Goal: Transaction & Acquisition: Purchase product/service

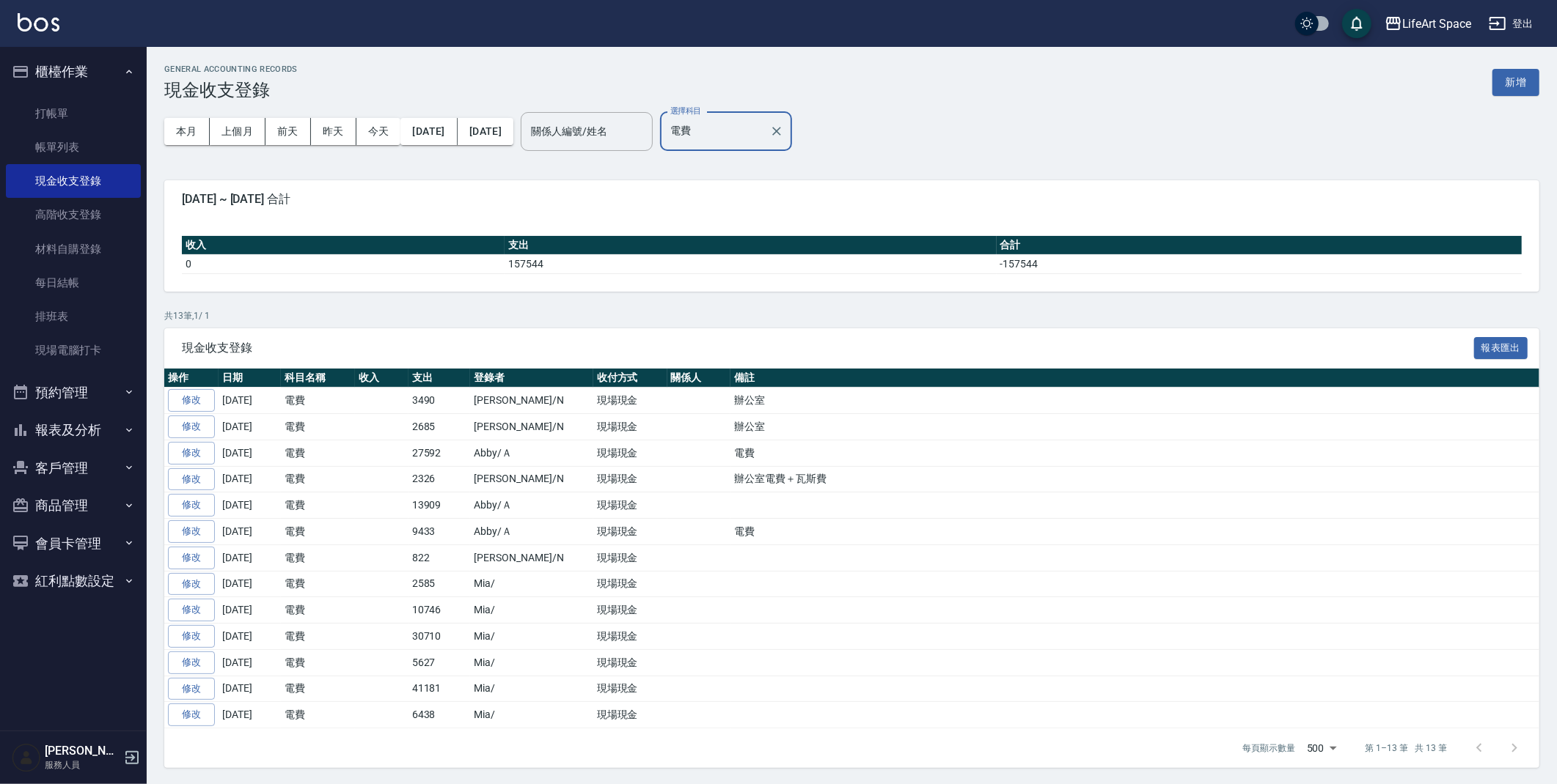
click at [86, 451] on button "客戶管理" at bounding box center [73, 469] width 135 height 38
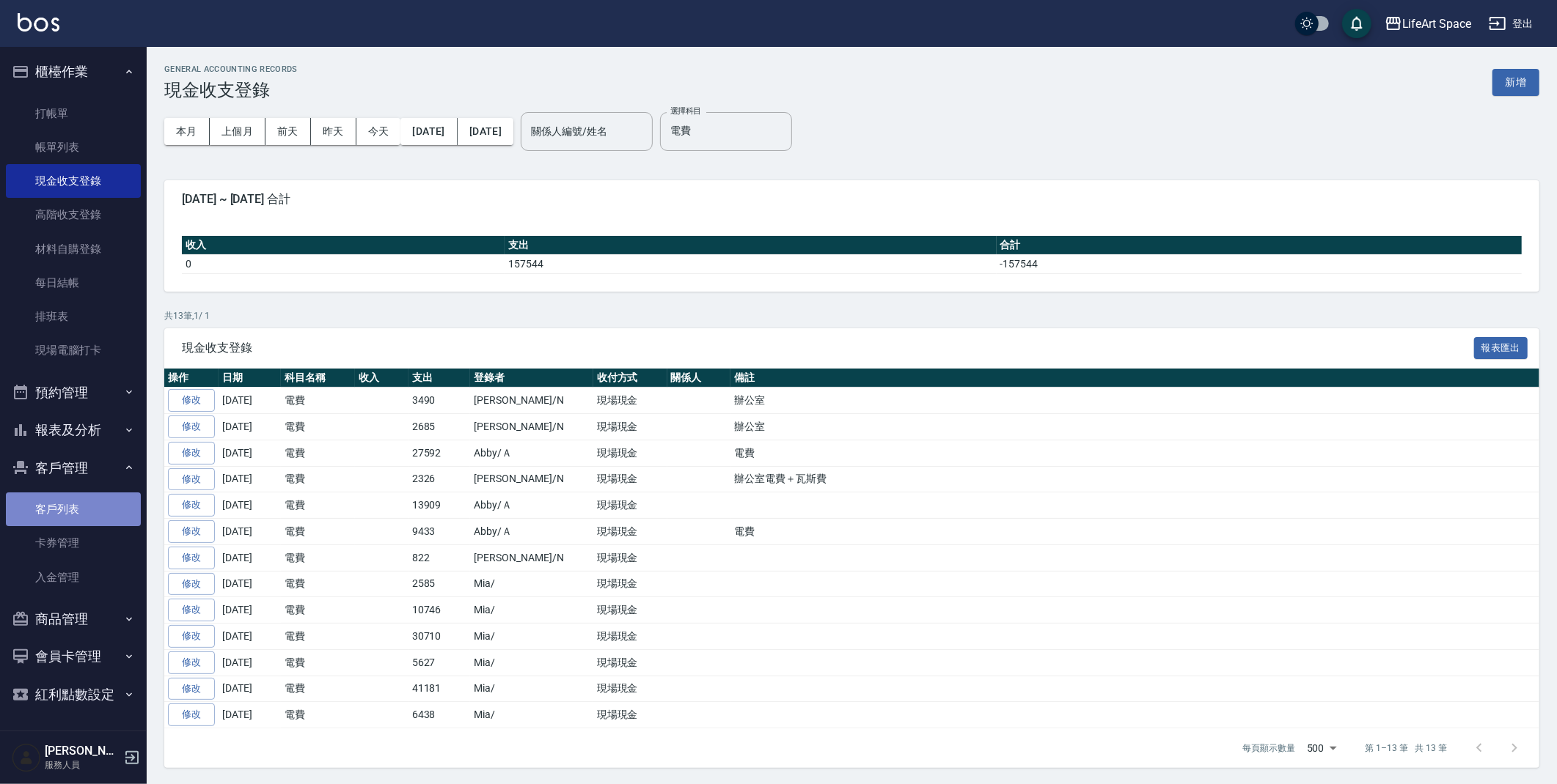
click at [82, 496] on link "客戶列表" at bounding box center [73, 509] width 135 height 34
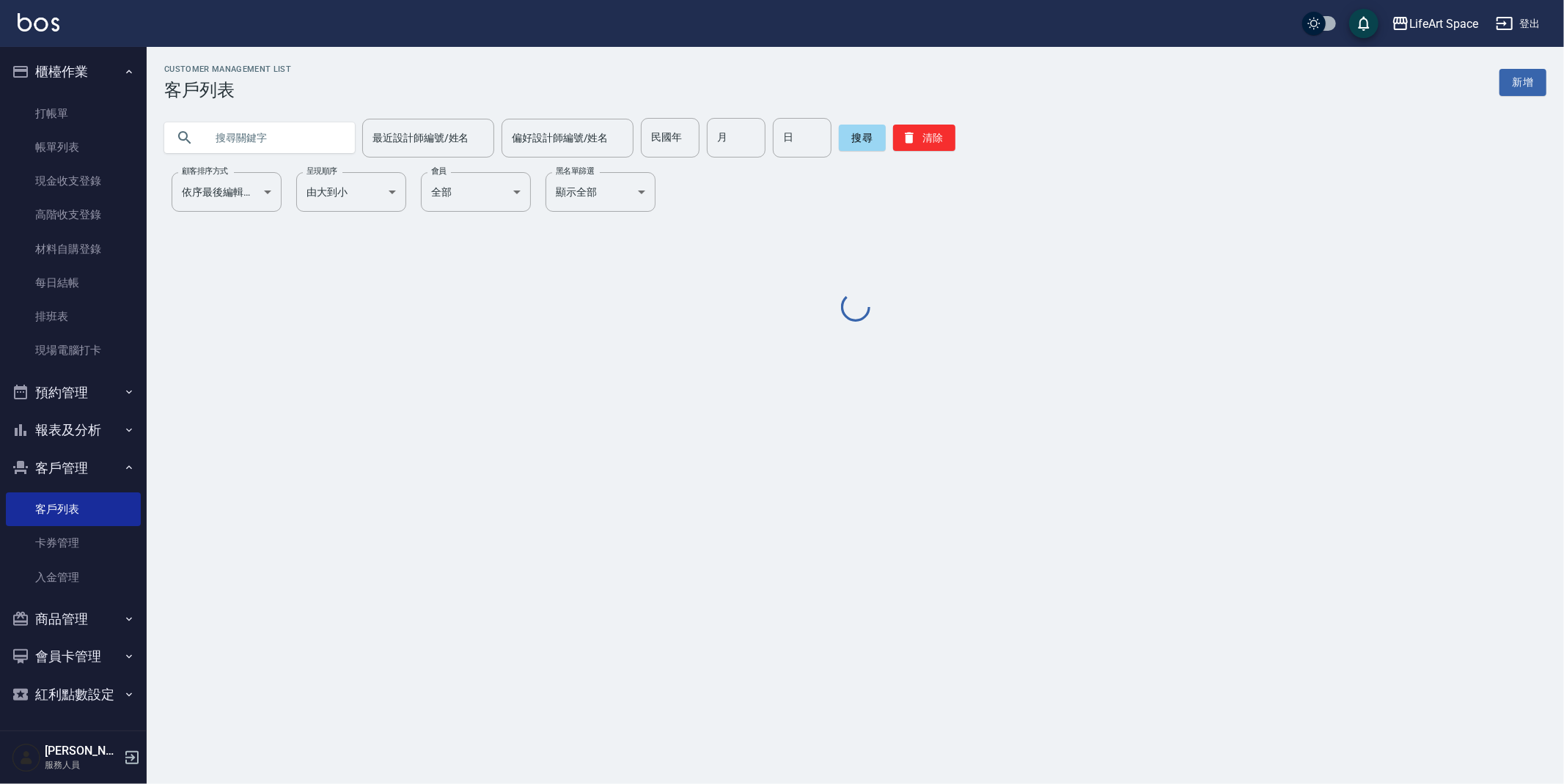
click at [314, 129] on input "text" at bounding box center [274, 138] width 138 height 40
type input "5"
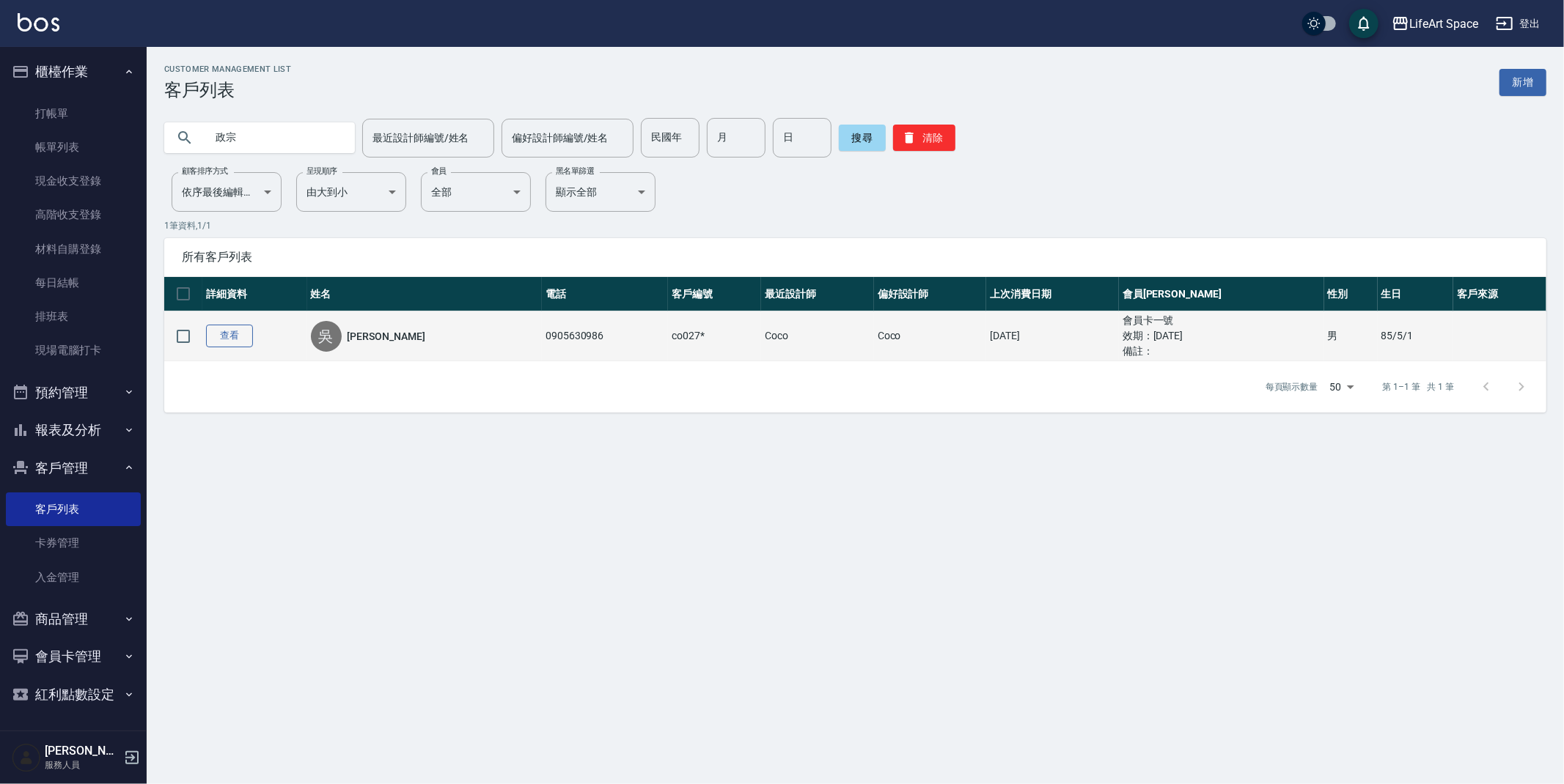
type input "政宗"
click at [245, 334] on link "查看" at bounding box center [229, 336] width 47 height 23
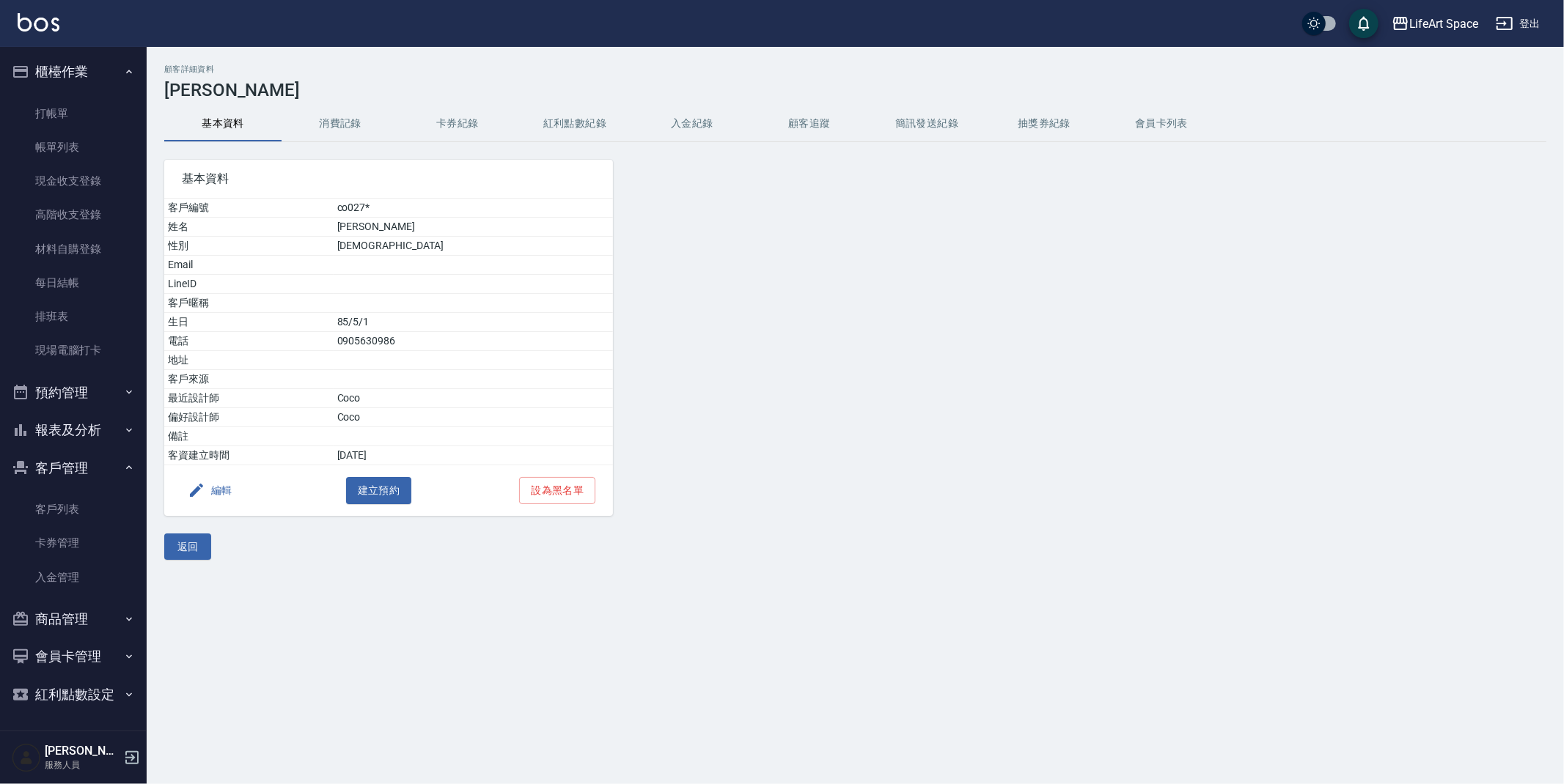
click at [344, 138] on button "消費記錄" at bounding box center [340, 124] width 117 height 35
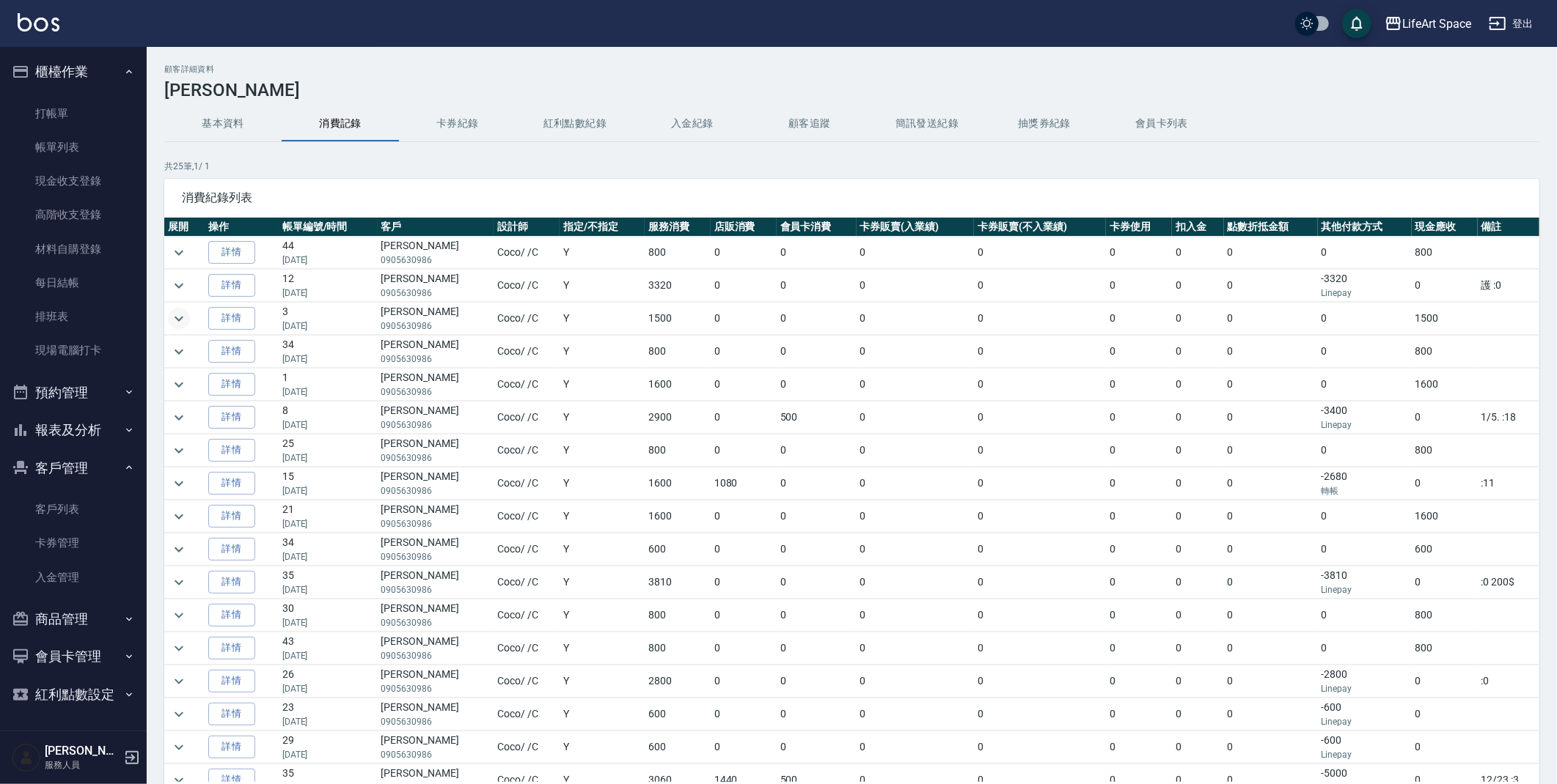
click at [180, 319] on icon "expand row" at bounding box center [179, 319] width 9 height 5
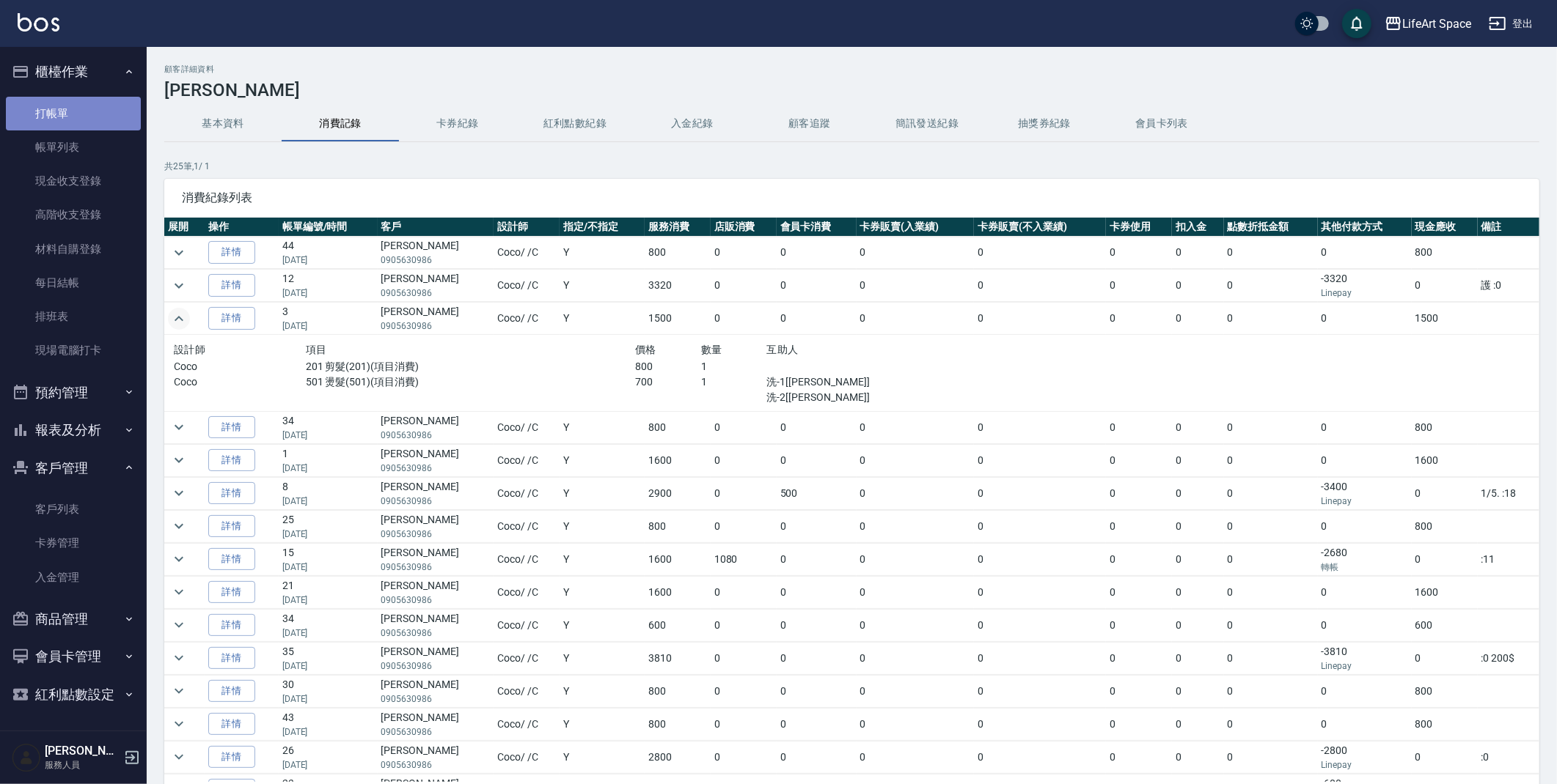
click at [54, 117] on link "打帳單" at bounding box center [73, 113] width 135 height 34
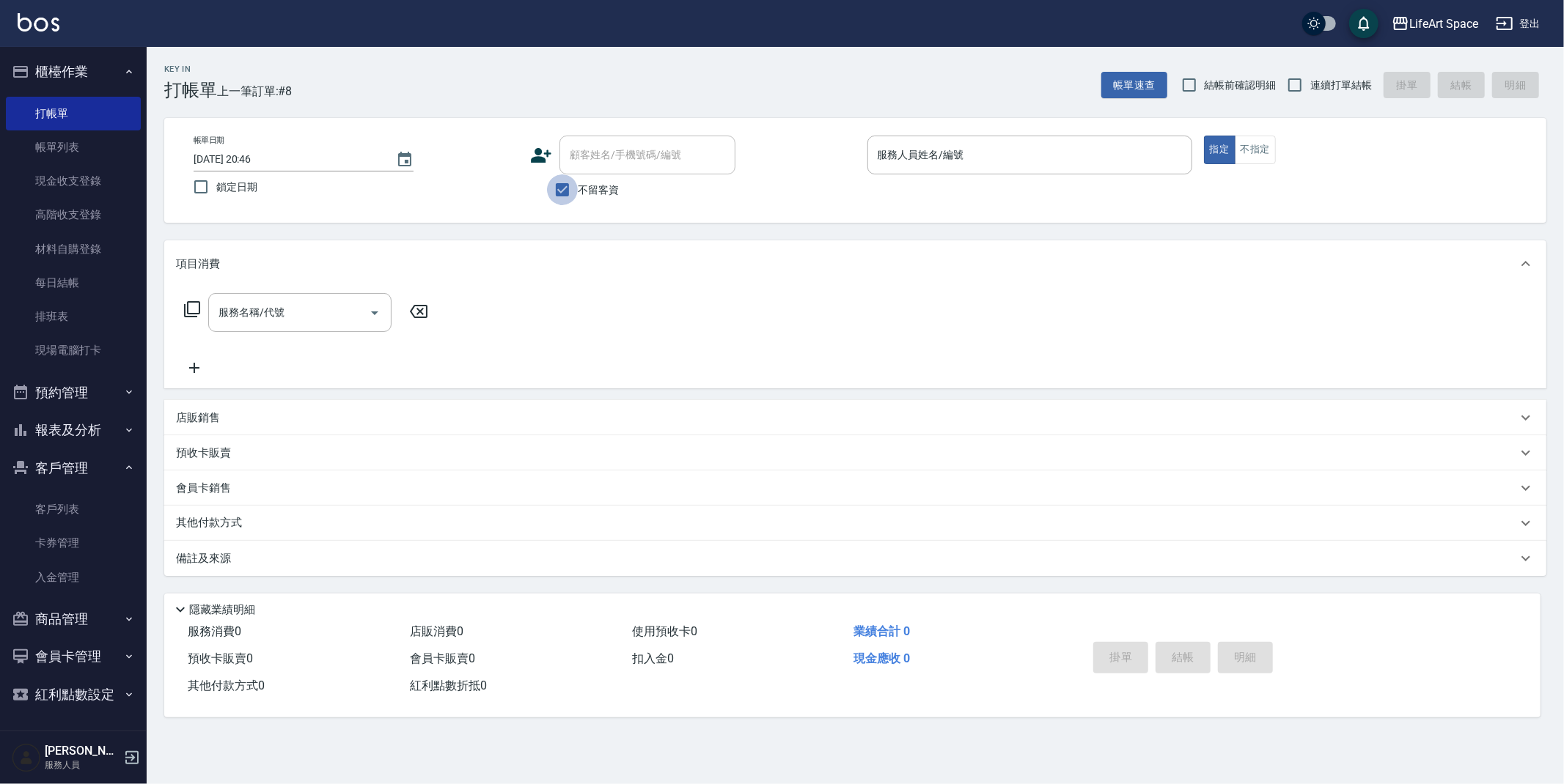
click at [550, 185] on input "不留客資" at bounding box center [562, 189] width 30 height 30
checkbox input "false"
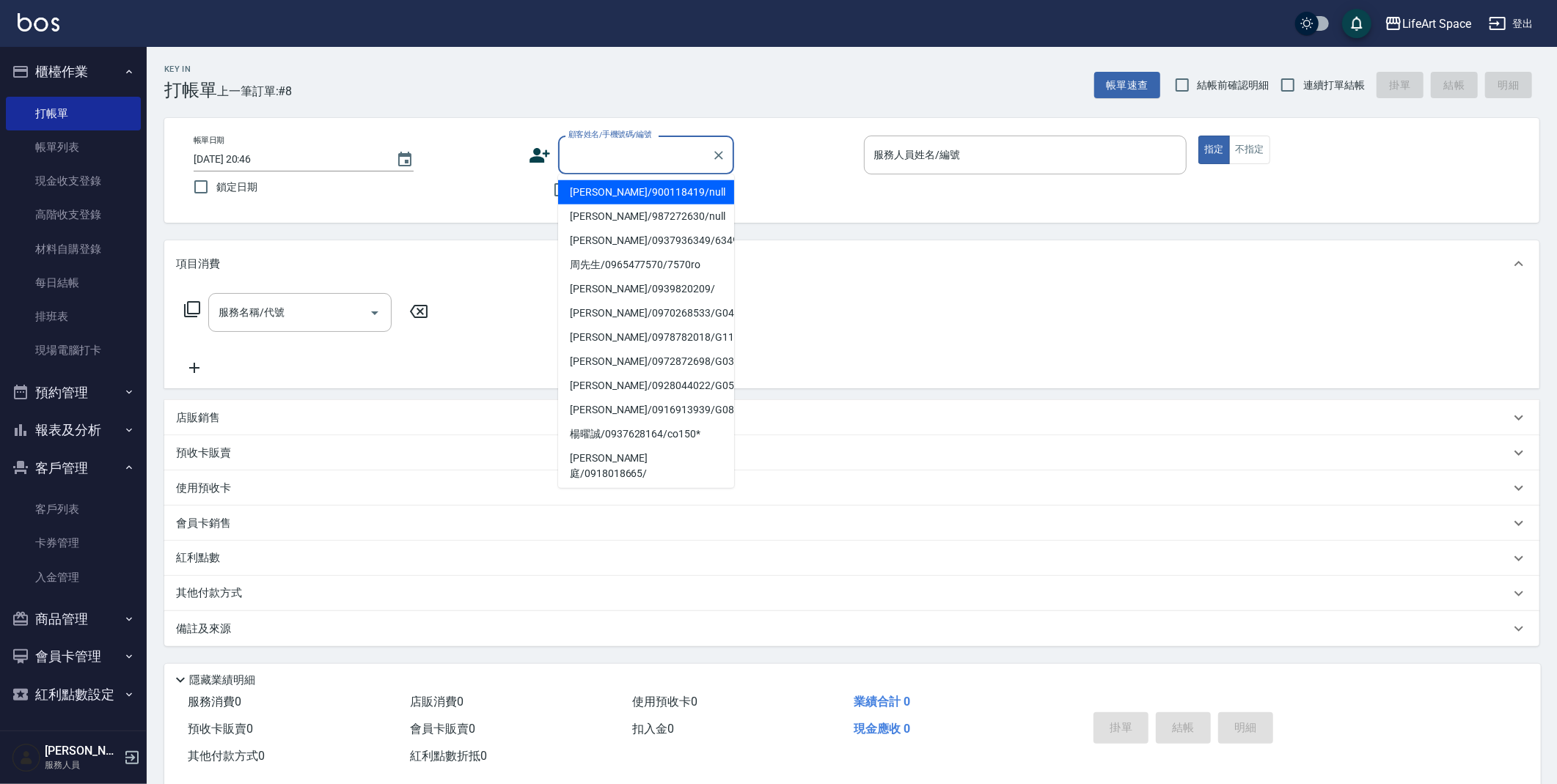
click at [587, 165] on input "顧客姓名/手機號碼/編號" at bounding box center [634, 155] width 141 height 26
type input "ㄨ"
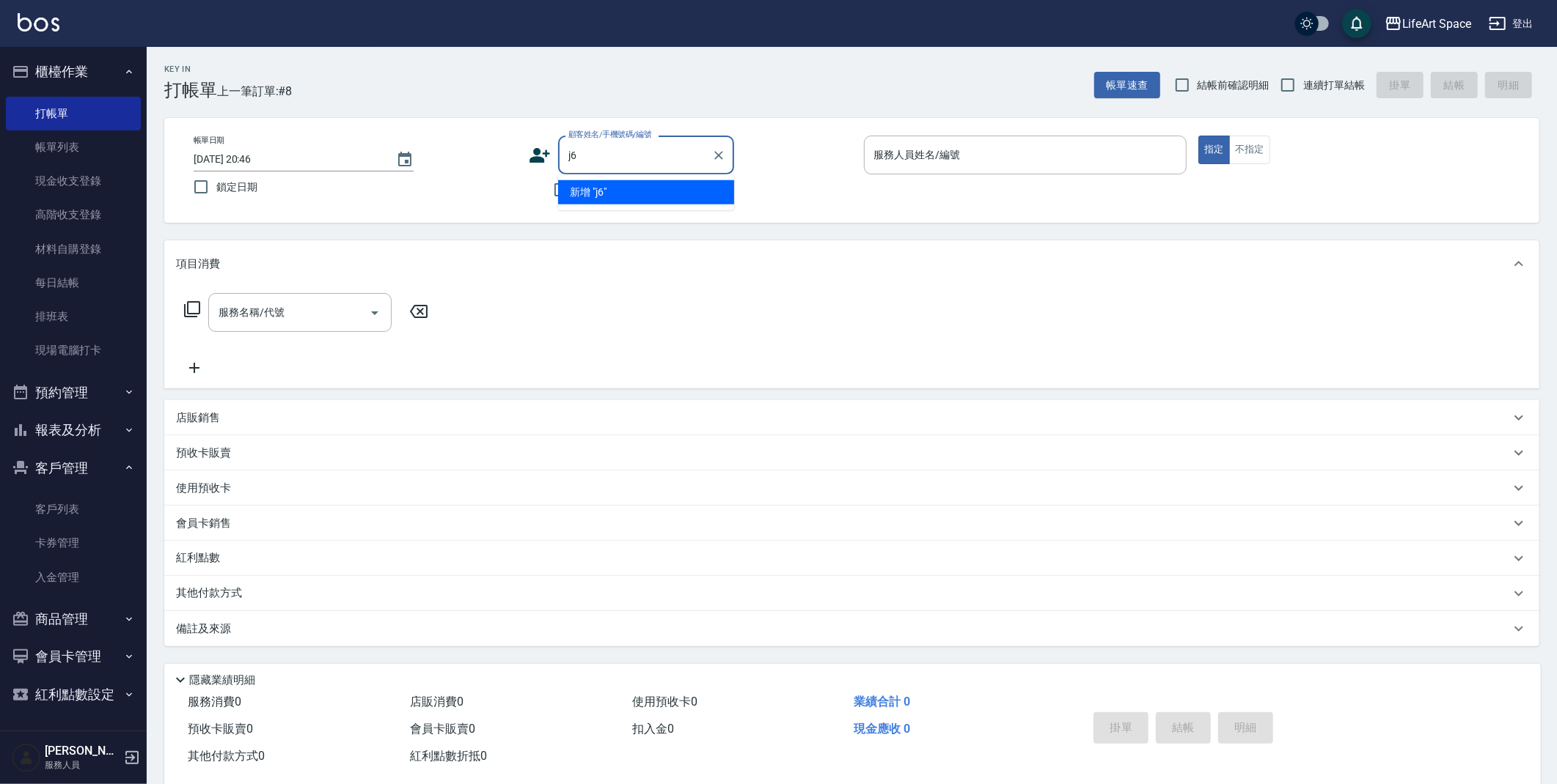
type input "j"
click at [603, 203] on li "[PERSON_NAME]/0905630986/co027*" at bounding box center [646, 192] width 176 height 24
type input "[PERSON_NAME]/0905630986/co027*"
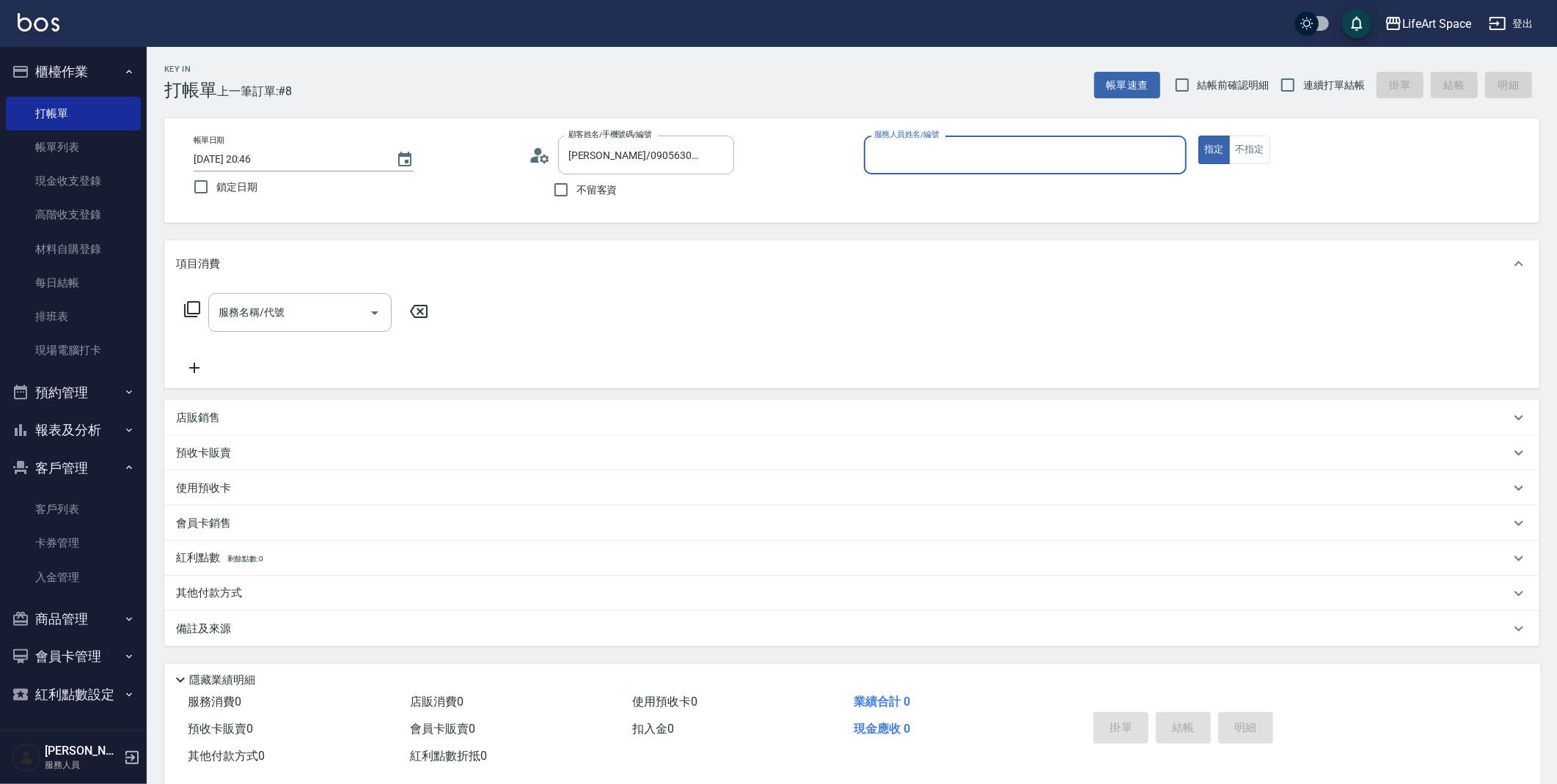
type input "Coco-C"
click at [243, 161] on input "[DATE] 20:46" at bounding box center [288, 159] width 188 height 24
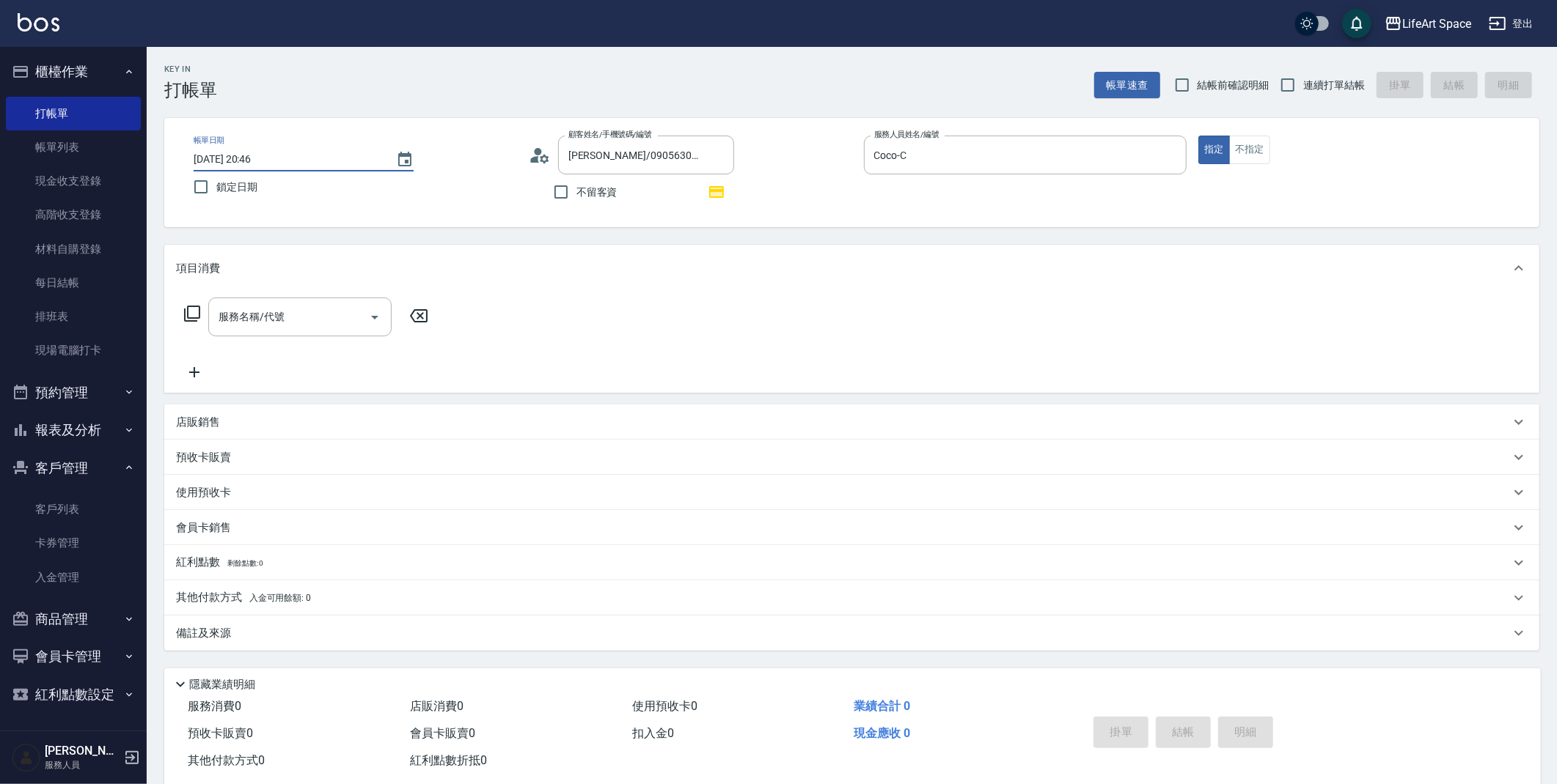
type input "[DATE] 20:46"
click at [255, 316] on input "服務名稱/代號" at bounding box center [289, 316] width 148 height 26
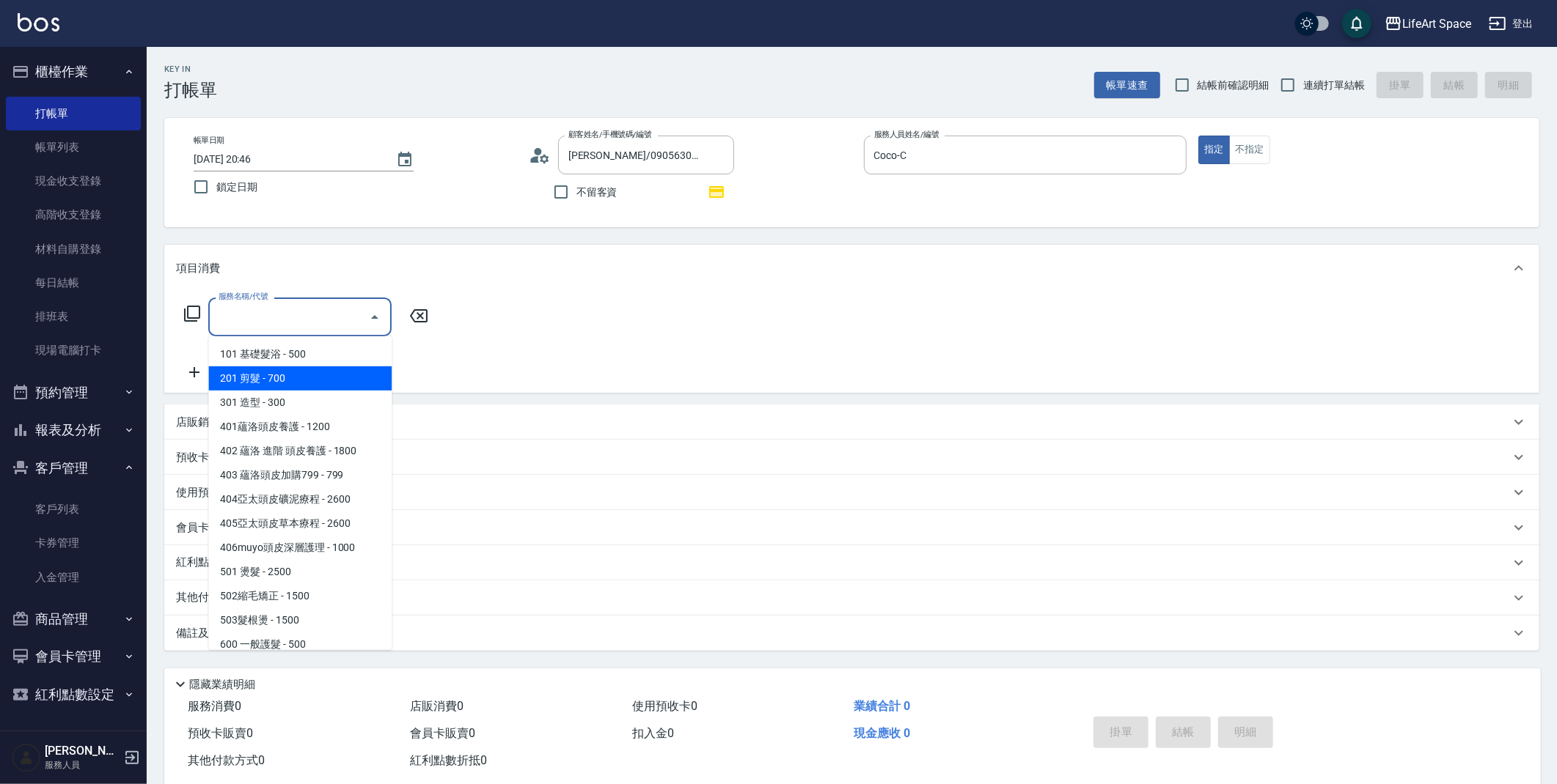
click at [283, 384] on span "201 剪髮 - 700" at bounding box center [300, 378] width 184 height 24
type input "201 剪髮(201)"
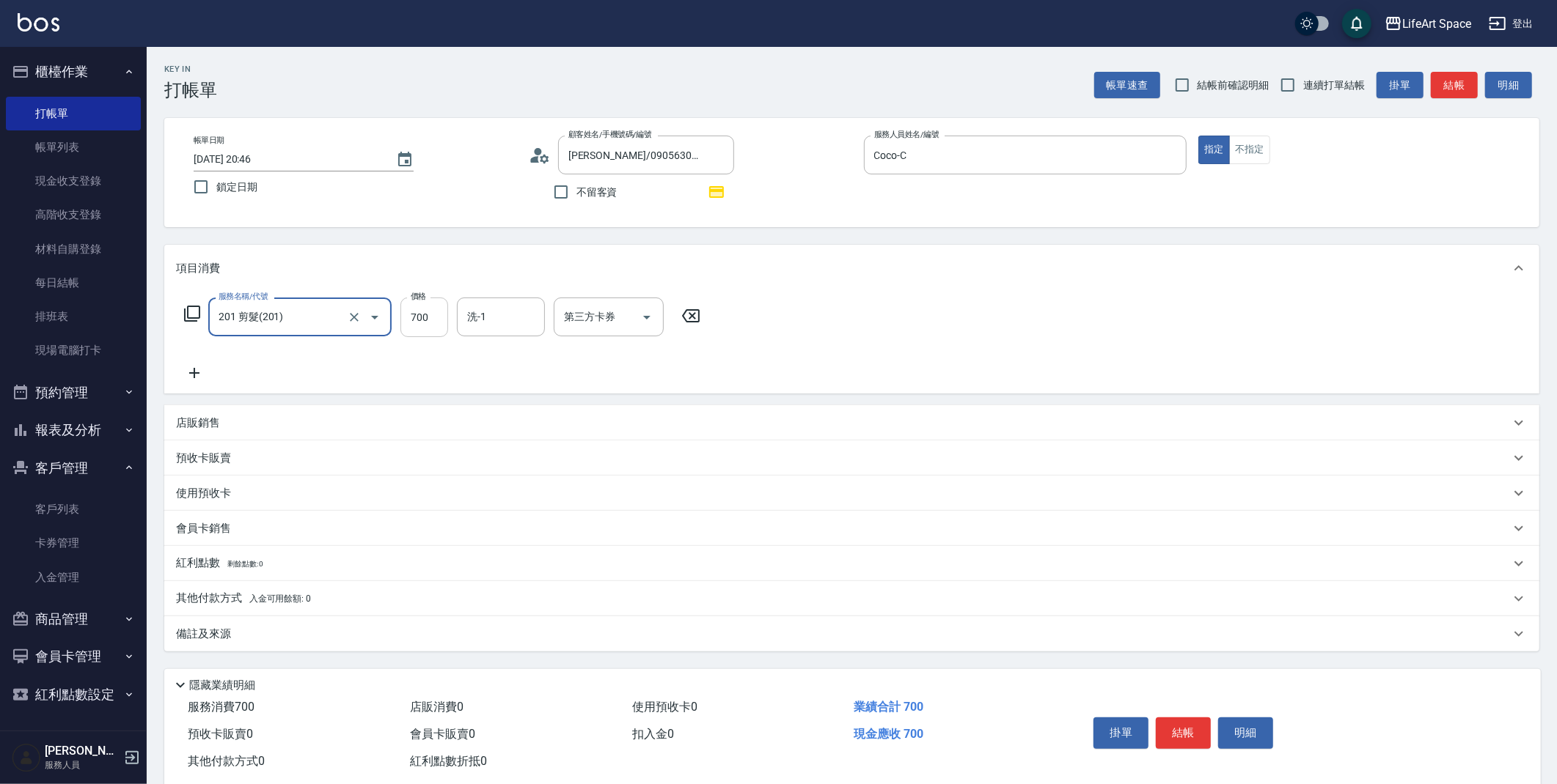
click at [435, 324] on input "700" at bounding box center [424, 317] width 48 height 40
type input "800"
click at [182, 372] on icon at bounding box center [194, 372] width 37 height 17
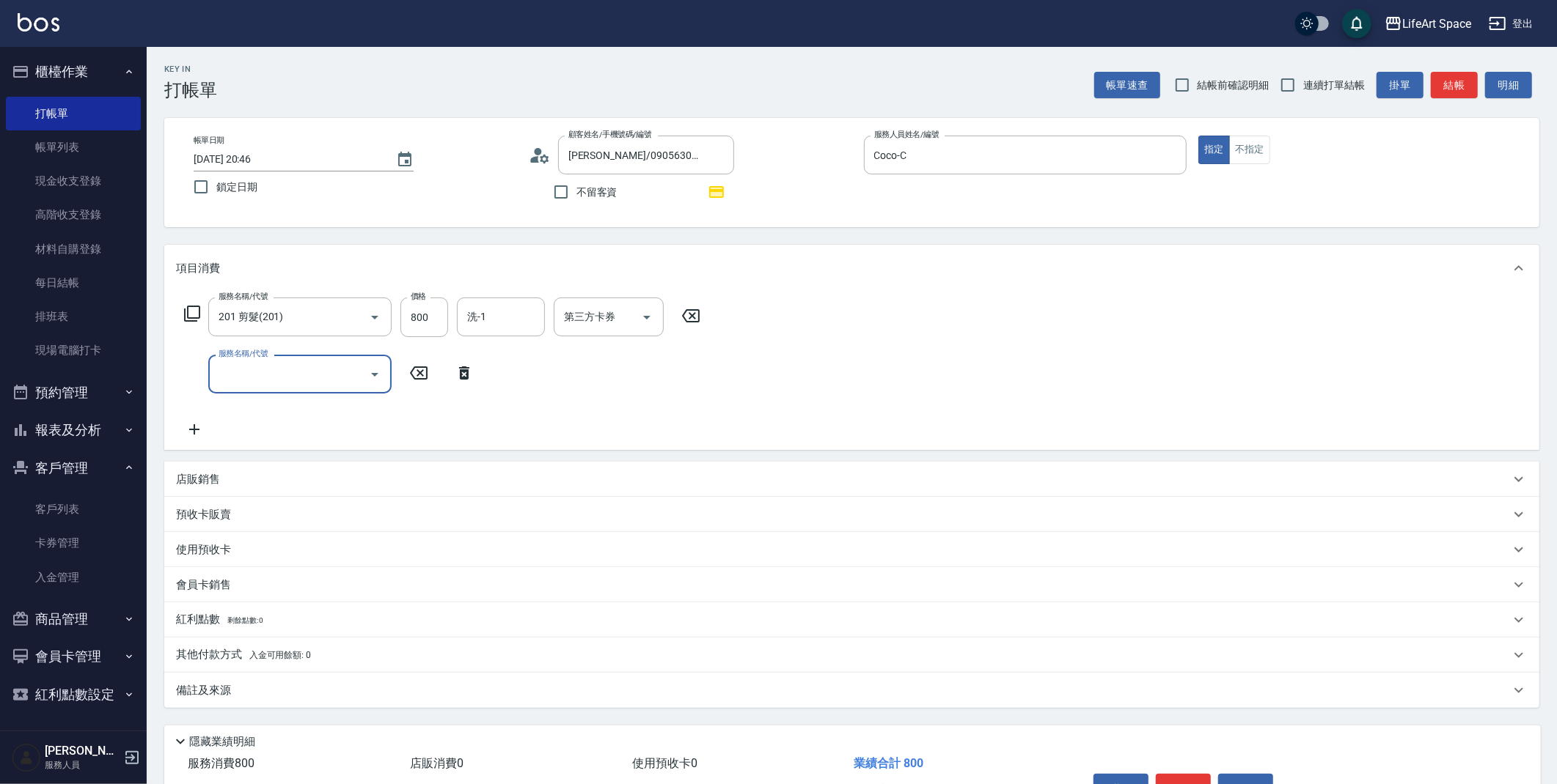
click at [262, 356] on label "服務名稱/代號" at bounding box center [243, 353] width 49 height 11
click at [262, 362] on input "服務名稱/代號" at bounding box center [289, 374] width 148 height 26
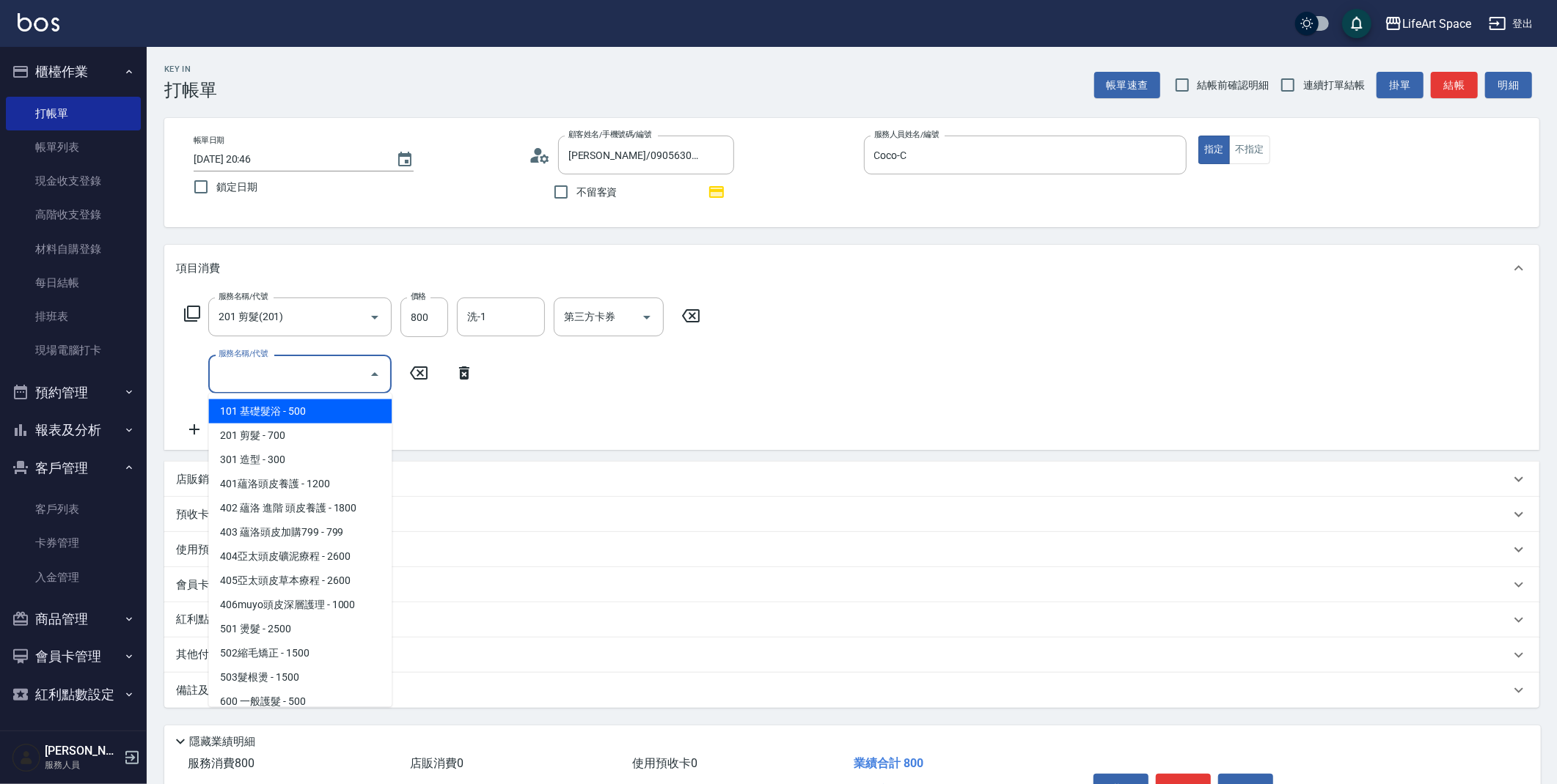
click at [269, 365] on input "服務名稱/代號" at bounding box center [289, 374] width 148 height 26
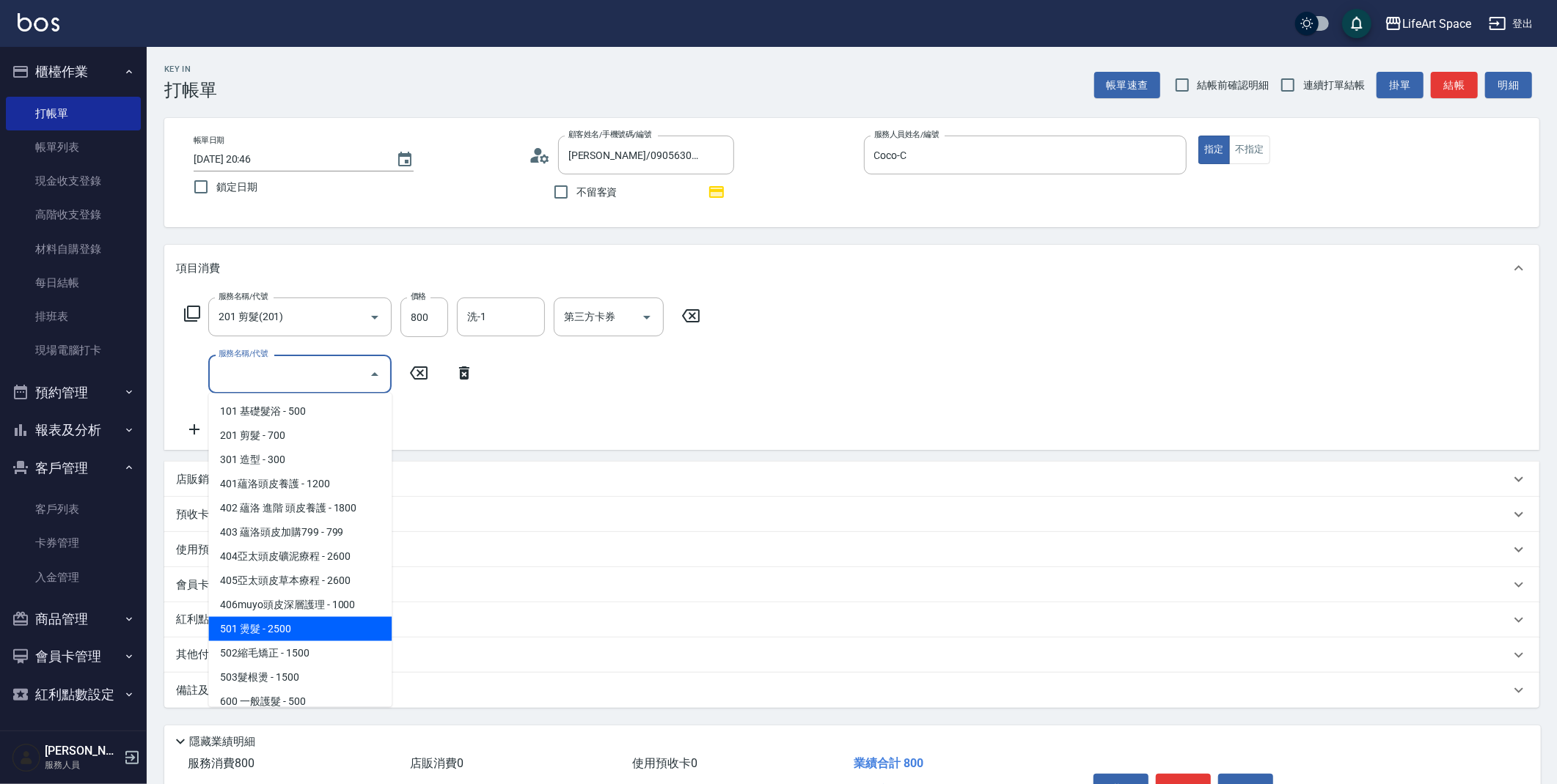
click at [278, 638] on span "501 燙髮 - 2500" at bounding box center [300, 628] width 184 height 24
type input "501 燙髮(501)"
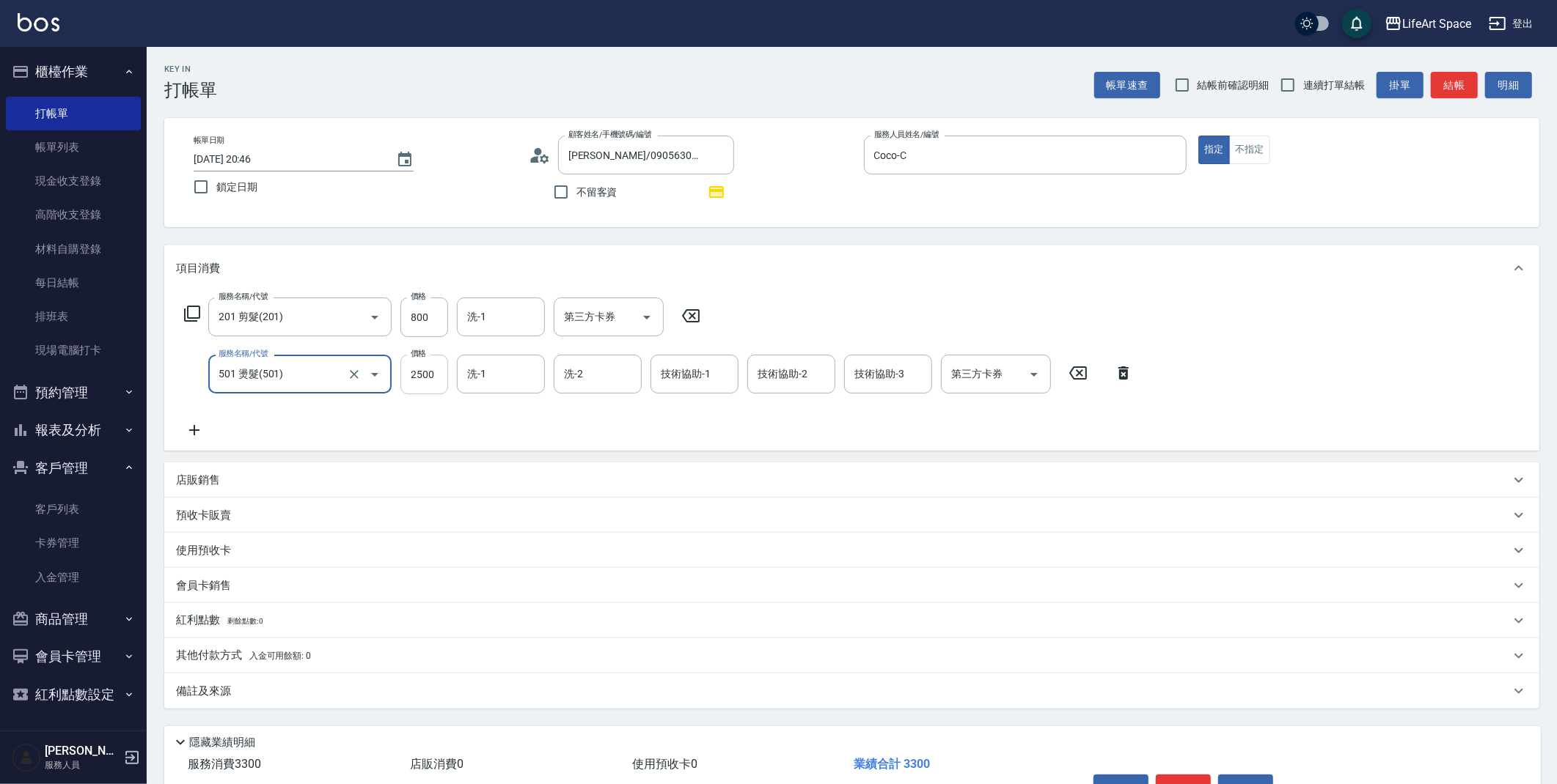
click at [426, 376] on input "2500" at bounding box center [424, 375] width 48 height 40
type input "800"
click at [484, 380] on div "洗-1 洗-1" at bounding box center [500, 374] width 88 height 39
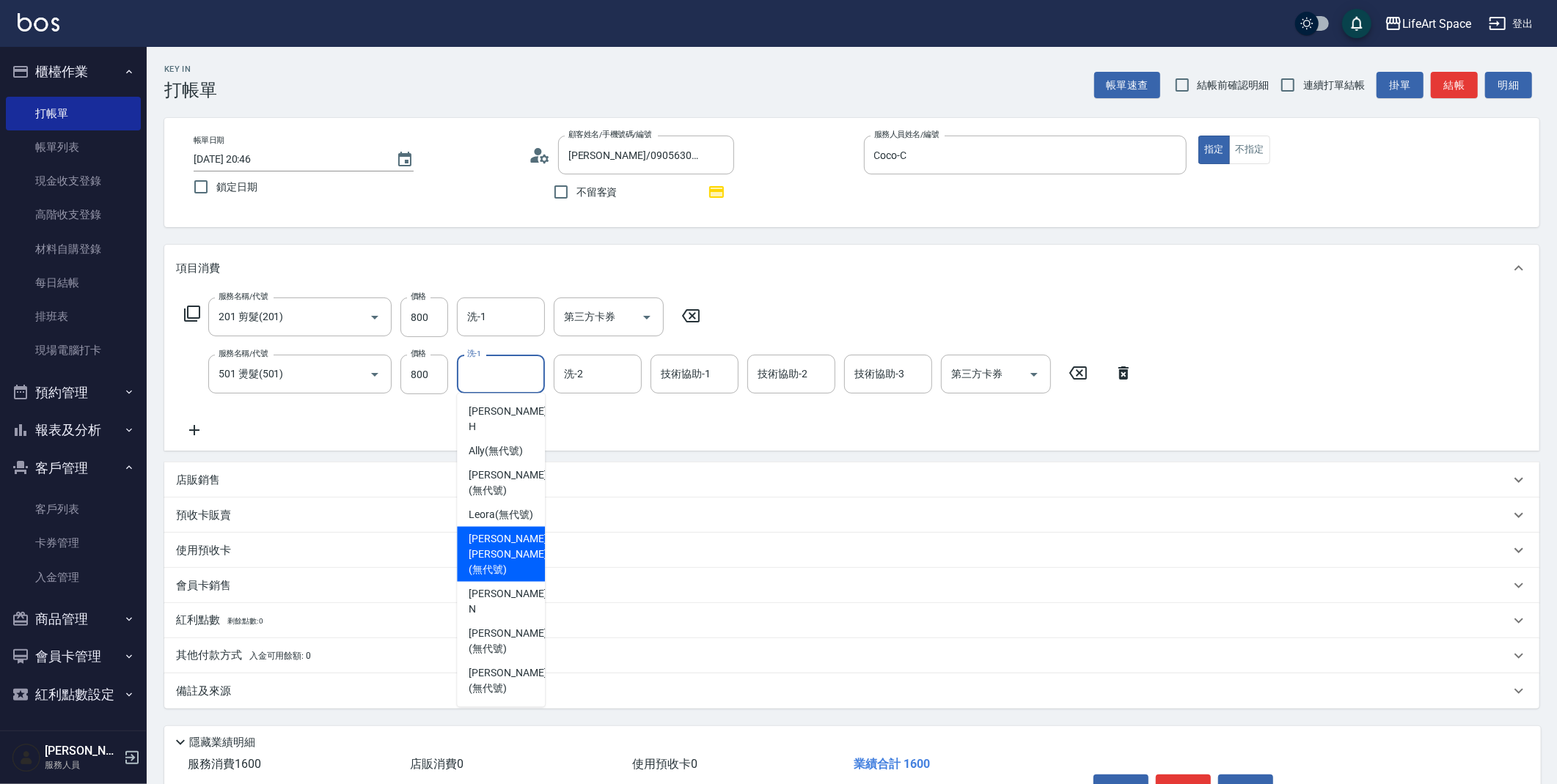
click at [497, 548] on span "[PERSON_NAME] [PERSON_NAME] (無代號)" at bounding box center [507, 554] width 77 height 46
type input "[PERSON_NAME] [PERSON_NAME](無代號)"
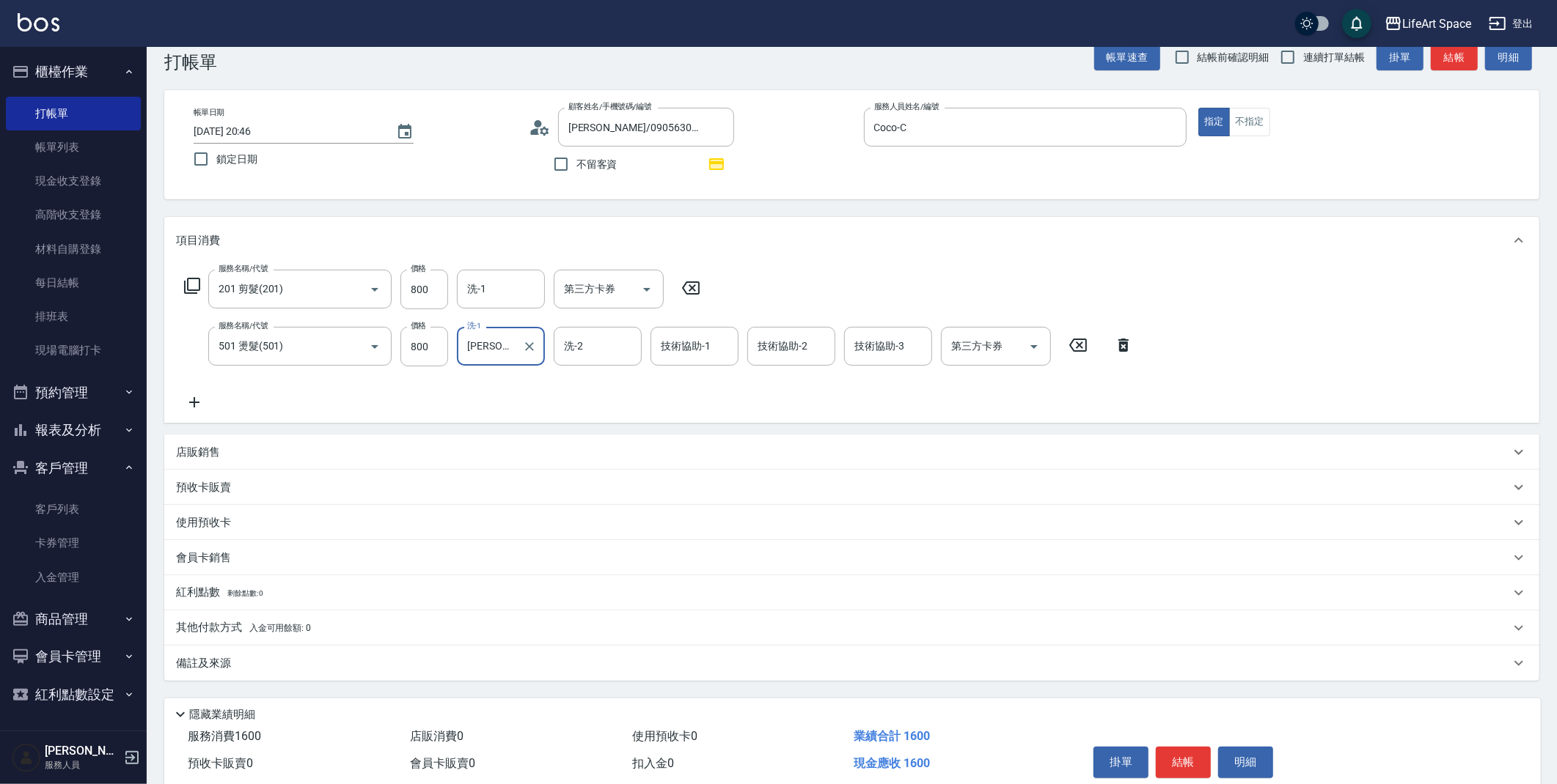
scroll to position [35, 0]
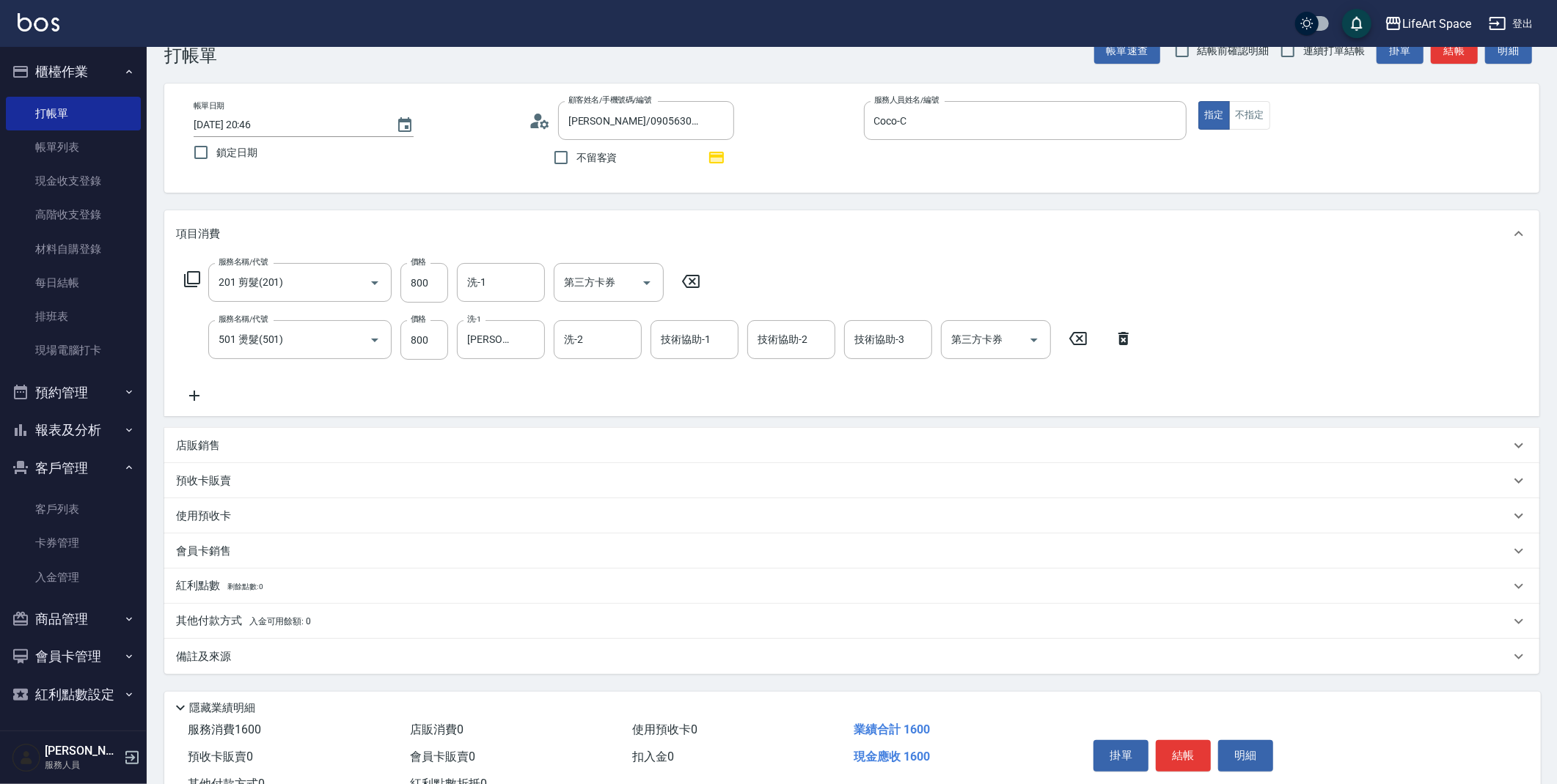
click at [397, 660] on div "備註及來源" at bounding box center [843, 657] width 1334 height 16
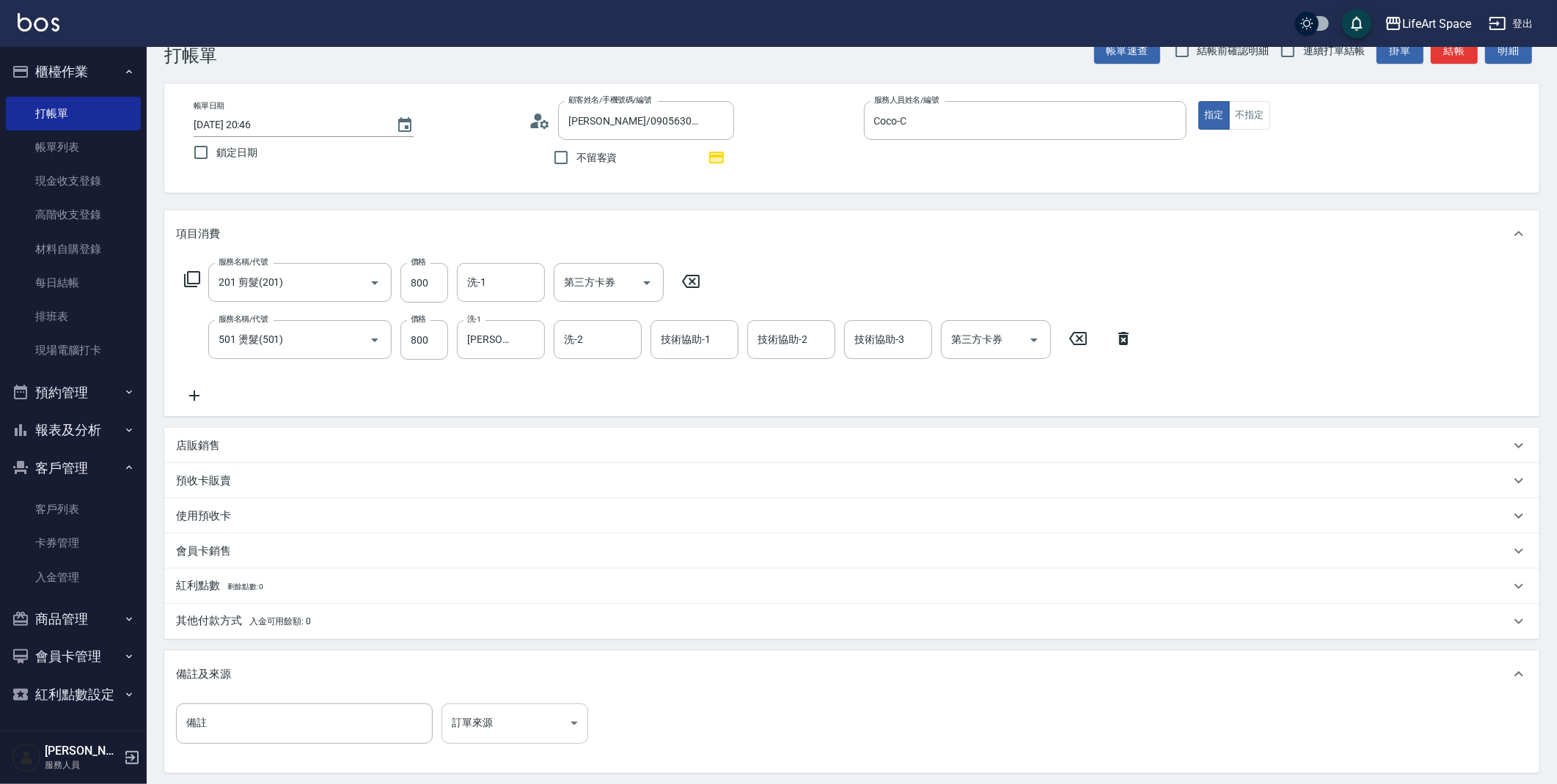
click at [471, 724] on body "LifeArt Space 登出 櫃檯作業 打帳單 帳單列表 現金收支登錄 高階收支登錄 材料自購登錄 每日結帳 排班表 現場電腦打卡 預約管理 預約管理 單…" at bounding box center [778, 449] width 1557 height 967
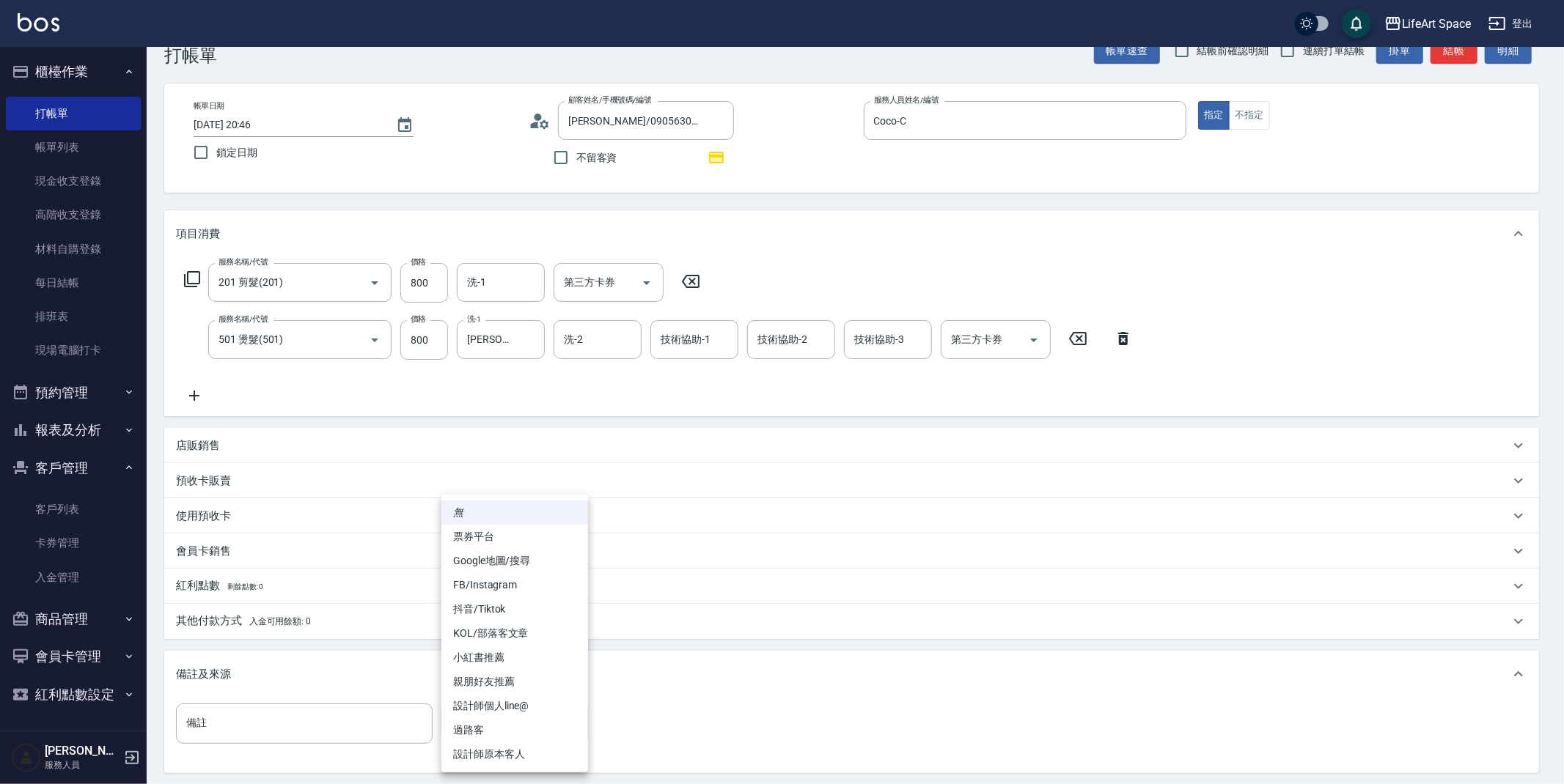
click at [484, 754] on li "設計師原本客人" at bounding box center [515, 754] width 147 height 24
type input "設計師原本客人"
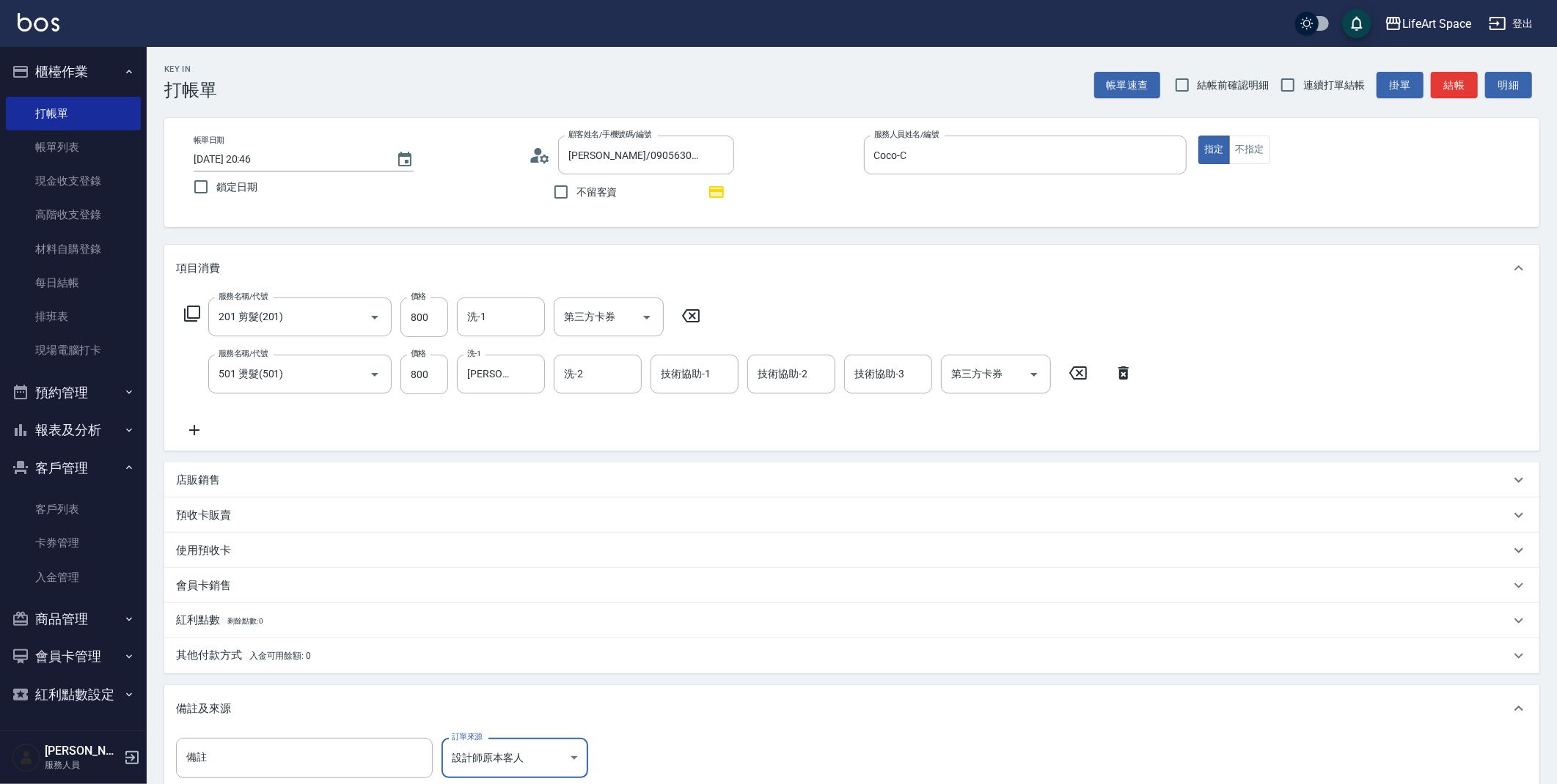
scroll to position [187, 0]
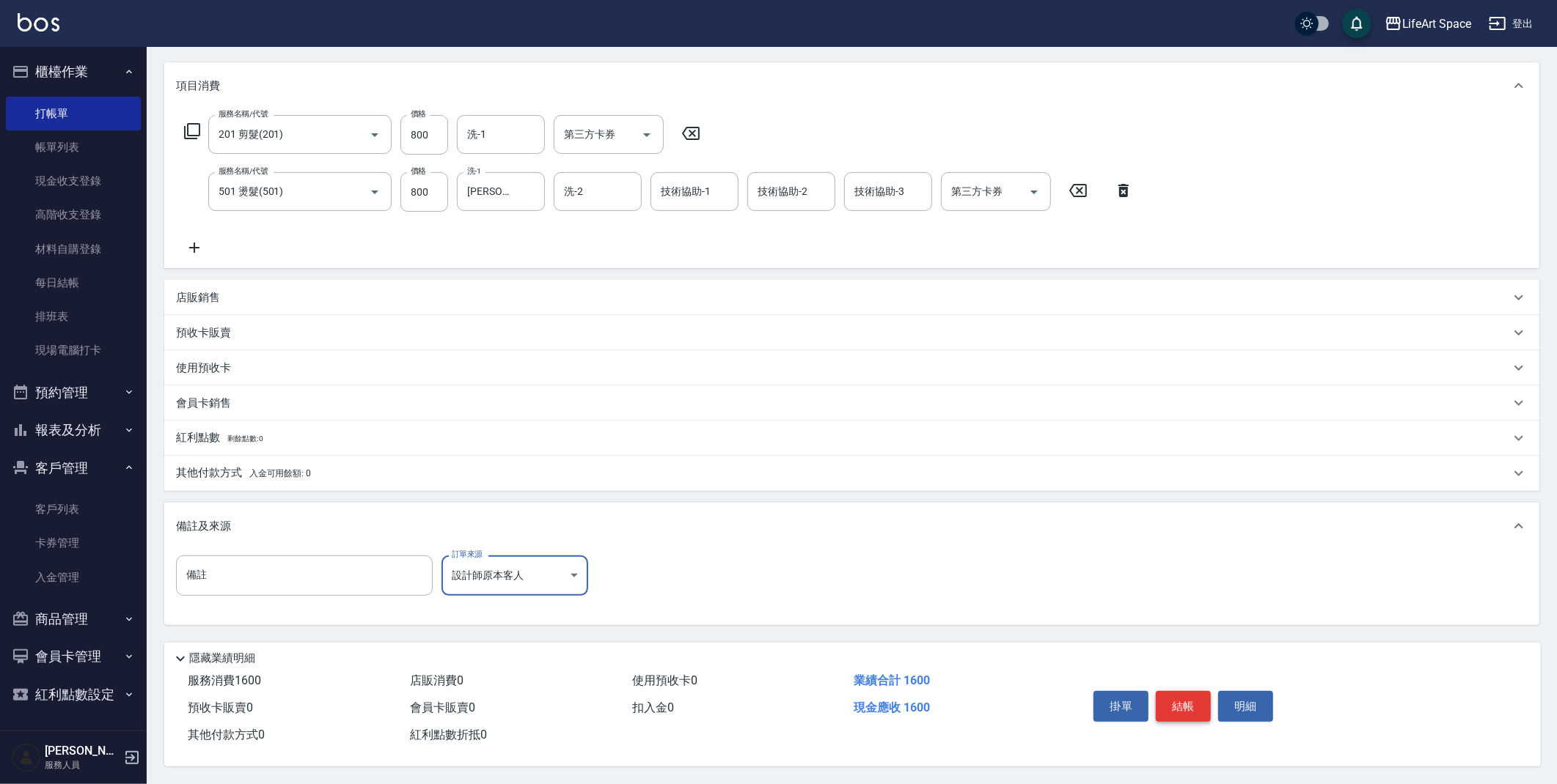
click at [1179, 693] on button "結帳" at bounding box center [1183, 706] width 55 height 30
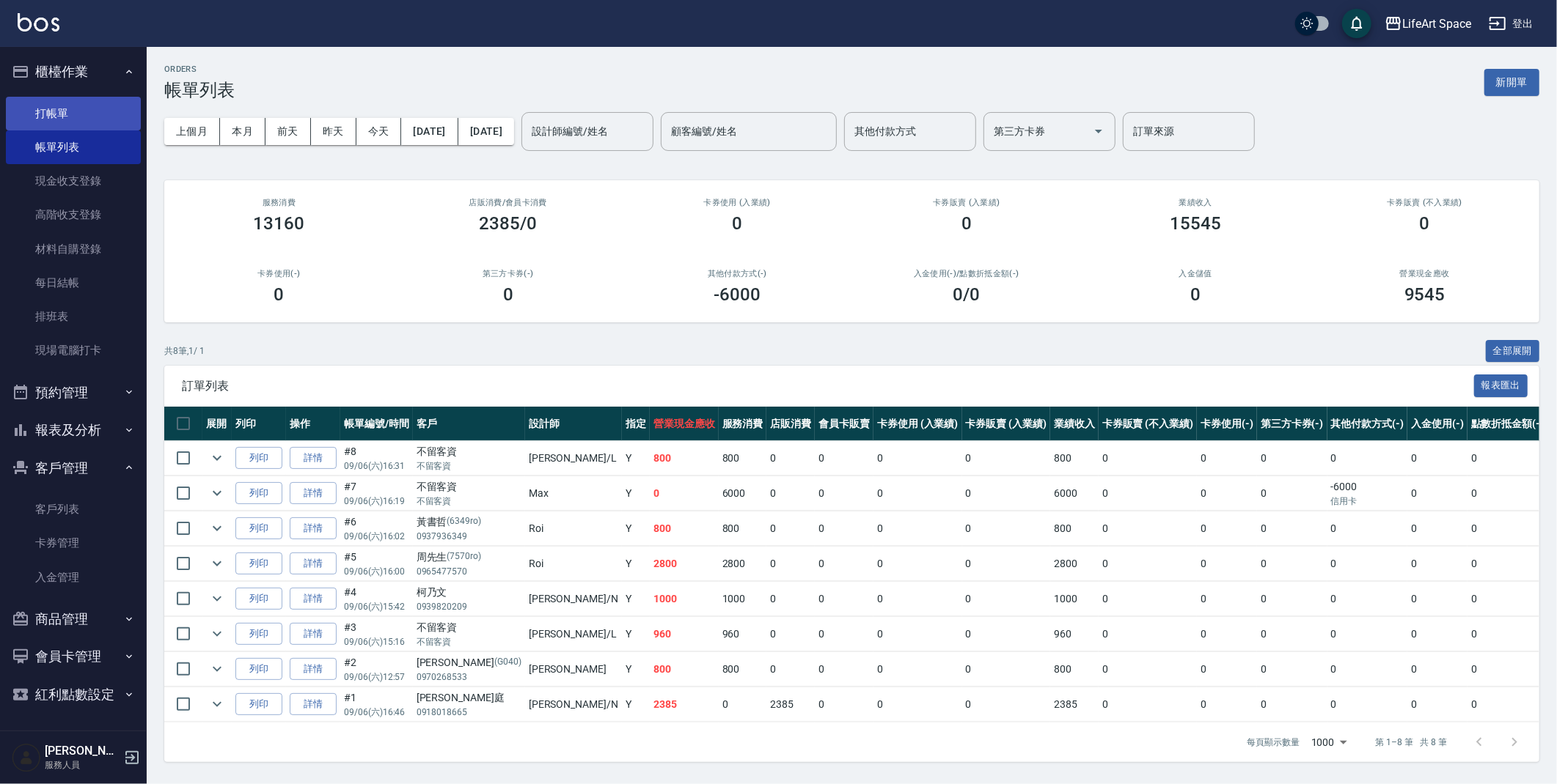
click at [42, 103] on link "打帳單" at bounding box center [73, 113] width 135 height 34
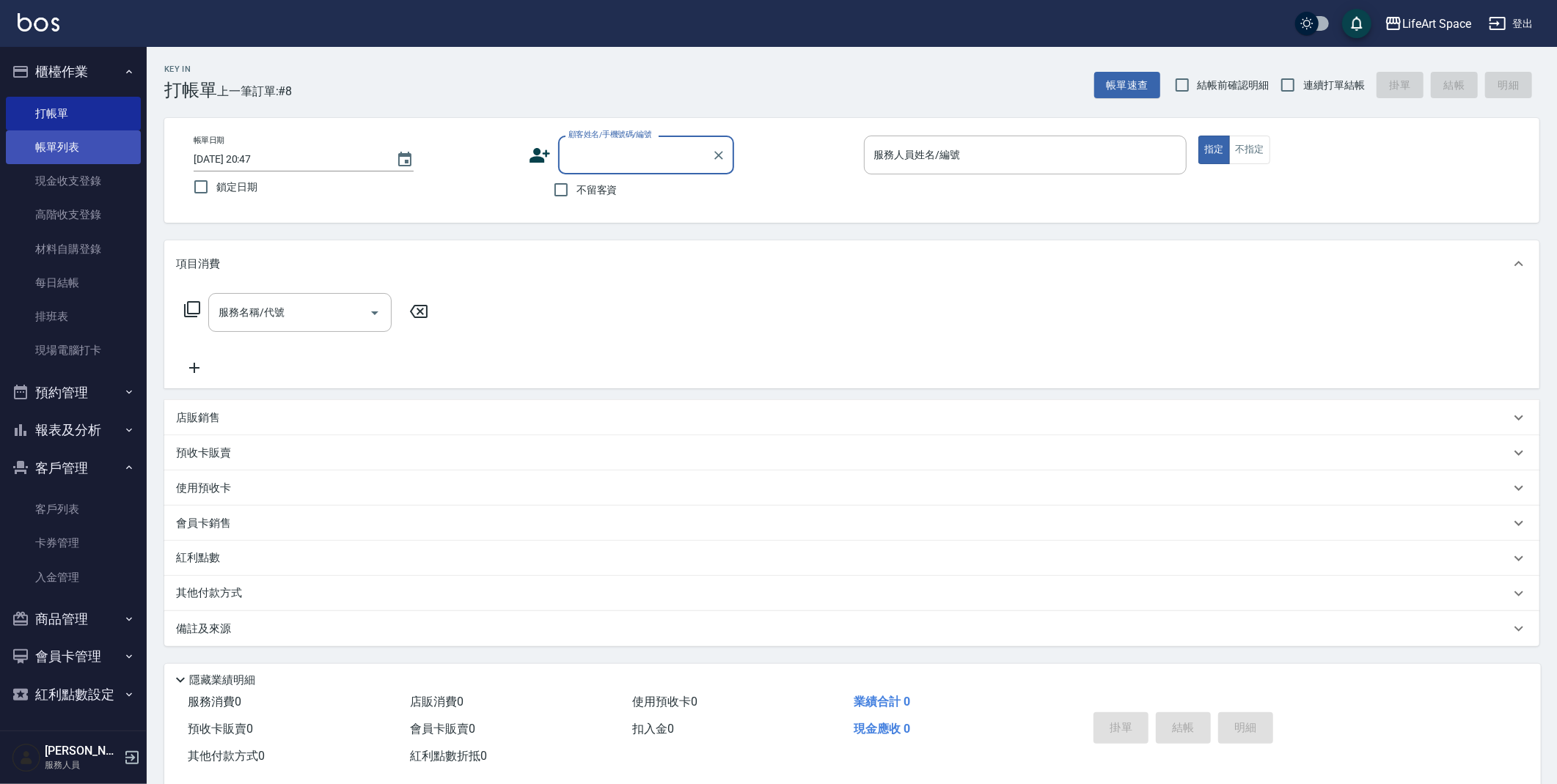
click at [68, 151] on link "帳單列表" at bounding box center [73, 147] width 135 height 34
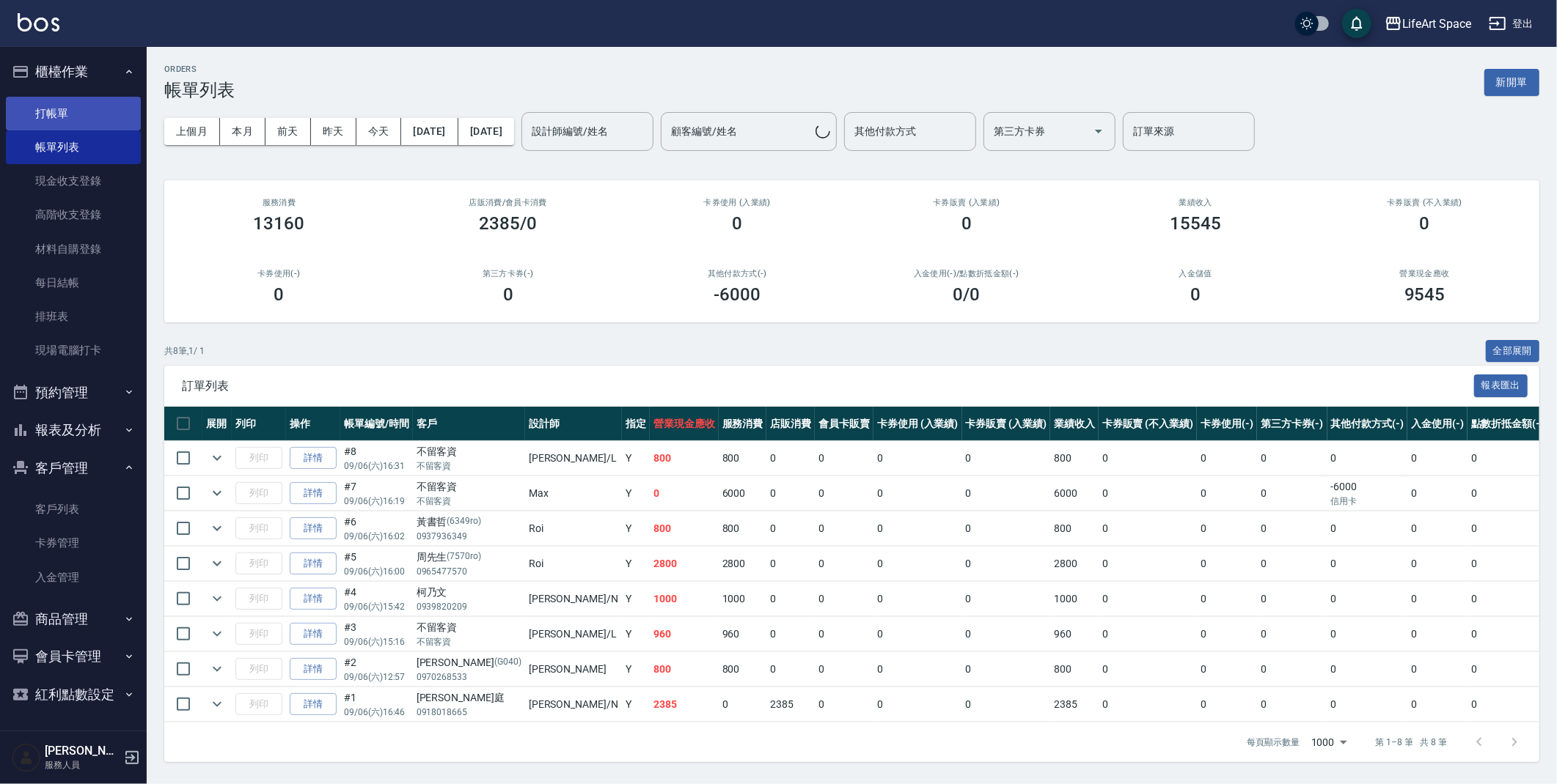
click at [63, 121] on link "打帳單" at bounding box center [73, 113] width 135 height 34
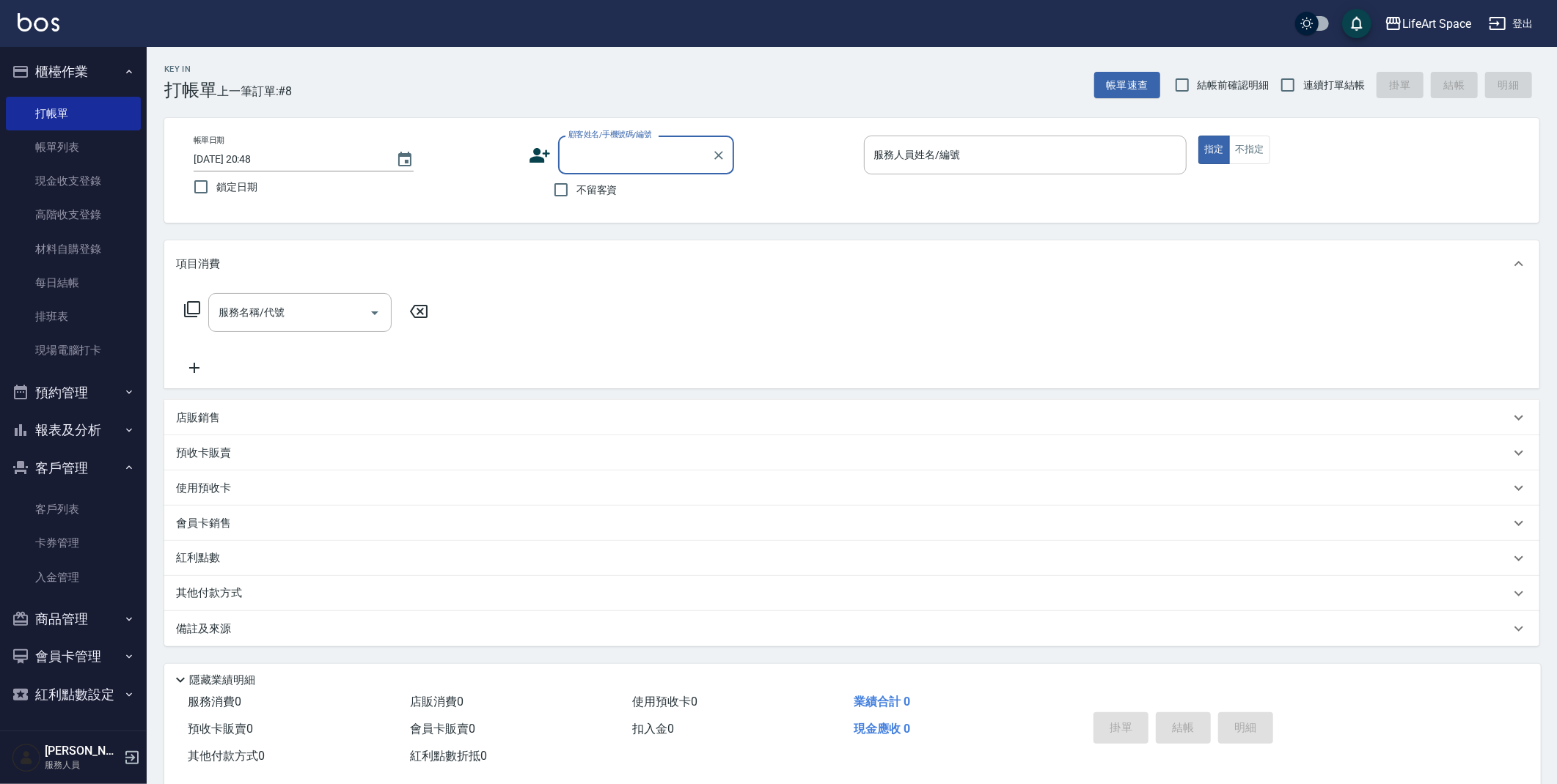
click at [56, 474] on button "客戶管理" at bounding box center [73, 469] width 135 height 38
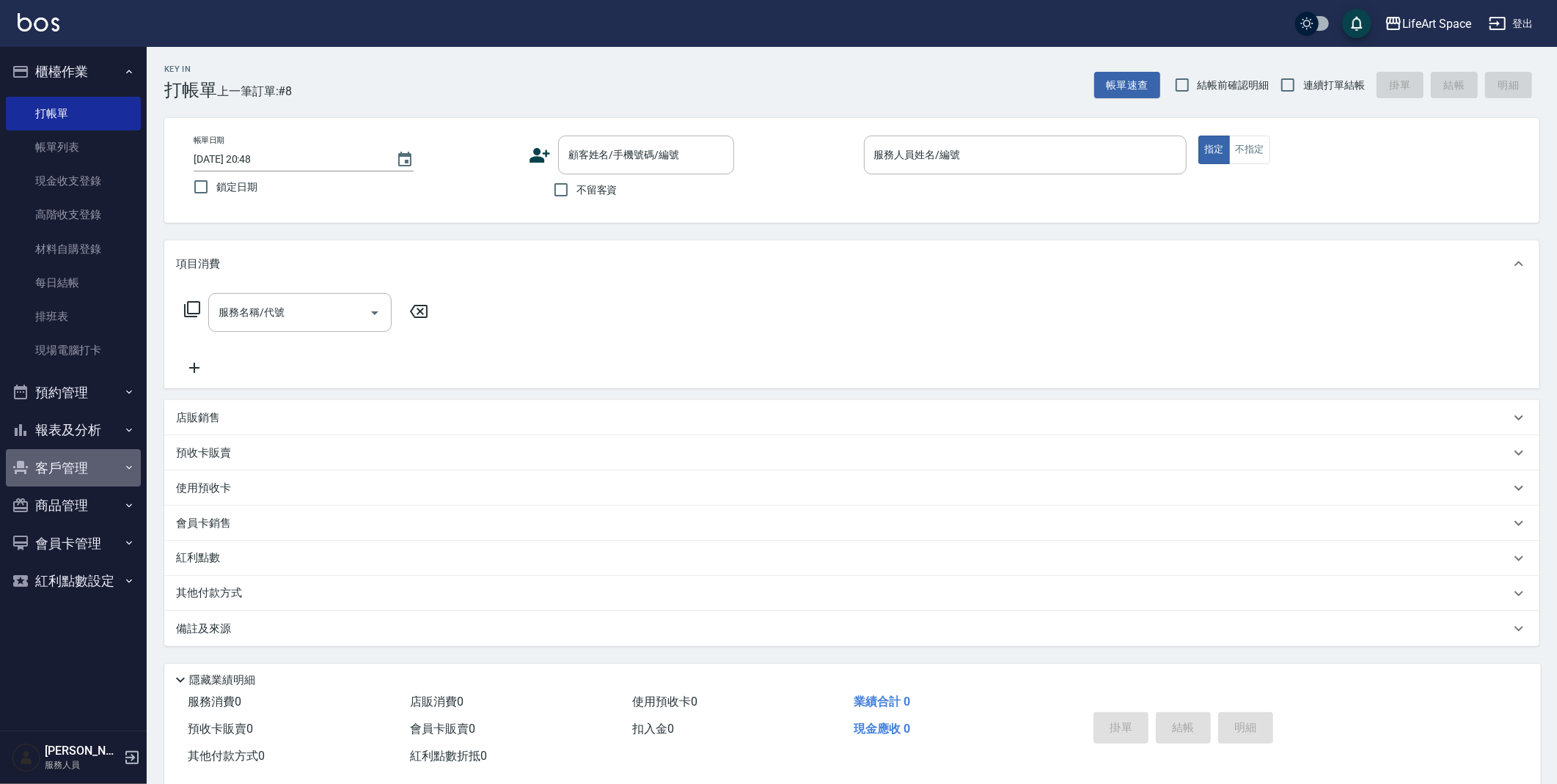
click at [63, 477] on button "客戶管理" at bounding box center [73, 469] width 135 height 38
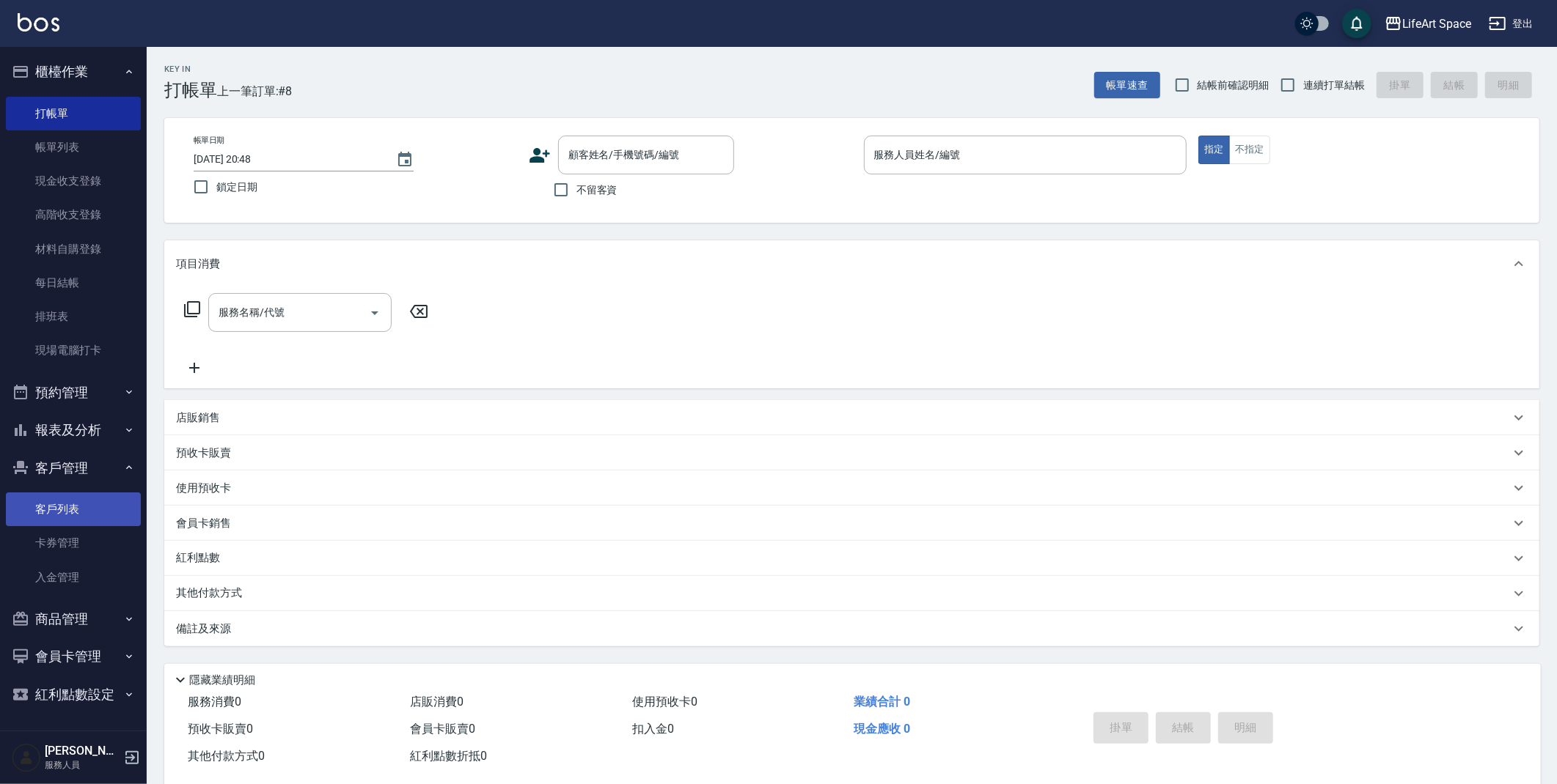
click at [64, 501] on link "客戶列表" at bounding box center [73, 509] width 135 height 34
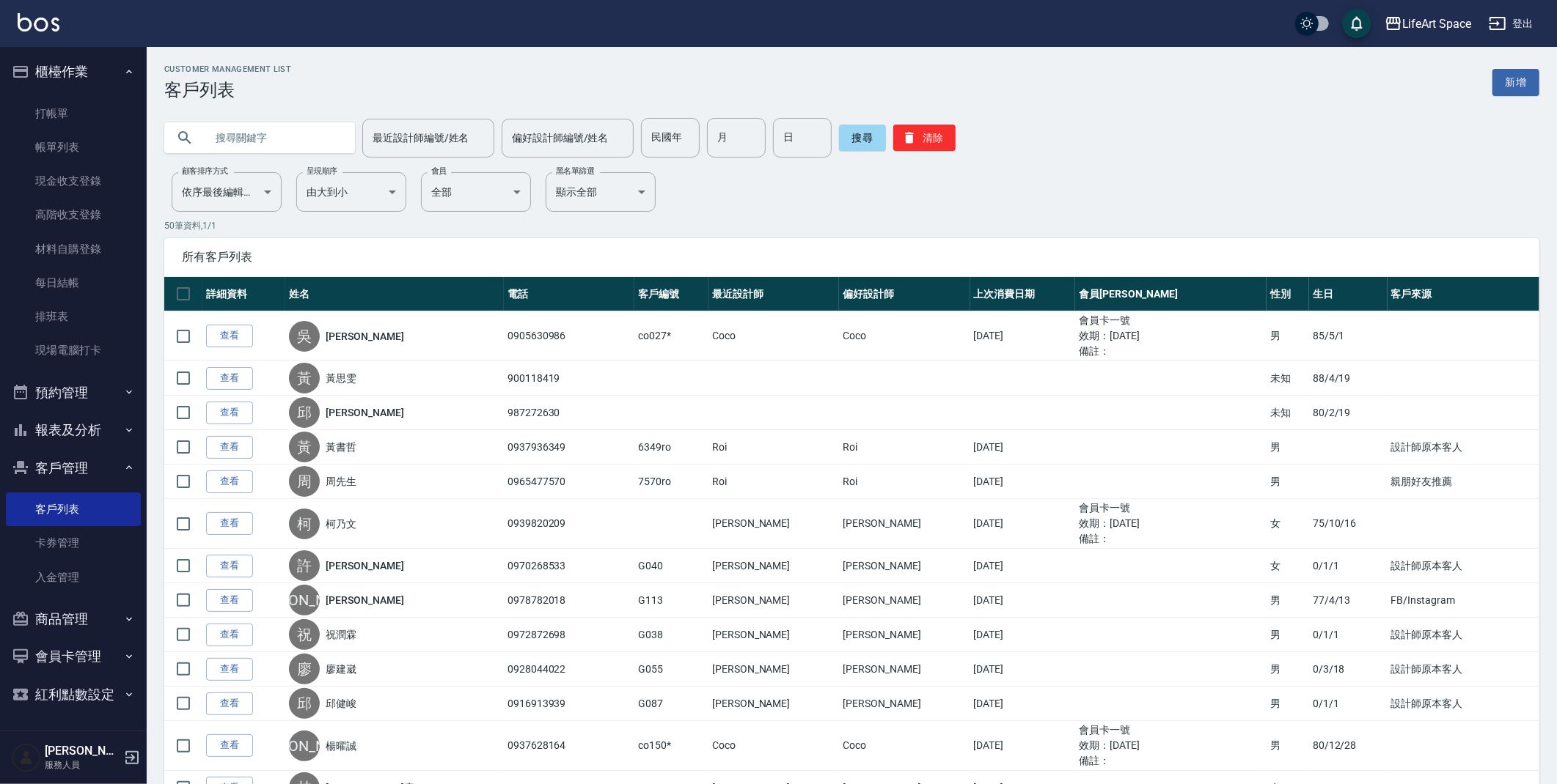
click at [303, 140] on input "text" at bounding box center [274, 138] width 138 height 40
type input "co54"
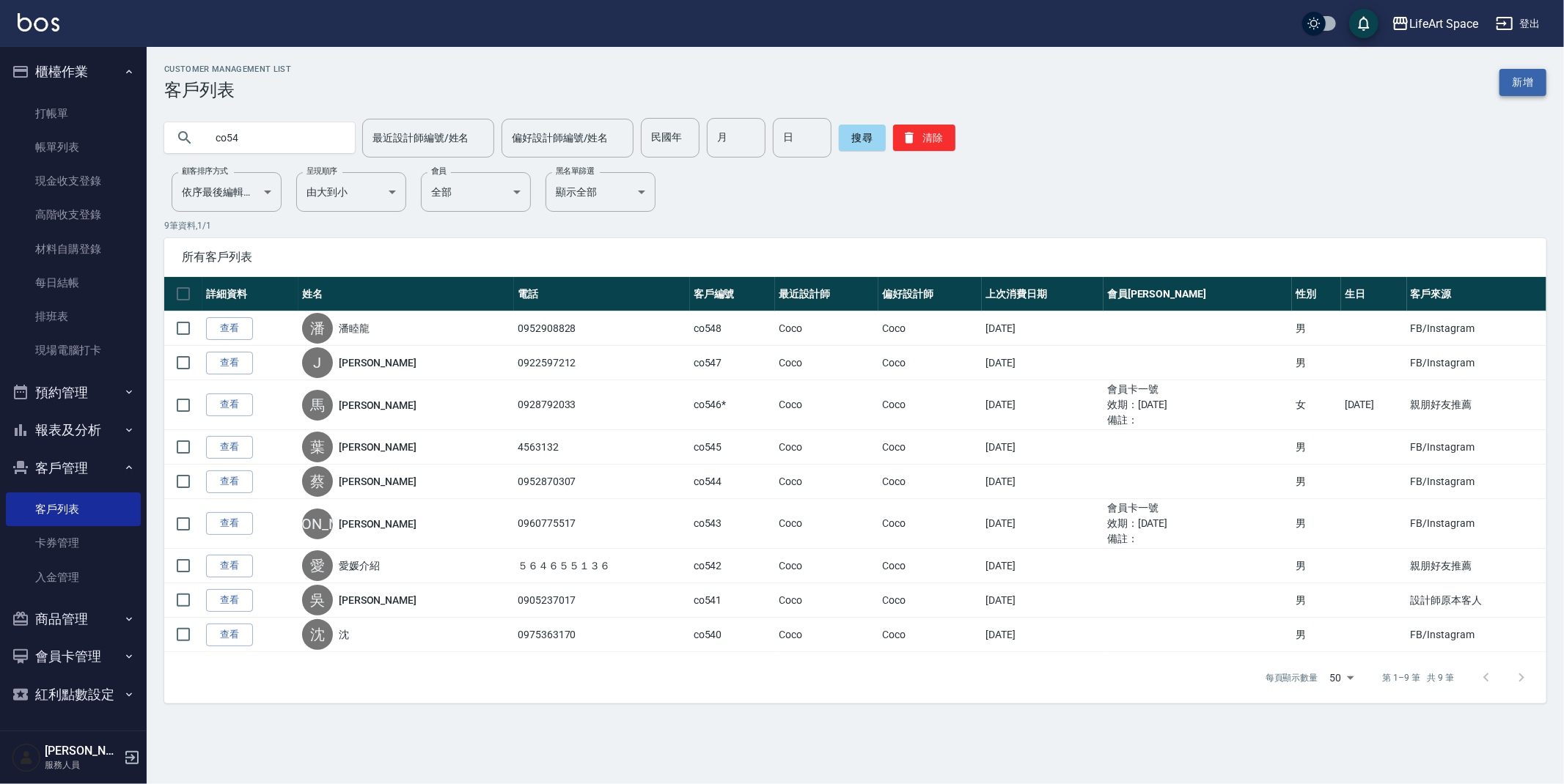
click at [1520, 76] on link "新增" at bounding box center [1523, 82] width 47 height 27
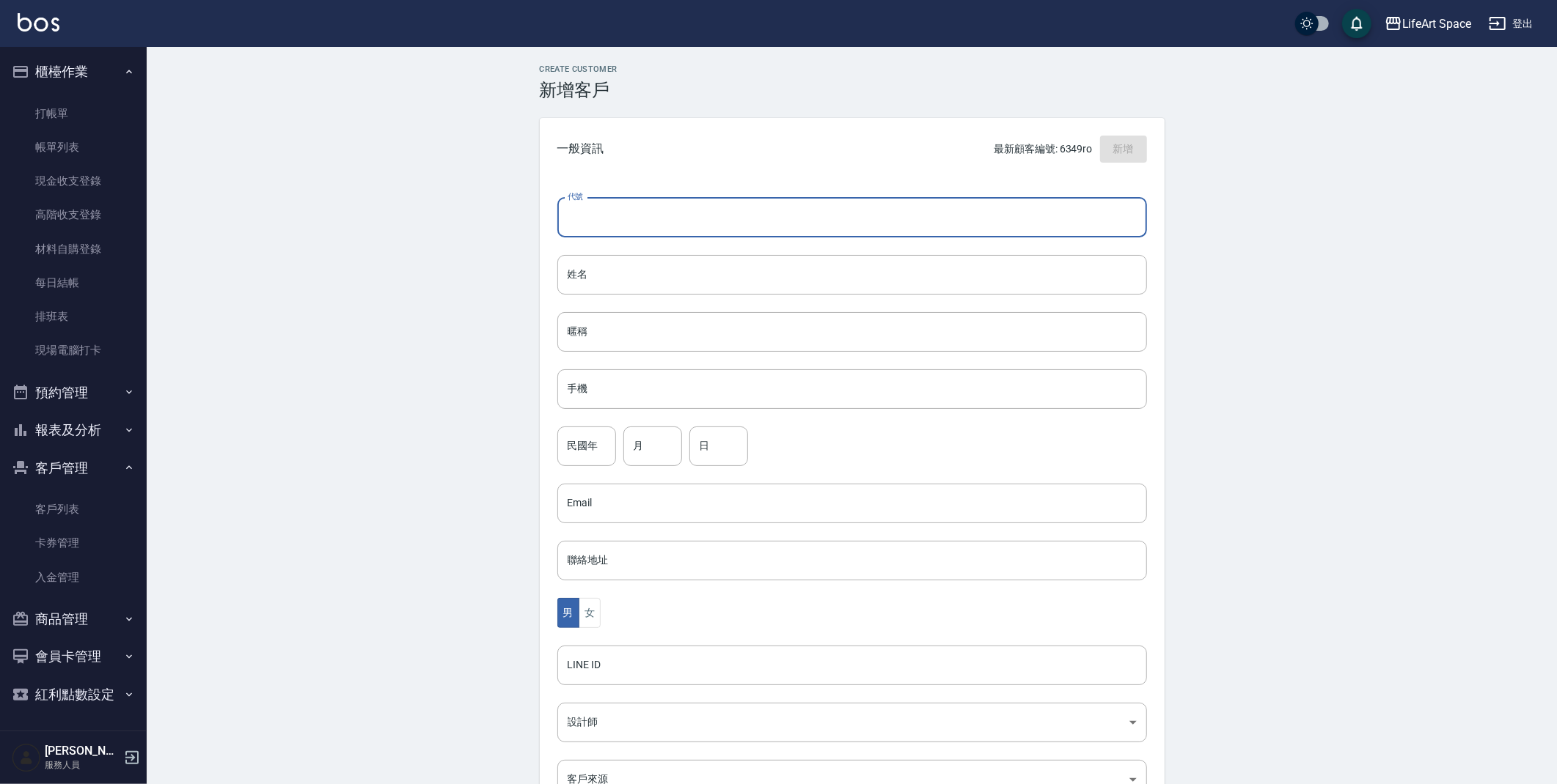
click at [583, 207] on input "代號" at bounding box center [852, 217] width 590 height 40
type input "co549"
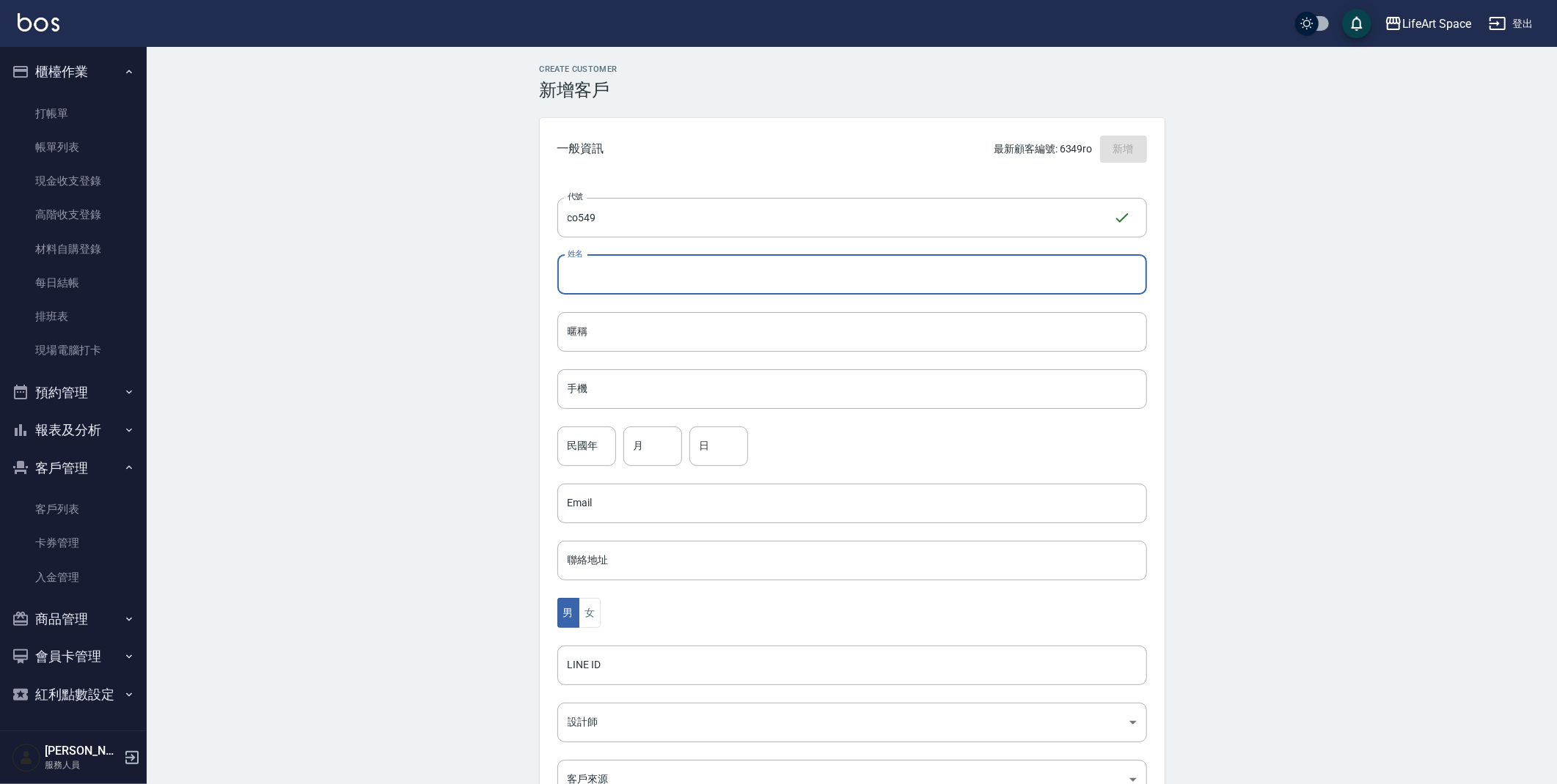
click at [601, 280] on input "姓名" at bounding box center [852, 275] width 590 height 40
type input "f"
type input "[PERSON_NAME]"
click at [570, 330] on input "暱稱" at bounding box center [852, 332] width 590 height 40
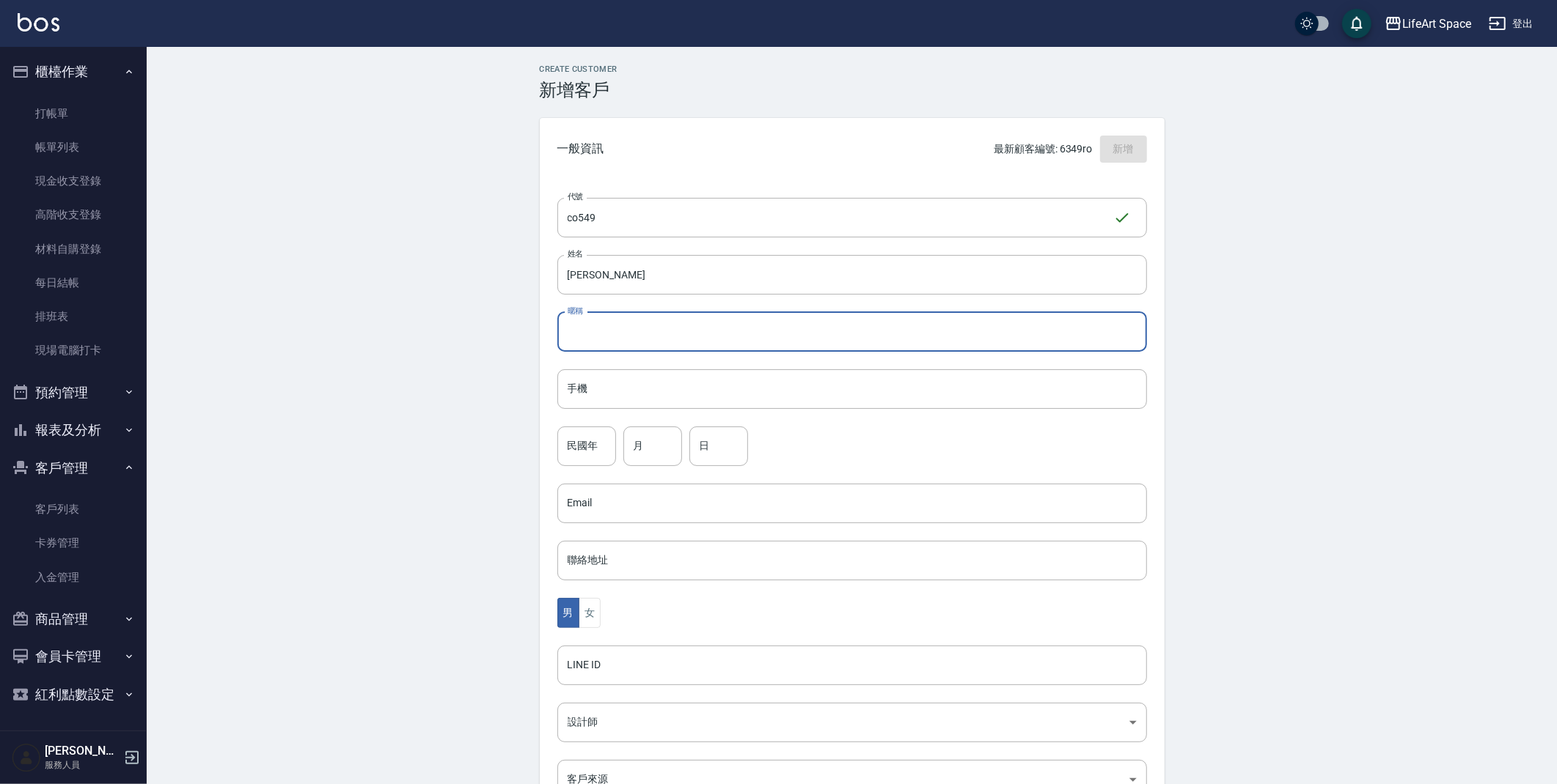
type input "q"
type input "Qscar"
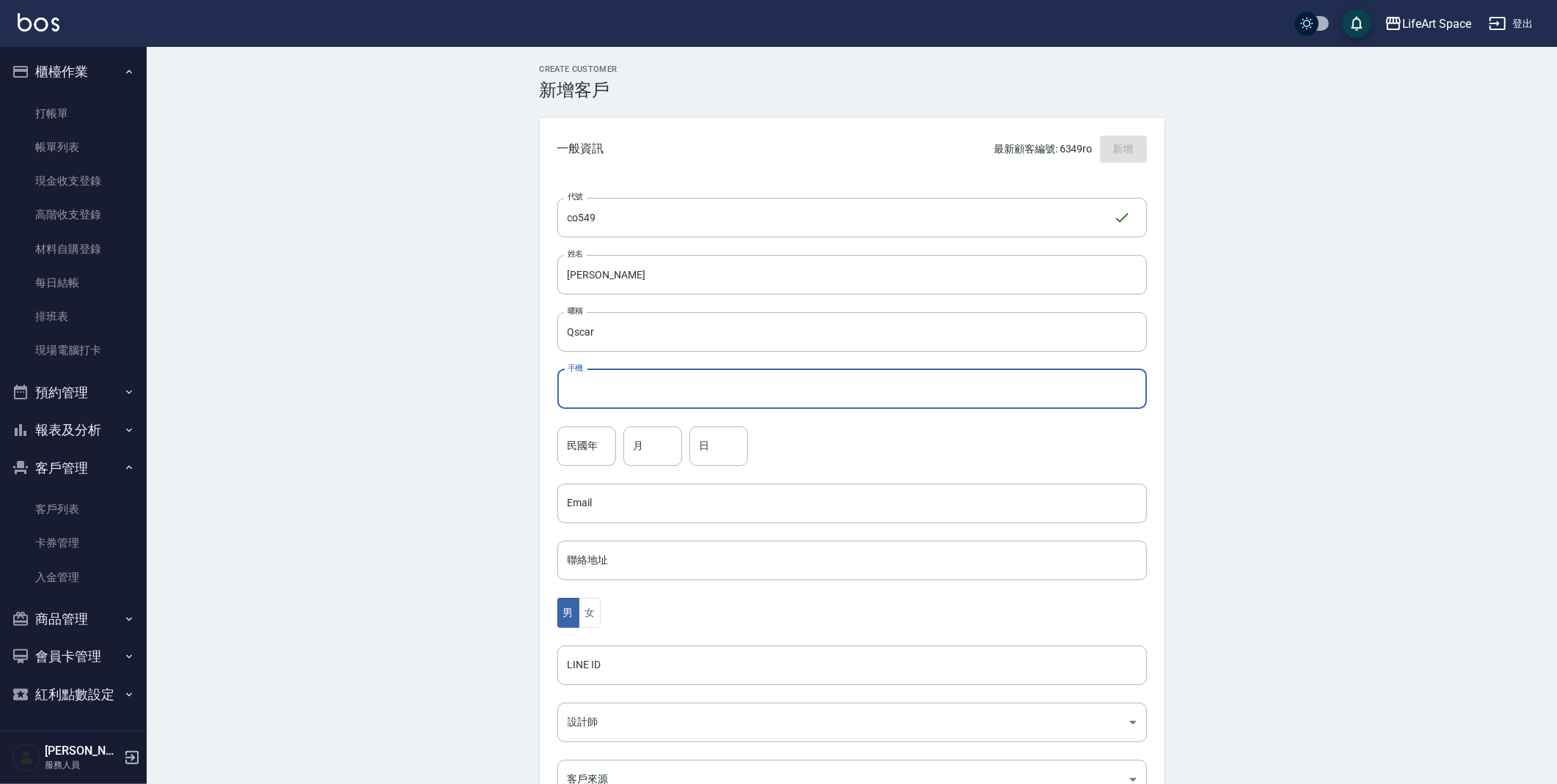
click at [577, 388] on input "手機" at bounding box center [852, 390] width 590 height 40
type input "５７４５６"
click at [442, 427] on div "Create Customer 新增客戶 一般資訊 最新顧客編號: 6349ro 新增 代號 co549 ​ 代號 姓名 [PERSON_NAME] 姓名 暱…" at bounding box center [852, 501] width 1410 height 908
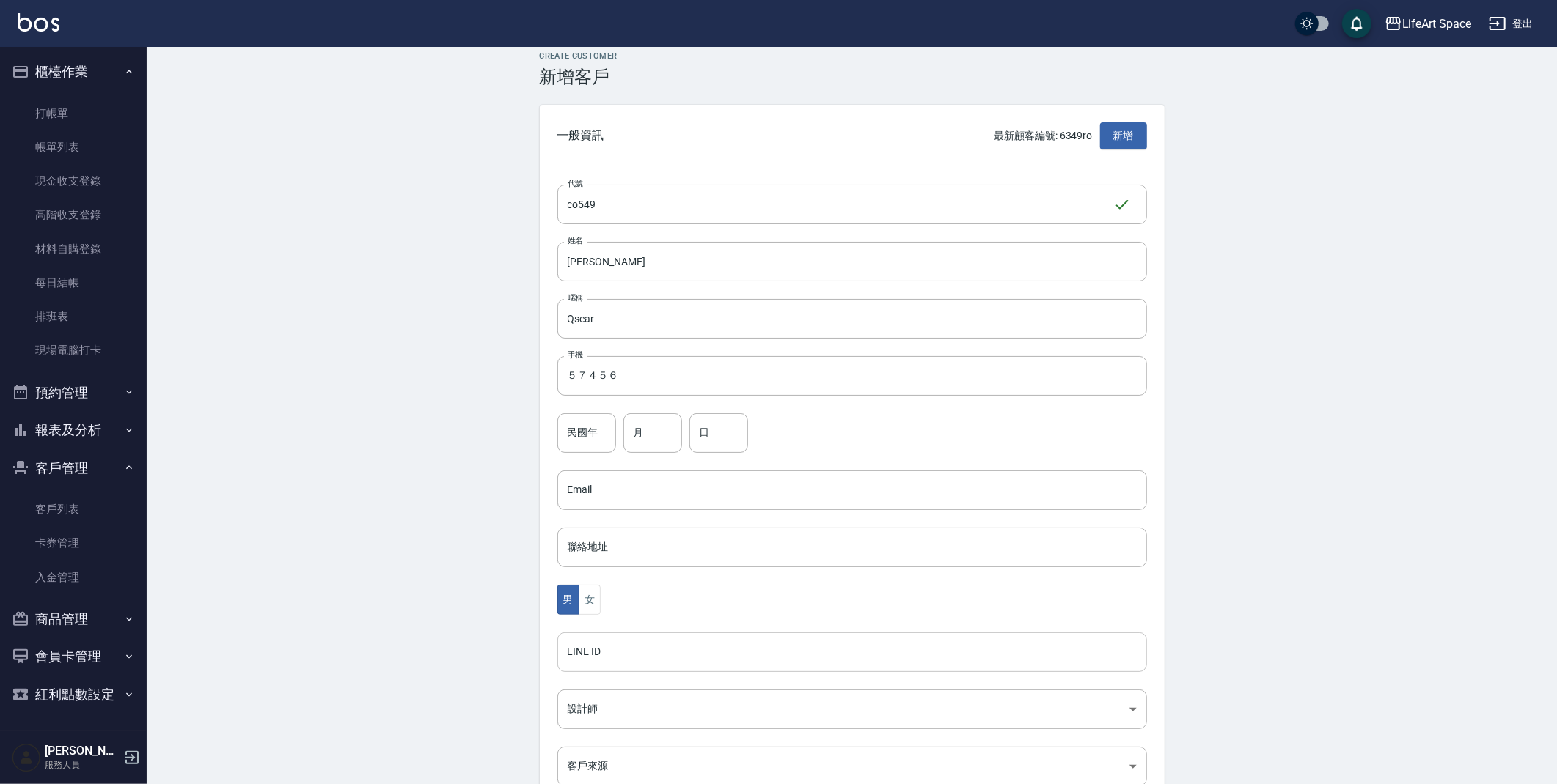
scroll to position [38, 0]
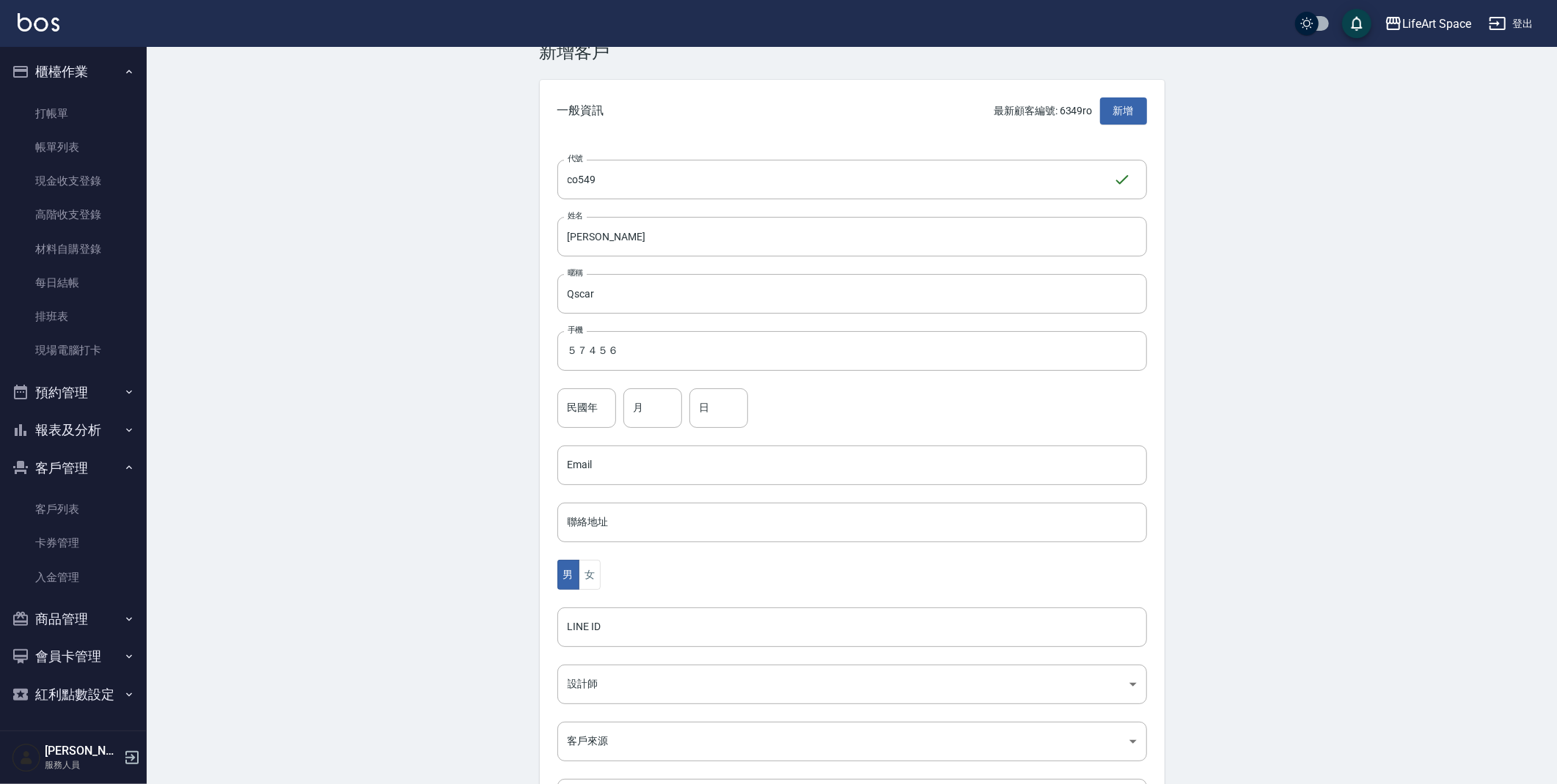
click at [605, 663] on div "代號 co549 ​ 代號 姓名 [PERSON_NAME] 姓名 暱稱 Qscar 暱稱 手機 ５７４５６ 手機 民國年 民國年 月 月 日 日 Email…" at bounding box center [852, 498] width 624 height 712
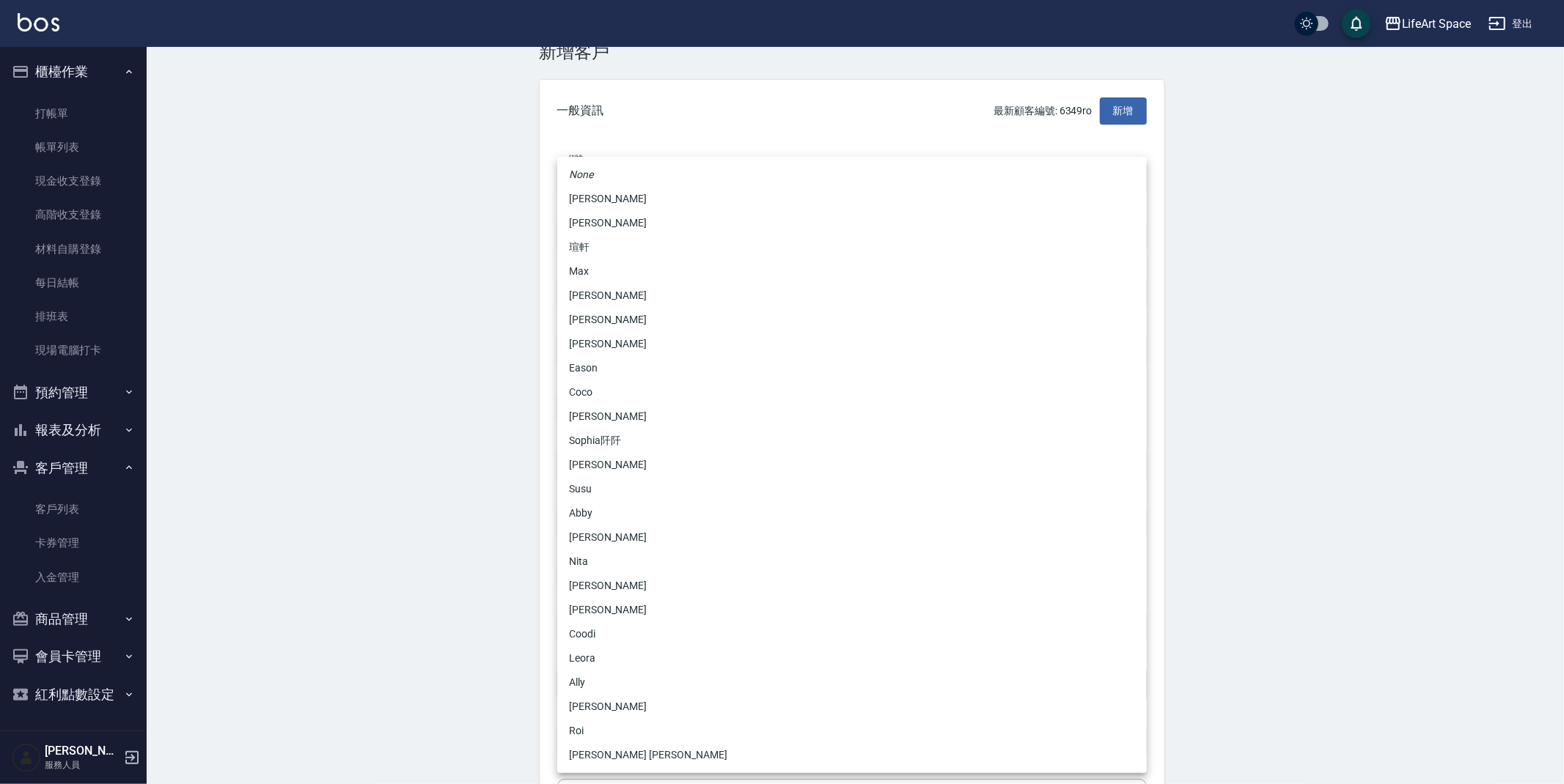
click at [603, 670] on body "LifeArt Space 登出 櫃檯作業 打帳單 帳單列表 現金收支登錄 高階收支登錄 材料自購登錄 每日結帳 排班表 現場電腦打卡 預約管理 預約管理 單…" at bounding box center [782, 439] width 1564 height 954
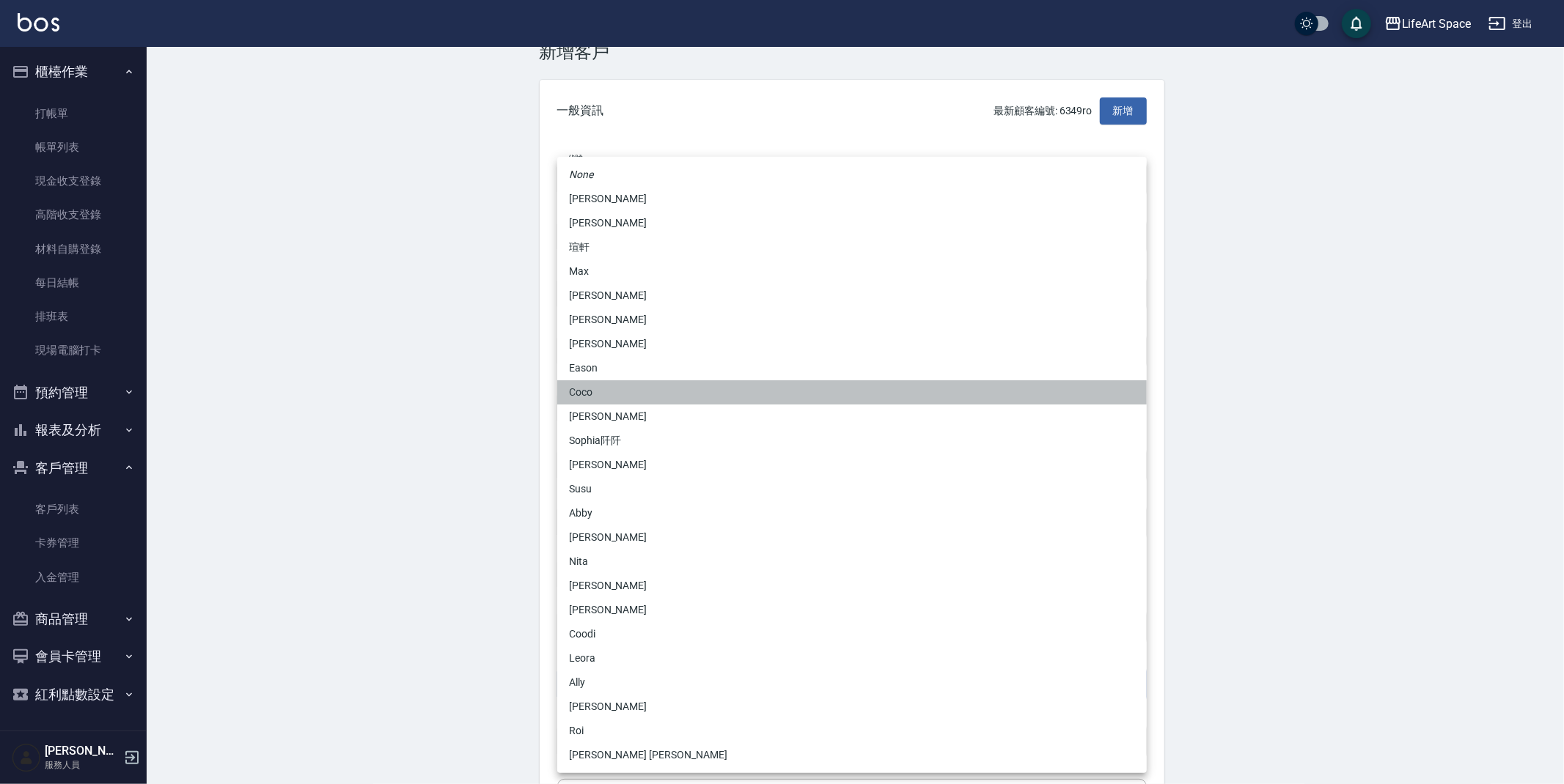
click at [604, 401] on li "Coco" at bounding box center [852, 392] width 590 height 24
type input "cda1efc3-0924-40dc-b120-f8115da55f2e"
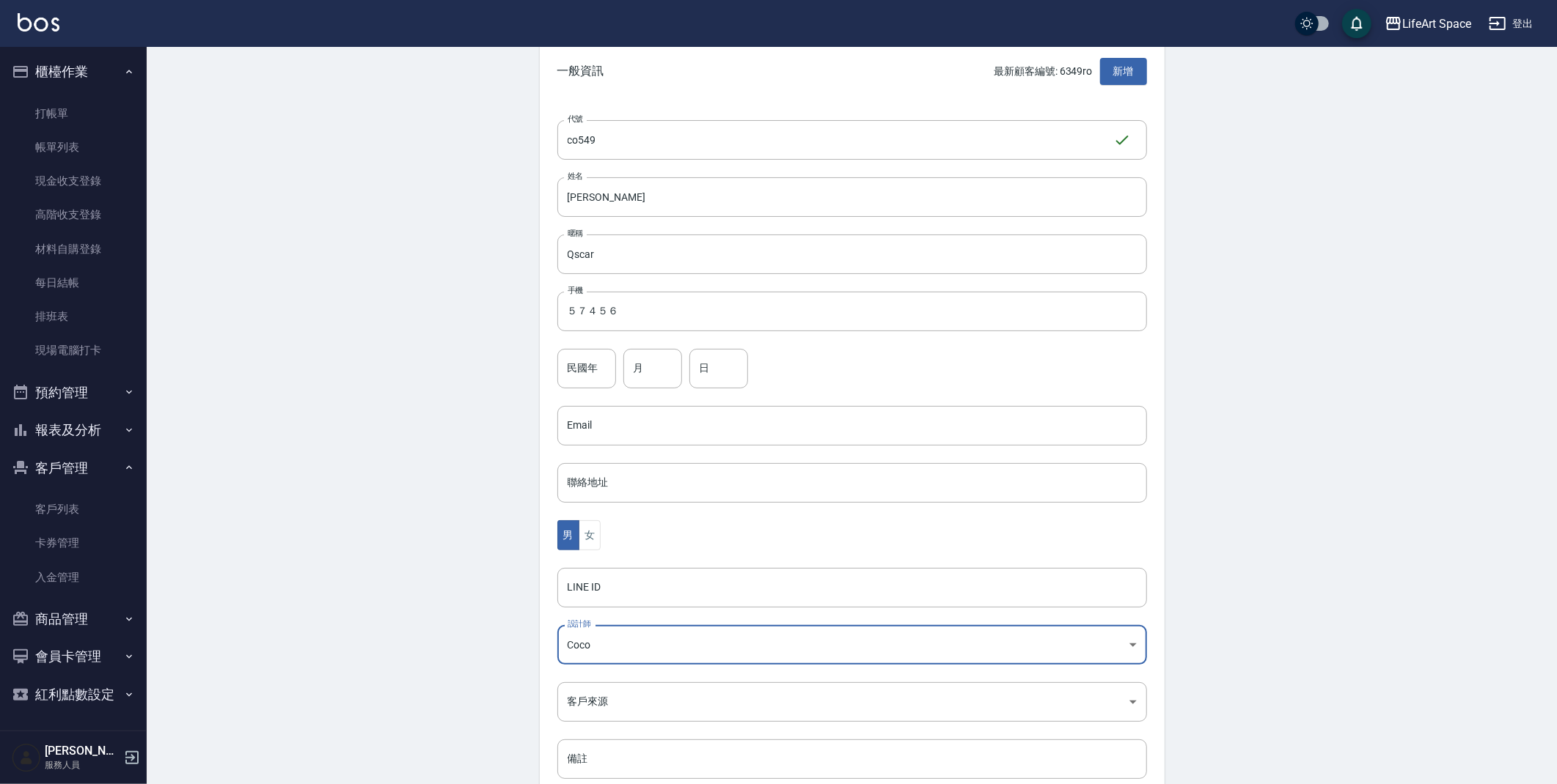
scroll to position [170, 0]
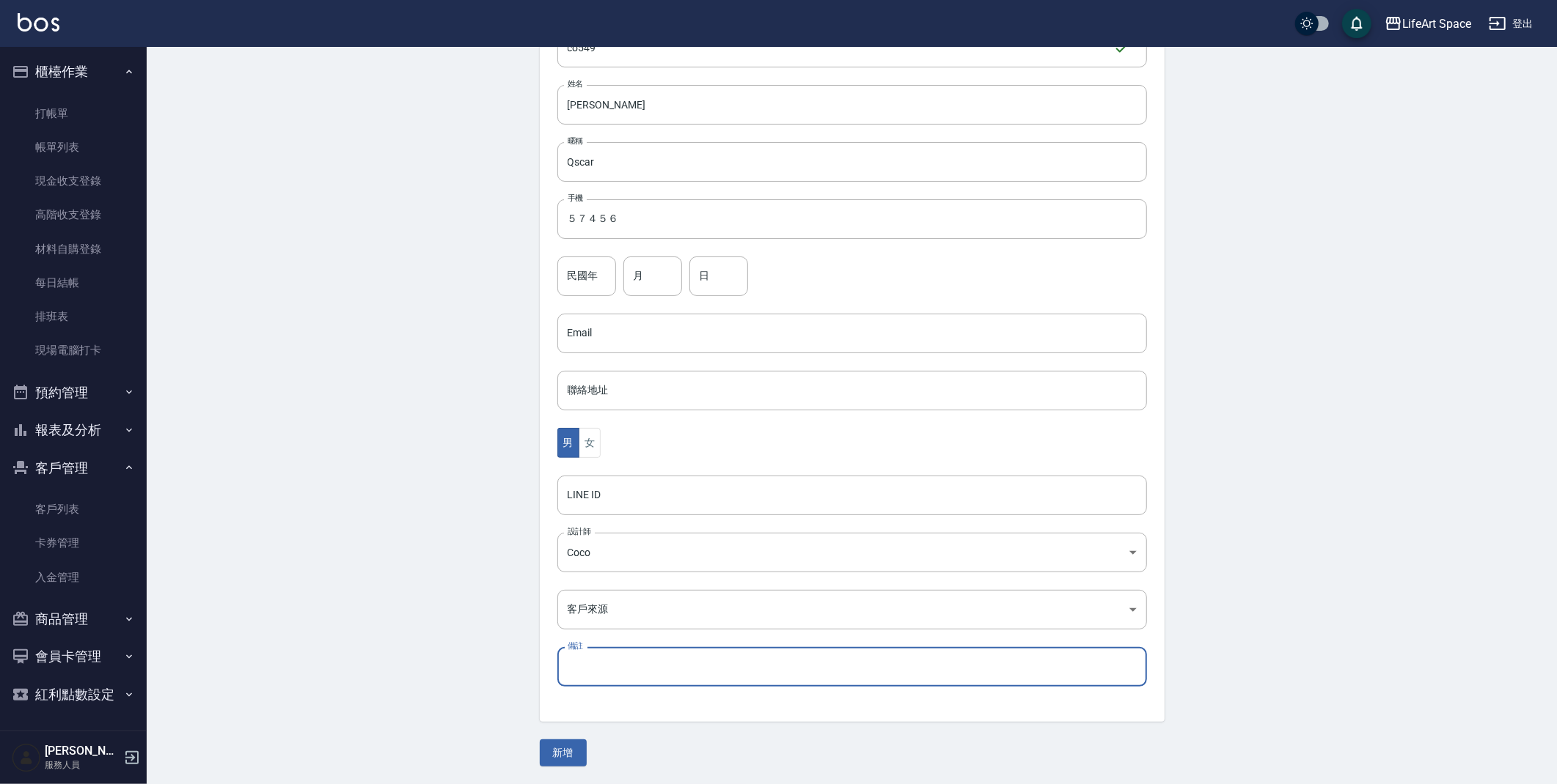
click at [621, 660] on input "備註" at bounding box center [852, 667] width 590 height 40
click at [637, 670] on input "備註" at bounding box center [852, 667] width 590 height 40
click at [641, 607] on body "LifeArt Space 登出 櫃檯作業 打帳單 帳單列表 現金收支登錄 高階收支登錄 材料自購登錄 每日結帳 排班表 現場電腦打卡 預約管理 預約管理 單…" at bounding box center [782, 307] width 1564 height 954
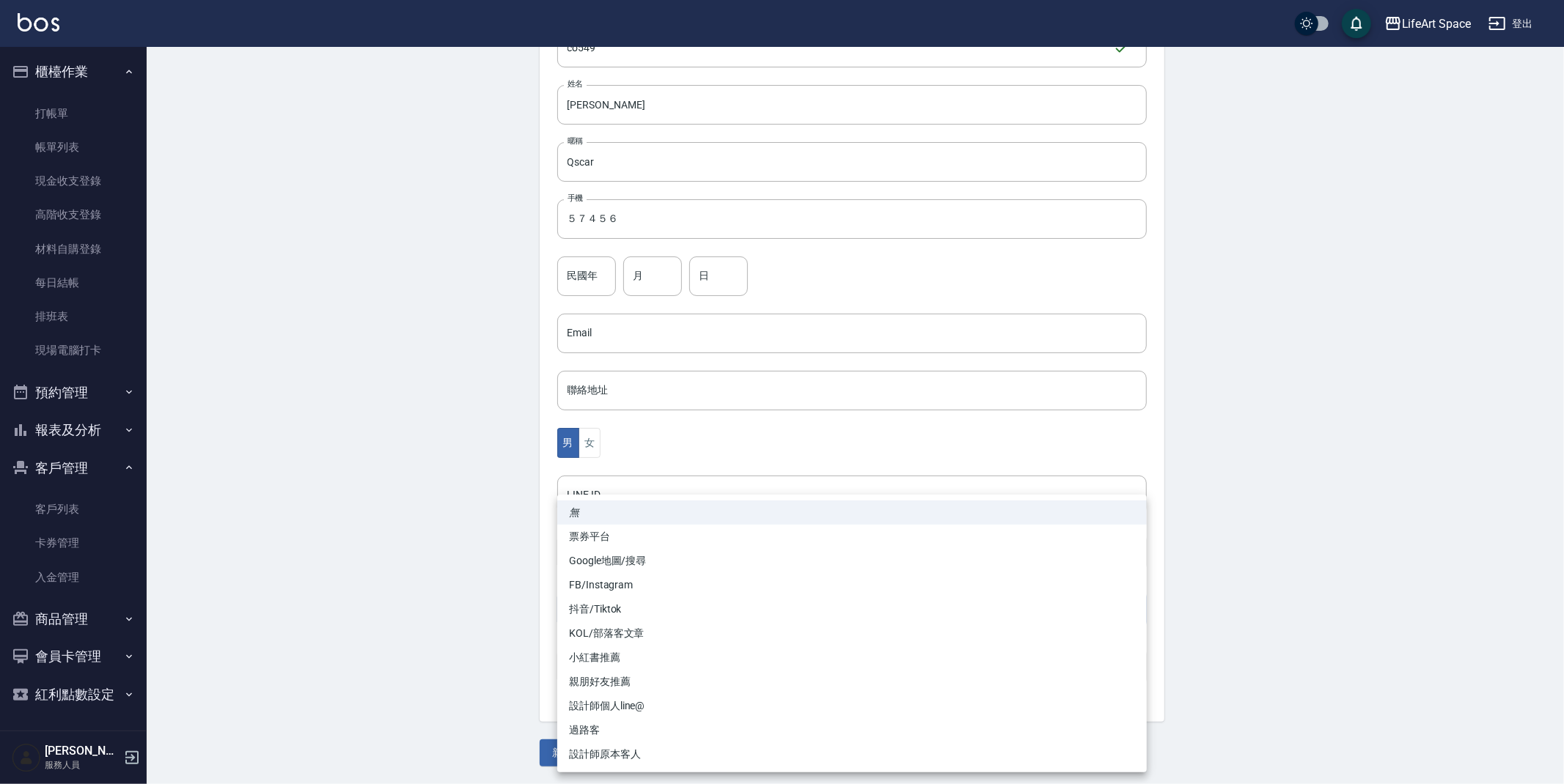
click at [627, 590] on li "FB/Instagram" at bounding box center [852, 585] width 590 height 24
type input "FB/Instagram"
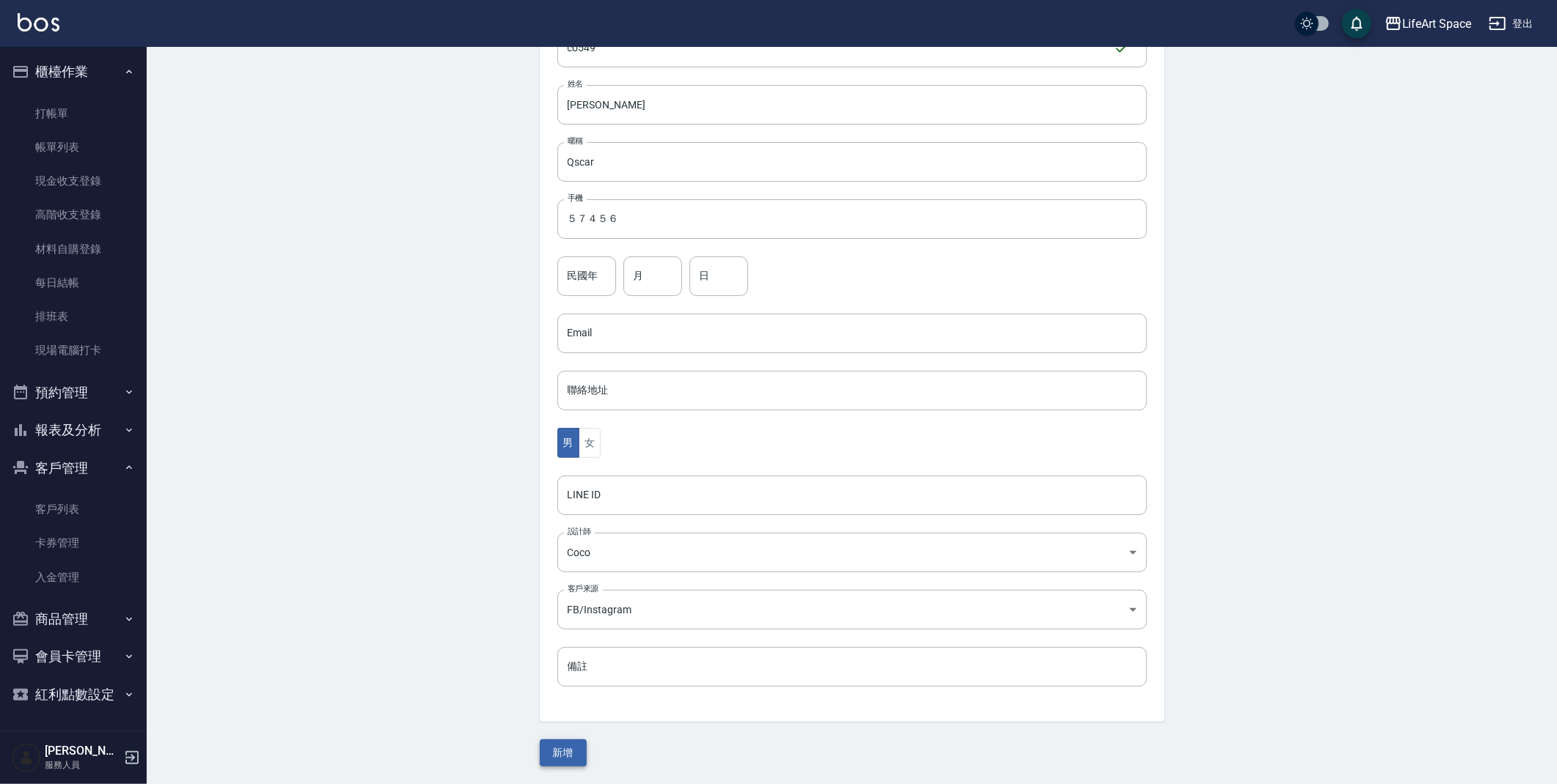
click at [553, 763] on button "新增" at bounding box center [563, 753] width 47 height 27
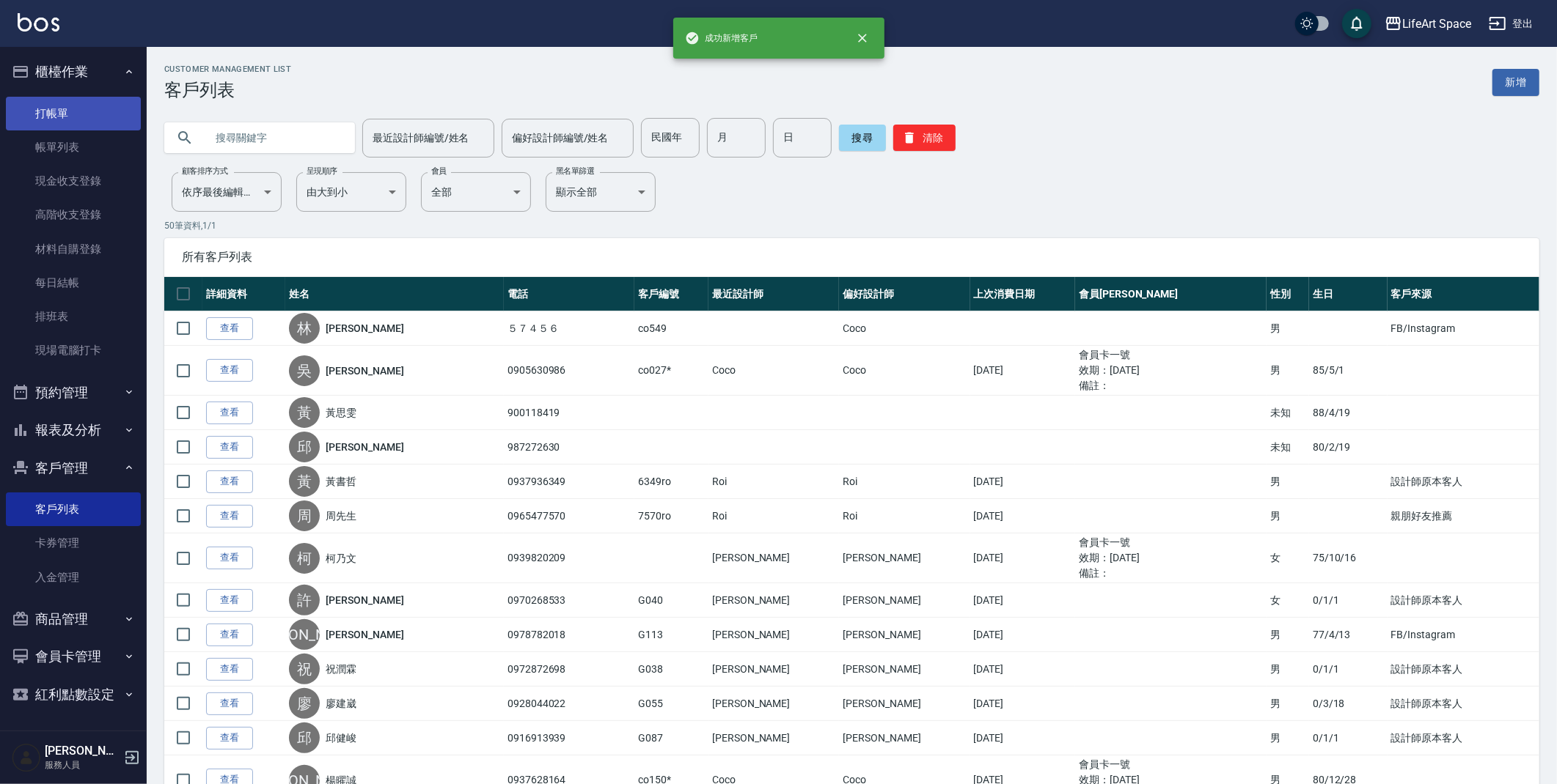
click at [66, 110] on link "打帳單" at bounding box center [73, 113] width 135 height 34
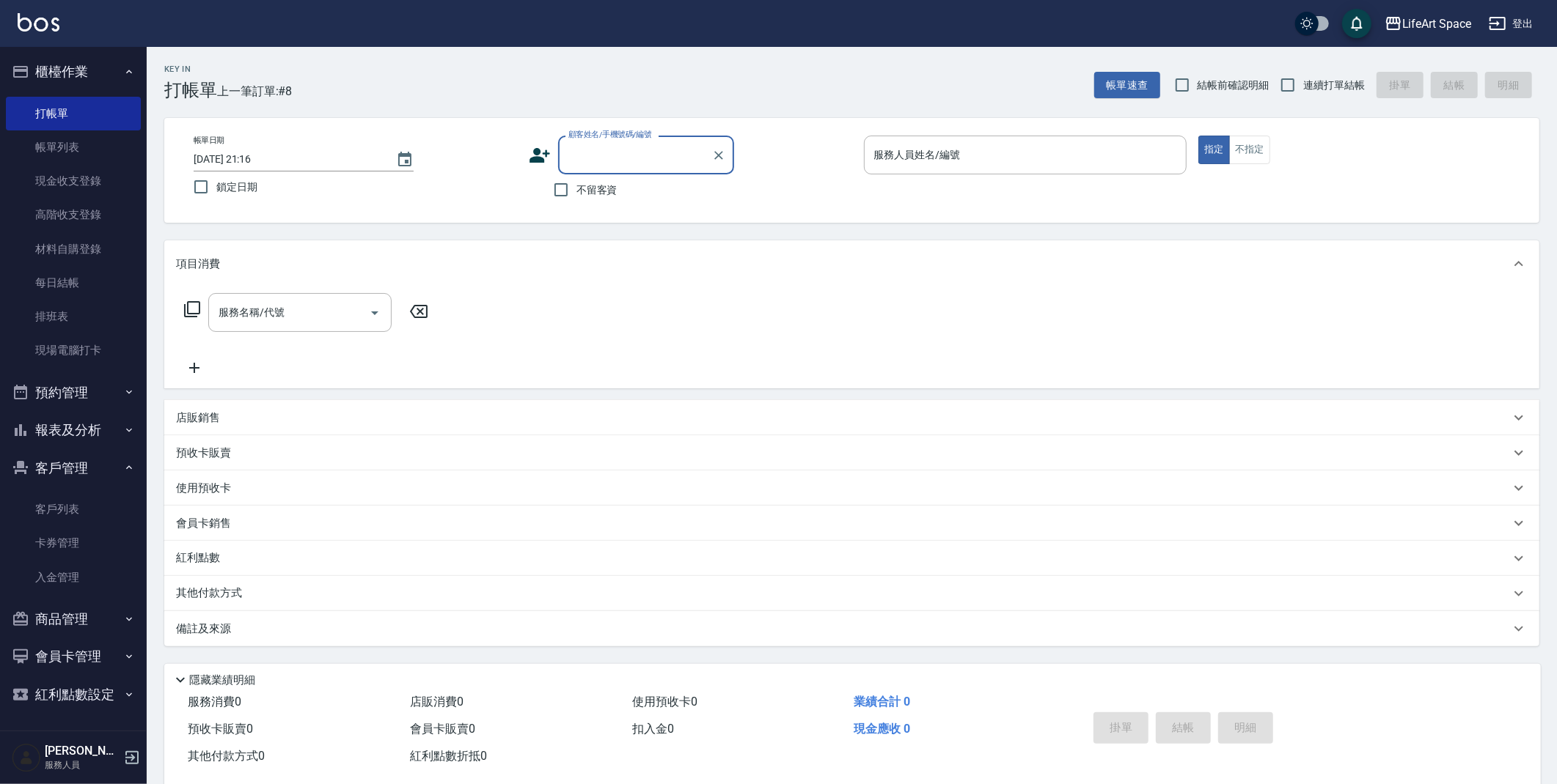
click at [601, 156] on input "顧客姓名/手機號碼/編號" at bounding box center [634, 155] width 141 height 26
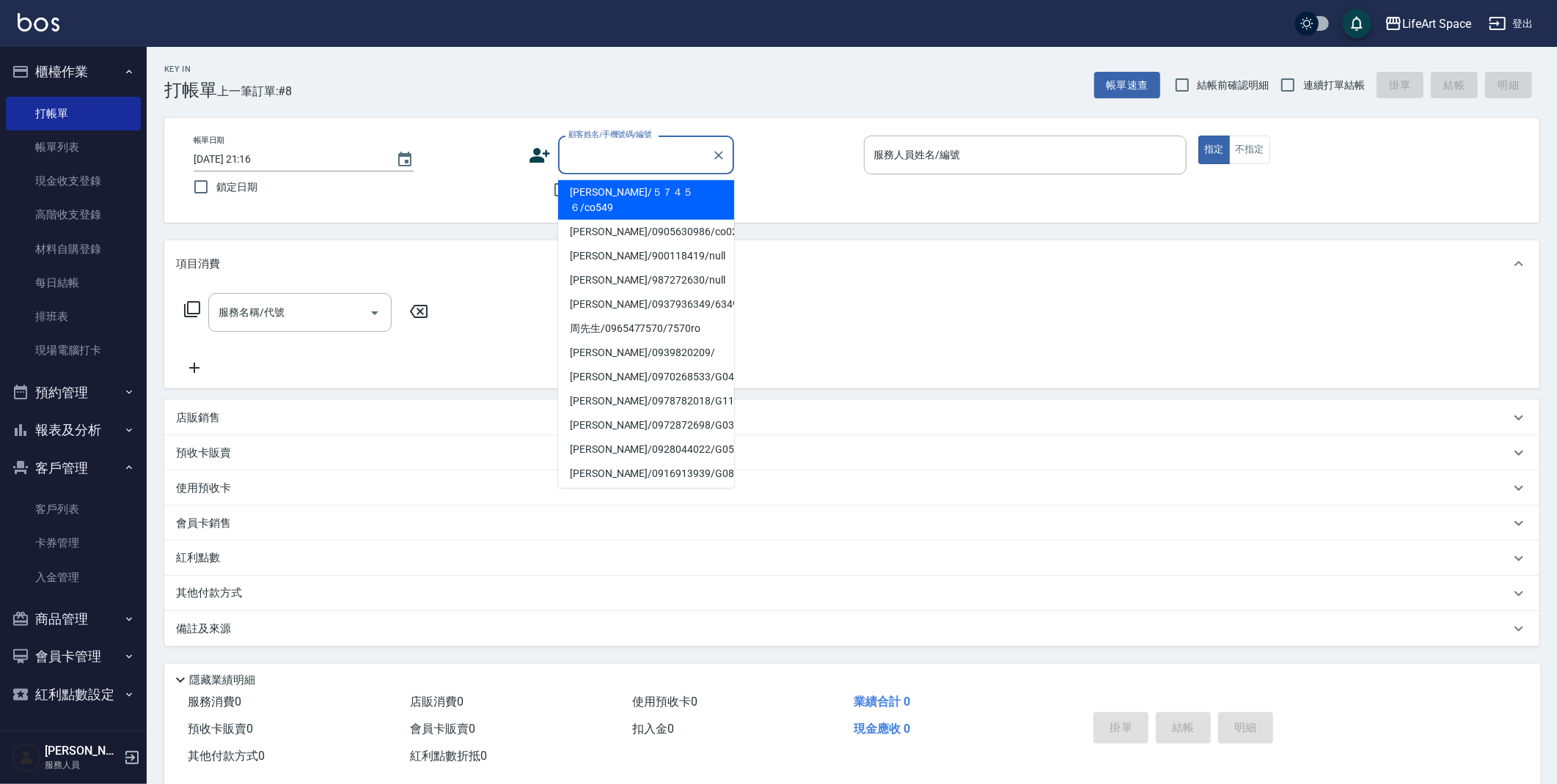
click at [603, 190] on li "[PERSON_NAME]/５７４５６/co549" at bounding box center [646, 200] width 176 height 40
type input "[PERSON_NAME]/５７４５６/co549"
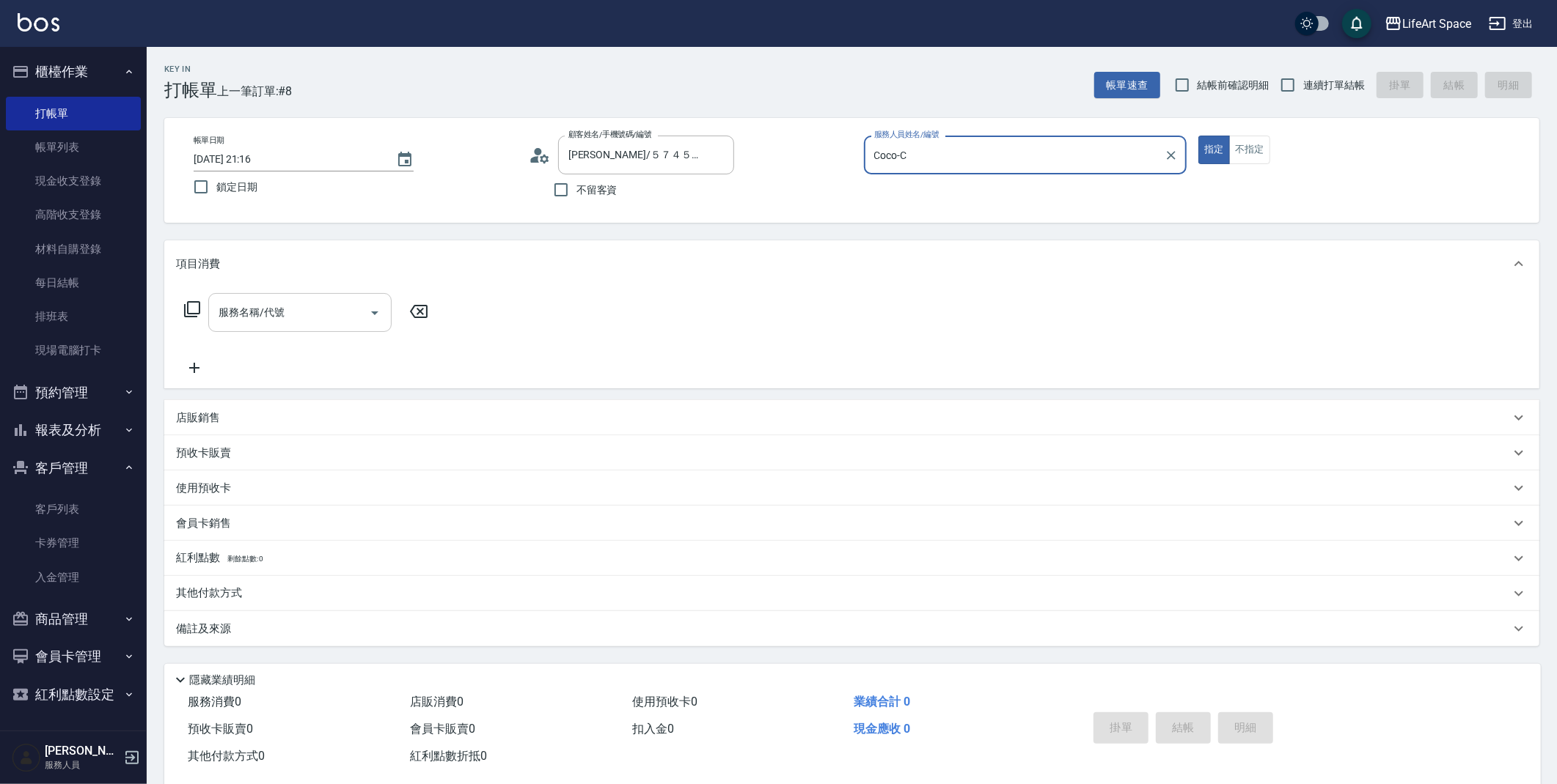
type input "Coco-C"
click at [300, 306] on input "服務名稱/代號" at bounding box center [289, 312] width 148 height 26
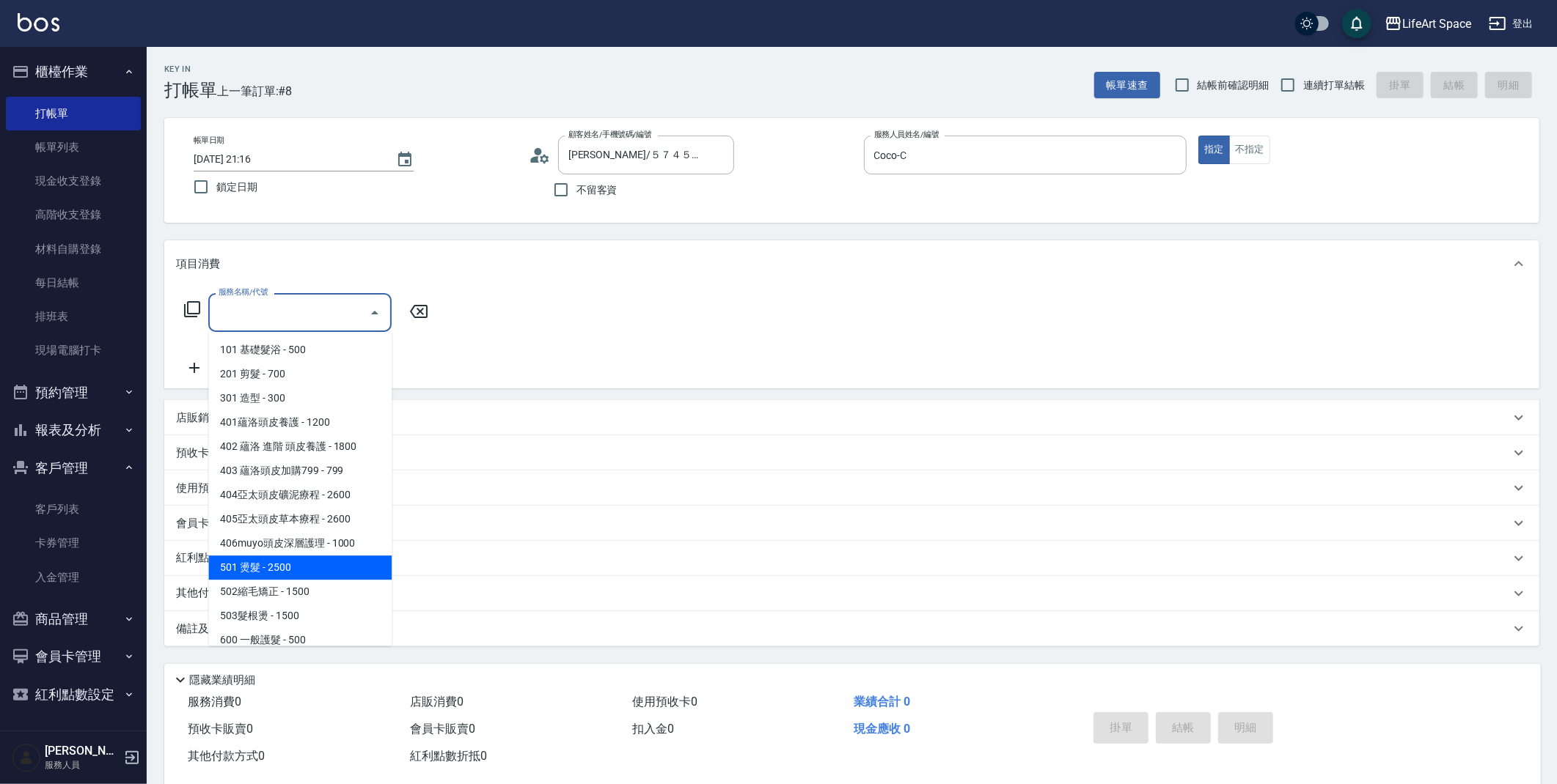
click at [310, 570] on span "501 燙髮 - 2500" at bounding box center [300, 567] width 184 height 24
type input "501 燙髮(501)"
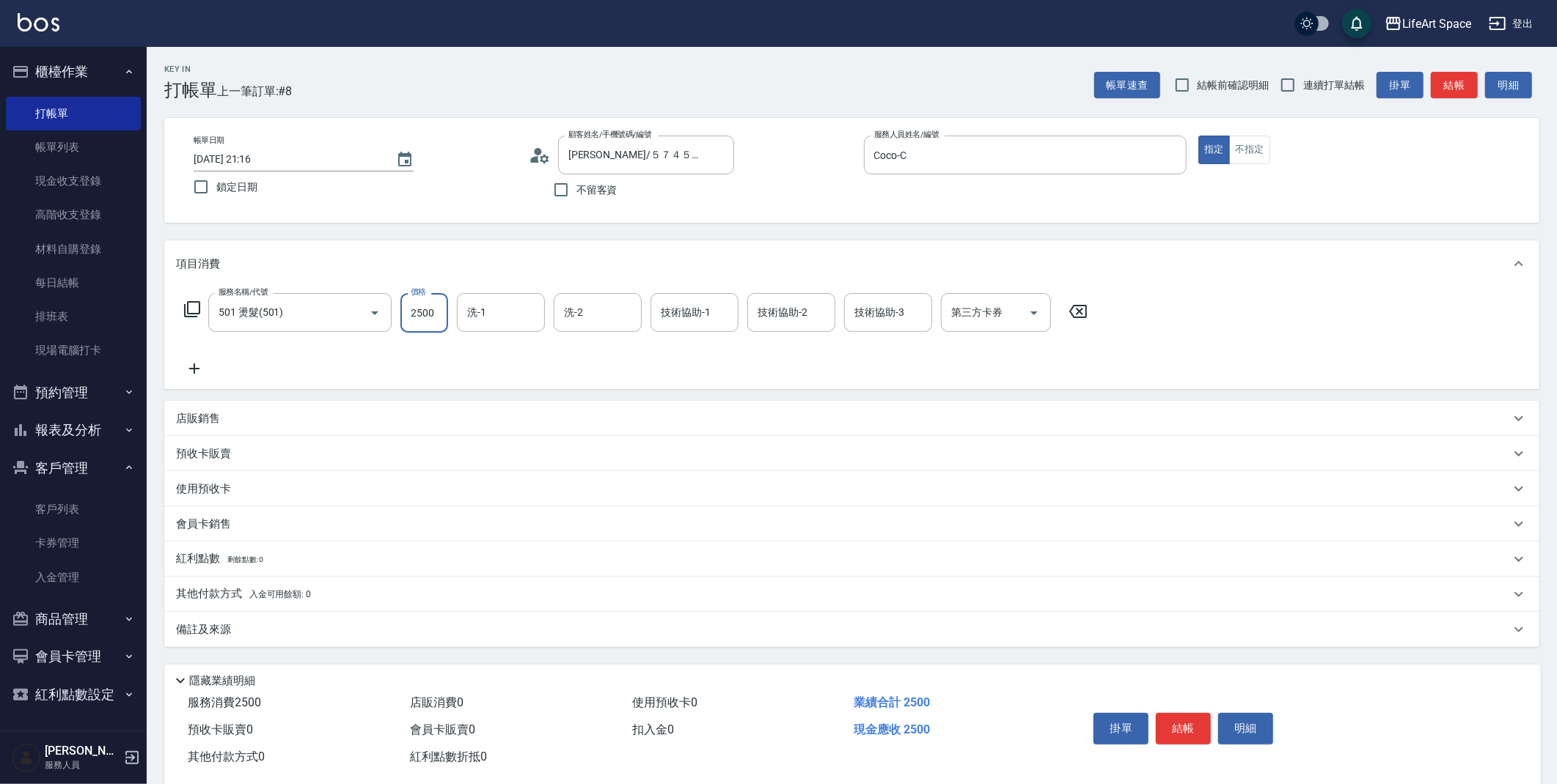
click at [426, 328] on input "2500" at bounding box center [424, 313] width 48 height 40
type input "2100"
click at [327, 631] on div "備註及來源" at bounding box center [843, 630] width 1334 height 16
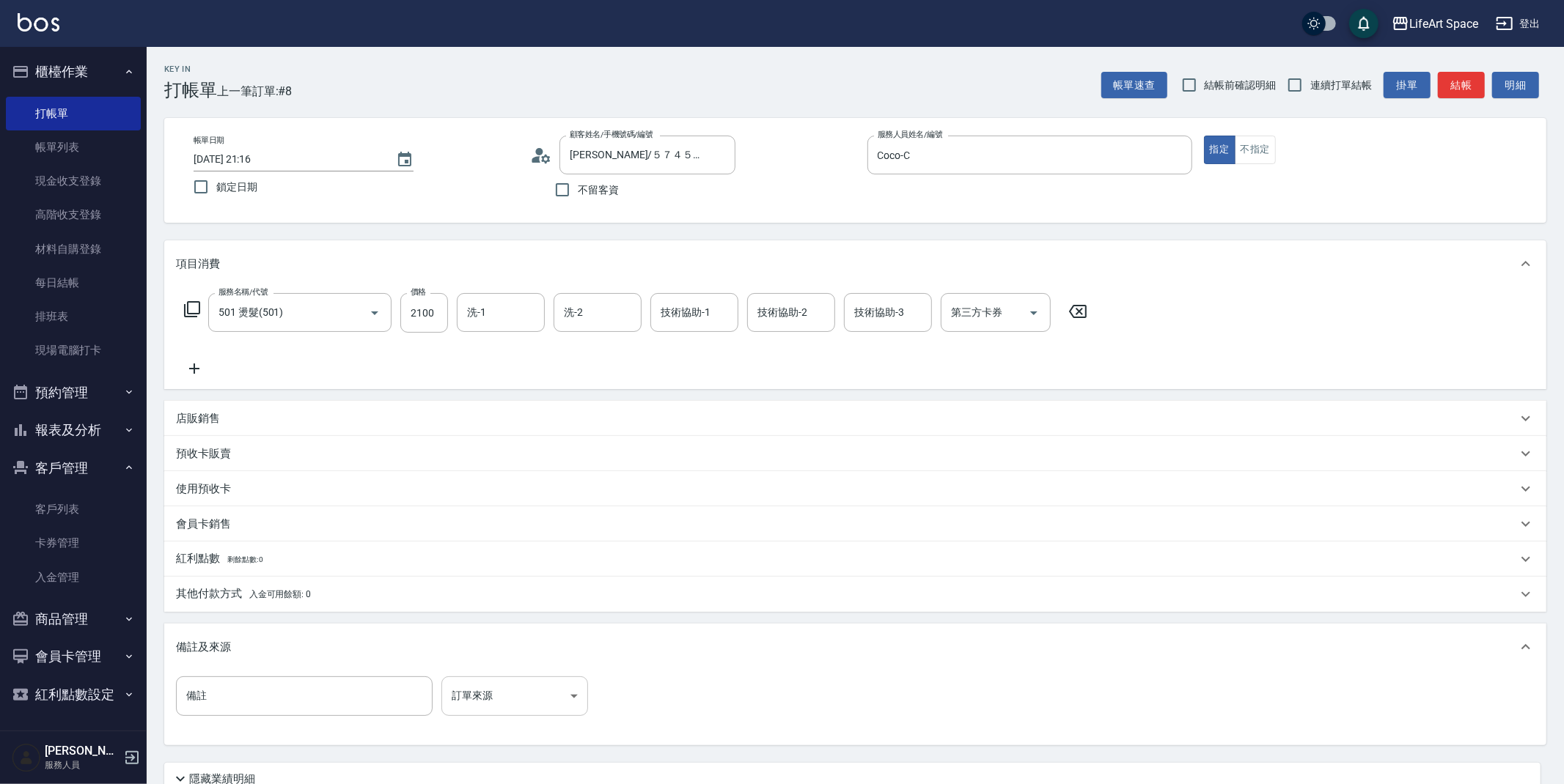
click at [510, 698] on body "LifeArt Space 登出 櫃檯作業 打帳單 帳單列表 現金收支登錄 高階收支登錄 材料自購登錄 每日結帳 排班表 現場電腦打卡 預約管理 預約管理 單…" at bounding box center [782, 452] width 1564 height 904
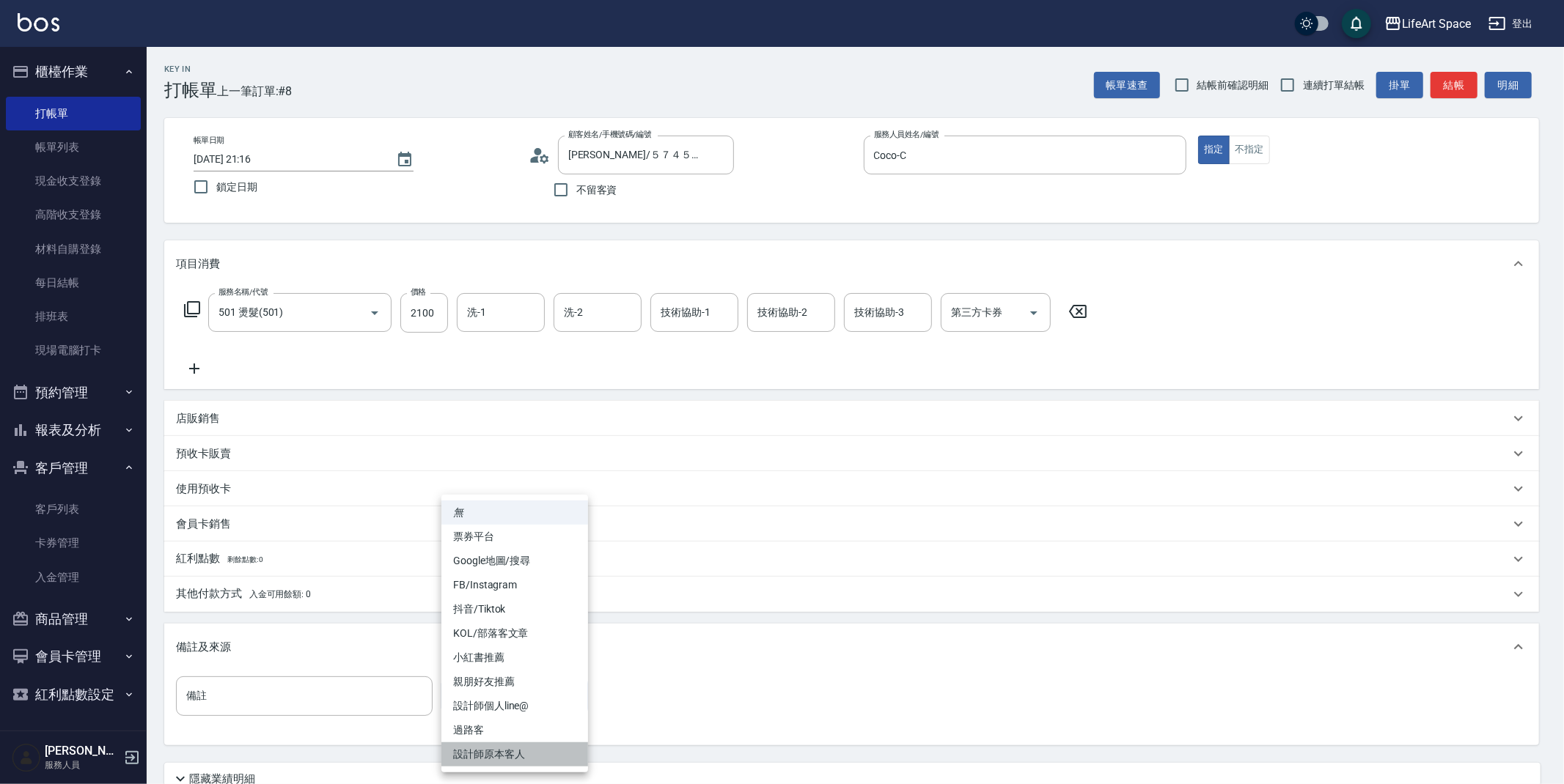
click at [531, 749] on li "設計師原本客人" at bounding box center [515, 754] width 147 height 24
type input "設計師原本客人"
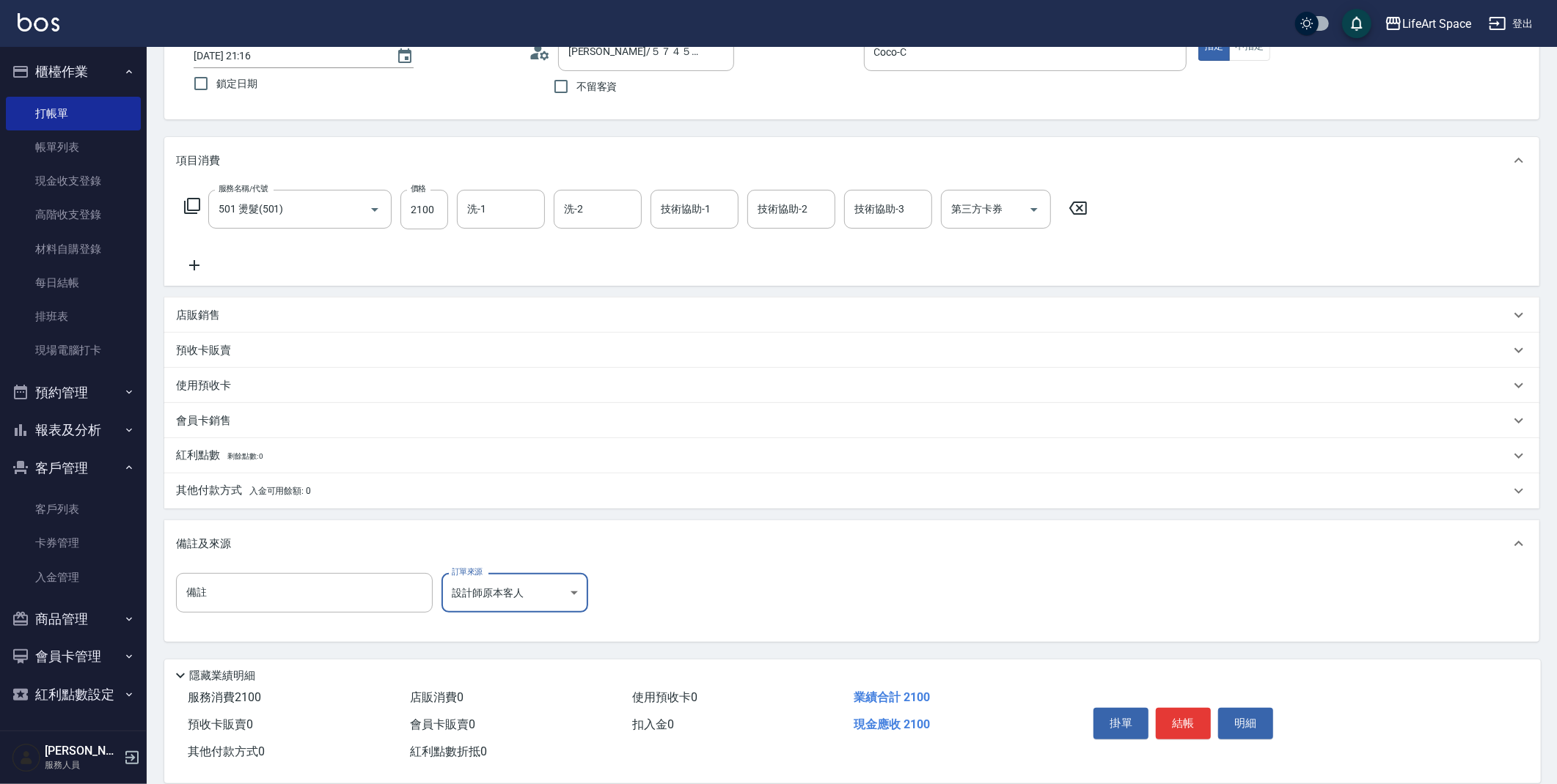
scroll to position [125, 0]
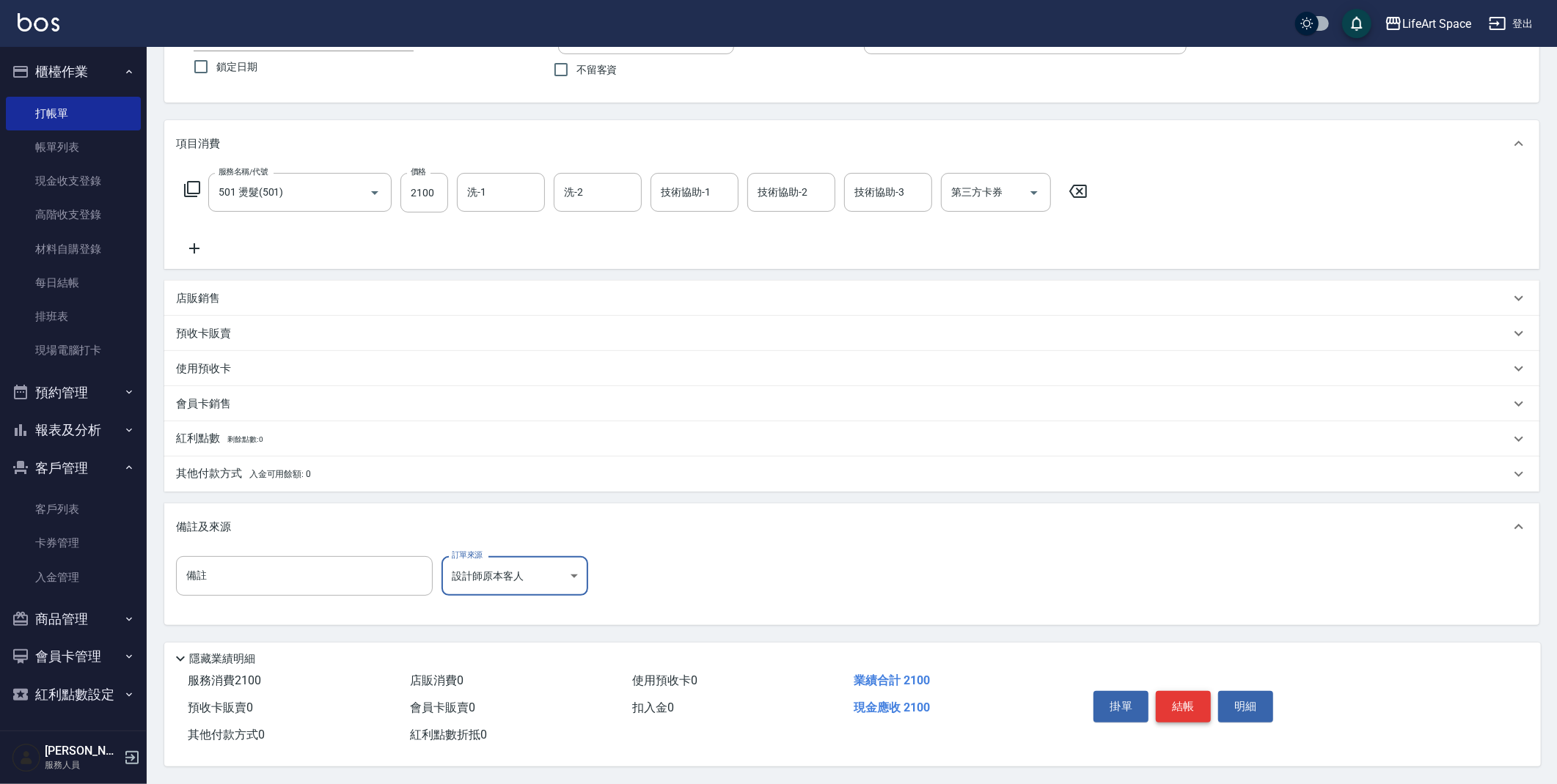
click at [1169, 697] on button "結帳" at bounding box center [1183, 706] width 55 height 30
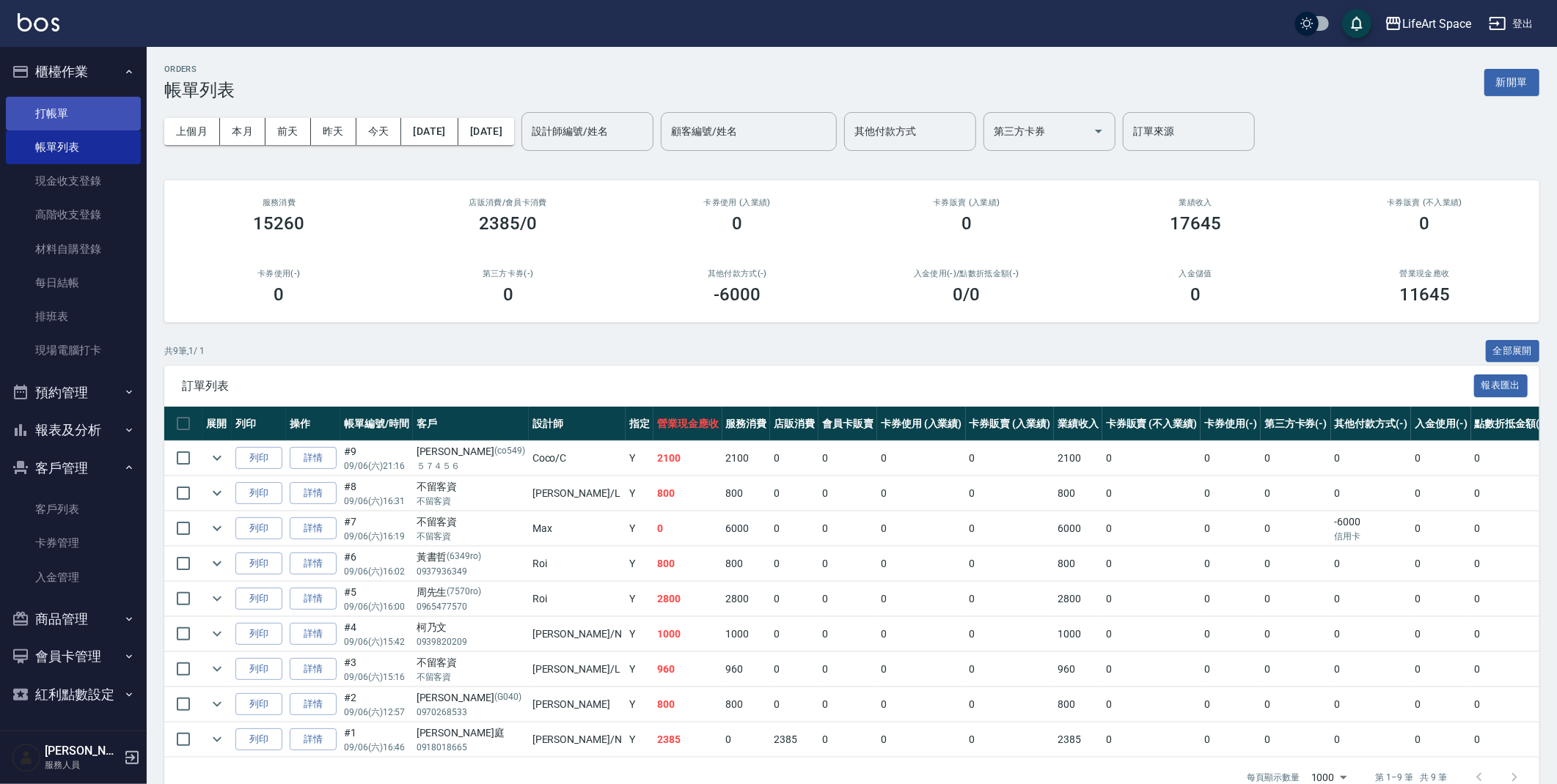
click at [110, 126] on link "打帳單" at bounding box center [73, 113] width 135 height 34
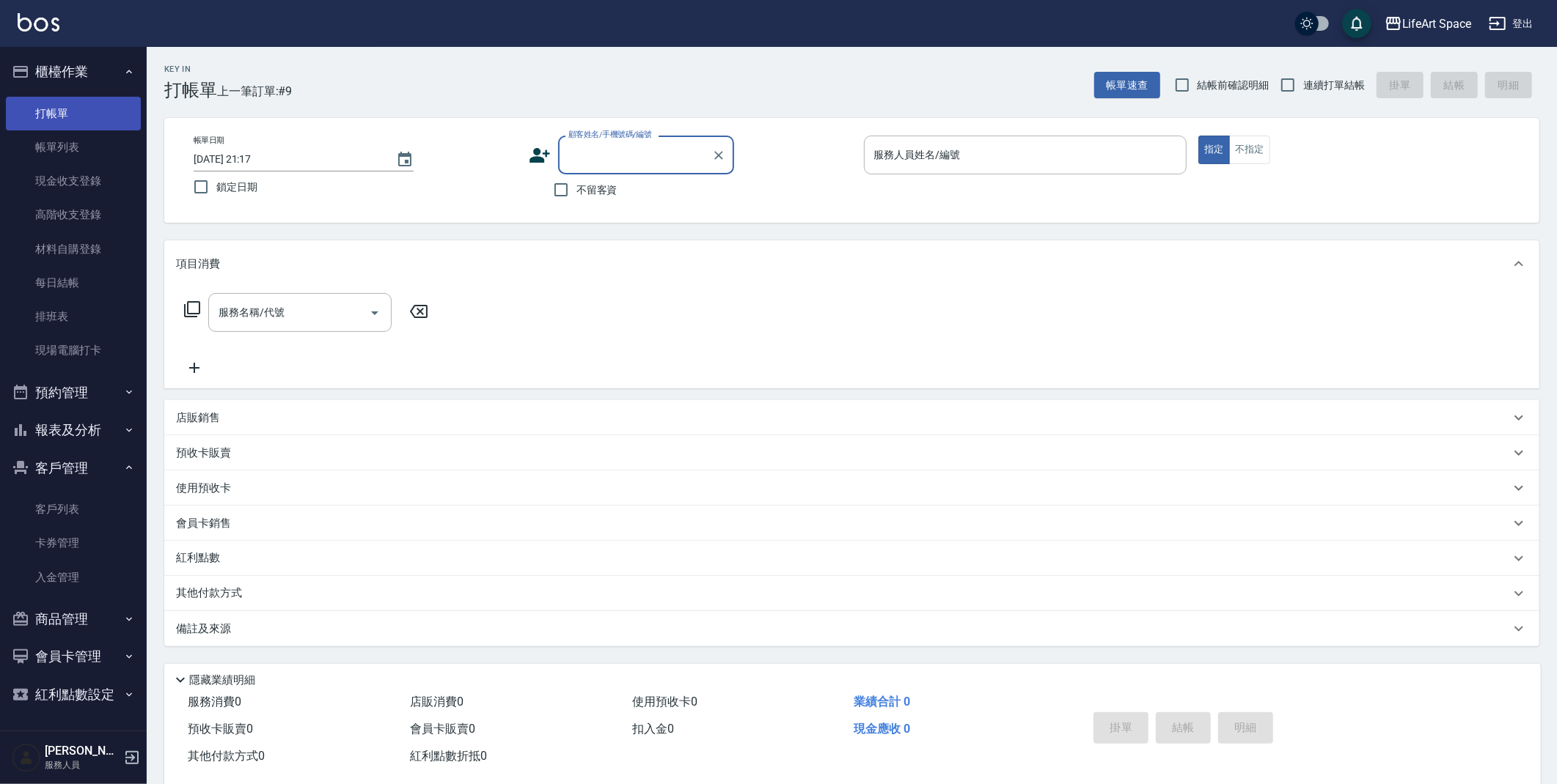
type input "2"
click at [625, 191] on li "妙珠弟弟/５４６５/co325" at bounding box center [646, 192] width 176 height 24
type input "妙珠弟弟/５４６５/co325"
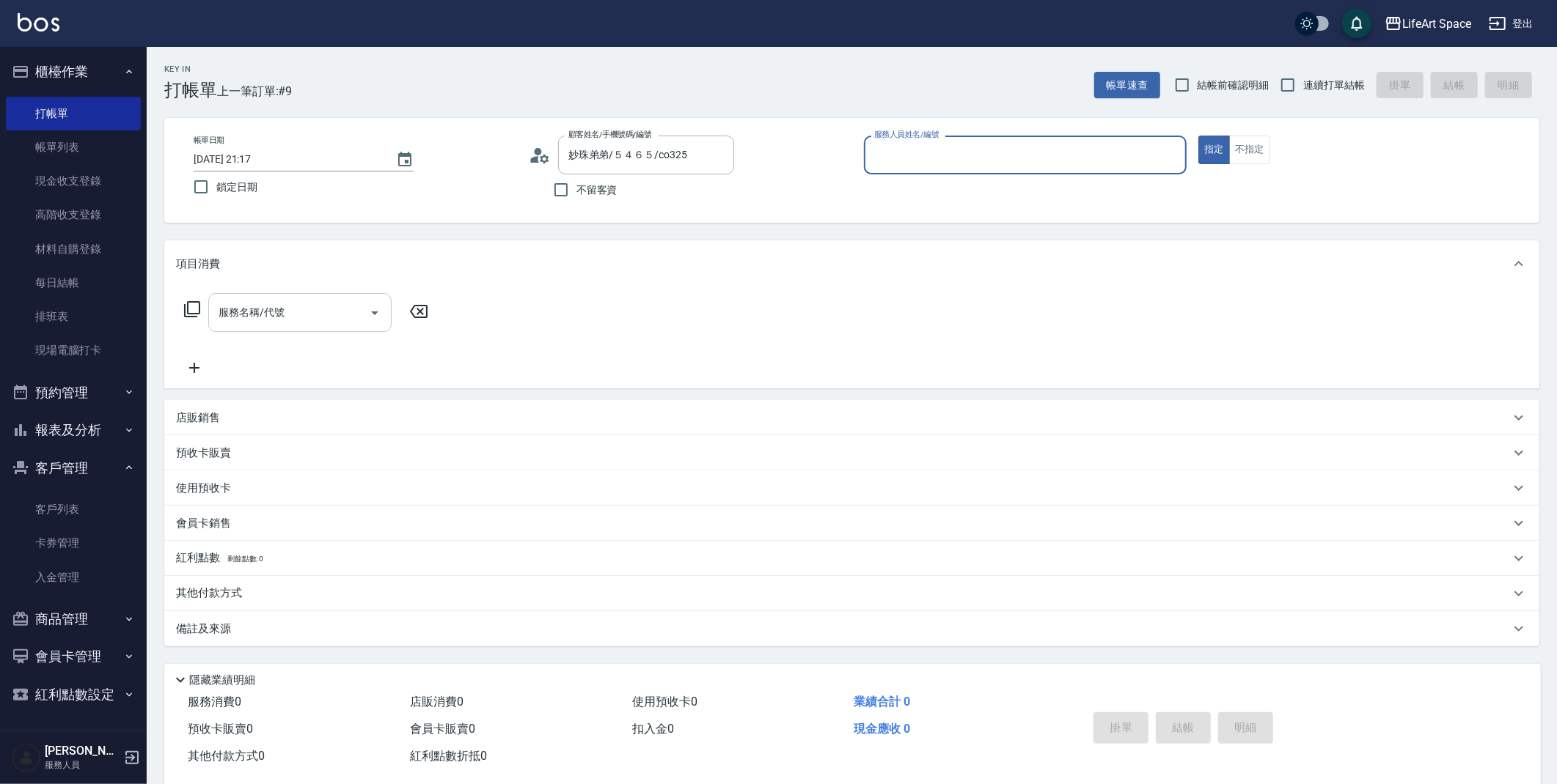
click at [357, 317] on input "服務名稱/代號" at bounding box center [289, 312] width 148 height 26
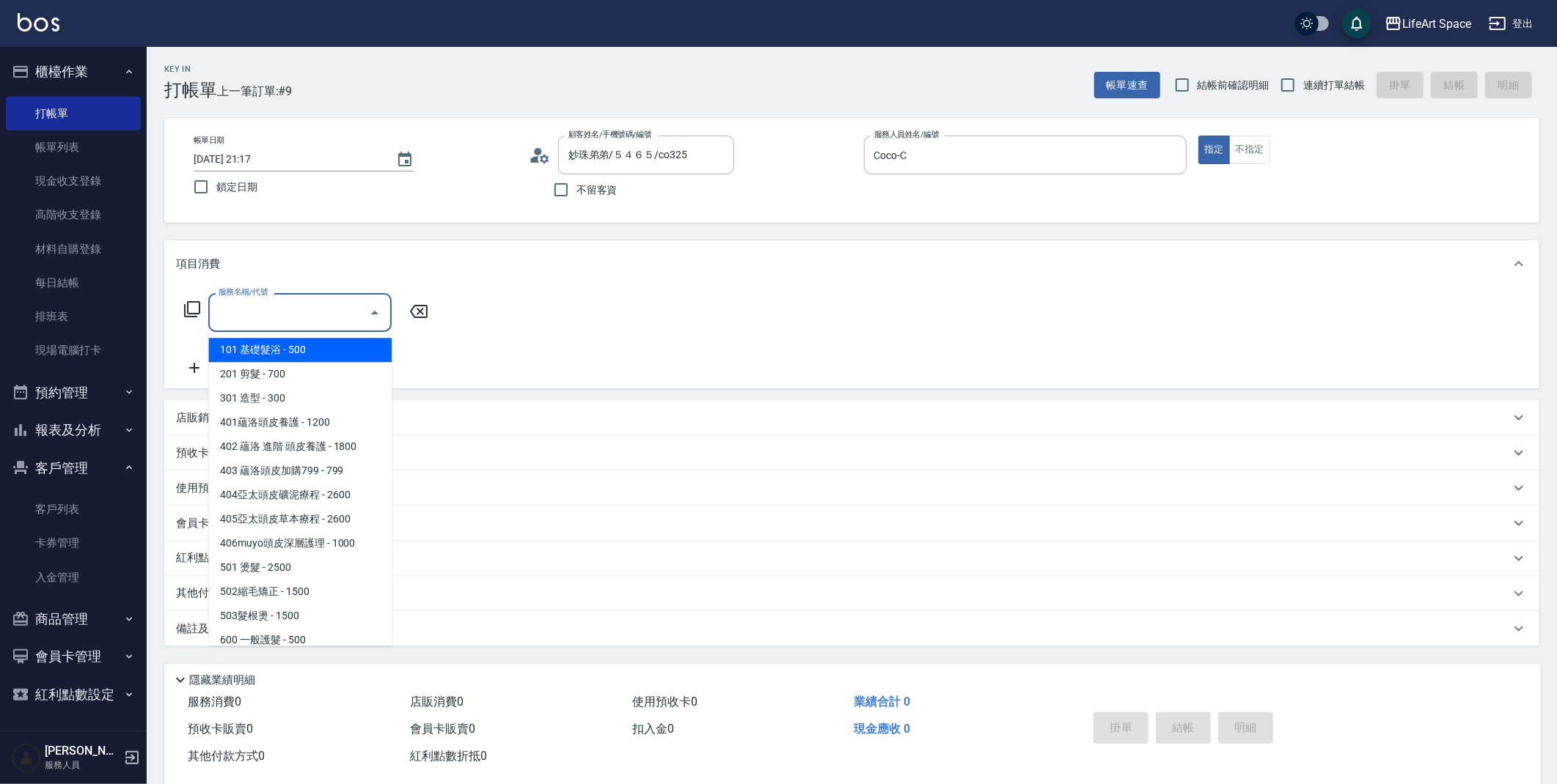
type input "Coco-C"
click at [320, 378] on span "201 剪髮 - 700" at bounding box center [300, 374] width 184 height 24
type input "201 剪髮(201)"
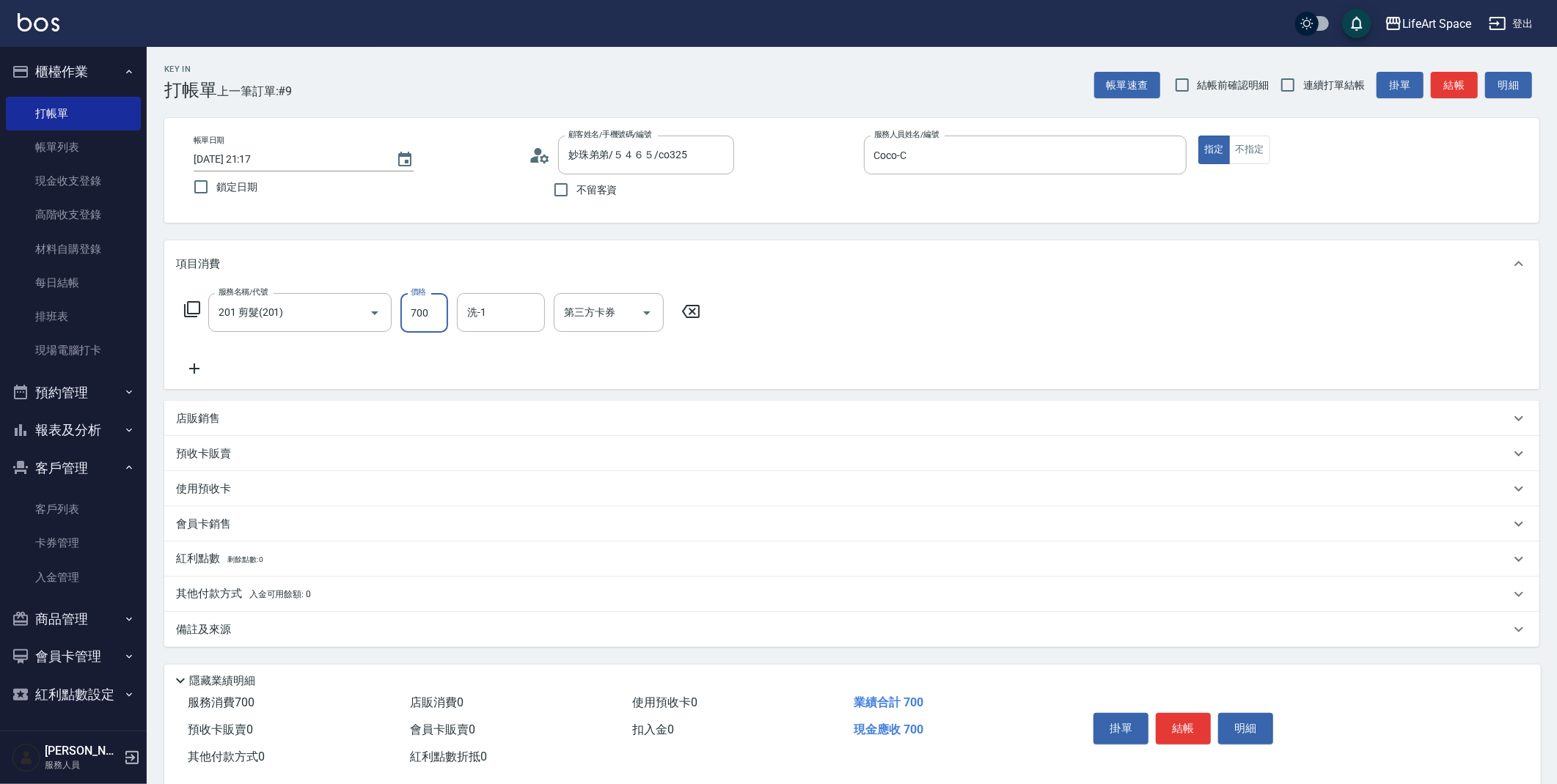
click at [429, 326] on input "700" at bounding box center [424, 313] width 48 height 40
type input "800"
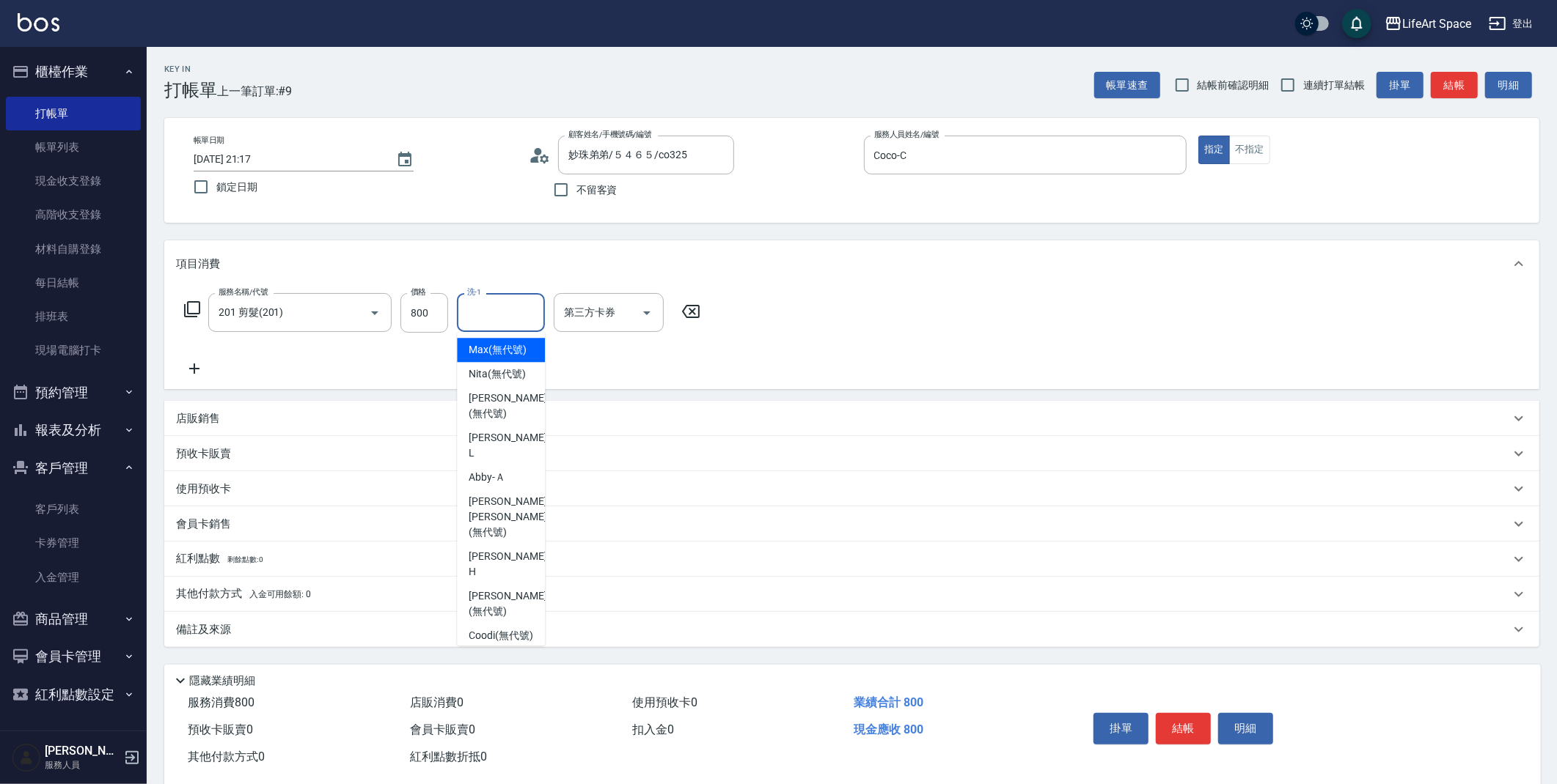
click at [488, 320] on input "洗-1" at bounding box center [501, 312] width 75 height 26
click at [510, 497] on span "[PERSON_NAME] [PERSON_NAME] (無代號)" at bounding box center [507, 517] width 77 height 46
type input "[PERSON_NAME] [PERSON_NAME](無代號)"
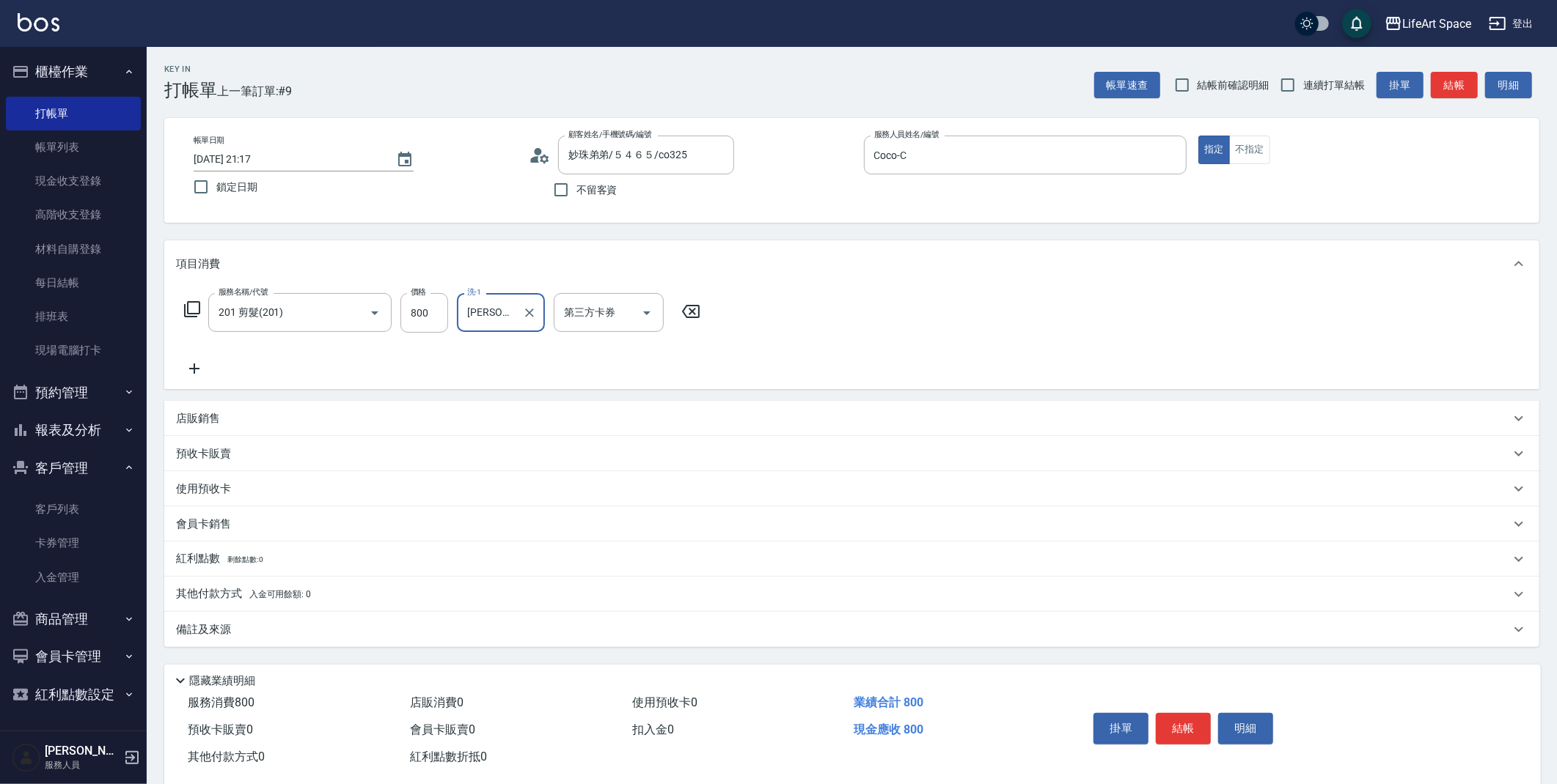
click at [420, 624] on div "備註及來源" at bounding box center [843, 630] width 1334 height 16
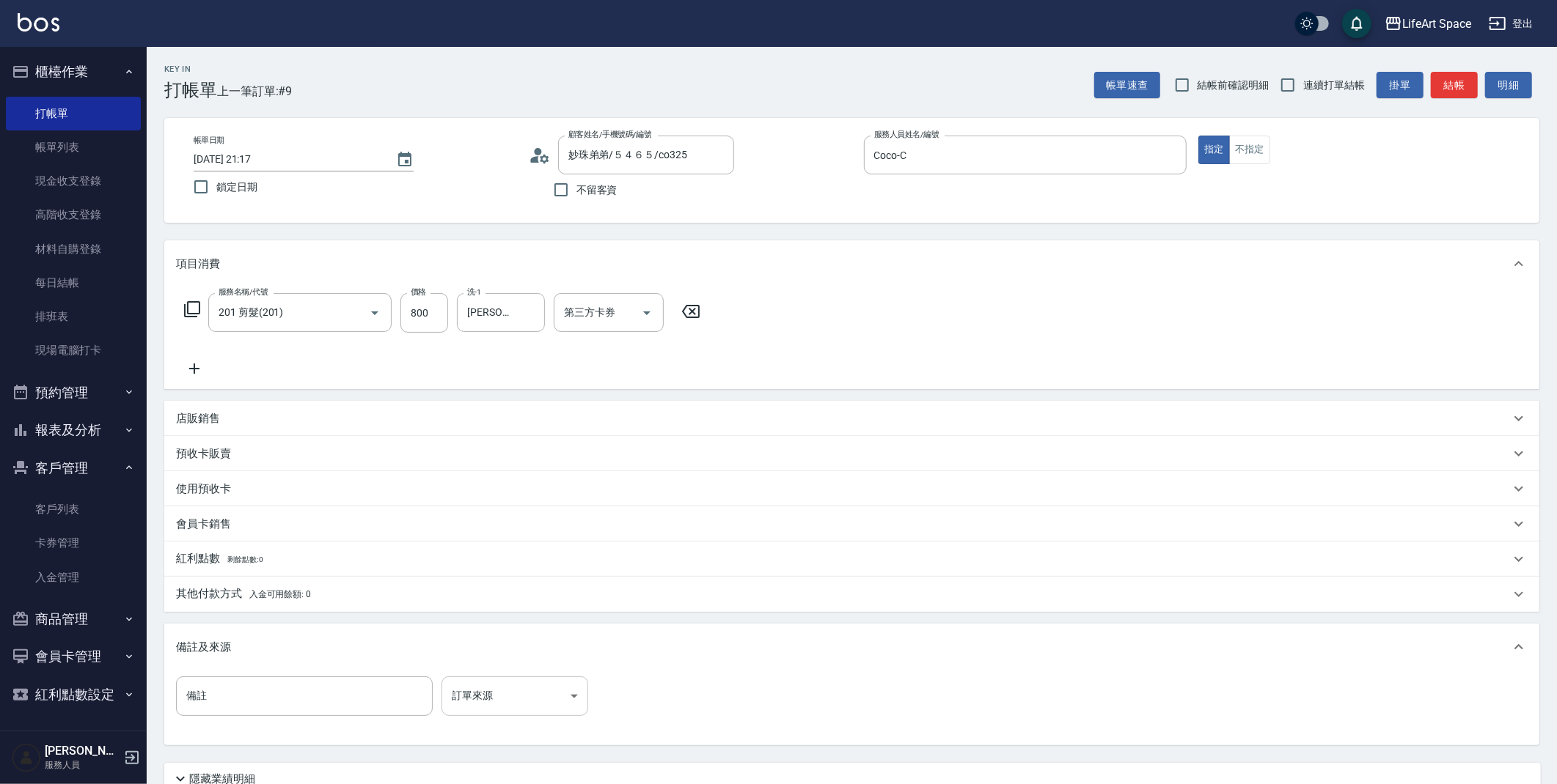
click at [480, 688] on body "LifeArt Space 登出 櫃檯作業 打帳單 帳單列表 現金收支登錄 高階收支登錄 材料自購登錄 每日結帳 排班表 現場電腦打卡 預約管理 預約管理 單…" at bounding box center [778, 452] width 1557 height 904
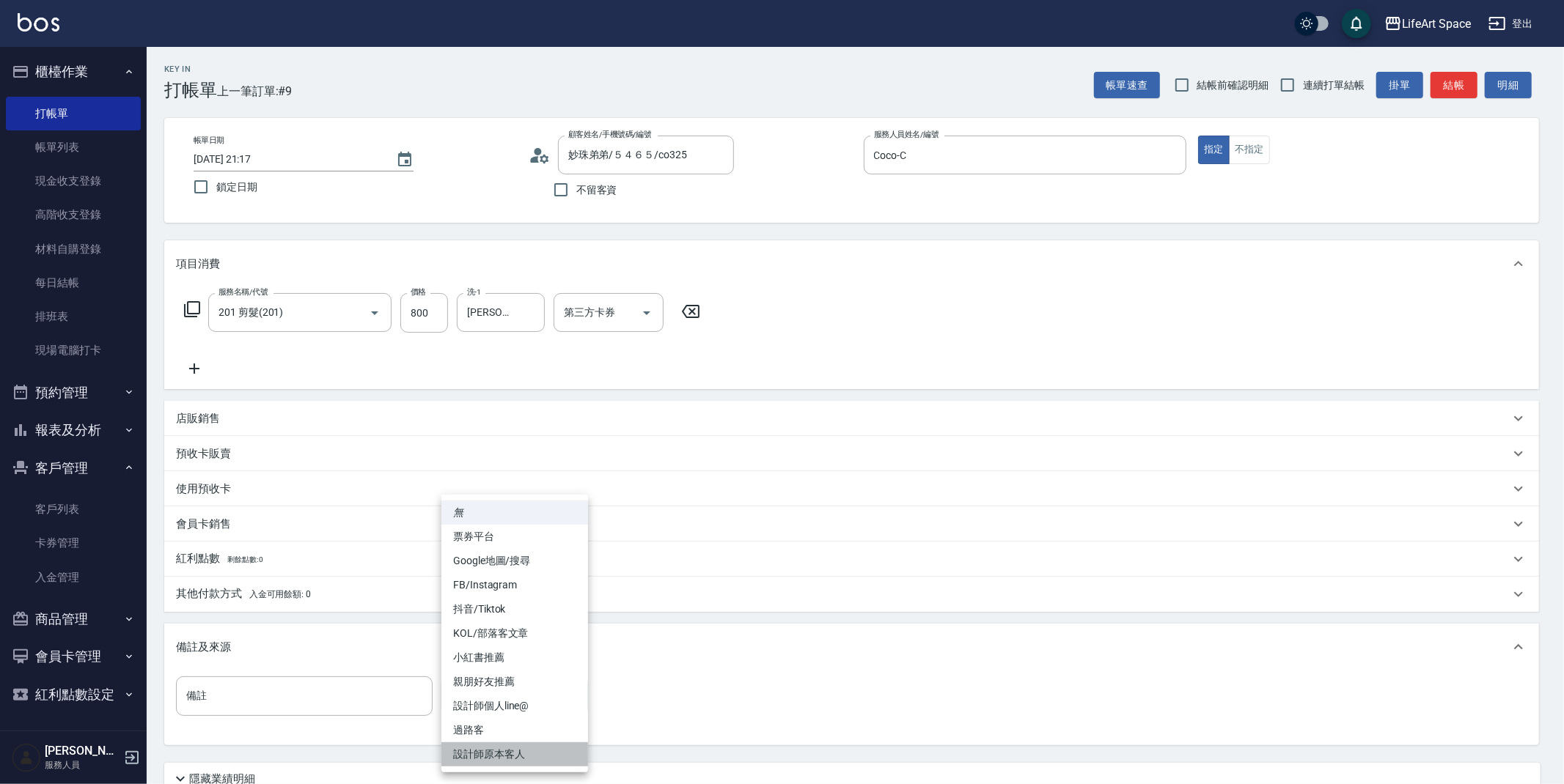
click at [497, 749] on li "設計師原本客人" at bounding box center [515, 754] width 147 height 24
type input "設計師原本客人"
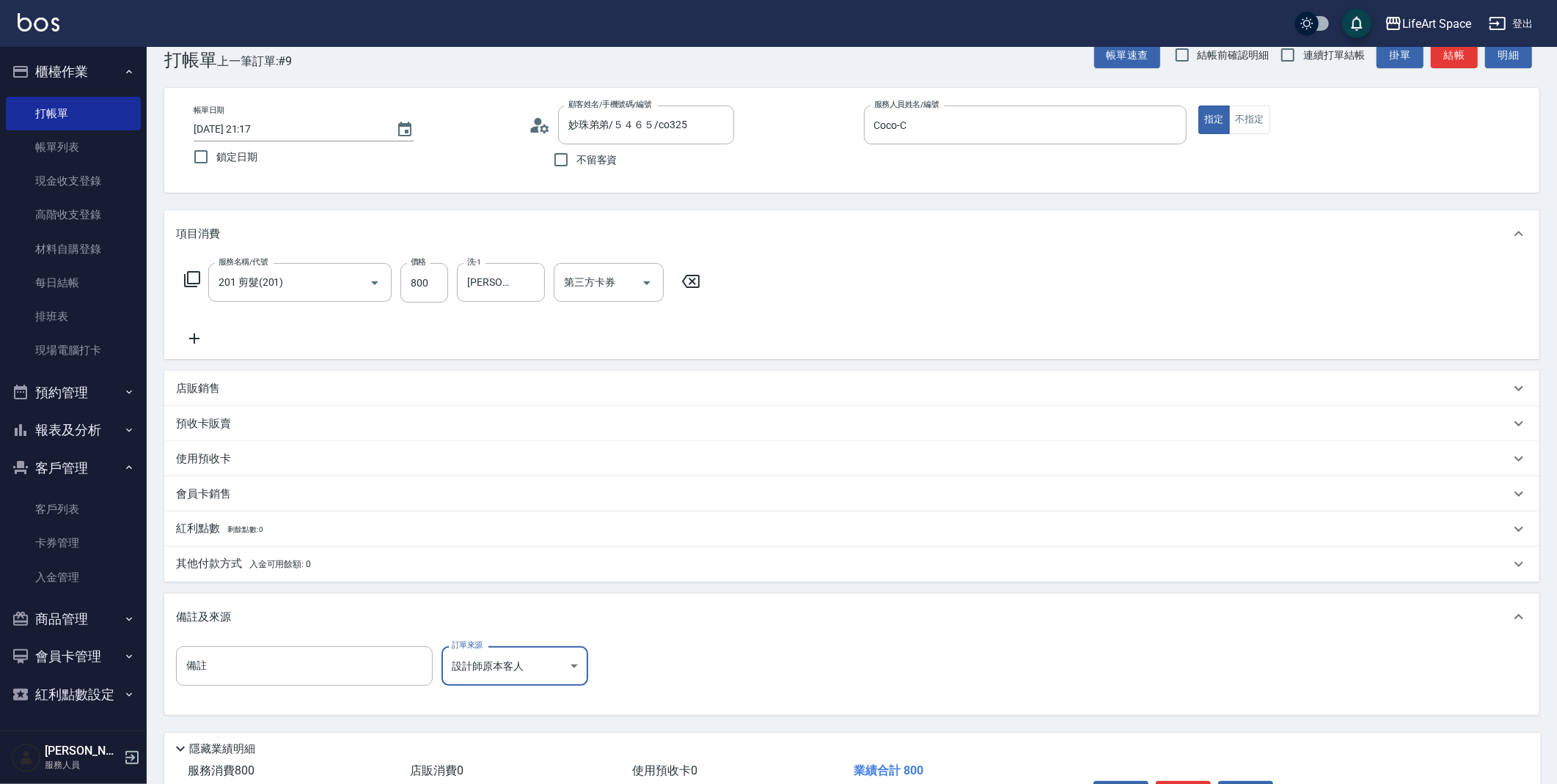
scroll to position [54, 0]
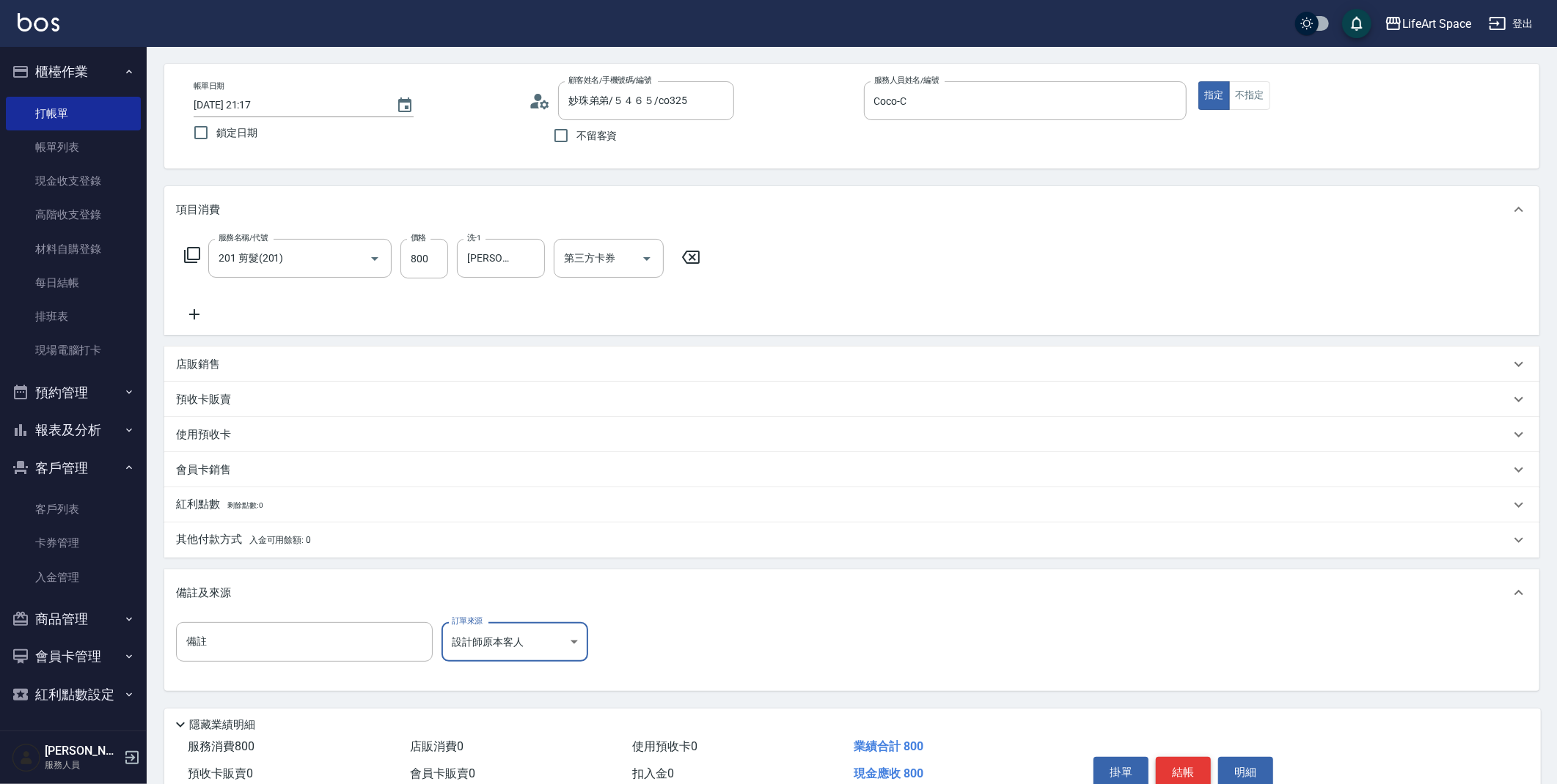
click at [1177, 776] on button "結帳" at bounding box center [1183, 772] width 55 height 30
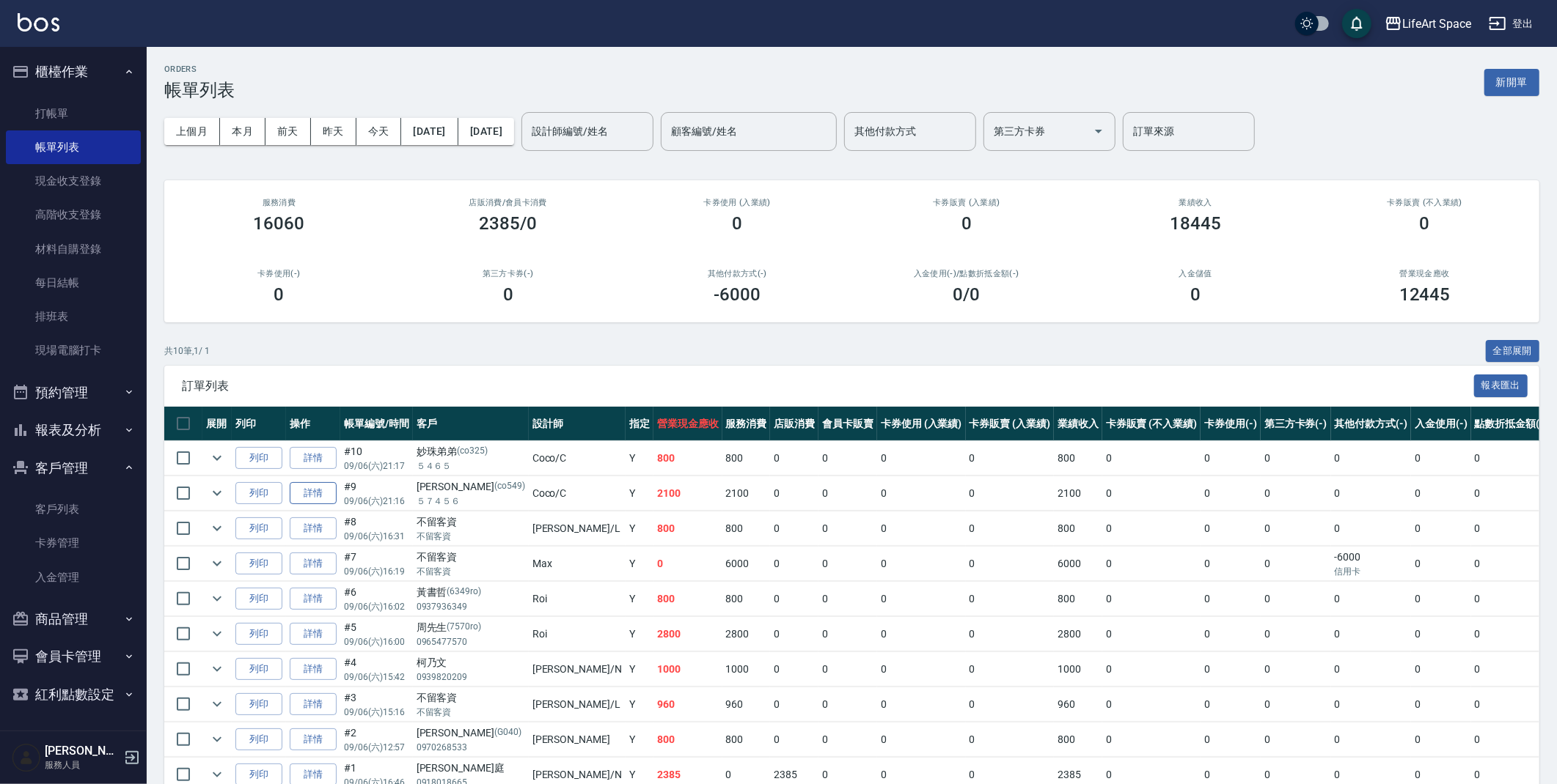
click at [333, 495] on link "詳情" at bounding box center [313, 494] width 47 height 23
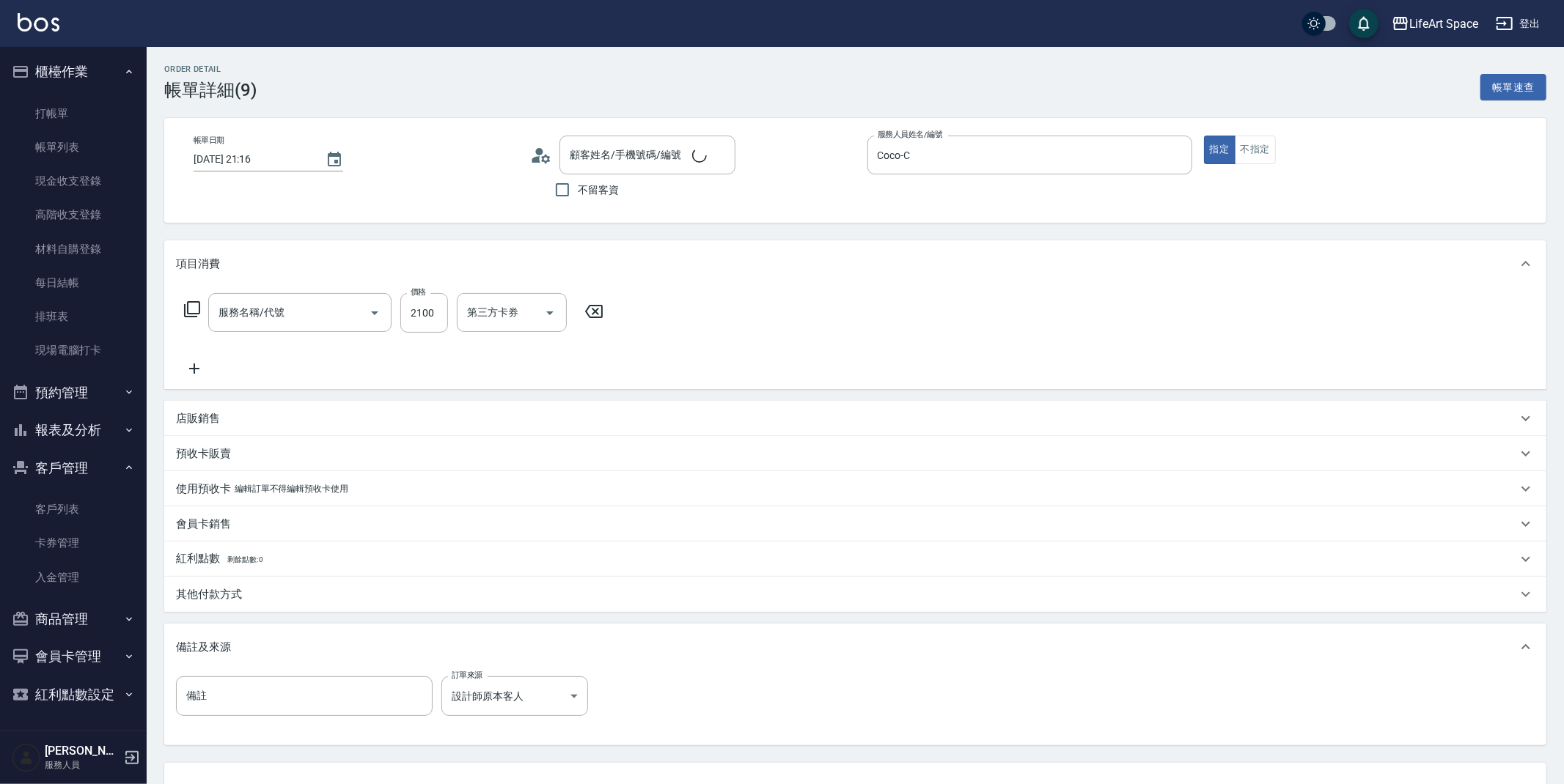
type input "[DATE] 21:16"
type input "Coco-C"
type input "設計師原本客人"
type input "501 燙髮(501)"
type input "[PERSON_NAME]/５７４５６/co549"
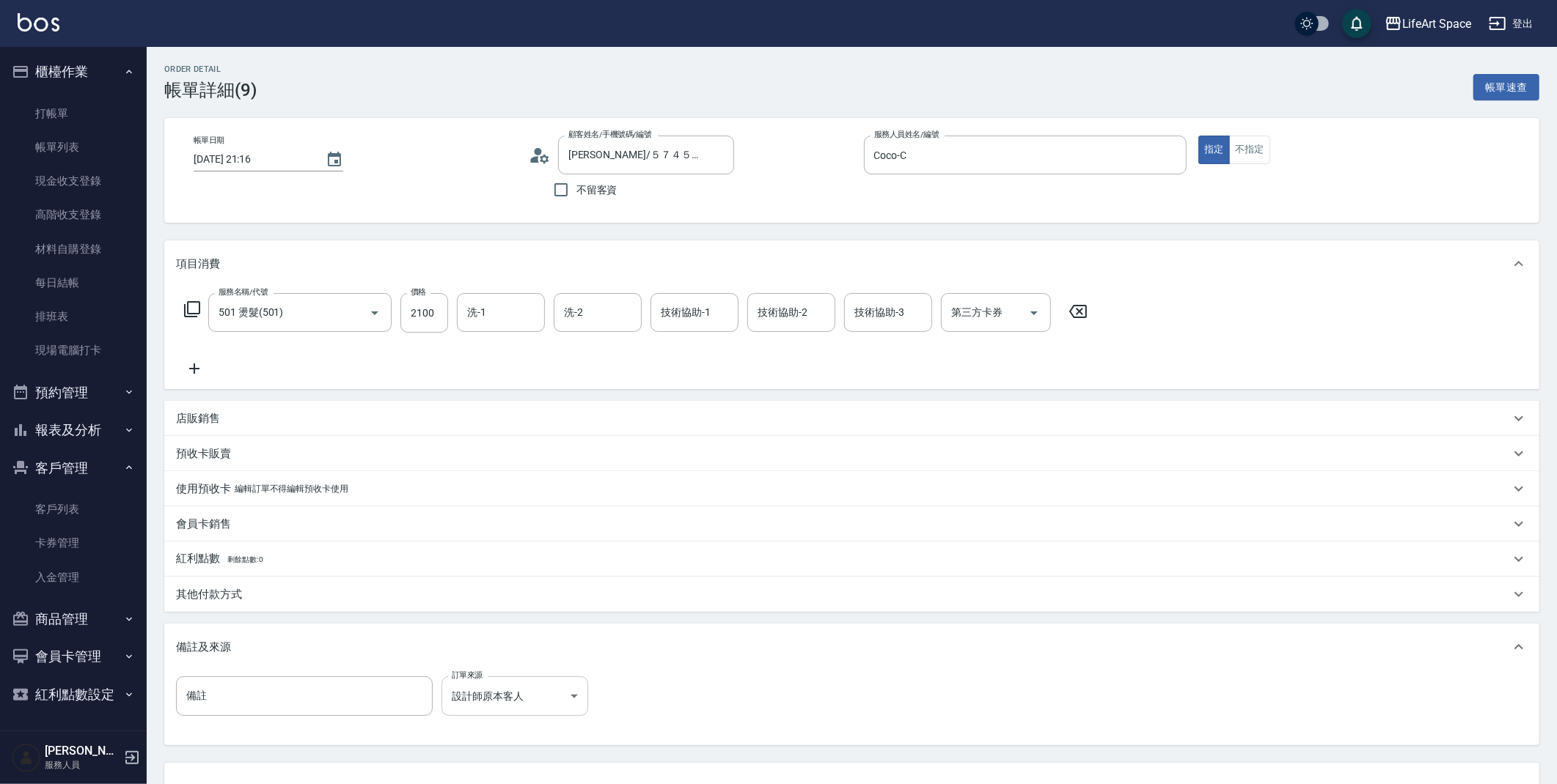
click at [504, 700] on body "LifeArt Space 登出 櫃檯作業 打帳單 帳單列表 現金收支登錄 高階收支登錄 材料自購登錄 每日結帳 排班表 現場電腦打卡 預約管理 預約管理 單…" at bounding box center [778, 448] width 1557 height 897
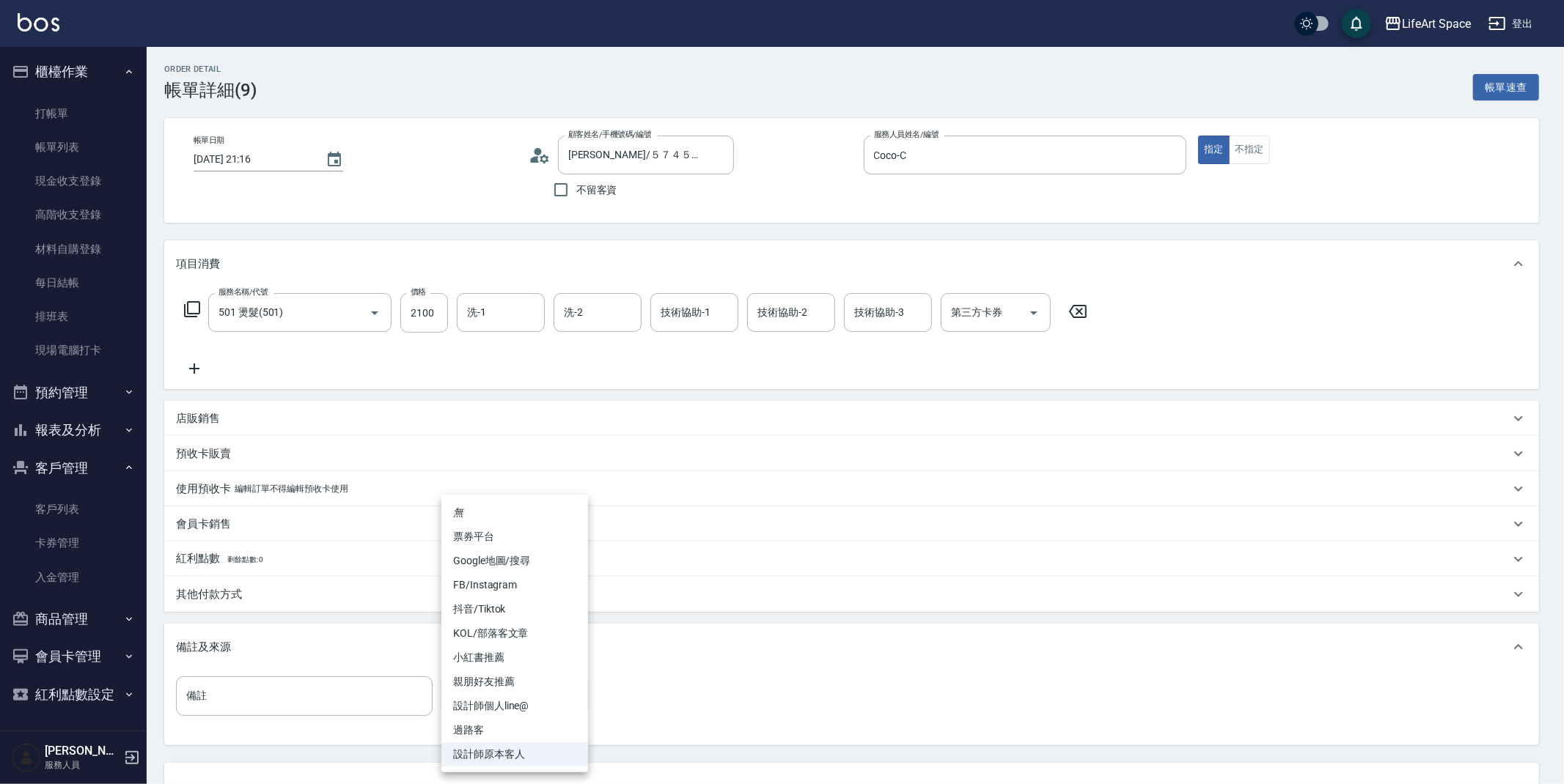
click at [513, 589] on li "FB/Instagram" at bounding box center [515, 585] width 147 height 24
type input "FB/Instagram"
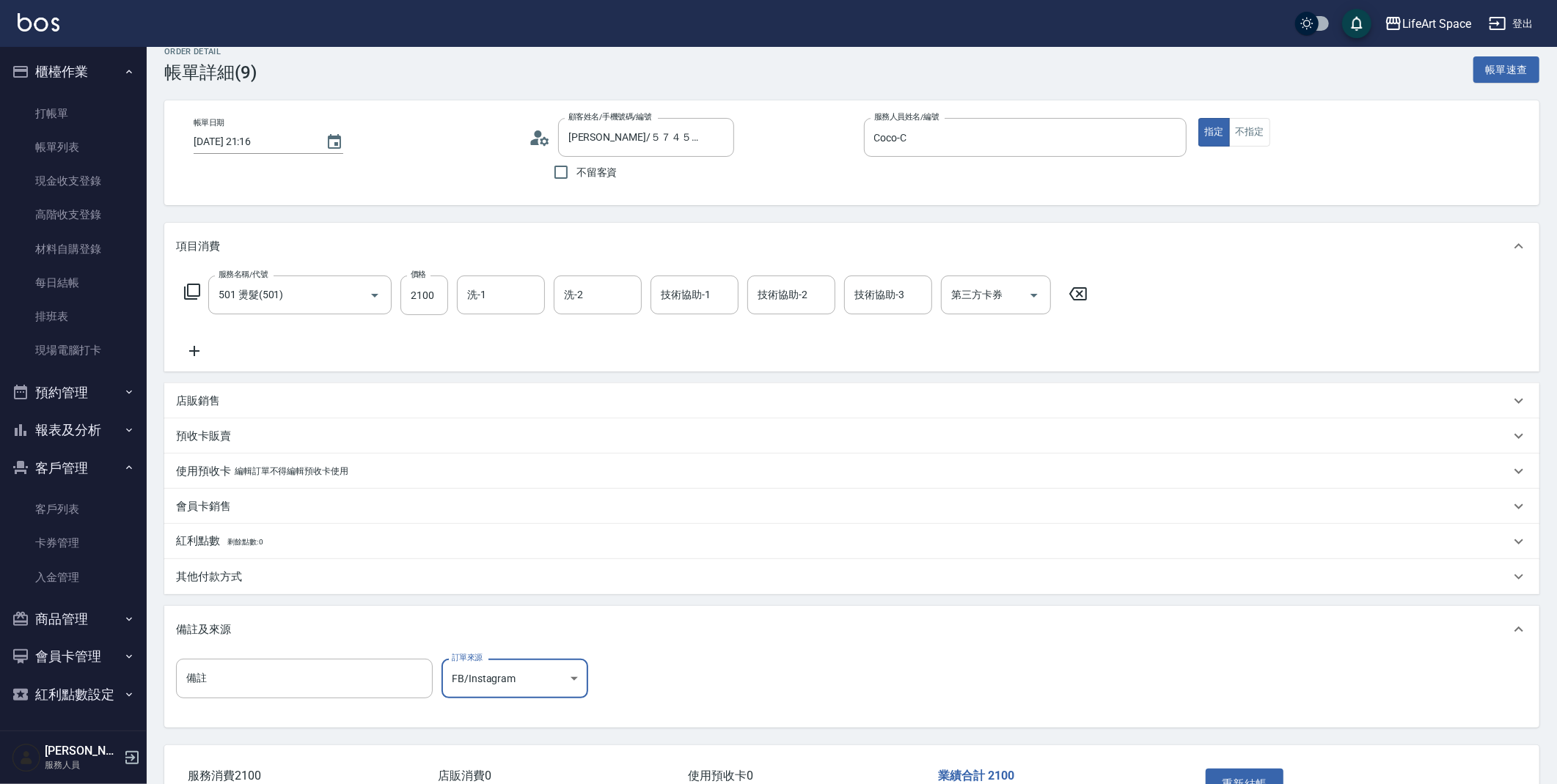
scroll to position [20, 0]
click at [1233, 774] on button "重新結帳" at bounding box center [1244, 782] width 77 height 30
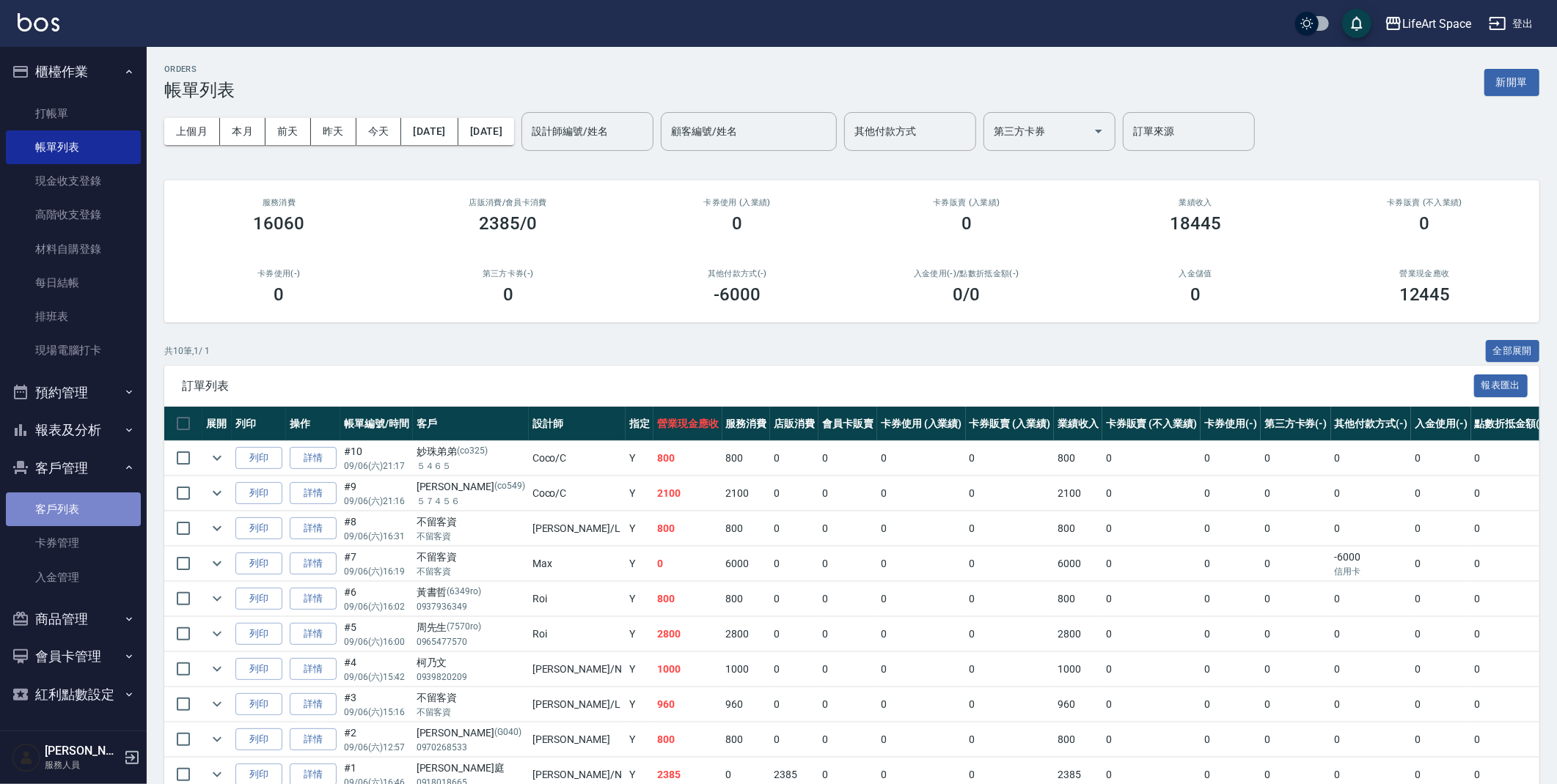
click at [78, 497] on link "客戶列表" at bounding box center [73, 509] width 135 height 34
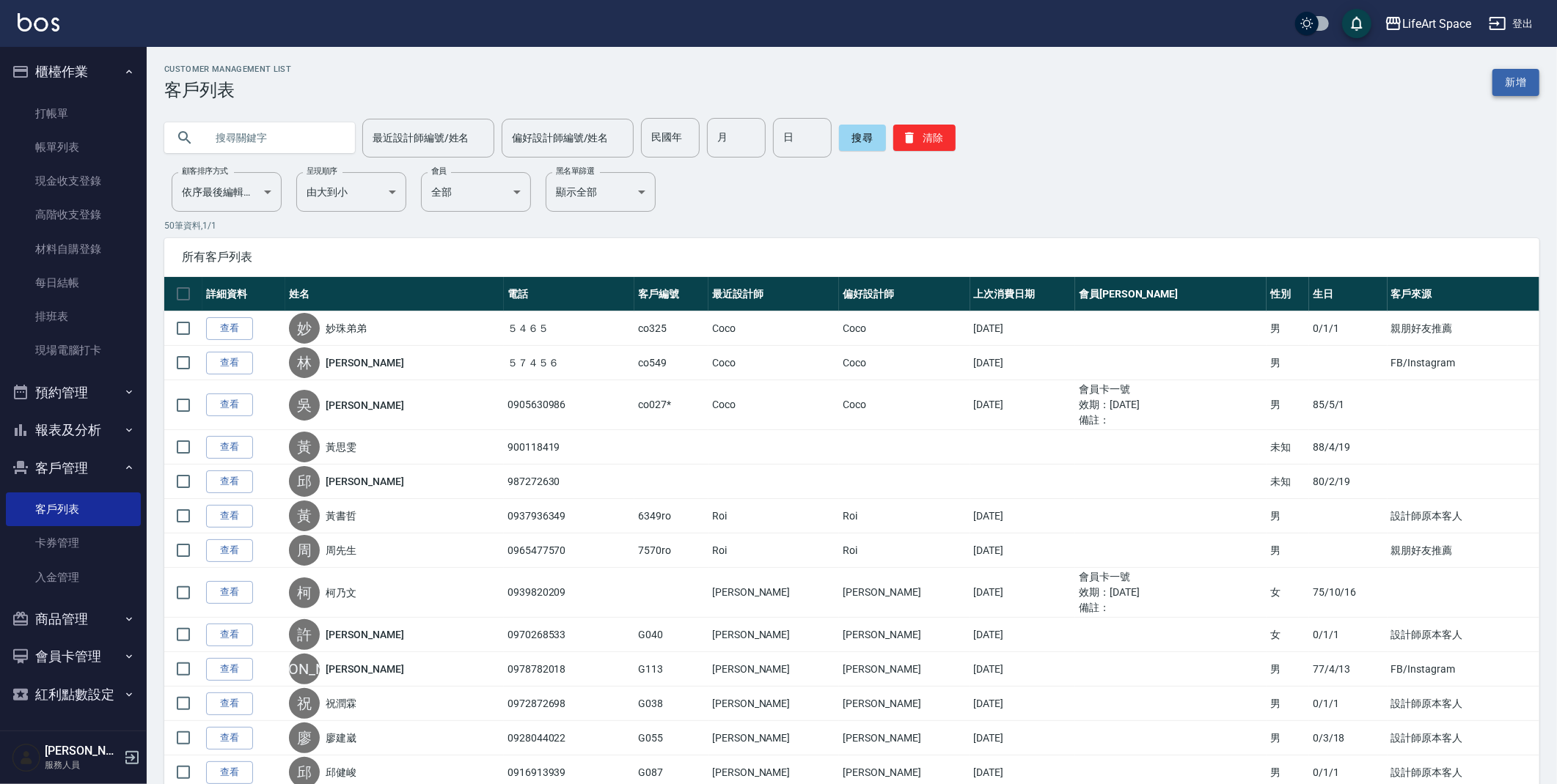
click at [1523, 80] on link "新增" at bounding box center [1515, 82] width 47 height 27
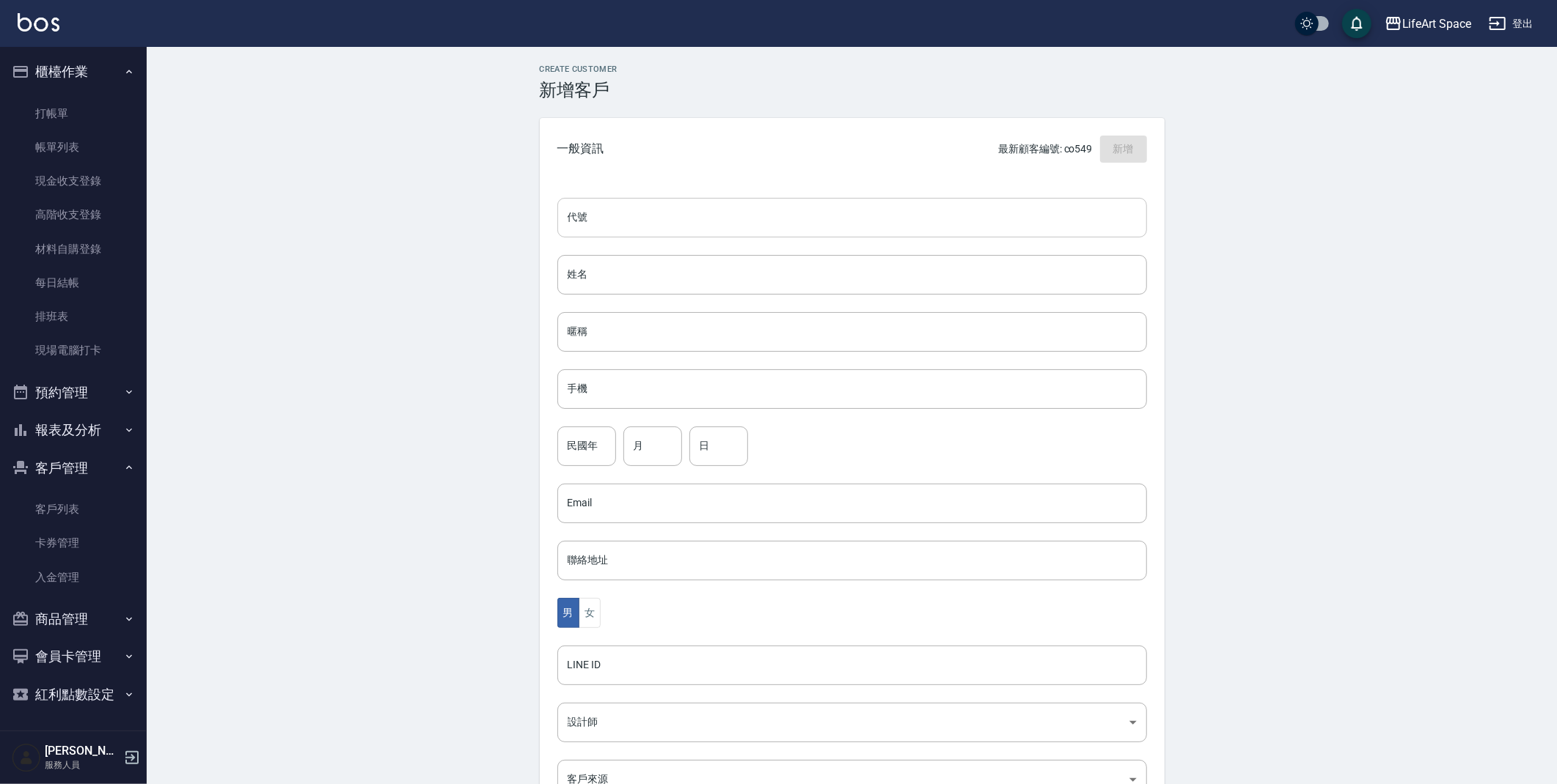
click at [677, 215] on input "代號" at bounding box center [852, 217] width 590 height 40
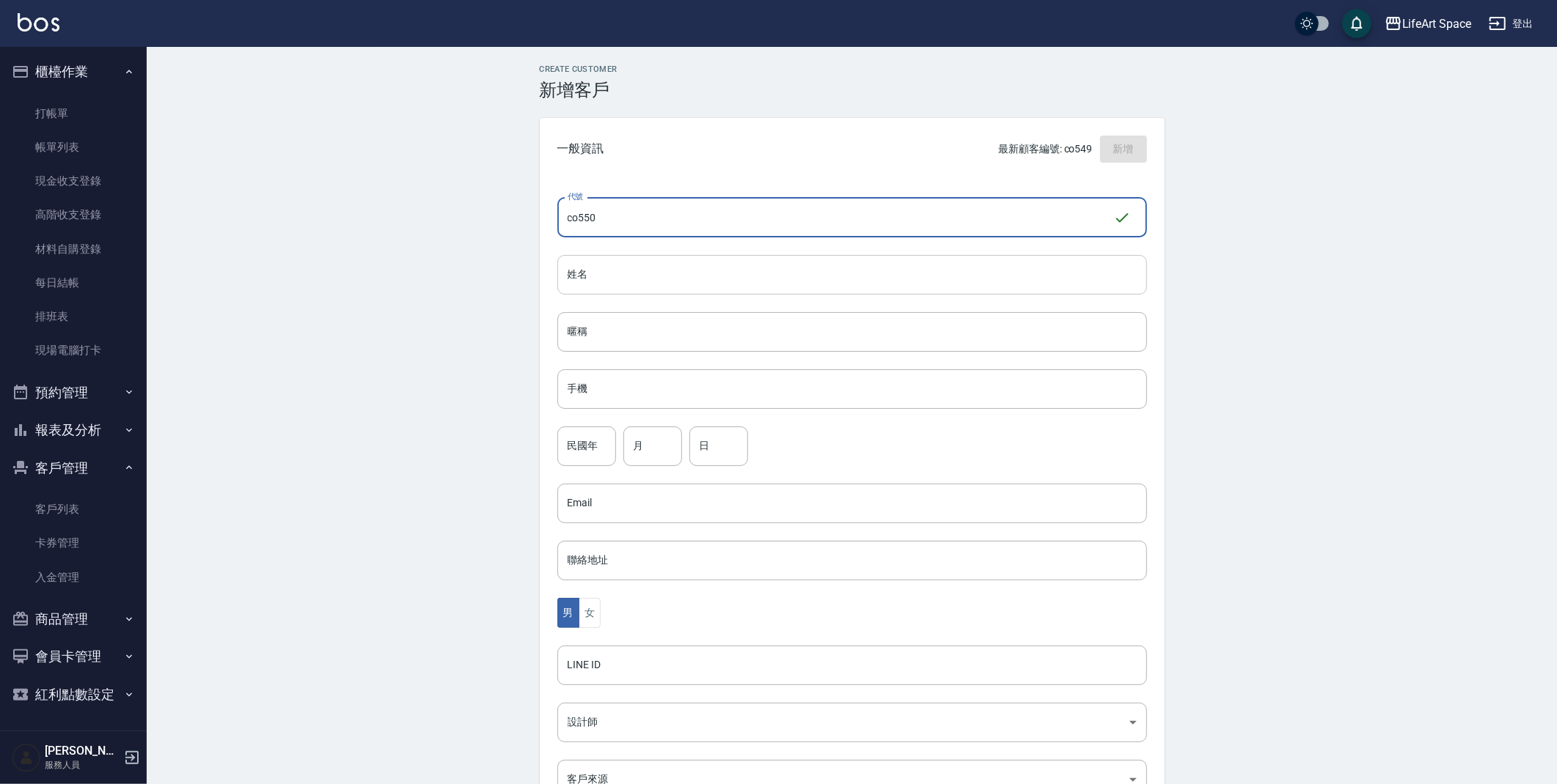
type input "co550"
click at [690, 275] on input "姓名" at bounding box center [852, 275] width 590 height 40
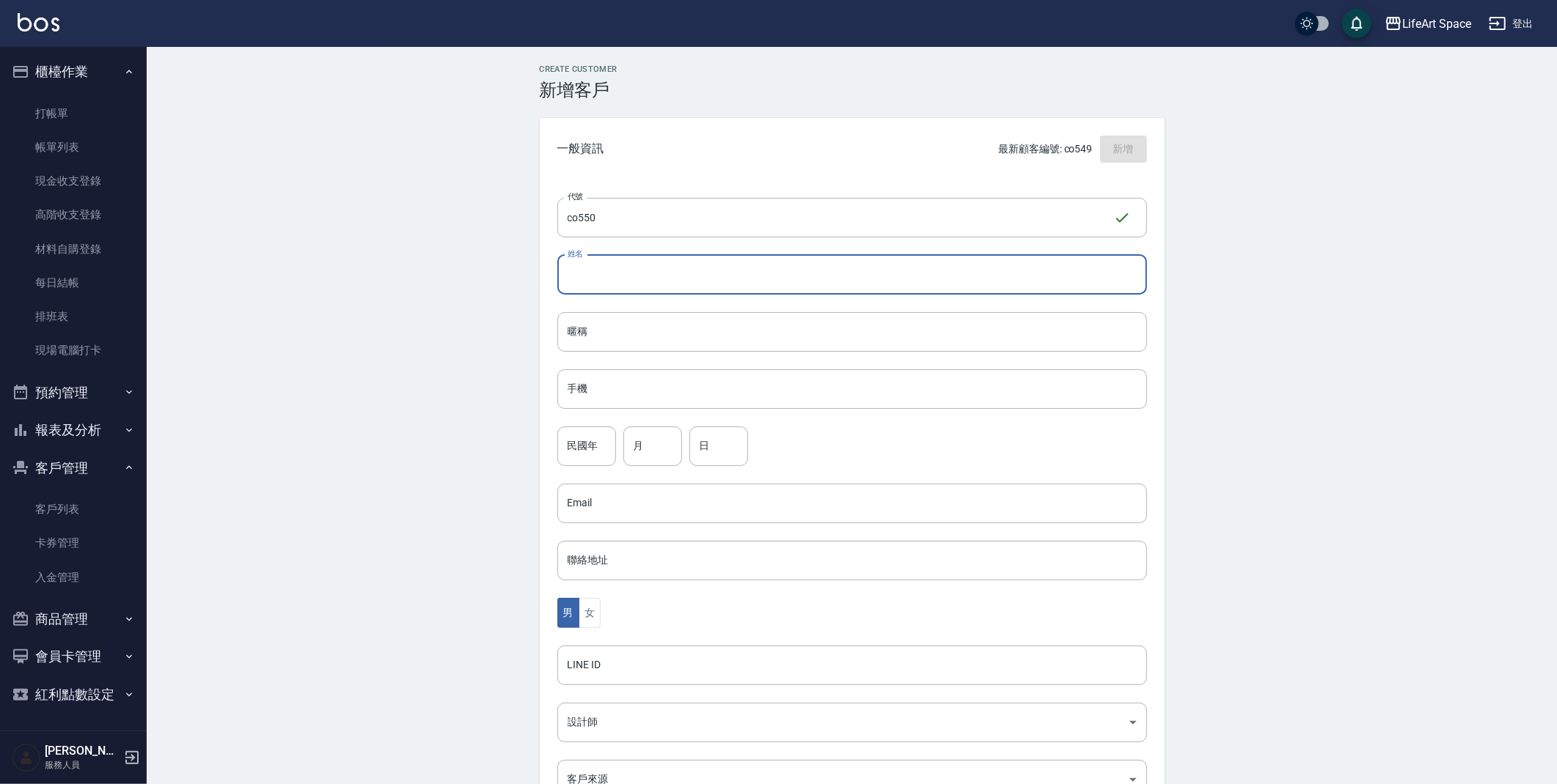
type input "s"
type input "j"
type input "JianHua"
click at [621, 394] on input "手機" at bounding box center [852, 390] width 590 height 40
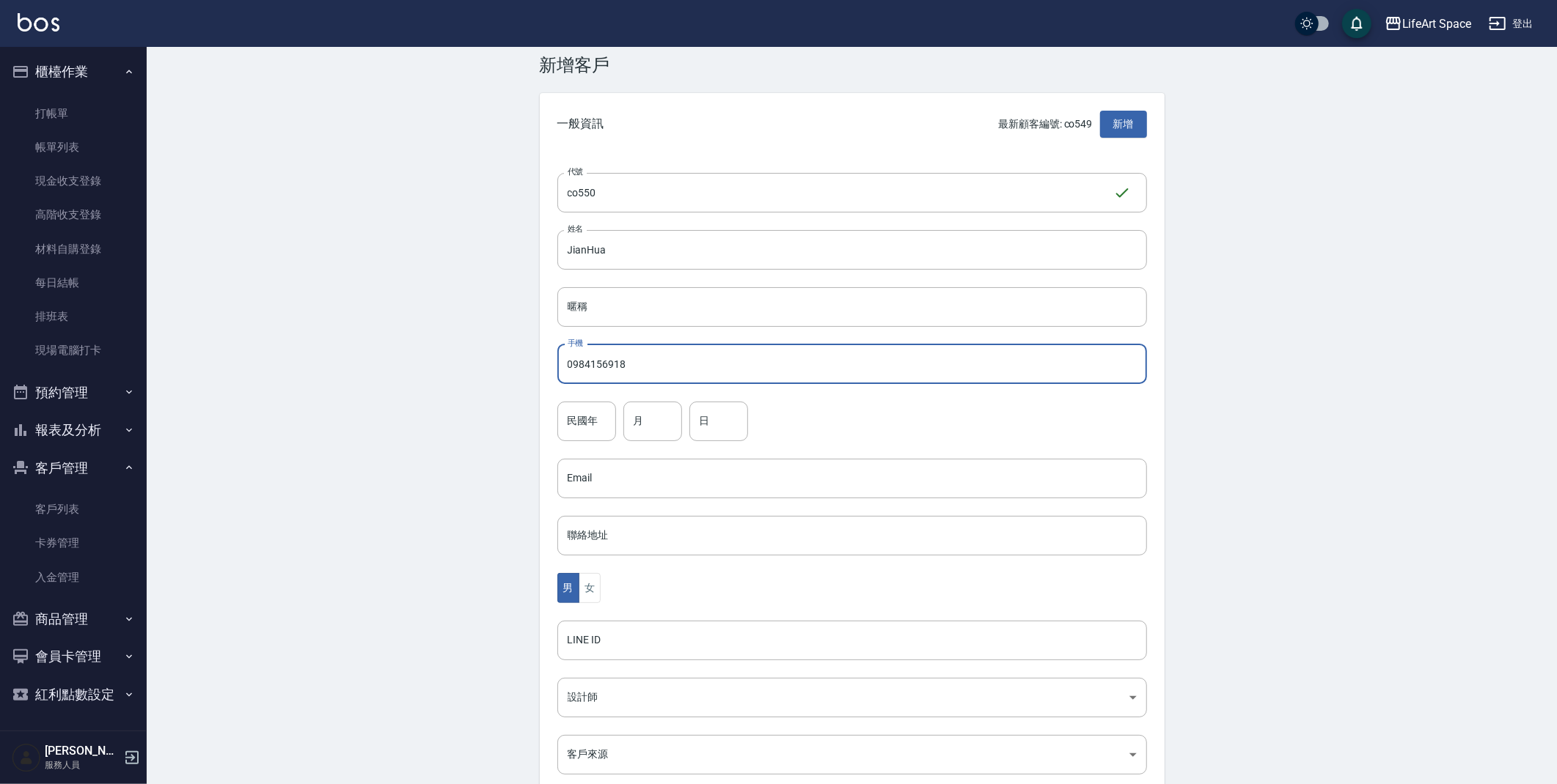
scroll to position [52, 0]
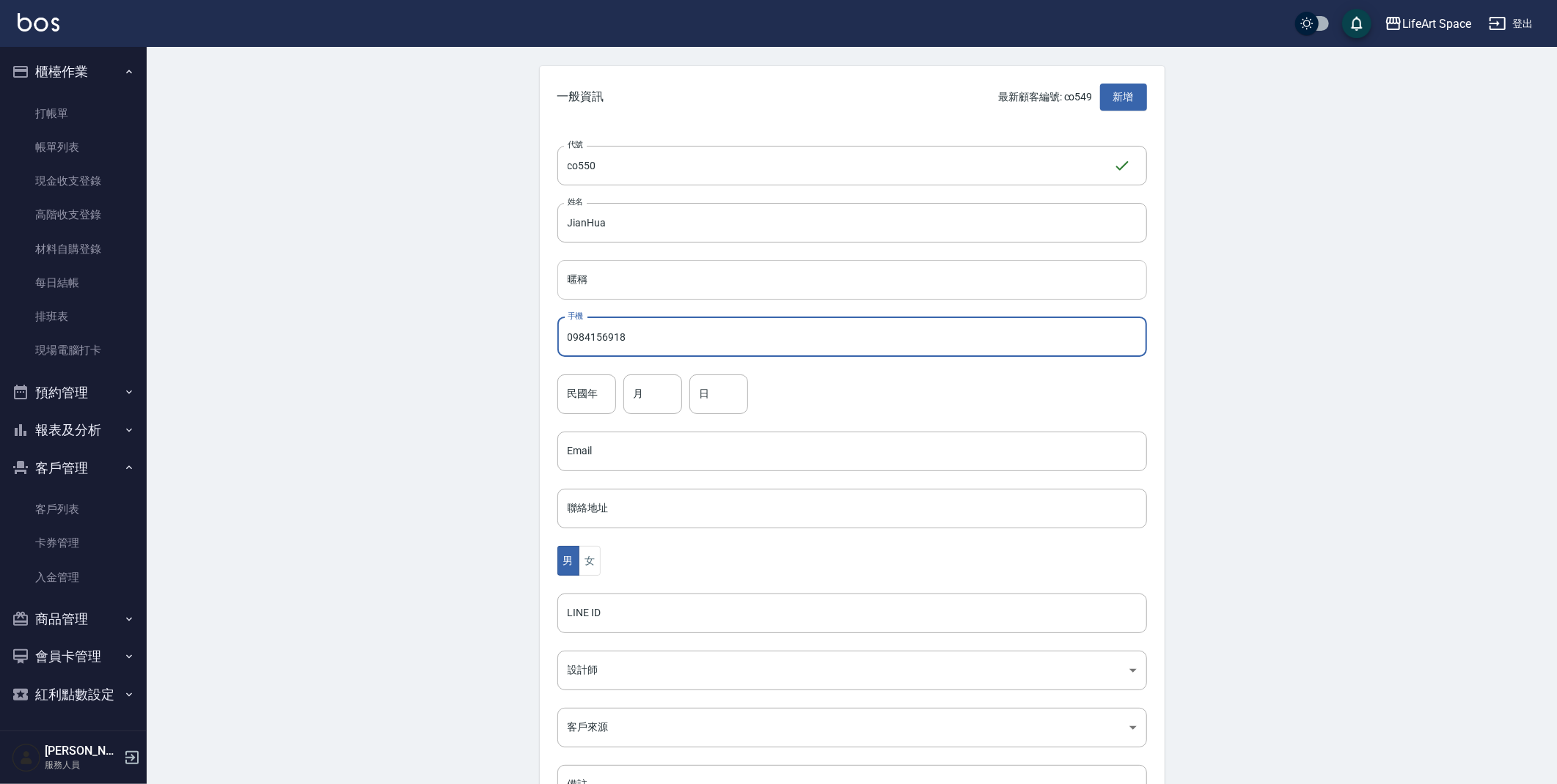
type input "0984156918"
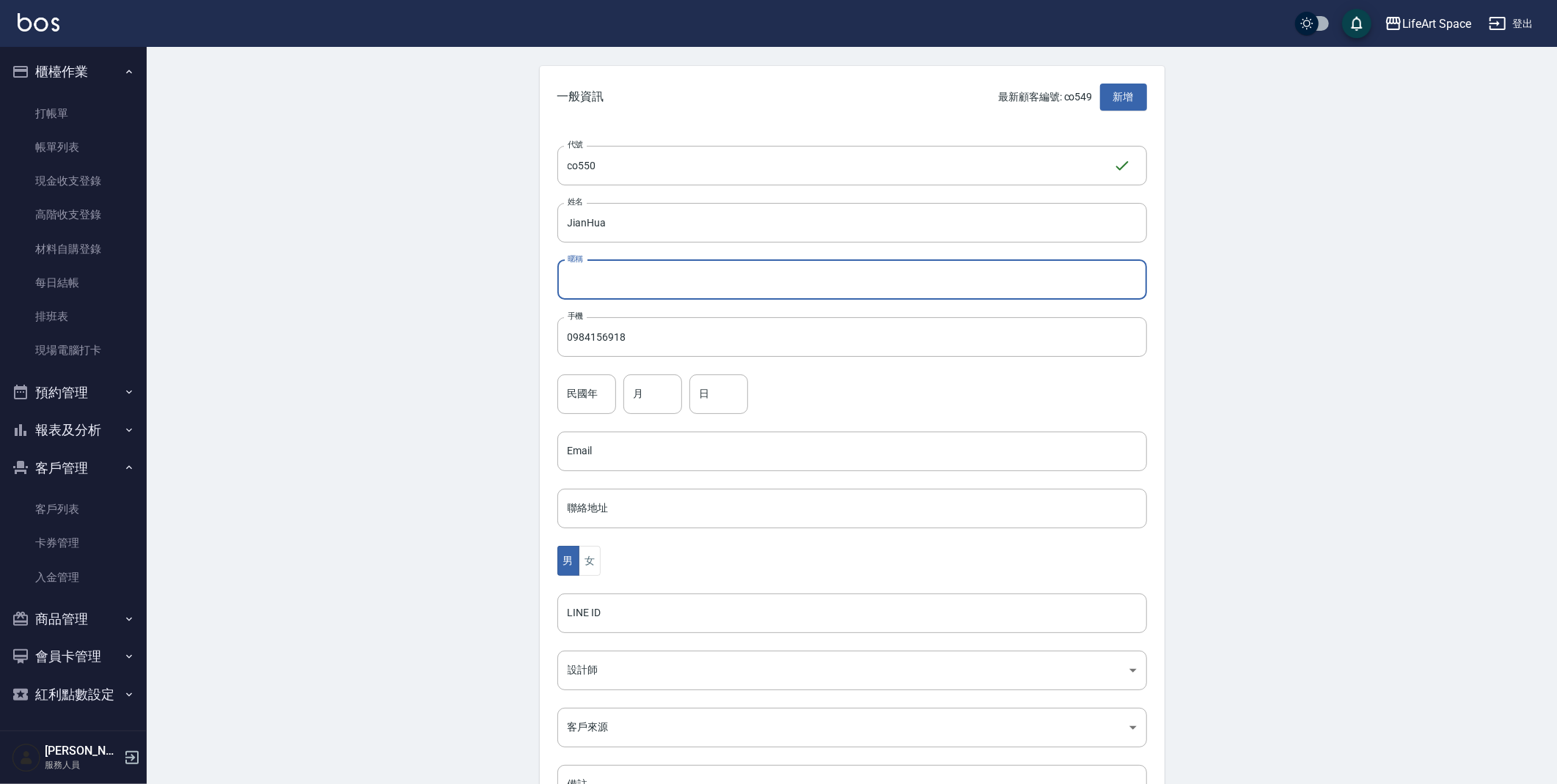
drag, startPoint x: 627, startPoint y: 263, endPoint x: 626, endPoint y: 271, distance: 8.1
click at [627, 263] on input "暱稱" at bounding box center [852, 280] width 590 height 40
type input "s"
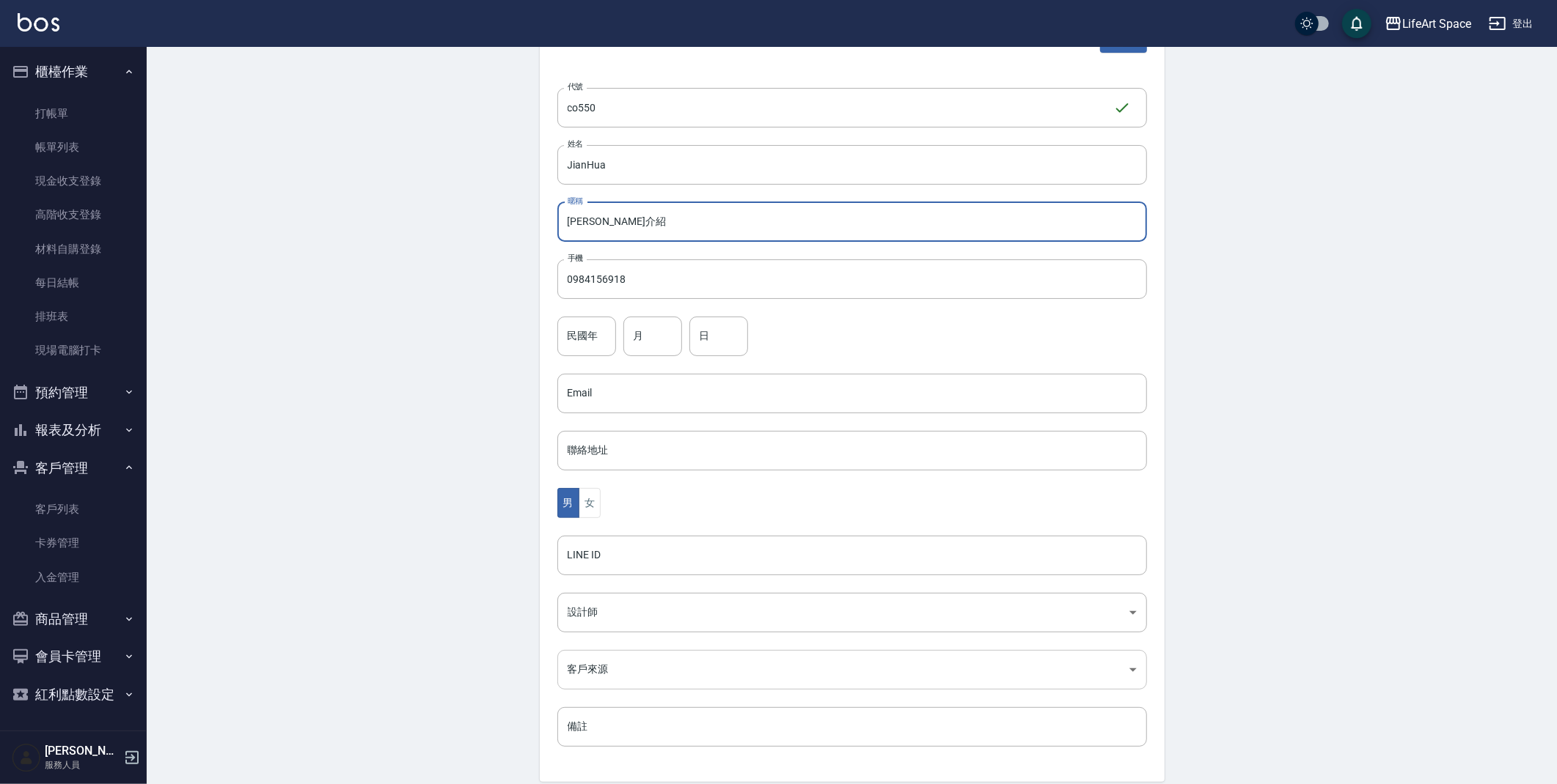
scroll to position [170, 0]
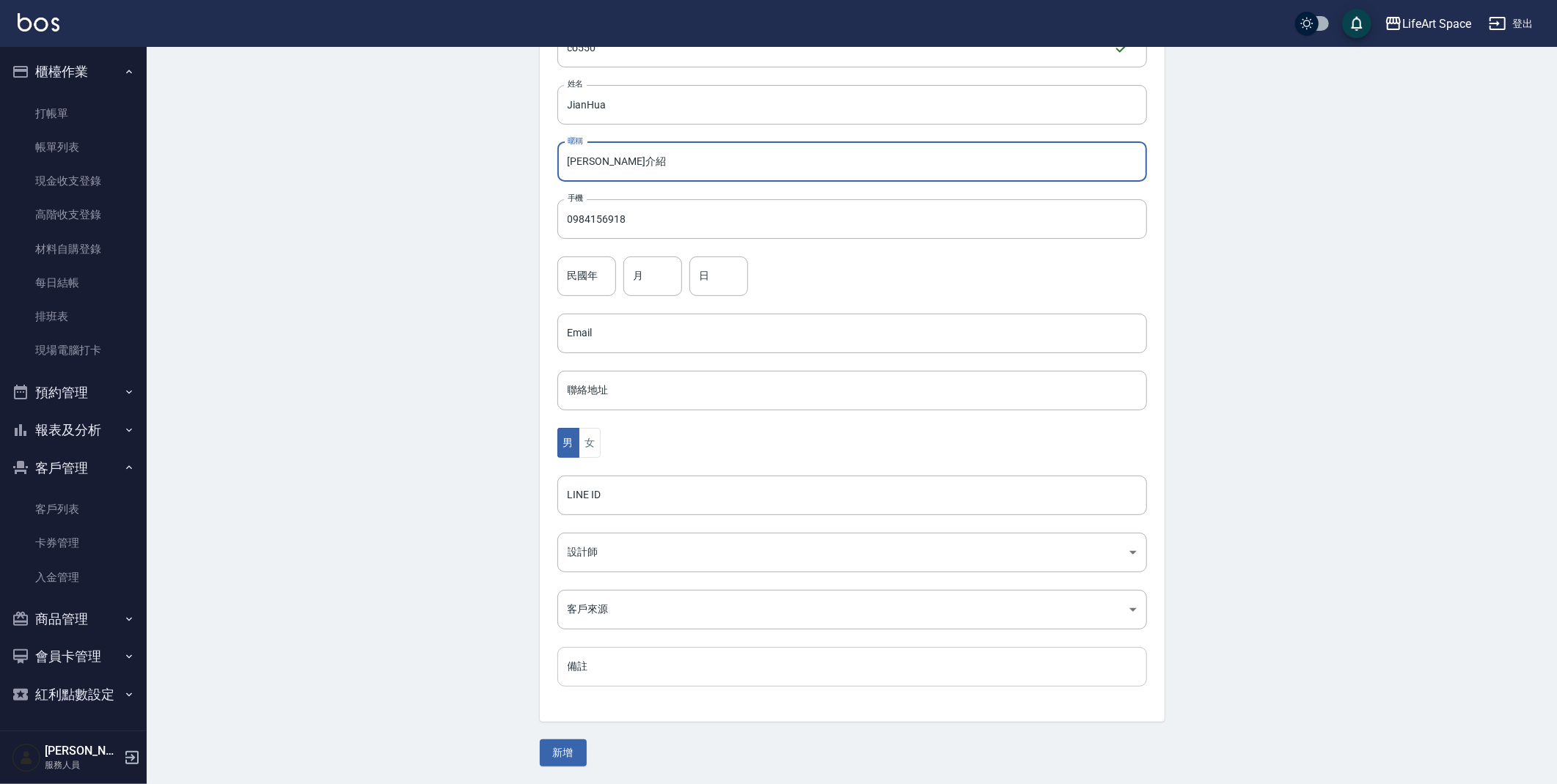
type input "[PERSON_NAME]介紹"
click at [694, 653] on input "備註" at bounding box center [852, 667] width 590 height 40
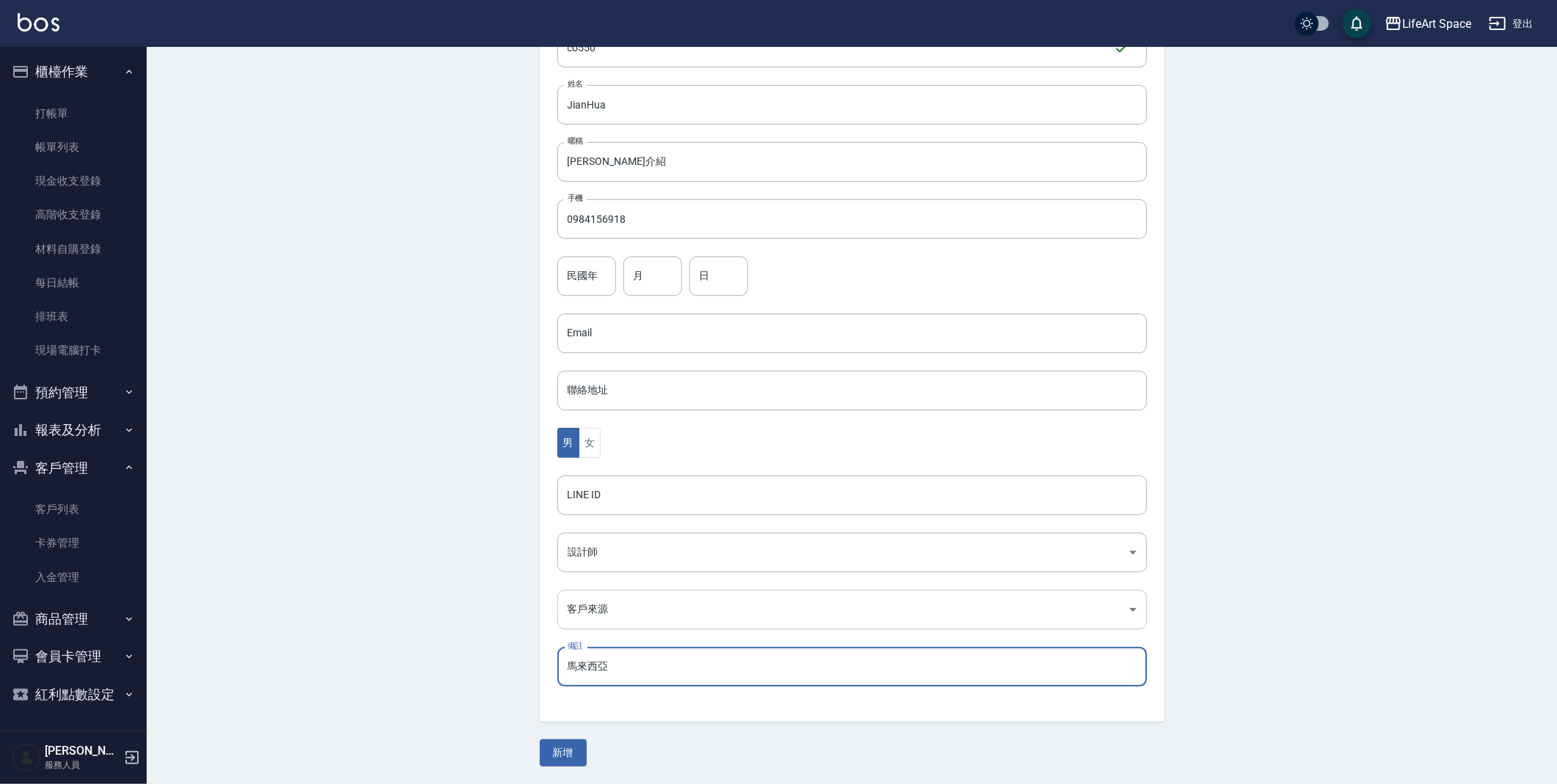
type input "馬來西亞"
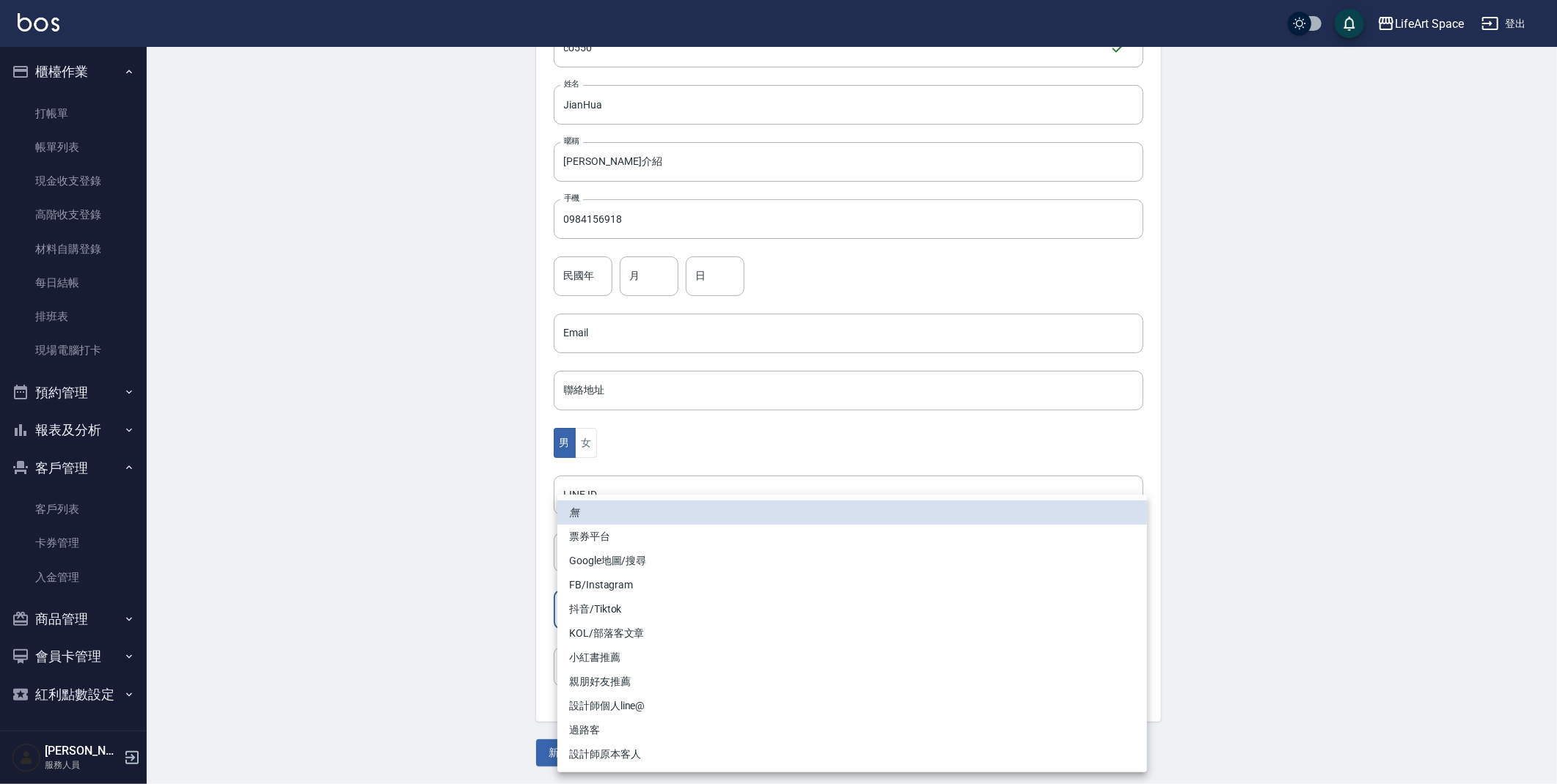
click at [690, 609] on body "LifeArt Space 登出 櫃檯作業 打帳單 帳單列表 現金收支登錄 高階收支登錄 材料自購登錄 每日結帳 排班表 現場電腦打卡 預約管理 預約管理 單…" at bounding box center [778, 307] width 1557 height 954
click at [632, 688] on li "親朋好友推薦" at bounding box center [852, 681] width 590 height 24
type input "親朋好友推薦"
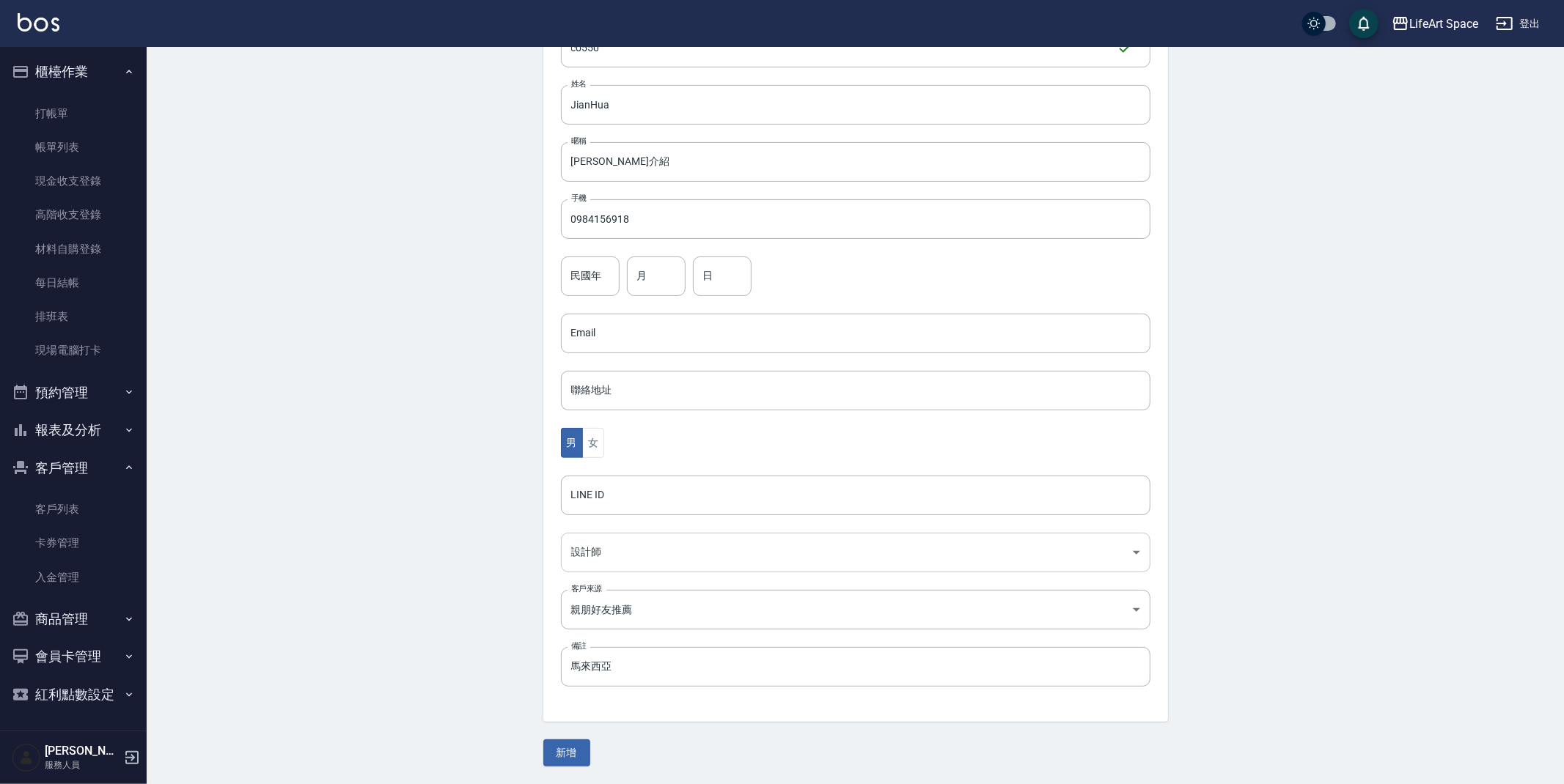
click at [625, 558] on body "LifeArt Space 登出 櫃檯作業 打帳單 帳單列表 現金收支登錄 高階收支登錄 材料自購登錄 每日結帳 排班表 現場電腦打卡 預約管理 預約管理 單…" at bounding box center [782, 307] width 1564 height 954
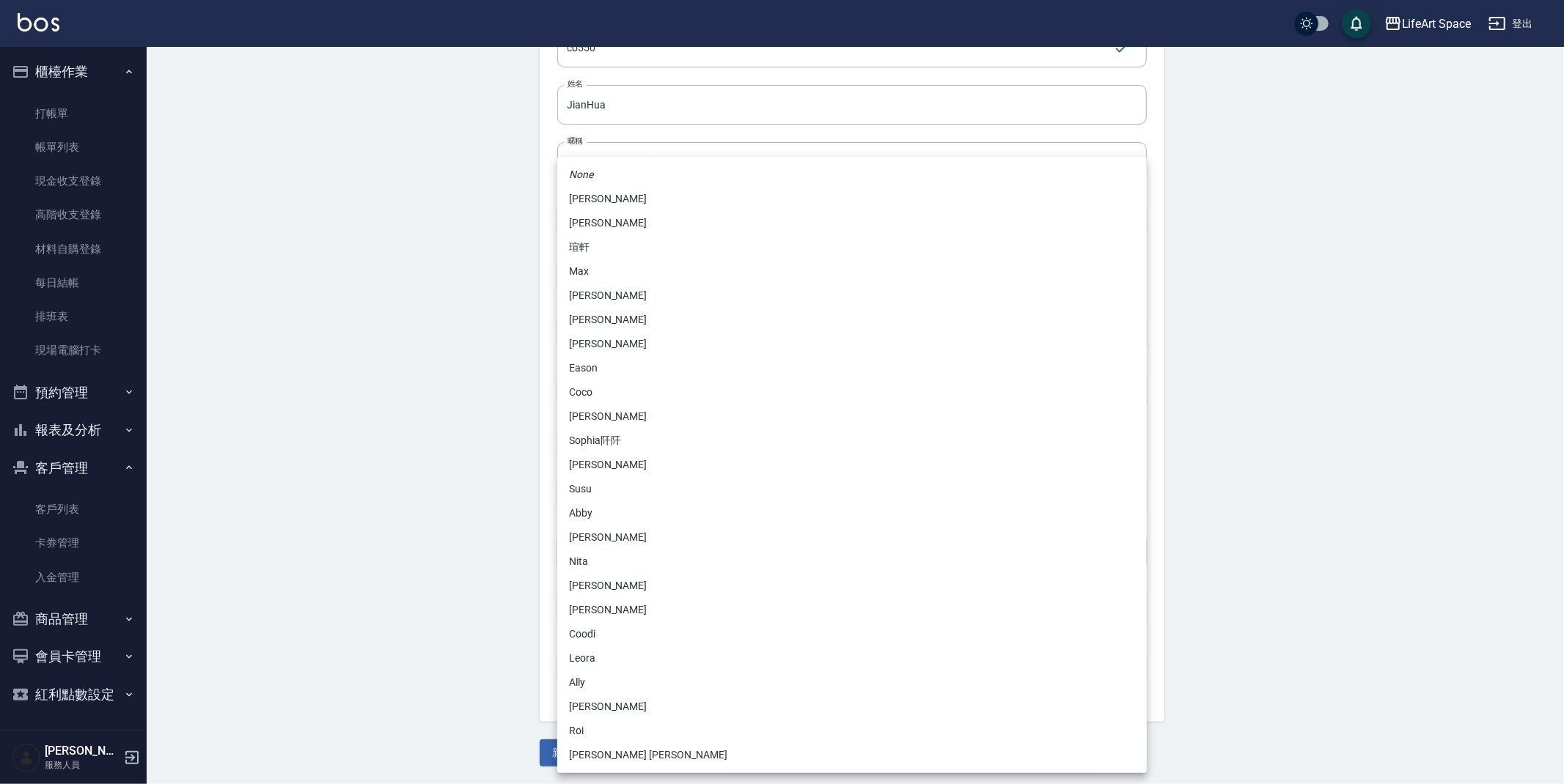
click at [603, 393] on li "Coco" at bounding box center [852, 392] width 590 height 24
type input "cda1efc3-0924-40dc-b120-f8115da55f2e"
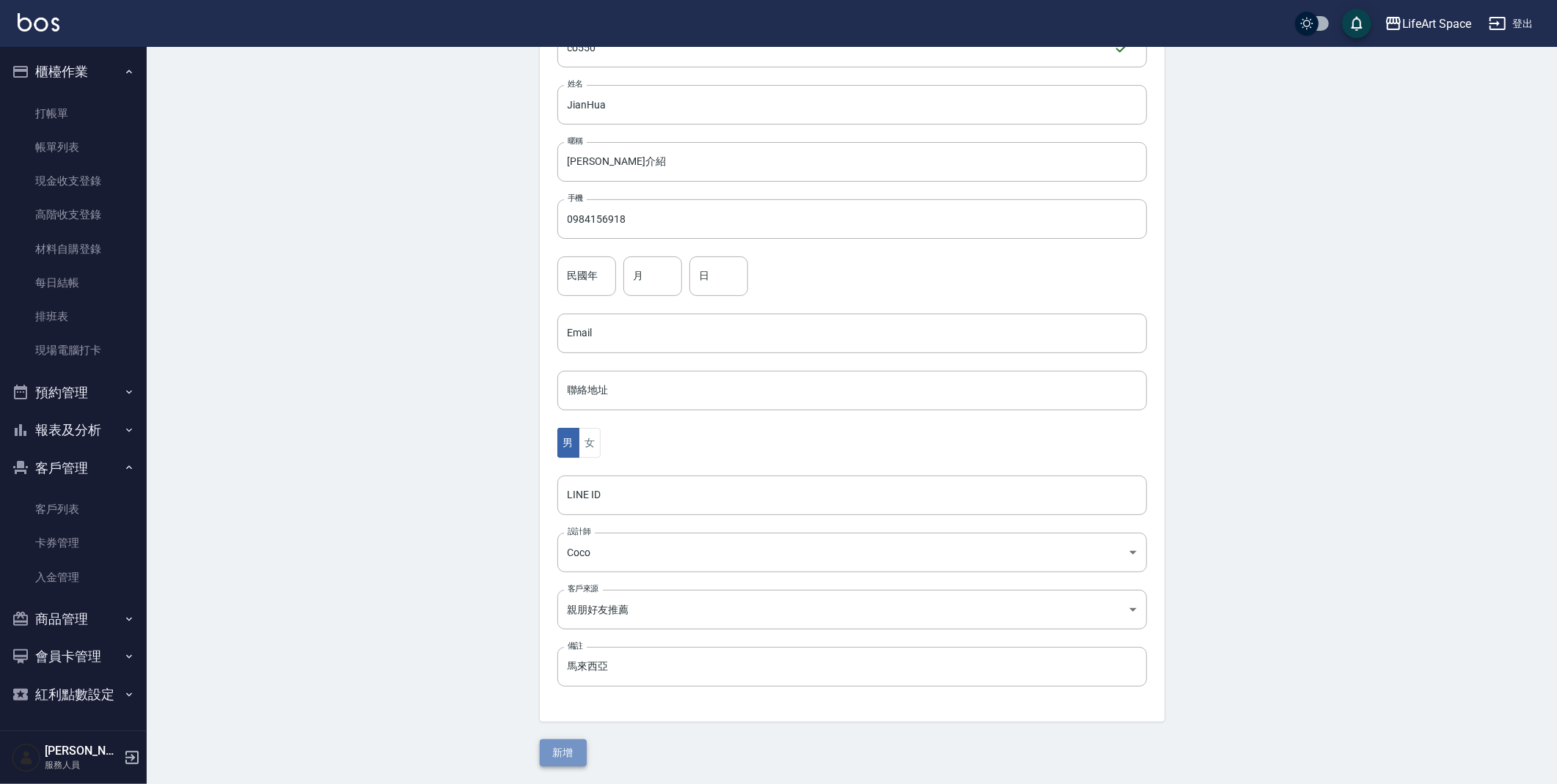
click at [577, 761] on button "新增" at bounding box center [563, 753] width 47 height 27
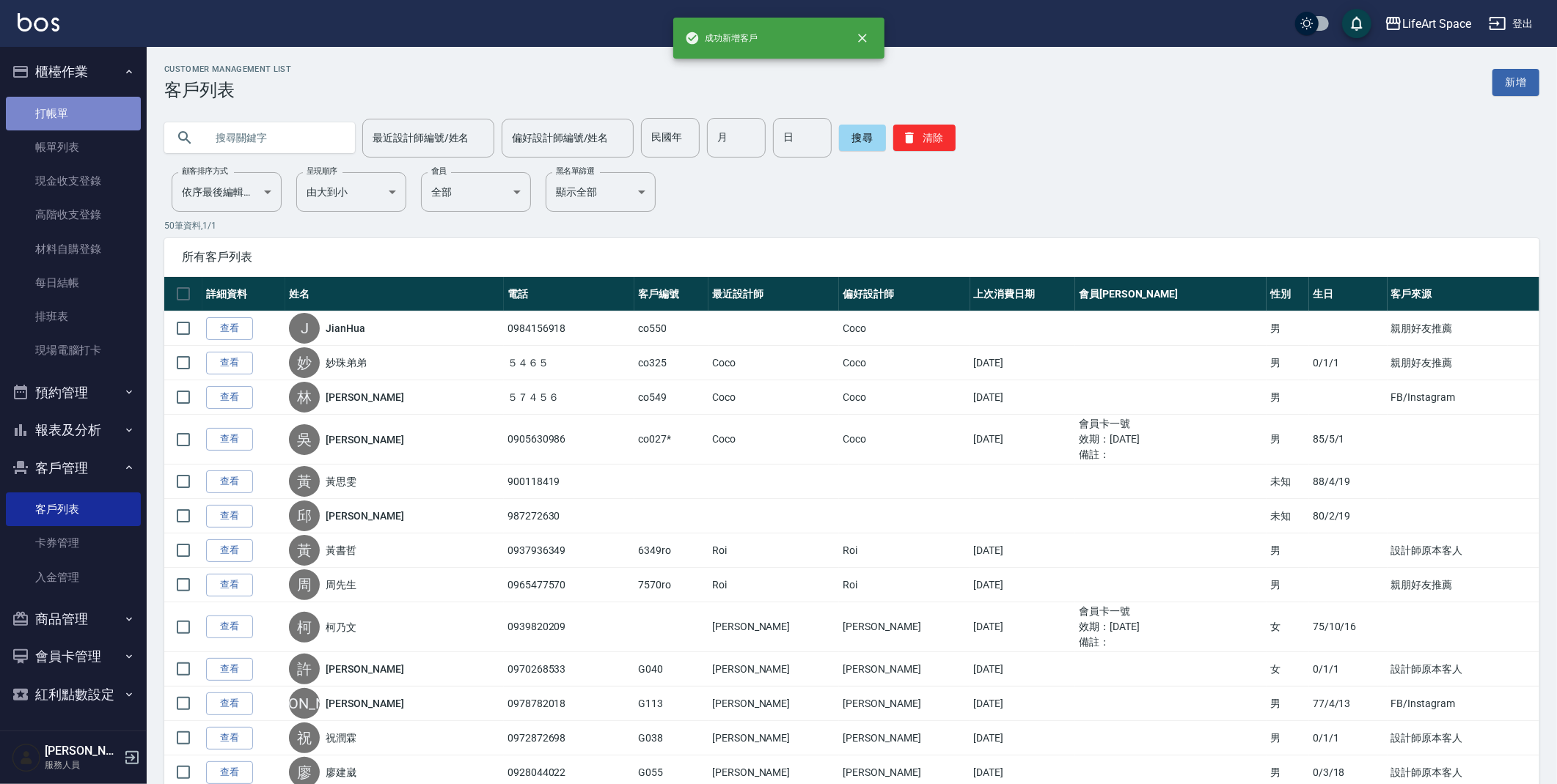
click at [72, 105] on link "打帳單" at bounding box center [73, 113] width 135 height 34
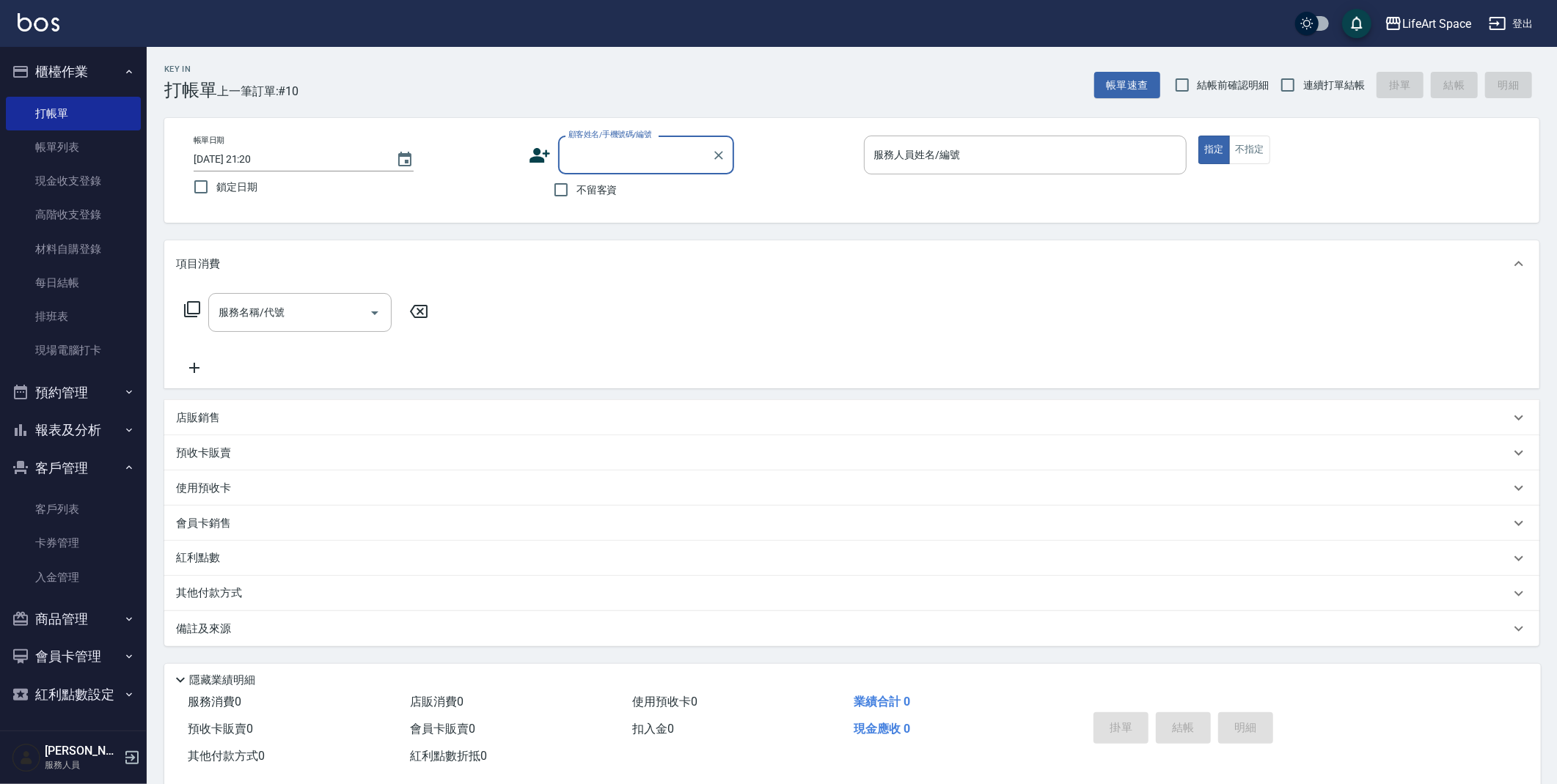
click at [581, 171] on div "顧客姓名/手機號碼/編號" at bounding box center [646, 155] width 176 height 39
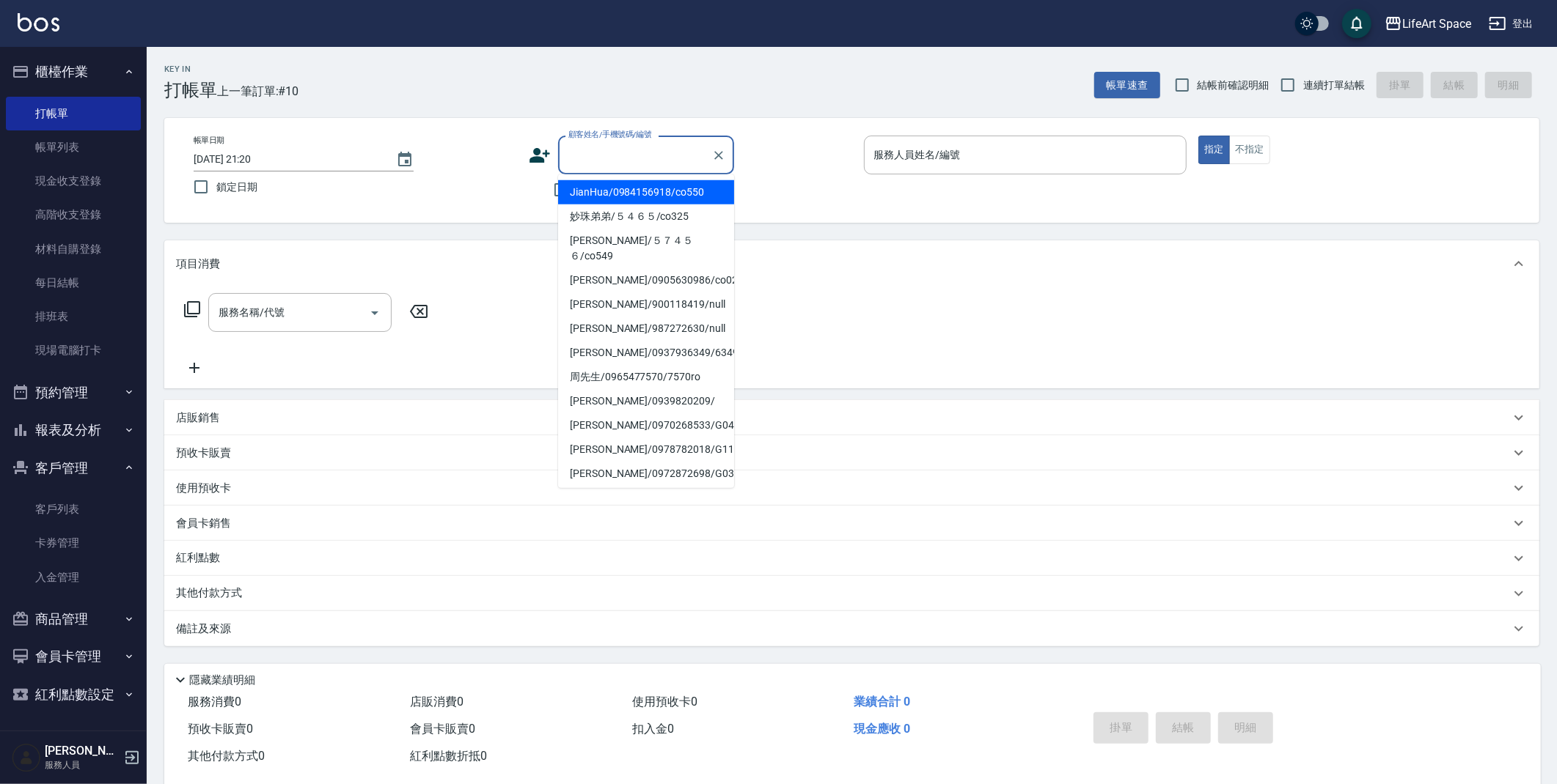
click at [591, 196] on li "JianHua/0984156918/co550" at bounding box center [646, 192] width 176 height 24
type input "JianHua/0984156918/co550"
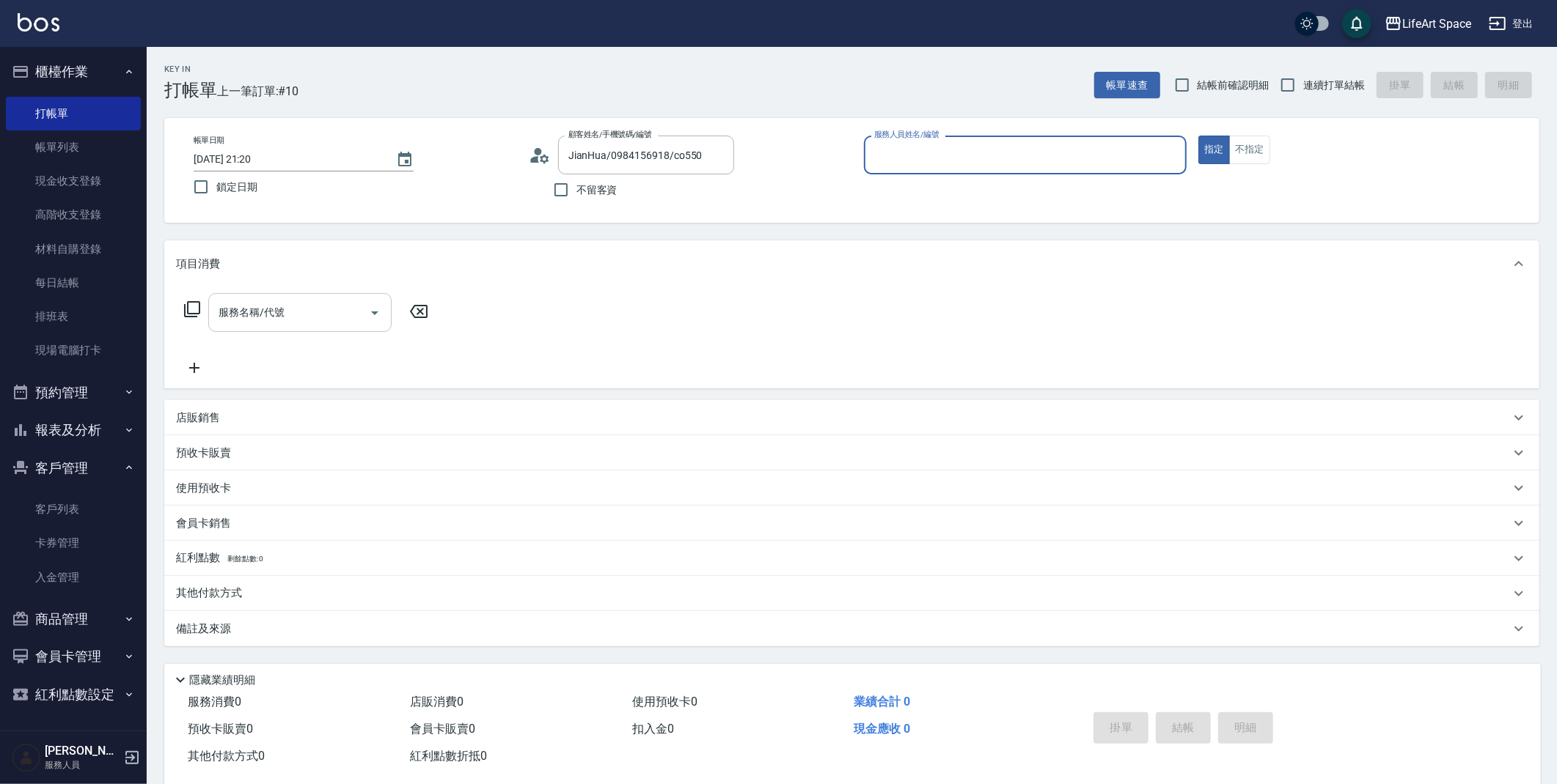
type input "Coco-C"
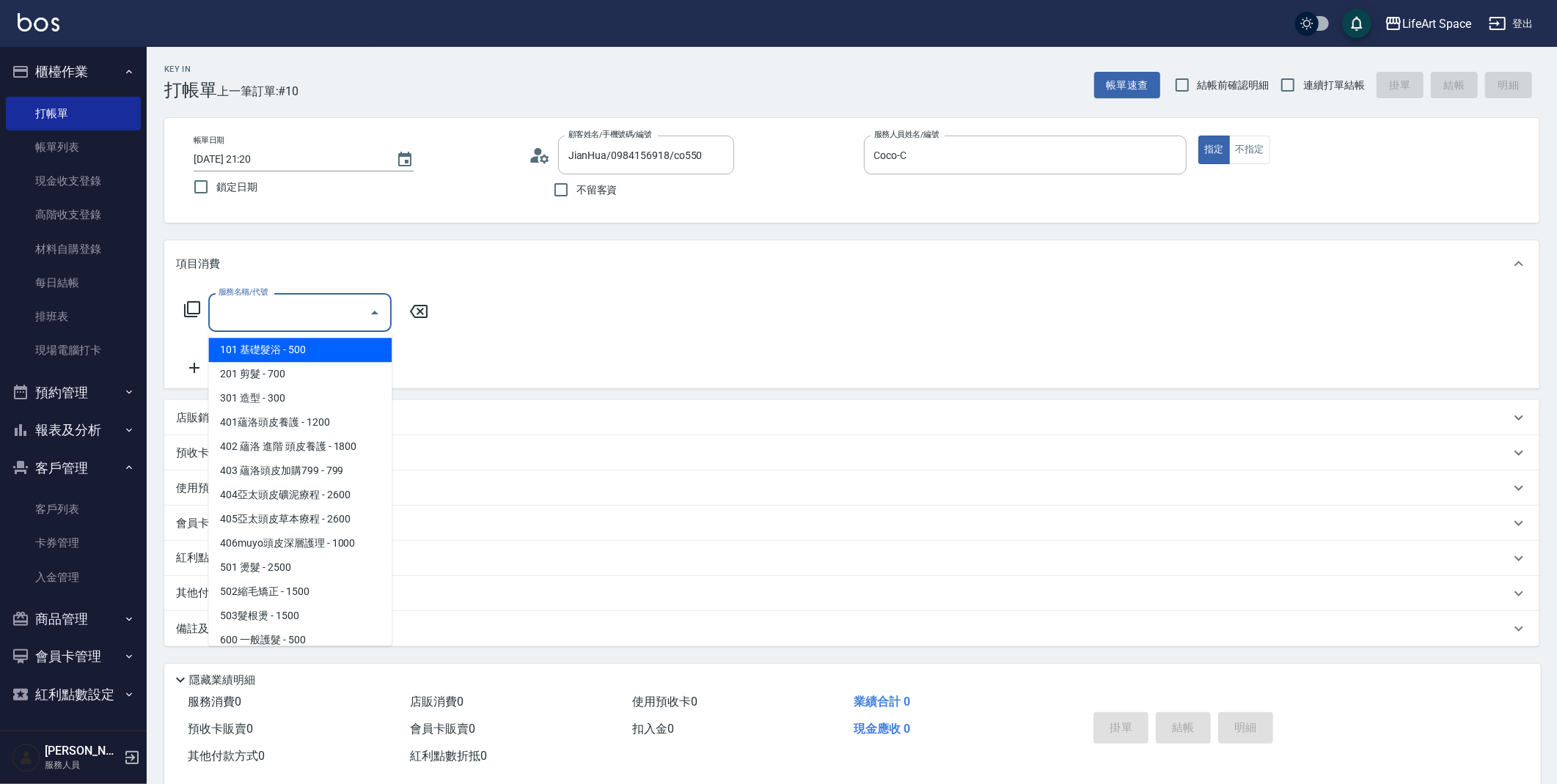
click at [325, 315] on input "服務名稱/代號" at bounding box center [289, 312] width 148 height 26
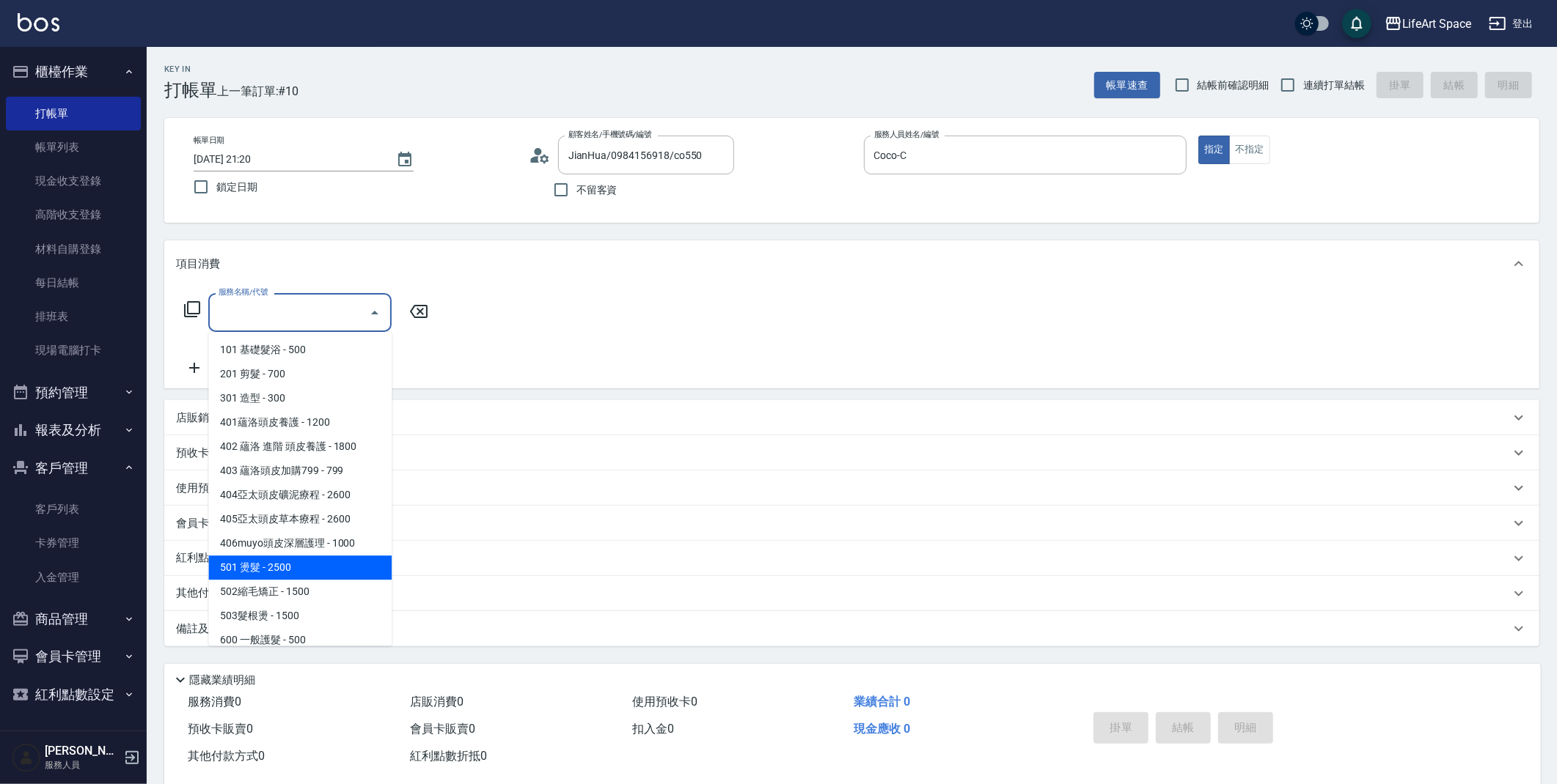
click at [303, 576] on span "501 燙髮 - 2500" at bounding box center [300, 567] width 184 height 24
type input "501 燙髮(501)"
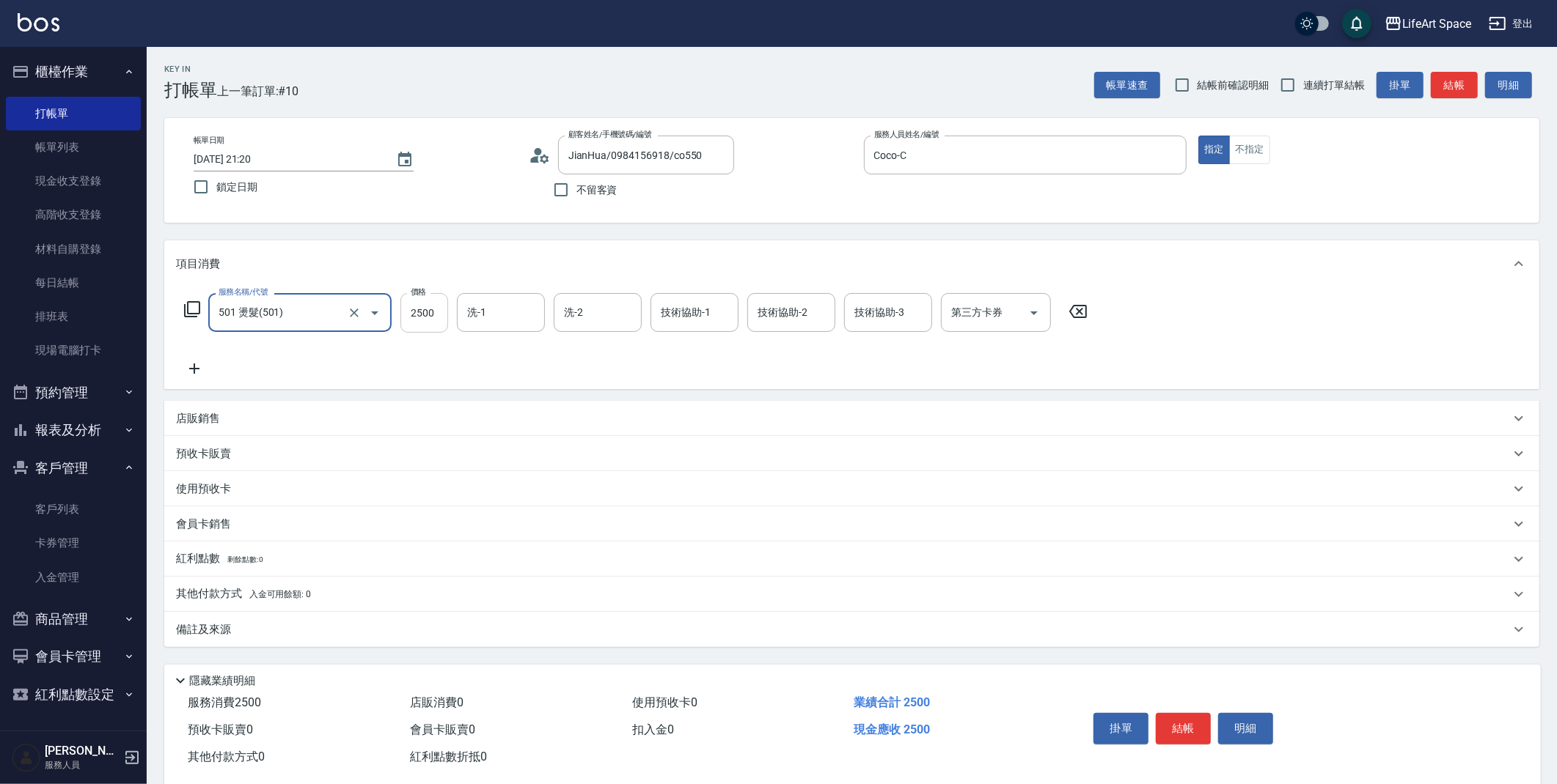
click at [432, 308] on input "2500" at bounding box center [424, 313] width 48 height 40
type input "1500"
click at [478, 626] on div "備註及來源" at bounding box center [843, 630] width 1334 height 16
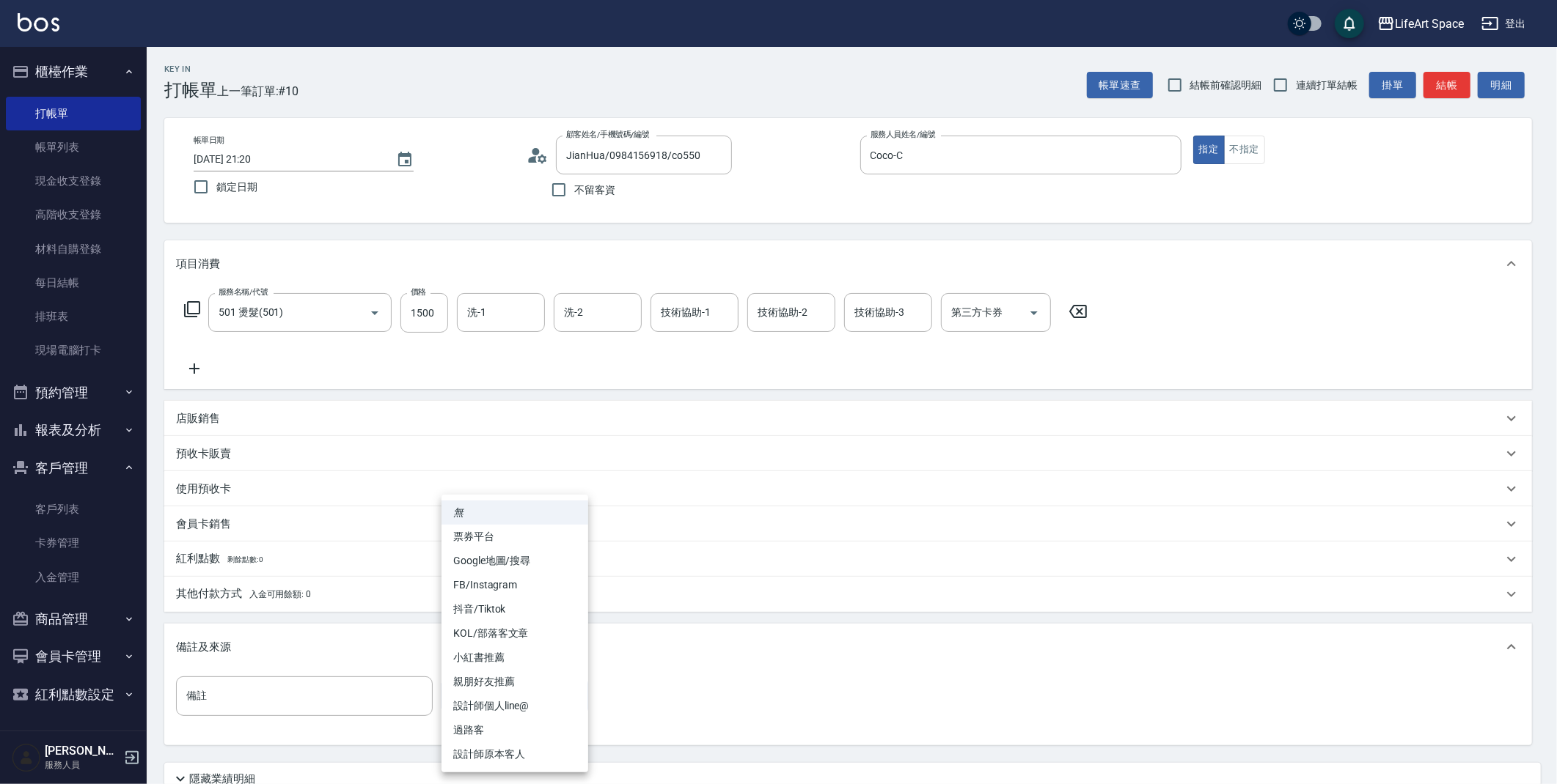
click at [535, 684] on body "LifeArt Space 登出 櫃檯作業 打帳單 帳單列表 現金收支登錄 高階收支登錄 材料自購登錄 每日結帳 排班表 現場電腦打卡 預約管理 預約管理 單…" at bounding box center [778, 452] width 1557 height 904
click at [519, 754] on li "設計師原本客人" at bounding box center [515, 754] width 147 height 24
click at [510, 696] on body "LifeArt Space 登出 櫃檯作業 打帳單 帳單列表 現金收支登錄 高階收支登錄 材料自購登錄 每日結帳 排班表 現場電腦打卡 預約管理 預約管理 單…" at bounding box center [782, 452] width 1564 height 904
click at [507, 684] on li "親朋好友推薦" at bounding box center [515, 681] width 147 height 24
type input "親朋好友推薦"
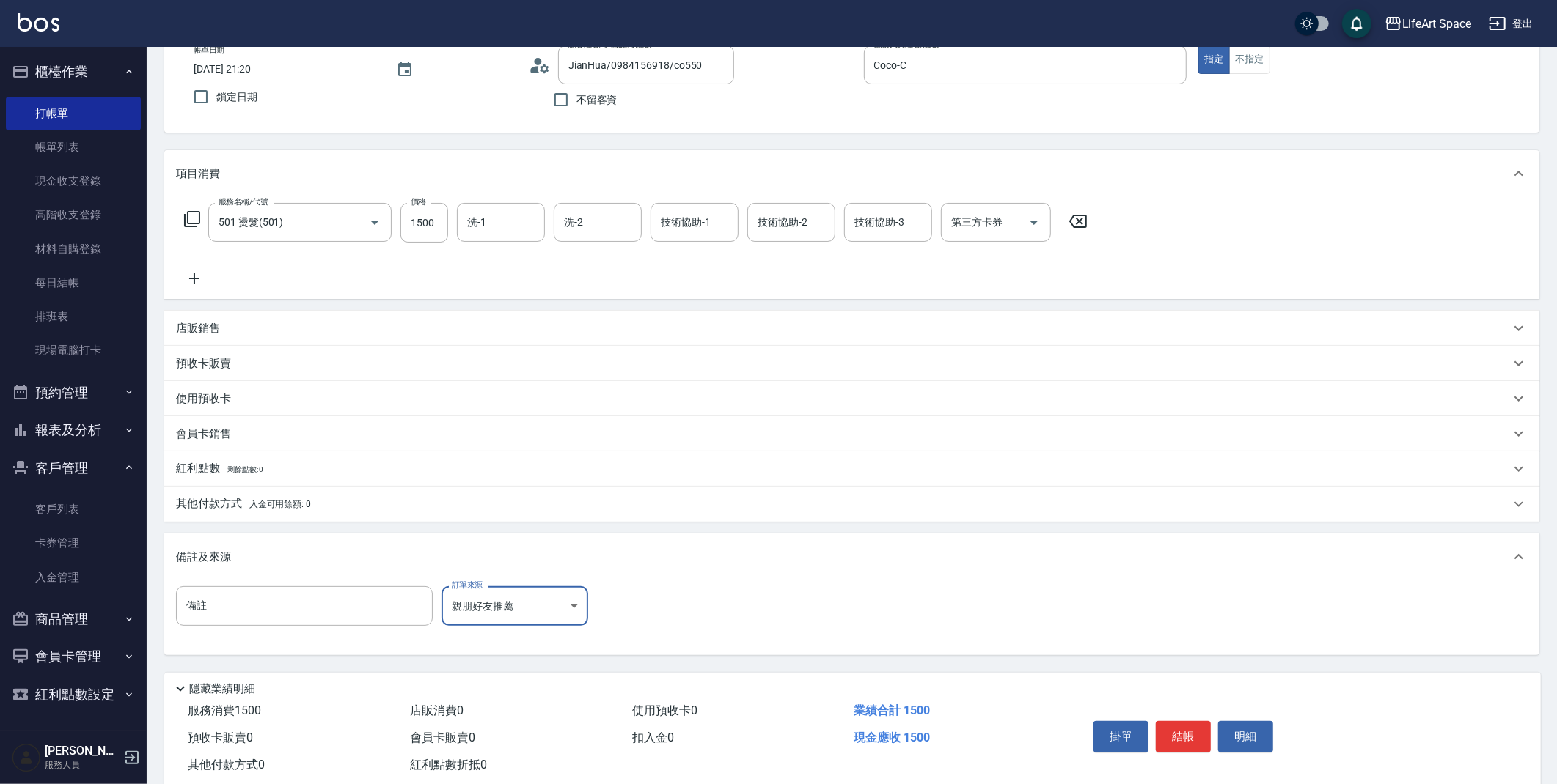
scroll to position [125, 0]
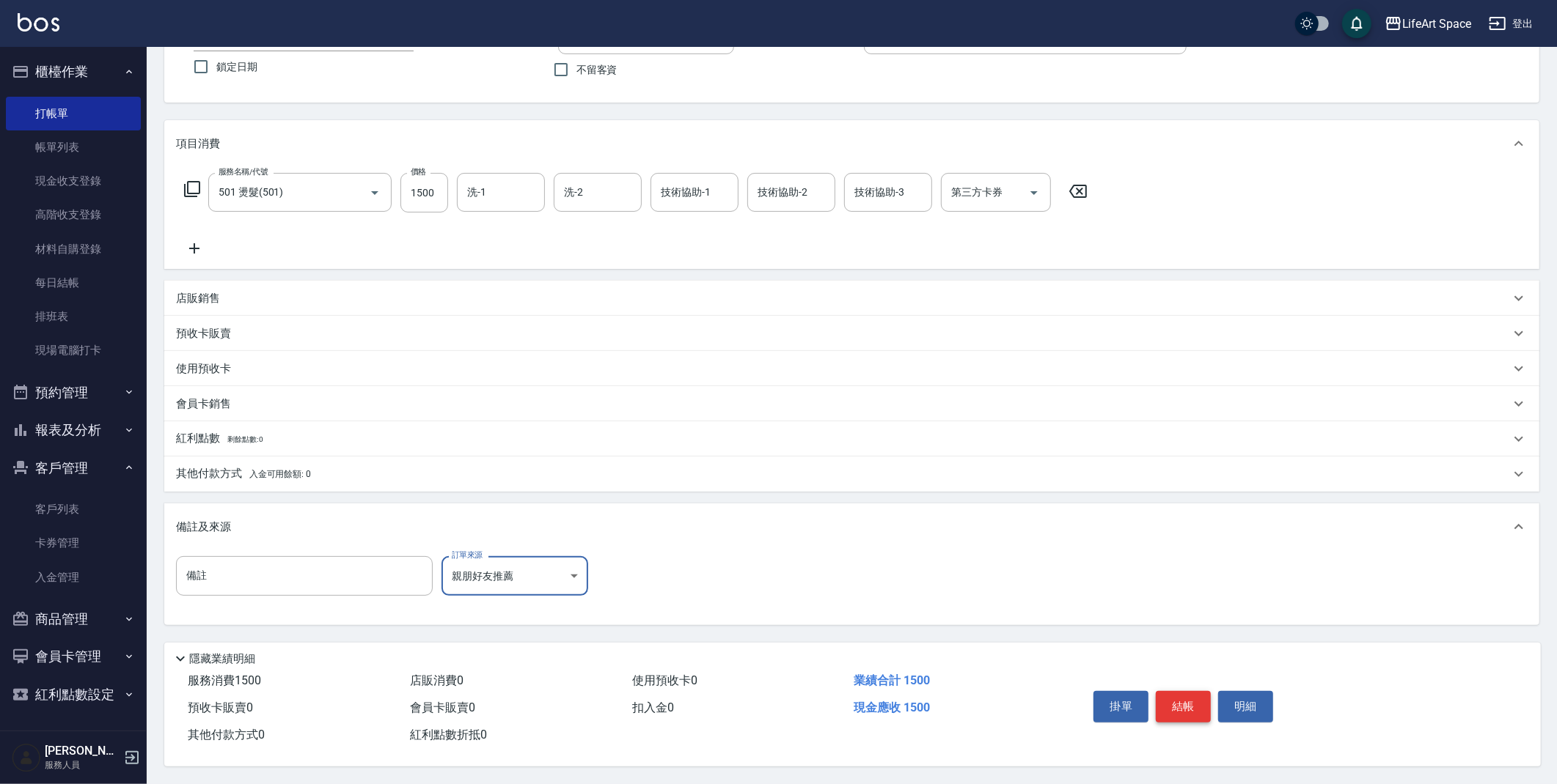
click at [1181, 707] on button "結帳" at bounding box center [1183, 706] width 55 height 30
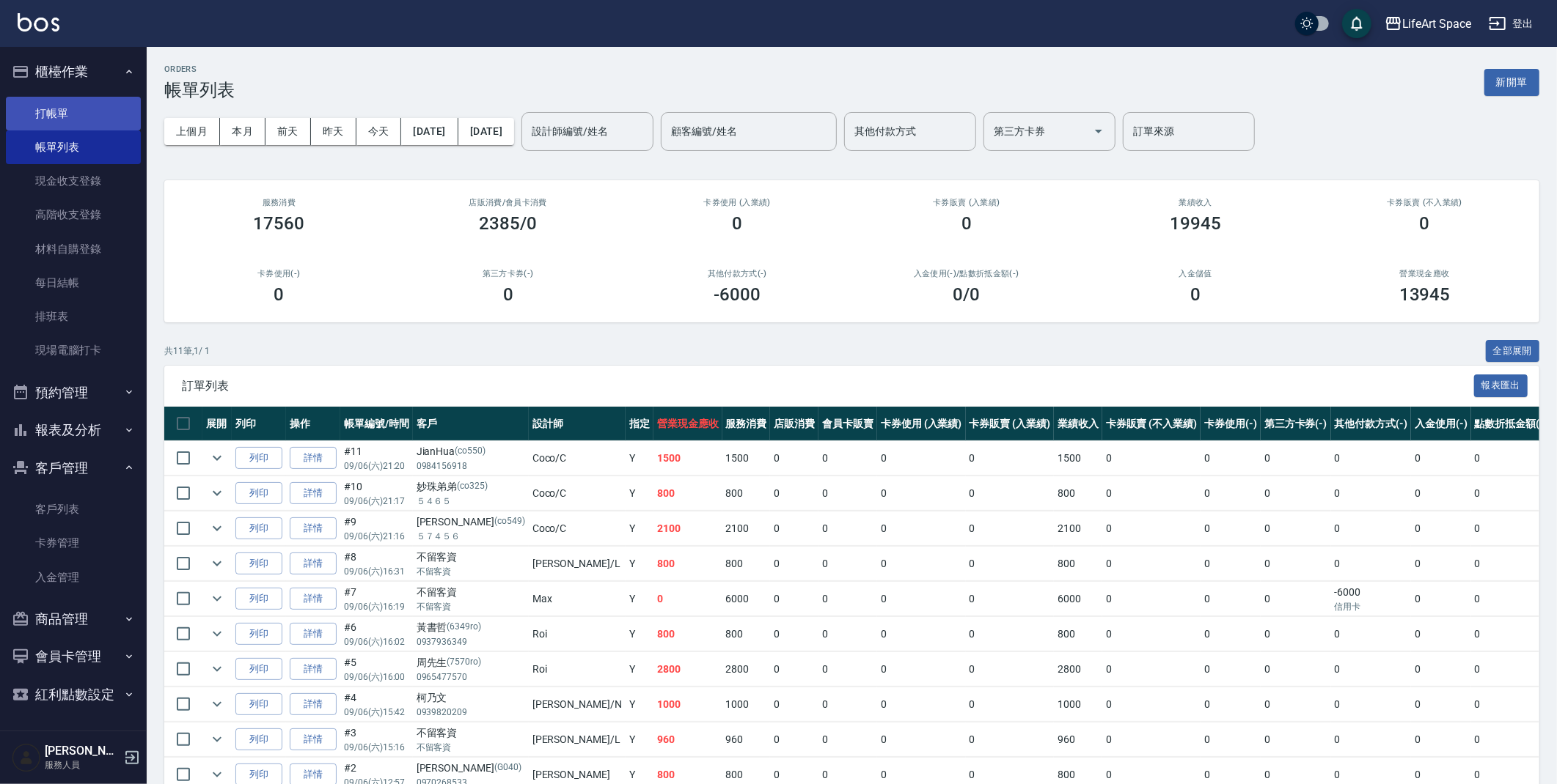
click at [68, 103] on link "打帳單" at bounding box center [73, 113] width 135 height 34
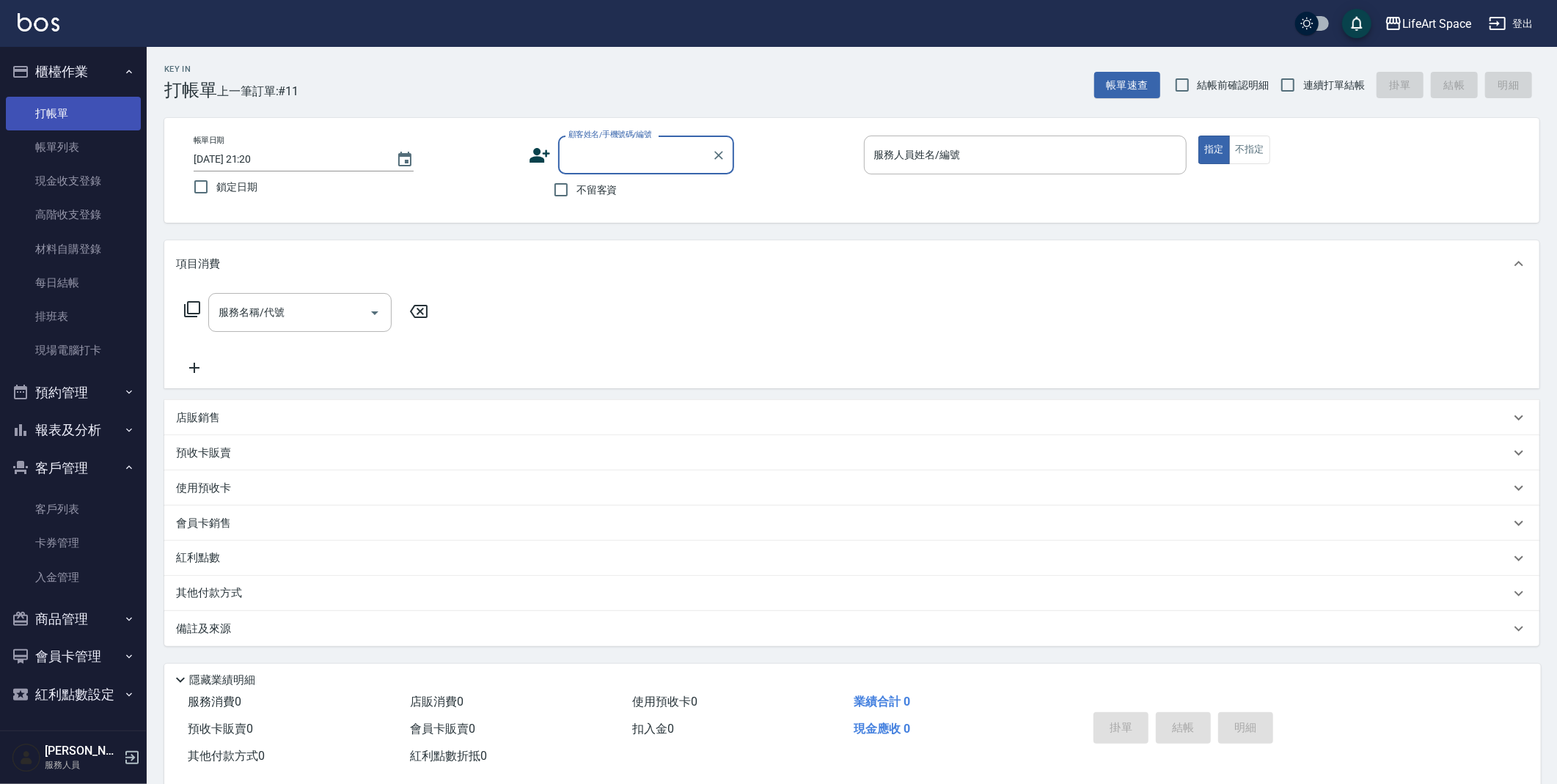
type input "x"
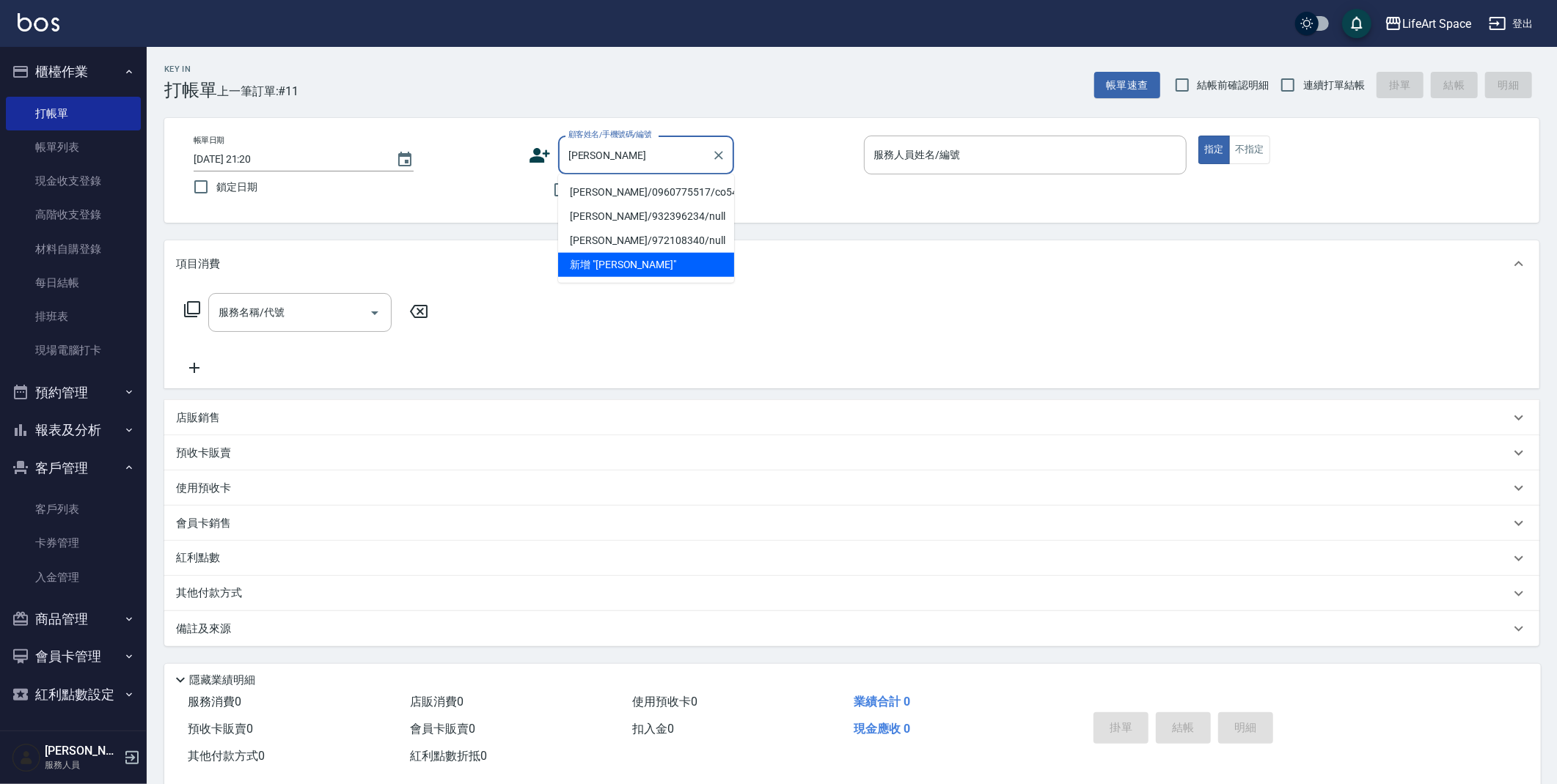
click at [657, 186] on li "[PERSON_NAME]/0960775517/co543" at bounding box center [646, 192] width 176 height 24
type input "[PERSON_NAME]/0960775517/co543"
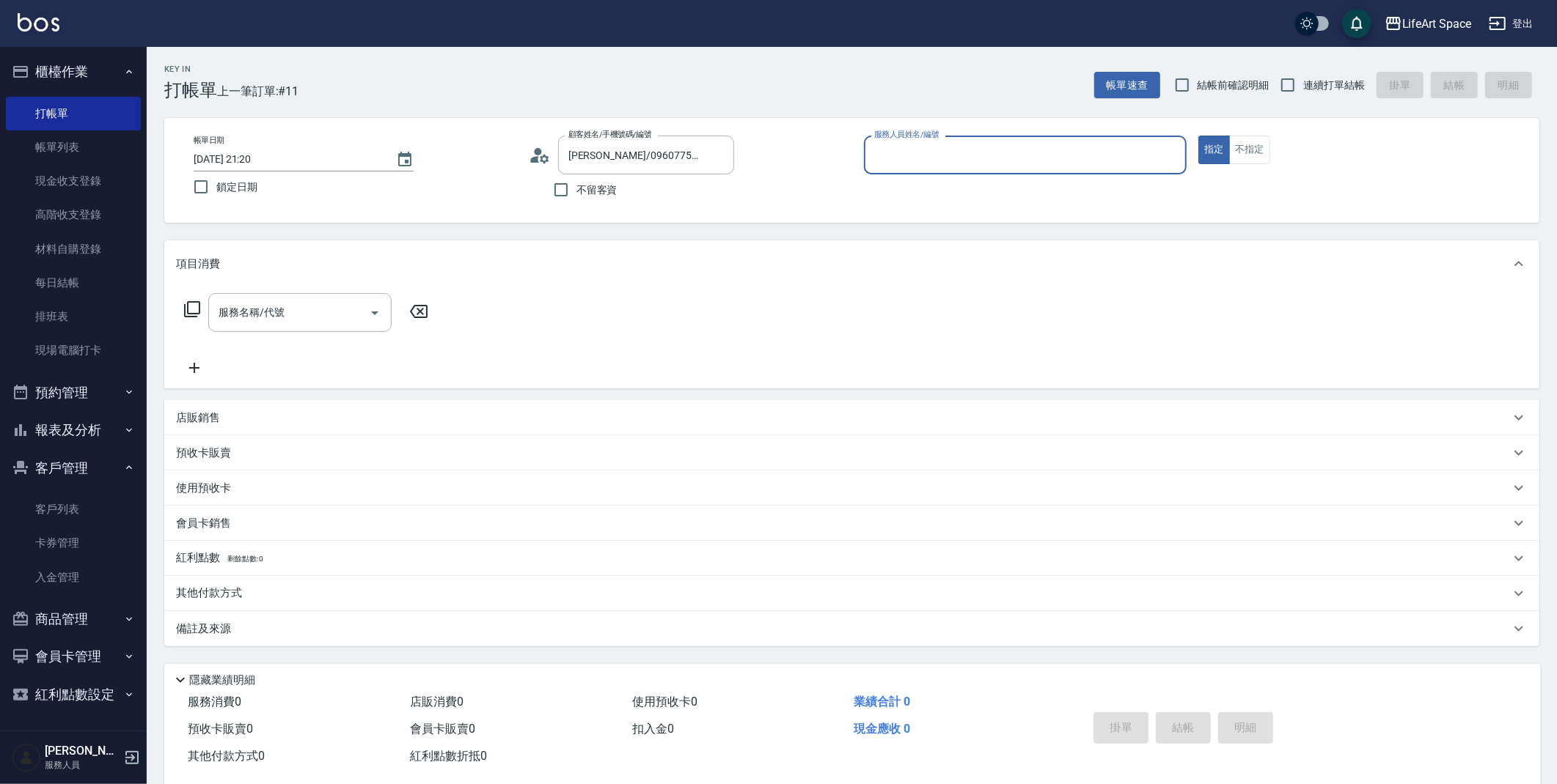
type input "Coco-C"
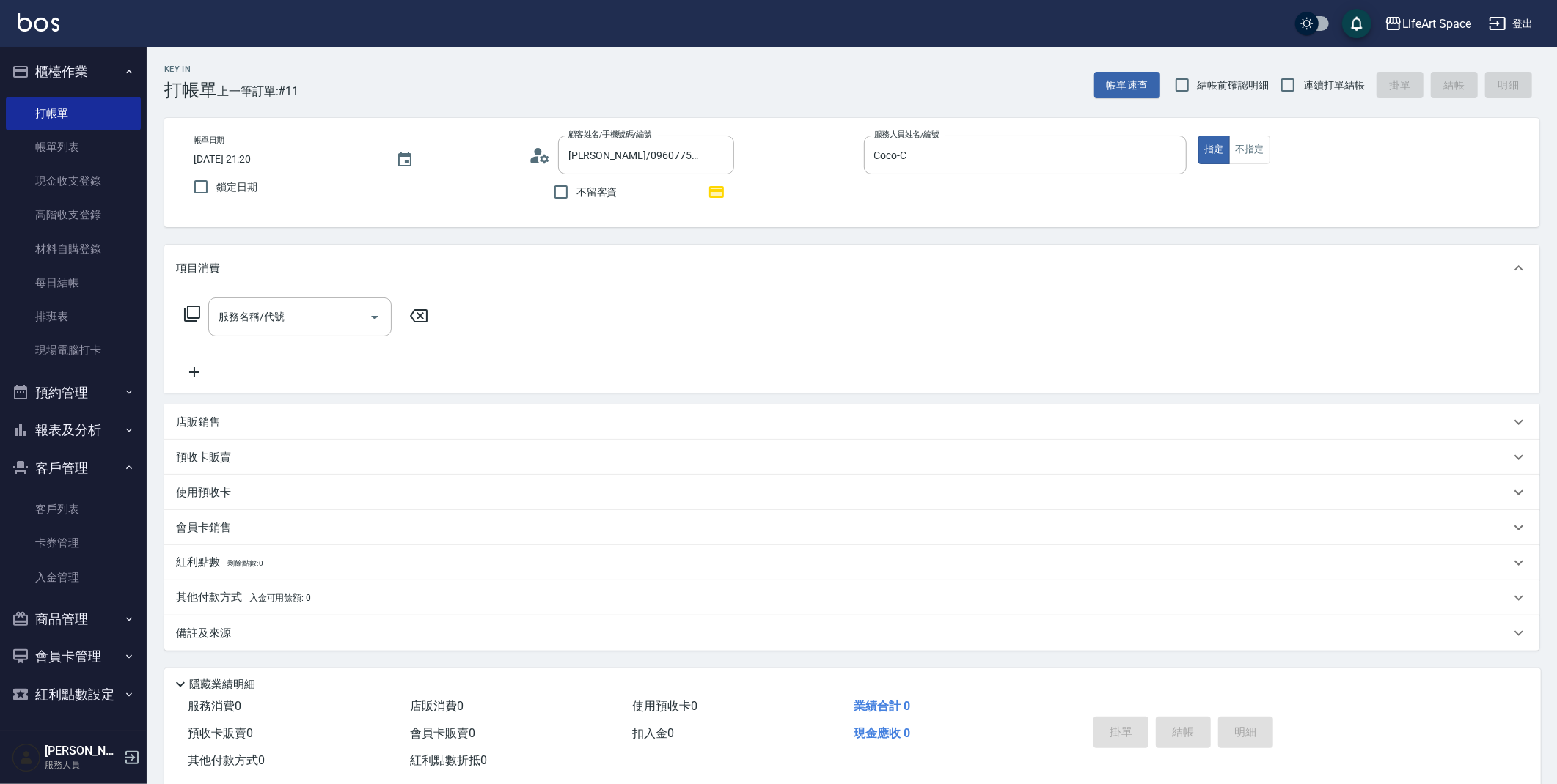
click at [535, 156] on icon at bounding box center [534, 160] width 9 height 7
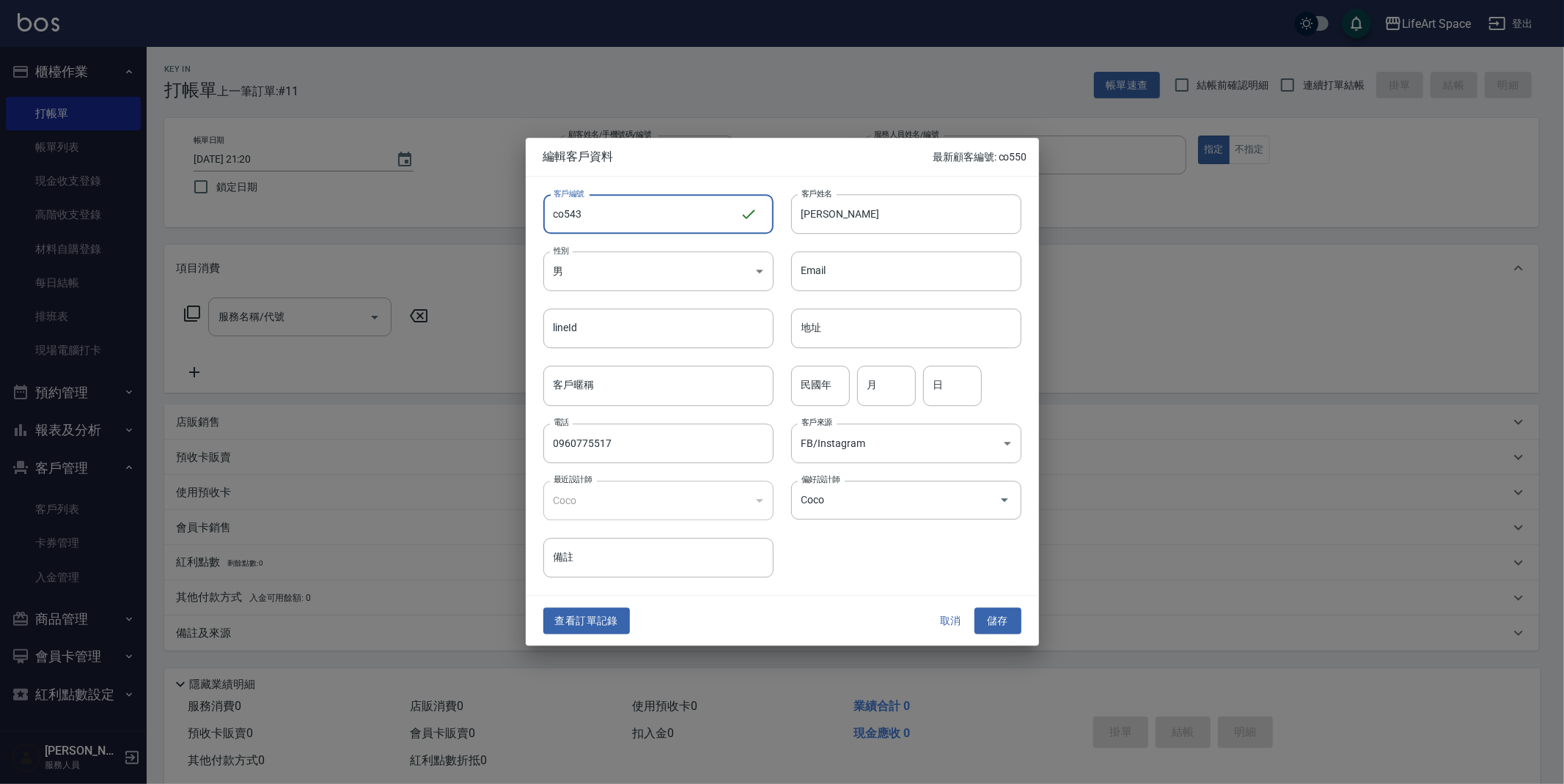
click at [630, 218] on input "co543" at bounding box center [642, 214] width 197 height 40
type input "co543*"
click at [981, 615] on button "儲存" at bounding box center [998, 621] width 47 height 27
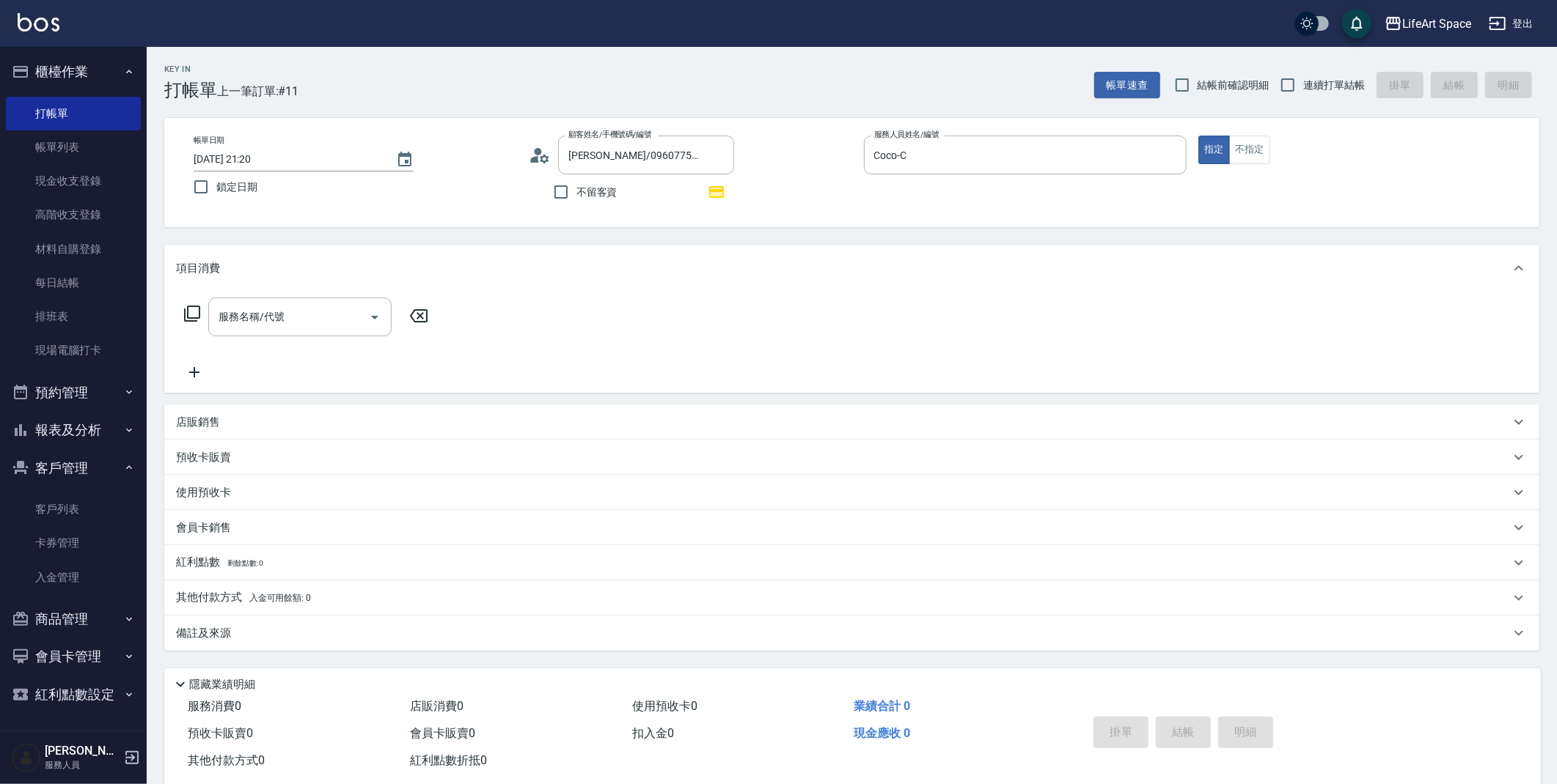
click at [274, 321] on div "服務名稱/代號 服務名稱/代號" at bounding box center [300, 316] width 184 height 39
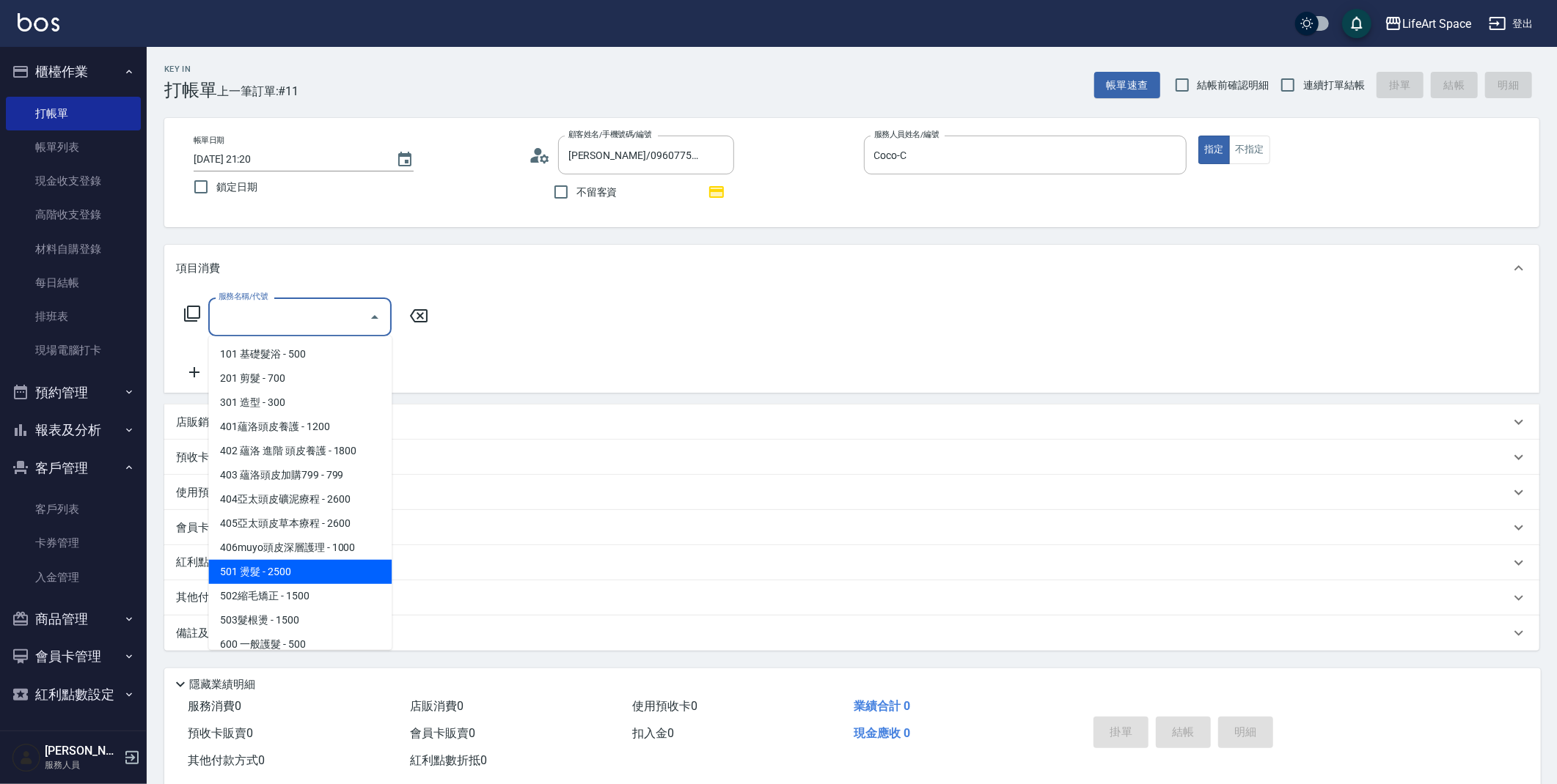
drag, startPoint x: 267, startPoint y: 570, endPoint x: 381, endPoint y: 405, distance: 200.6
click at [267, 570] on span "501 燙髮 - 2500" at bounding box center [300, 572] width 184 height 24
type input "501 燙髮(501)"
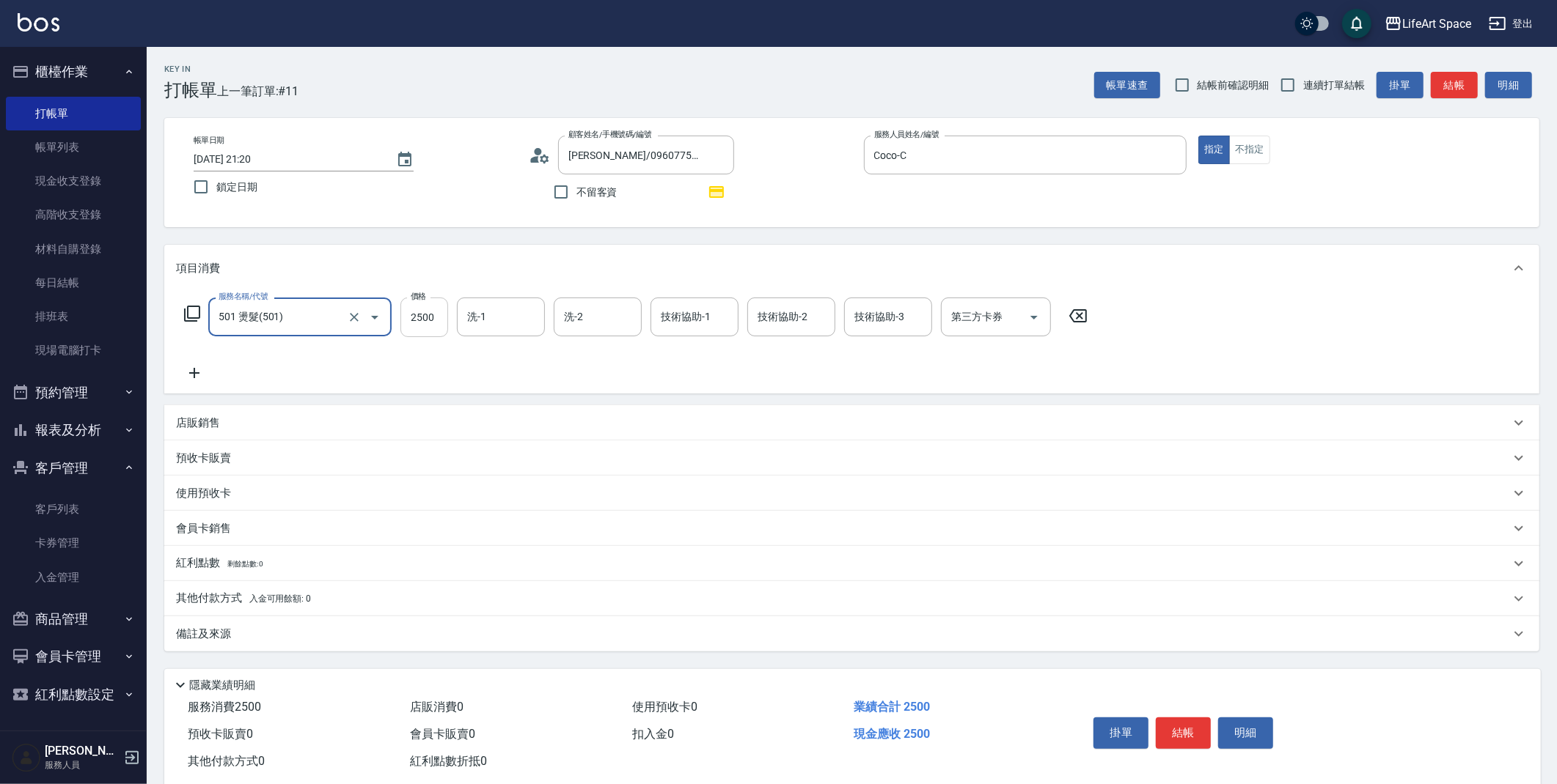
click at [430, 325] on input "2500" at bounding box center [424, 317] width 48 height 40
type input "1500"
click at [357, 627] on div "備註及來源" at bounding box center [843, 634] width 1334 height 16
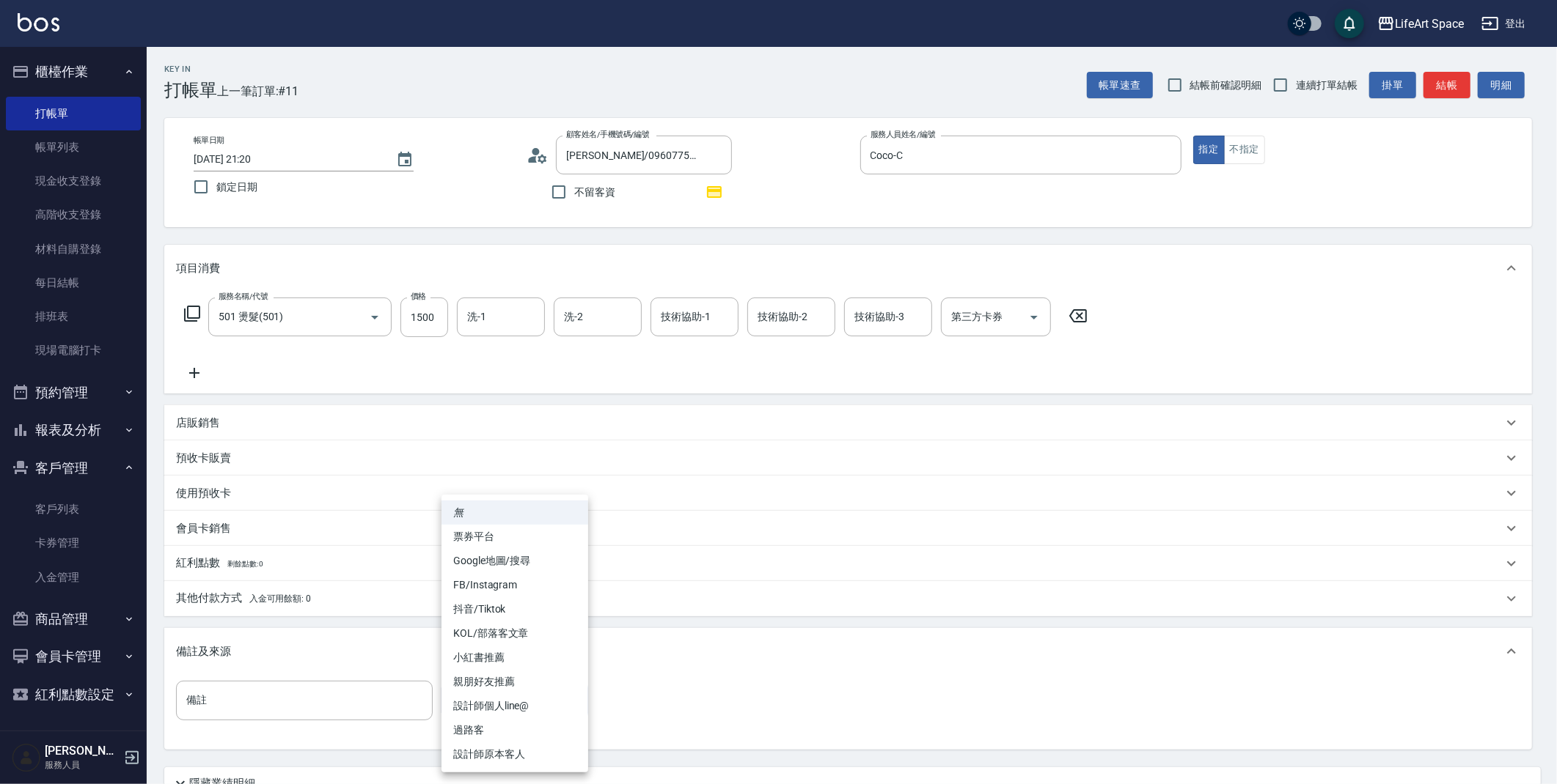
click at [465, 699] on body "LifeArt Space 登出 櫃檯作業 打帳單 帳單列表 現金收支登錄 高階收支登錄 材料自購登錄 每日結帳 排班表 現場電腦打卡 預約管理 預約管理 單…" at bounding box center [778, 455] width 1557 height 909
click at [512, 754] on li "設計師原本客人" at bounding box center [515, 754] width 147 height 24
type input "設計師原本客人"
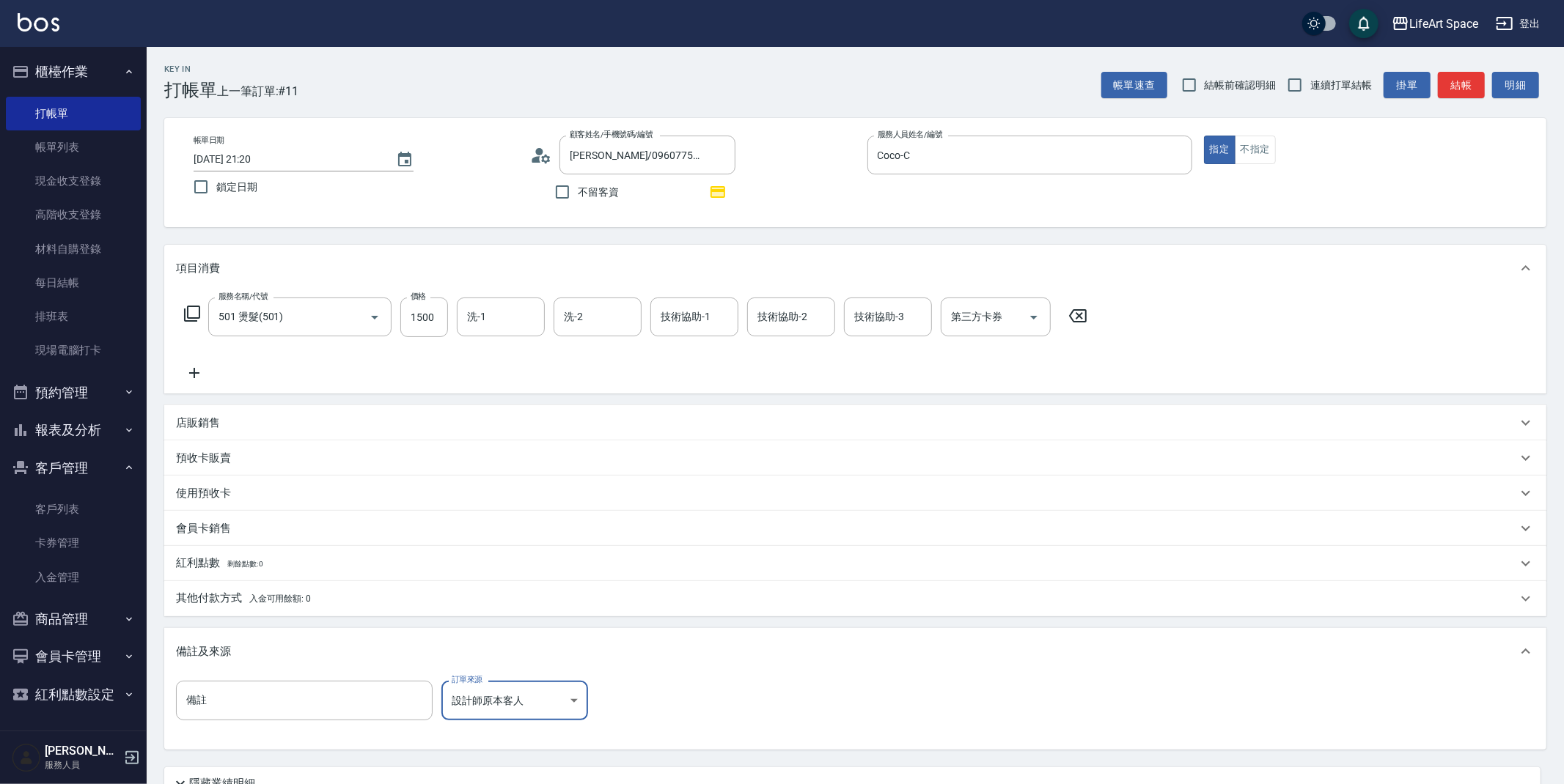
click at [486, 700] on body "LifeArt Space 登出 櫃檯作業 打帳單 帳單列表 現金收支登錄 高階收支登錄 材料自購登錄 每日結帳 排班表 現場電腦打卡 預約管理 預約管理 單…" at bounding box center [782, 455] width 1564 height 909
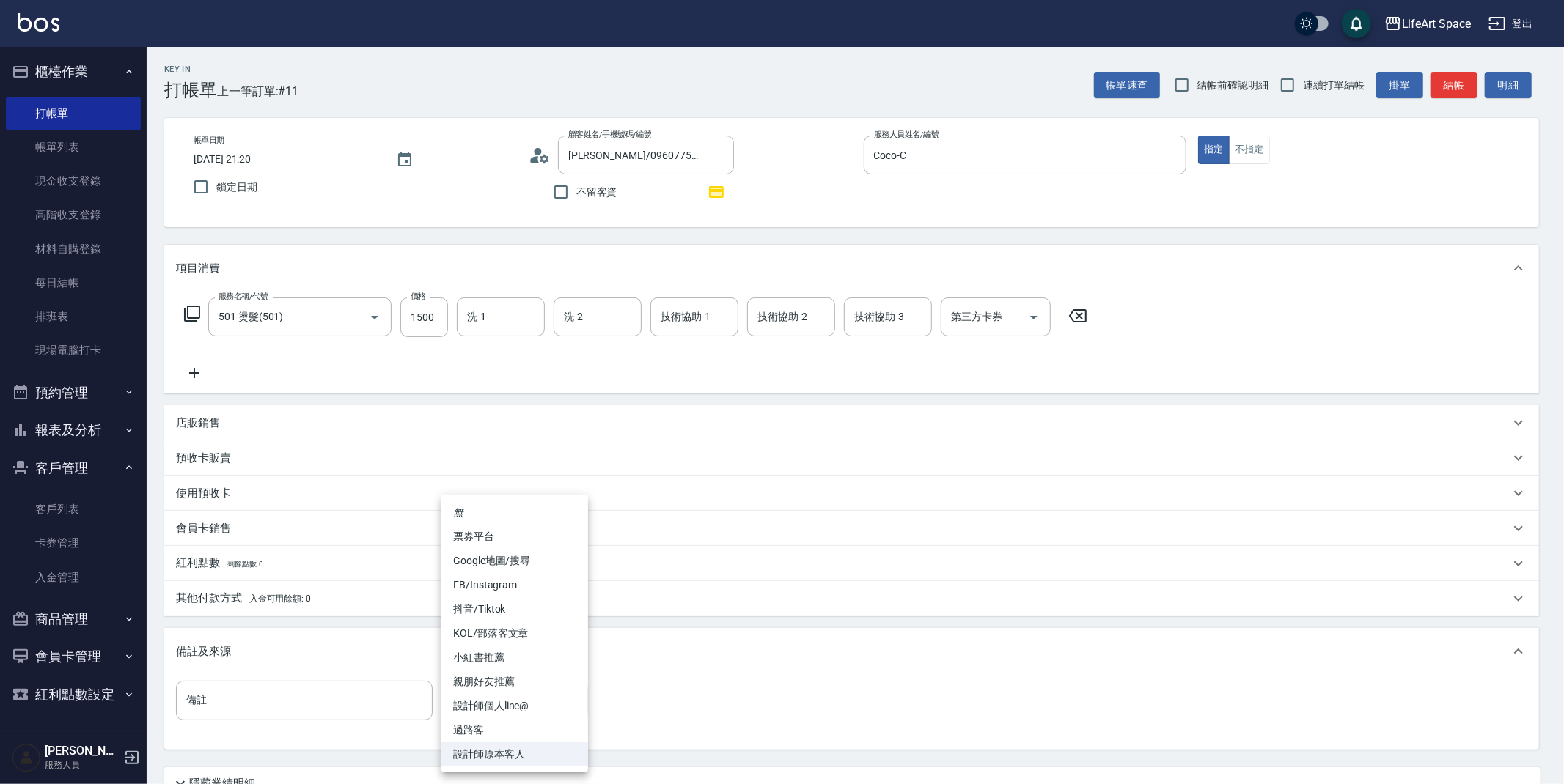
click at [328, 321] on div at bounding box center [782, 392] width 1564 height 784
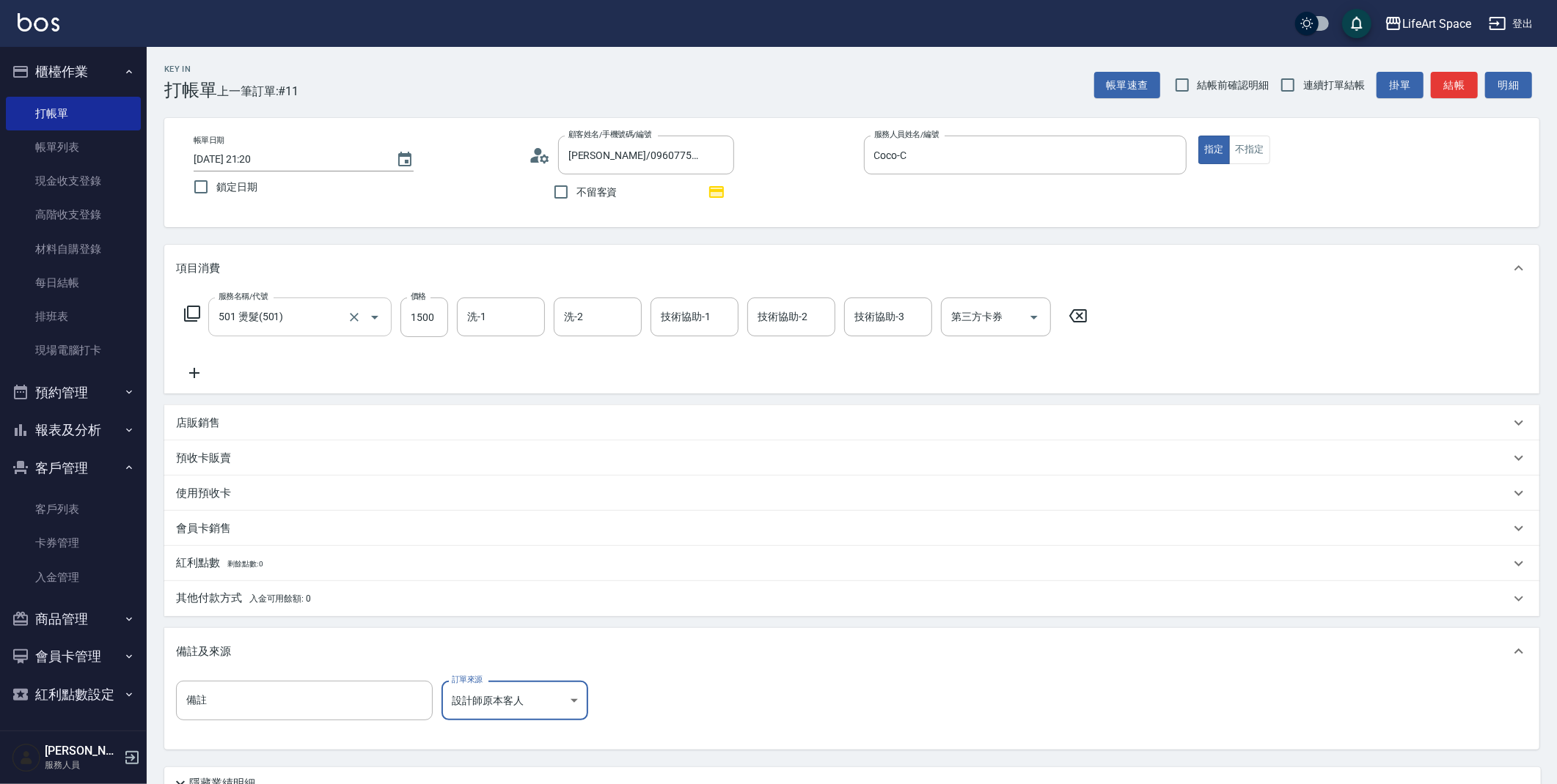
click at [370, 319] on icon "Open" at bounding box center [374, 317] width 17 height 17
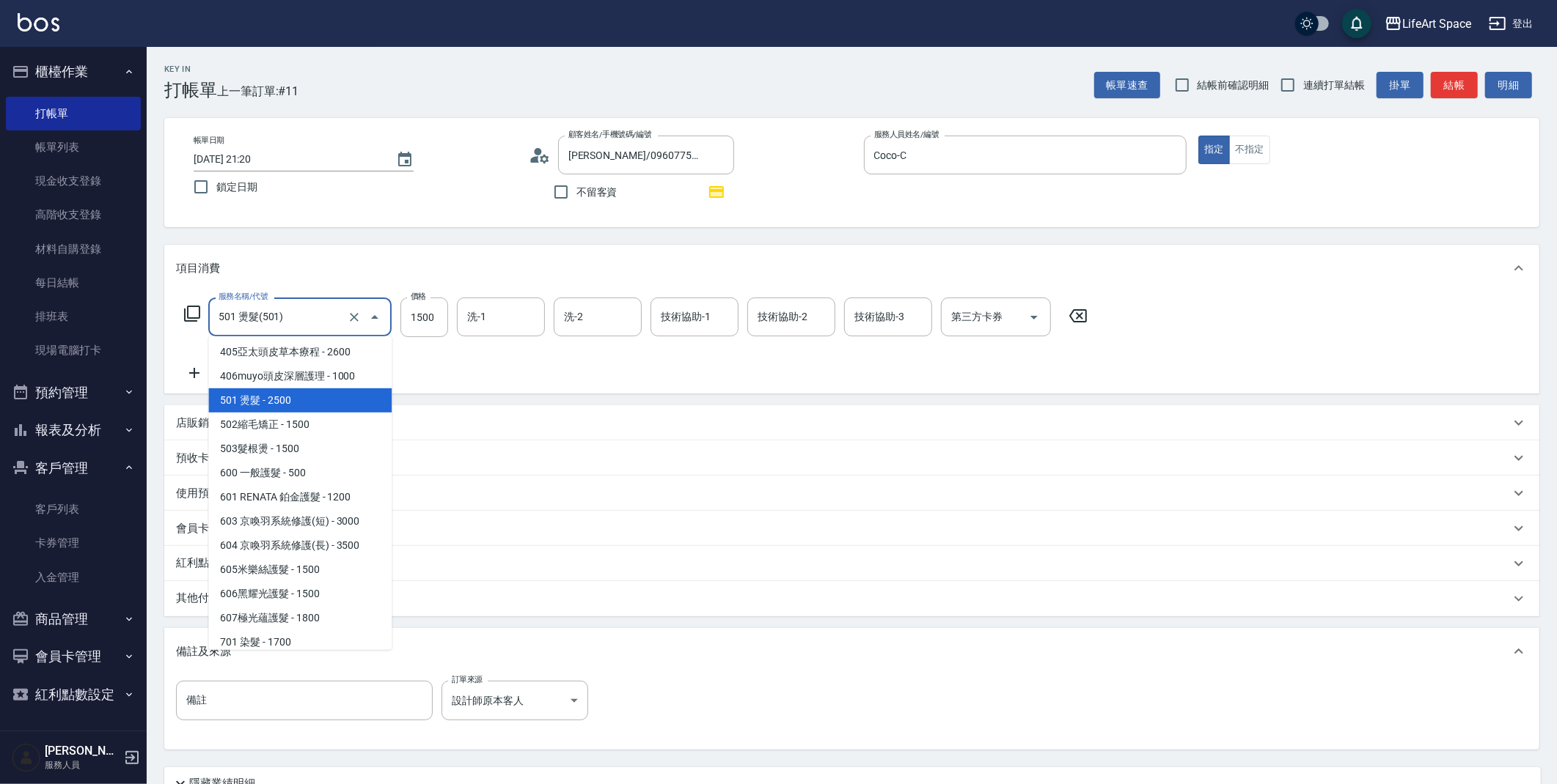
scroll to position [178, 0]
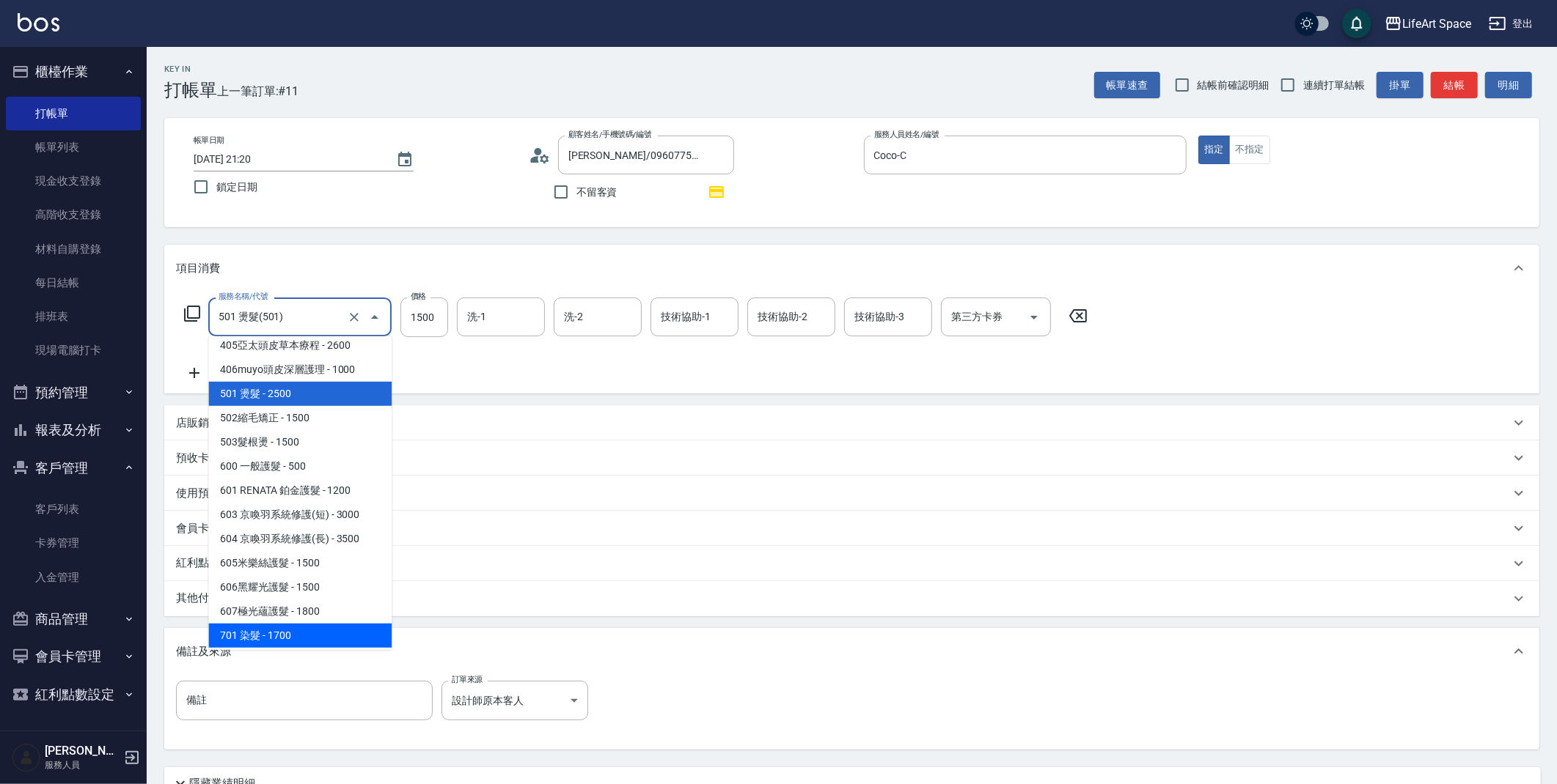
click at [287, 637] on span "701 染髮 - 1700" at bounding box center [300, 635] width 184 height 24
type input "701 染髮(701)"
type input "1700"
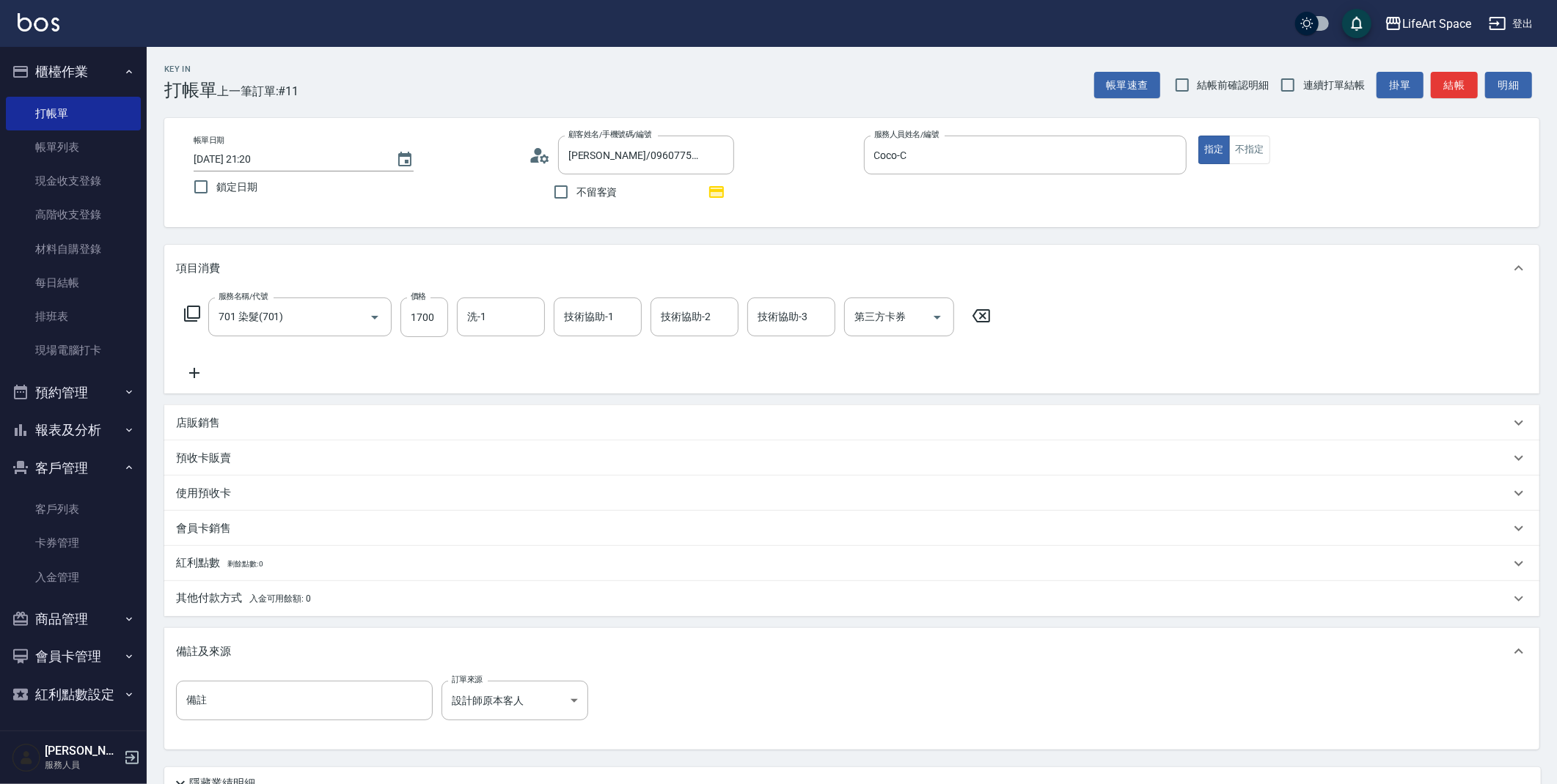
click at [196, 371] on icon at bounding box center [194, 372] width 37 height 17
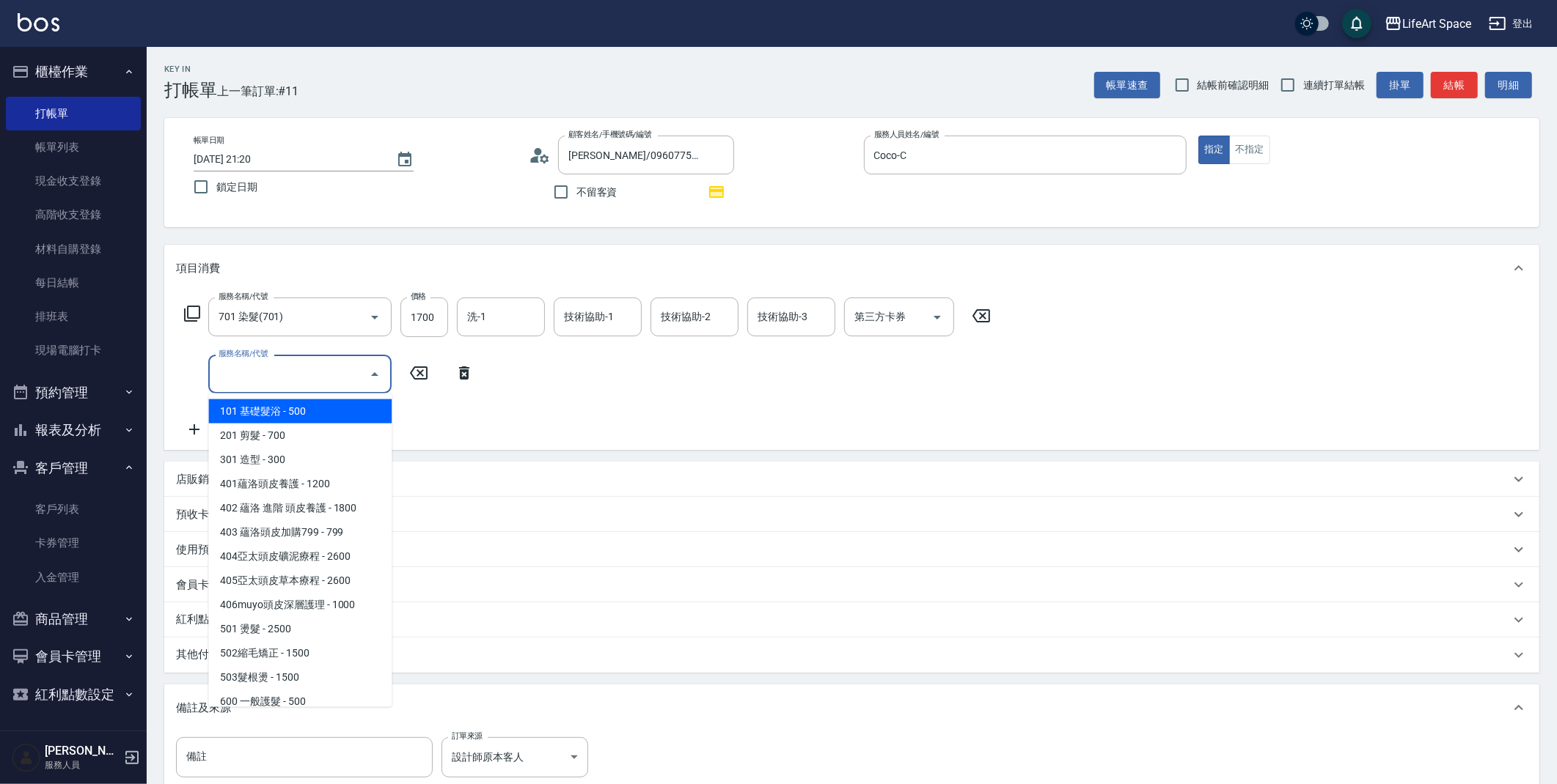
click at [241, 383] on input "服務名稱/代號" at bounding box center [289, 374] width 148 height 26
drag, startPoint x: 264, startPoint y: 431, endPoint x: 369, endPoint y: 404, distance: 108.4
click at [265, 431] on span "201 剪髮 - 700" at bounding box center [300, 435] width 184 height 24
type input "201 剪髮(201)"
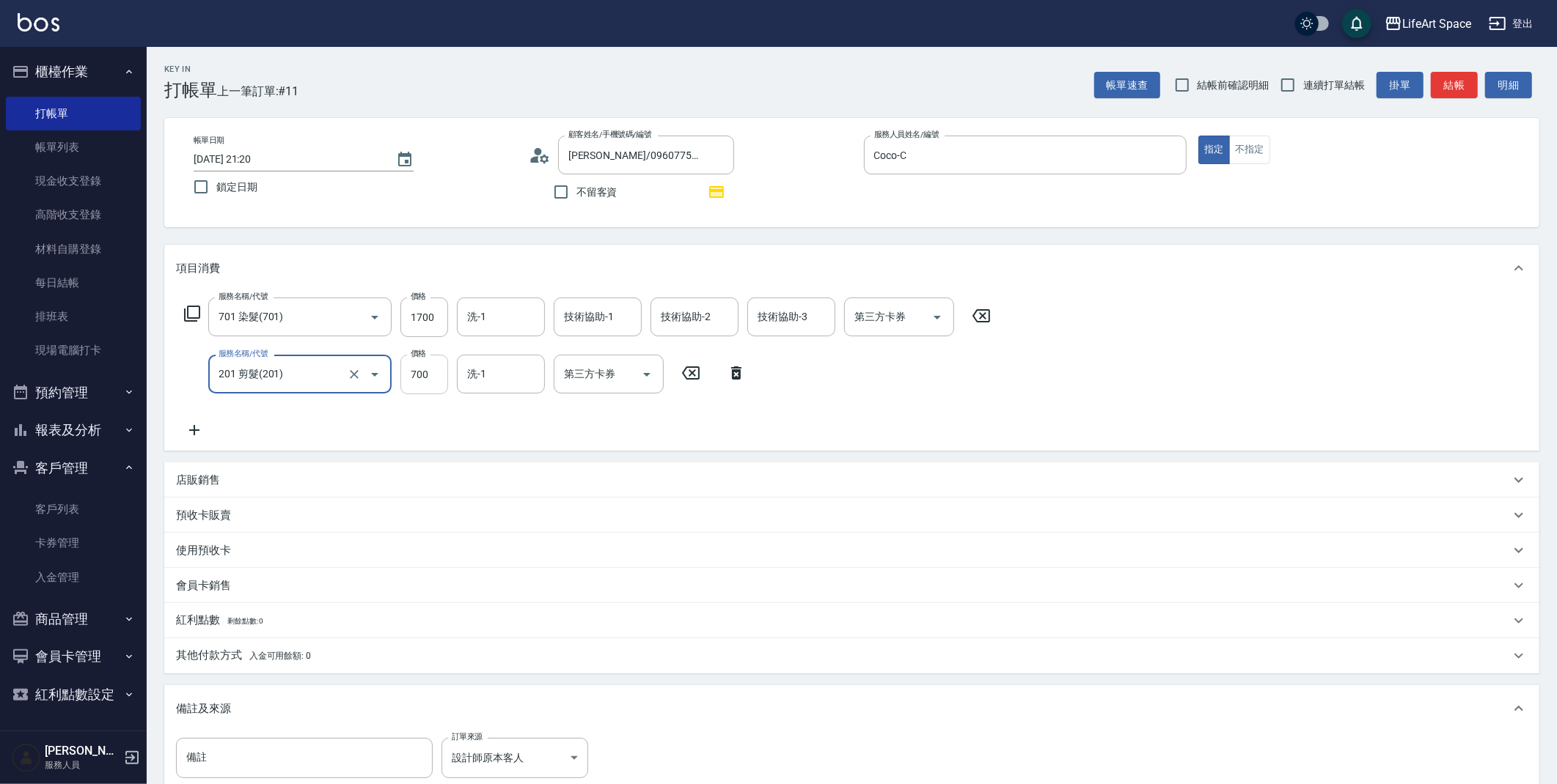
click at [434, 383] on input "700" at bounding box center [424, 375] width 48 height 40
type input "800"
click at [420, 322] on input "1700" at bounding box center [424, 317] width 48 height 40
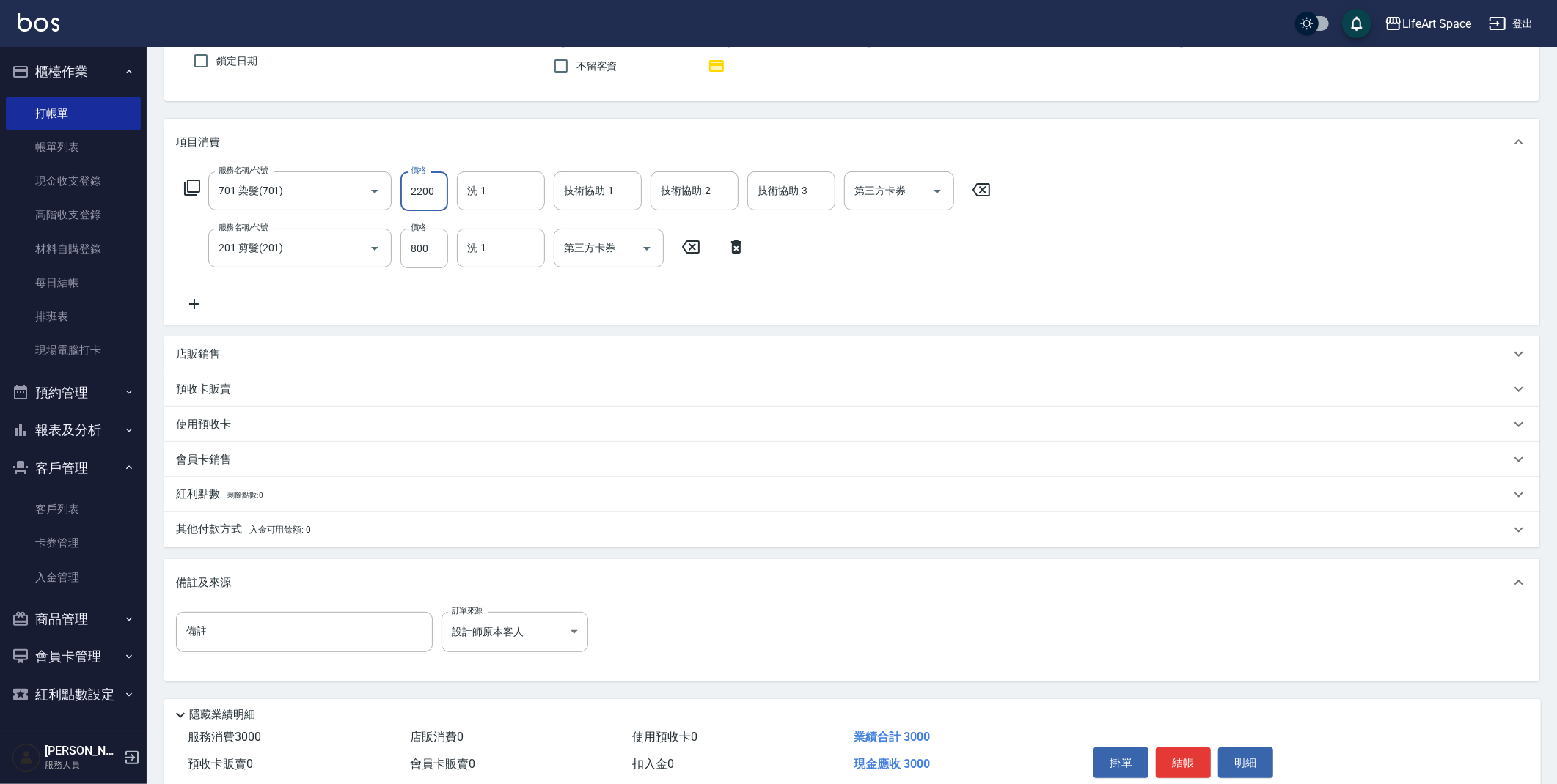
scroll to position [187, 0]
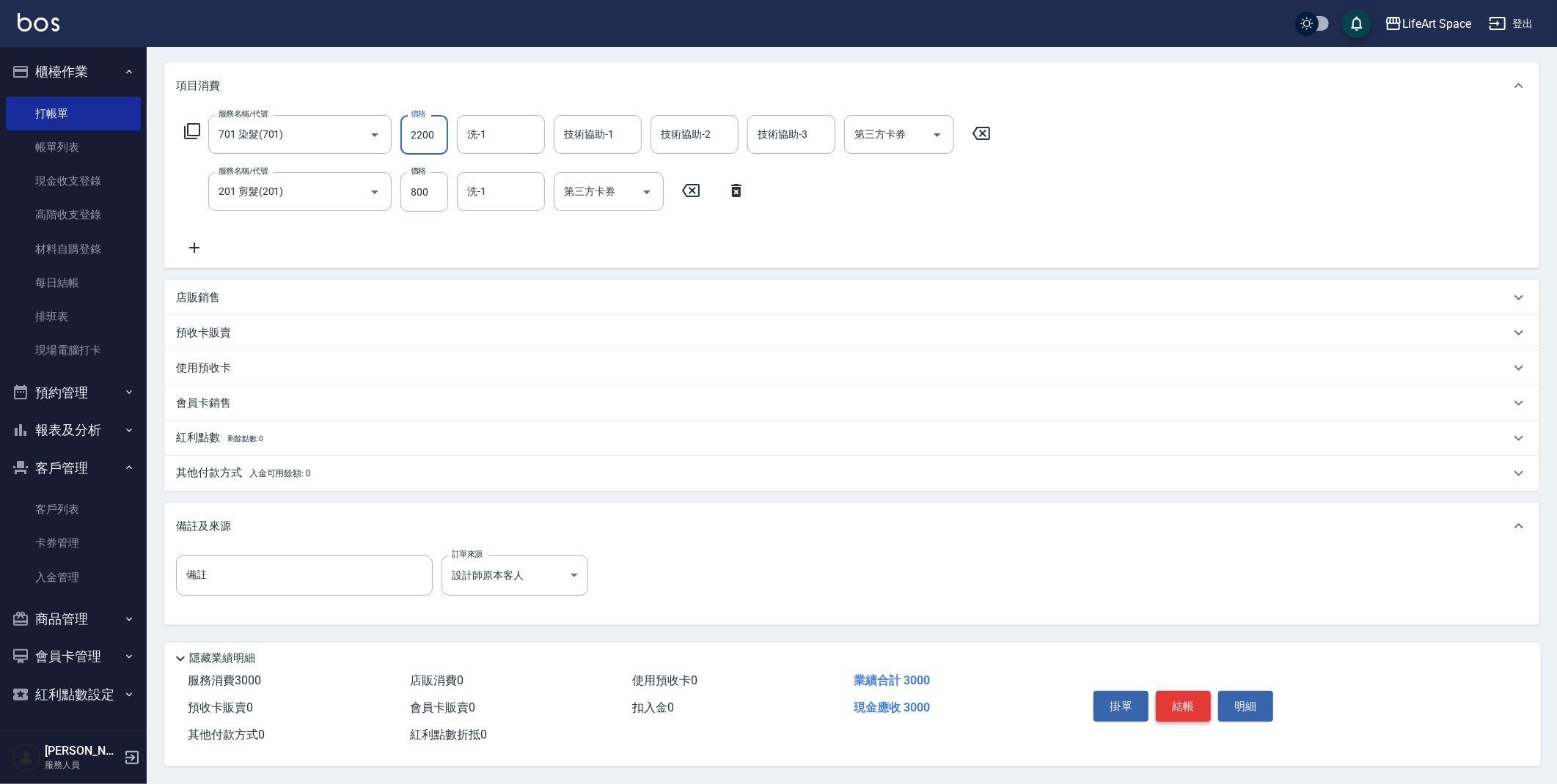
type input "2200"
click at [1198, 702] on button "結帳" at bounding box center [1183, 706] width 55 height 30
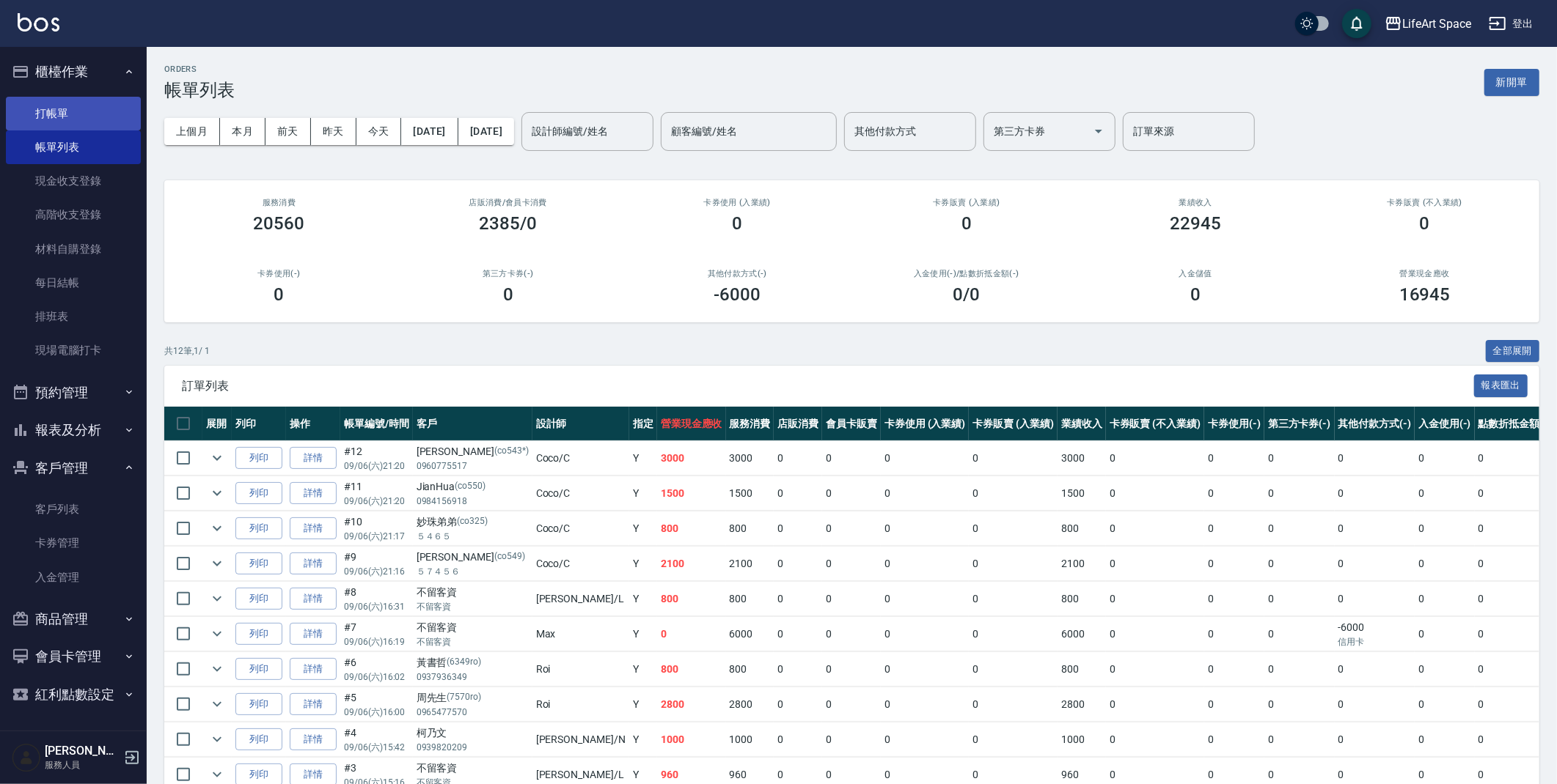
click at [81, 115] on link "打帳單" at bounding box center [73, 113] width 135 height 34
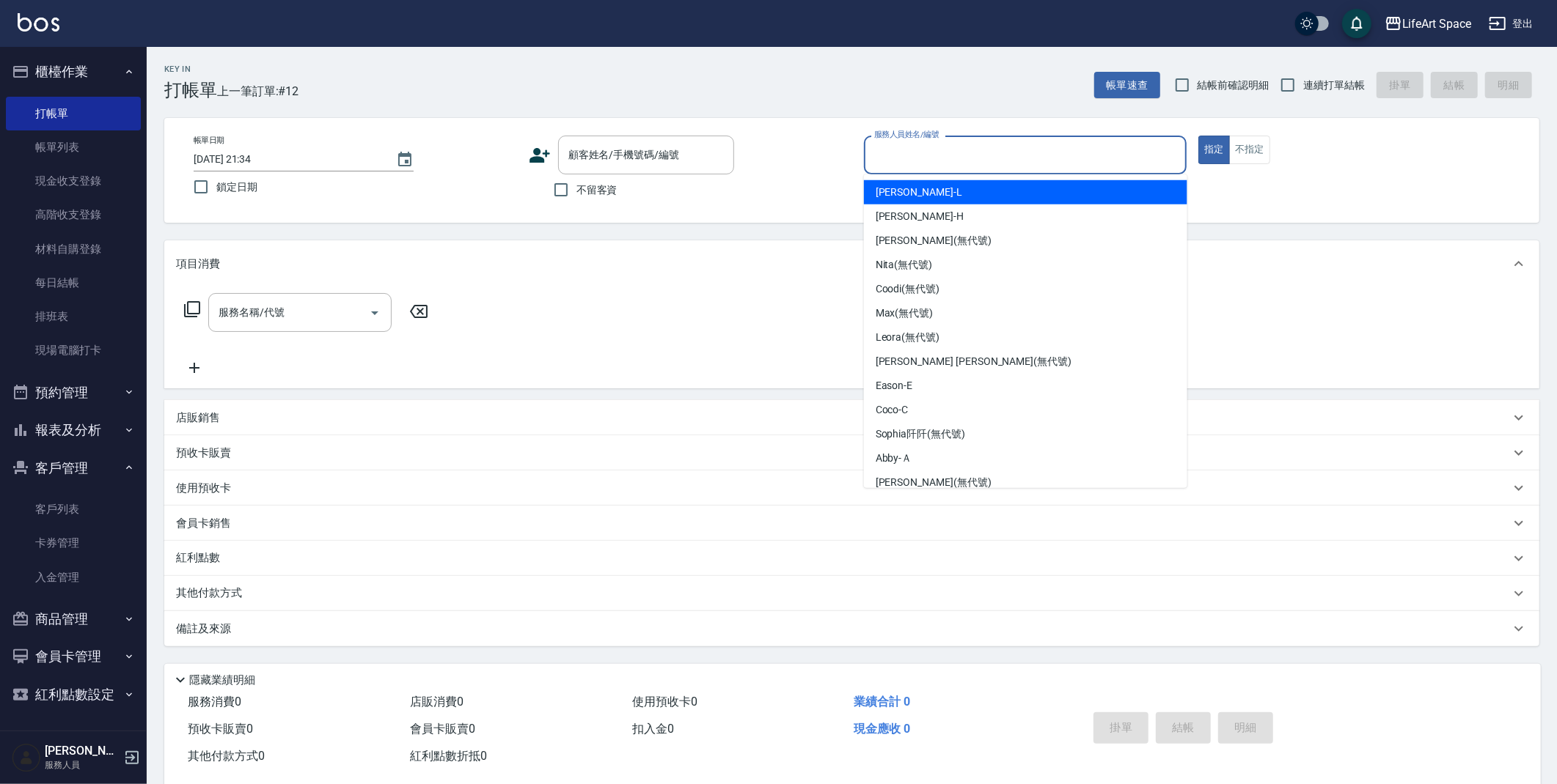
click at [937, 159] on div "服務人員姓名/編號 服務人員姓名/編號" at bounding box center [1025, 155] width 324 height 39
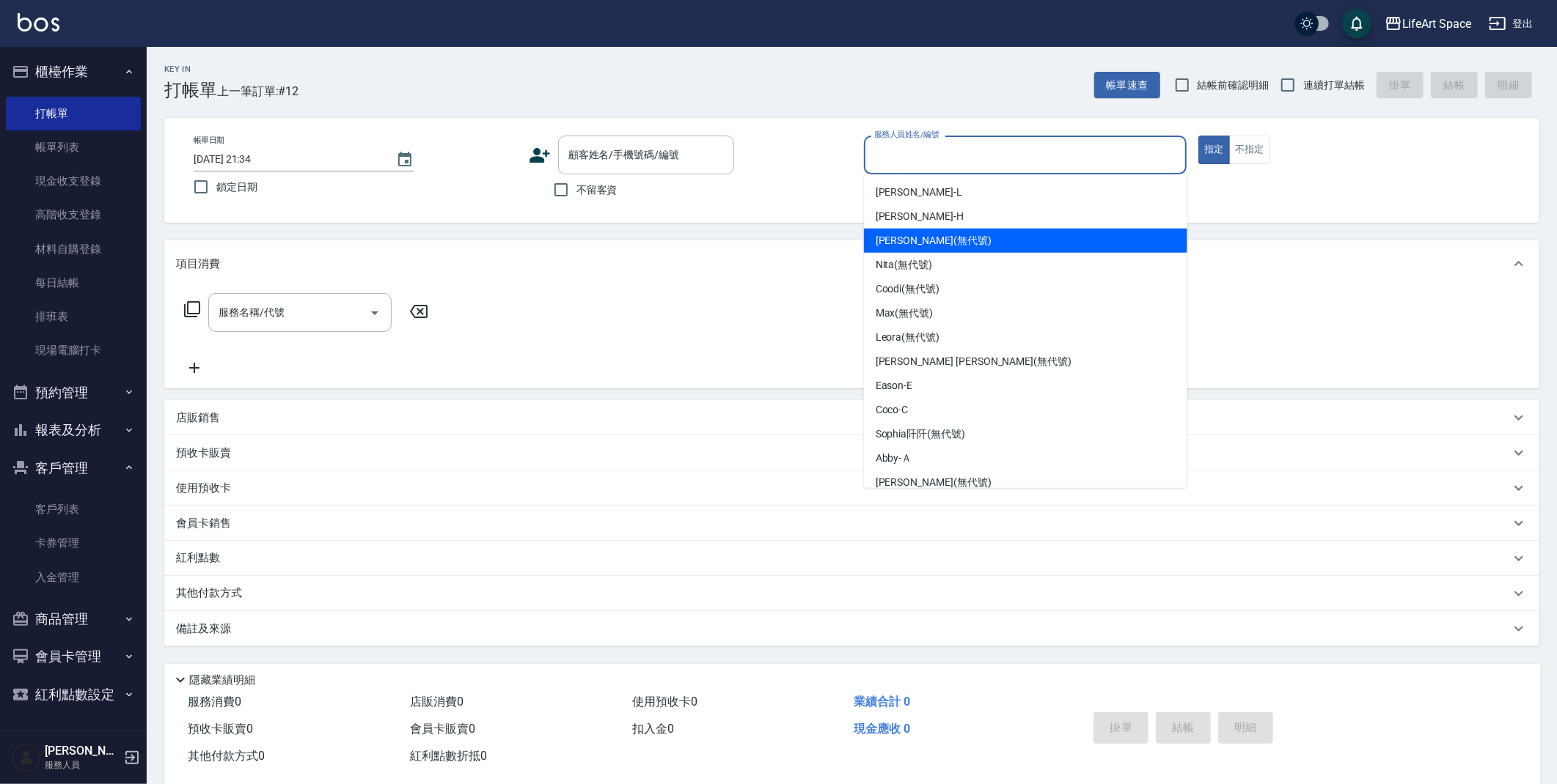
click at [933, 239] on span "[PERSON_NAME] (無代號)" at bounding box center [933, 240] width 116 height 16
type input "[PERSON_NAME](無代號)"
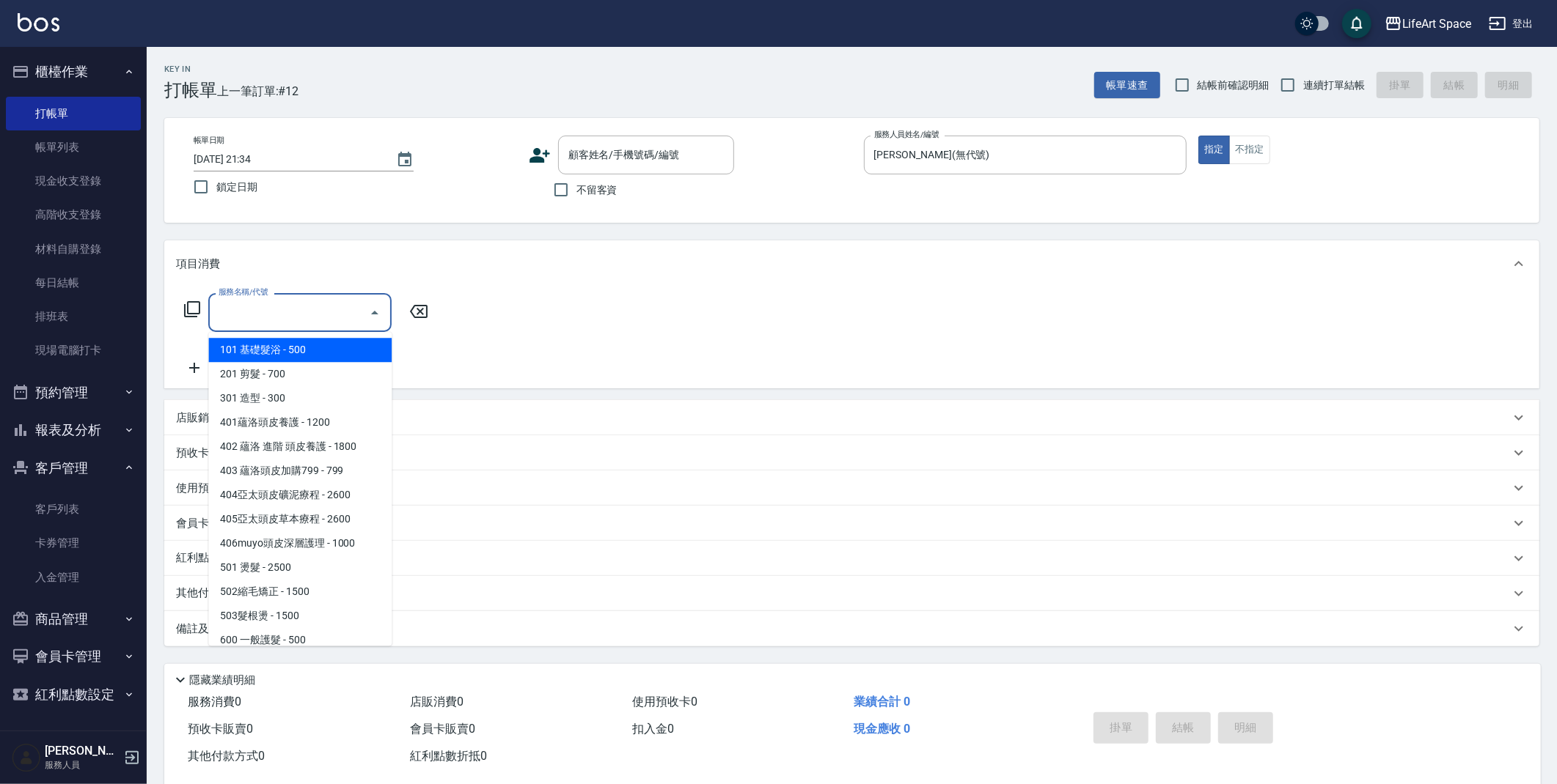
click at [245, 316] on input "服務名稱/代號" at bounding box center [289, 312] width 148 height 26
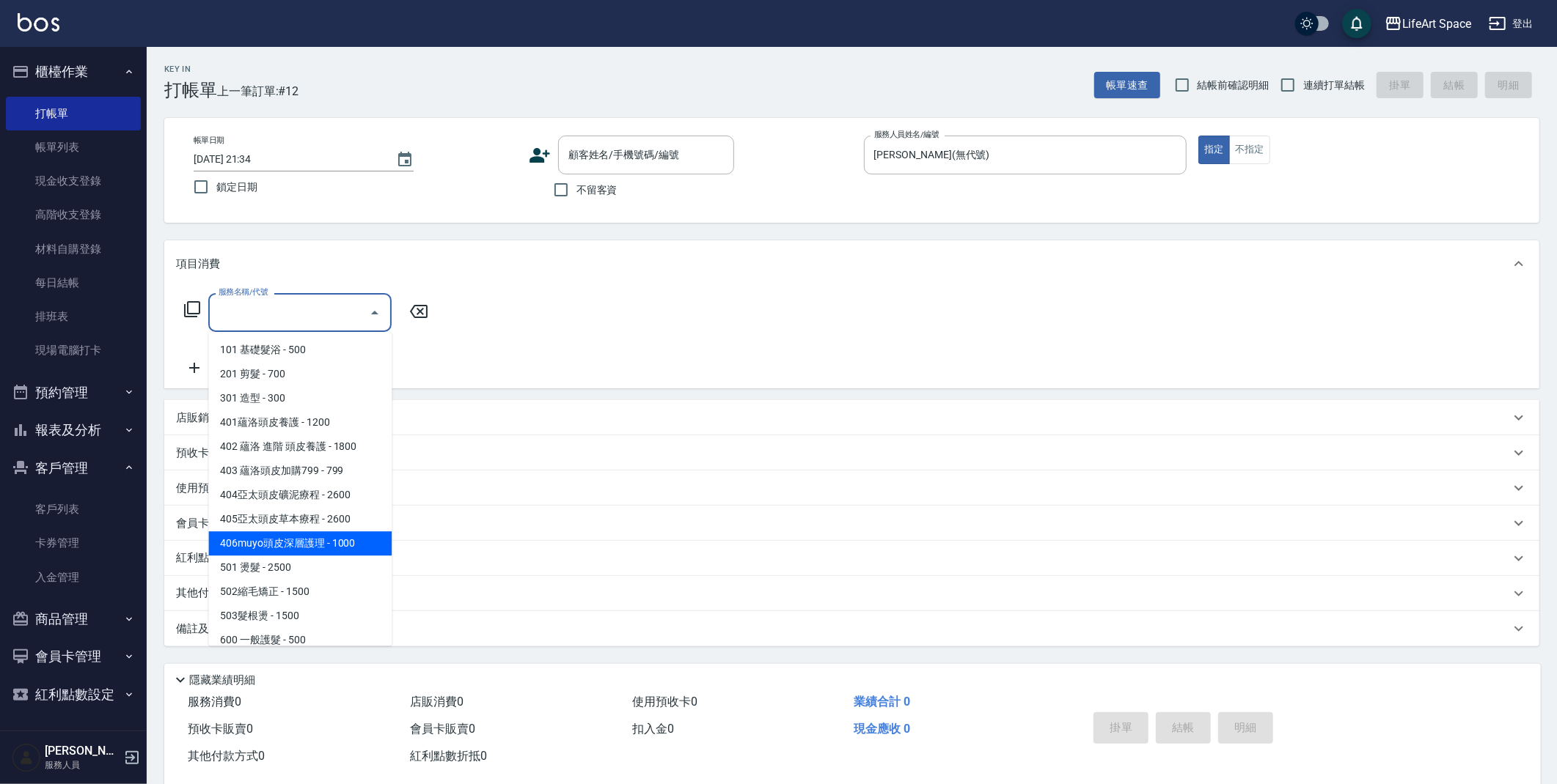
scroll to position [230, 0]
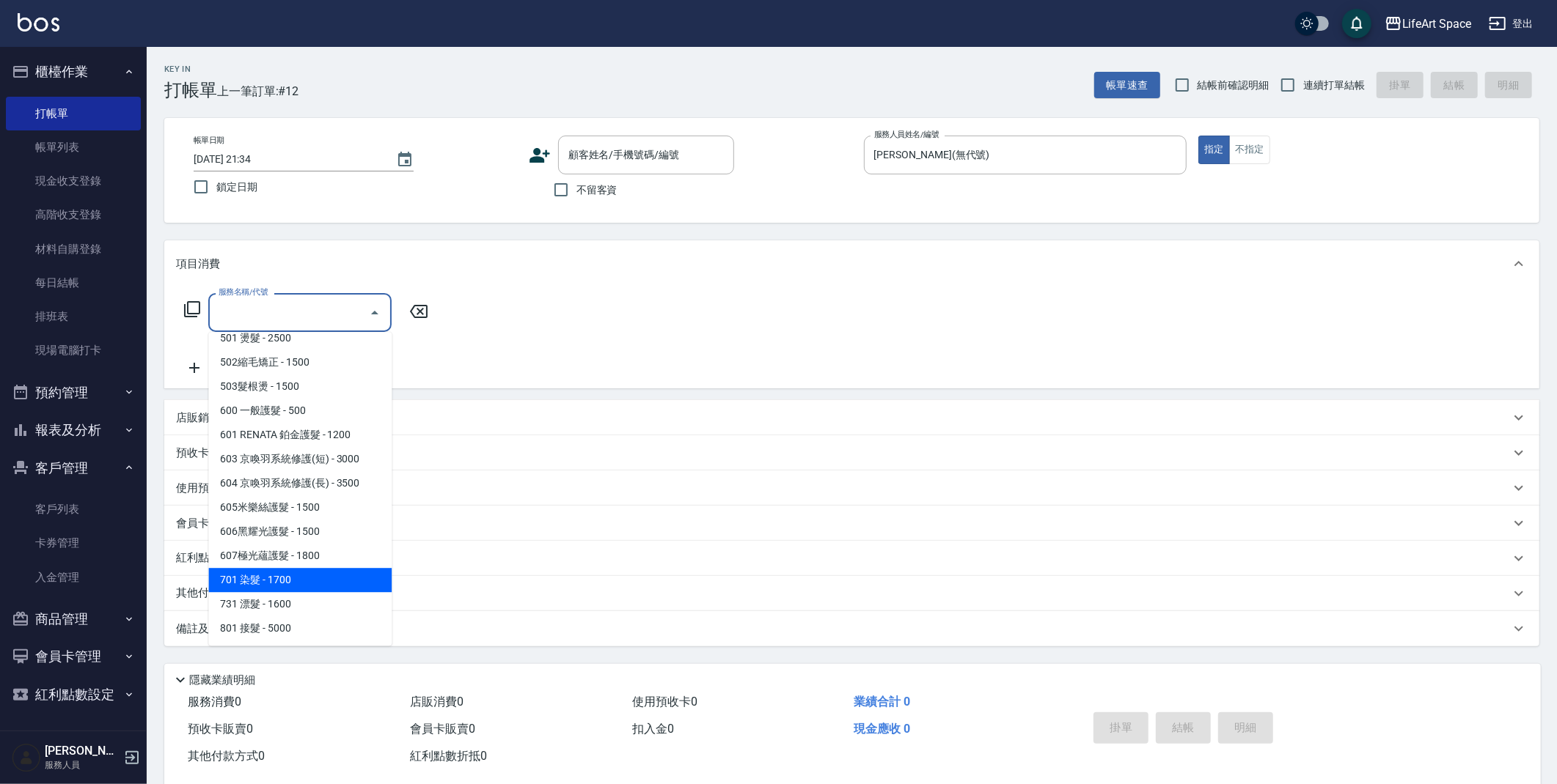
click at [287, 572] on span "701 染髮 - 1700" at bounding box center [300, 580] width 184 height 24
type input "701 染髮(701)"
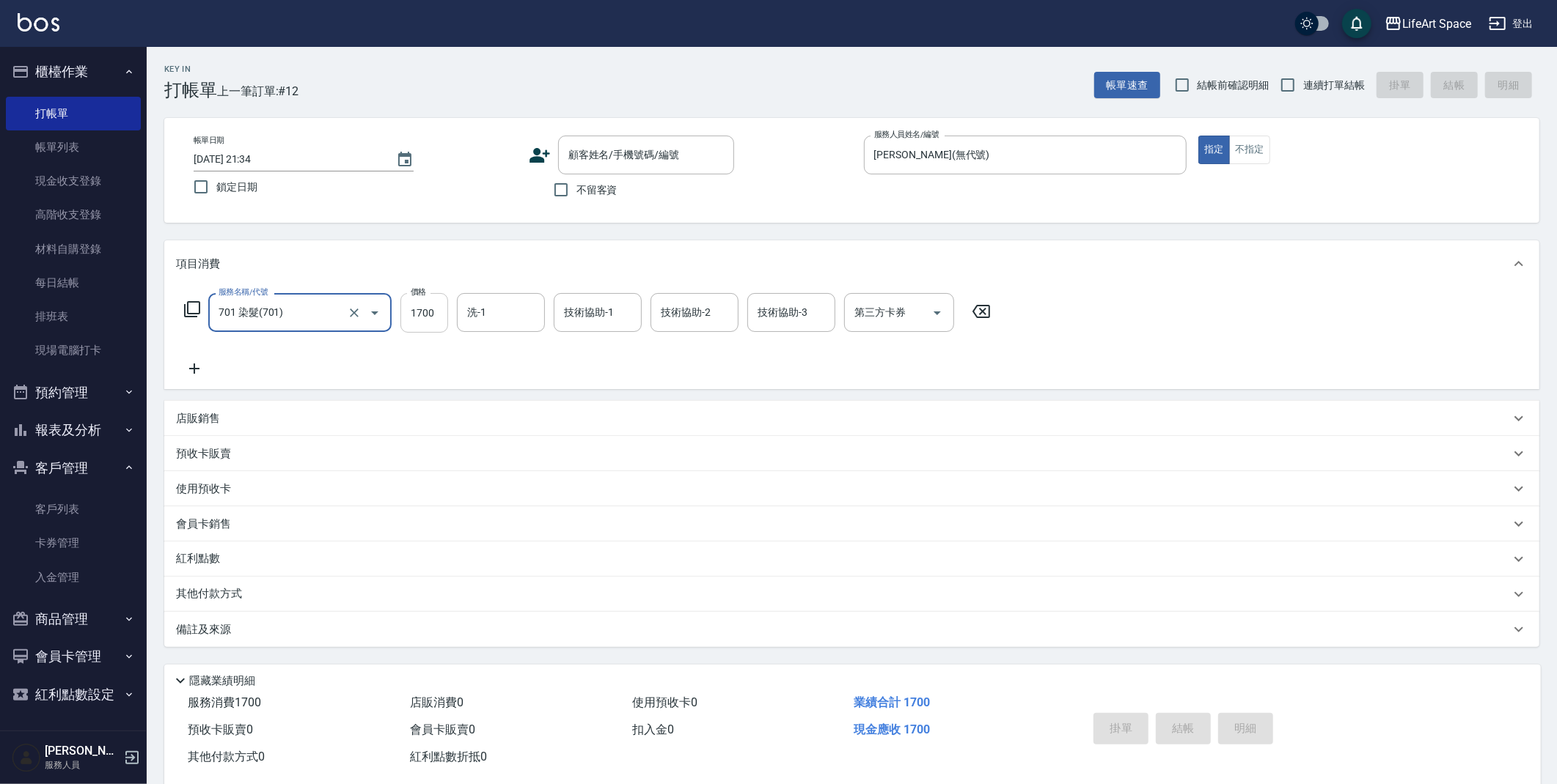
click at [438, 310] on input "1700" at bounding box center [424, 313] width 48 height 40
type input "4399"
click at [199, 365] on icon at bounding box center [194, 368] width 37 height 17
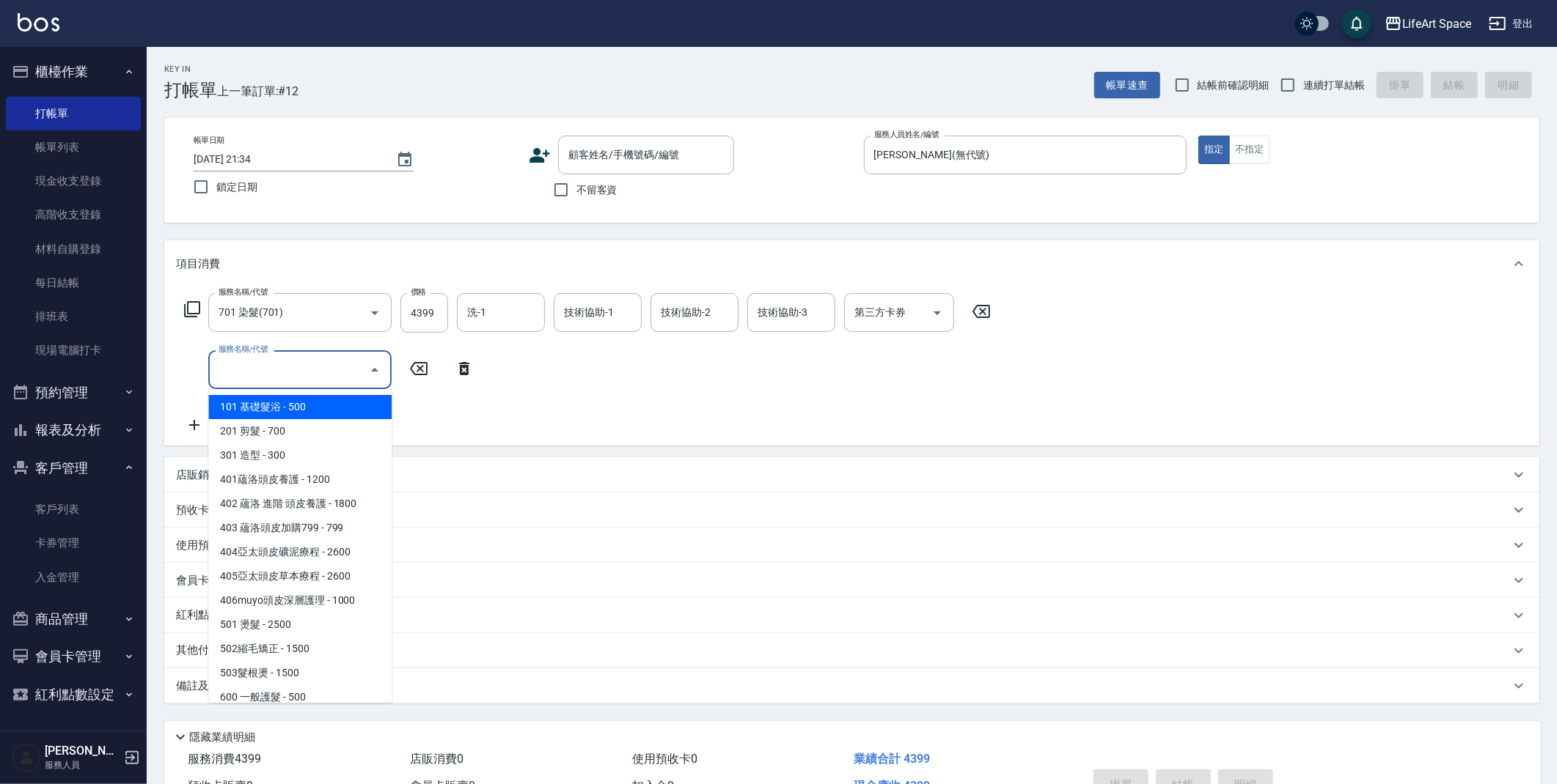
click at [234, 361] on input "服務名稱/代號" at bounding box center [289, 369] width 148 height 26
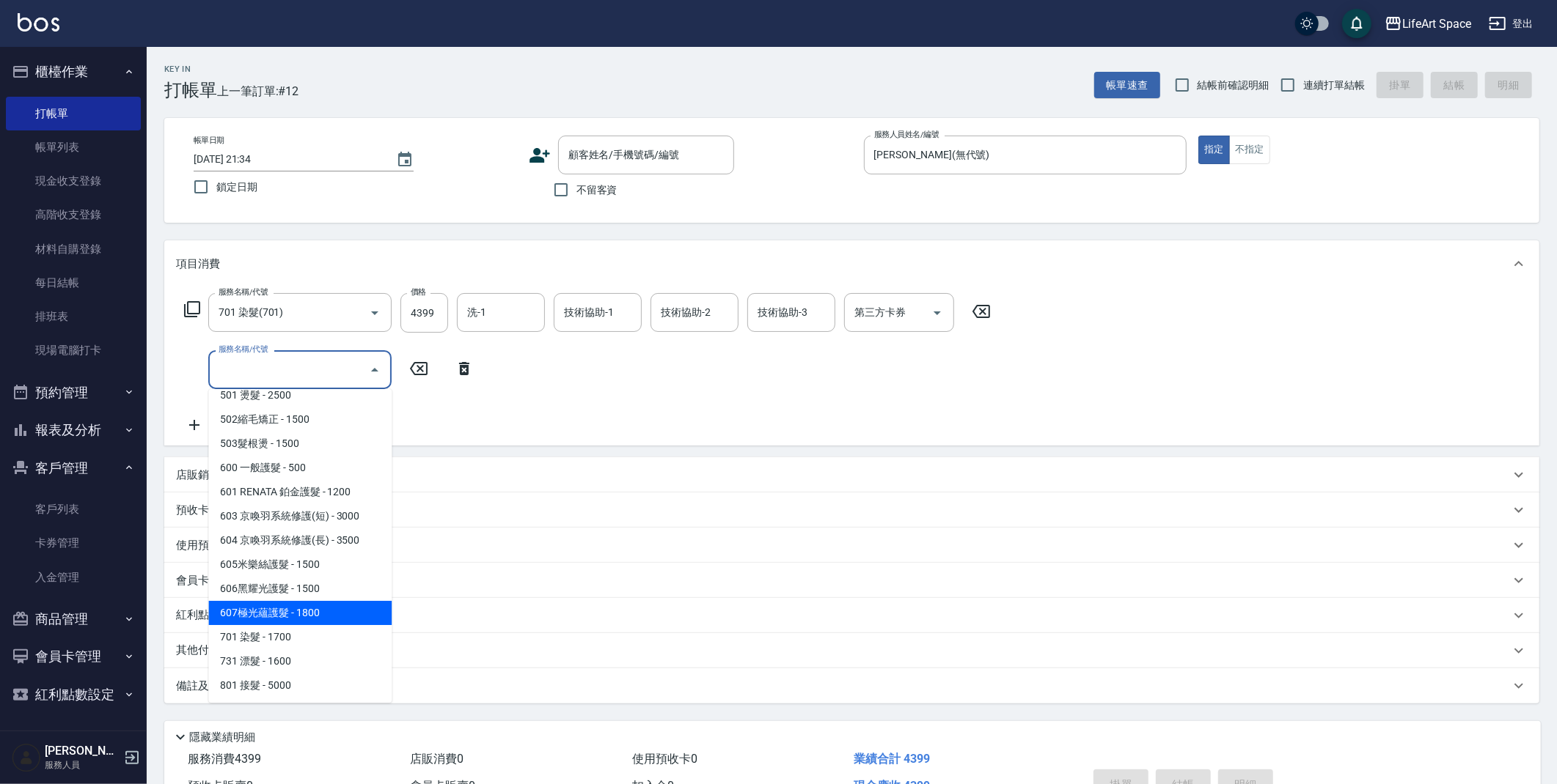
click at [321, 611] on span "607極光蘊護髮 - 1800" at bounding box center [300, 613] width 184 height 24
type input "607極光蘊護髮(607)"
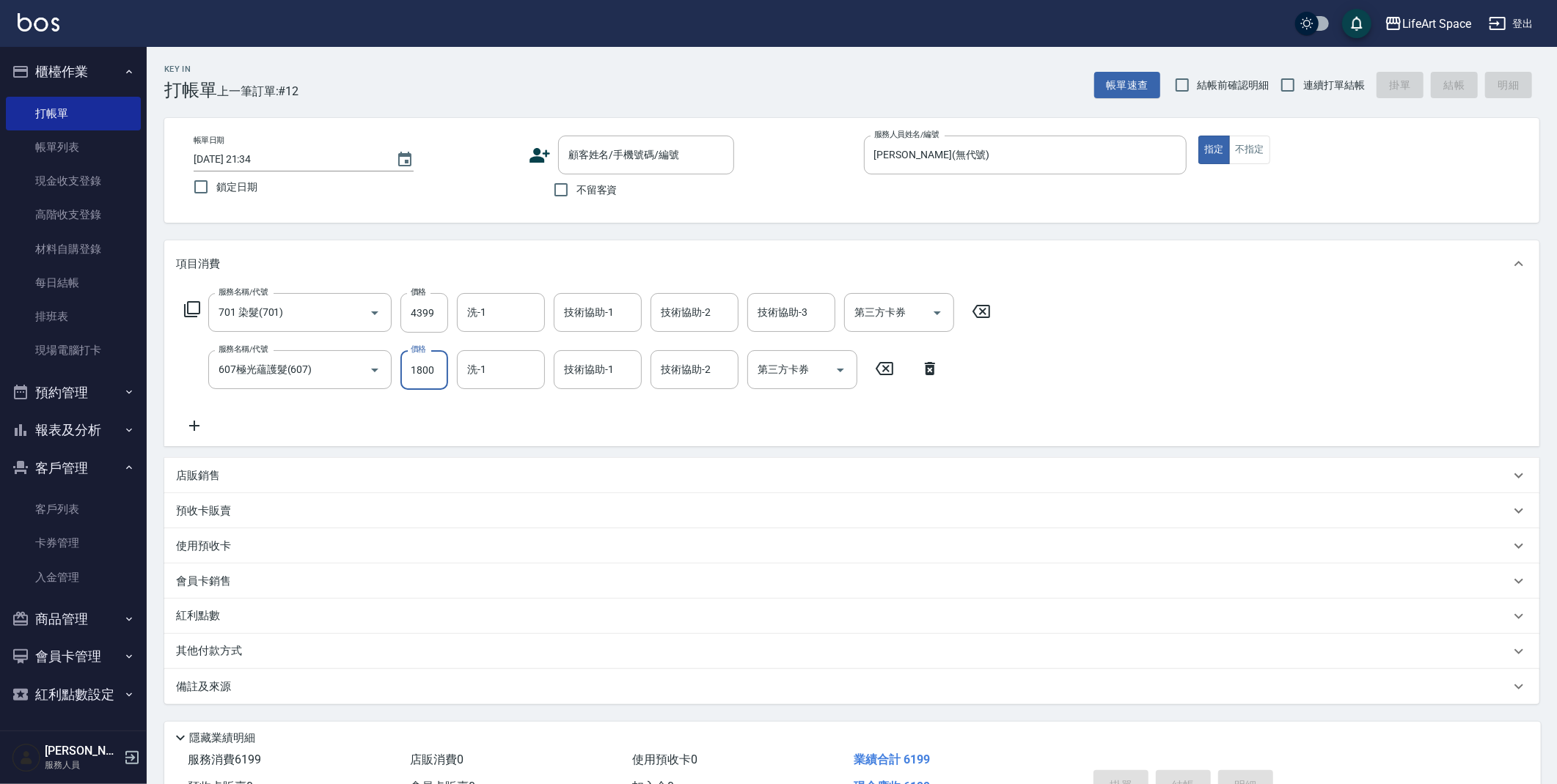
click at [442, 367] on input "1800" at bounding box center [424, 370] width 48 height 40
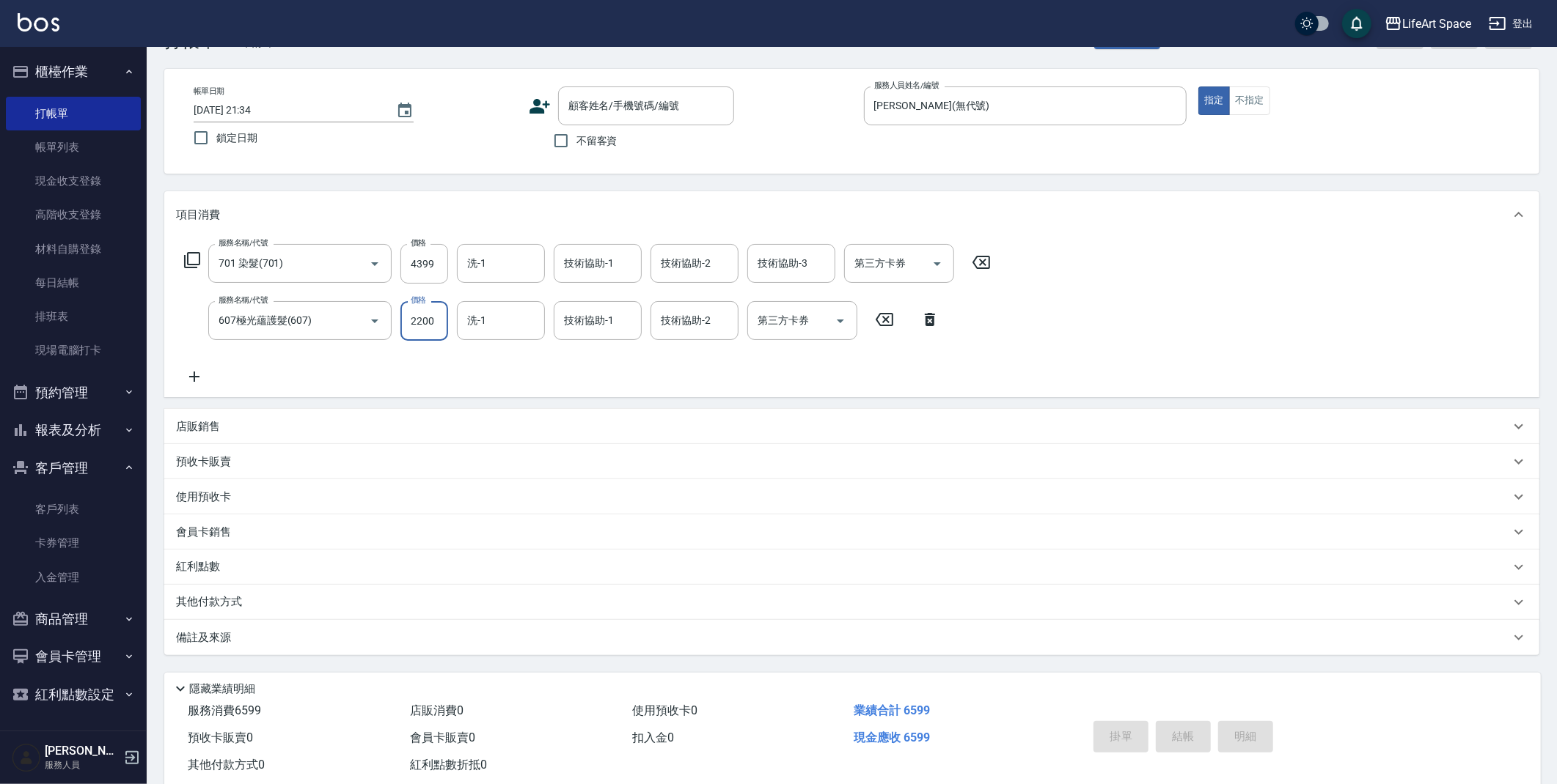
type input "2200"
click at [229, 598] on p "其他付款方式" at bounding box center [213, 603] width 73 height 16
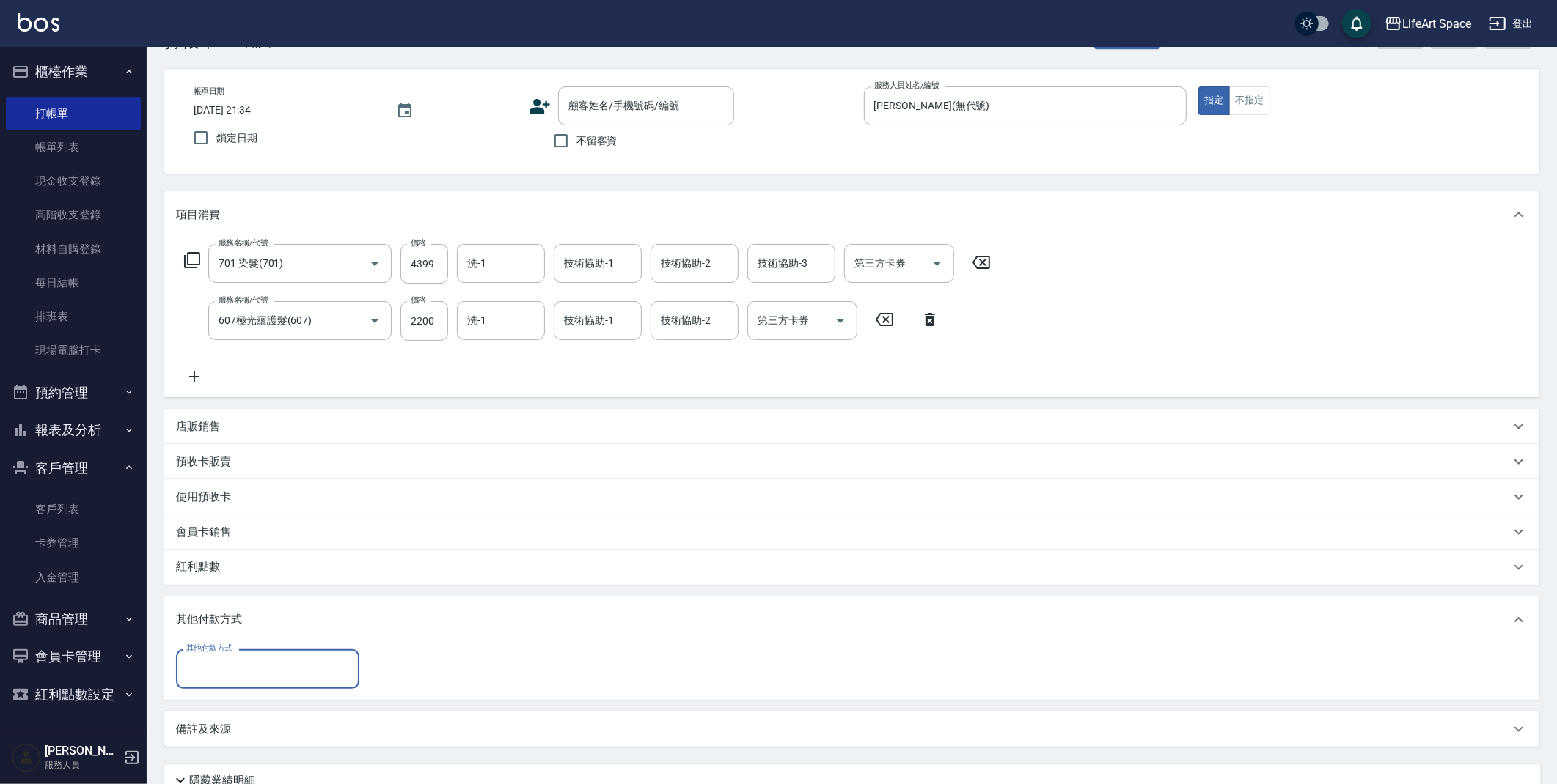
scroll to position [0, 0]
click at [220, 670] on input "其他付款方式" at bounding box center [268, 669] width 170 height 26
click at [259, 604] on span "信用卡" at bounding box center [268, 607] width 184 height 24
type input "信用卡"
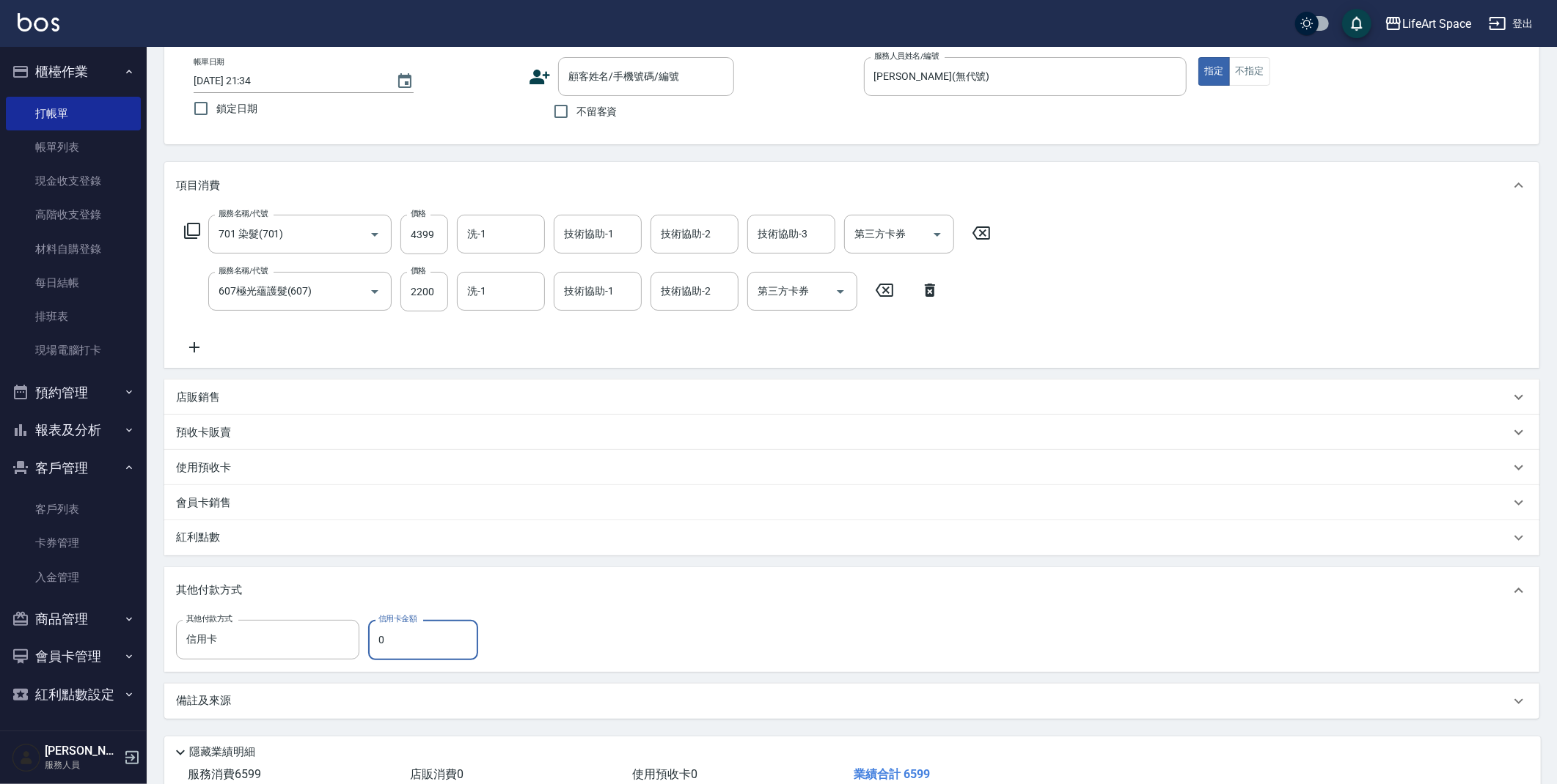
scroll to position [97, 0]
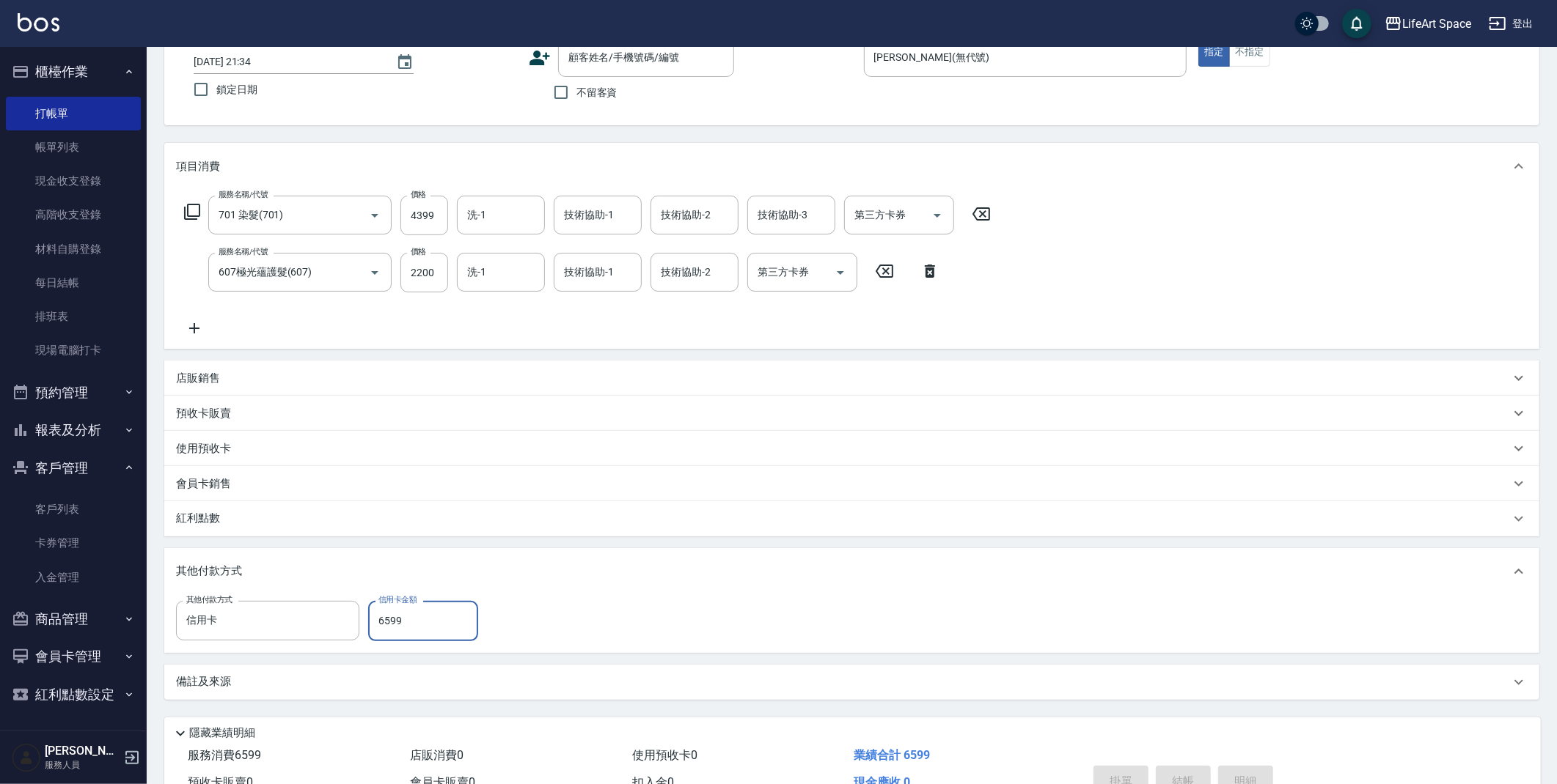
type input "6599"
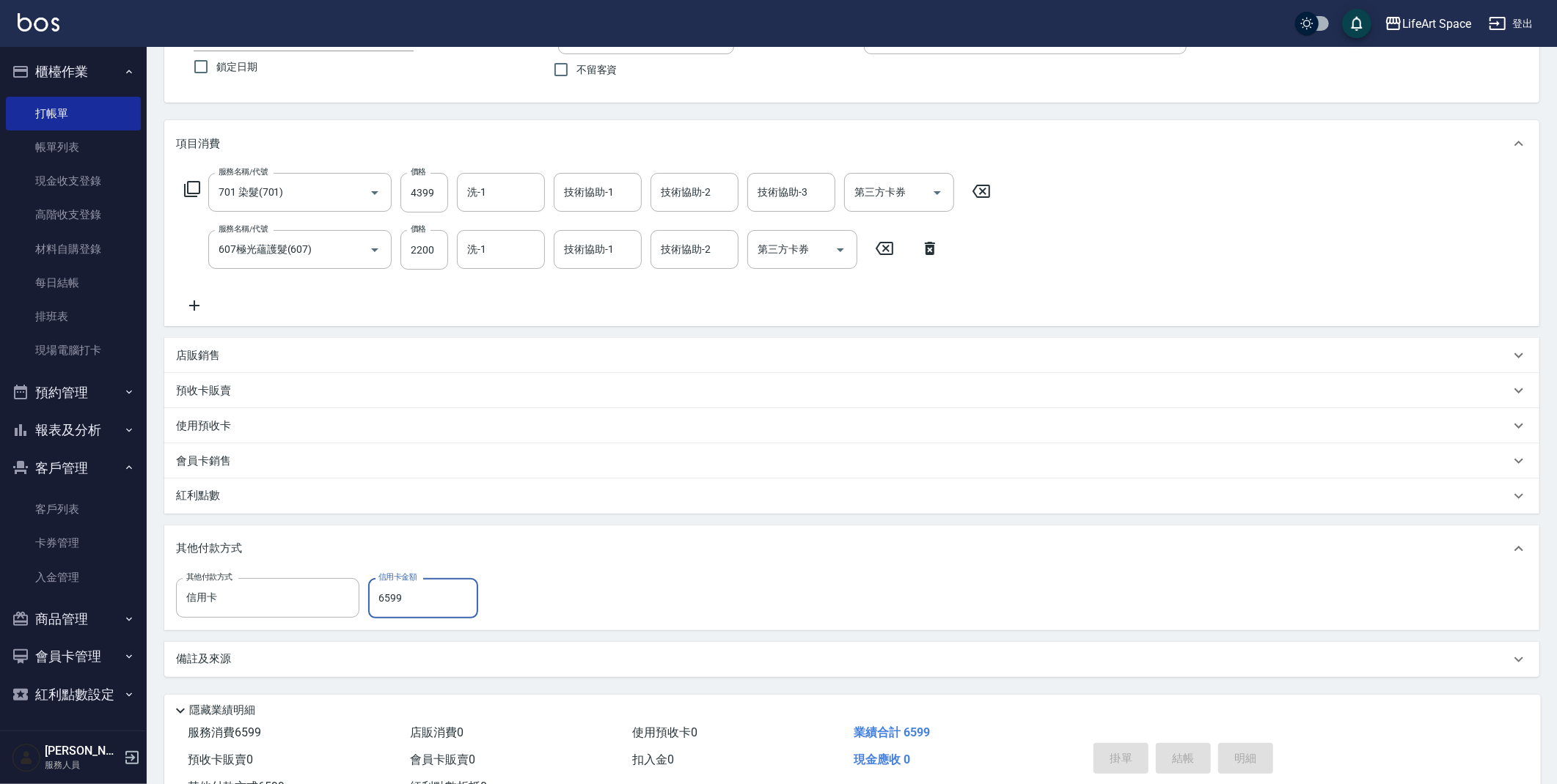
scroll to position [0, 0]
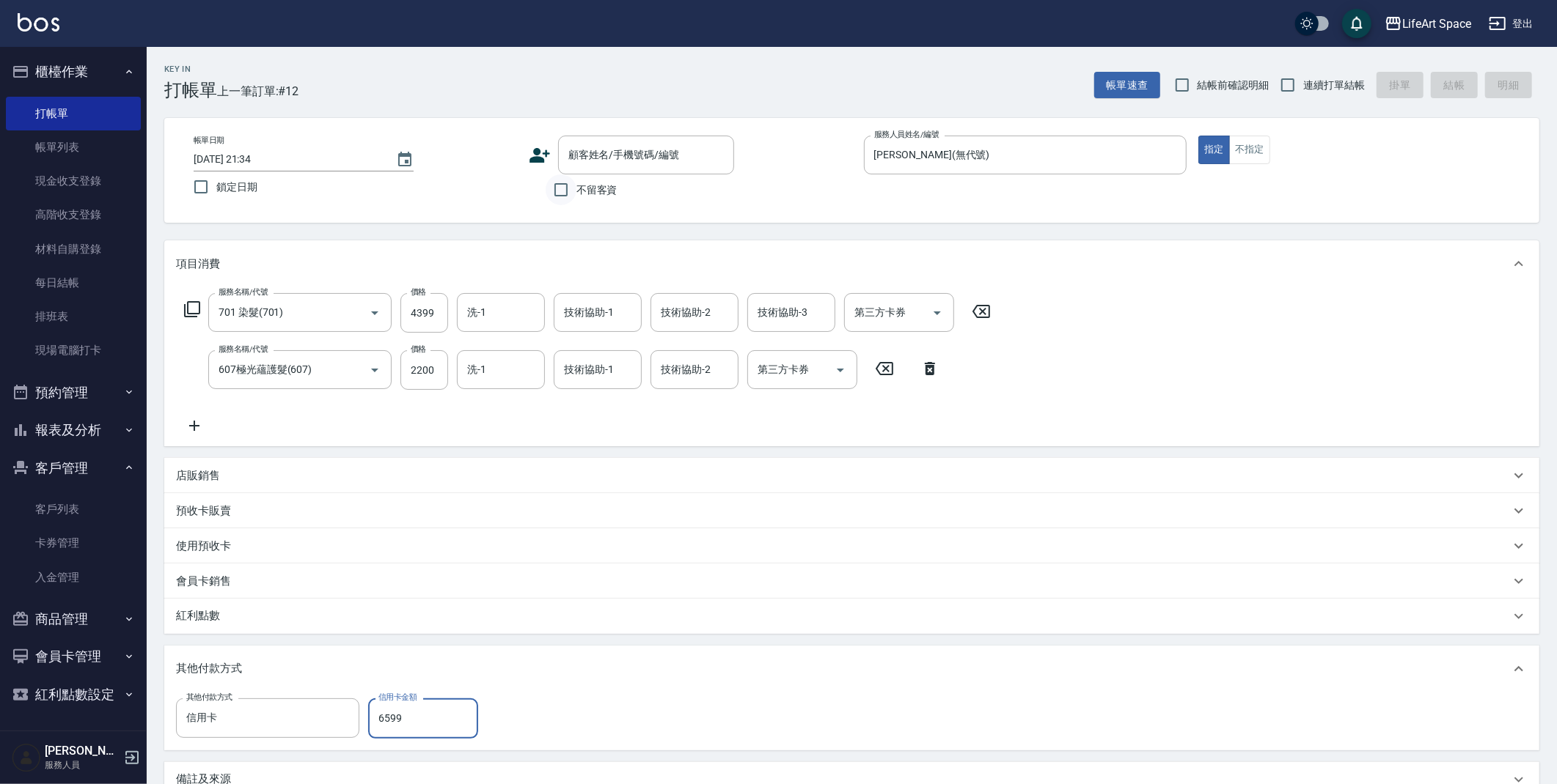
click at [558, 194] on input "不留客資" at bounding box center [560, 189] width 30 height 30
checkbox input "true"
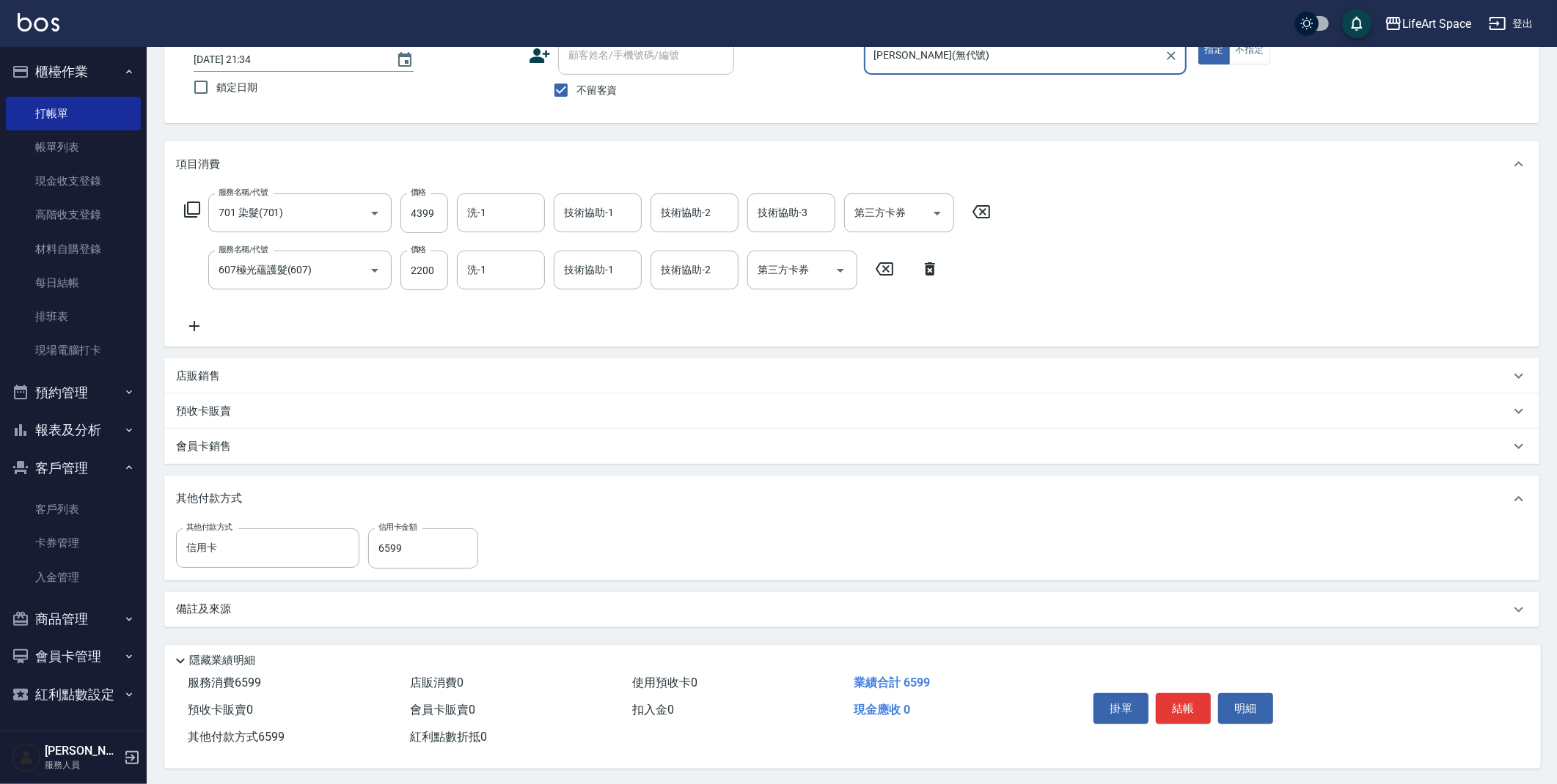
scroll to position [106, 0]
click at [1175, 703] on button "結帳" at bounding box center [1183, 706] width 55 height 30
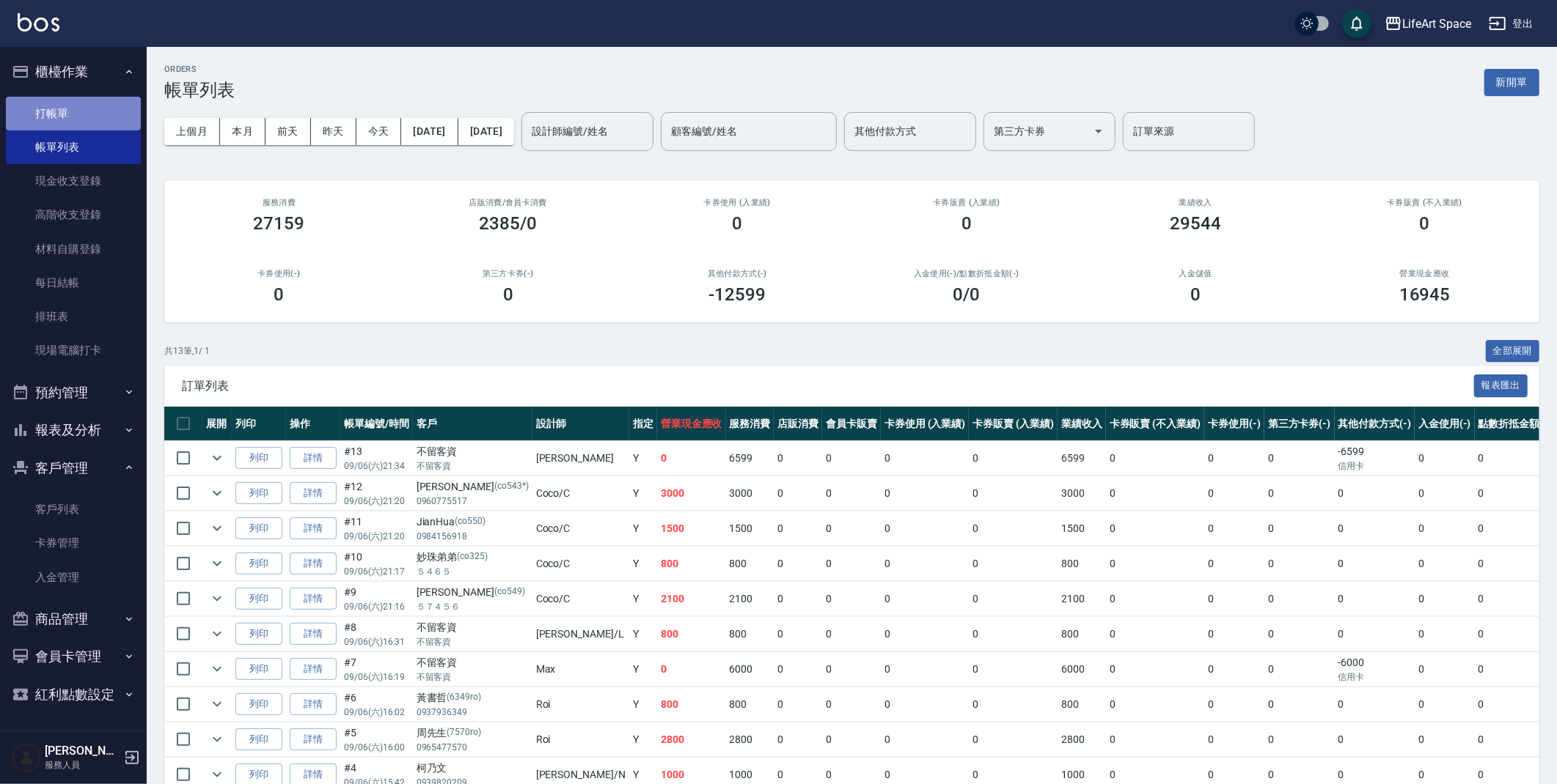
click at [54, 103] on link "打帳單" at bounding box center [73, 113] width 135 height 34
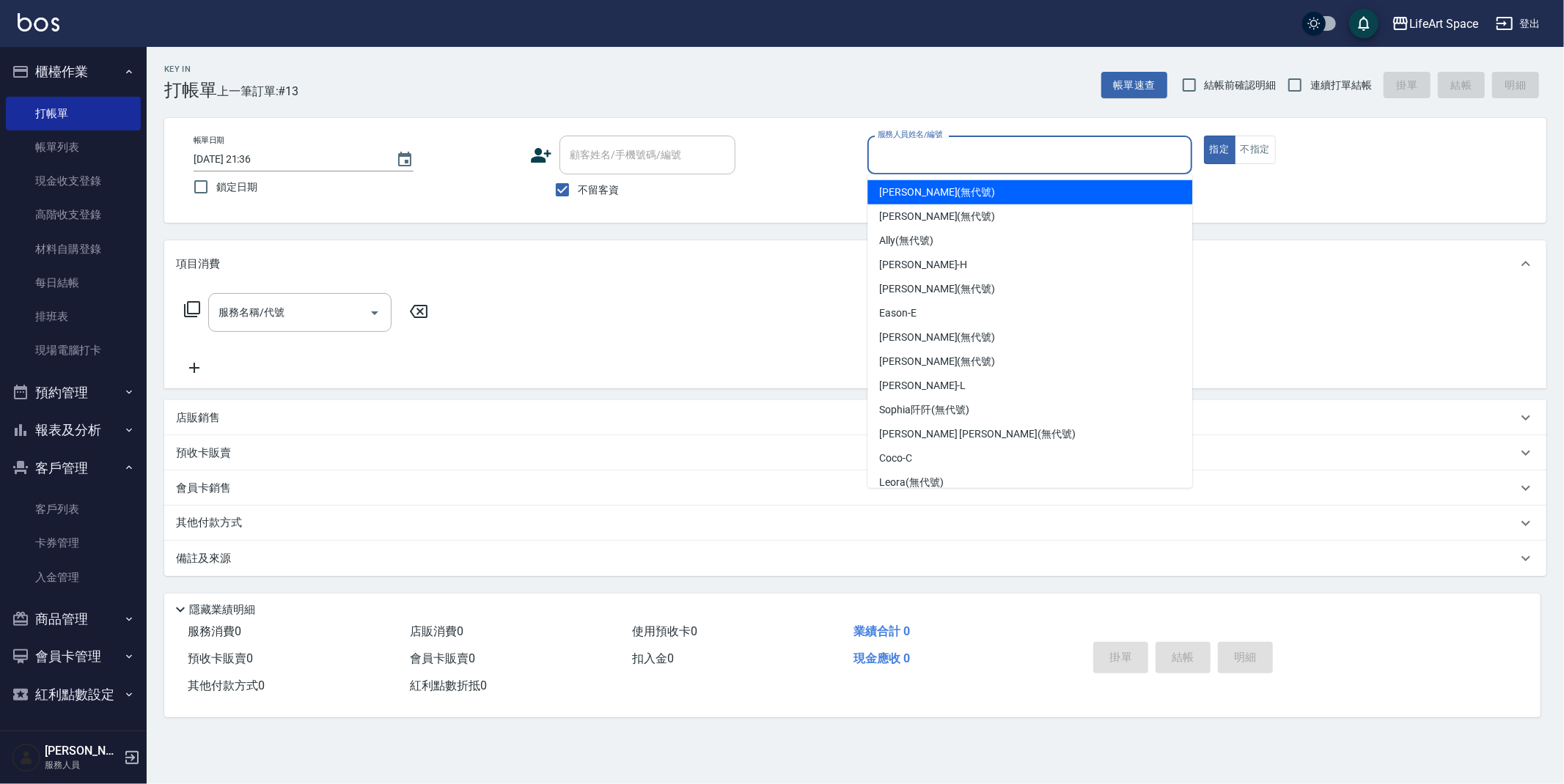
click at [952, 159] on input "服務人員姓名/編號" at bounding box center [1030, 155] width 311 height 26
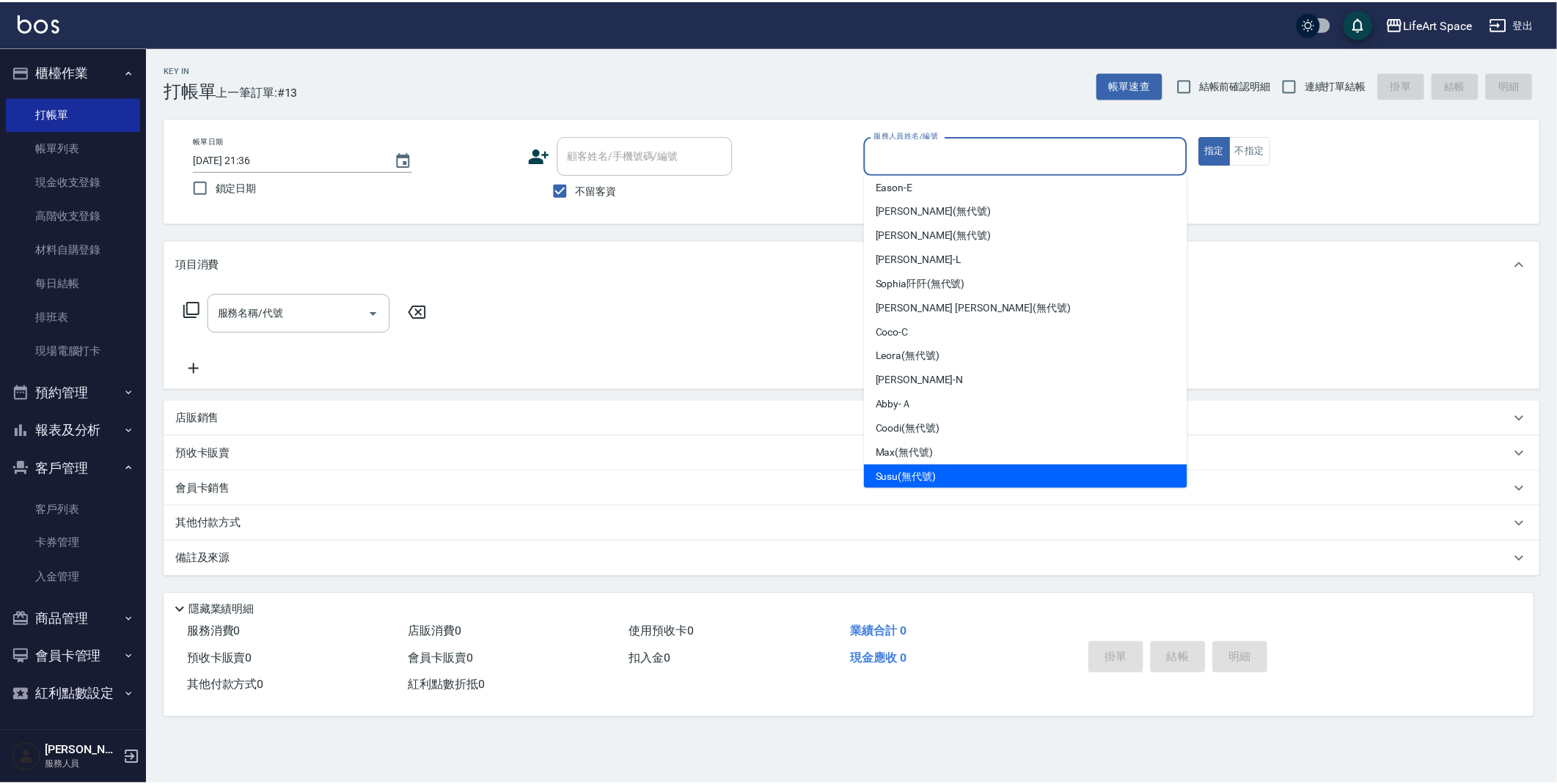
scroll to position [254, 0]
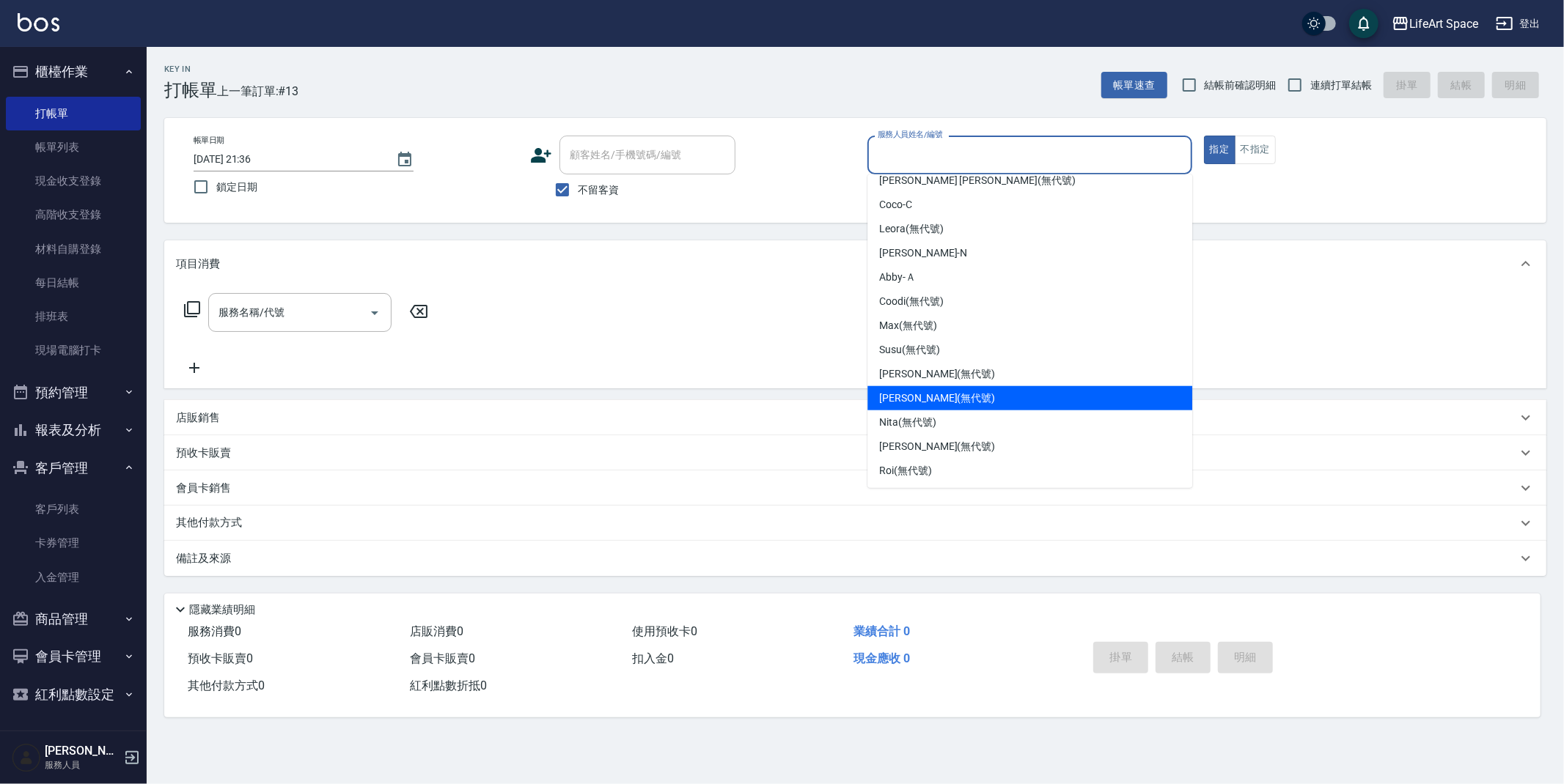
click at [930, 403] on span "[PERSON_NAME] (無代號)" at bounding box center [937, 398] width 116 height 16
type input "[PERSON_NAME](無代號)"
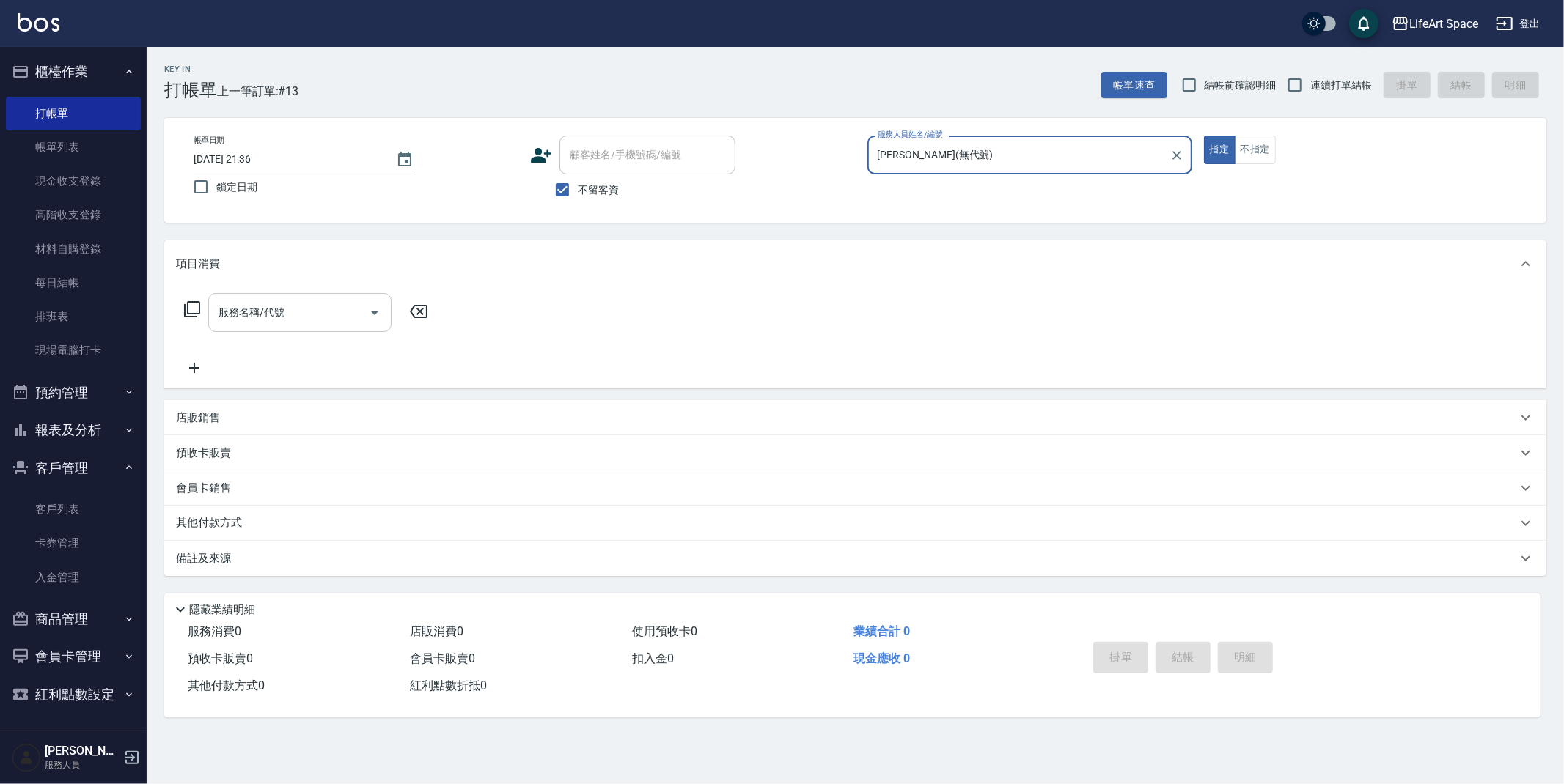
click at [254, 313] on div "服務名稱/代號 服務名稱/代號" at bounding box center [300, 312] width 184 height 39
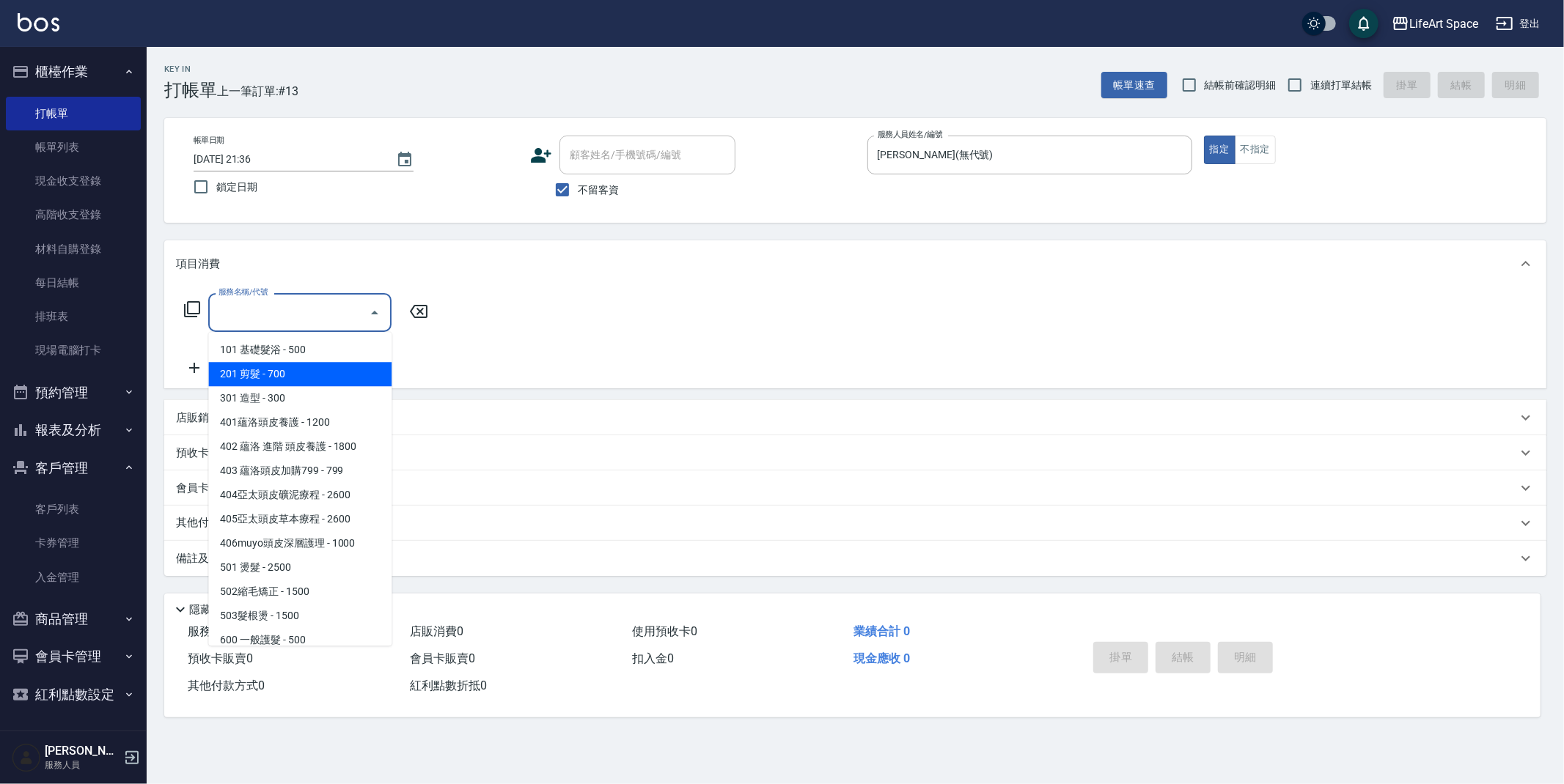
click at [258, 372] on span "201 剪髮 - 700" at bounding box center [300, 374] width 184 height 24
type input "201 剪髮(201)"
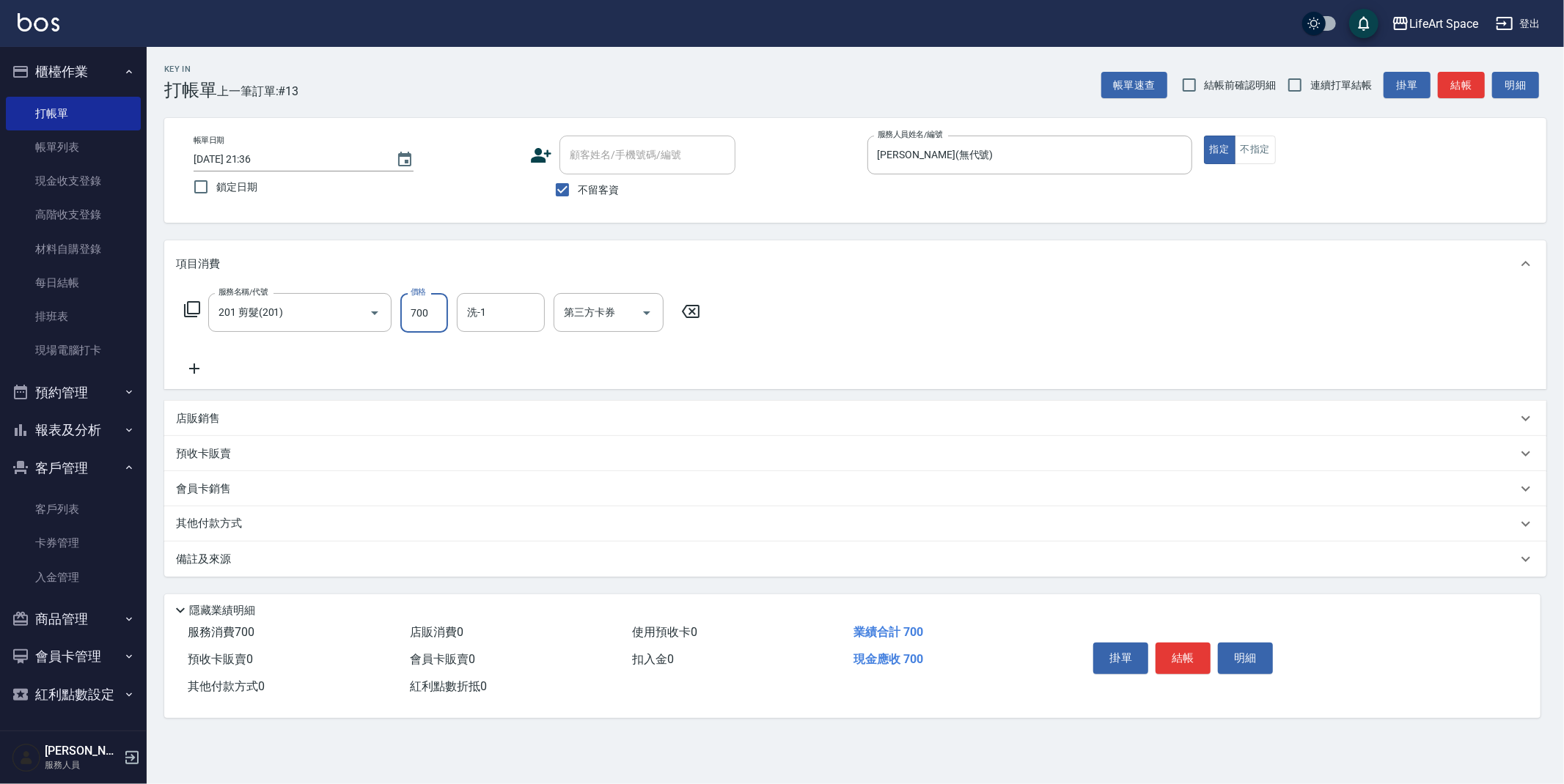
click at [430, 319] on input "700" at bounding box center [424, 313] width 48 height 40
type input "800"
click at [197, 366] on icon at bounding box center [194, 368] width 37 height 17
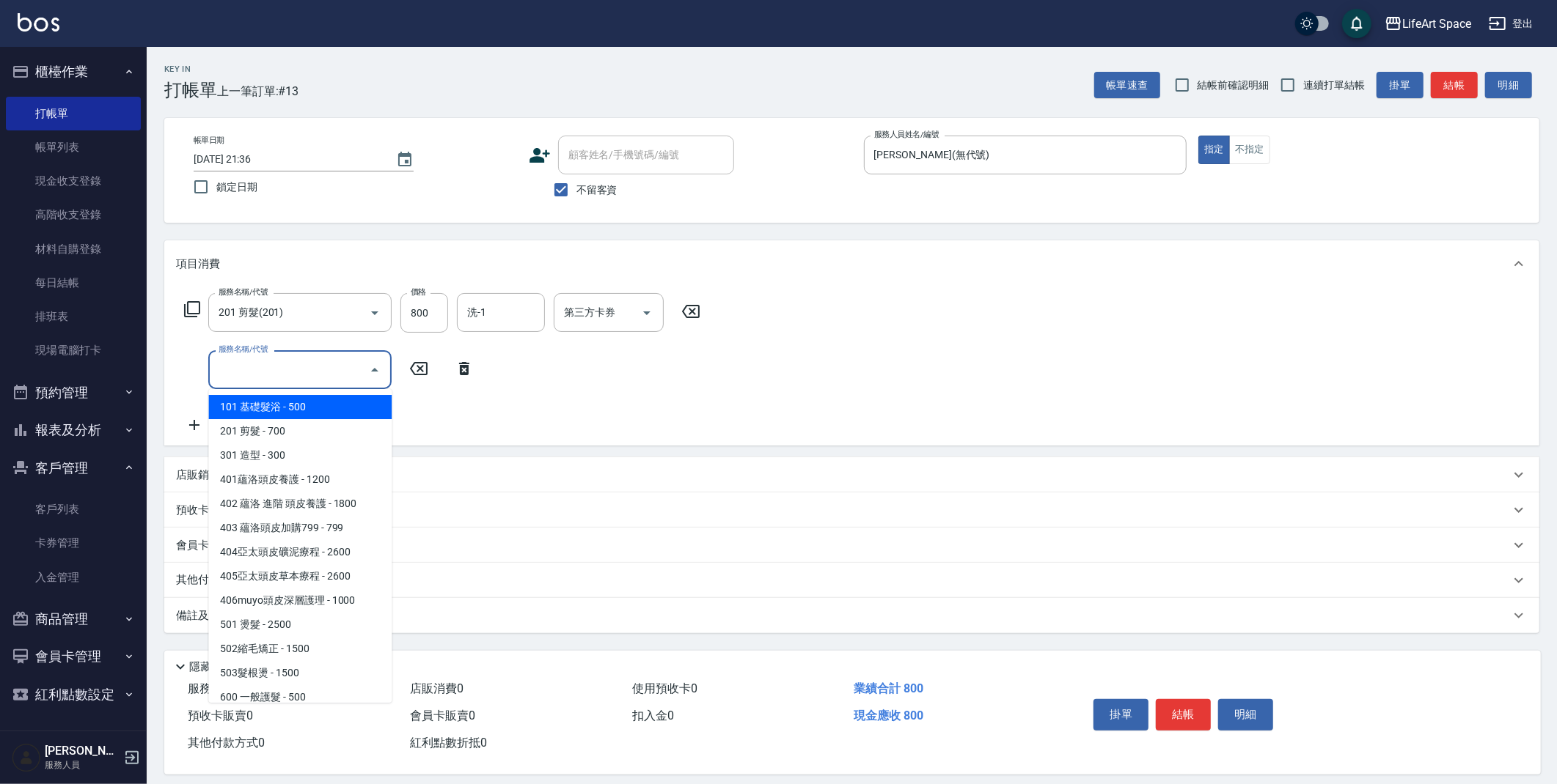
click at [217, 364] on input "服務名稱/代號" at bounding box center [289, 369] width 148 height 26
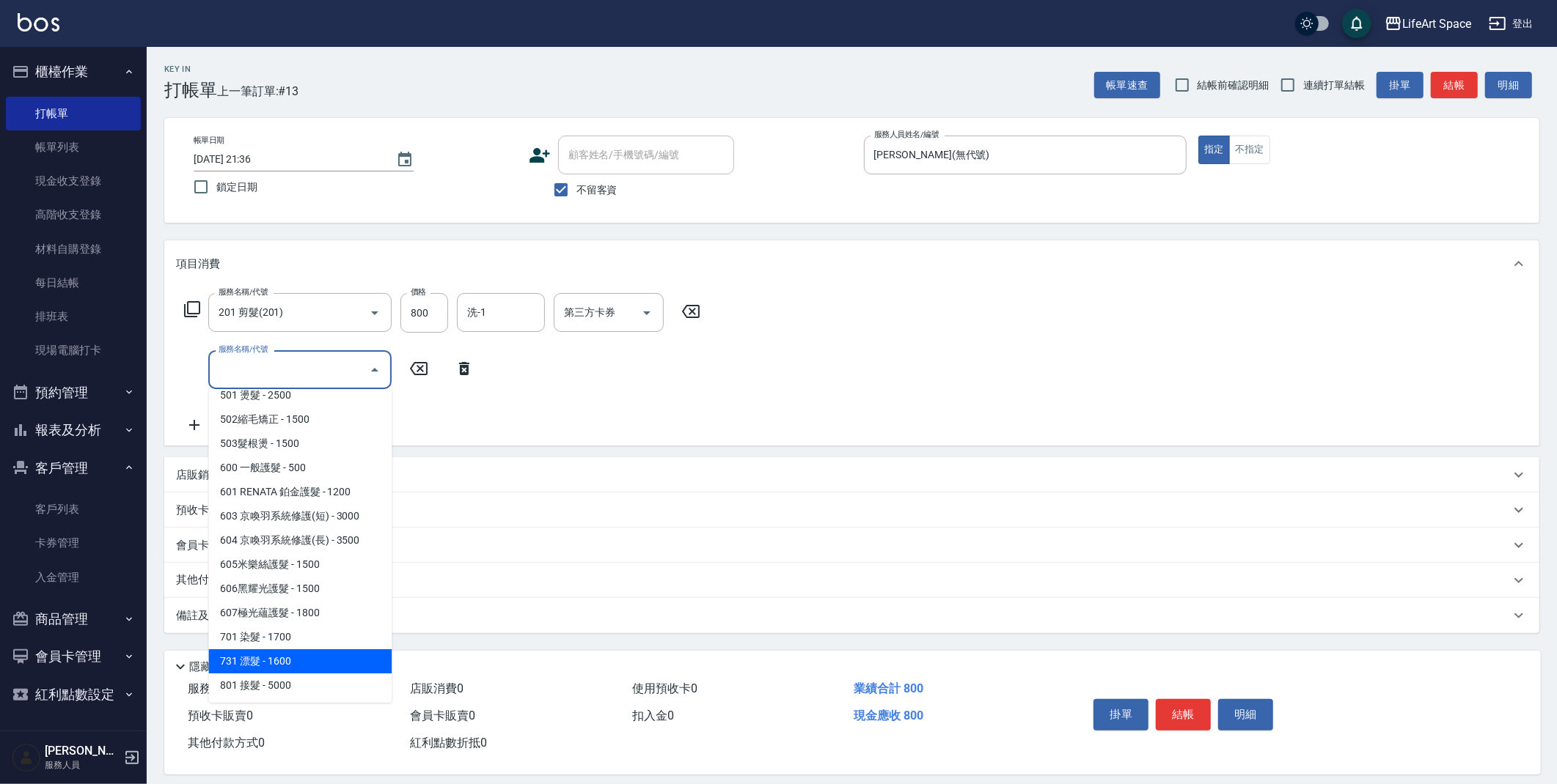
scroll to position [12, 0]
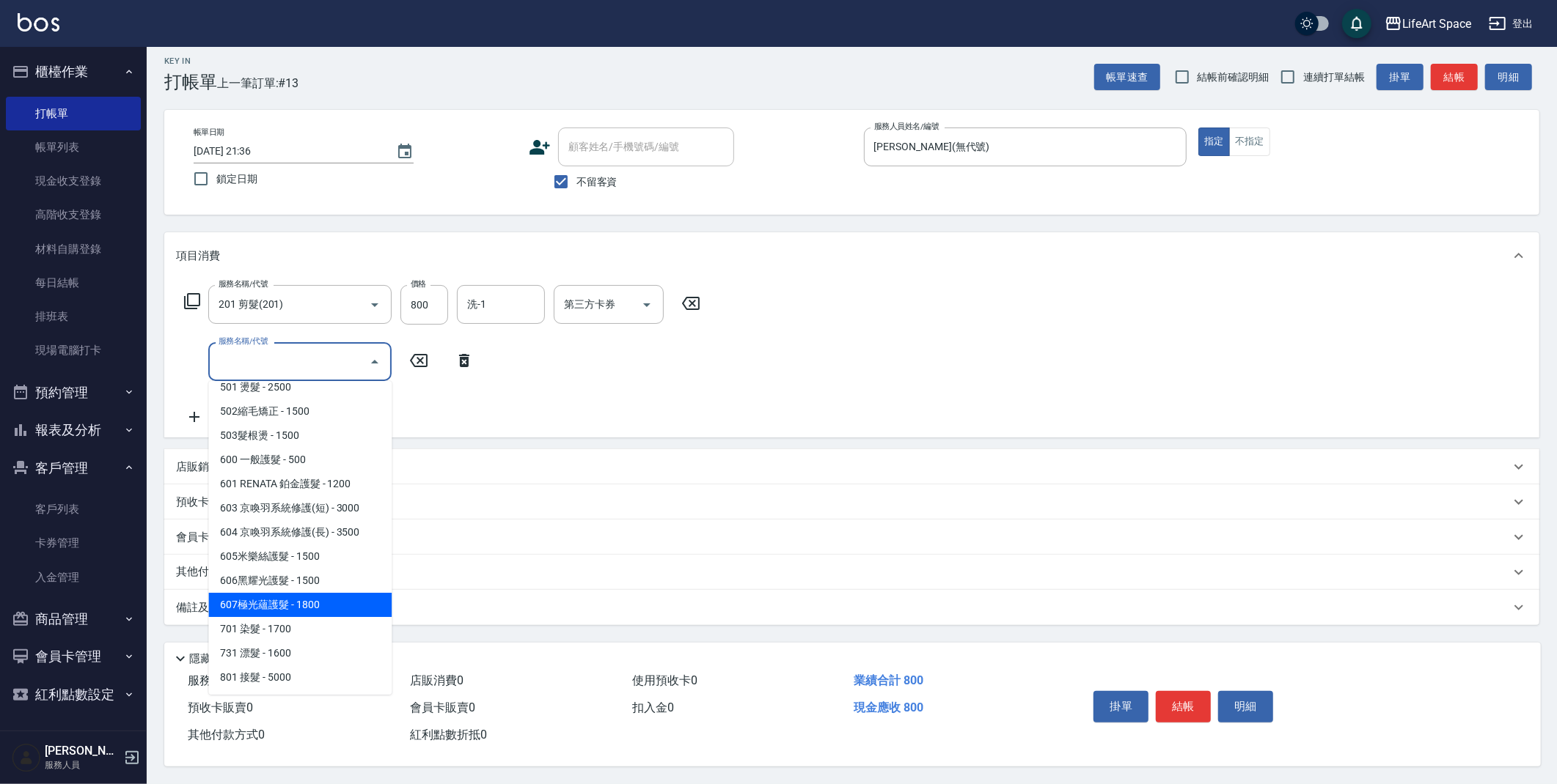
click at [323, 593] on span "607極光蘊護髮 - 1800" at bounding box center [300, 604] width 184 height 24
type input "607極光蘊護髮(607)"
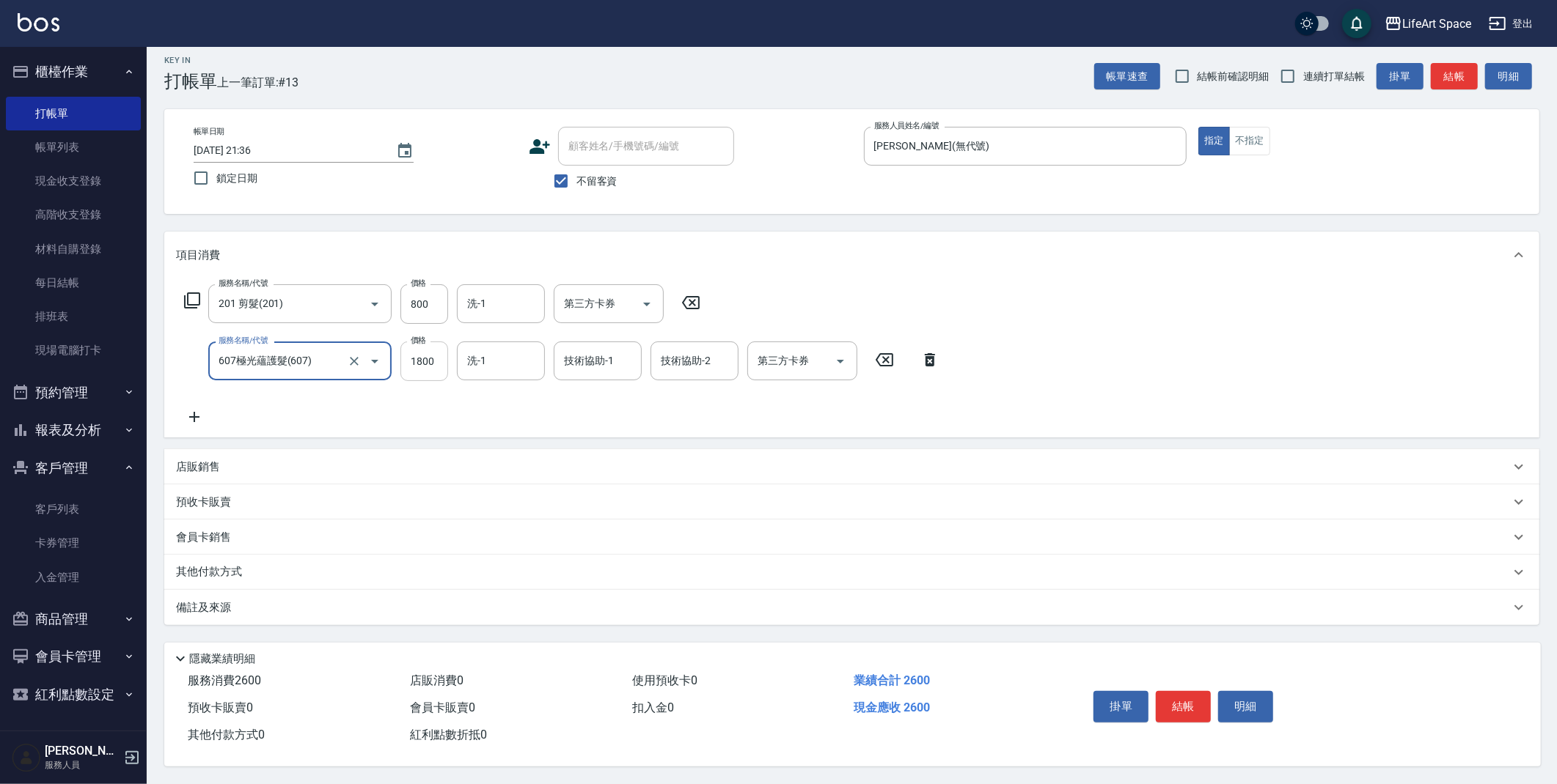
click at [432, 359] on input "1800" at bounding box center [424, 362] width 48 height 40
type input "2200"
click at [491, 360] on input "洗-1" at bounding box center [501, 361] width 75 height 26
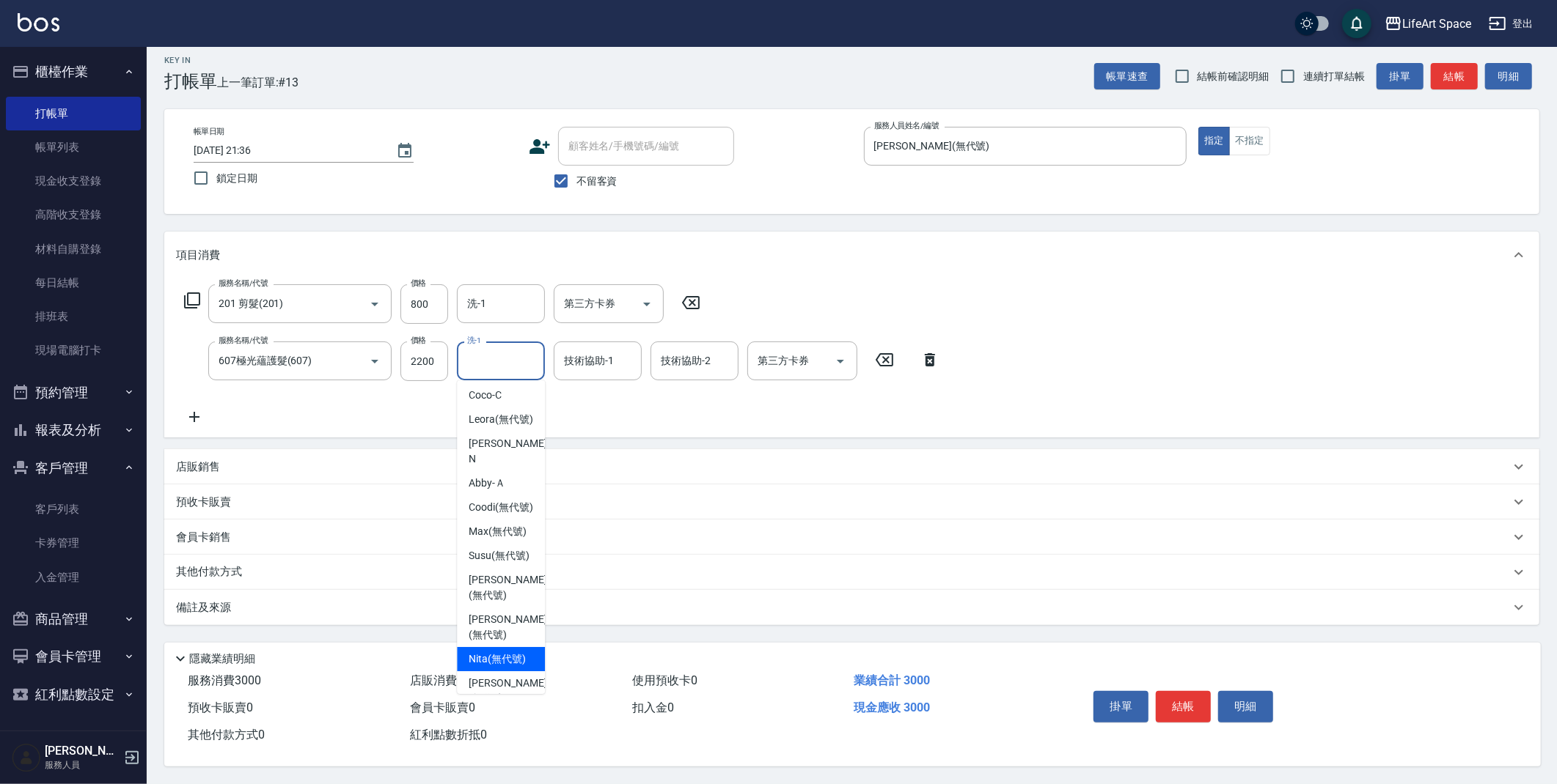
scroll to position [453, 0]
drag, startPoint x: 503, startPoint y: 649, endPoint x: 540, endPoint y: 497, distance: 156.4
click at [503, 648] on span "[PERSON_NAME] (無代號)" at bounding box center [507, 660] width 77 height 30
type input "[PERSON_NAME](無代號)"
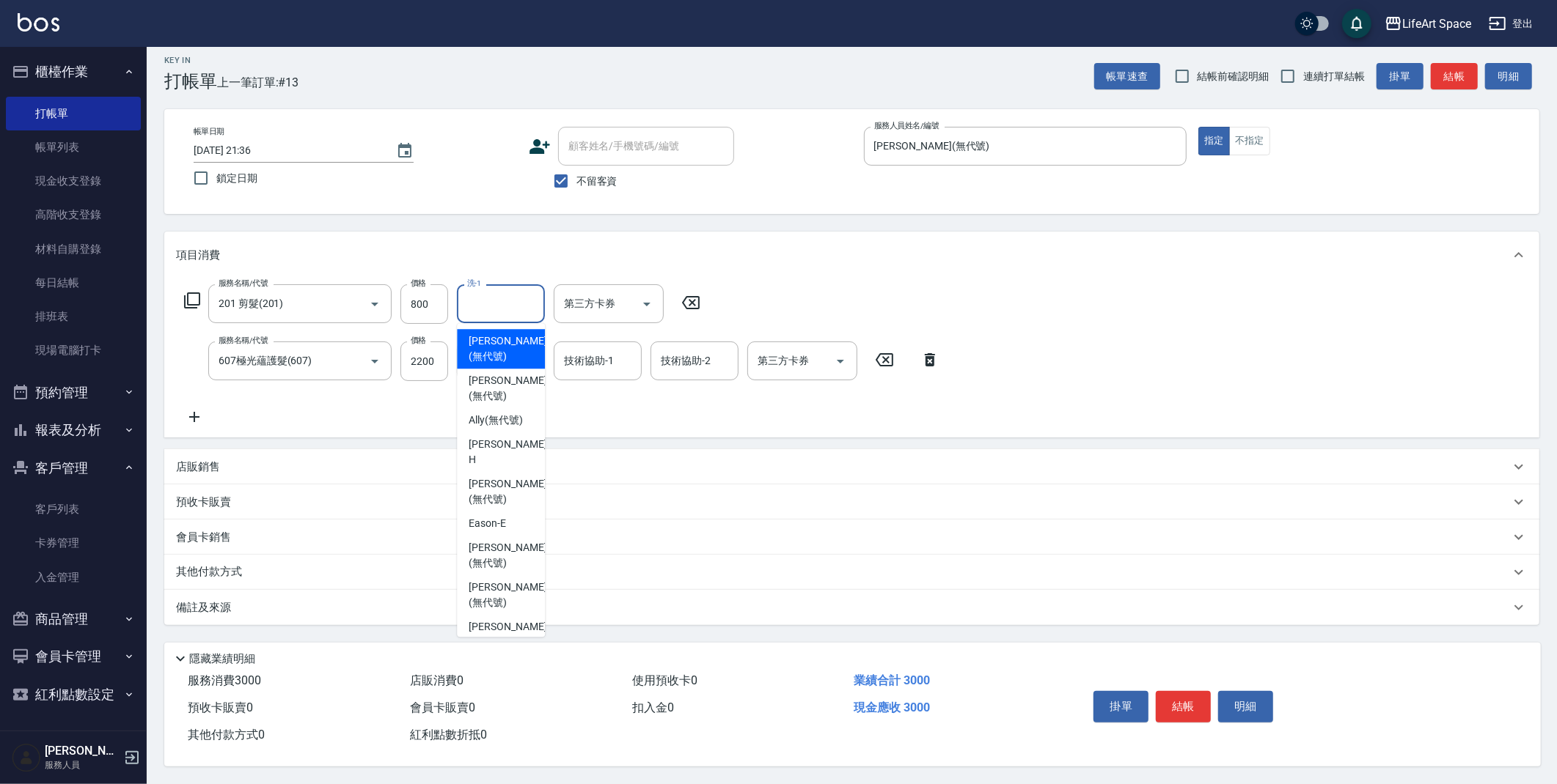
click at [509, 298] on input "洗-1" at bounding box center [501, 303] width 75 height 26
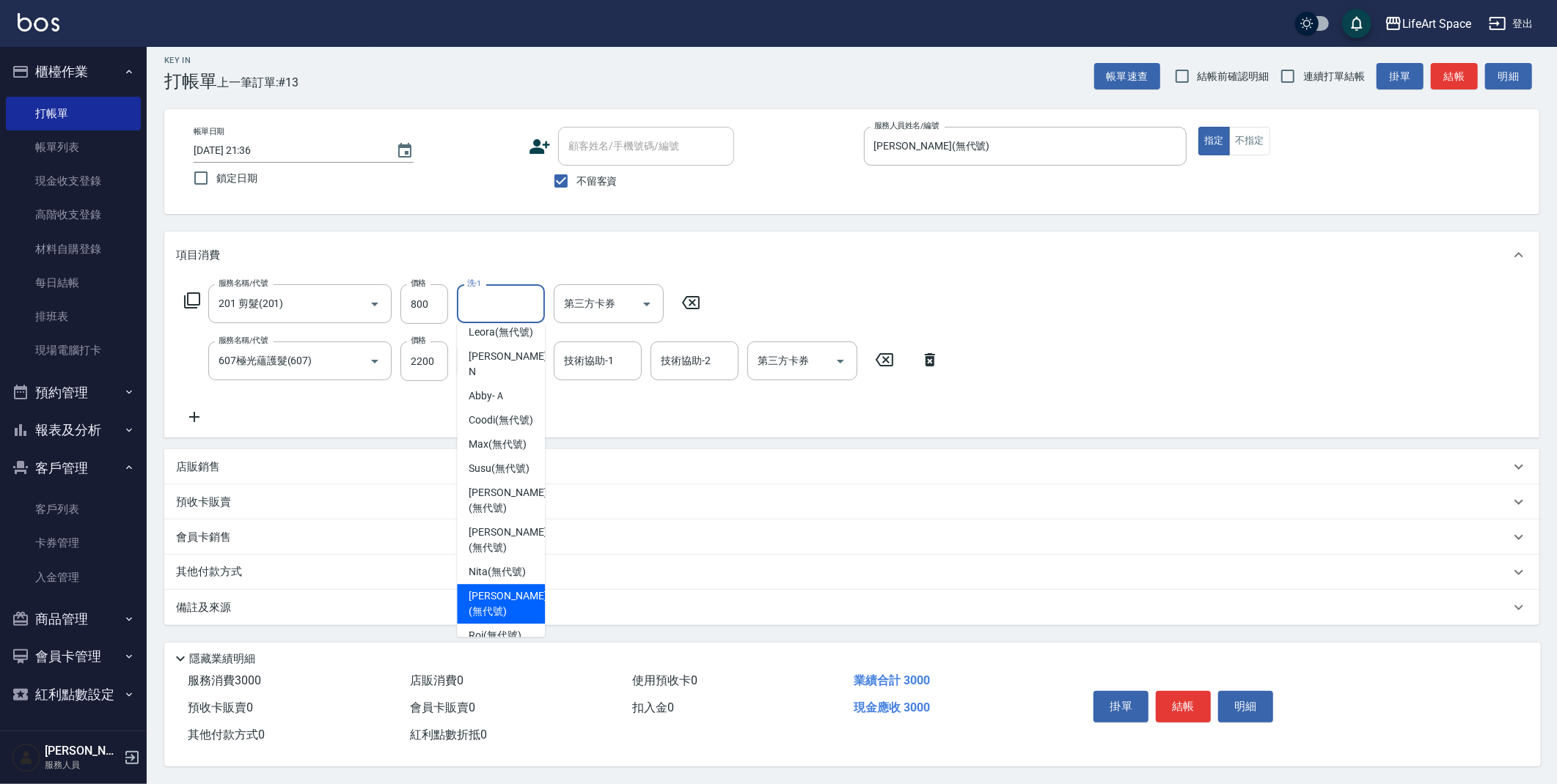
click at [507, 584] on div "[PERSON_NAME] (無代號)" at bounding box center [500, 604] width 88 height 40
type input "[PERSON_NAME](無代號)"
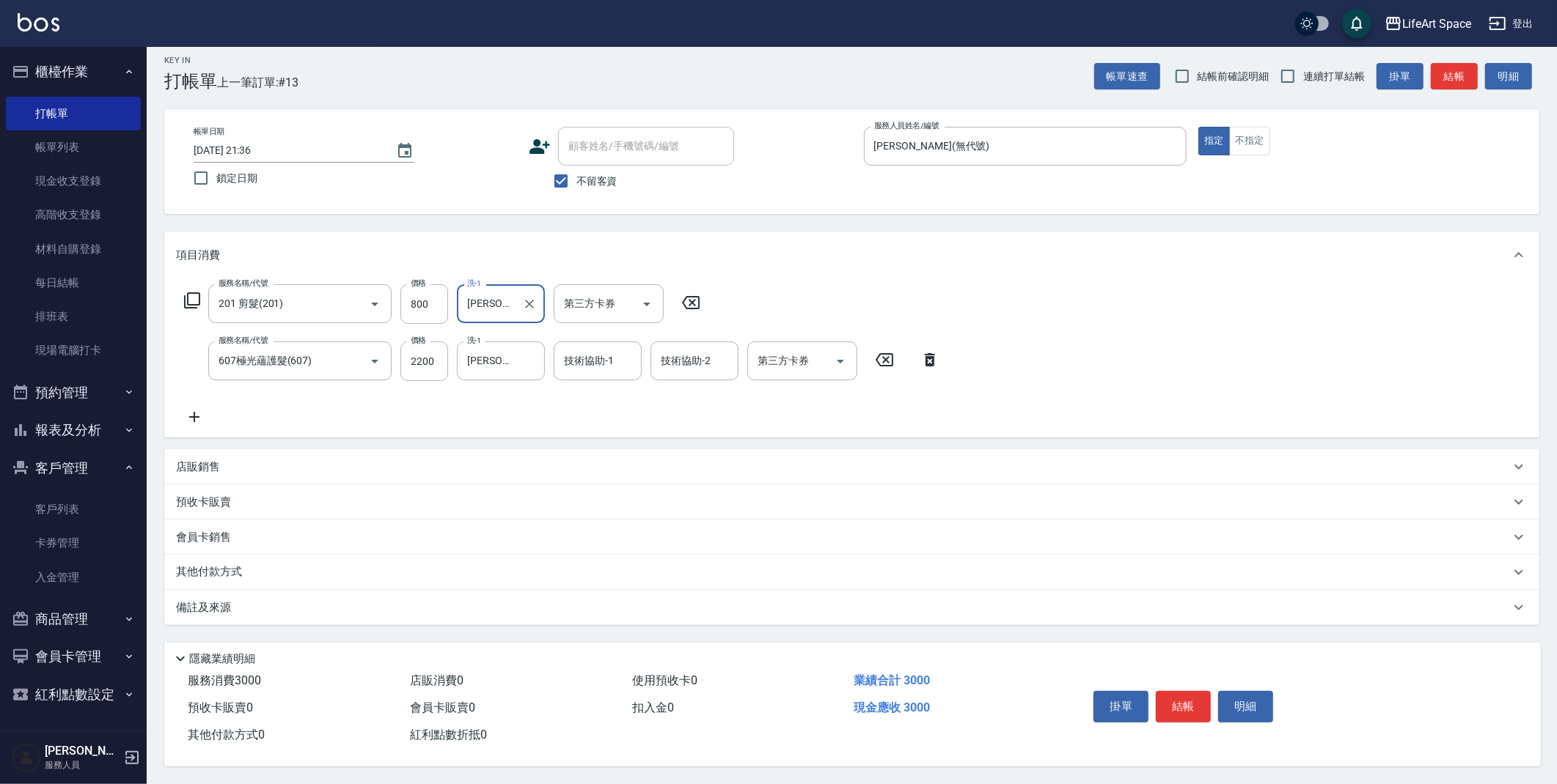
click at [222, 564] on p "其他付款方式" at bounding box center [213, 572] width 73 height 16
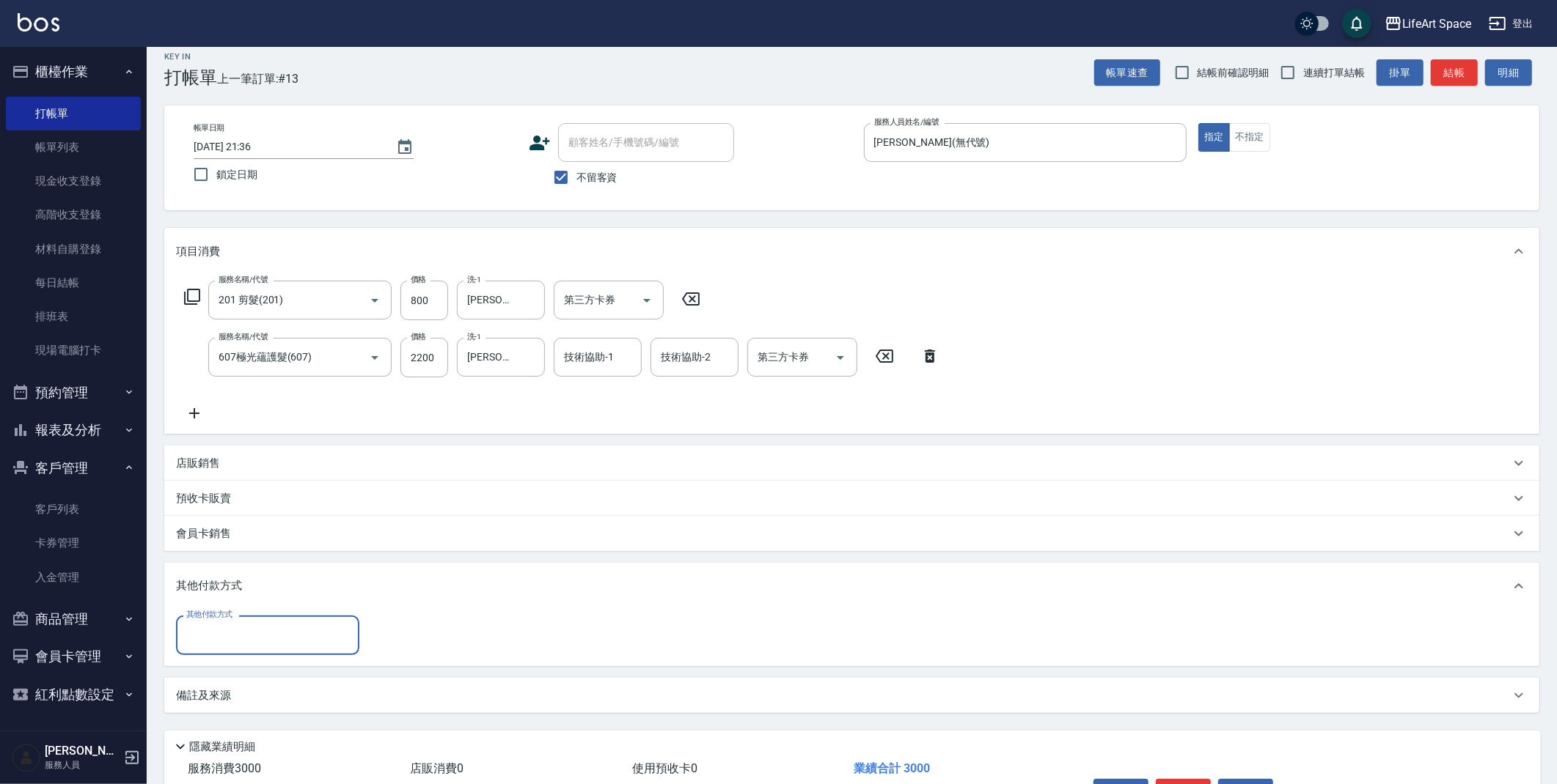
scroll to position [0, 0]
click at [257, 625] on input "其他付款方式" at bounding box center [268, 635] width 170 height 26
drag, startPoint x: 257, startPoint y: 694, endPoint x: 518, endPoint y: 578, distance: 285.6
click at [257, 694] on span "Linepay" at bounding box center [268, 696] width 184 height 24
type input "Linepay"
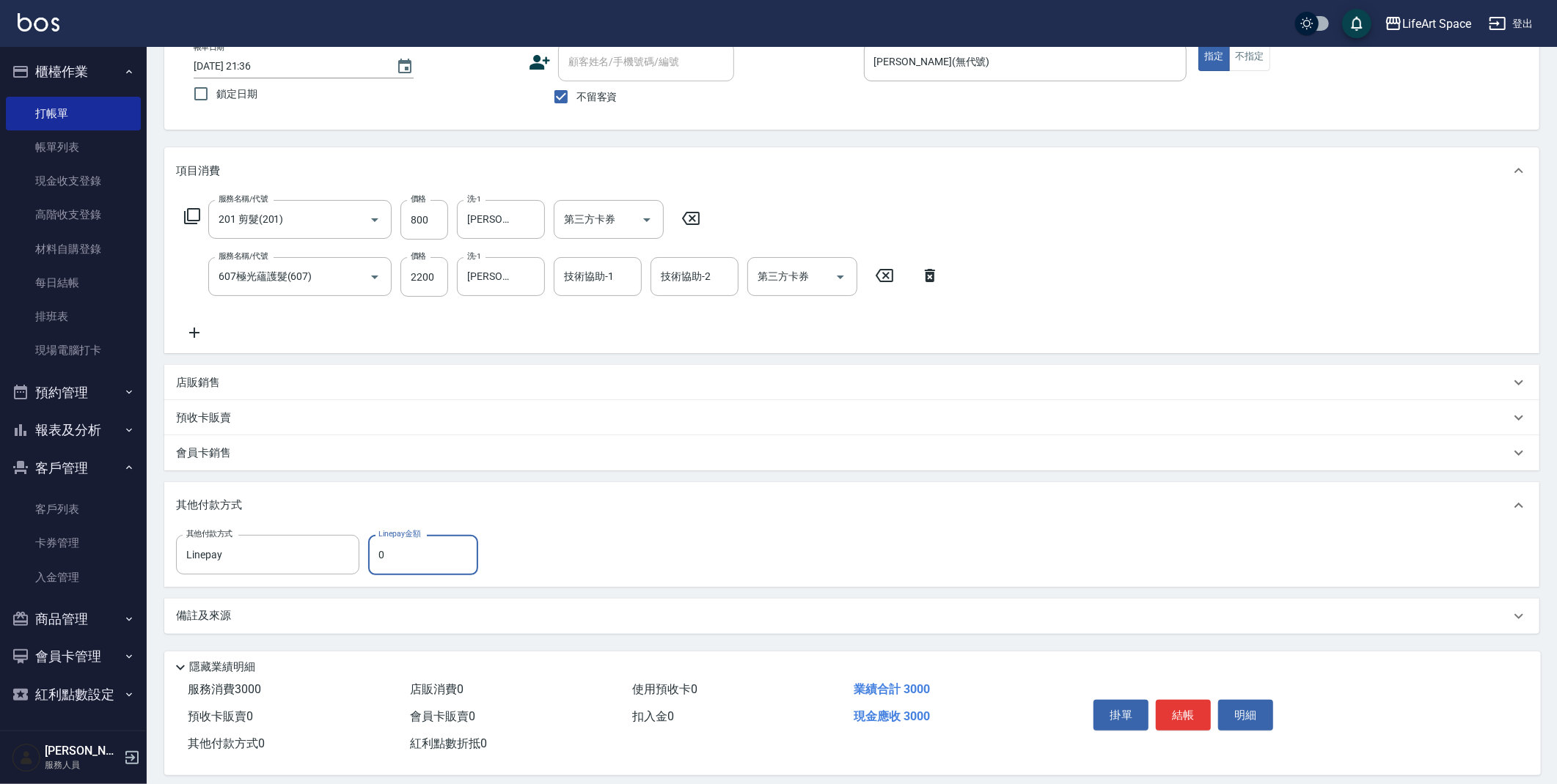
scroll to position [106, 0]
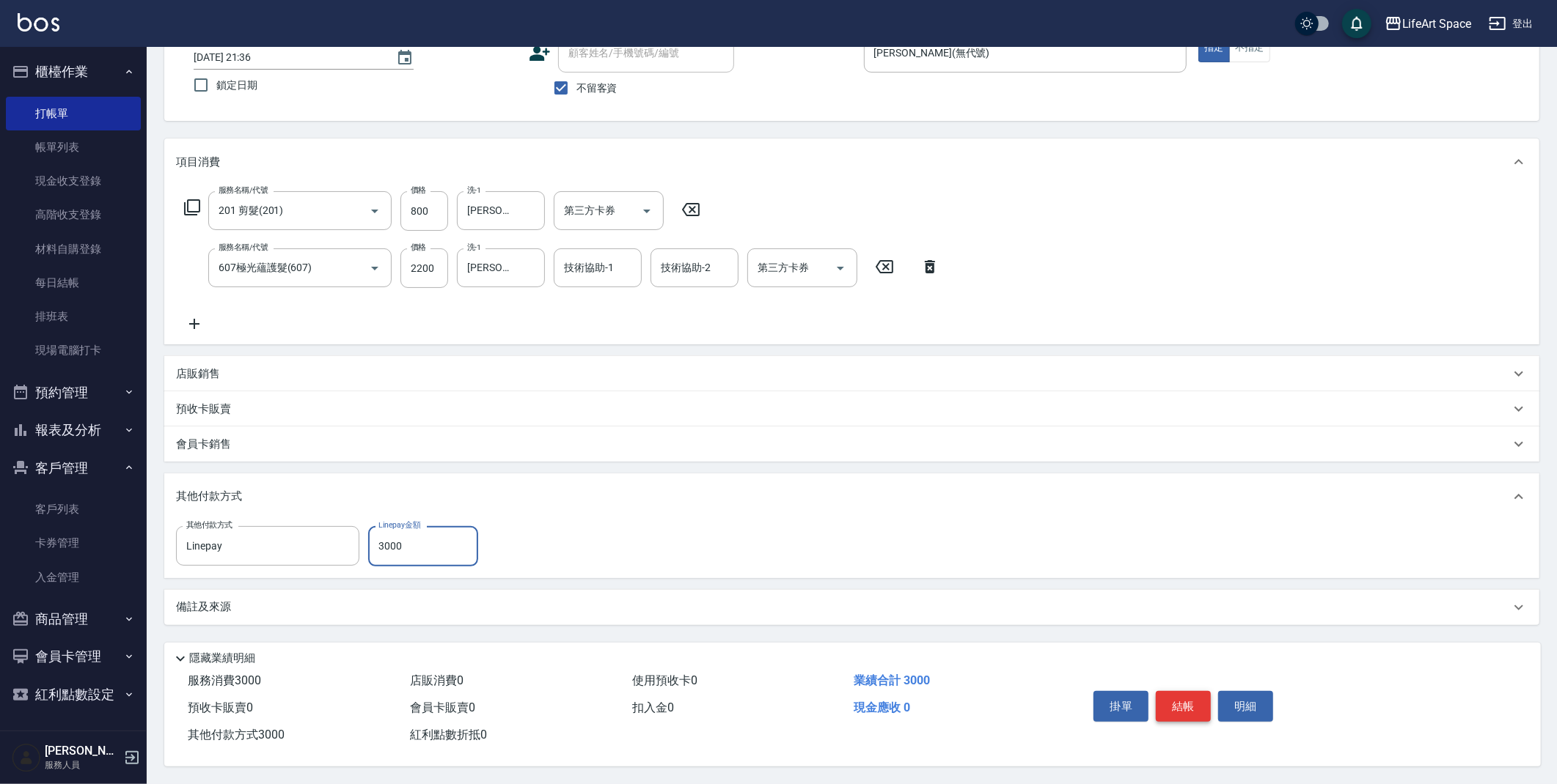
type input "3000"
click at [1190, 698] on button "結帳" at bounding box center [1183, 706] width 55 height 30
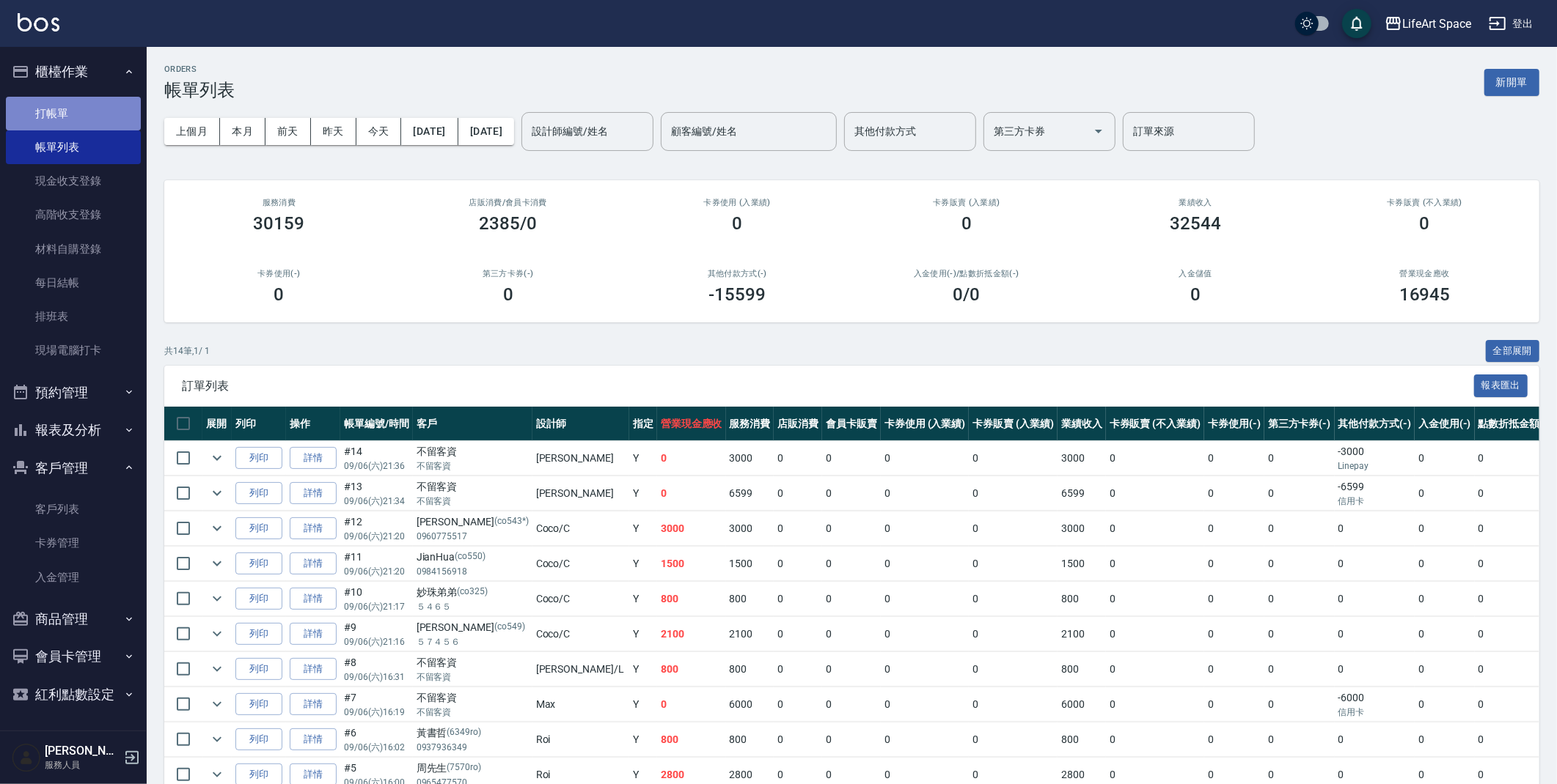
click at [71, 115] on link "打帳單" at bounding box center [73, 113] width 135 height 34
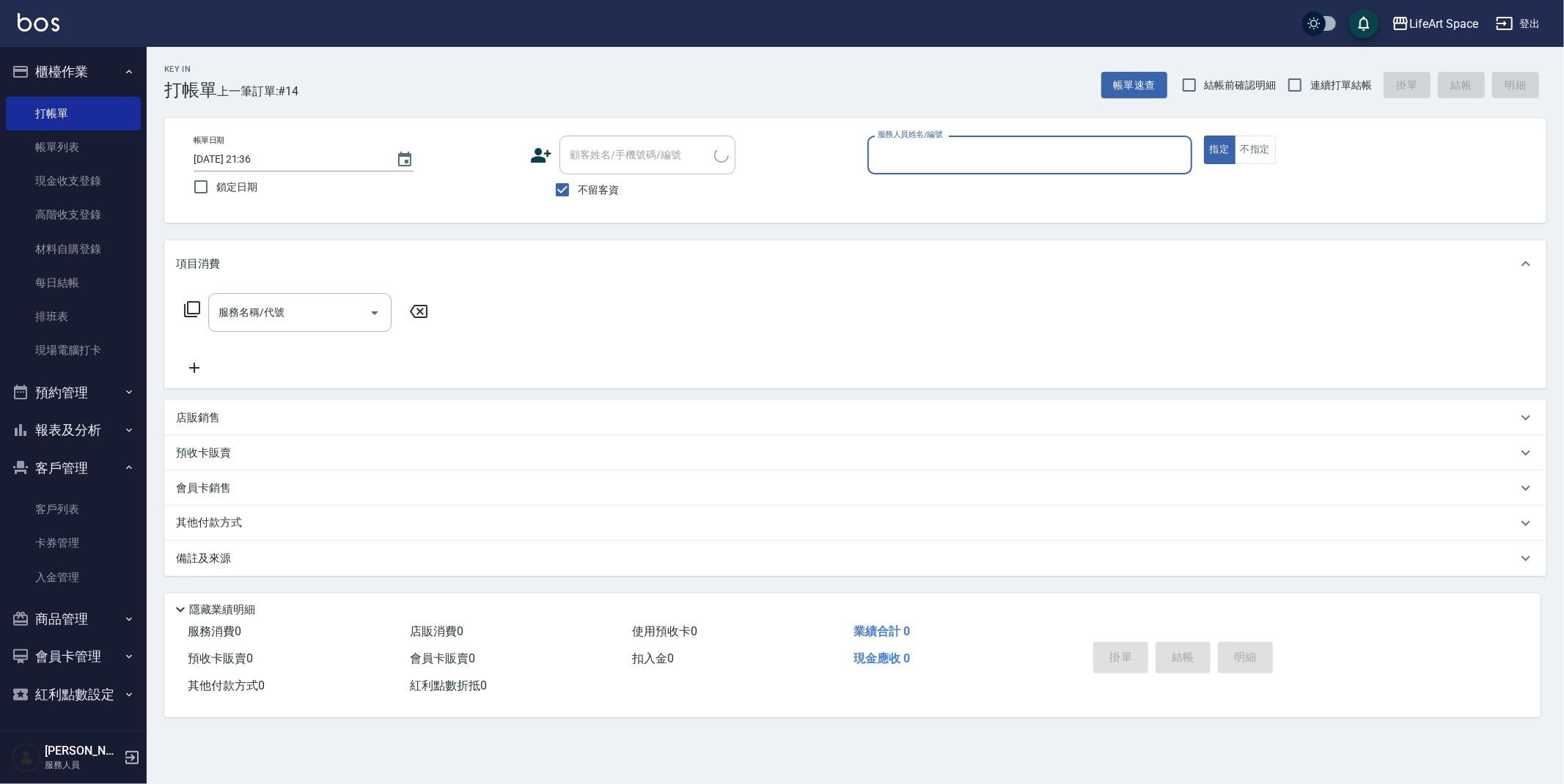
click at [890, 155] on input "服務人員姓名/編號" at bounding box center [1030, 155] width 311 height 26
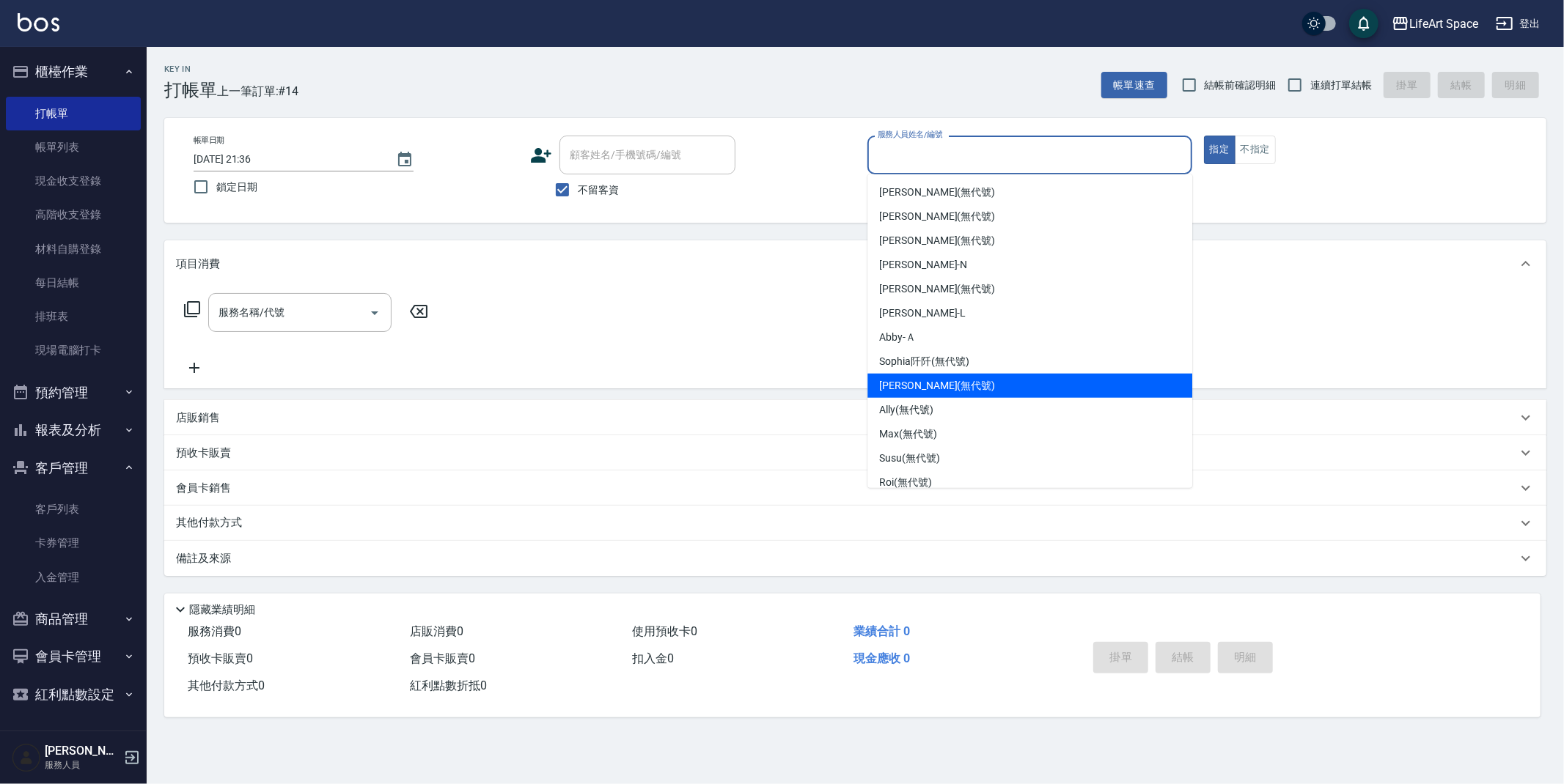
click at [967, 394] on div "[PERSON_NAME] (無代號)" at bounding box center [1030, 385] width 325 height 24
type input "[PERSON_NAME](無代號)"
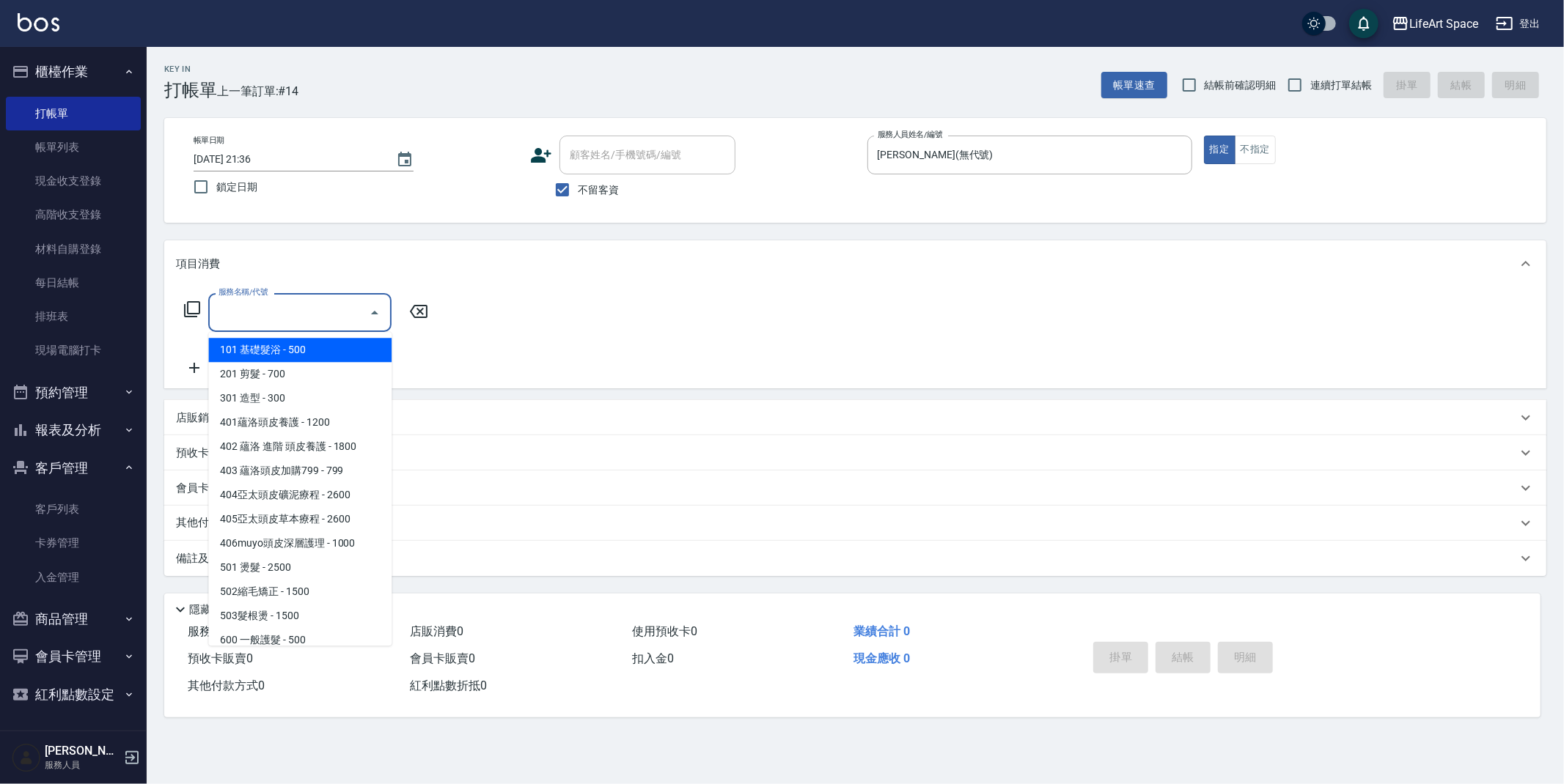
click at [282, 300] on input "服務名稱/代號" at bounding box center [289, 312] width 148 height 26
click at [278, 376] on span "201 剪髮 - 700" at bounding box center [300, 374] width 184 height 24
type input "201 剪髮(201)"
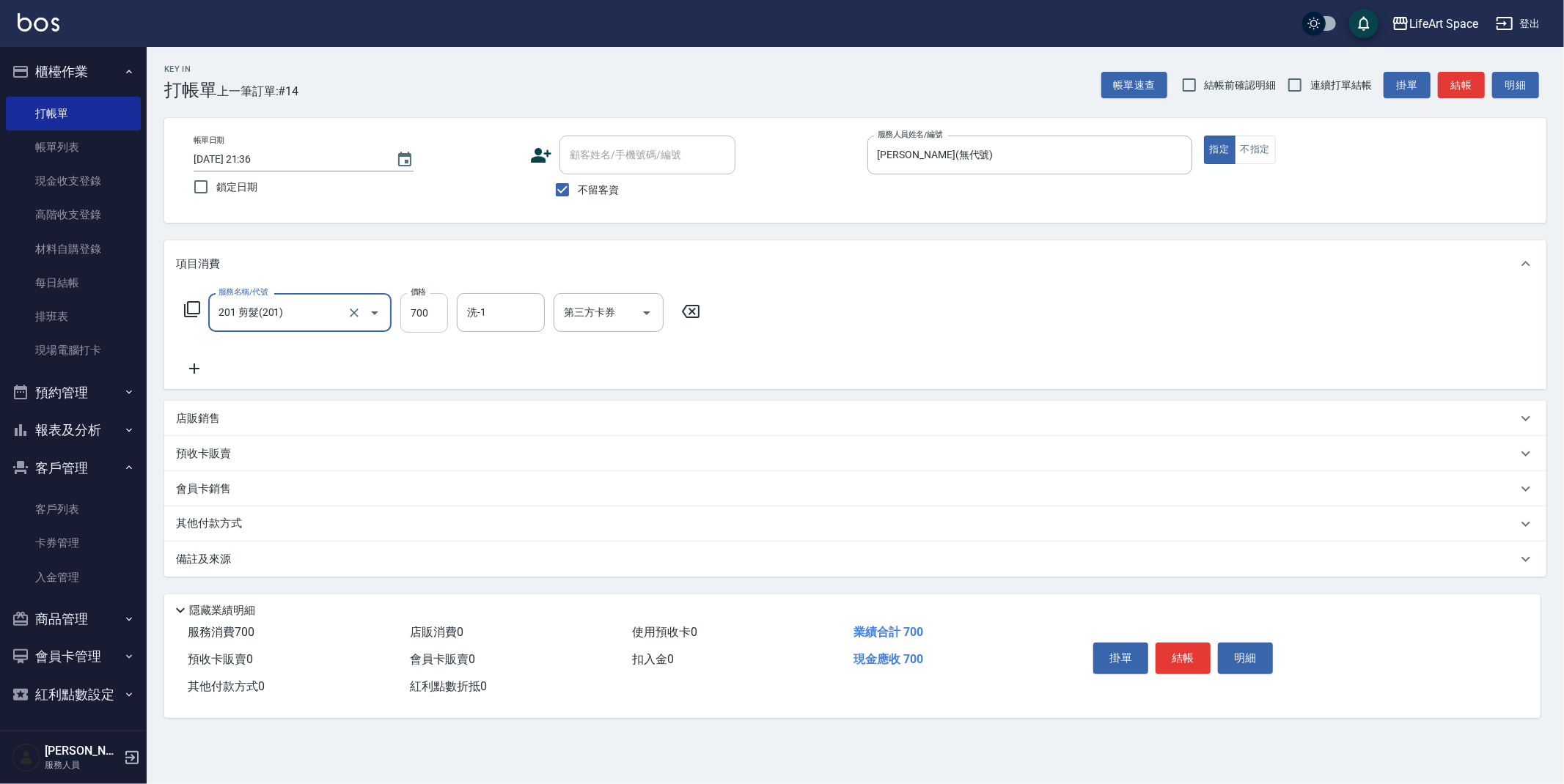
click at [435, 318] on input "700" at bounding box center [424, 313] width 48 height 40
type input "750"
click at [190, 363] on icon at bounding box center [194, 368] width 37 height 17
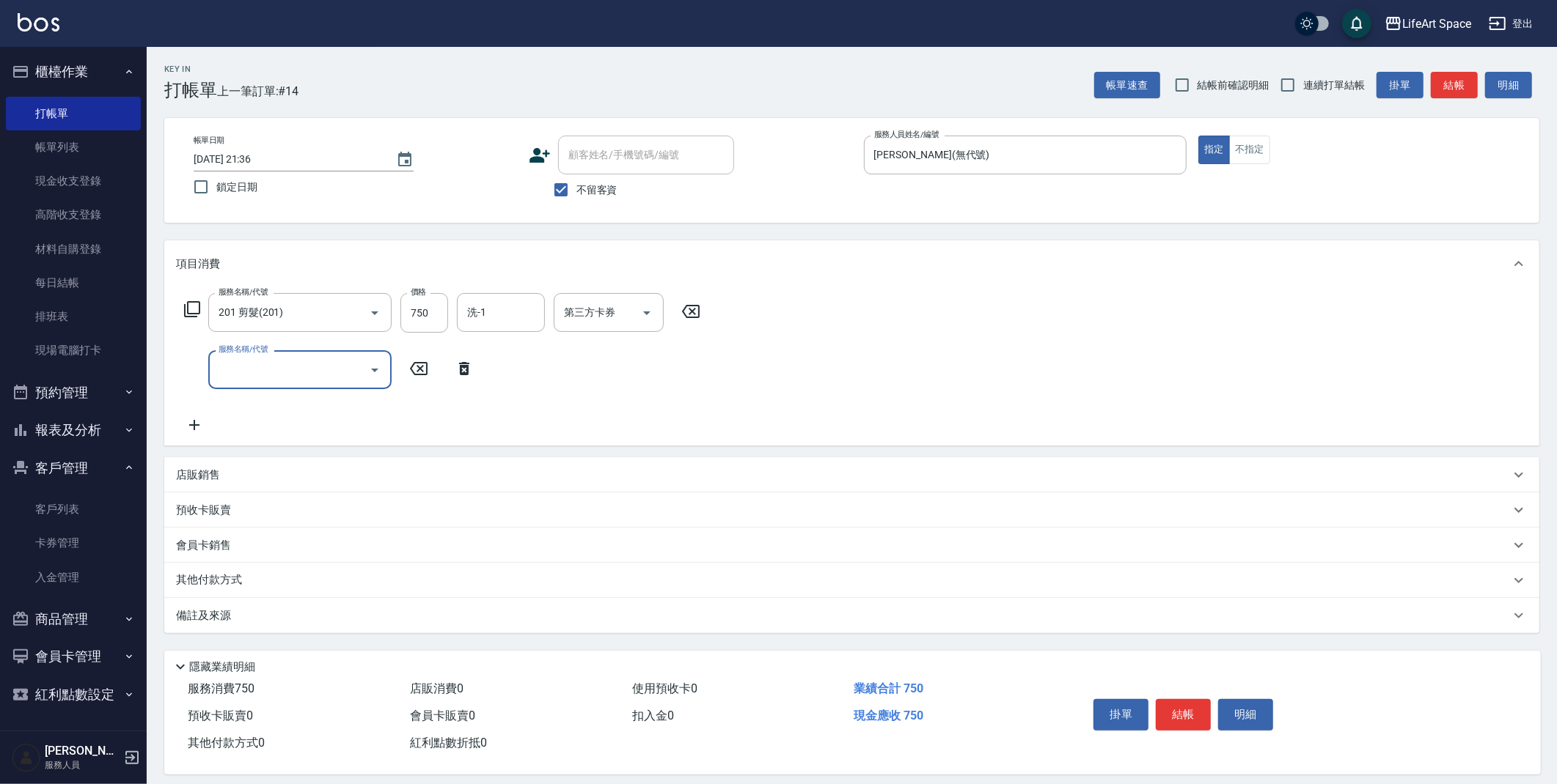
click at [236, 364] on input "服務名稱/代號" at bounding box center [289, 369] width 148 height 26
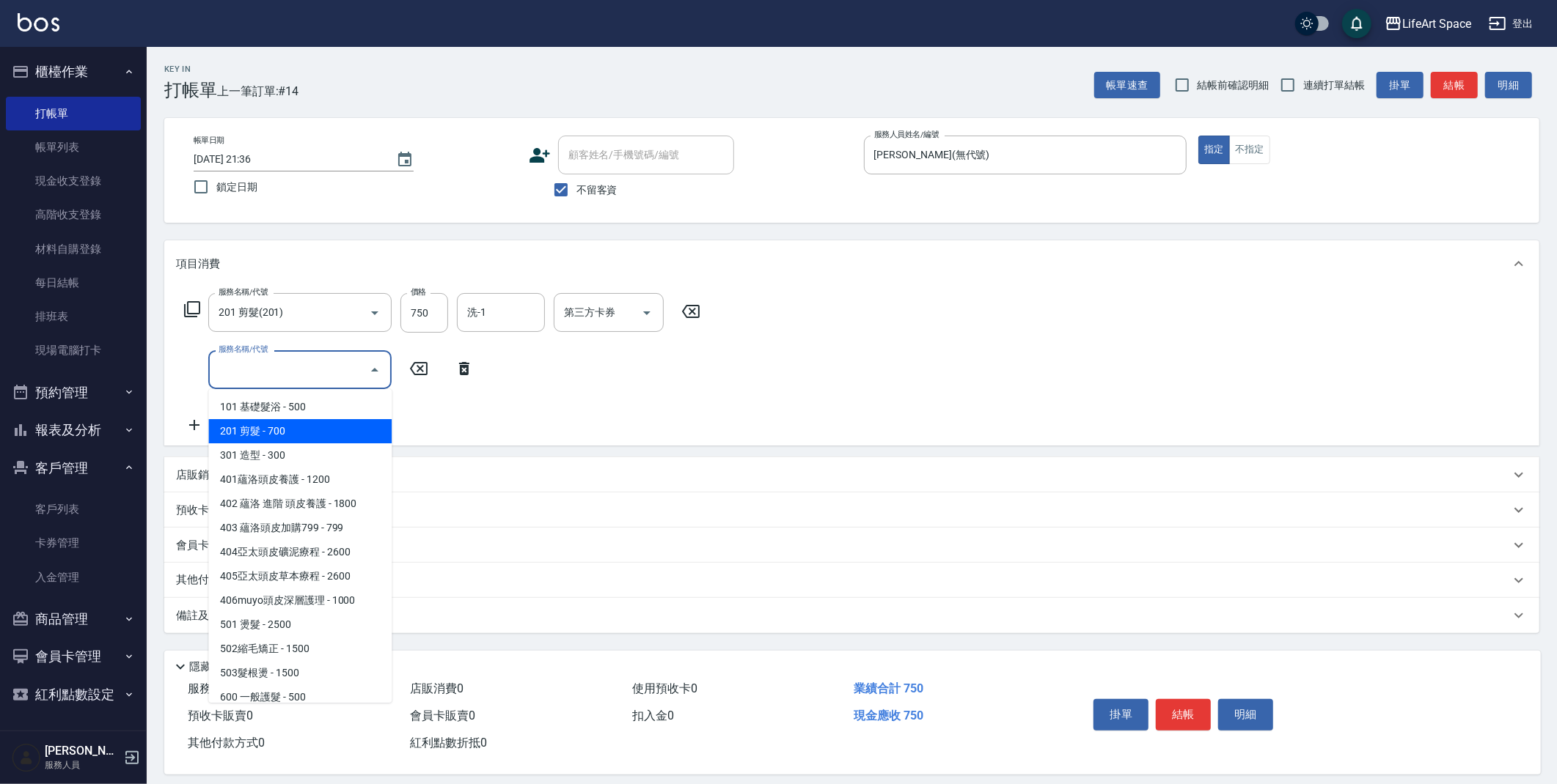
click at [283, 433] on span "201 剪髮 - 700" at bounding box center [300, 431] width 184 height 24
type input "201 剪髮(201)"
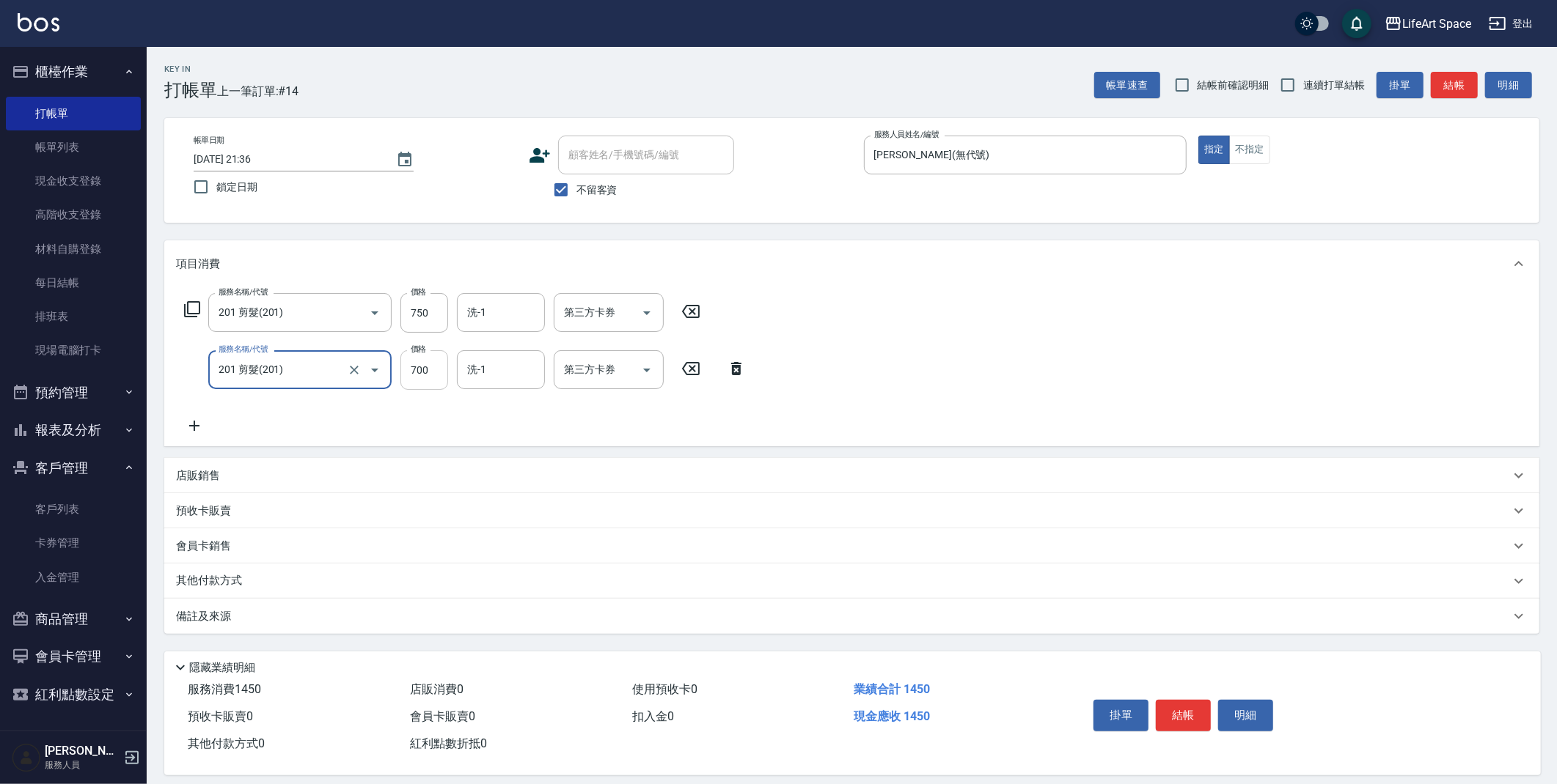
click at [435, 371] on input "700" at bounding box center [424, 370] width 48 height 40
type input "900"
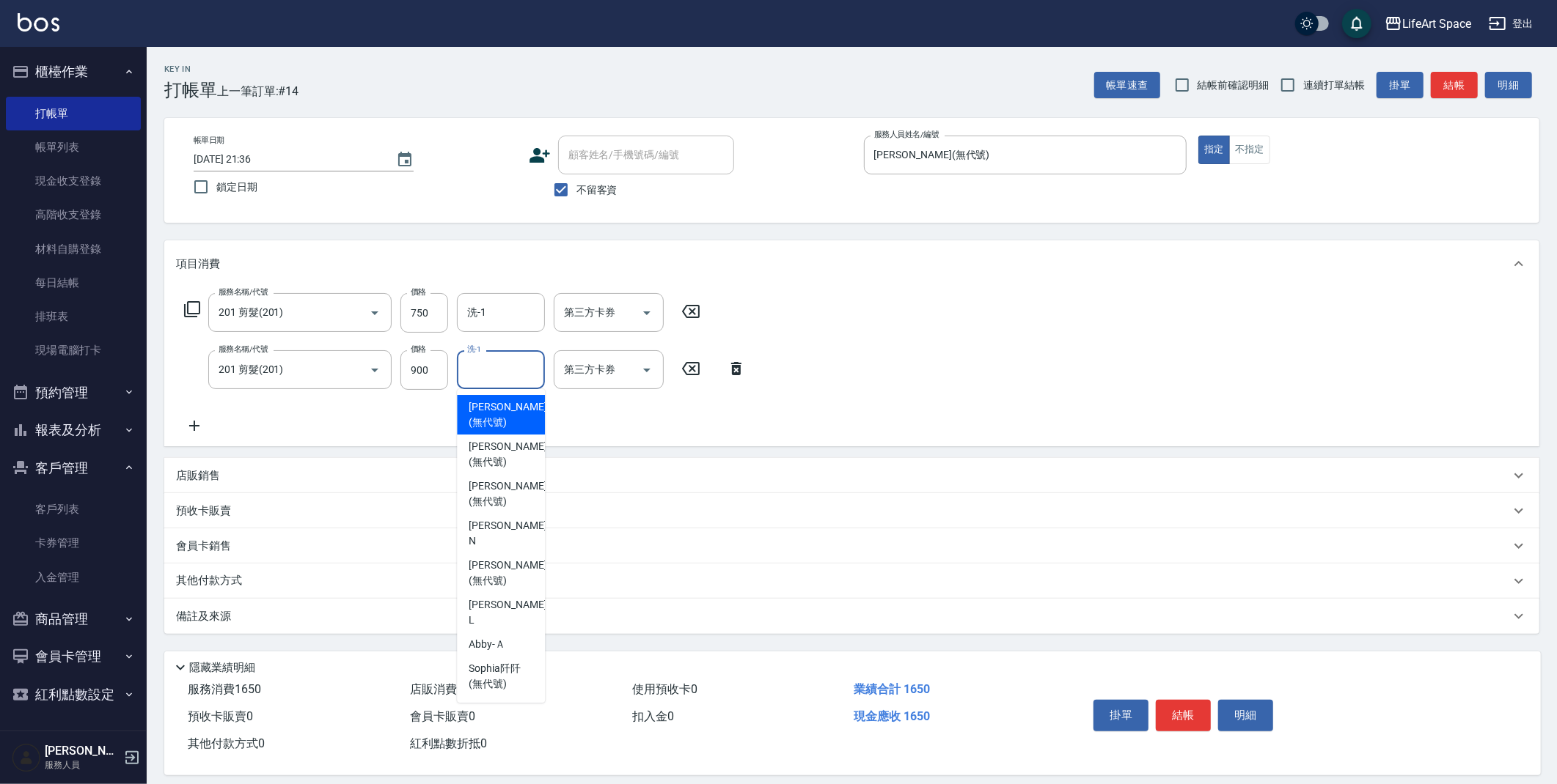
click at [524, 376] on input "洗-1" at bounding box center [501, 369] width 75 height 26
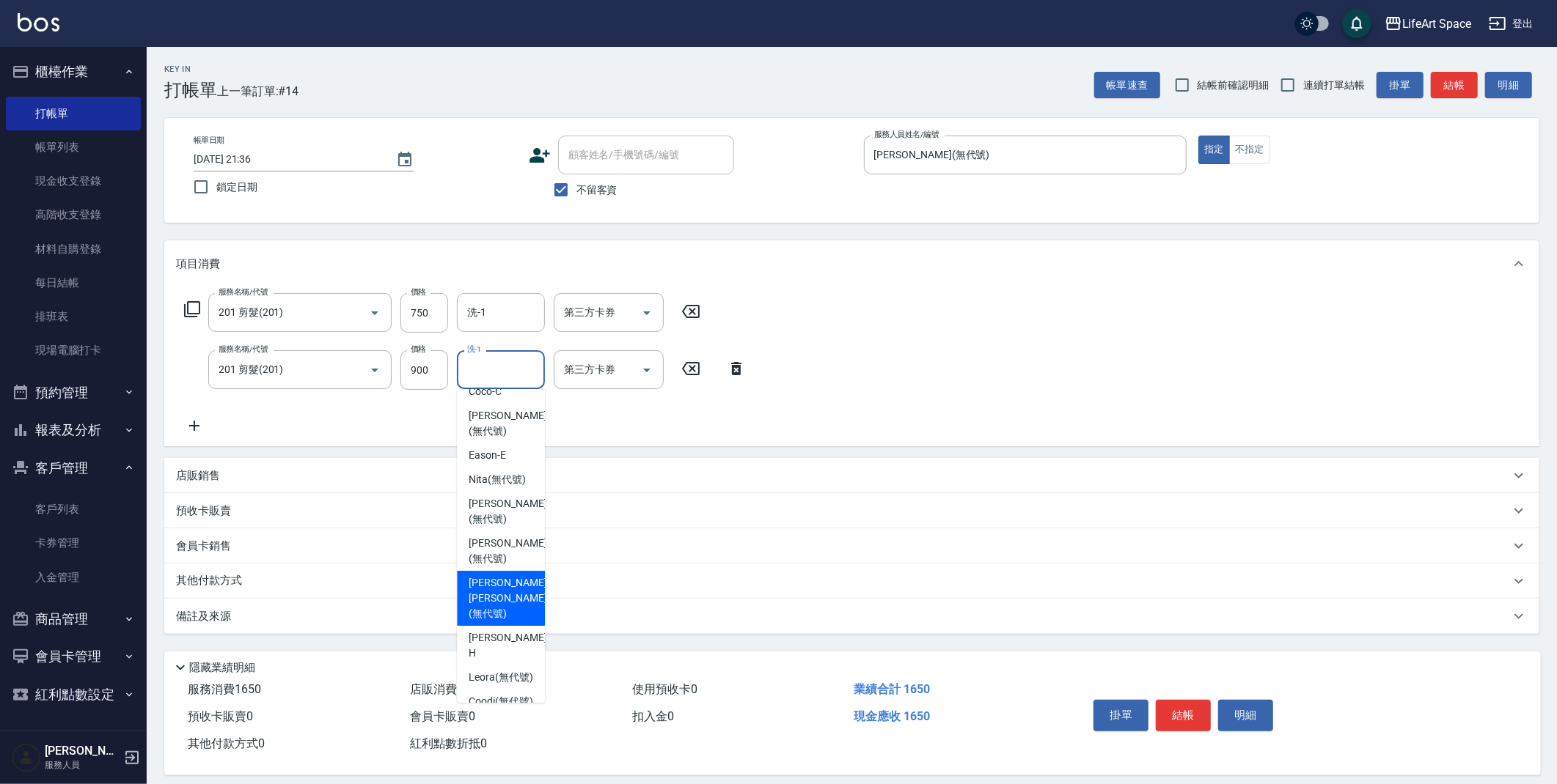
click at [502, 576] on span "[PERSON_NAME] [PERSON_NAME] (無代號)" at bounding box center [507, 599] width 77 height 46
type input "[PERSON_NAME] [PERSON_NAME](無代號)"
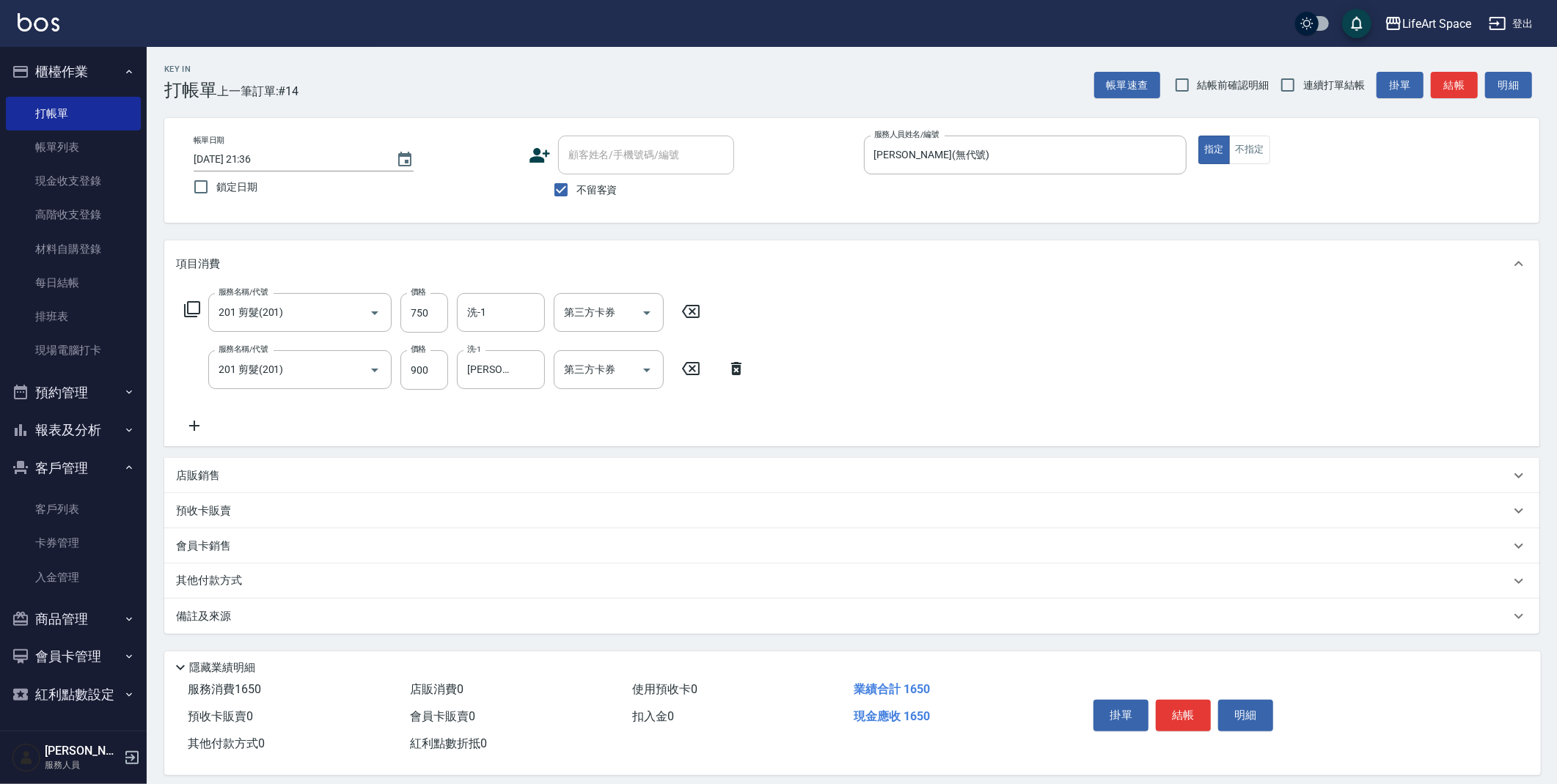
click at [222, 580] on p "其他付款方式" at bounding box center [213, 581] width 73 height 16
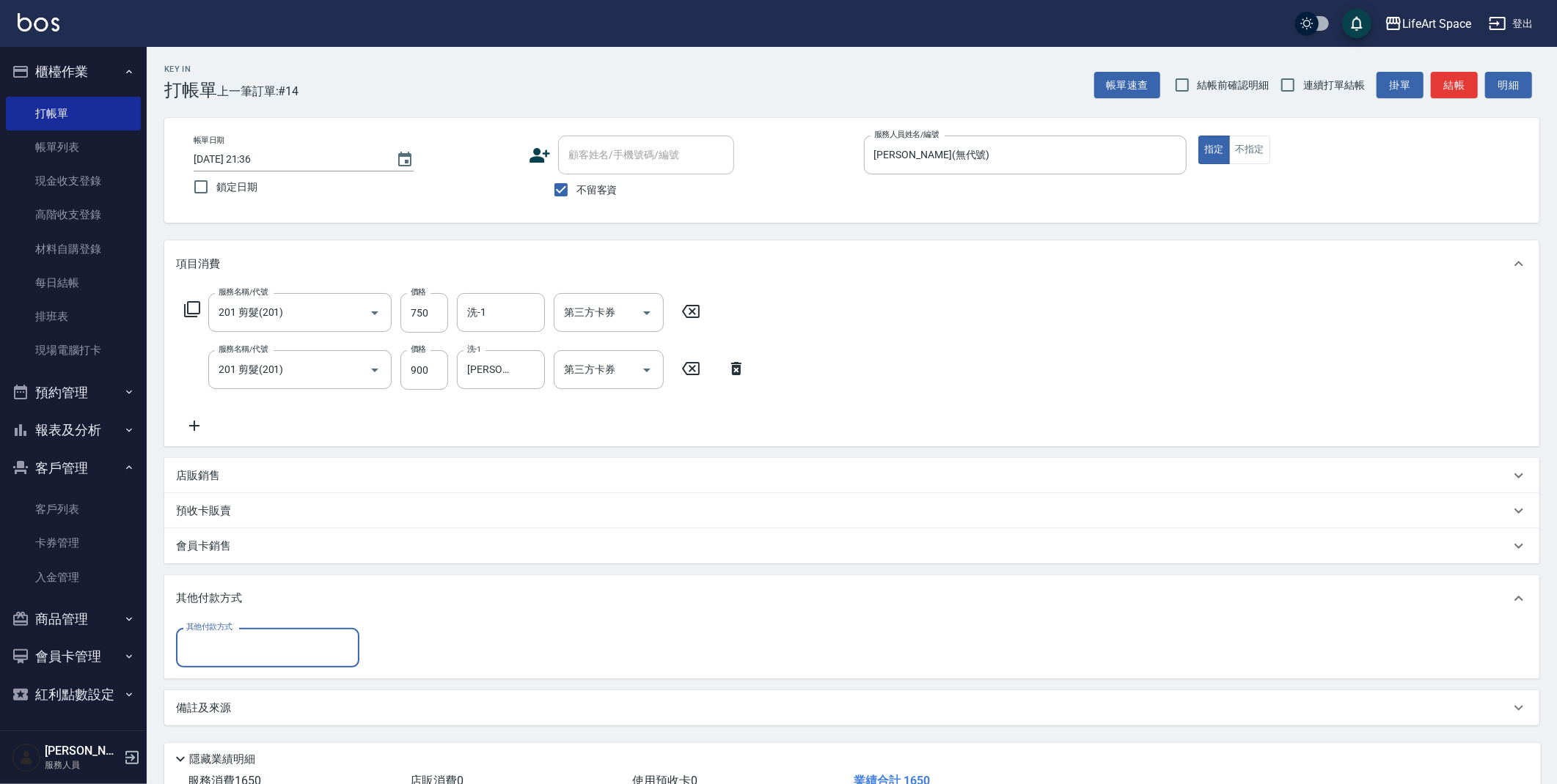
scroll to position [0, 0]
click at [235, 647] on input "其他付款方式" at bounding box center [268, 647] width 170 height 26
click at [222, 687] on span "轉帳" at bounding box center [268, 684] width 184 height 24
type input "轉帳"
type input "1650"
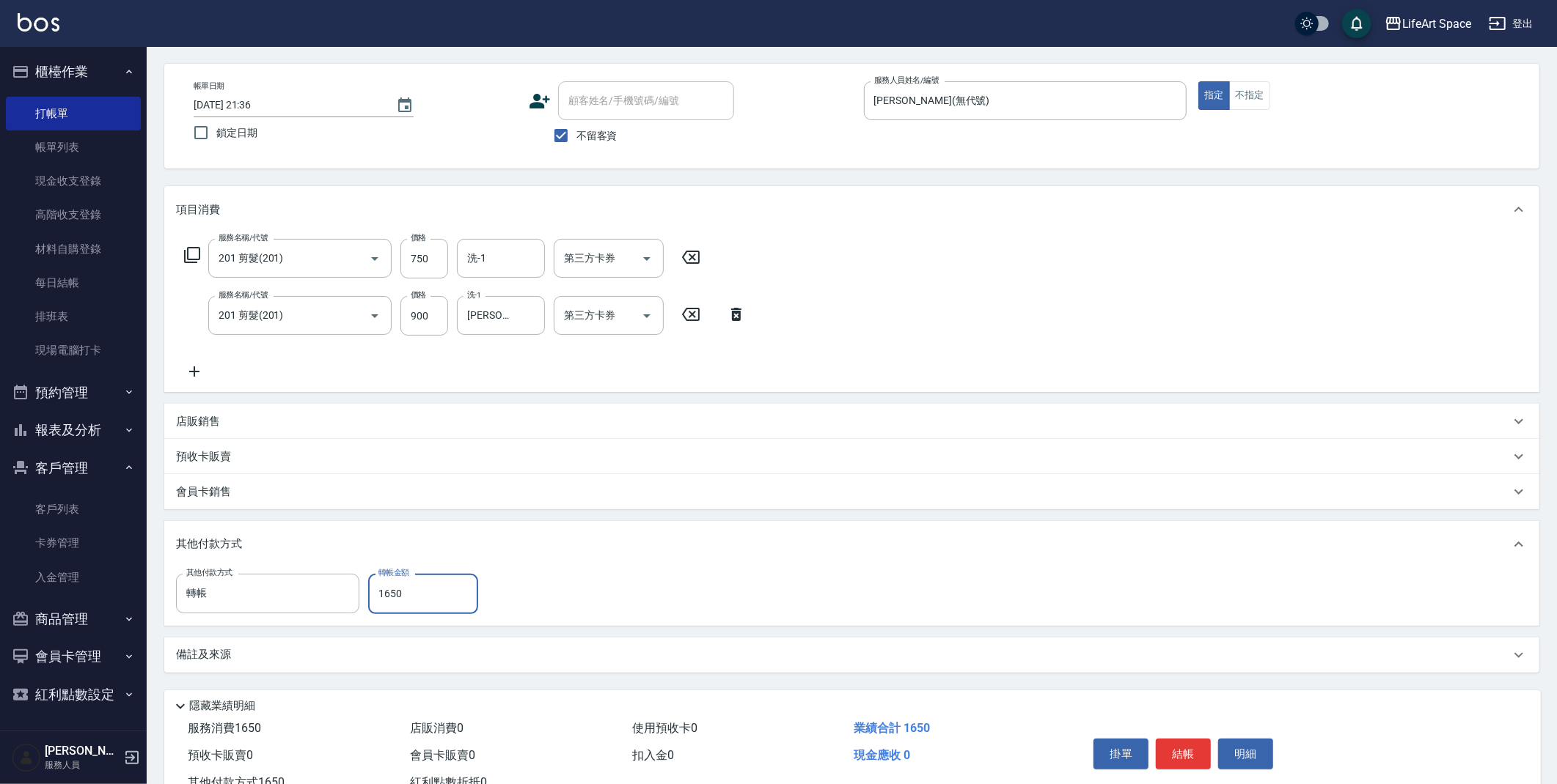
scroll to position [106, 0]
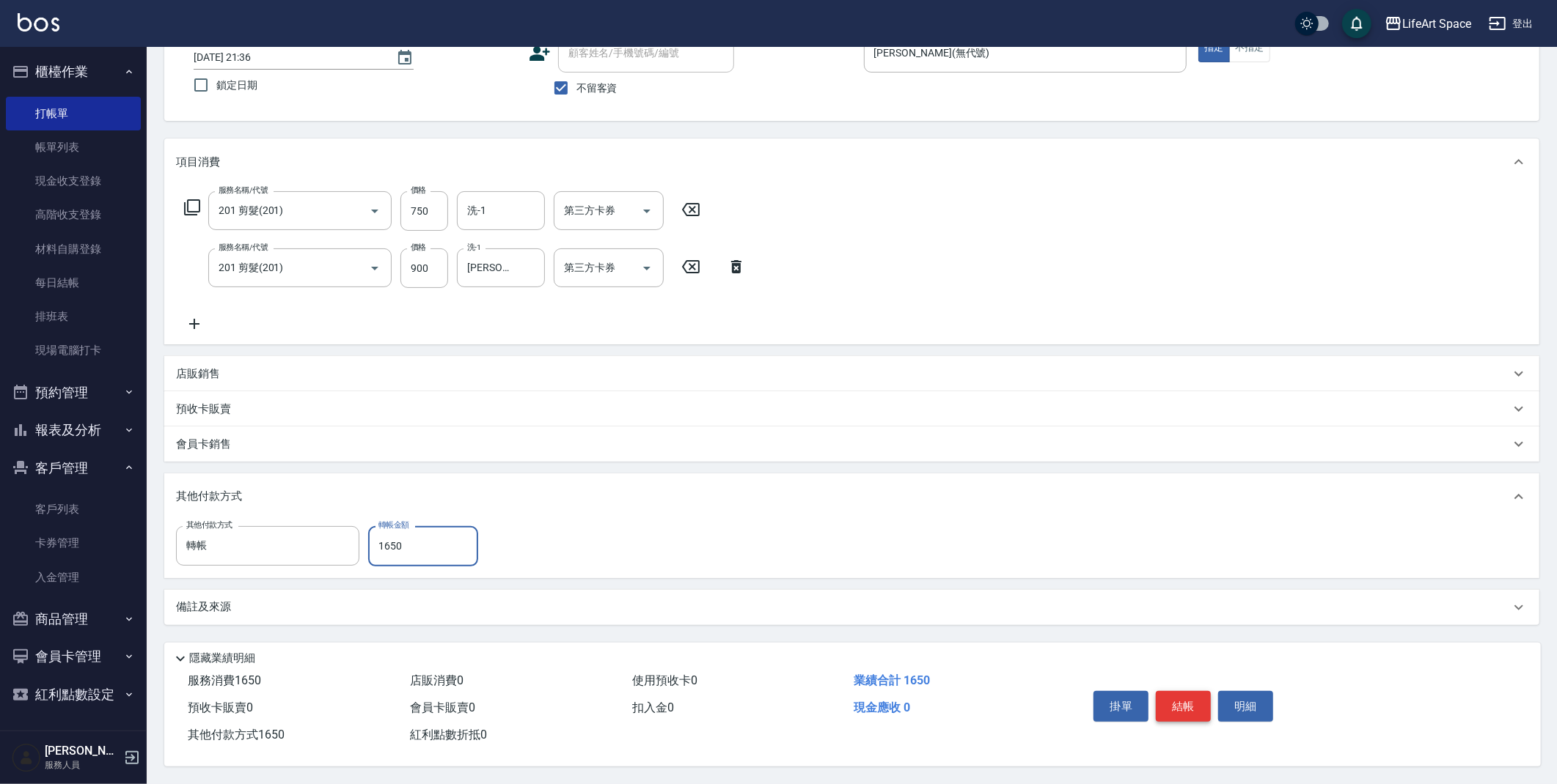
click at [1196, 706] on button "結帳" at bounding box center [1183, 706] width 55 height 30
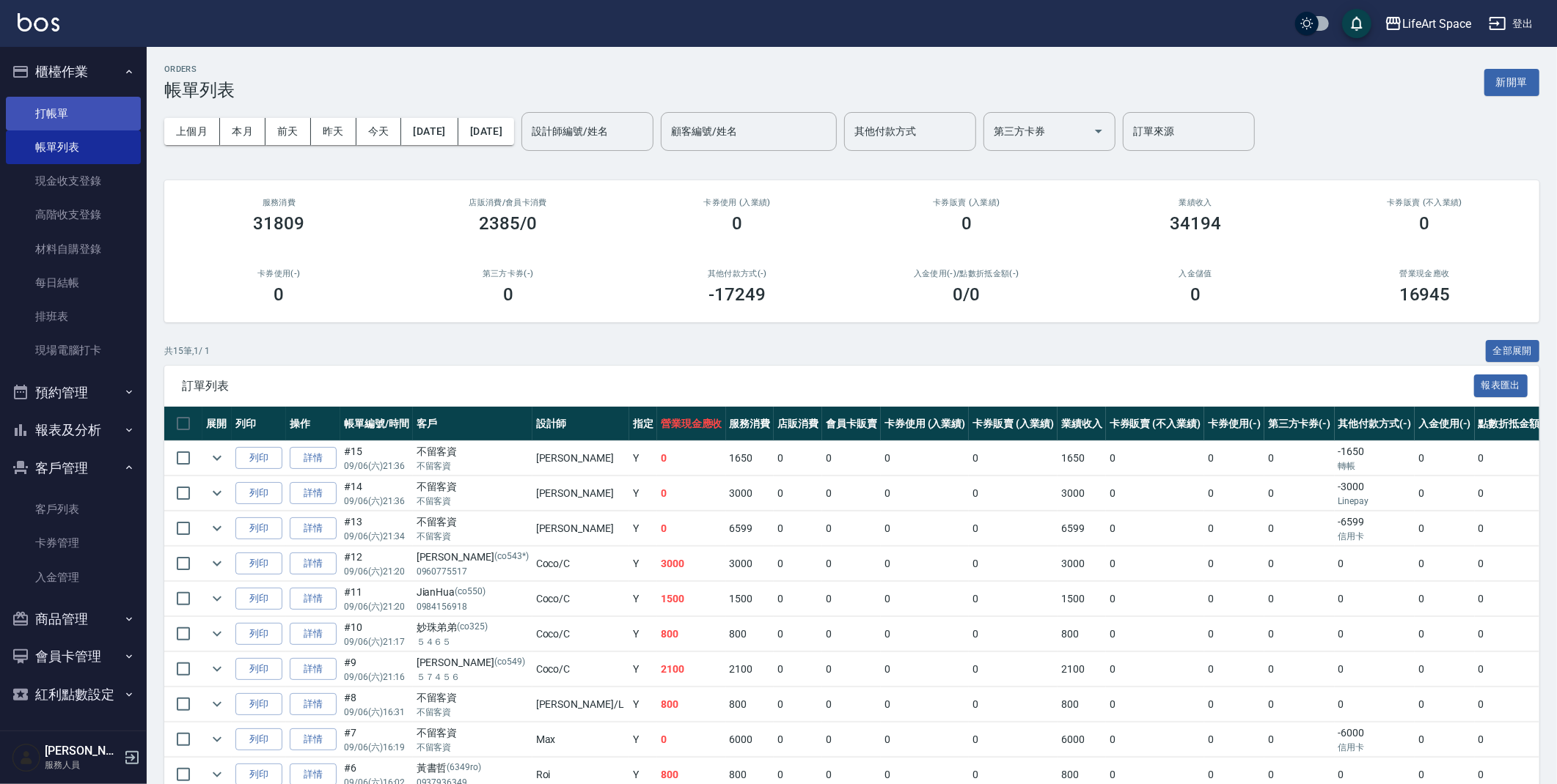
click at [83, 103] on link "打帳單" at bounding box center [73, 113] width 135 height 34
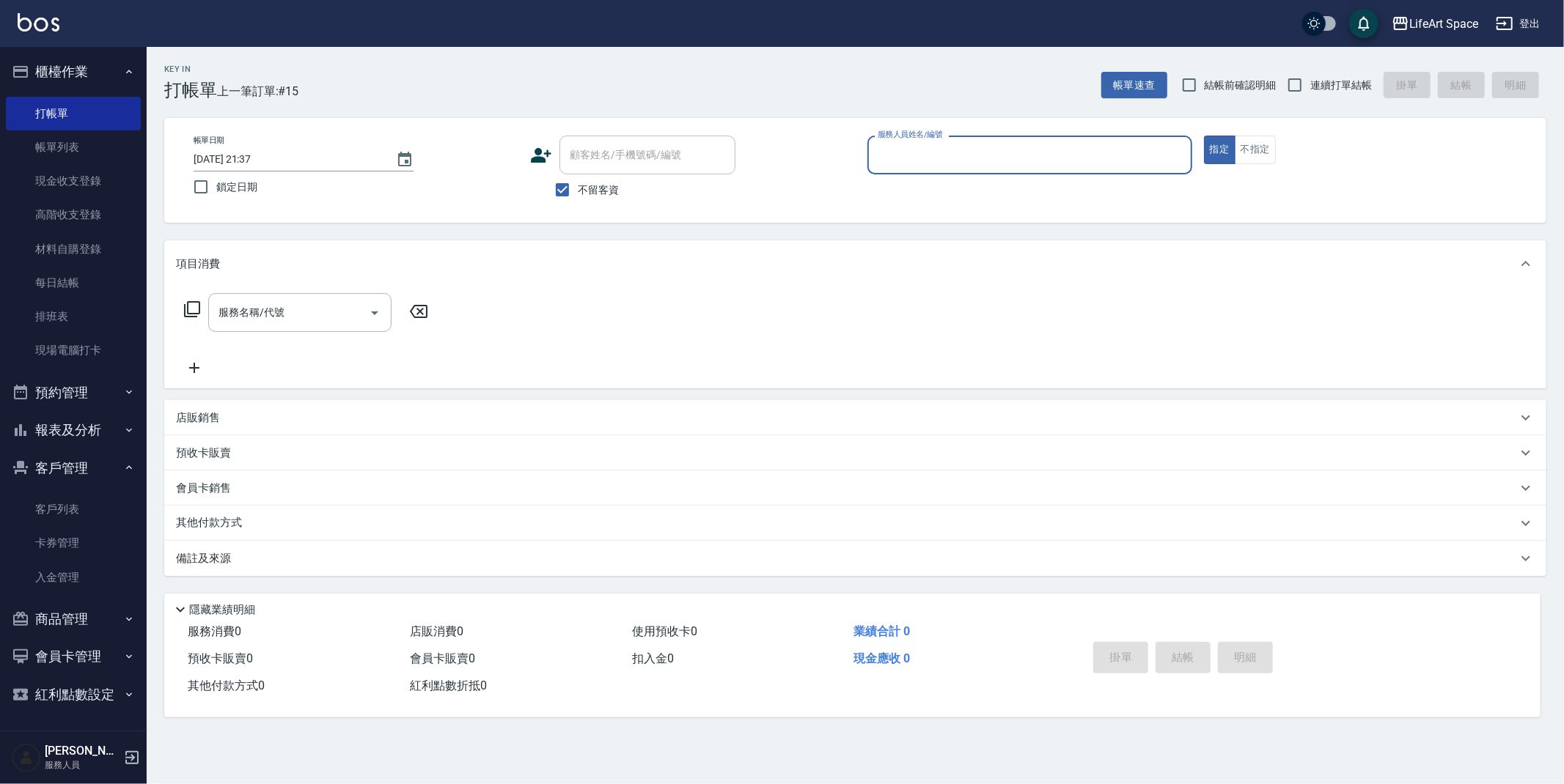
click at [907, 161] on input "服務人員姓名/編號" at bounding box center [1030, 155] width 311 height 26
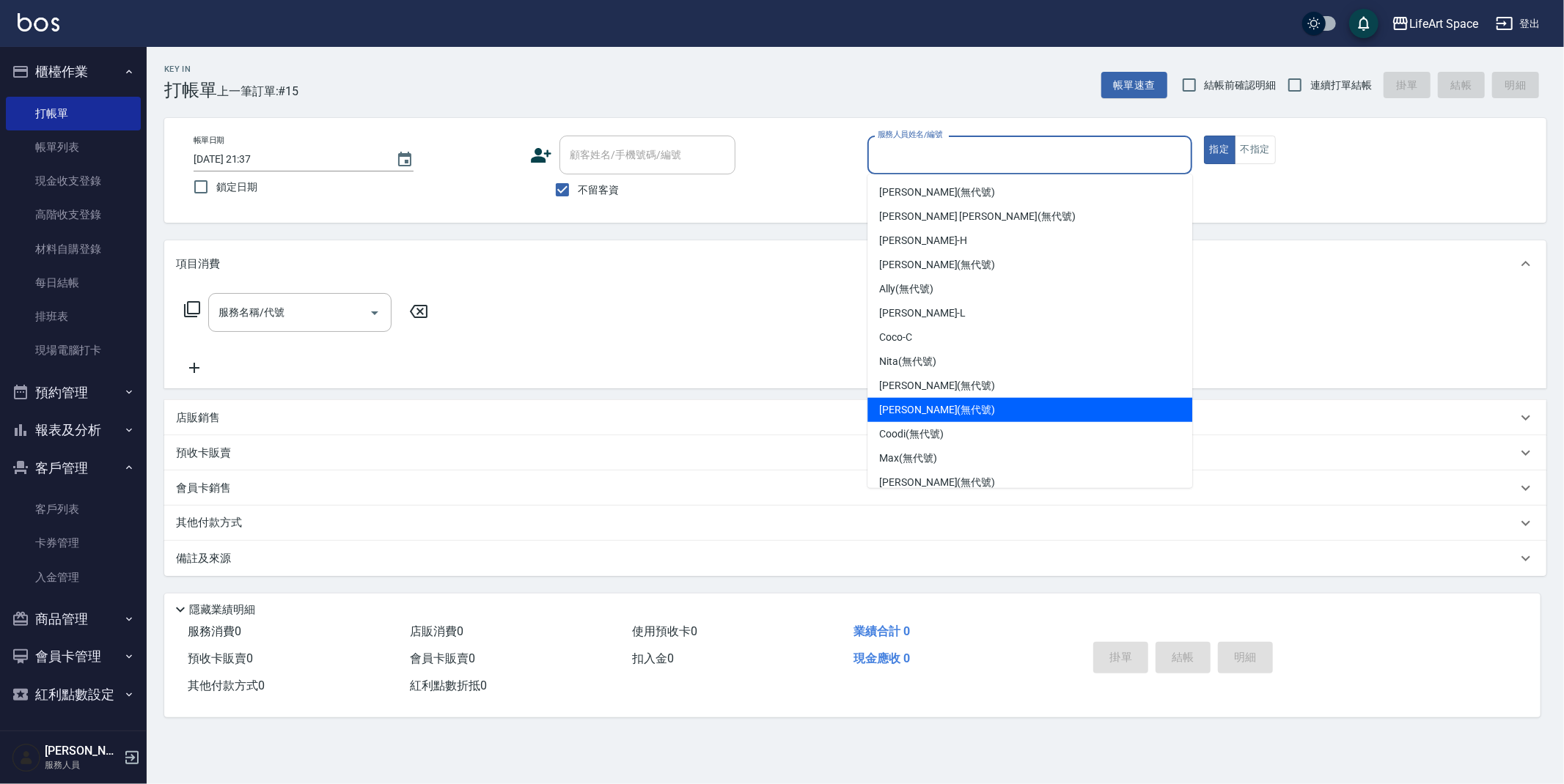
scroll to position [254, 0]
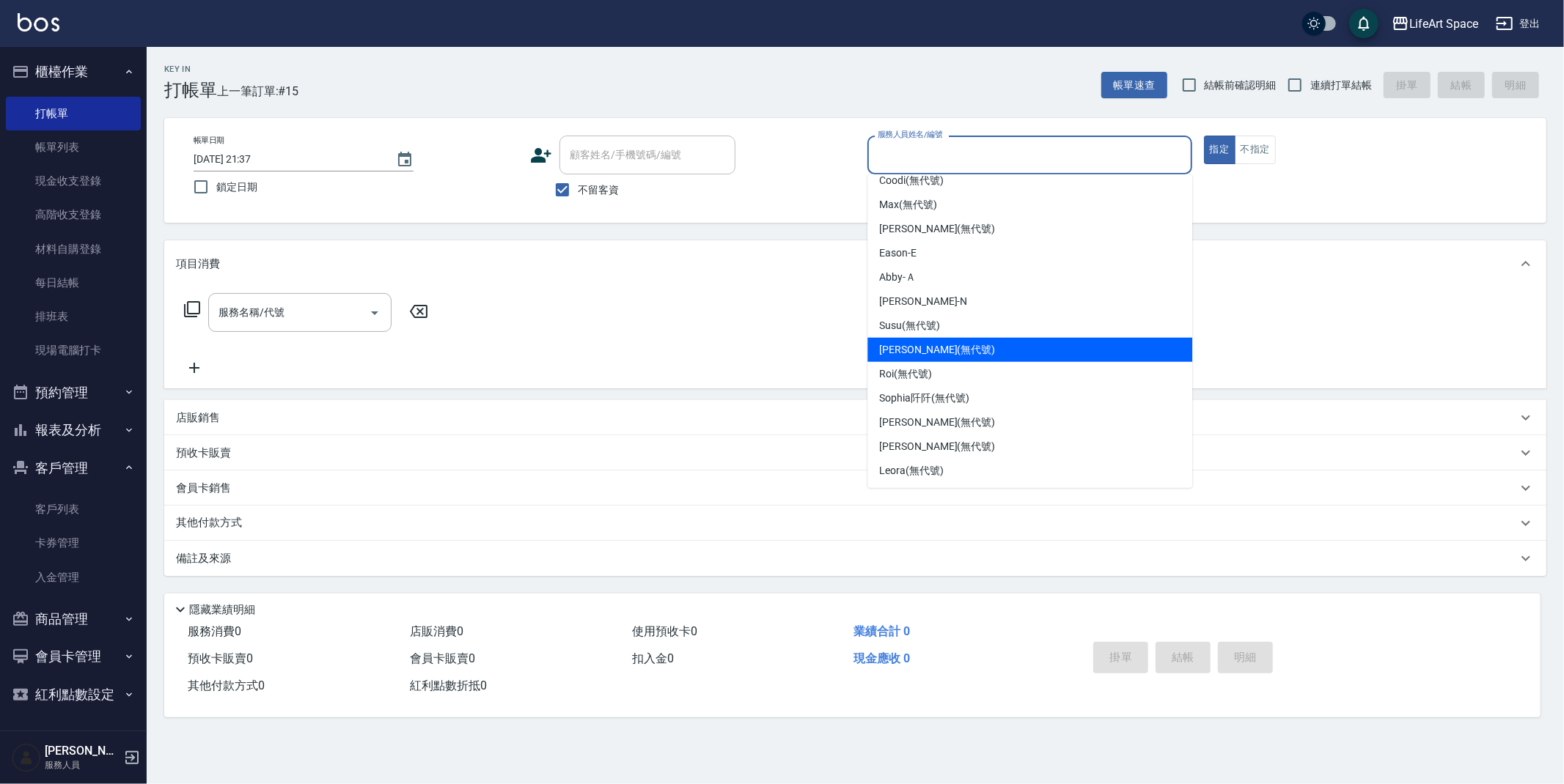
click at [979, 348] on div "[PERSON_NAME] (無代號)" at bounding box center [1030, 349] width 325 height 24
type input "[PERSON_NAME](無代號)"
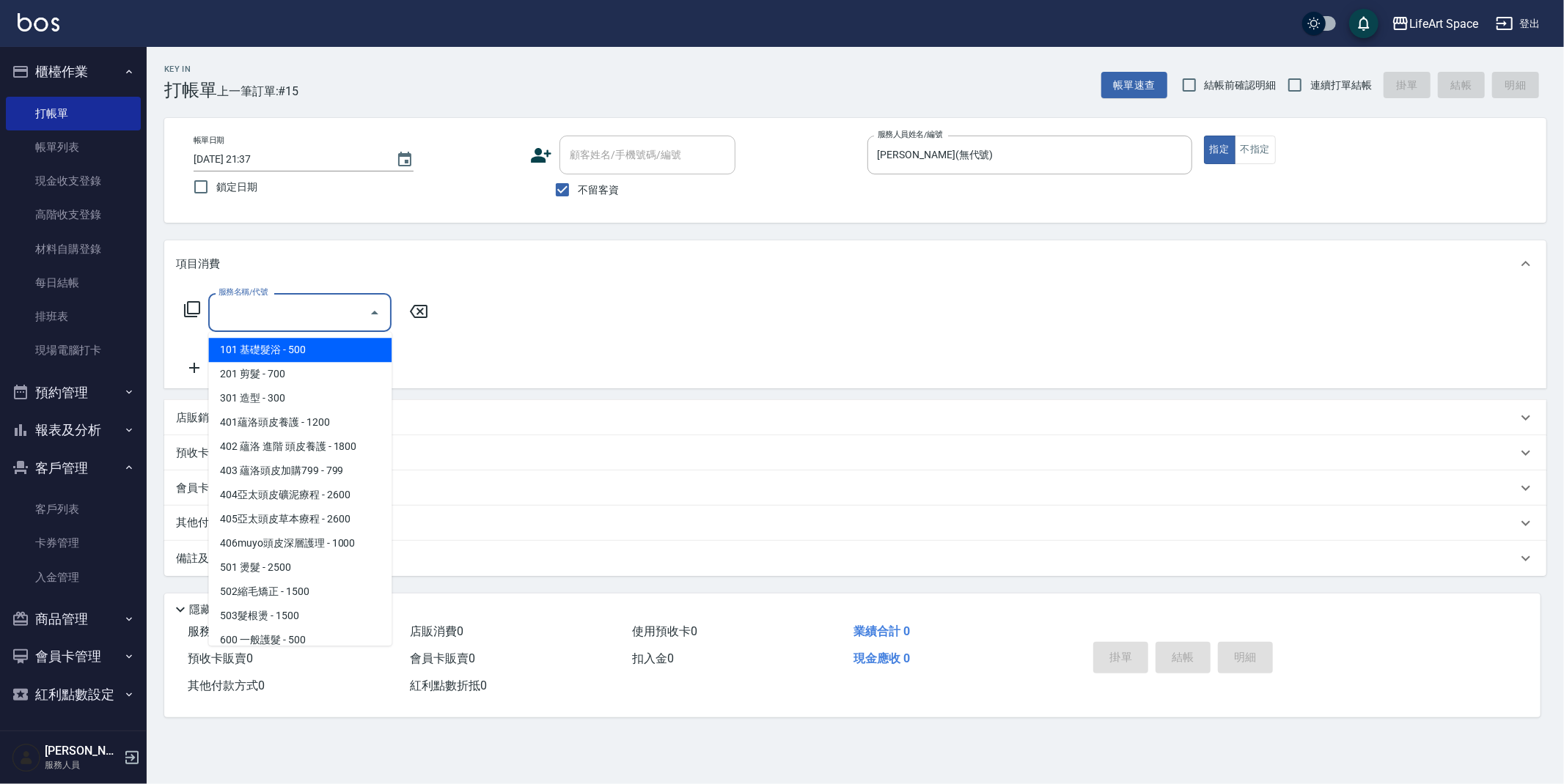
click at [263, 310] on input "服務名稱/代號" at bounding box center [289, 312] width 148 height 26
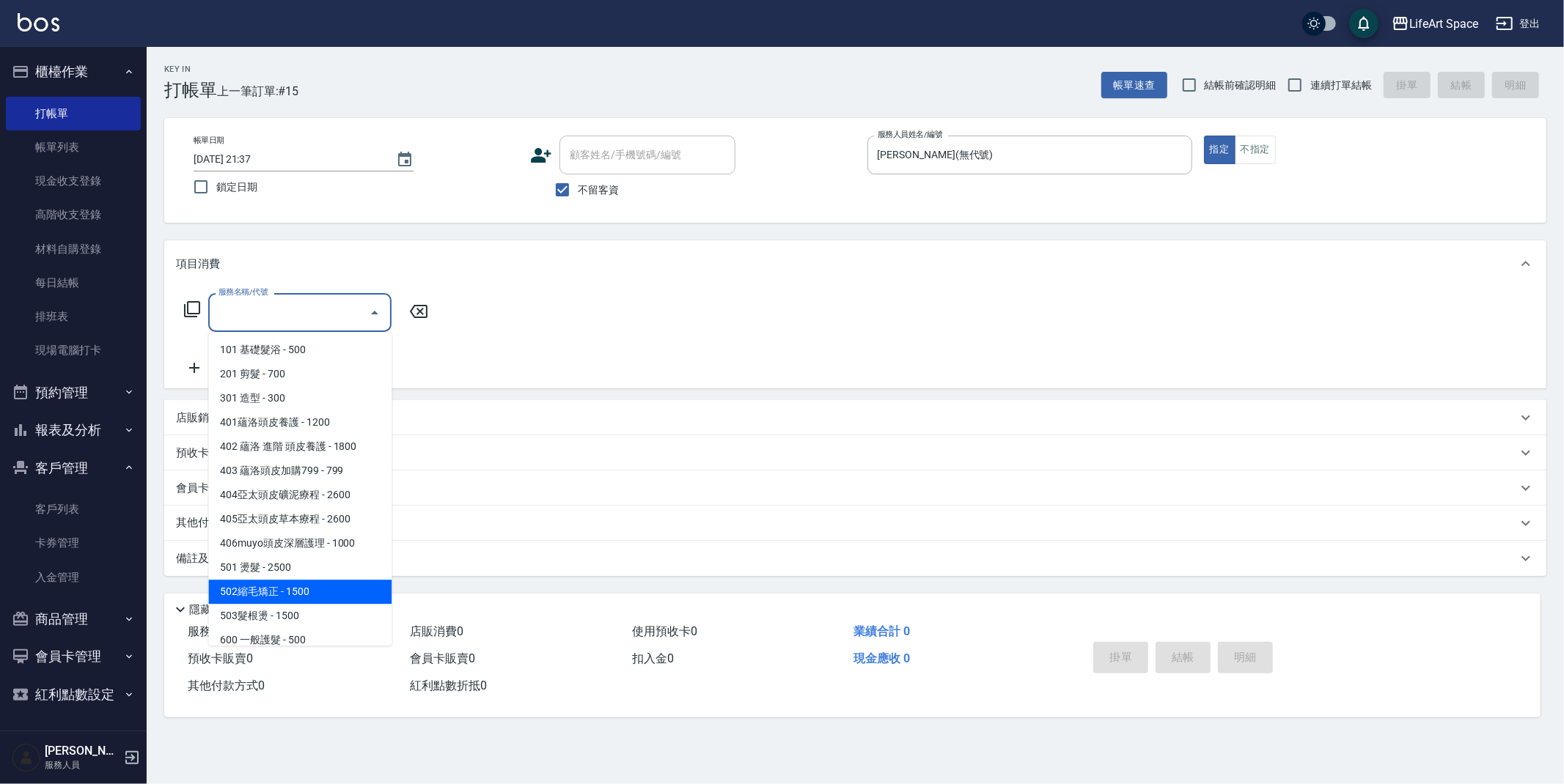
click at [353, 583] on span "502縮毛矯正 - 1500" at bounding box center [300, 591] width 184 height 24
type input "502縮毛矯正 (502)"
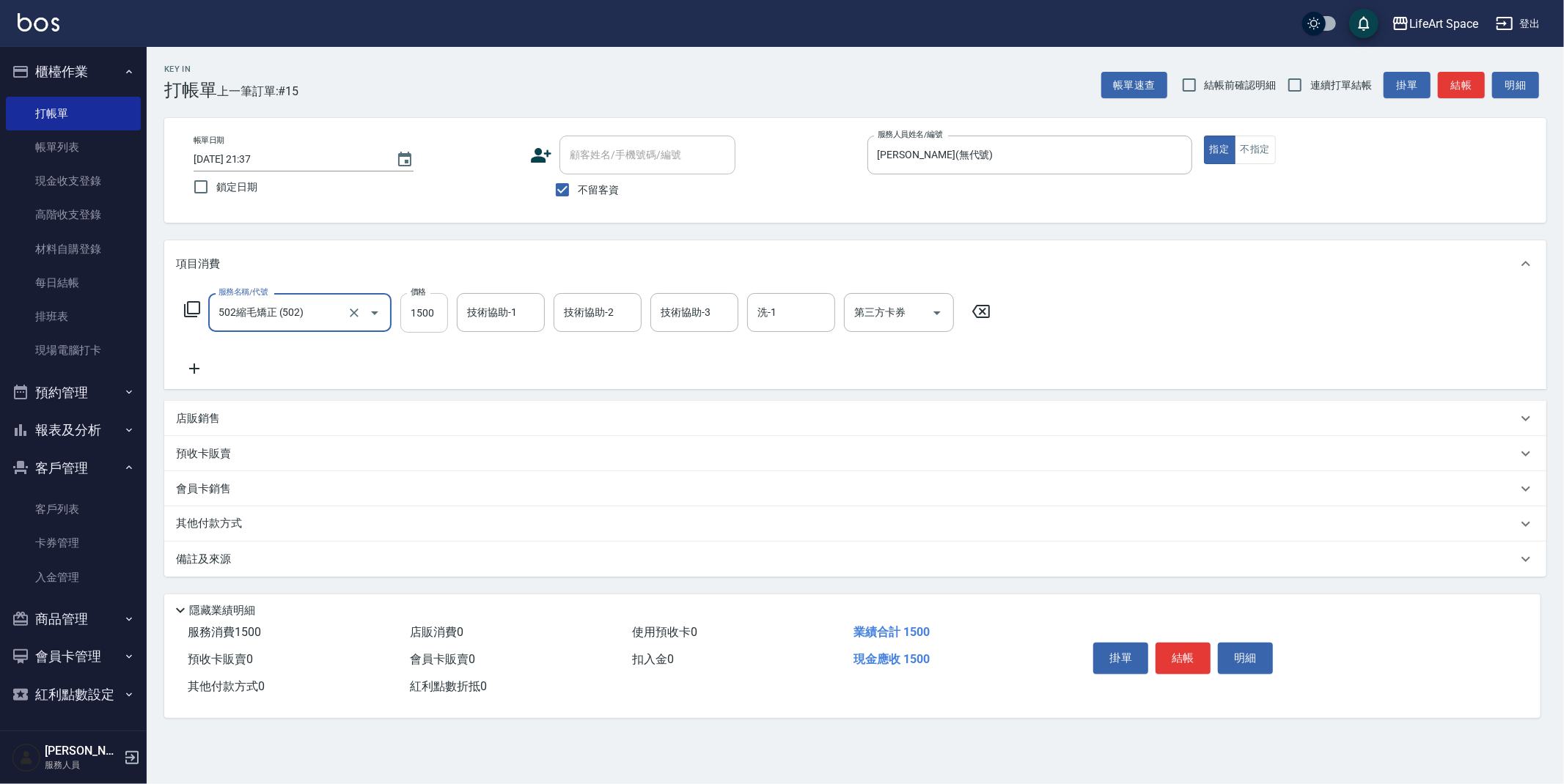
click at [437, 309] on input "1500" at bounding box center [424, 313] width 48 height 40
type input "4300"
click at [499, 310] on div "技術協助-1 技術協助-1" at bounding box center [500, 312] width 88 height 39
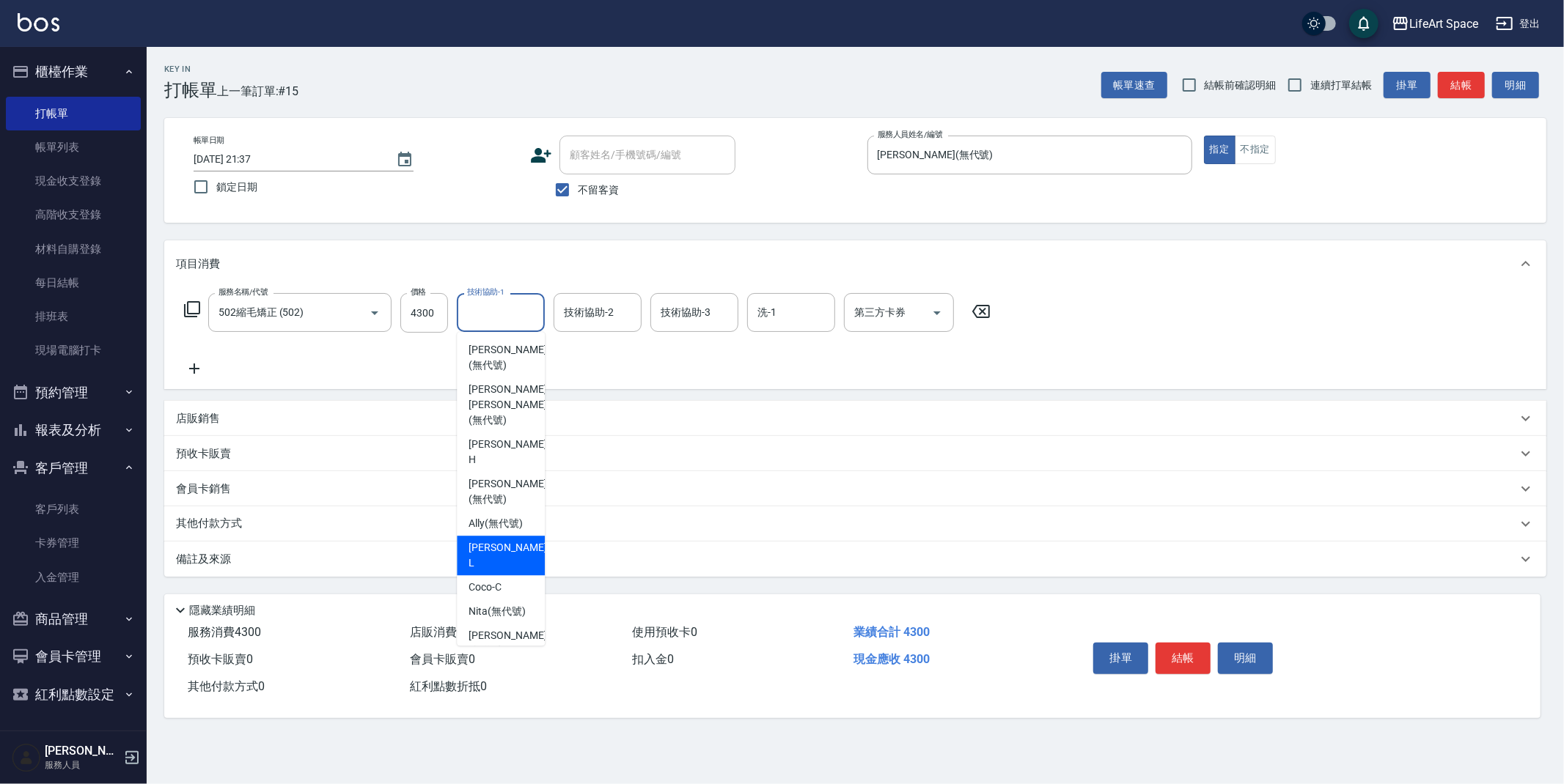
scroll to position [453, 0]
click at [499, 518] on span "[PERSON_NAME]阡 (無代號)" at bounding box center [501, 533] width 64 height 30
type input "[PERSON_NAME]阡(無代號)"
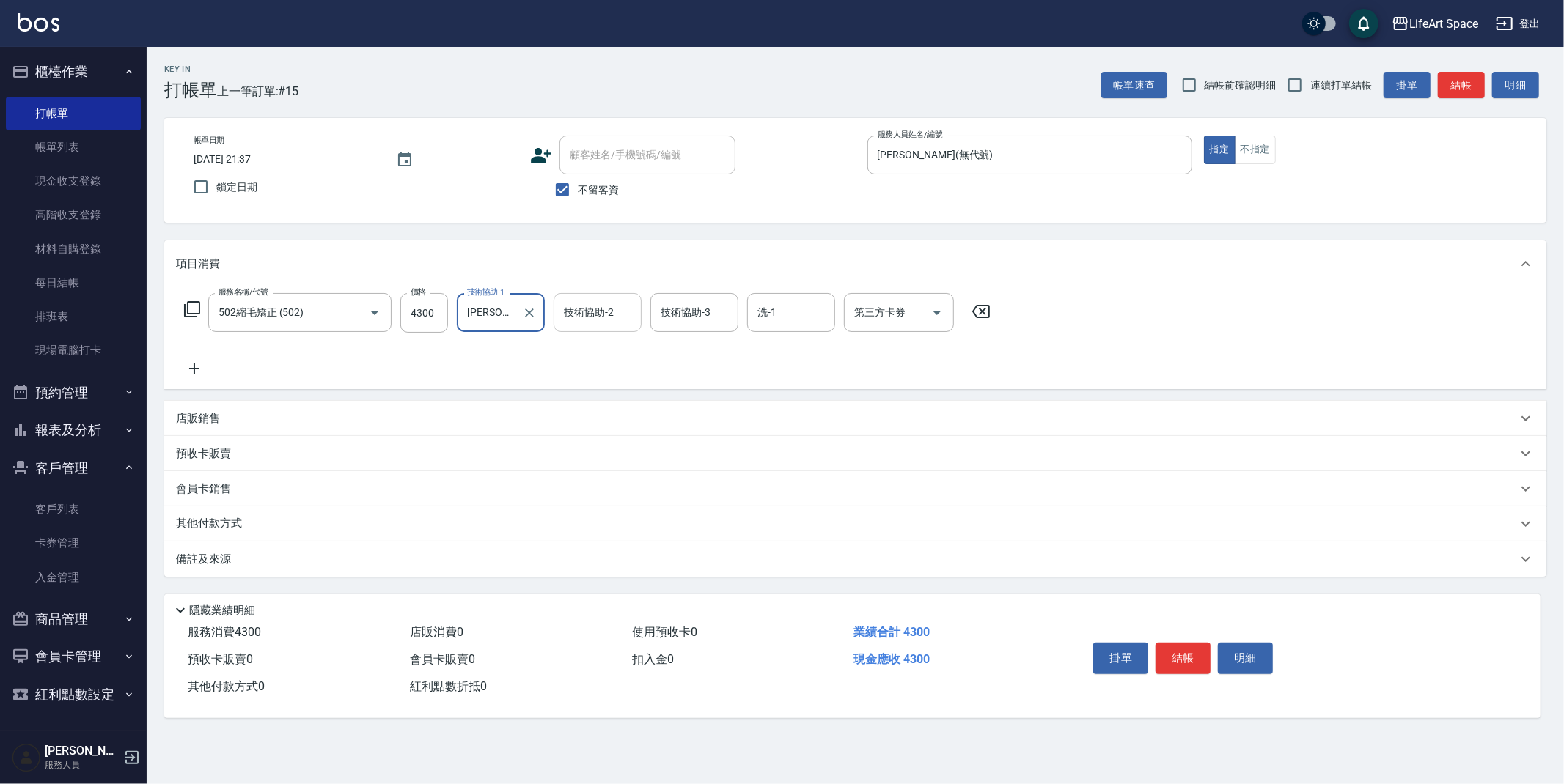
click at [595, 306] on div "技術協助-2 技術協助-2" at bounding box center [597, 312] width 88 height 39
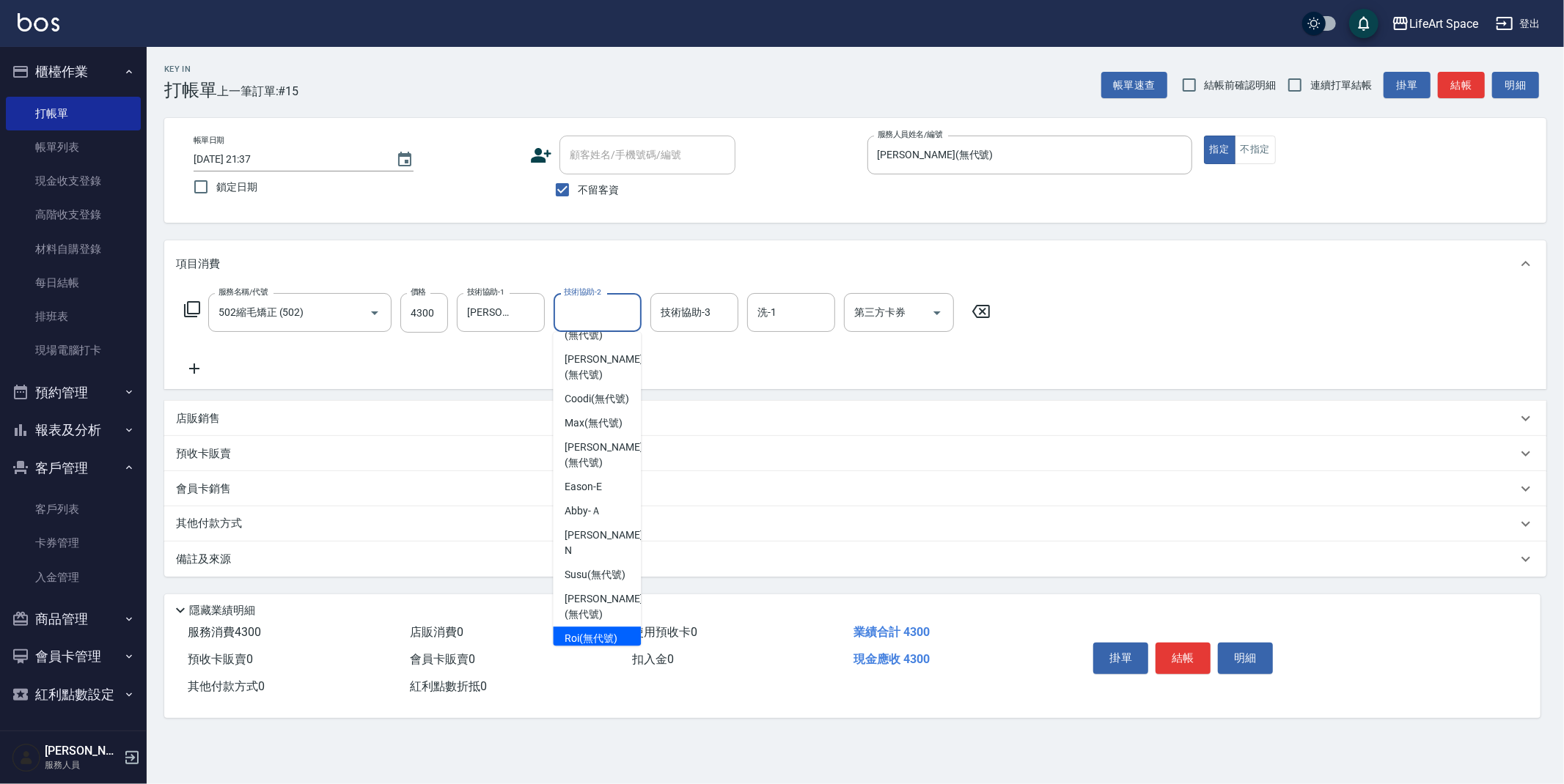
scroll to position [319, 0]
click at [608, 652] on span "[PERSON_NAME]阡 (無代號)" at bounding box center [597, 667] width 64 height 30
type input "[PERSON_NAME]阡(無代號)"
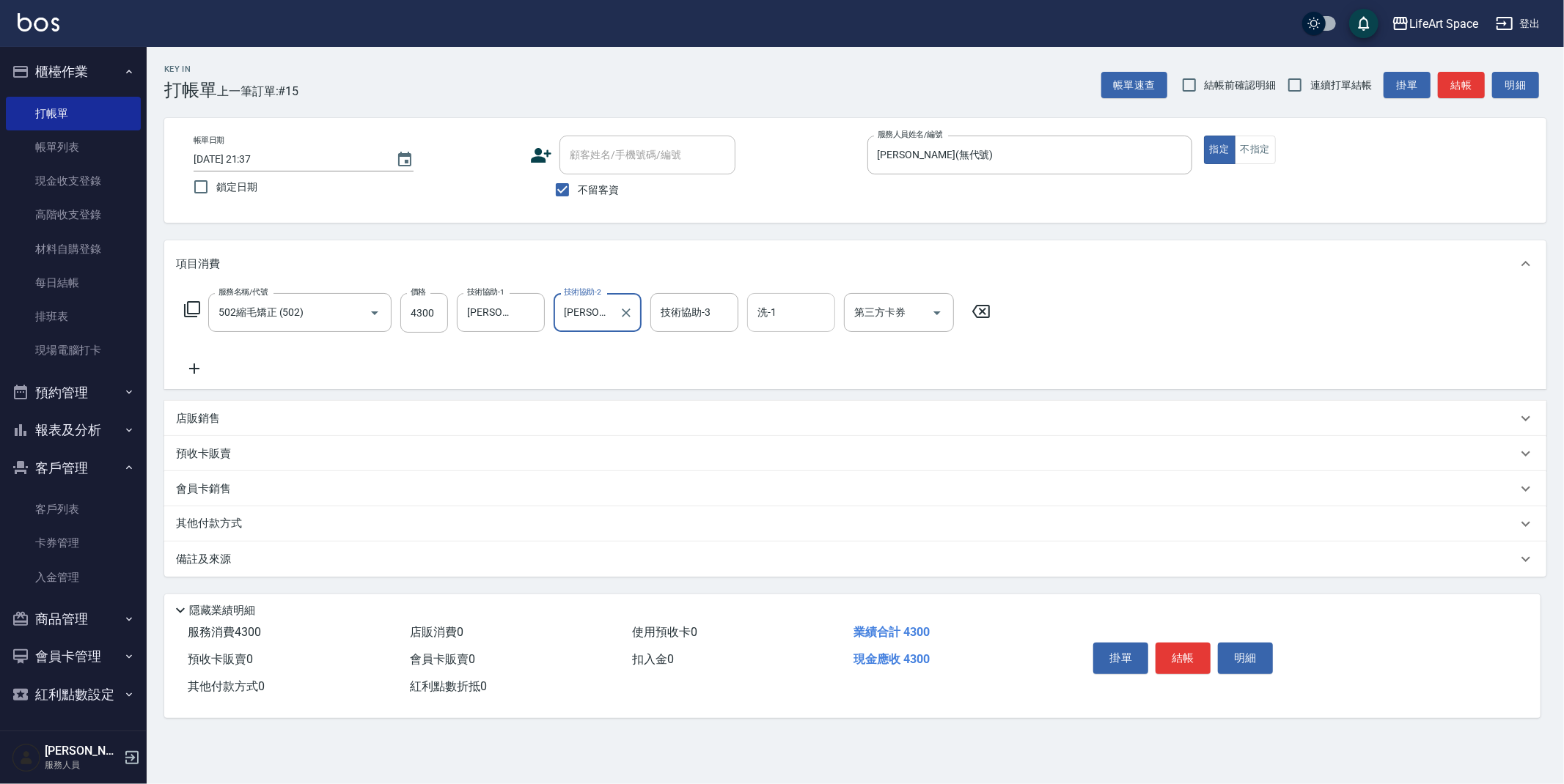
click at [779, 311] on input "洗-1" at bounding box center [791, 312] width 75 height 26
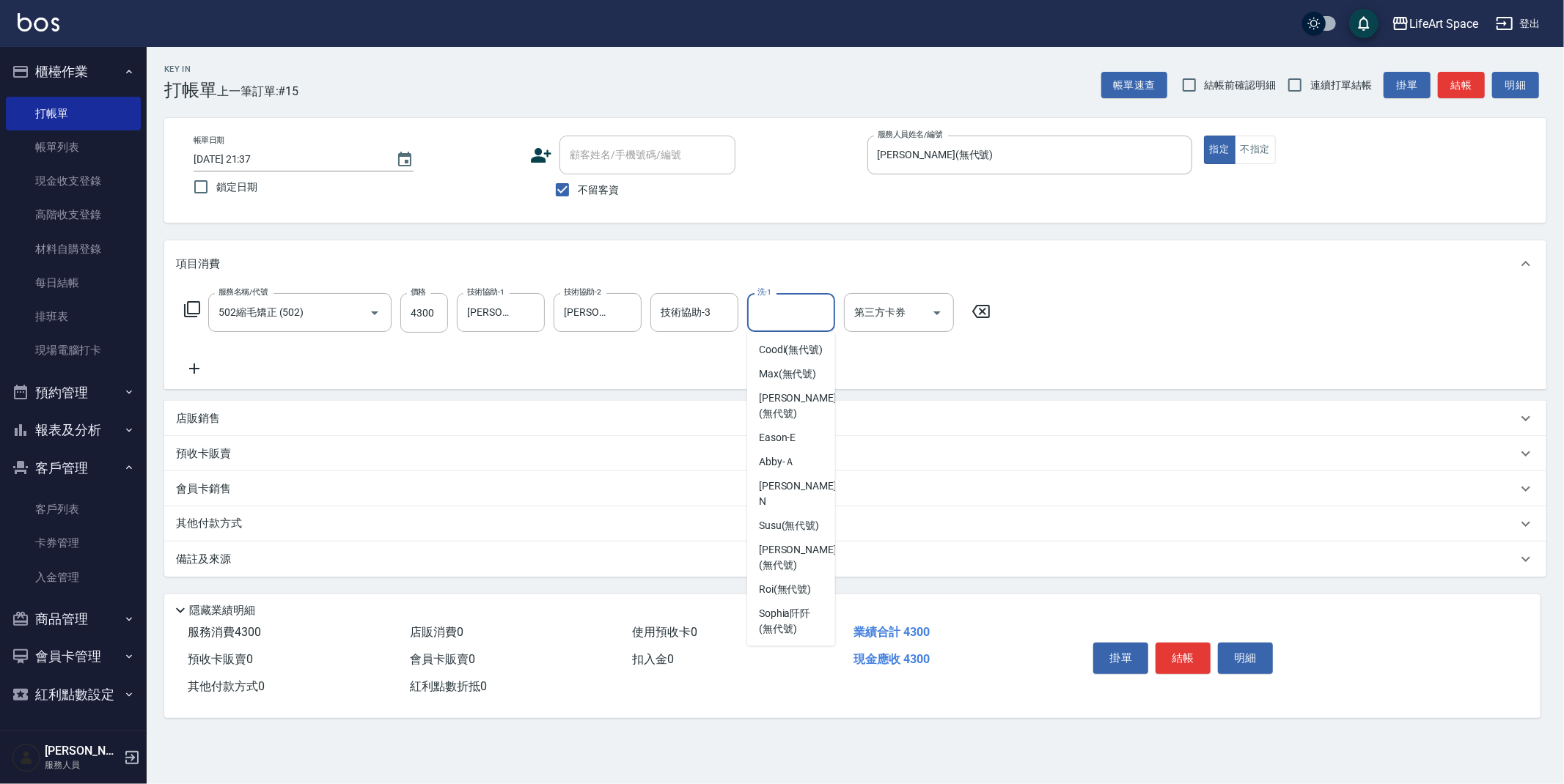
scroll to position [453, 0]
click at [780, 518] on span "[PERSON_NAME]阡 (無代號)" at bounding box center [791, 533] width 64 height 30
type input "[PERSON_NAME]阡(無代號)"
click at [275, 523] on div "其他付款方式" at bounding box center [847, 525] width 1342 height 16
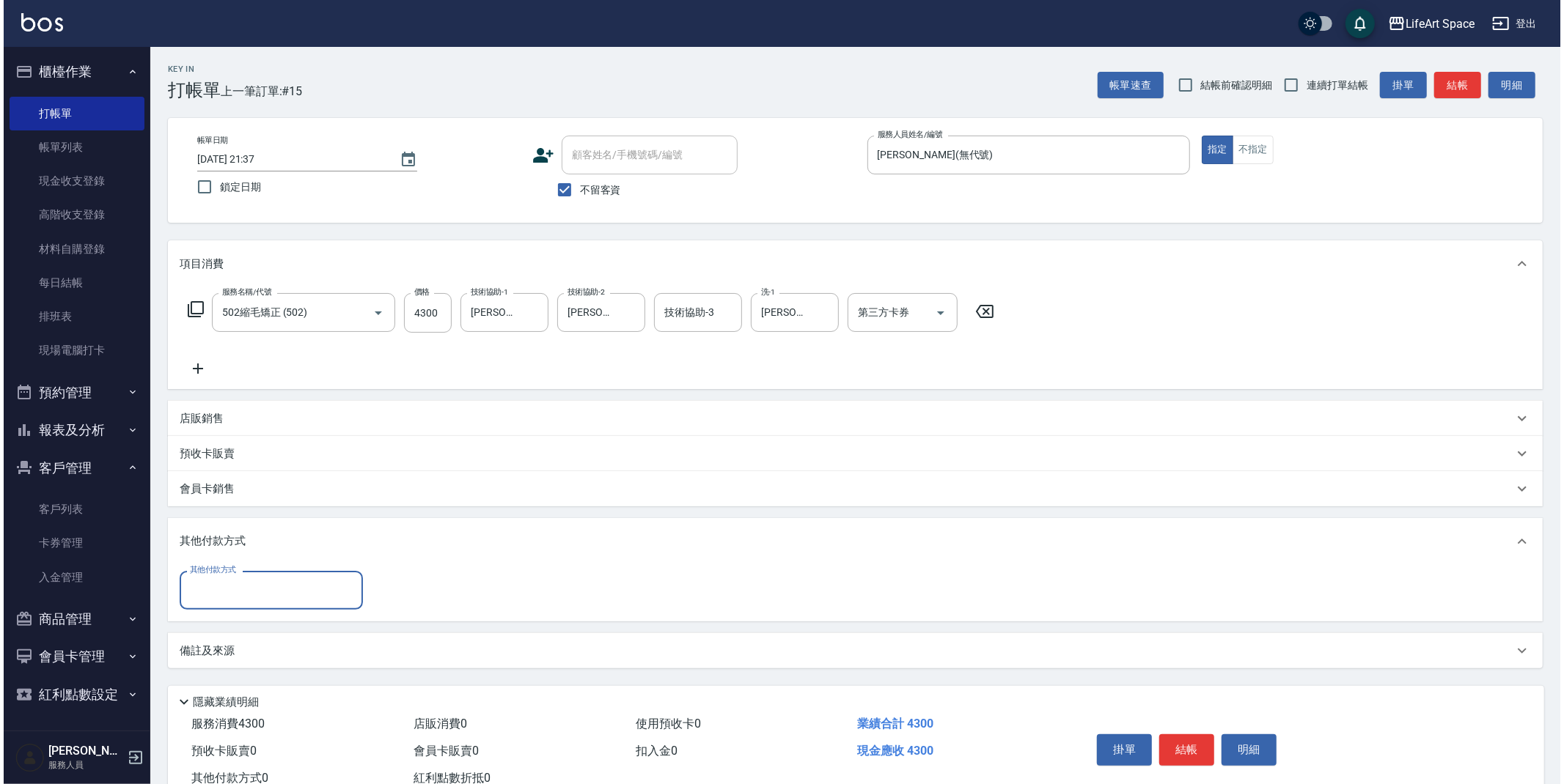
scroll to position [0, 0]
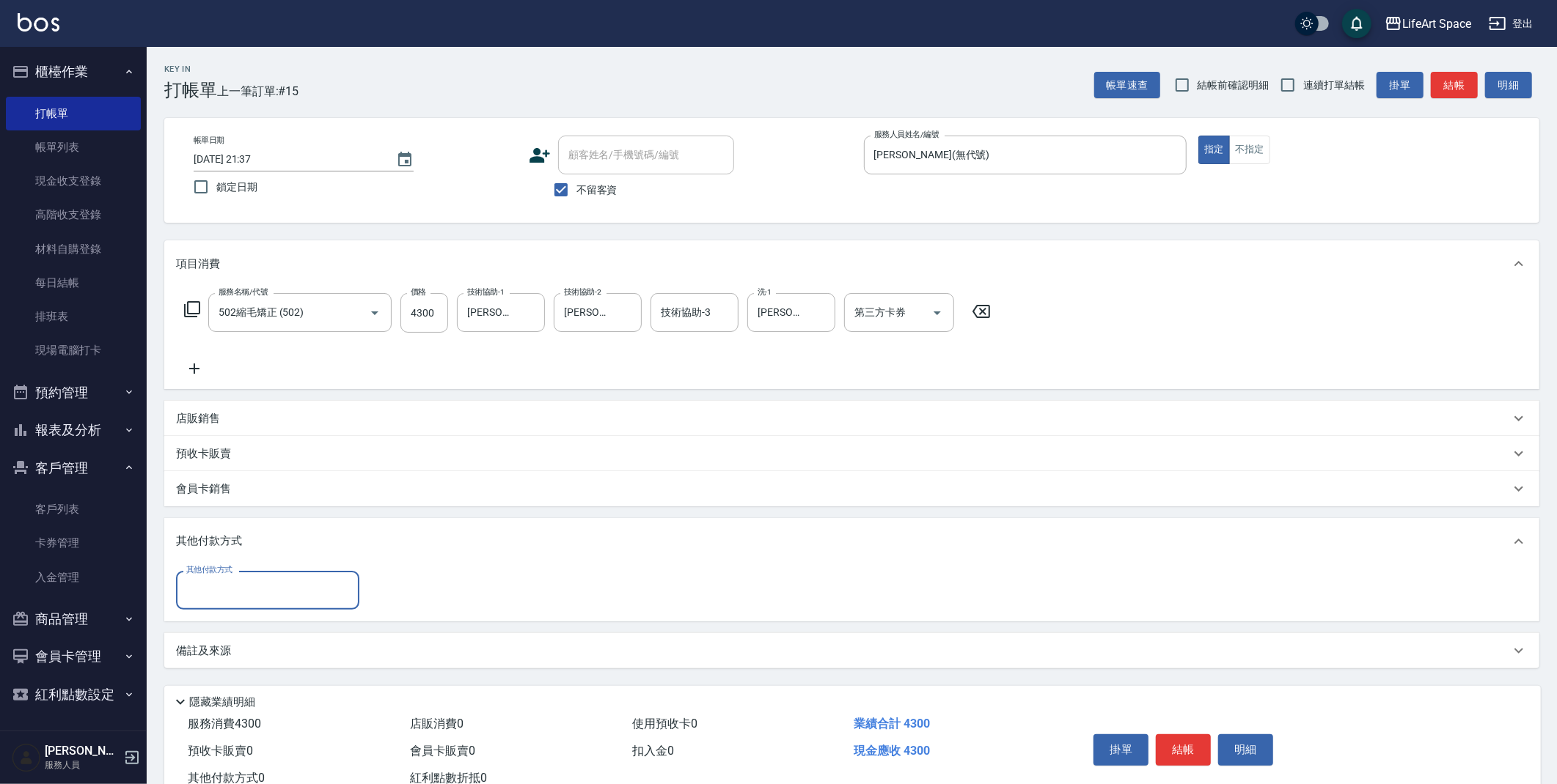
click at [277, 590] on input "其他付款方式" at bounding box center [268, 590] width 170 height 26
click at [272, 650] on span "Linepay" at bounding box center [268, 651] width 184 height 24
type input "Linepay"
type input "4300"
click at [1192, 749] on button "結帳" at bounding box center [1183, 750] width 55 height 30
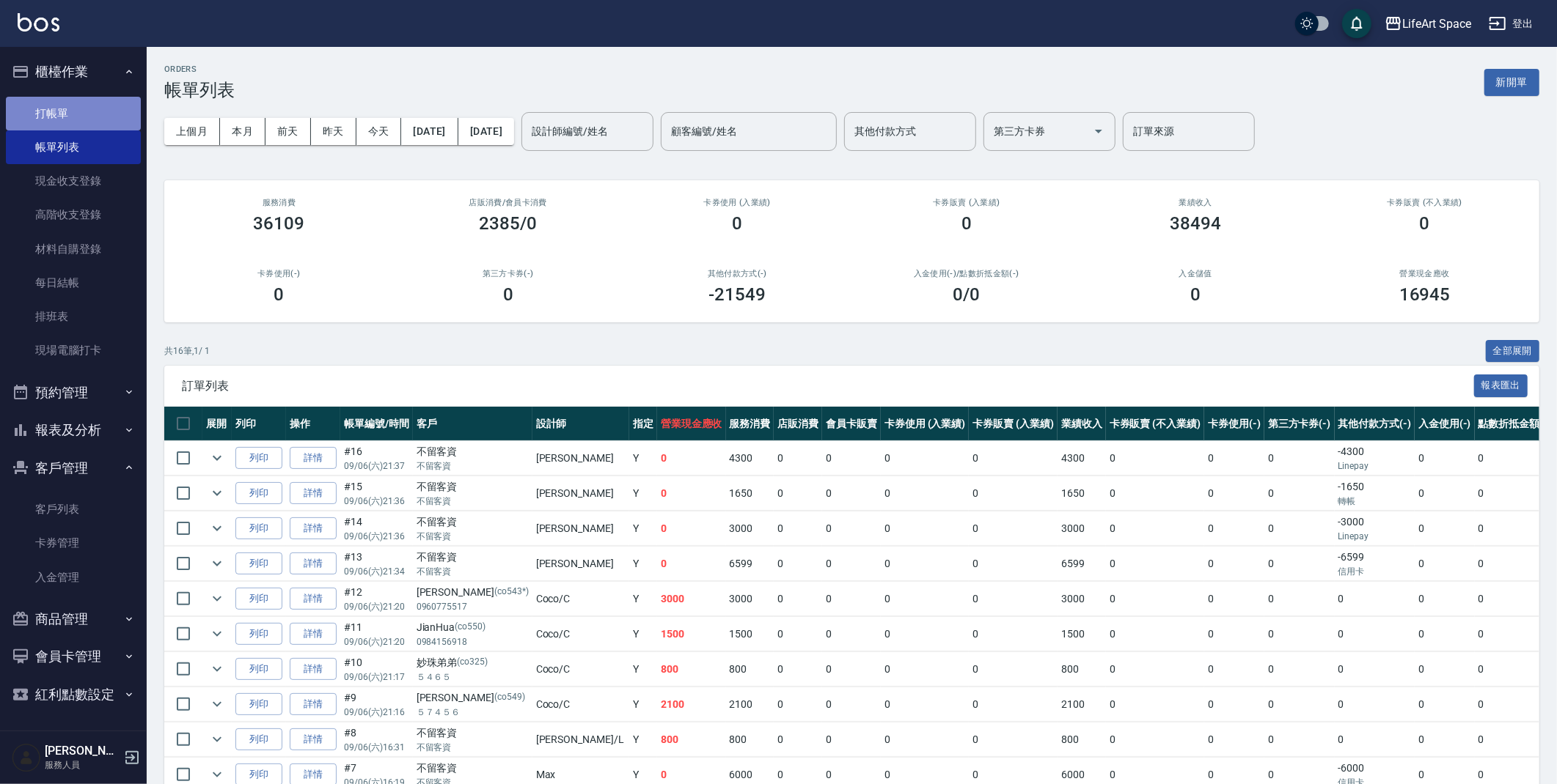
click at [68, 105] on link "打帳單" at bounding box center [73, 113] width 135 height 34
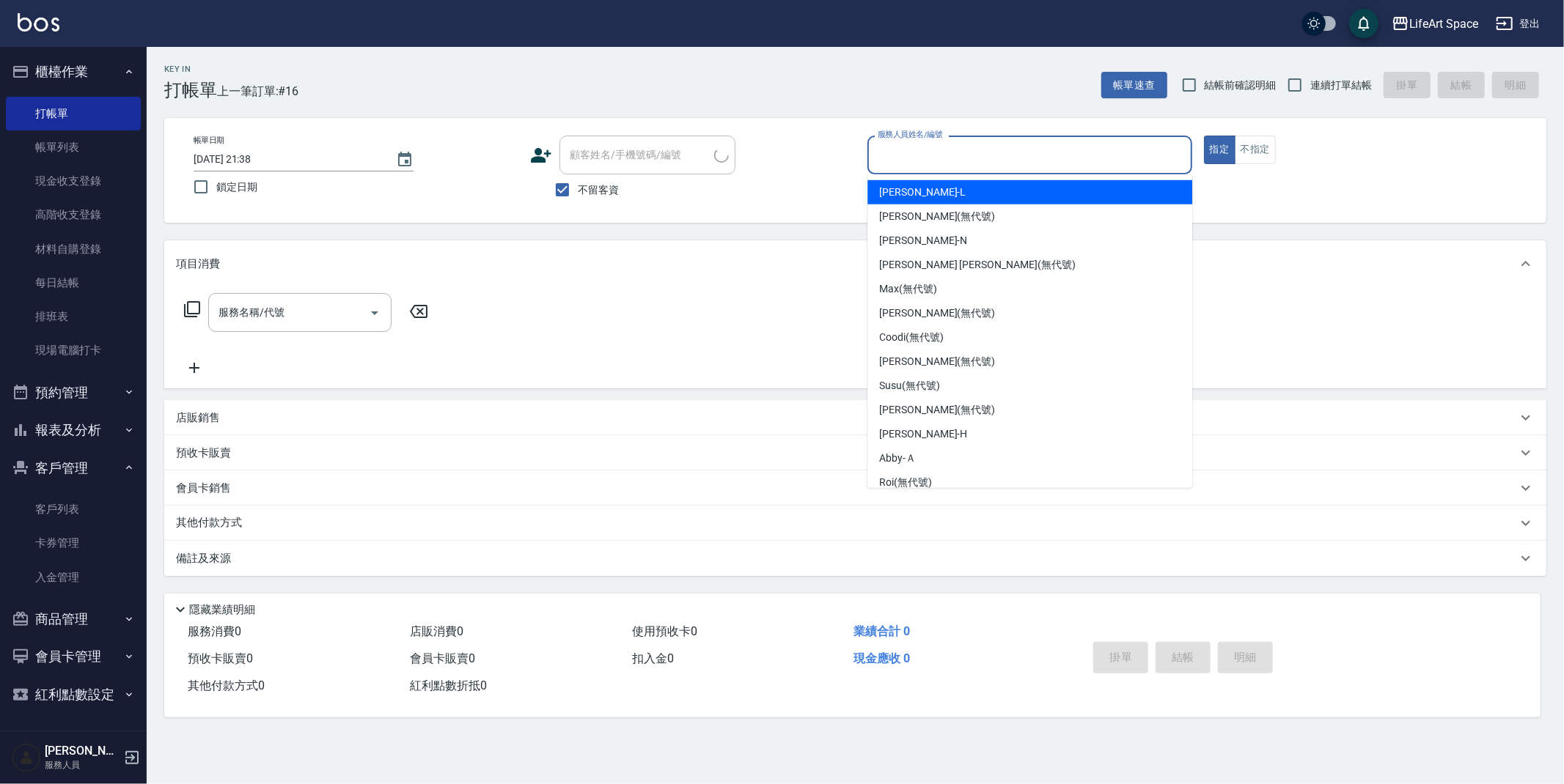
click at [953, 149] on input "服務人員姓名/編號" at bounding box center [1030, 155] width 311 height 26
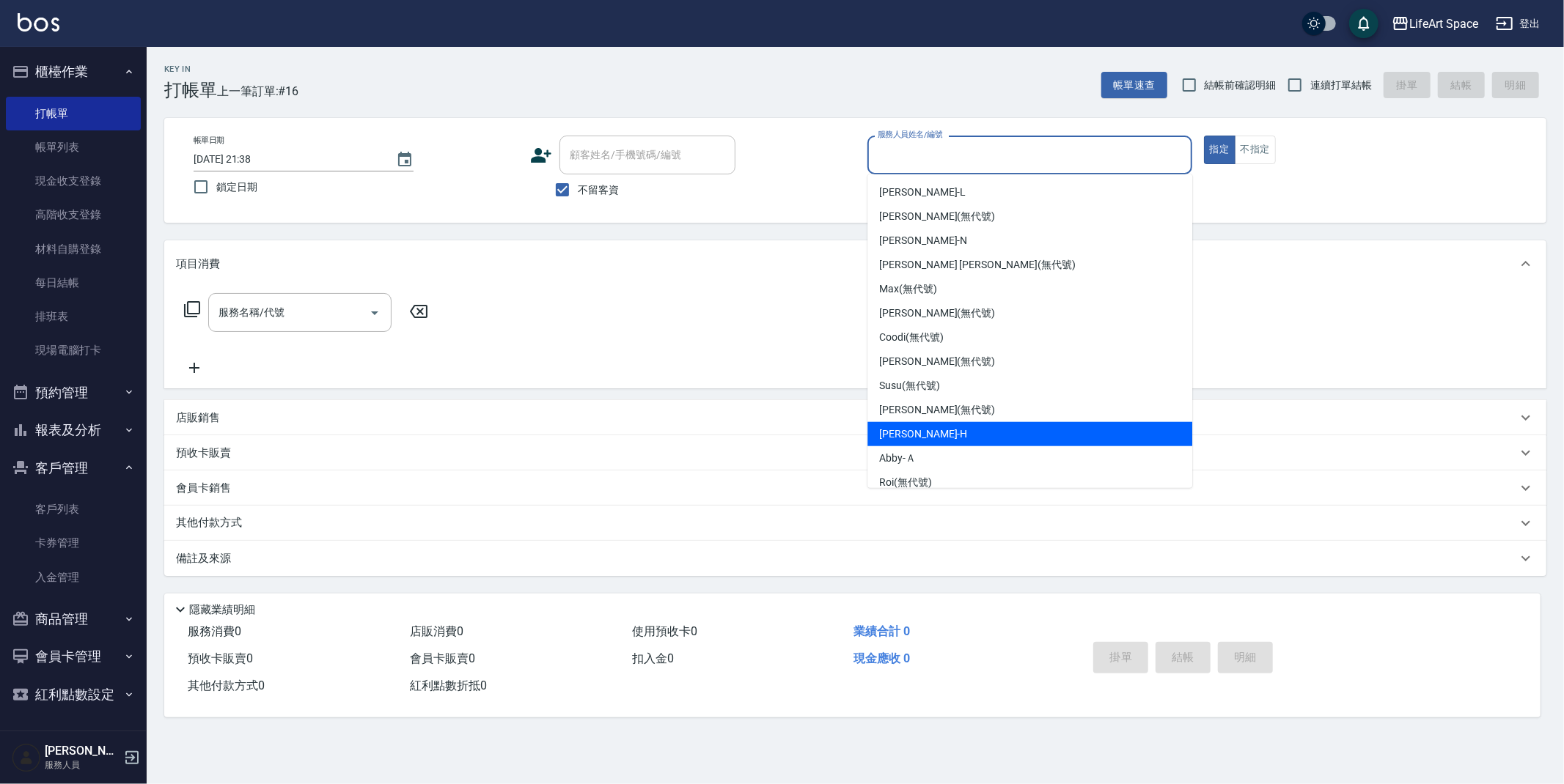
scroll to position [3, 0]
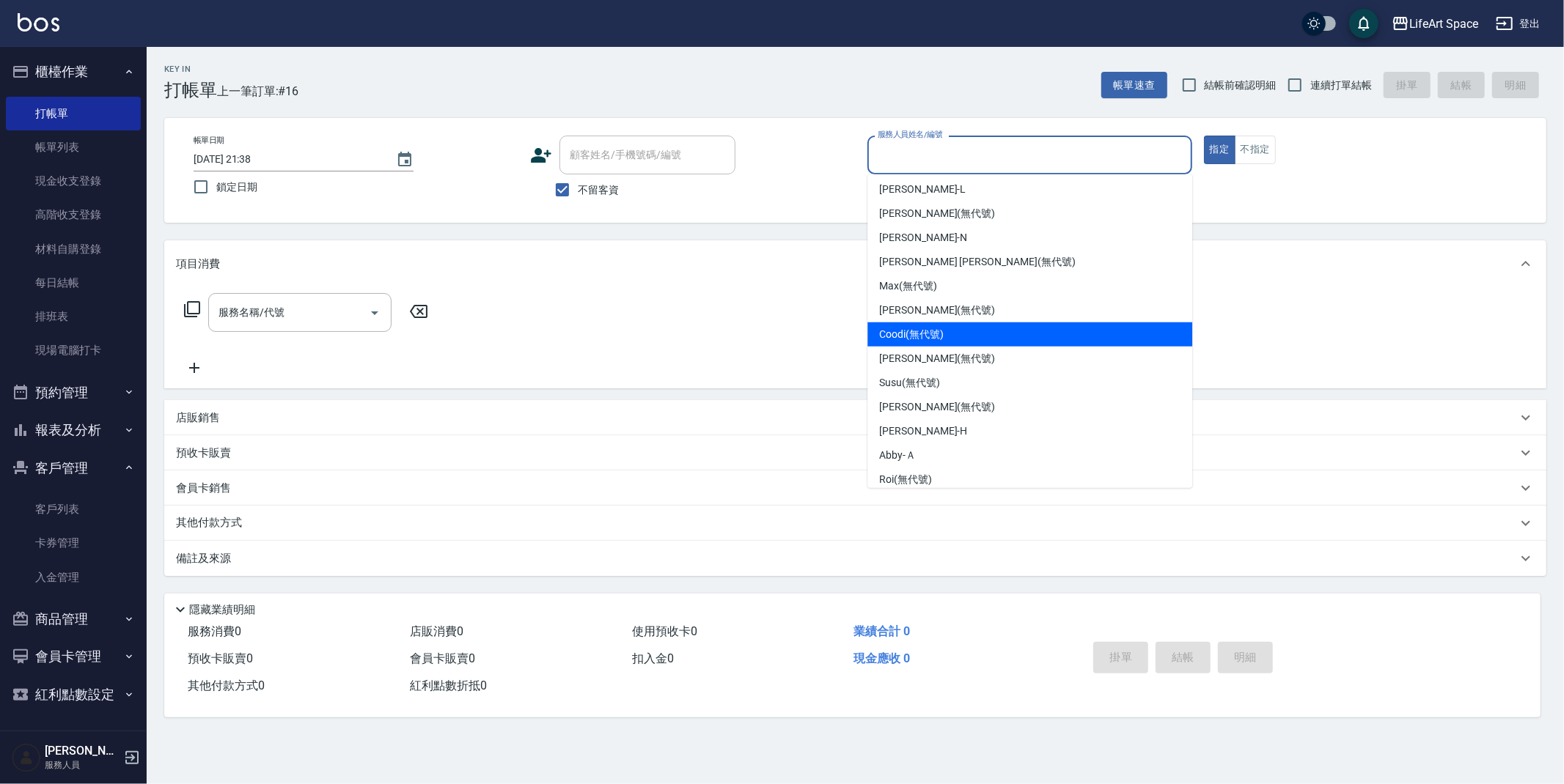
click at [939, 338] on span "Coodi (無代號)" at bounding box center [911, 334] width 64 height 16
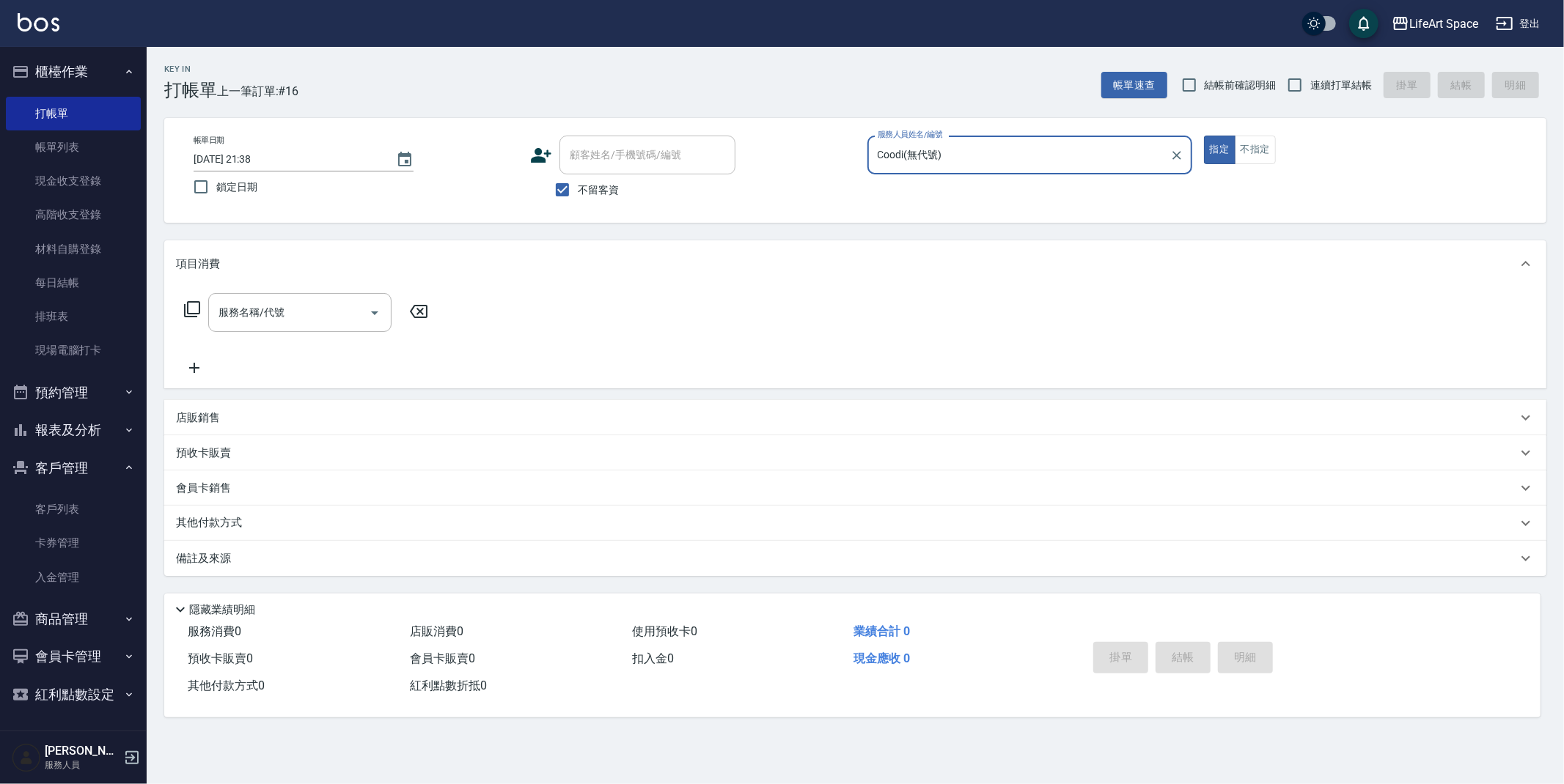
click at [969, 145] on input "Coodi(無代號)" at bounding box center [1019, 155] width 290 height 26
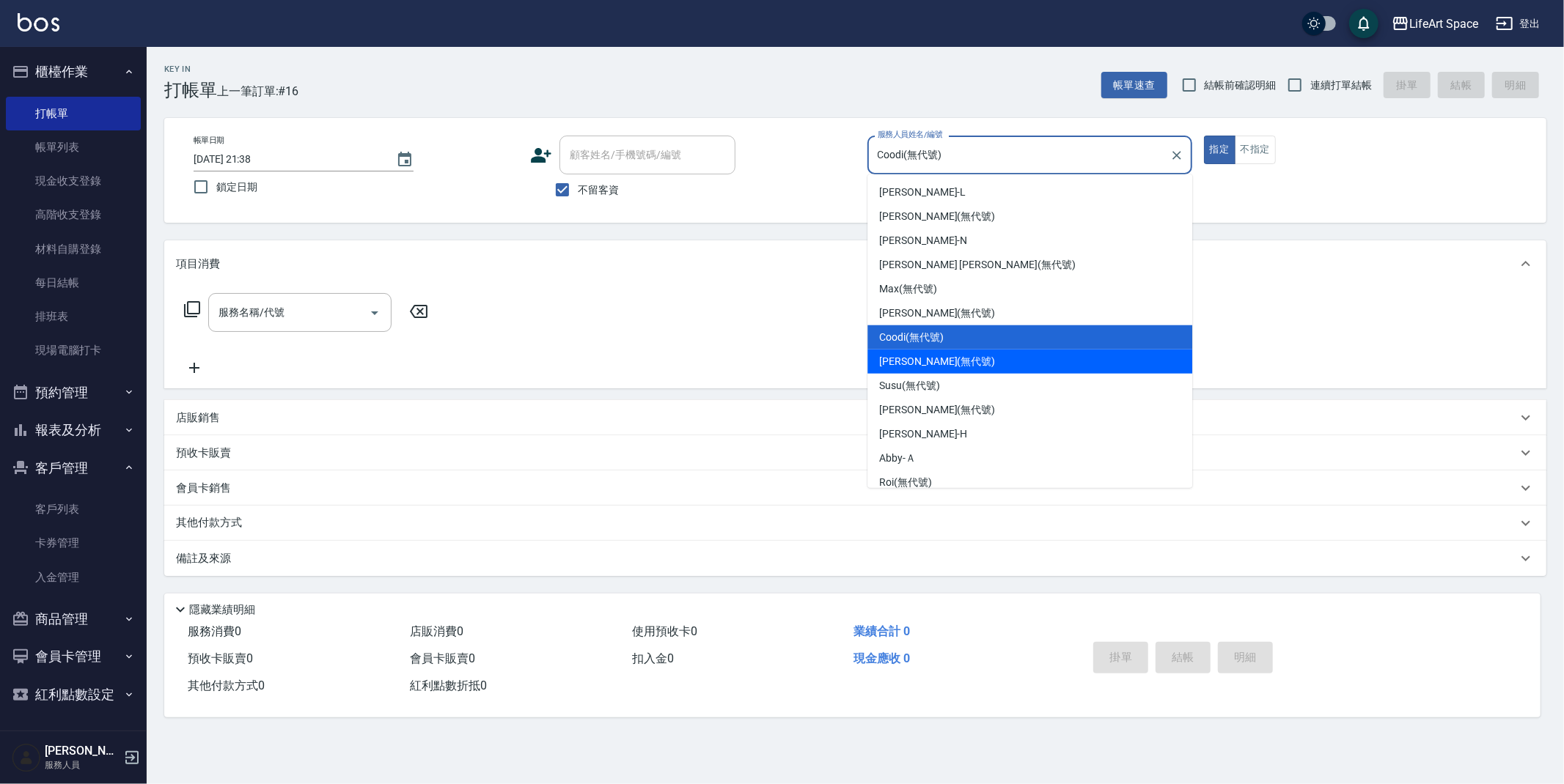
click at [946, 356] on div "[PERSON_NAME] (無代號)" at bounding box center [1030, 362] width 325 height 24
type input "[PERSON_NAME](無代號)"
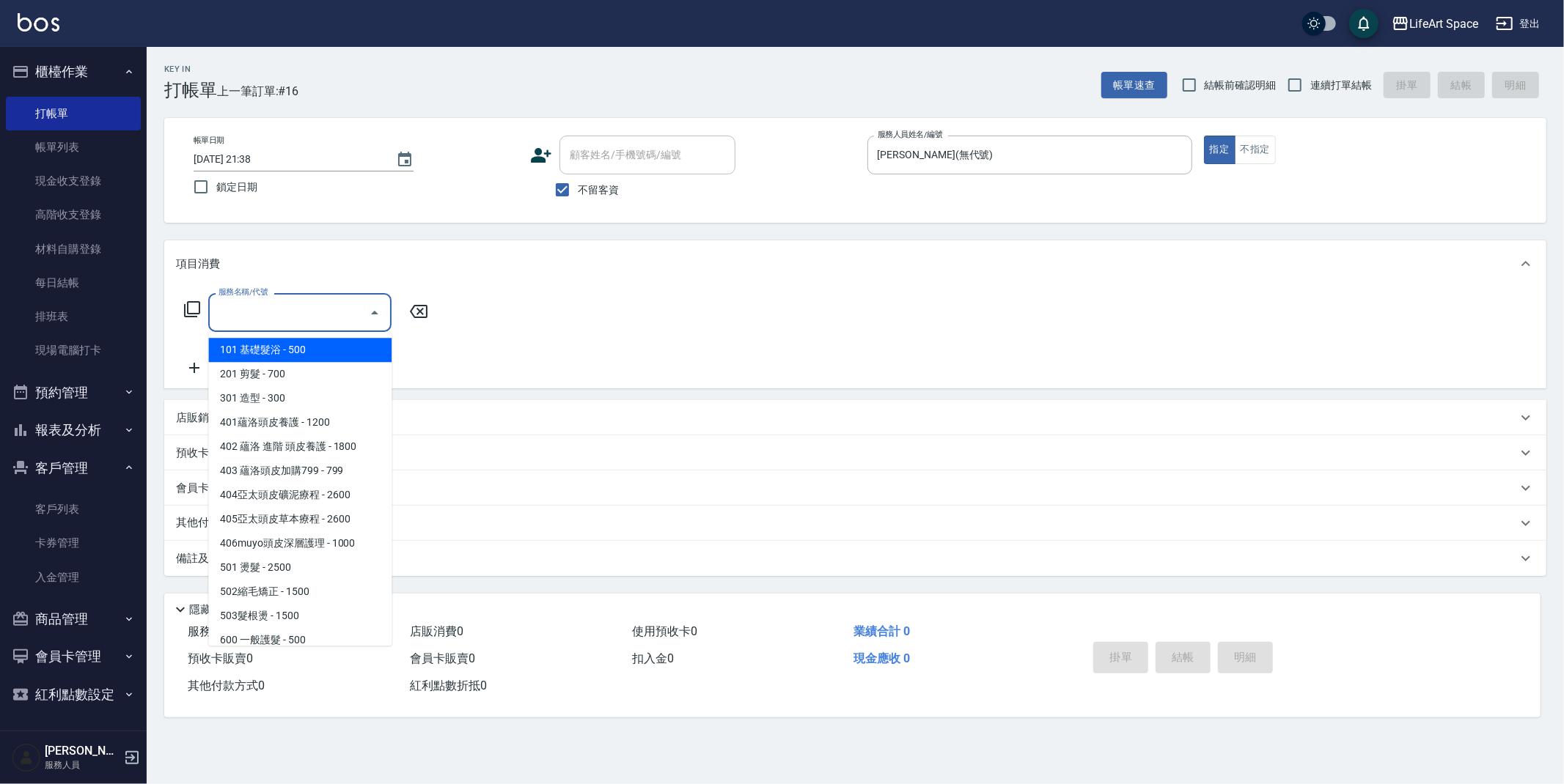
click at [288, 316] on input "服務名稱/代號" at bounding box center [289, 312] width 148 height 26
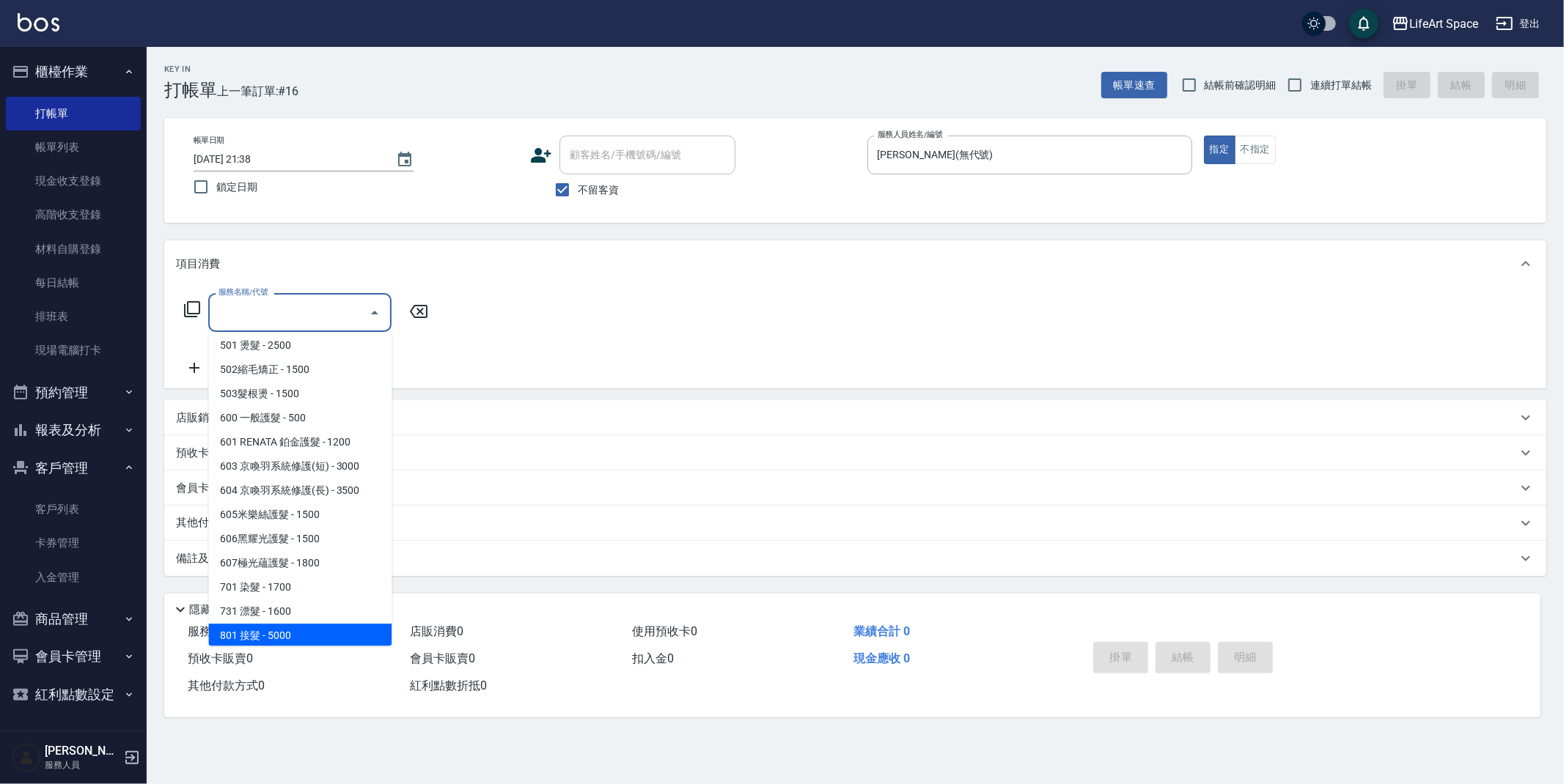
scroll to position [230, 0]
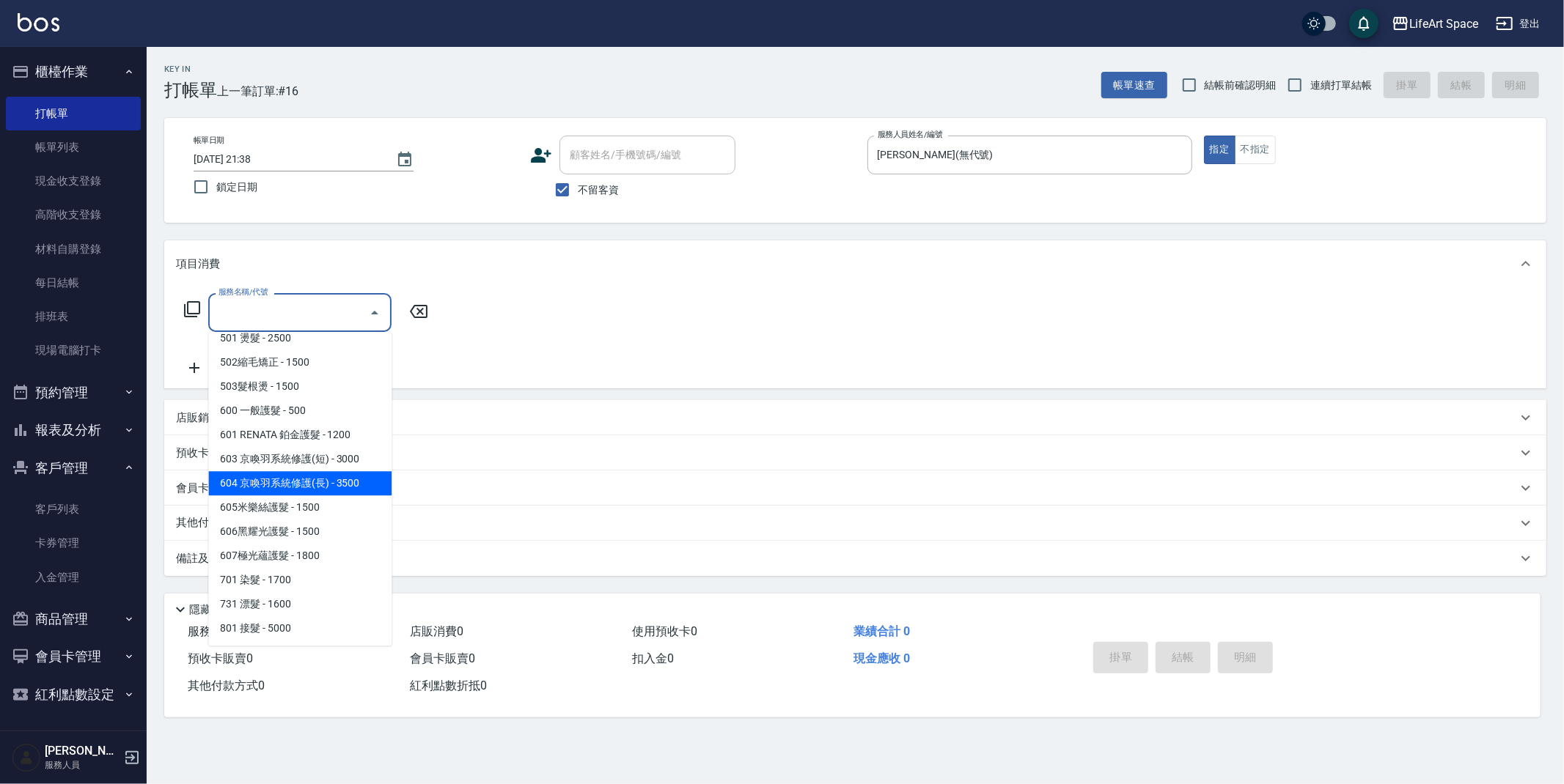
click at [324, 488] on span "604 京喚羽系統修護(長) - 3500" at bounding box center [300, 483] width 184 height 24
type input "604 京喚羽系統修護(長)(604)"
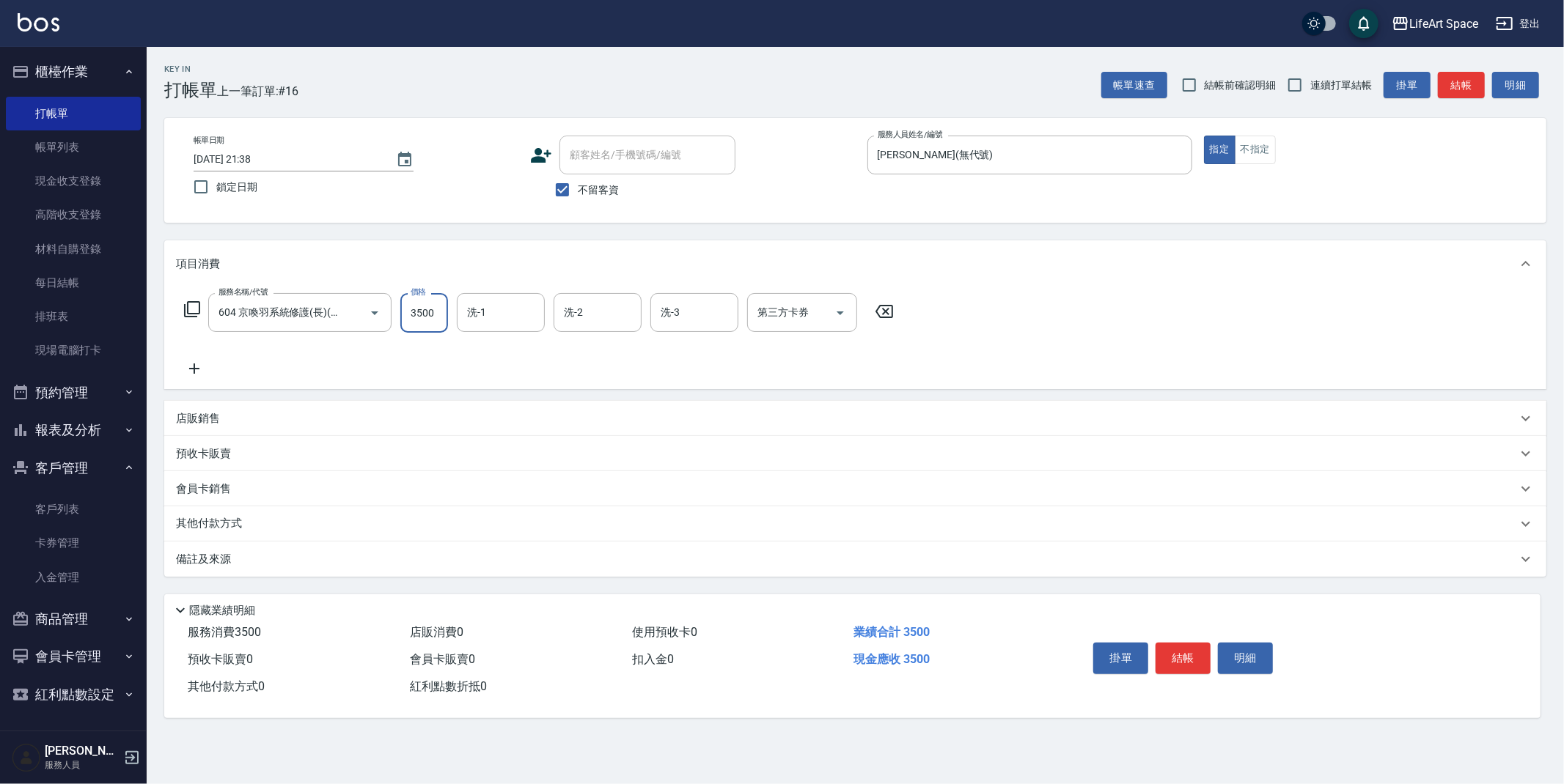
click at [434, 314] on input "3500" at bounding box center [424, 313] width 48 height 40
type input "2850"
click at [518, 310] on input "洗-1" at bounding box center [501, 312] width 75 height 26
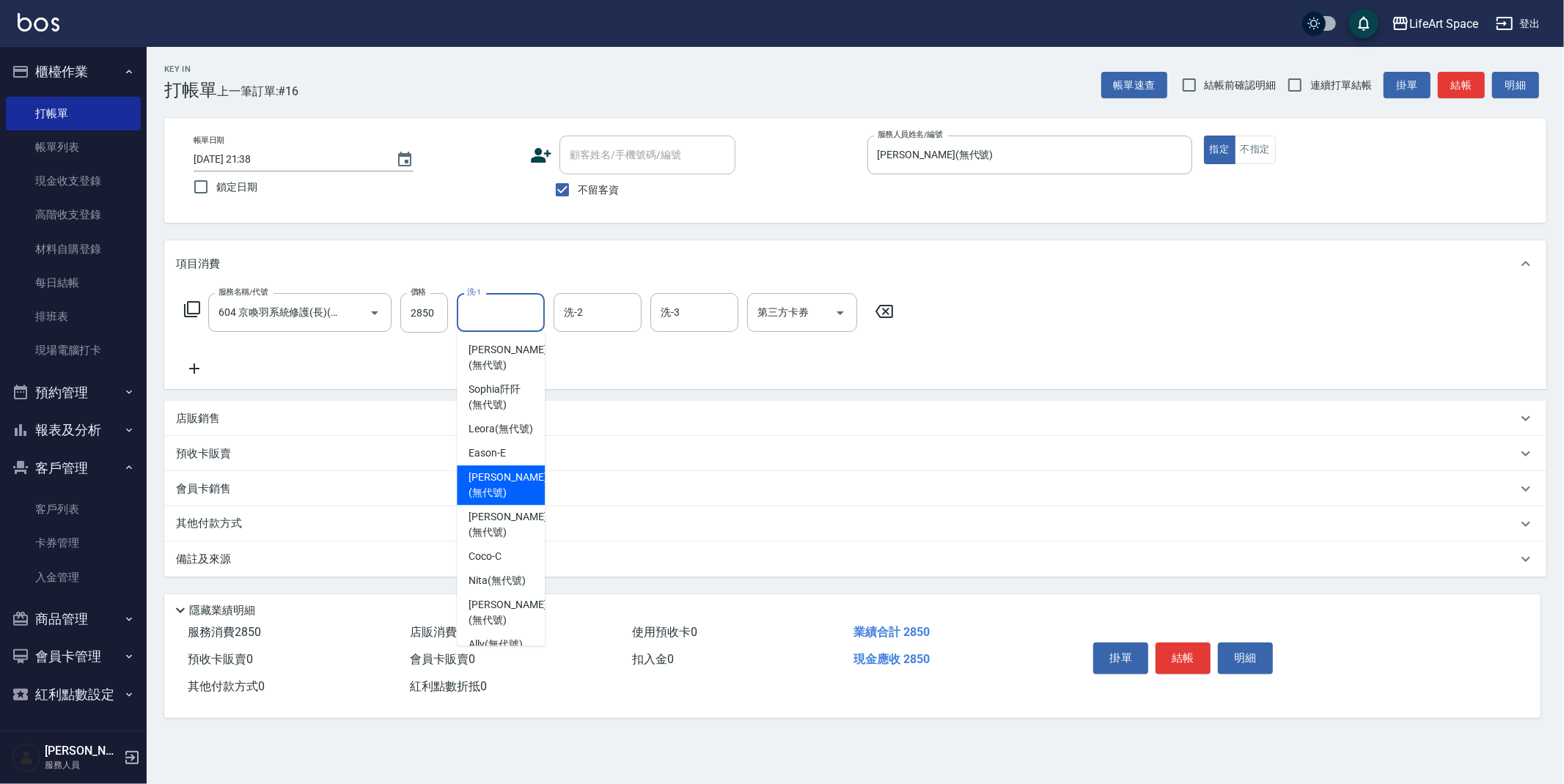
scroll to position [110, 0]
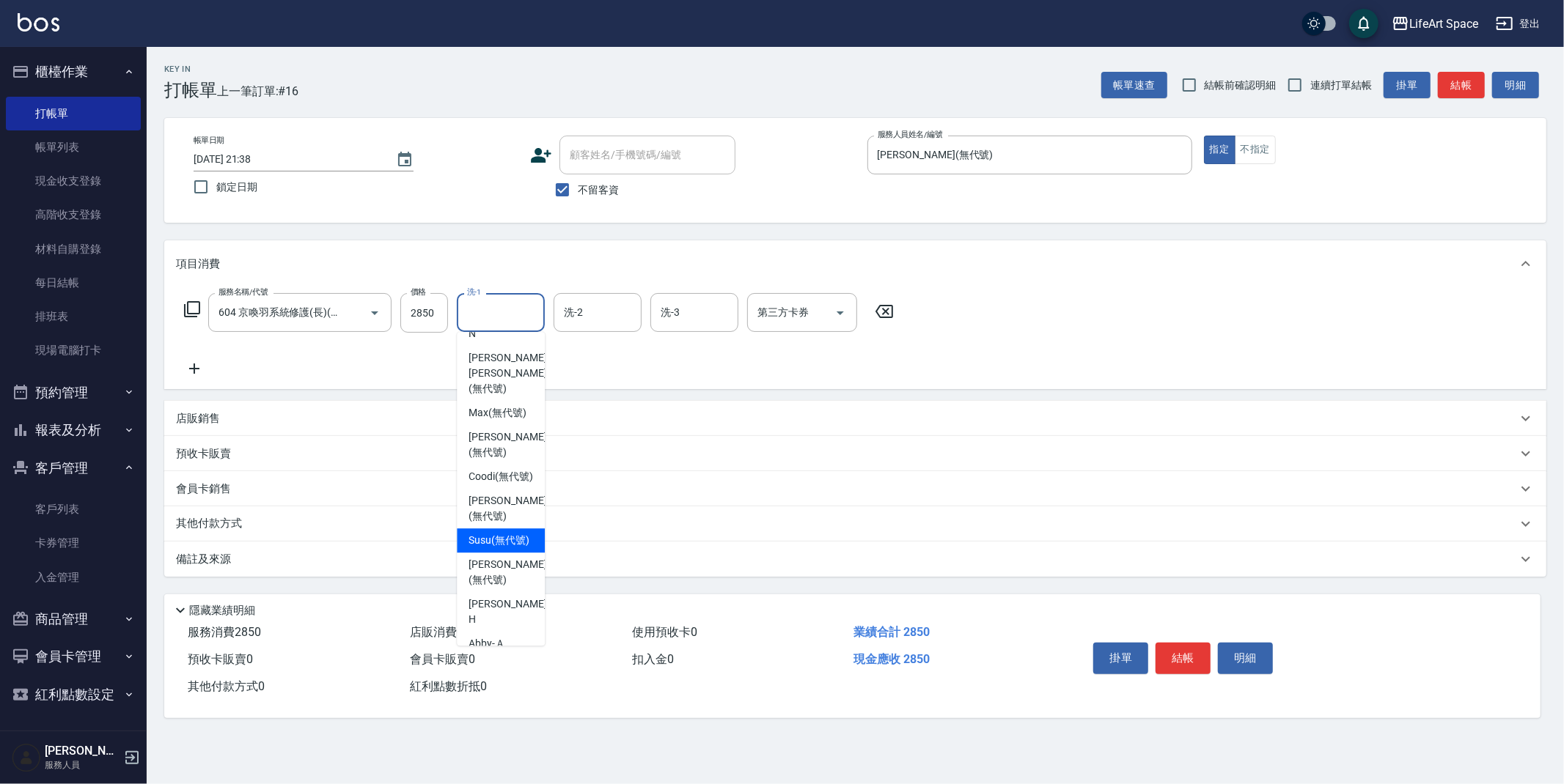
click at [490, 533] on span "Susu (無代號)" at bounding box center [499, 540] width 61 height 16
type input "Susu(無代號)"
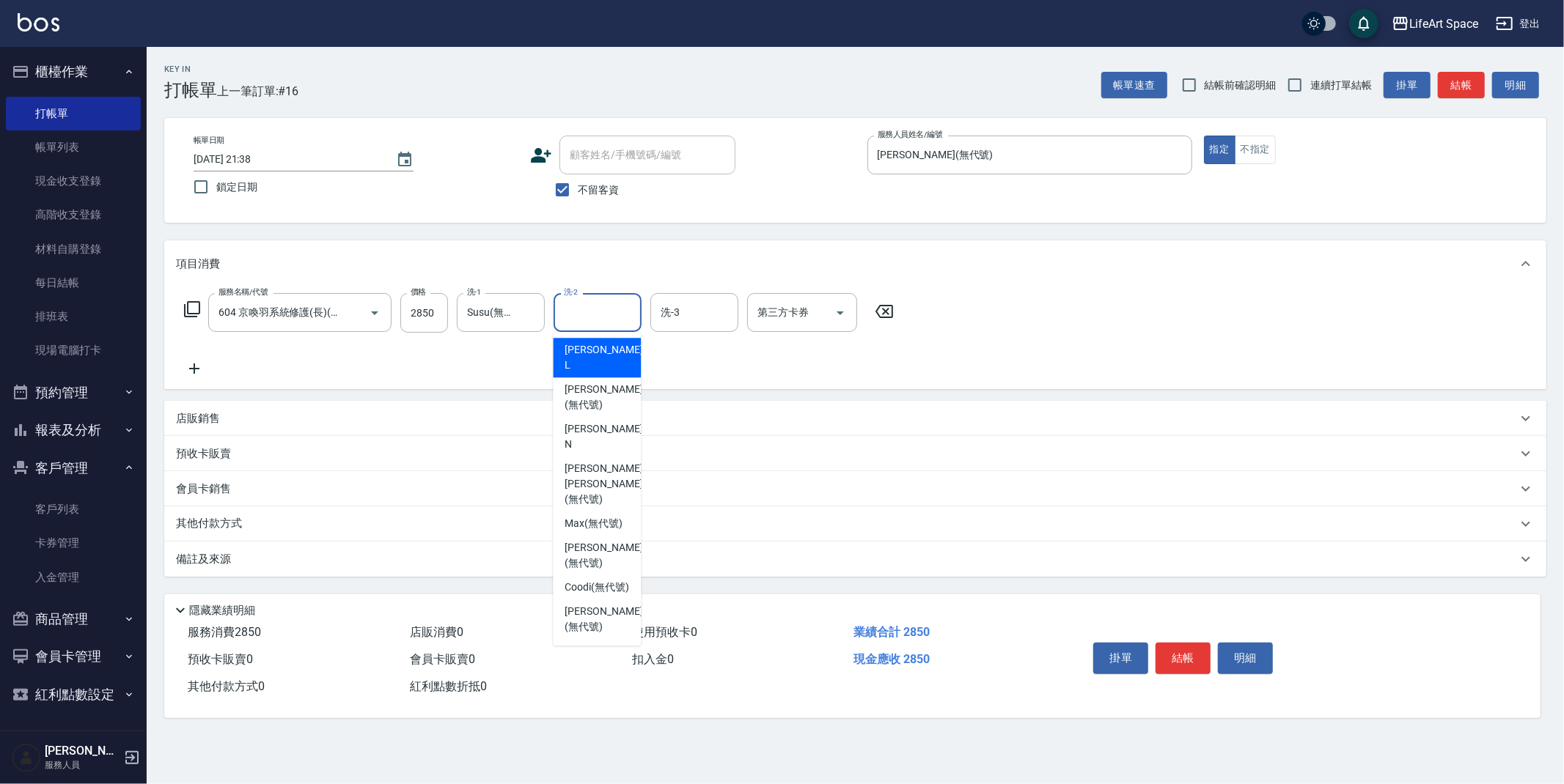
click at [609, 306] on input "洗-2" at bounding box center [597, 312] width 75 height 26
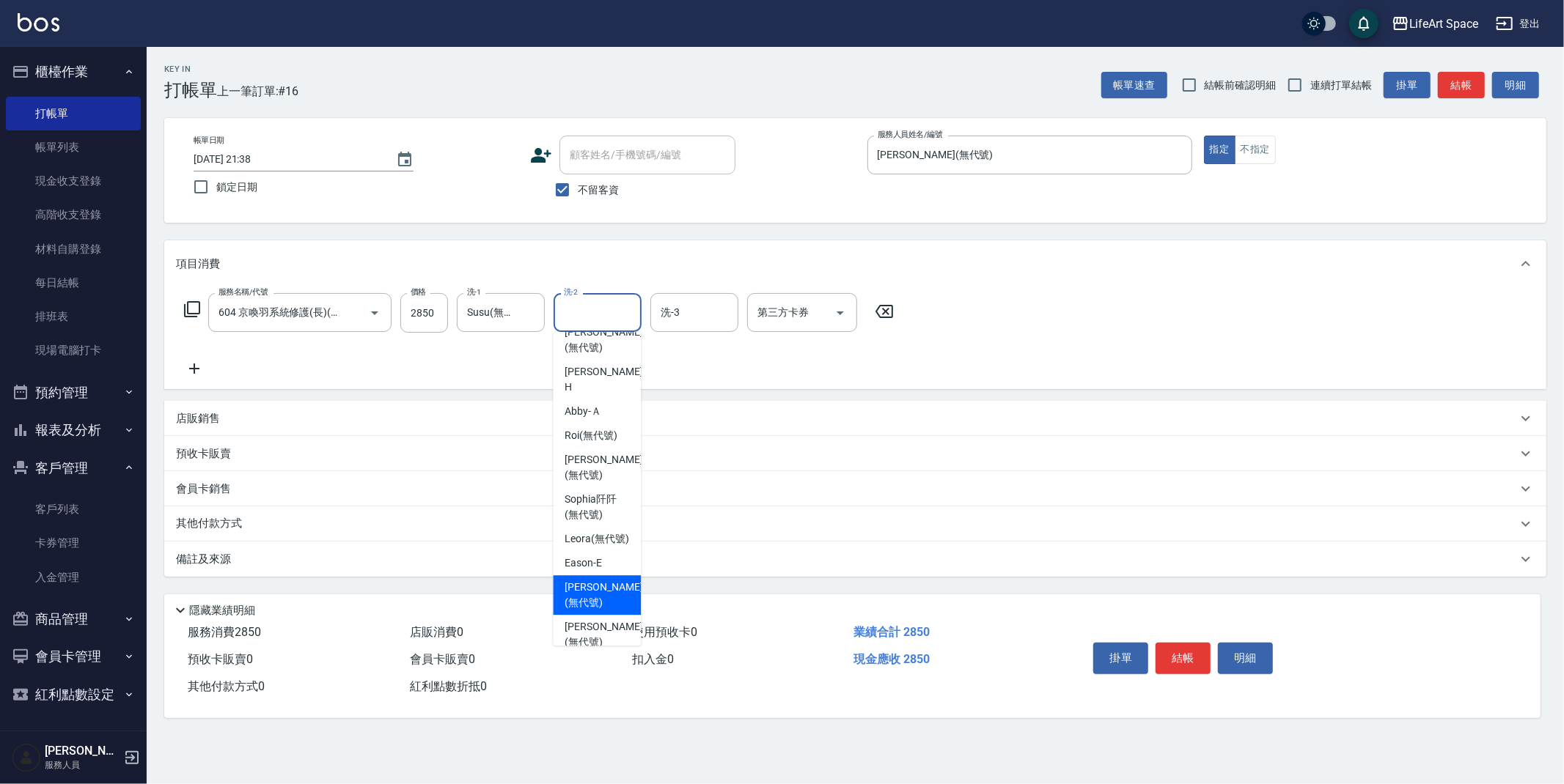
scroll to position [185, 0]
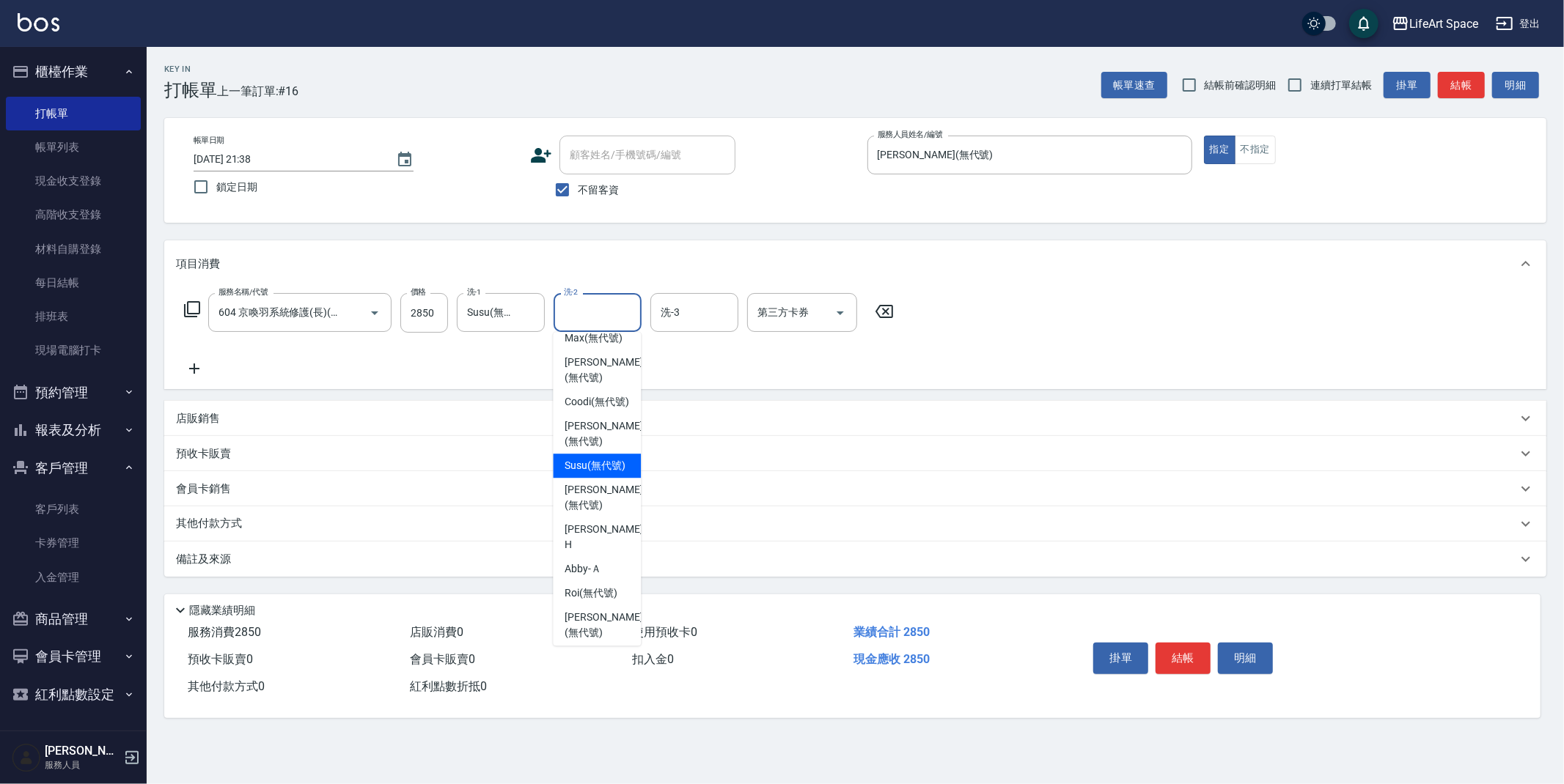
click at [597, 458] on span "Susu (無代號)" at bounding box center [595, 465] width 61 height 16
type input "Susu(無代號)"
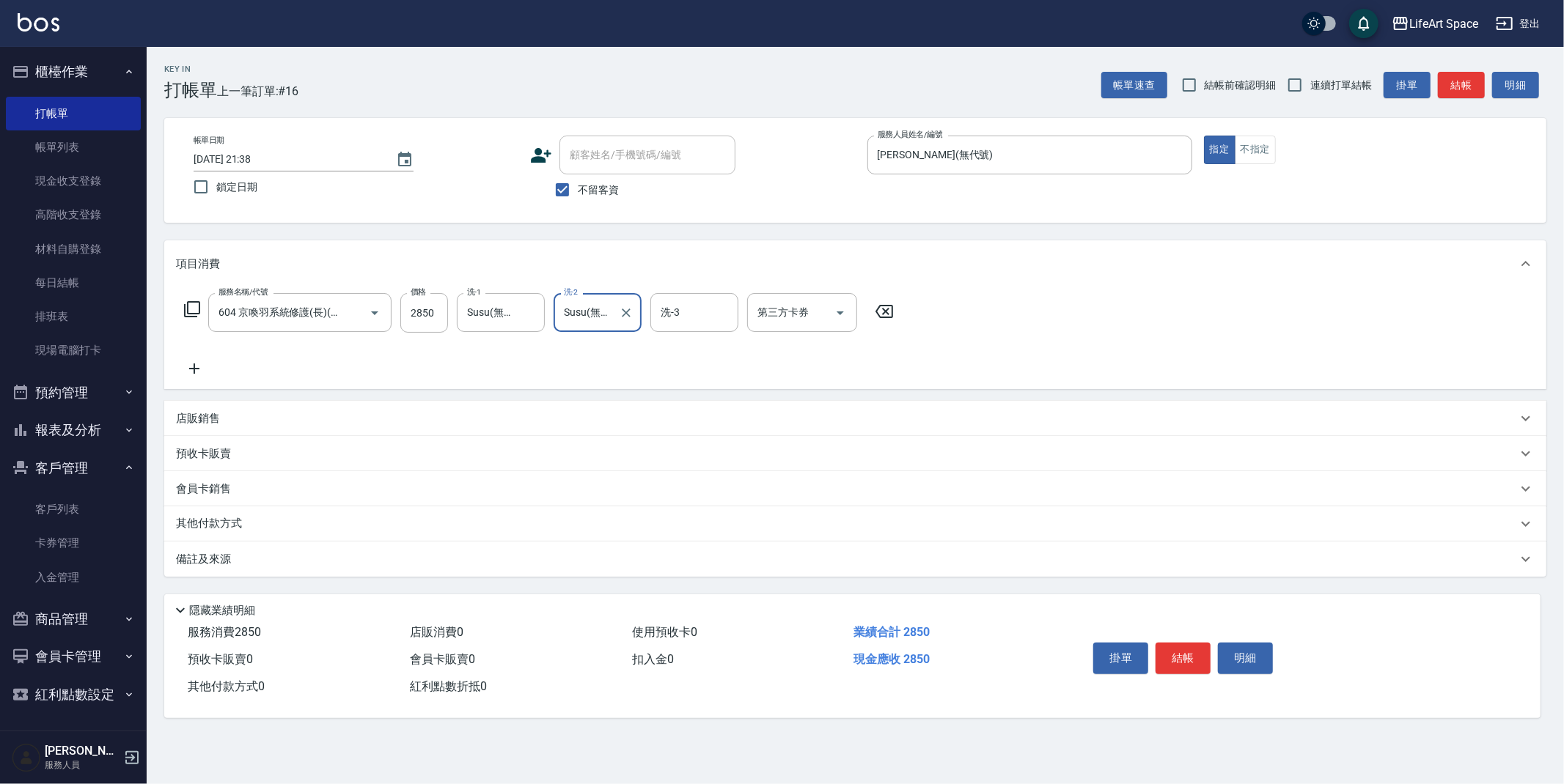
click at [200, 526] on p "其他付款方式" at bounding box center [213, 525] width 73 height 16
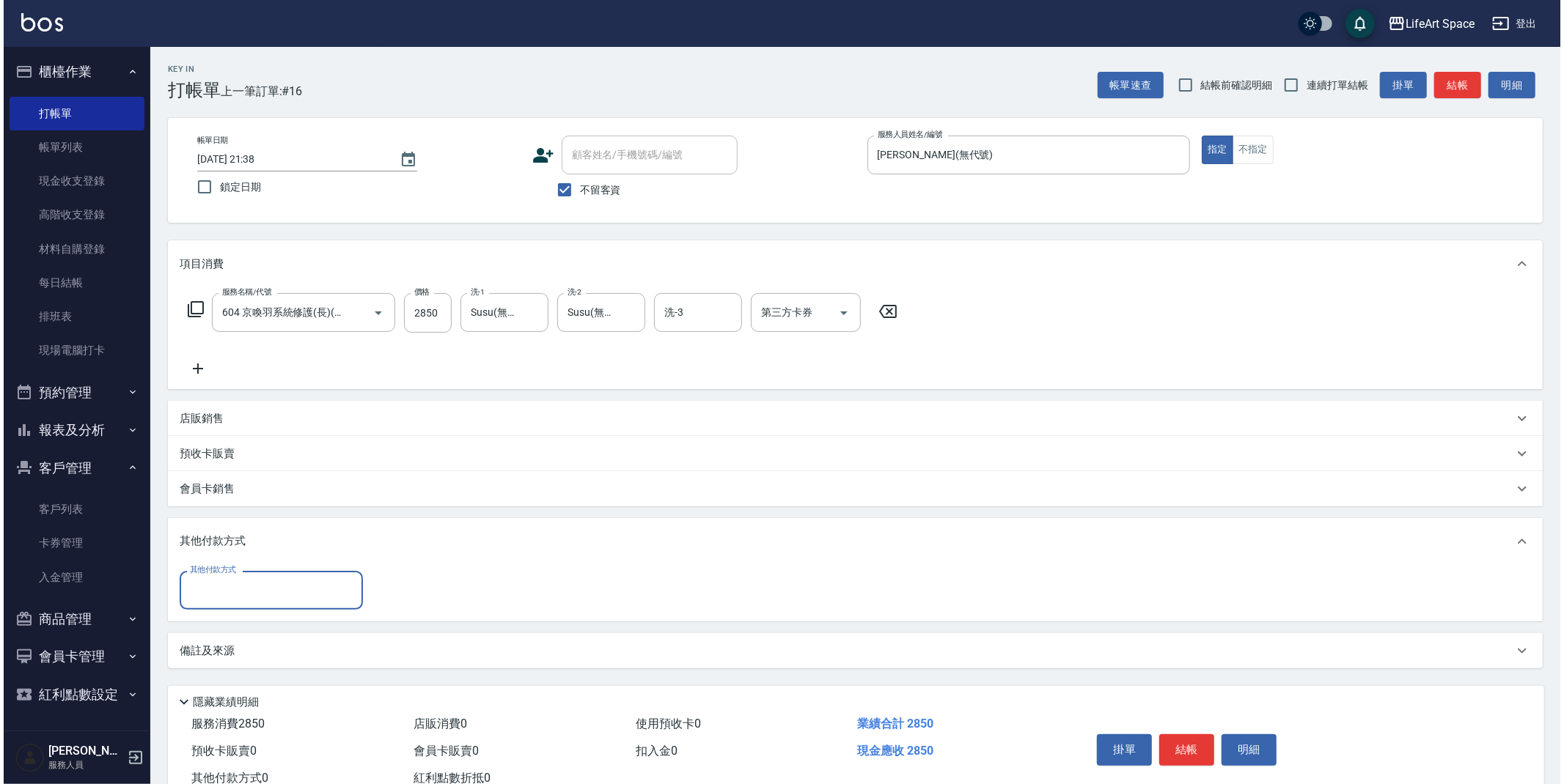
scroll to position [0, 0]
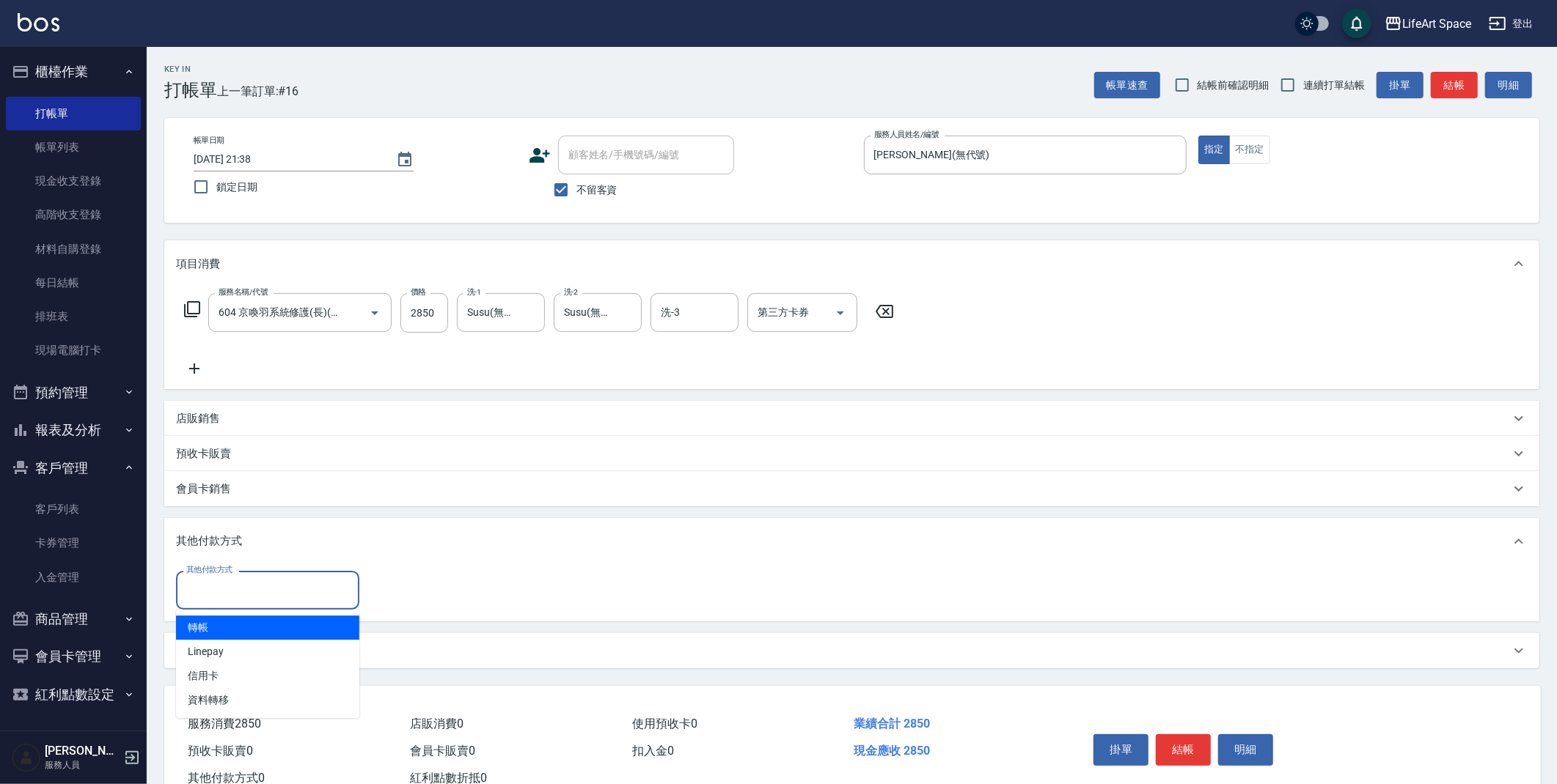
click at [225, 582] on input "其他付款方式" at bounding box center [268, 590] width 170 height 26
click at [241, 619] on span "轉帳" at bounding box center [268, 628] width 184 height 24
type input "轉帳"
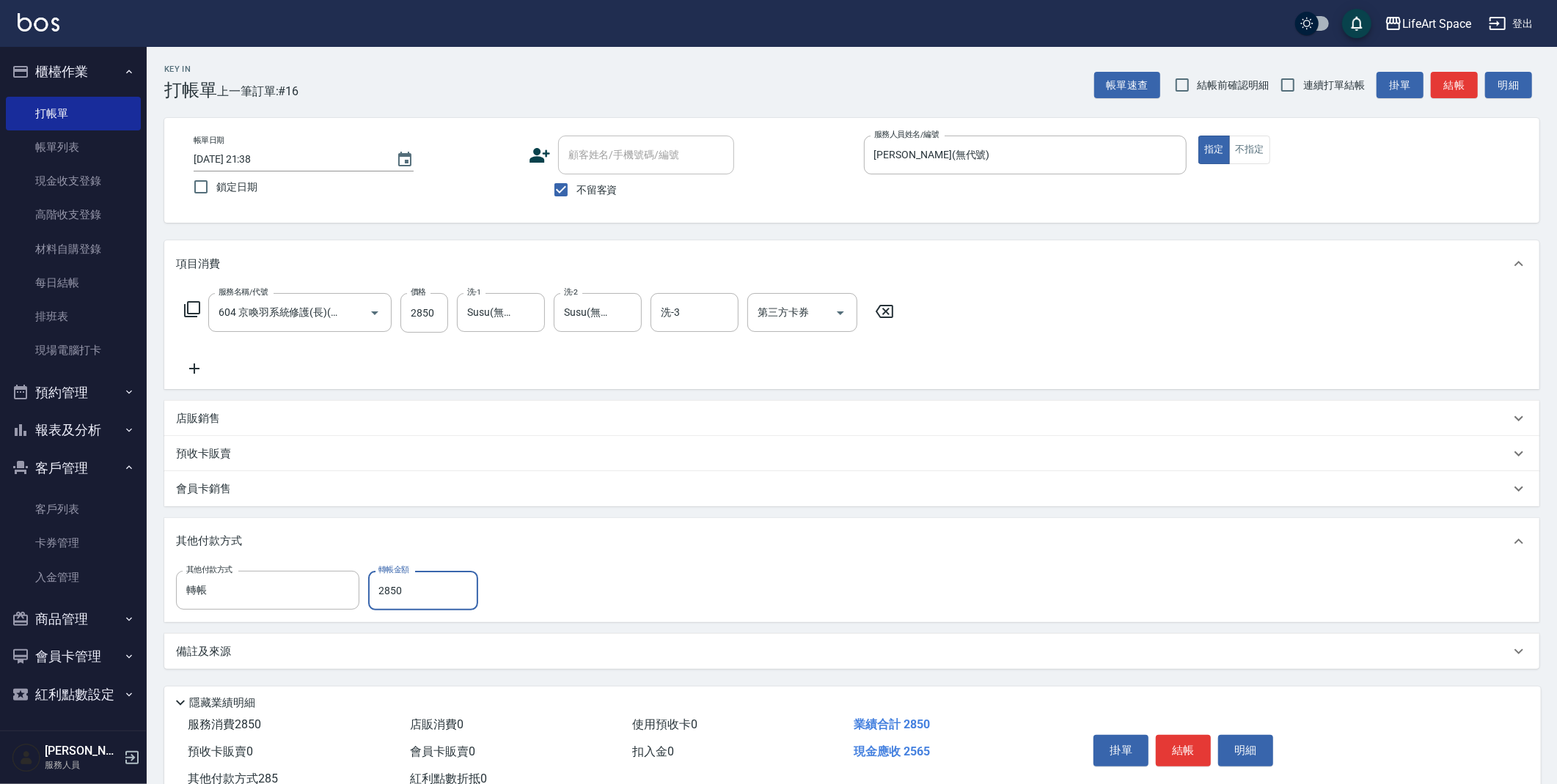
type input "2850"
click at [1195, 756] on button "結帳" at bounding box center [1183, 750] width 55 height 30
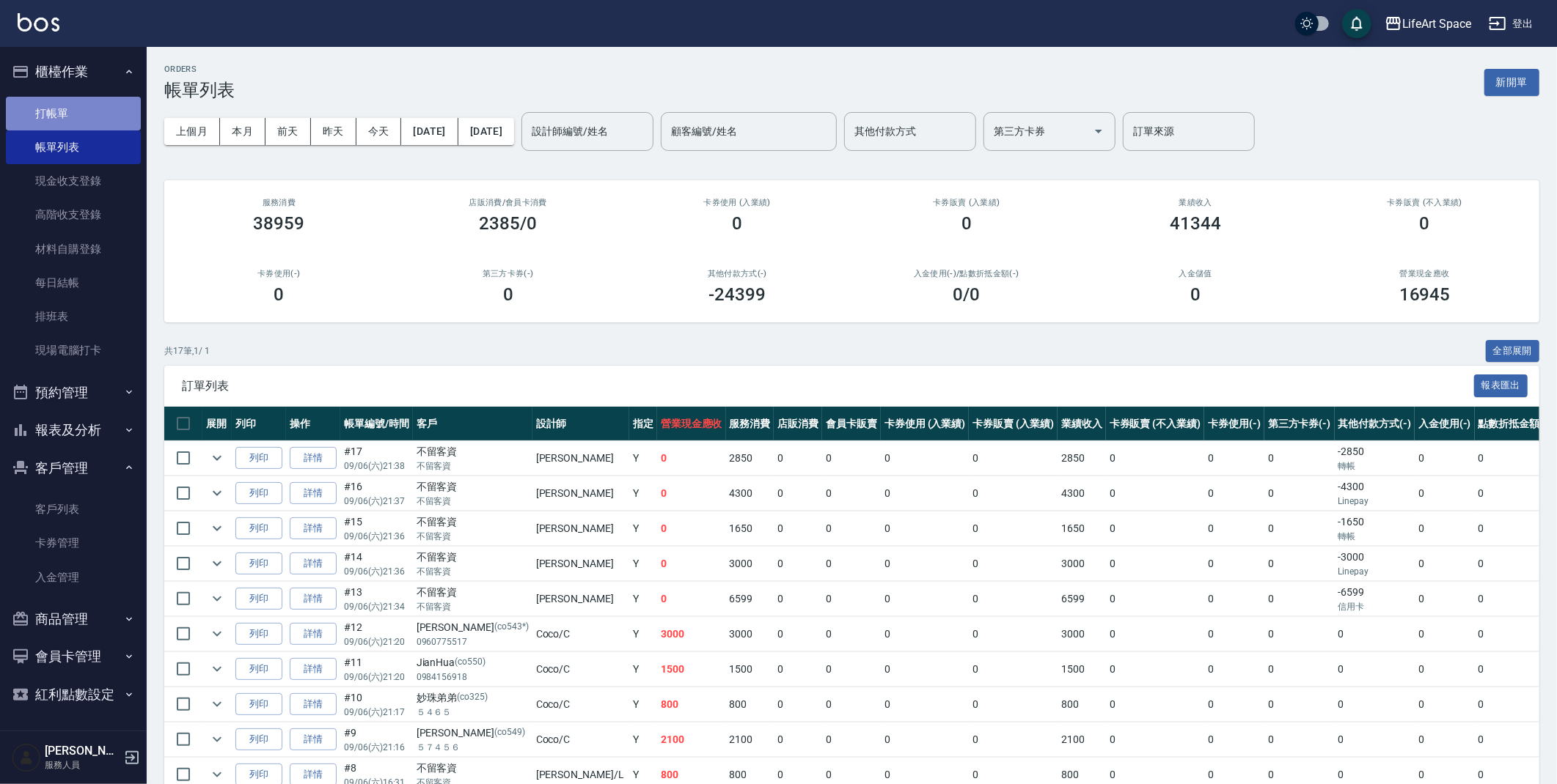
click at [77, 116] on link "打帳單" at bounding box center [73, 113] width 135 height 34
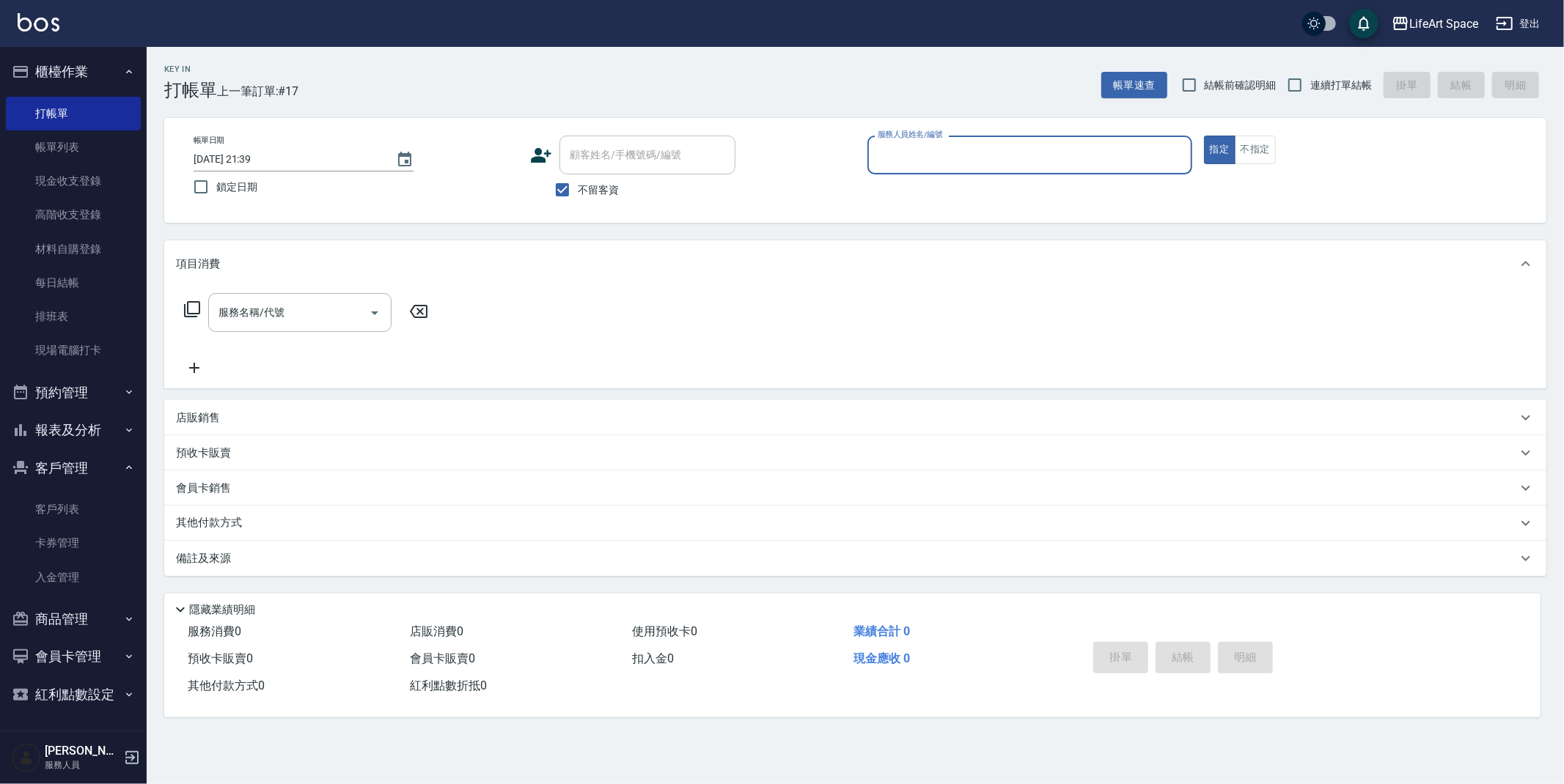
click at [998, 154] on input "服務人員姓名/編號" at bounding box center [1030, 155] width 311 height 26
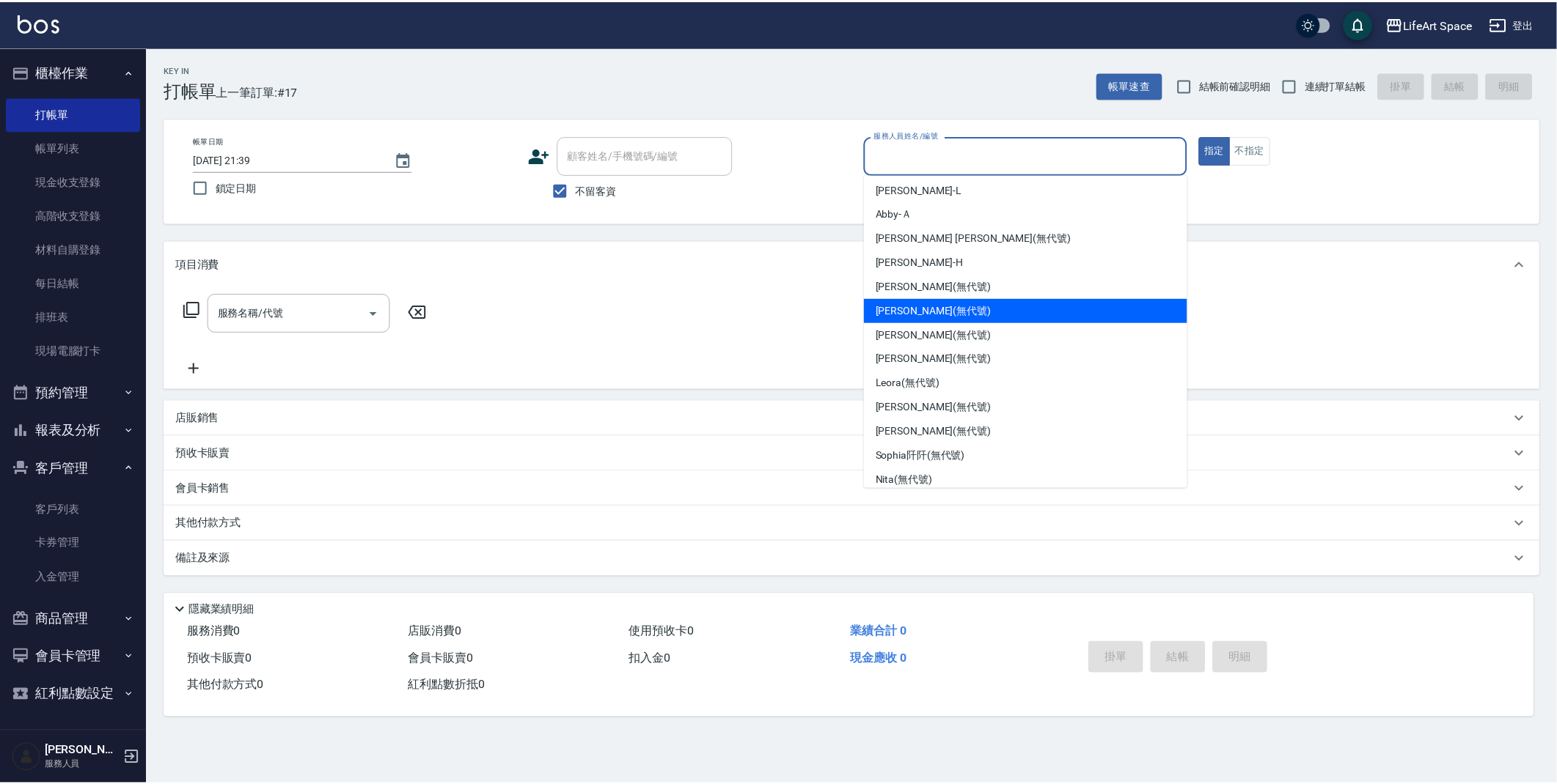
scroll to position [254, 0]
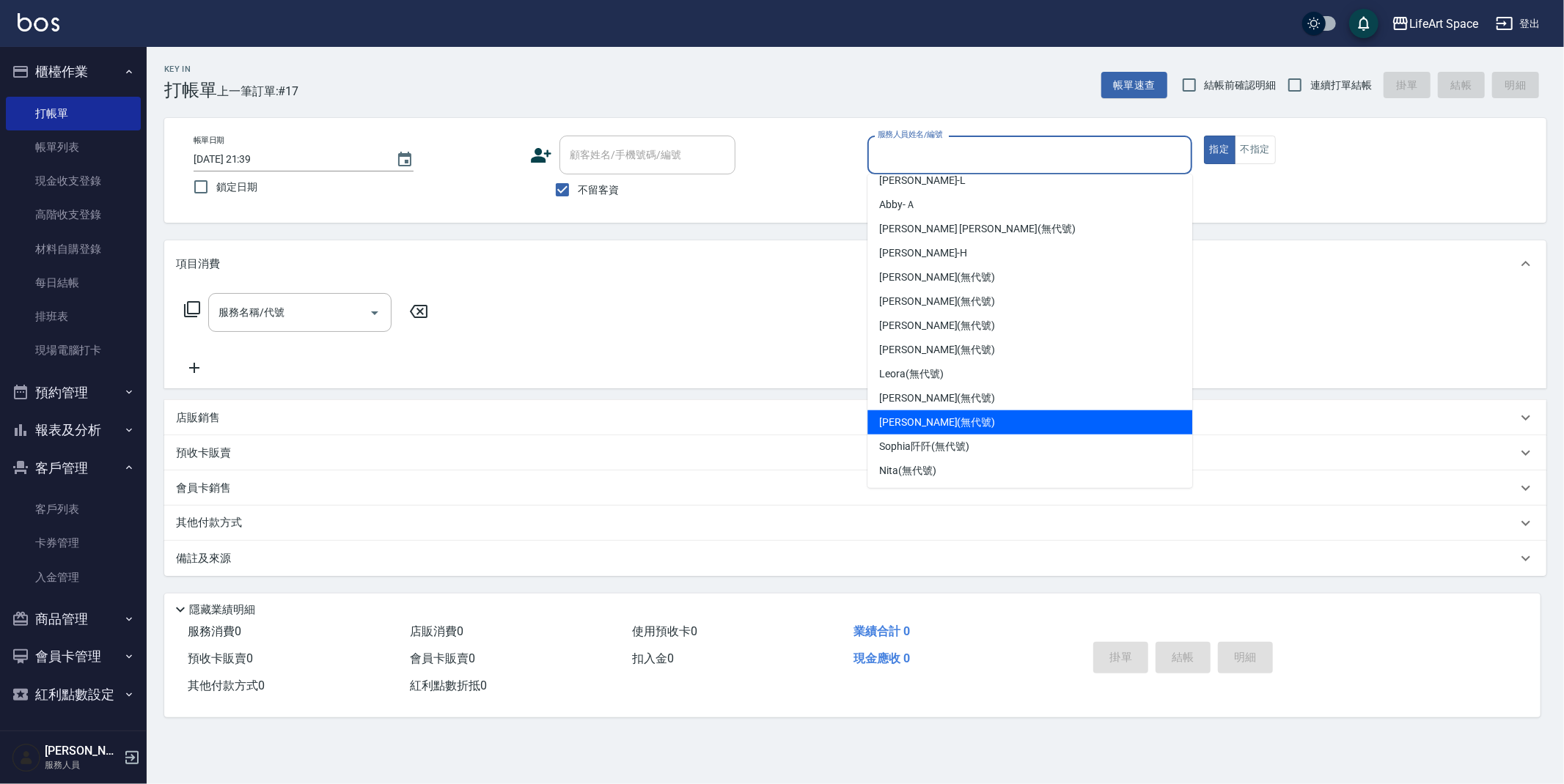
click at [930, 420] on span "[PERSON_NAME] (無代號)" at bounding box center [937, 422] width 116 height 16
type input "[PERSON_NAME](無代號)"
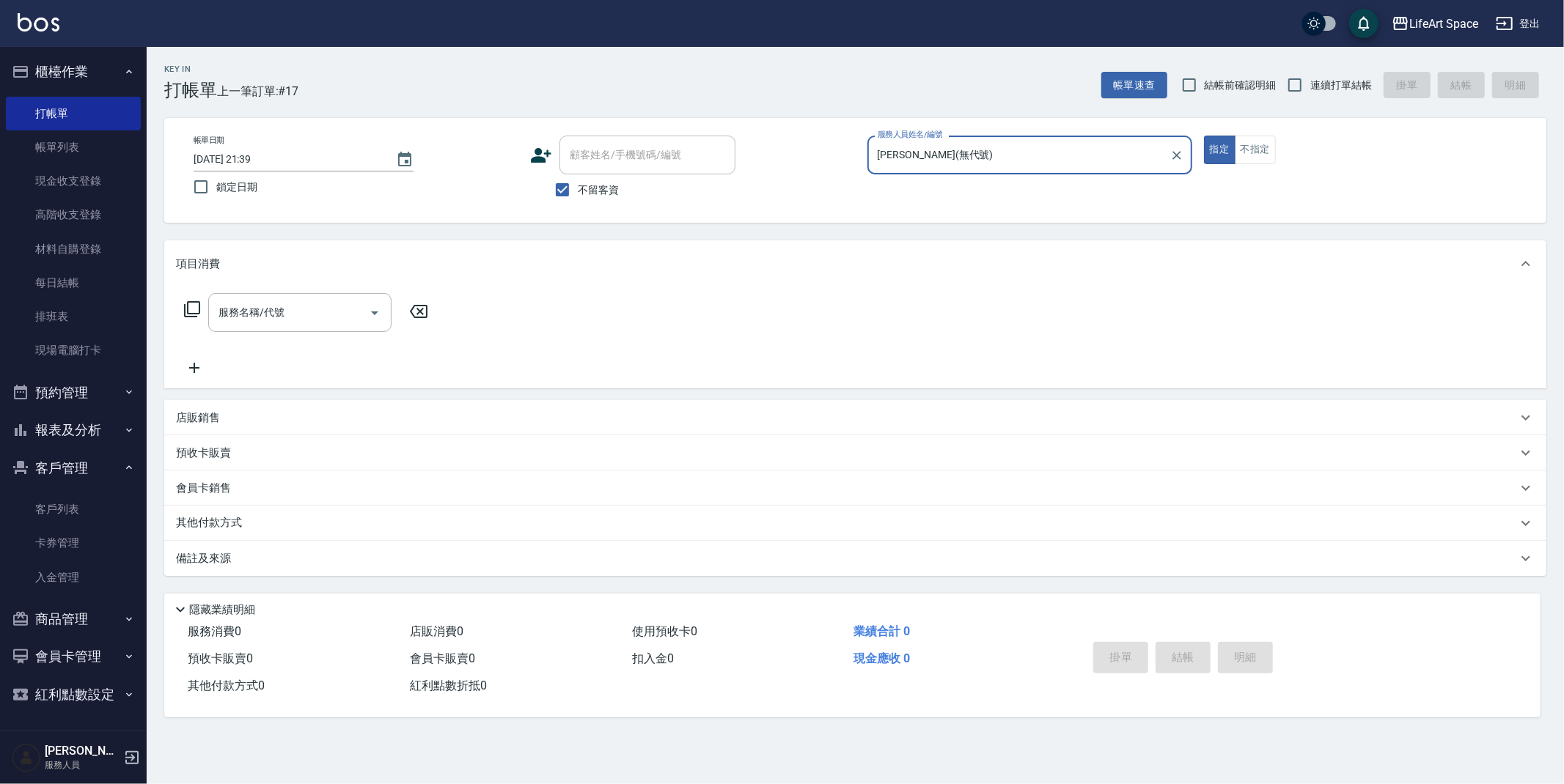
click at [275, 308] on div "服務名稱/代號 服務名稱/代號" at bounding box center [300, 312] width 184 height 39
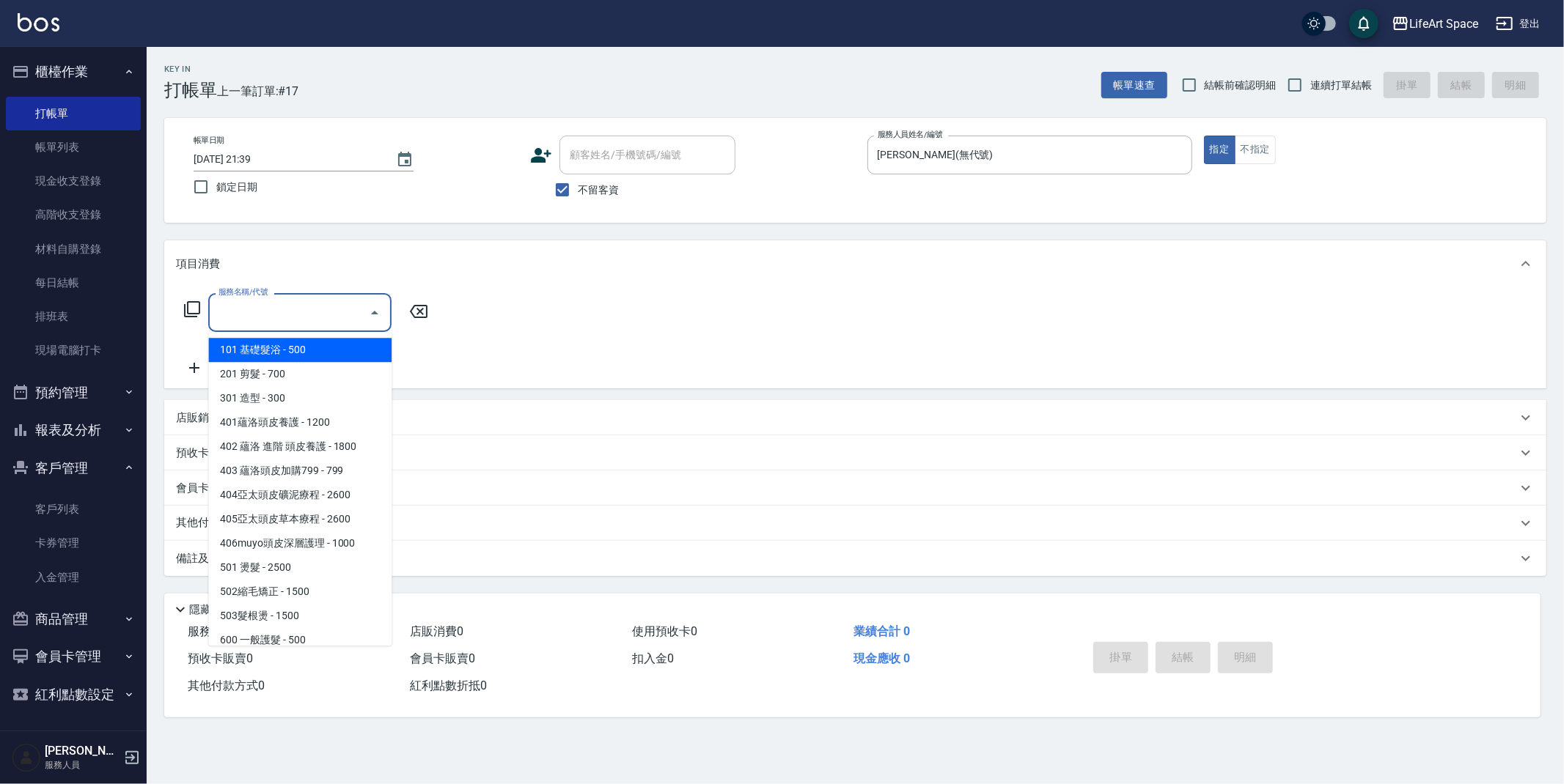
drag, startPoint x: 295, startPoint y: 353, endPoint x: 311, endPoint y: 350, distance: 16.3
click at [295, 352] on span "101 基礎髮浴 - 500" at bounding box center [300, 349] width 184 height 24
type input "101 基礎髮浴 (101)"
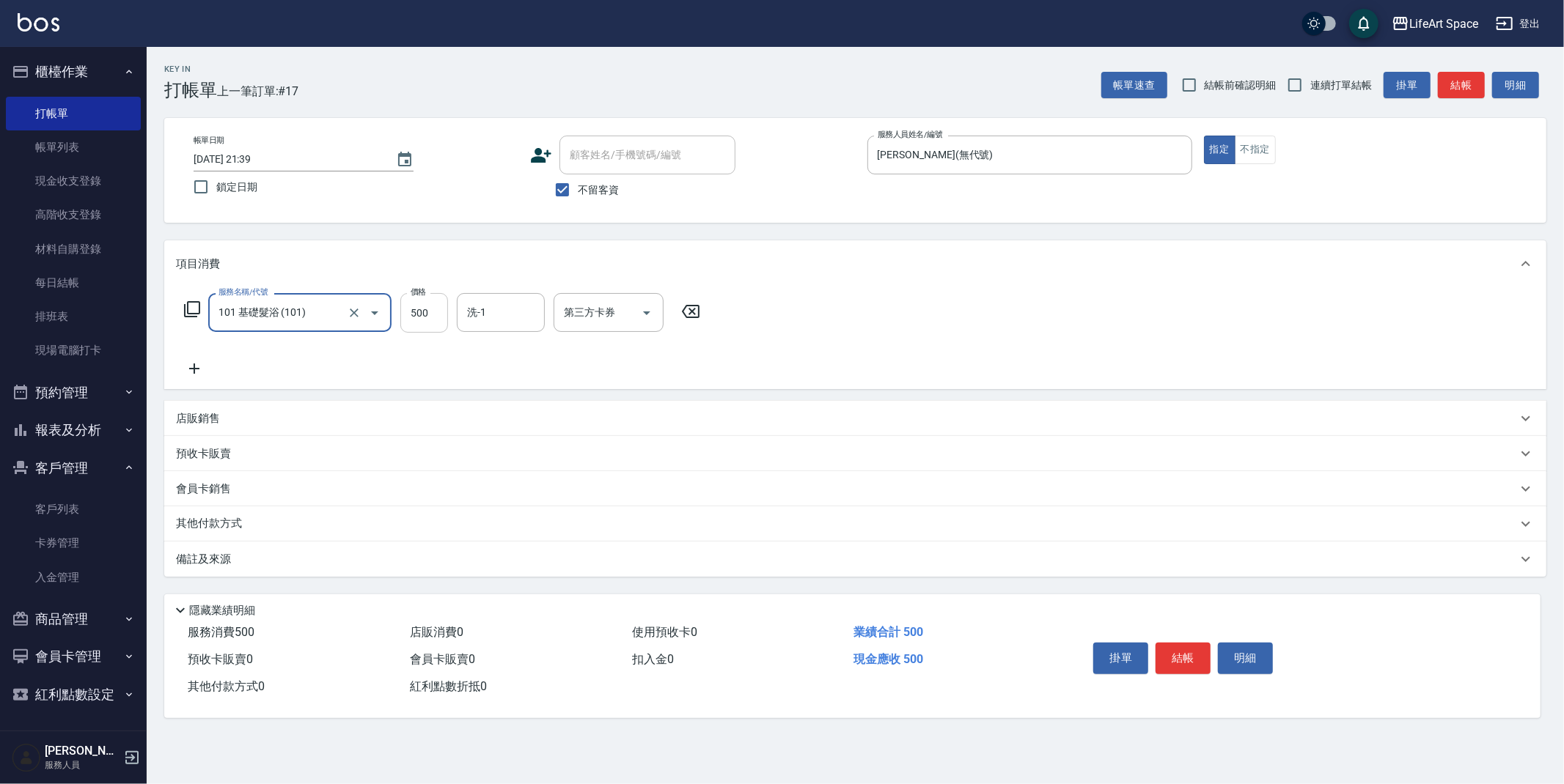
click at [430, 311] on input "500" at bounding box center [424, 313] width 48 height 40
type input "350"
click at [197, 369] on icon at bounding box center [194, 368] width 37 height 17
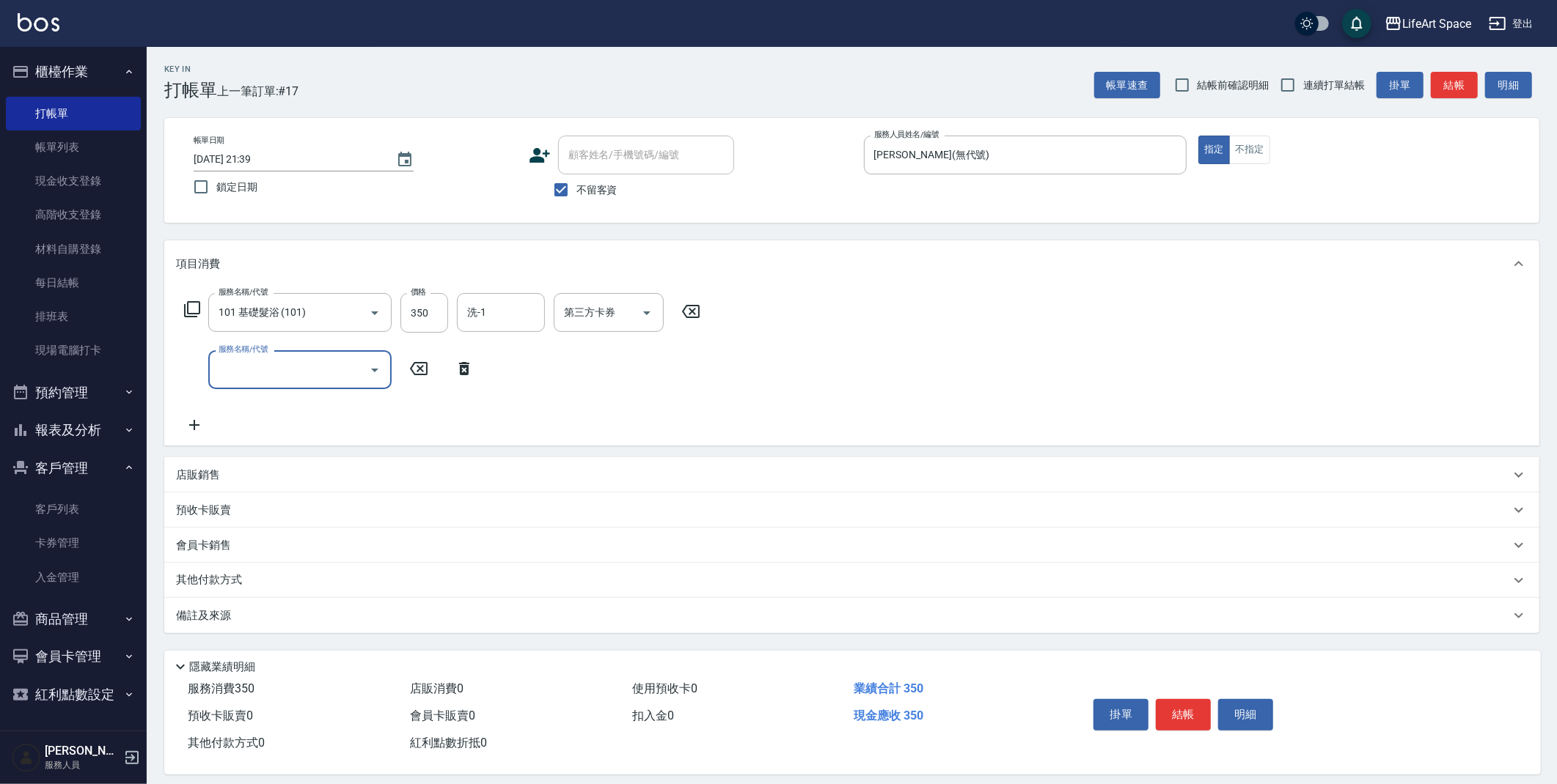
click at [269, 373] on input "服務名稱/代號" at bounding box center [289, 369] width 148 height 26
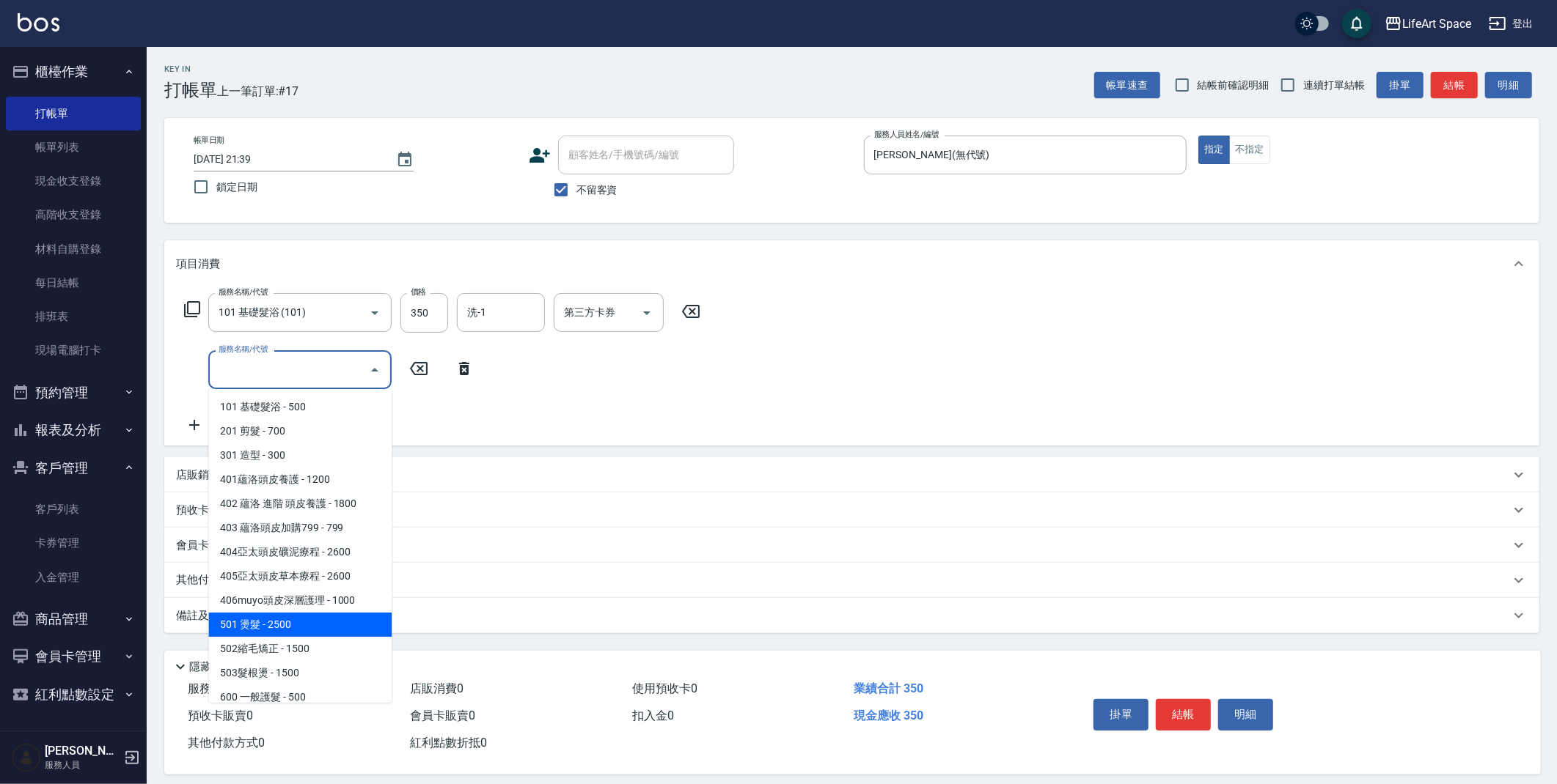
scroll to position [230, 0]
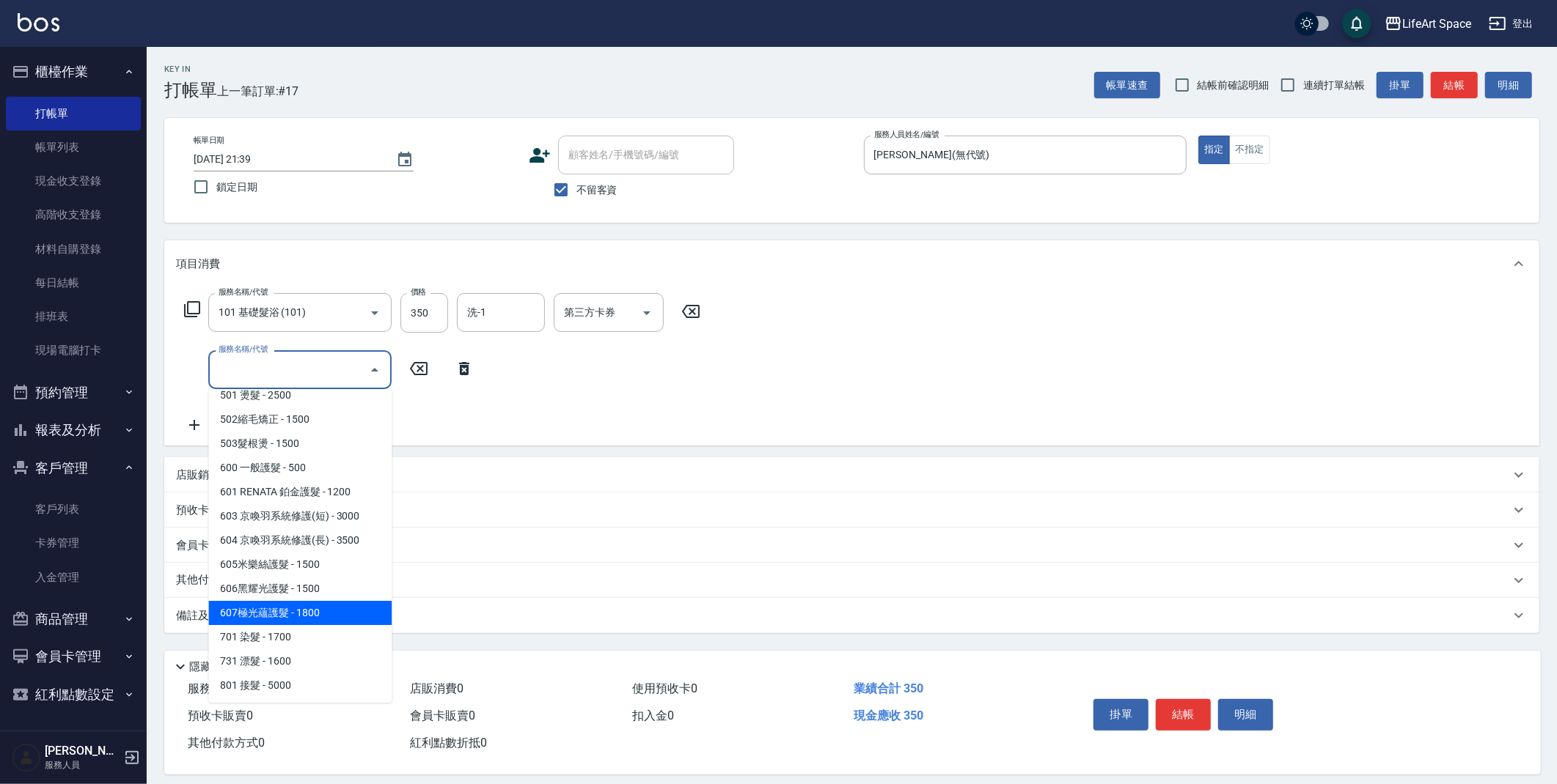
drag, startPoint x: 290, startPoint y: 618, endPoint x: 470, endPoint y: 419, distance: 268.3
click at [290, 618] on span "607極光蘊護髮 - 1800" at bounding box center [300, 613] width 184 height 24
type input "607極光蘊護髮(607)"
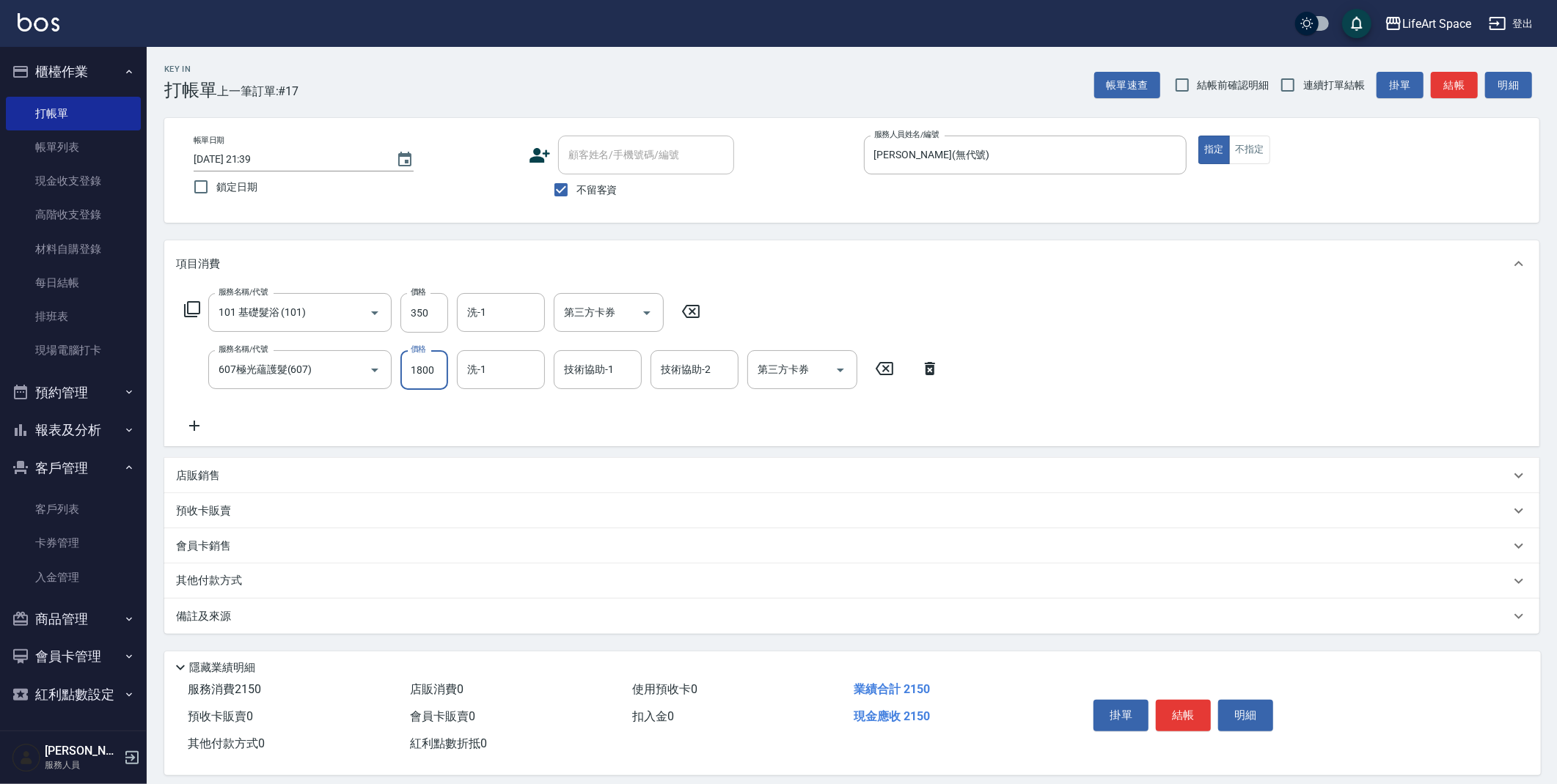
click at [441, 373] on input "1800" at bounding box center [424, 370] width 48 height 40
type input "2200"
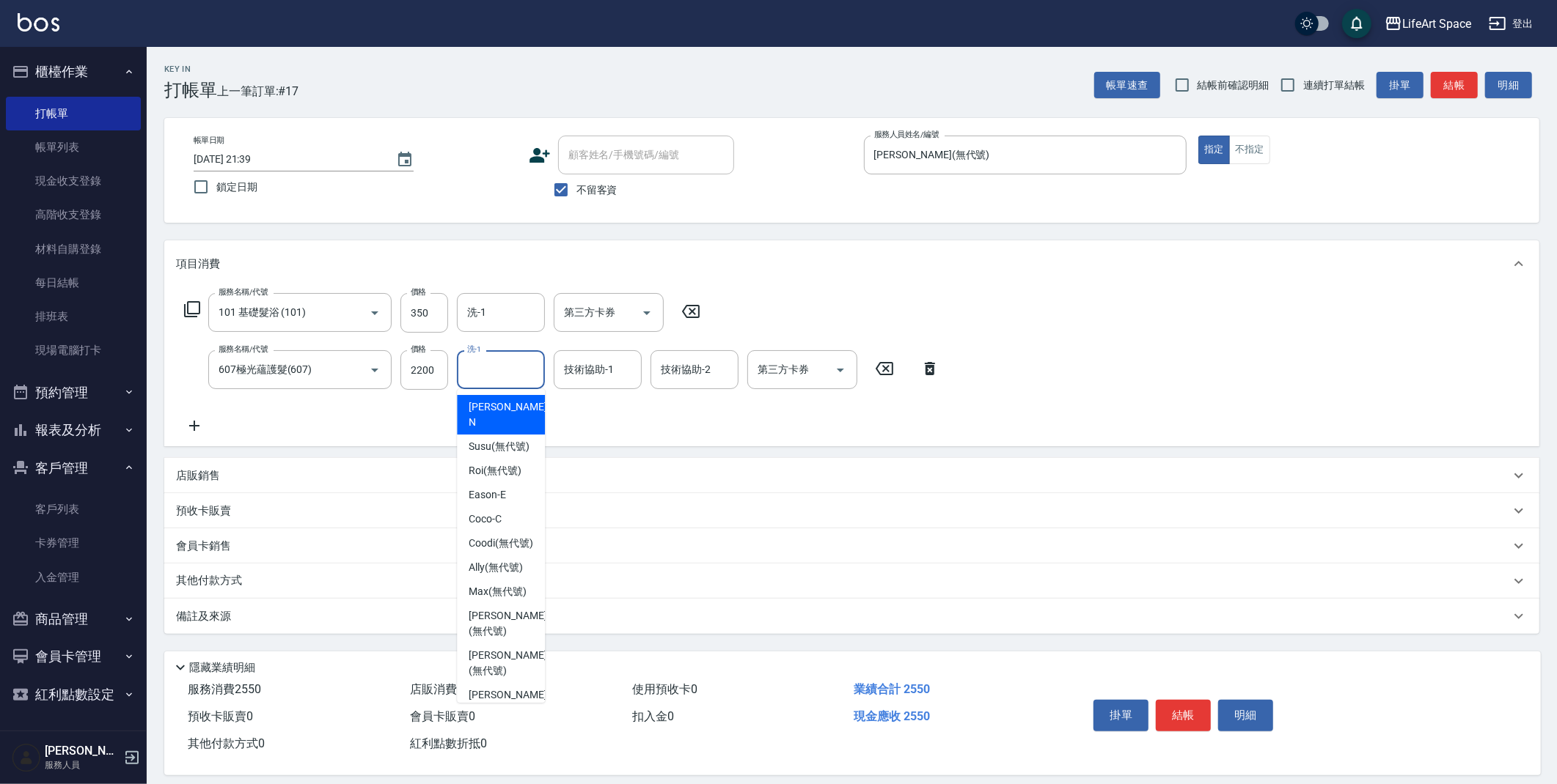
click at [521, 372] on input "洗-1" at bounding box center [501, 369] width 75 height 26
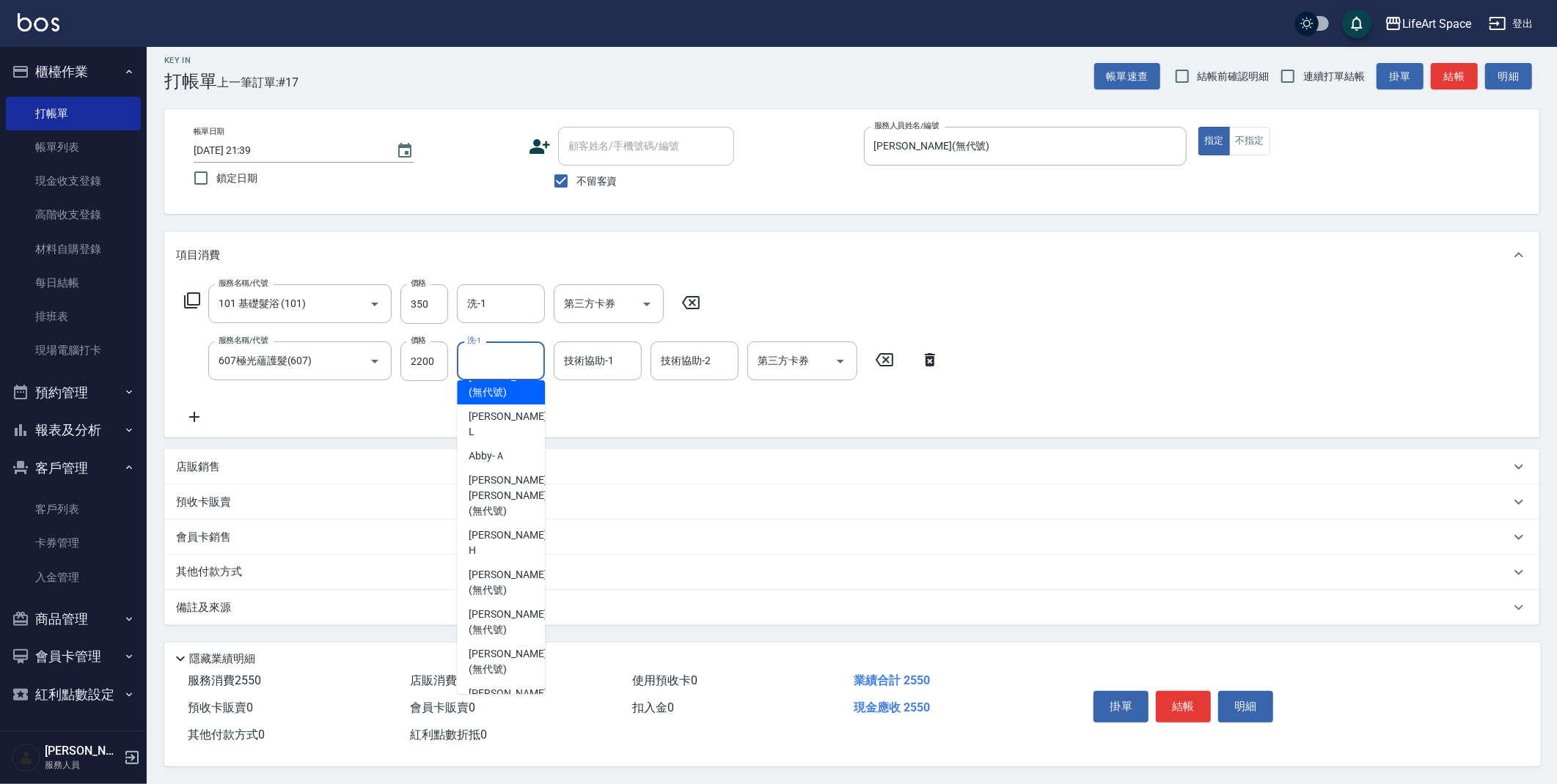
scroll to position [279, 0]
drag, startPoint x: 487, startPoint y: 527, endPoint x: 530, endPoint y: 353, distance: 179.2
click at [487, 507] on ul "[PERSON_NAME] (無代號) Roi (無代號) Eason -E Coco -C Coodi (無代號) Ally (無代號) [PERSON_N…" at bounding box center [500, 537] width 88 height 314
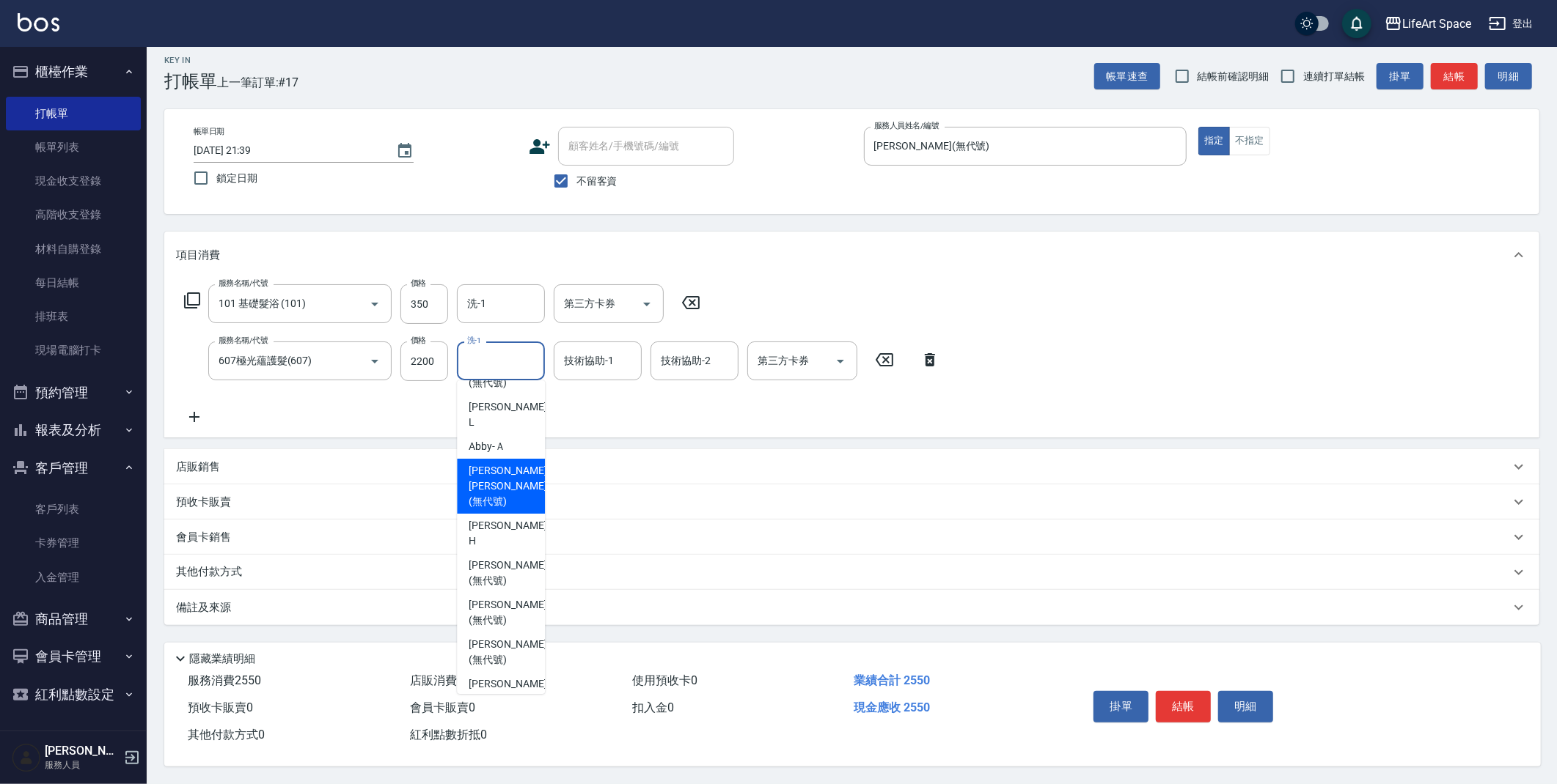
click at [489, 472] on span "[PERSON_NAME] [PERSON_NAME] (無代號)" at bounding box center [507, 487] width 77 height 46
type input "[PERSON_NAME] [PERSON_NAME](無代號)"
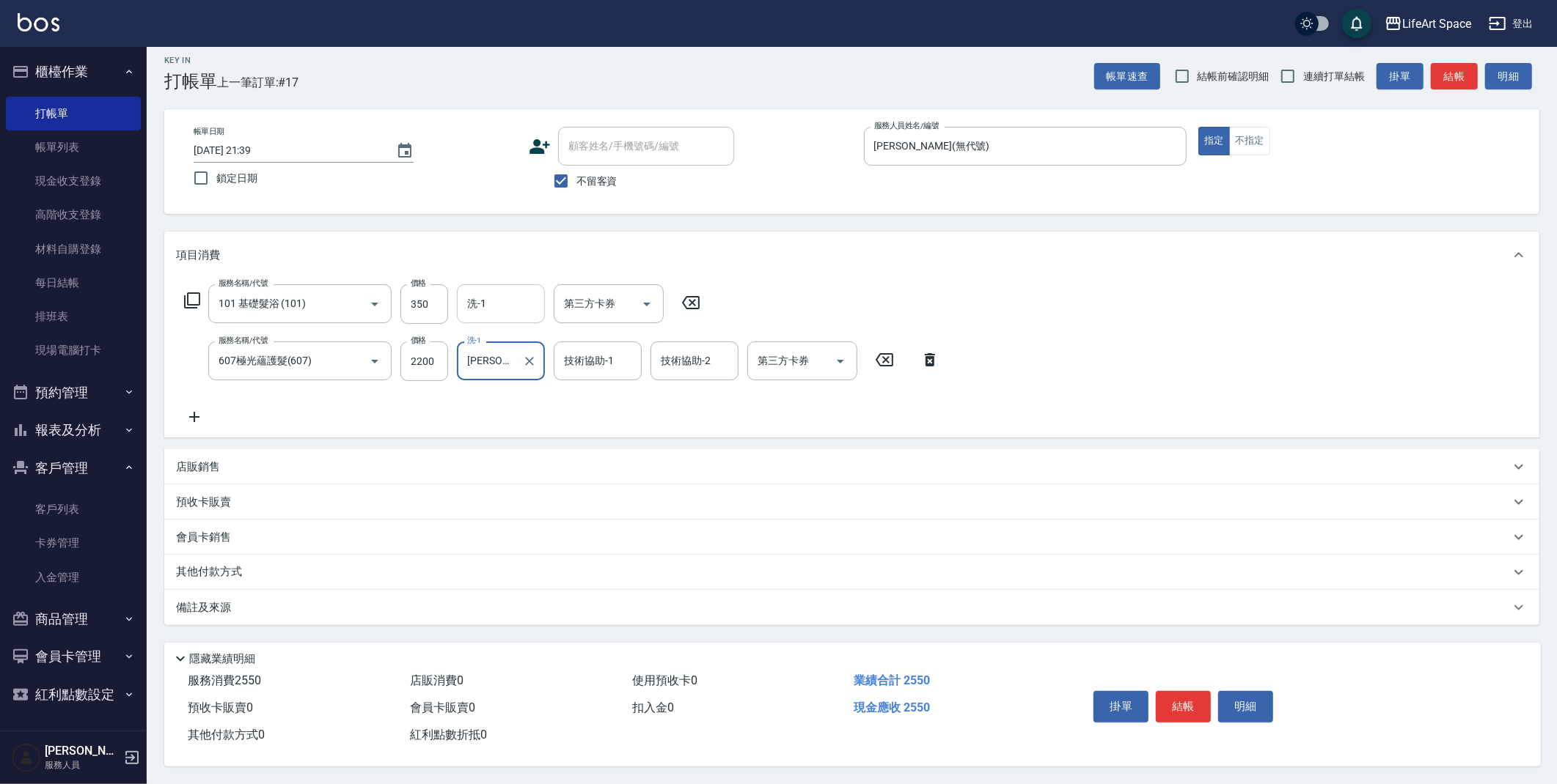
click at [507, 296] on input "洗-1" at bounding box center [501, 303] width 75 height 26
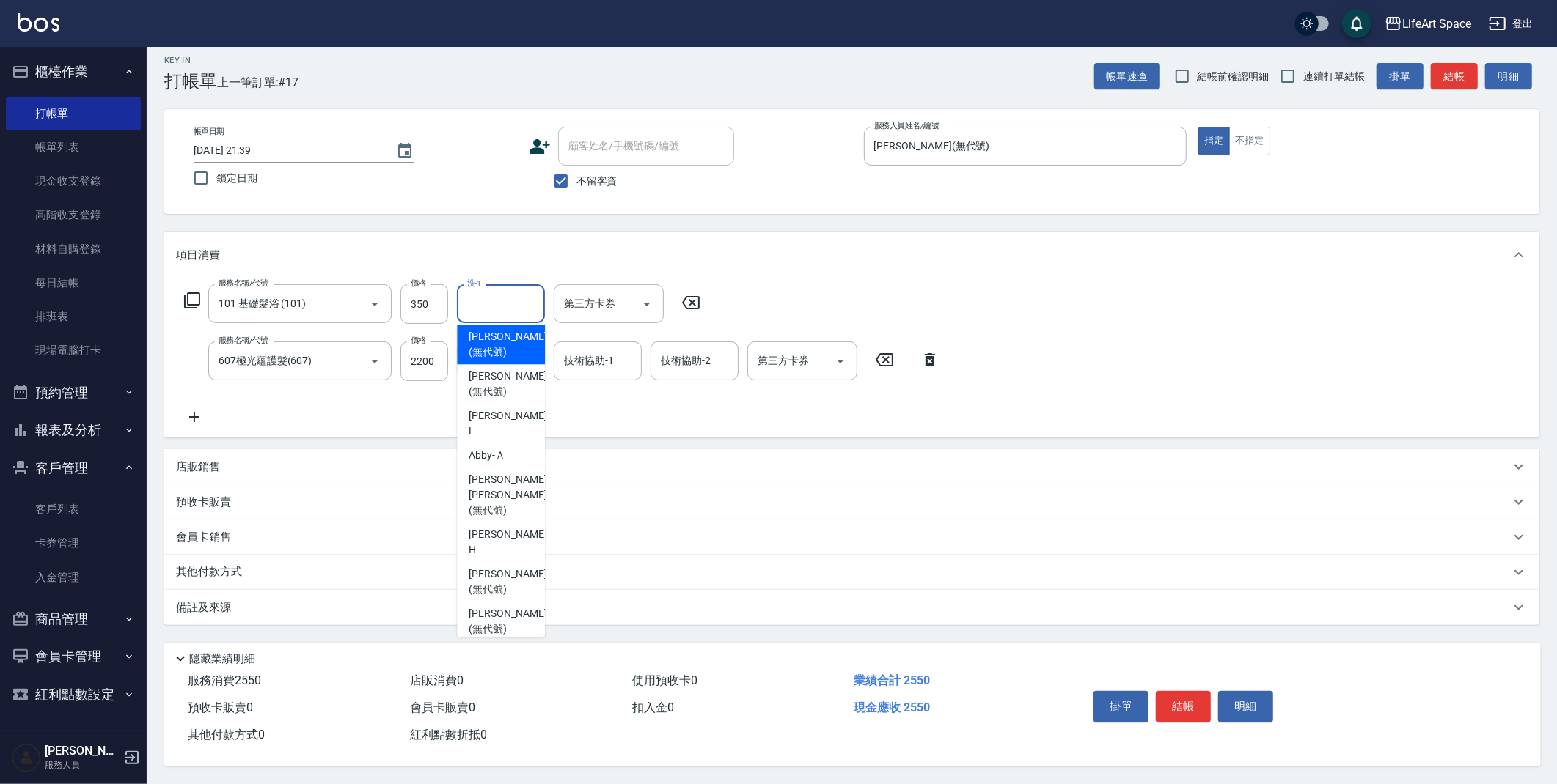
scroll to position [325, 0]
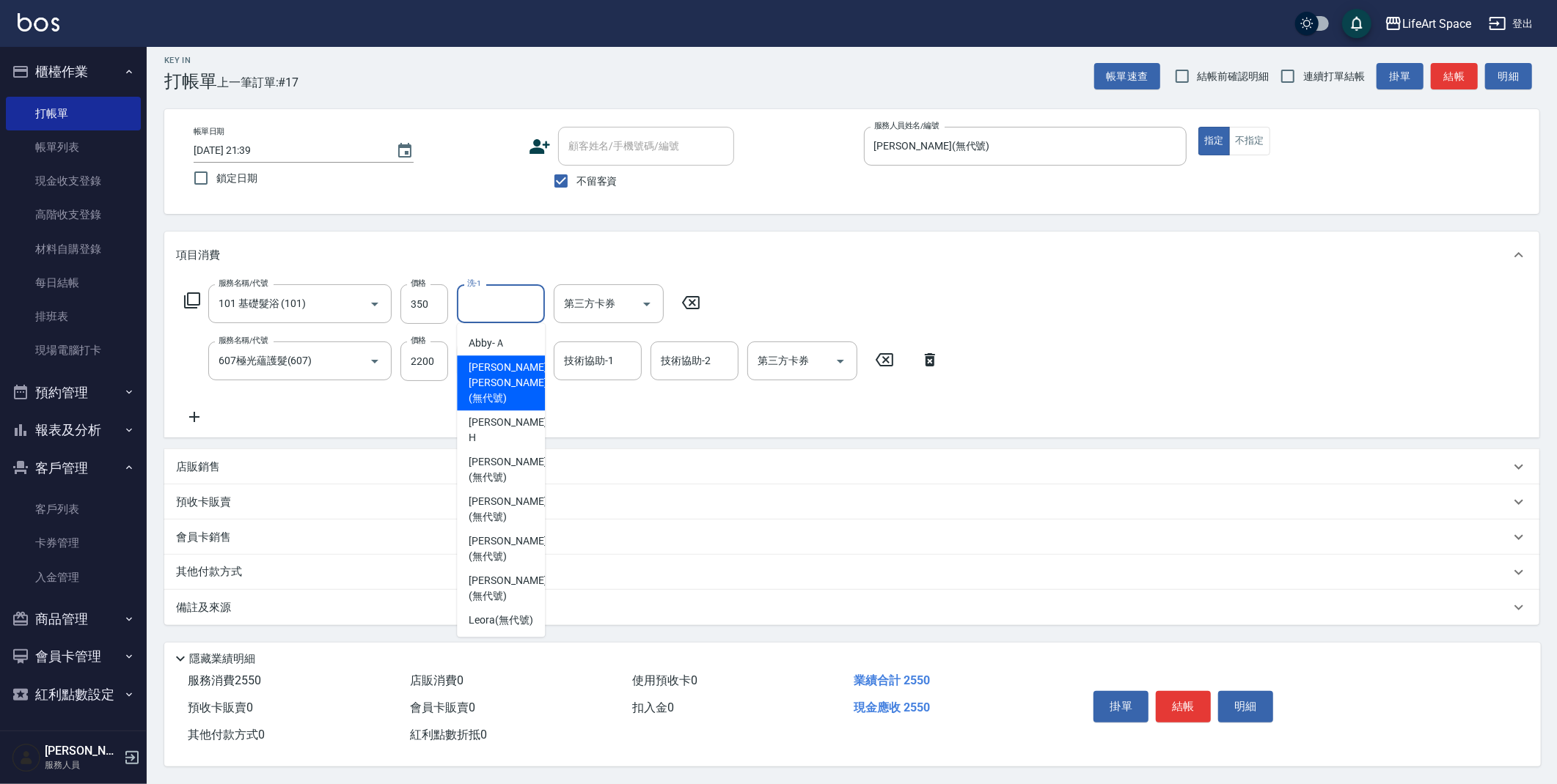
click at [503, 360] on span "[PERSON_NAME] [PERSON_NAME] (無代號)" at bounding box center [507, 383] width 77 height 46
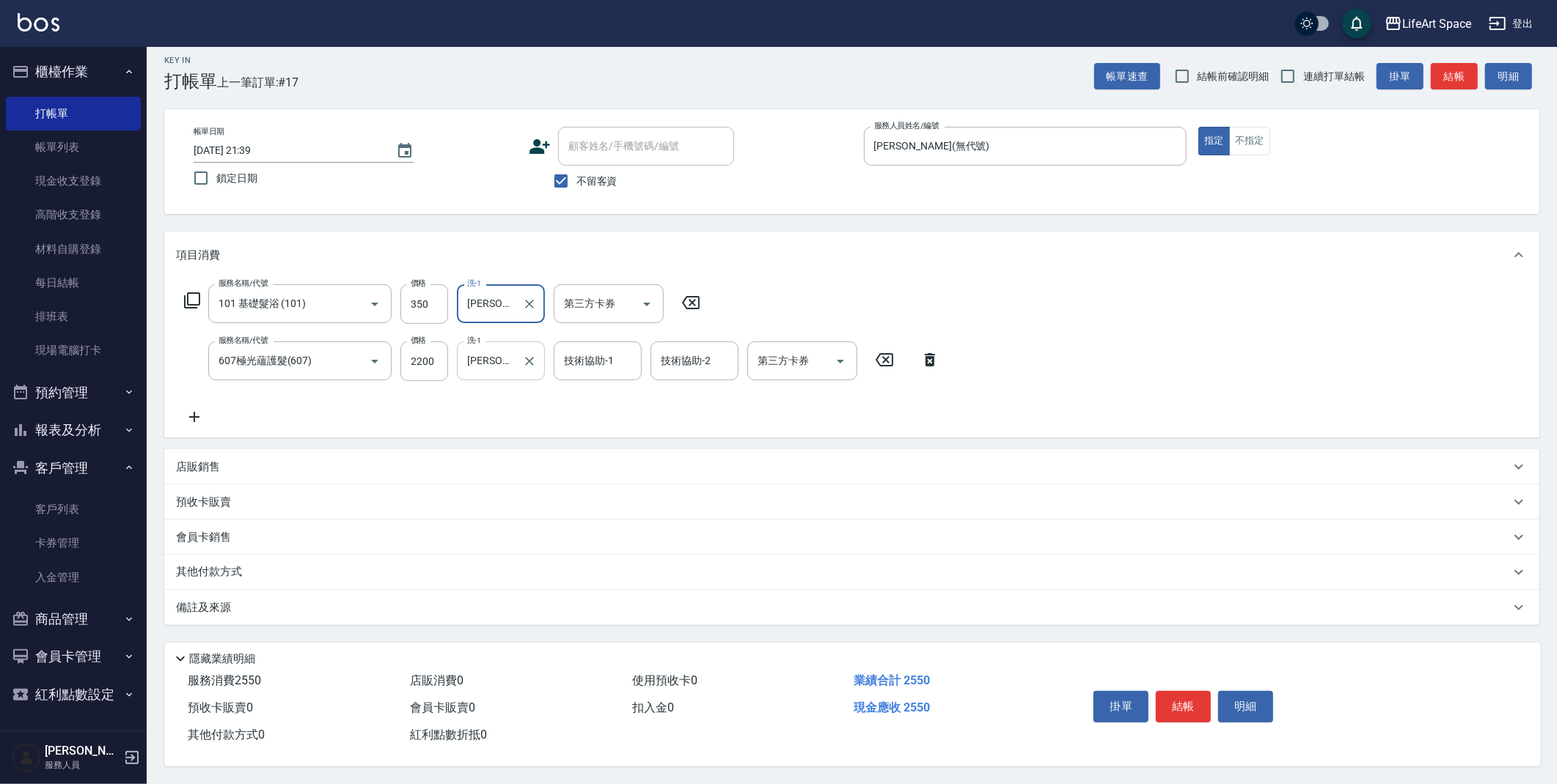
type input "[PERSON_NAME] [PERSON_NAME](無代號)"
click at [592, 366] on input "技術協助-1" at bounding box center [597, 361] width 75 height 26
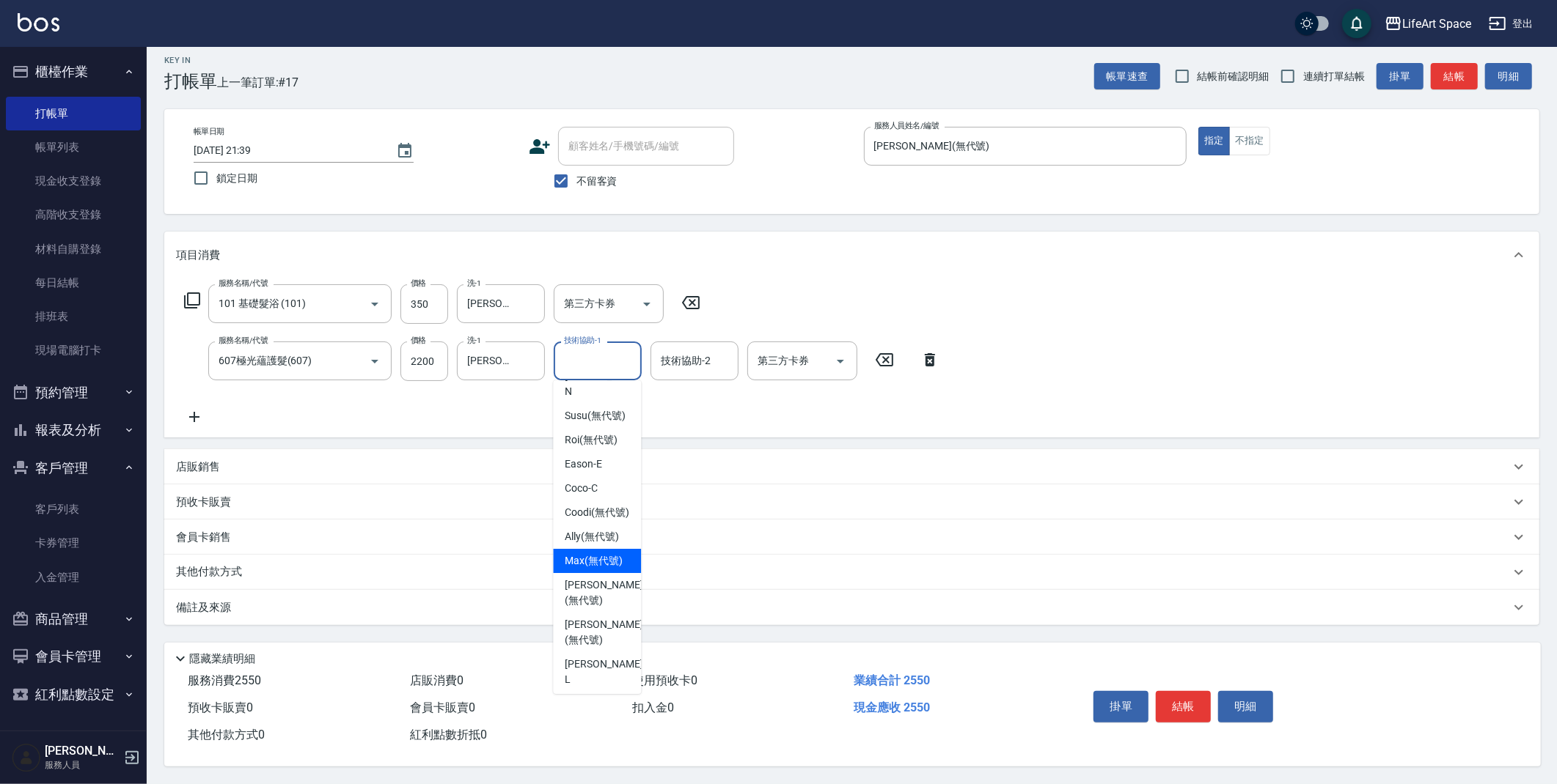
scroll to position [0, 0]
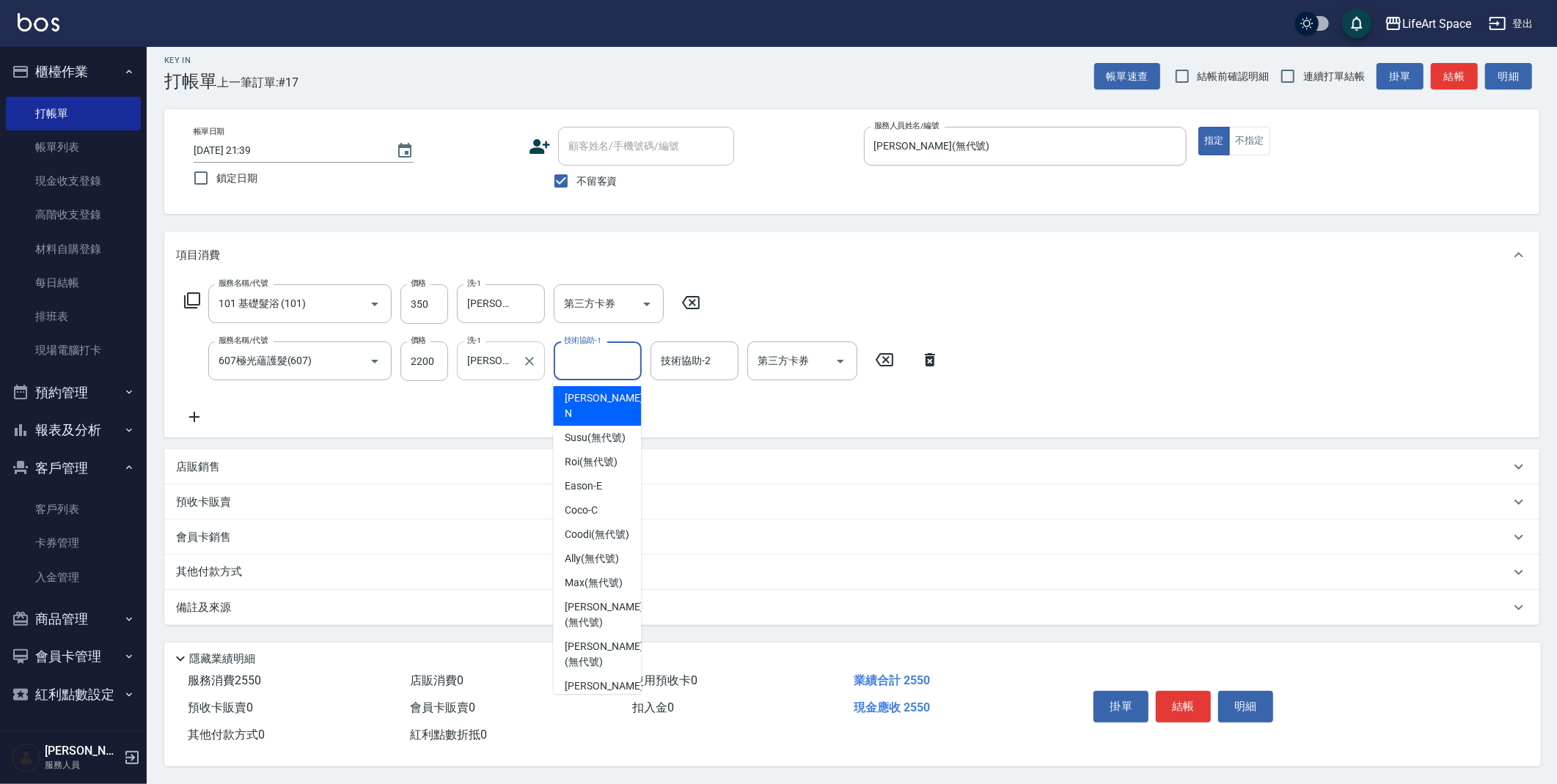
click at [505, 356] on input "[PERSON_NAME] [PERSON_NAME](無代號)" at bounding box center [490, 361] width 53 height 26
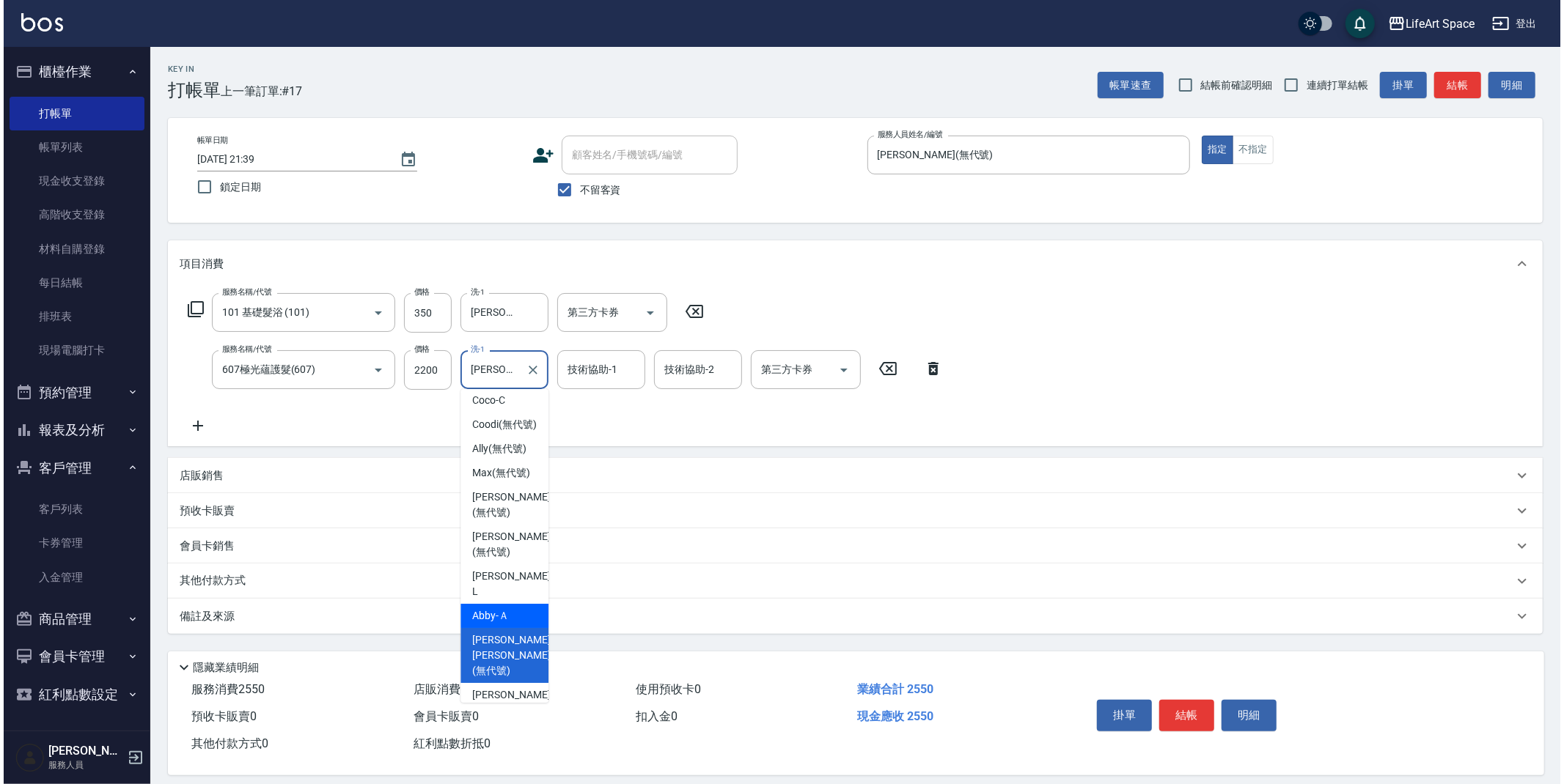
scroll to position [163, 0]
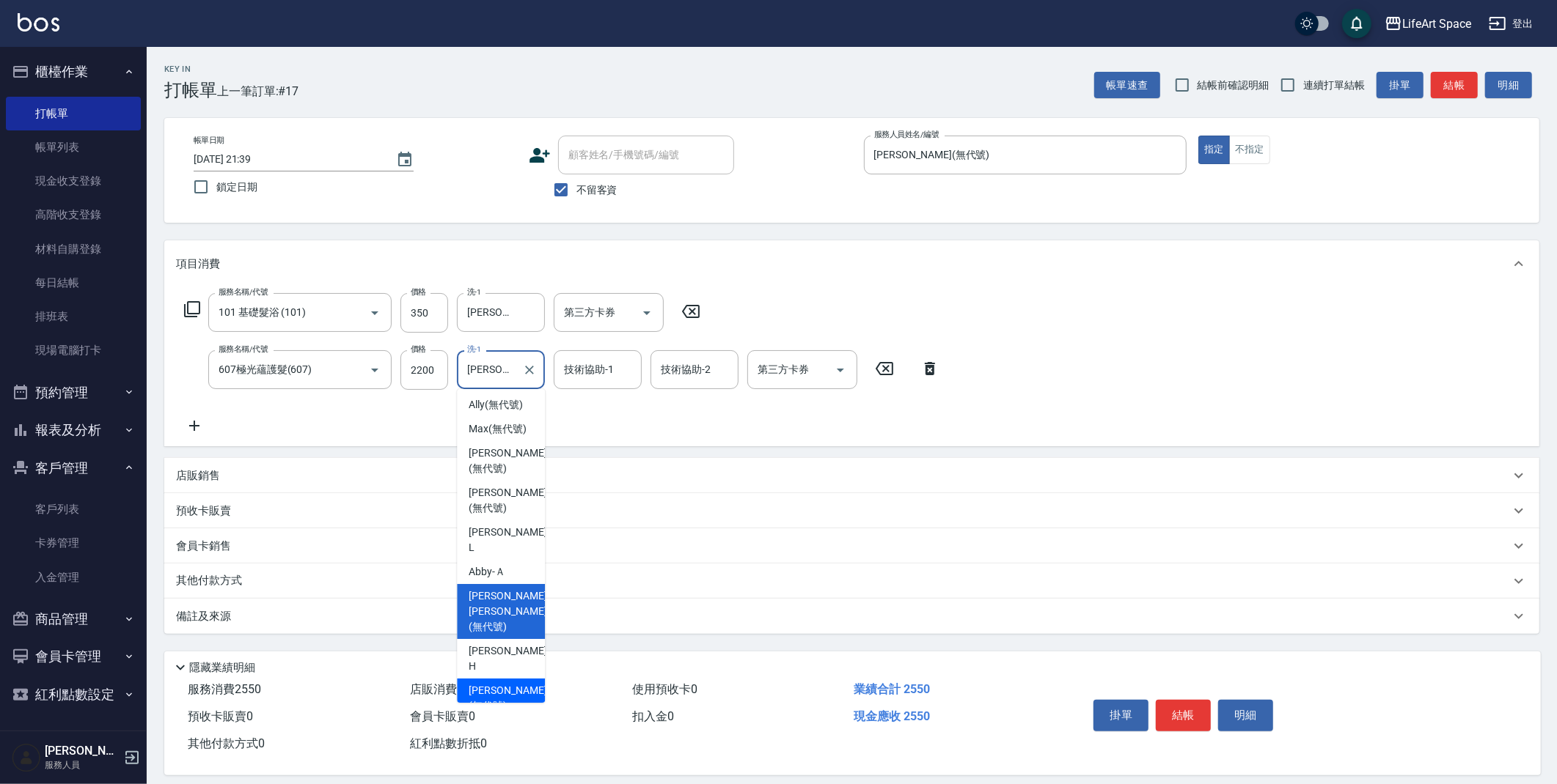
click at [503, 679] on div "[PERSON_NAME] (無代號)" at bounding box center [500, 698] width 88 height 40
type input "[PERSON_NAME](無代號)"
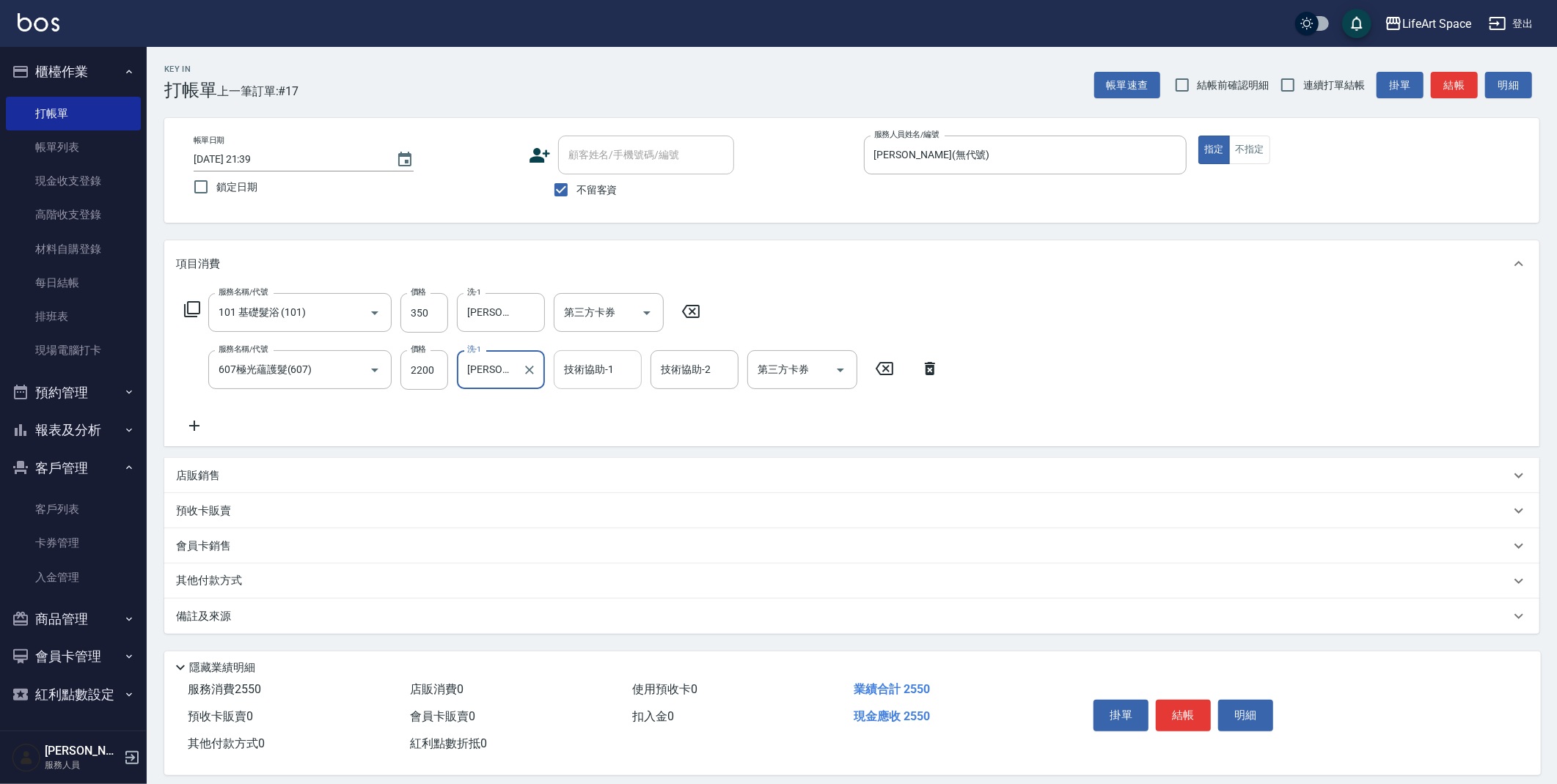
click at [603, 368] on div "技術協助-1 技術協助-1" at bounding box center [597, 369] width 88 height 39
click at [1203, 721] on button "結帳" at bounding box center [1183, 715] width 55 height 30
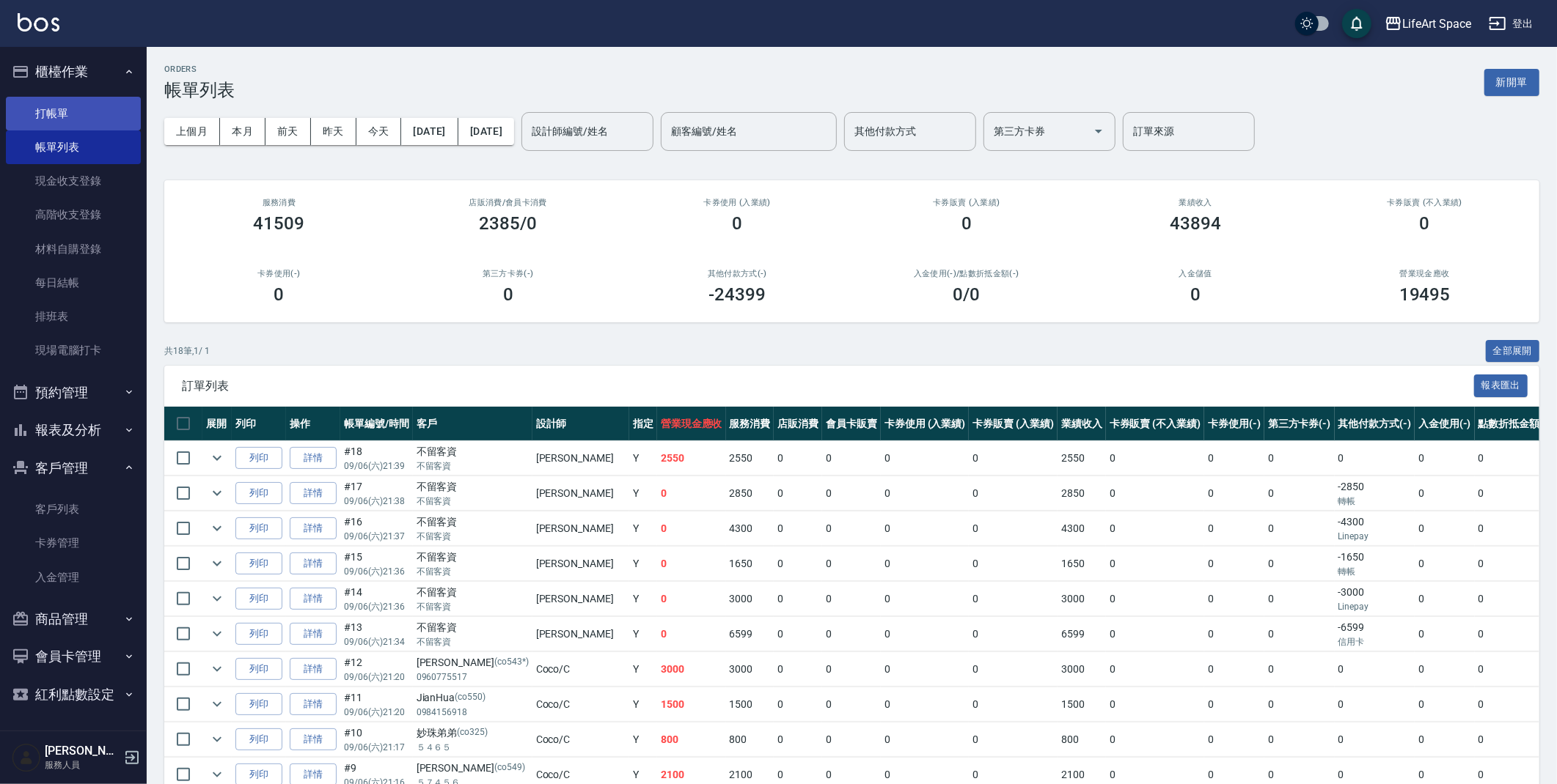
click at [71, 110] on link "打帳單" at bounding box center [73, 113] width 135 height 34
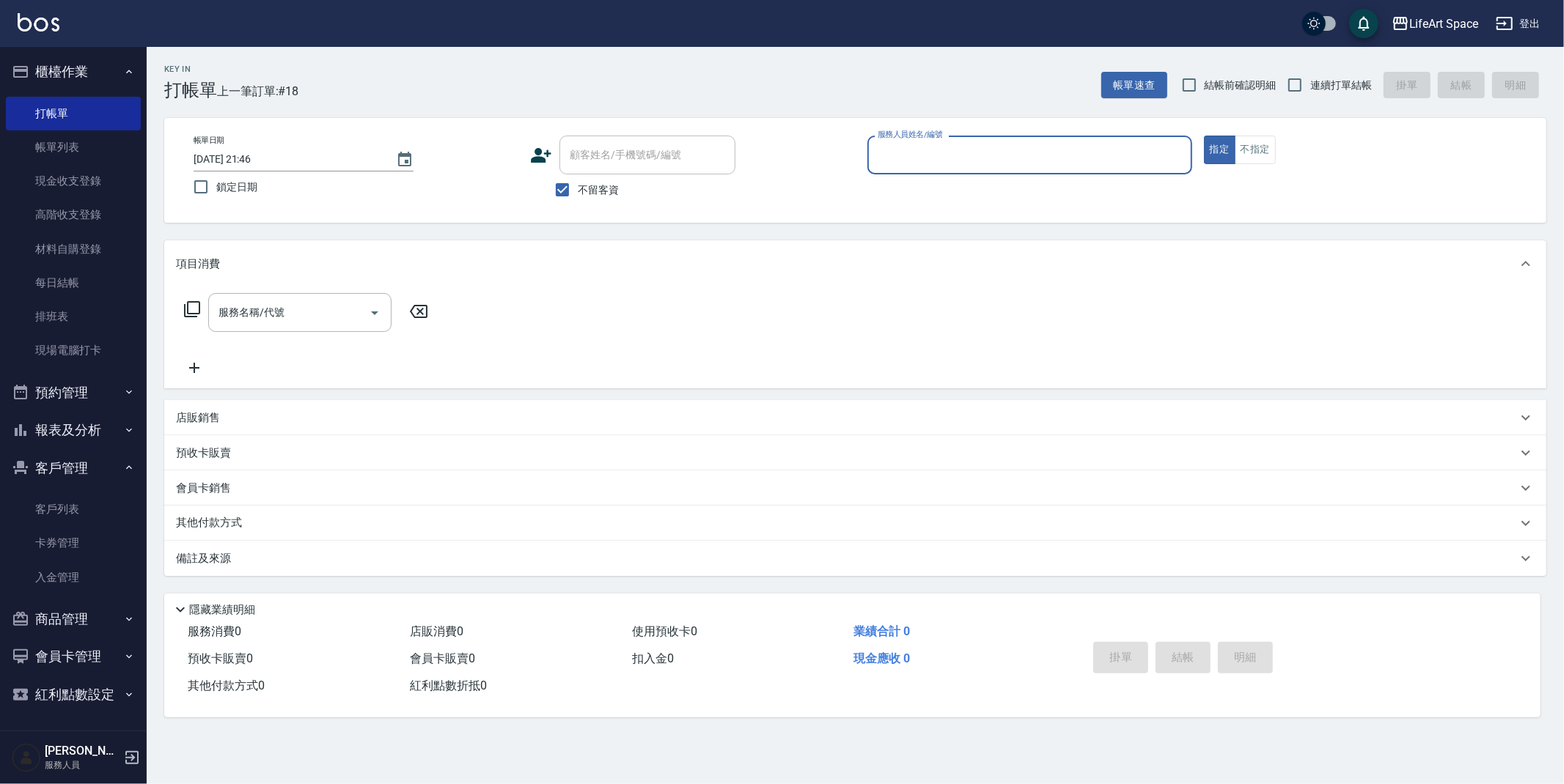
click at [955, 154] on input "服務人員姓名/編號" at bounding box center [1030, 155] width 311 height 26
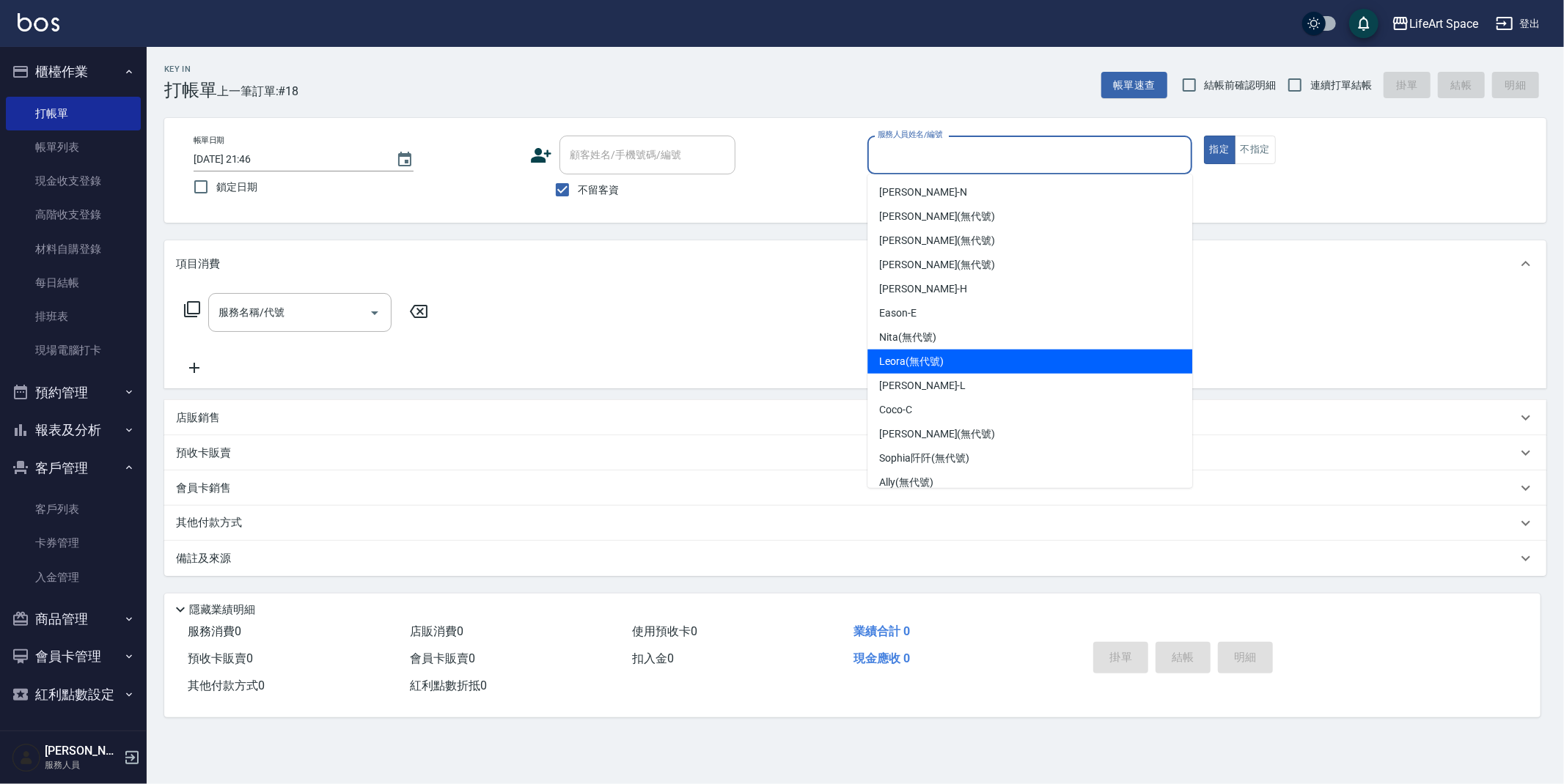
scroll to position [254, 0]
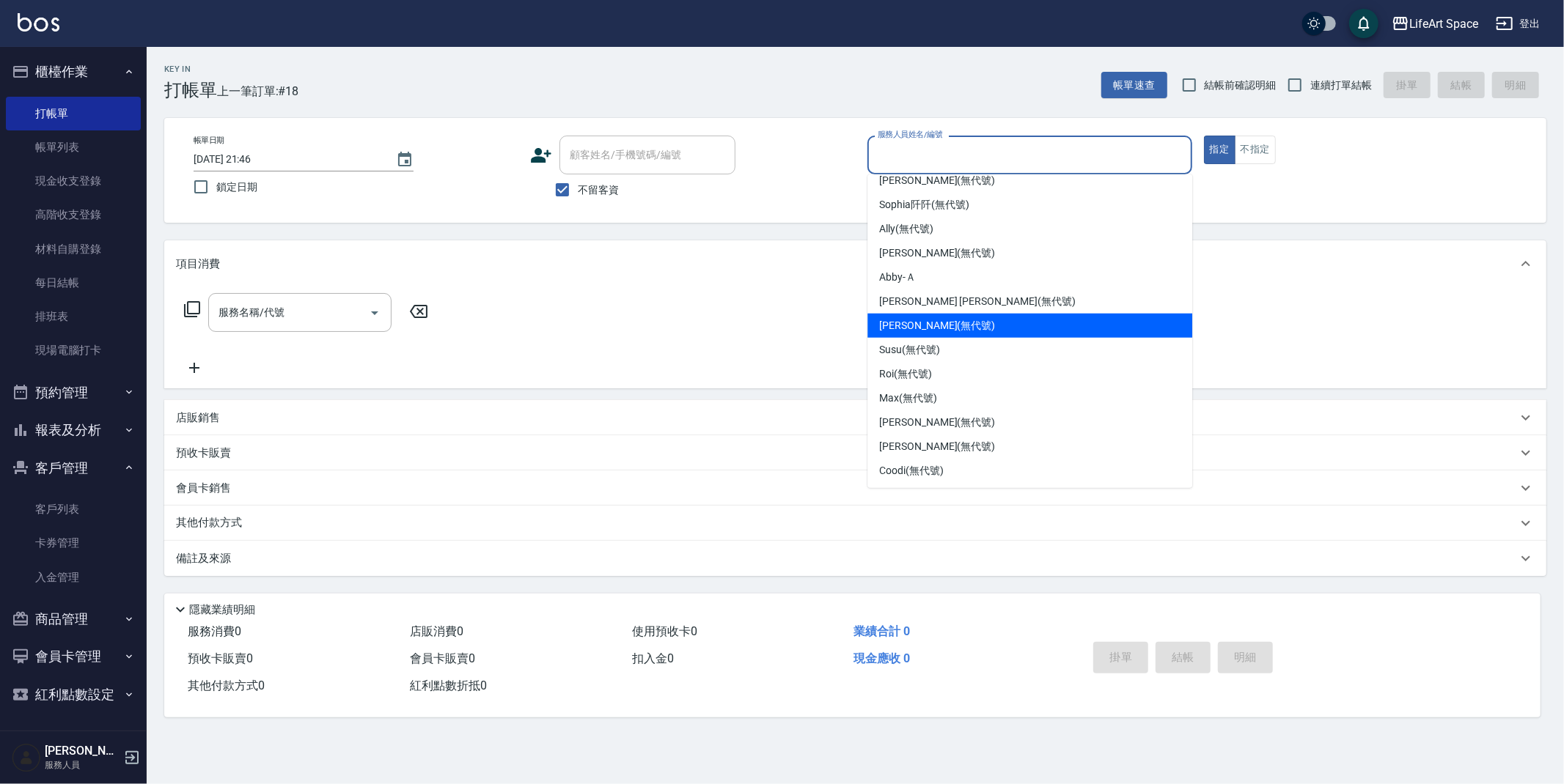
click at [916, 324] on span "[PERSON_NAME] (無代號)" at bounding box center [937, 325] width 116 height 16
type input "[PERSON_NAME](無代號)"
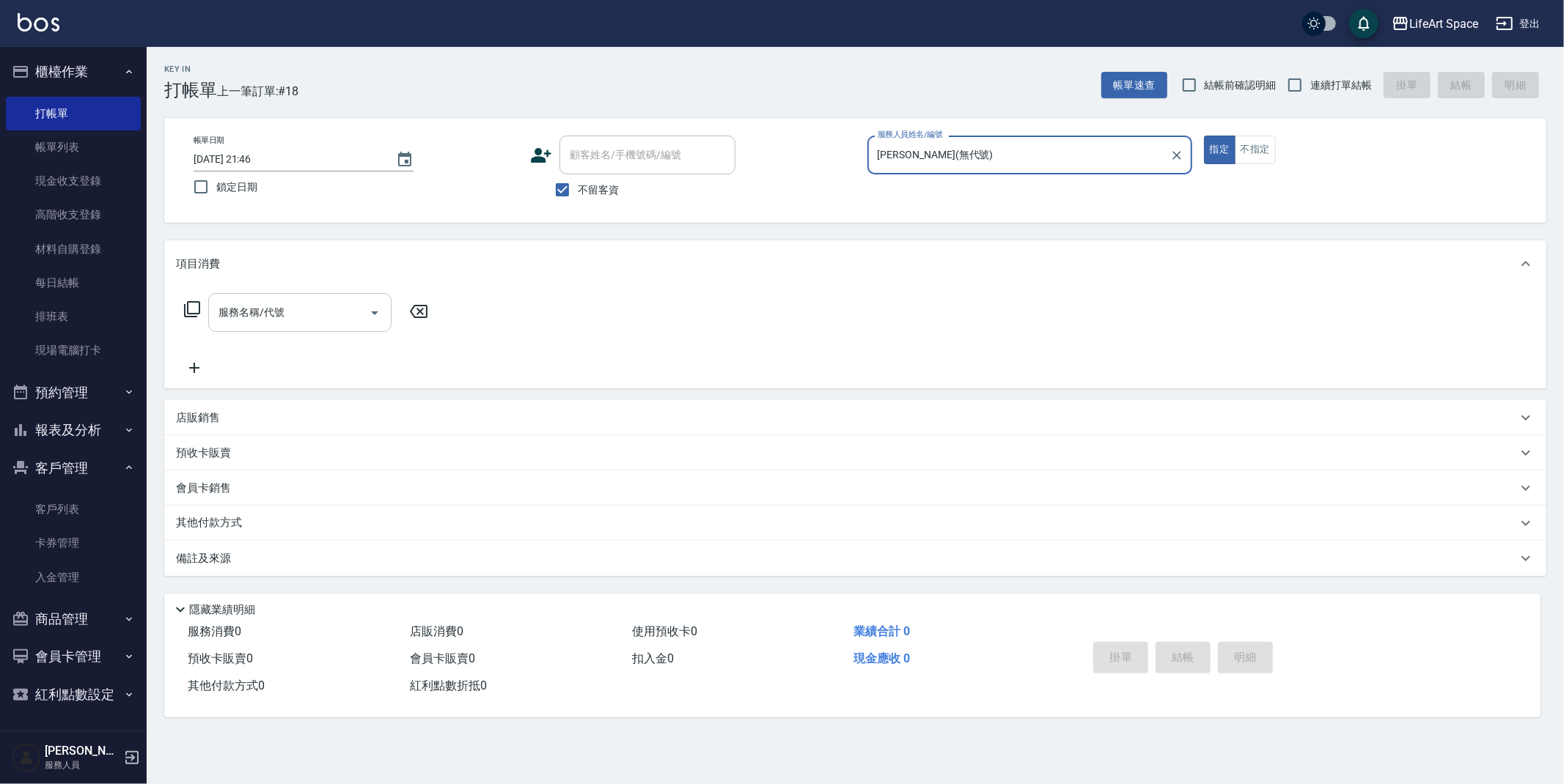
click at [279, 313] on div "服務名稱/代號 服務名稱/代號" at bounding box center [300, 312] width 184 height 39
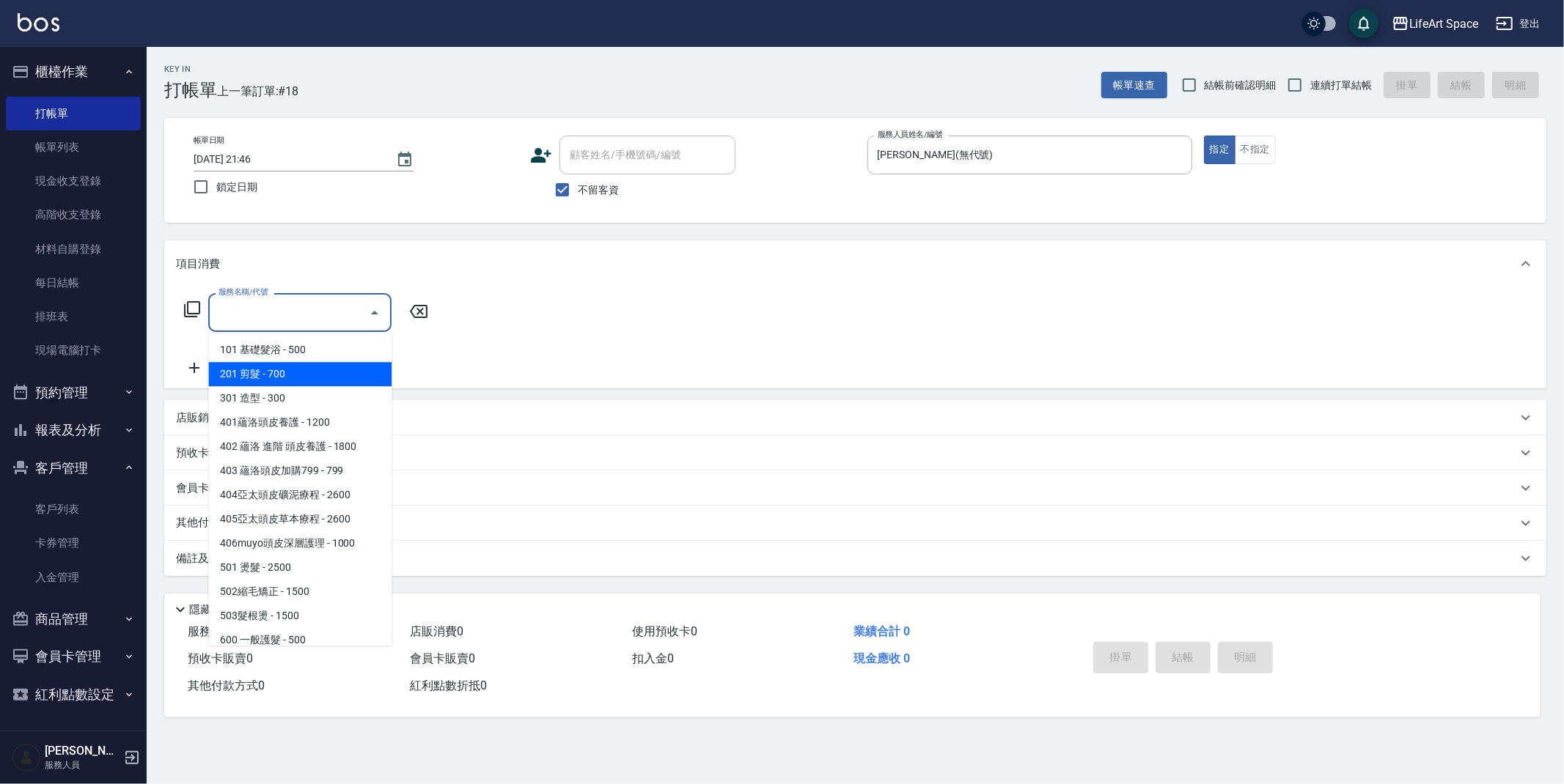
drag, startPoint x: 275, startPoint y: 371, endPoint x: 321, endPoint y: 363, distance: 46.7
click at [275, 371] on span "201 剪髮 - 700" at bounding box center [300, 374] width 184 height 24
type input "201 剪髮(201)"
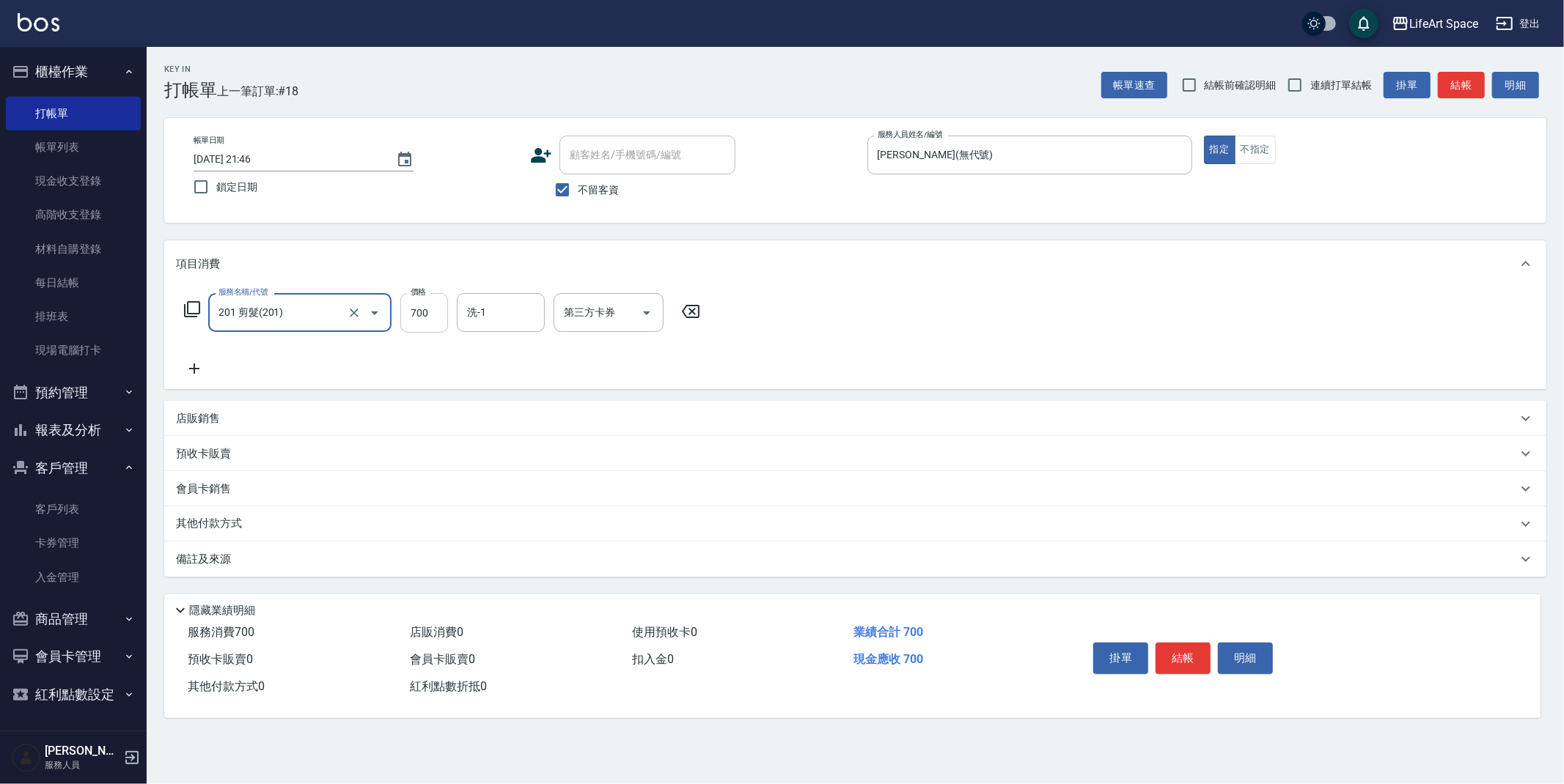
click at [433, 310] on input "700" at bounding box center [424, 313] width 48 height 40
type input "900"
click at [492, 316] on input "洗-1" at bounding box center [501, 312] width 75 height 26
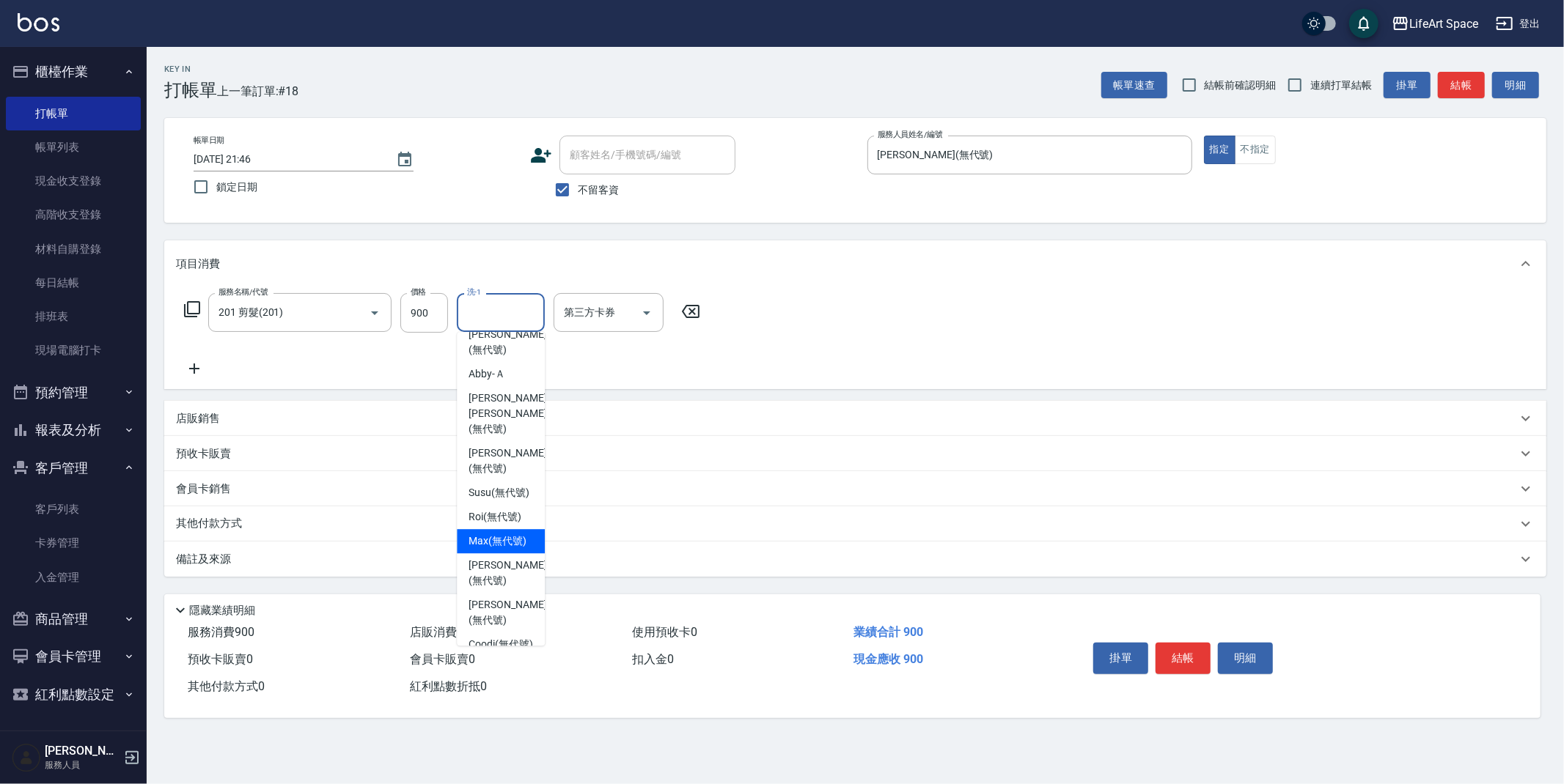
scroll to position [394, 0]
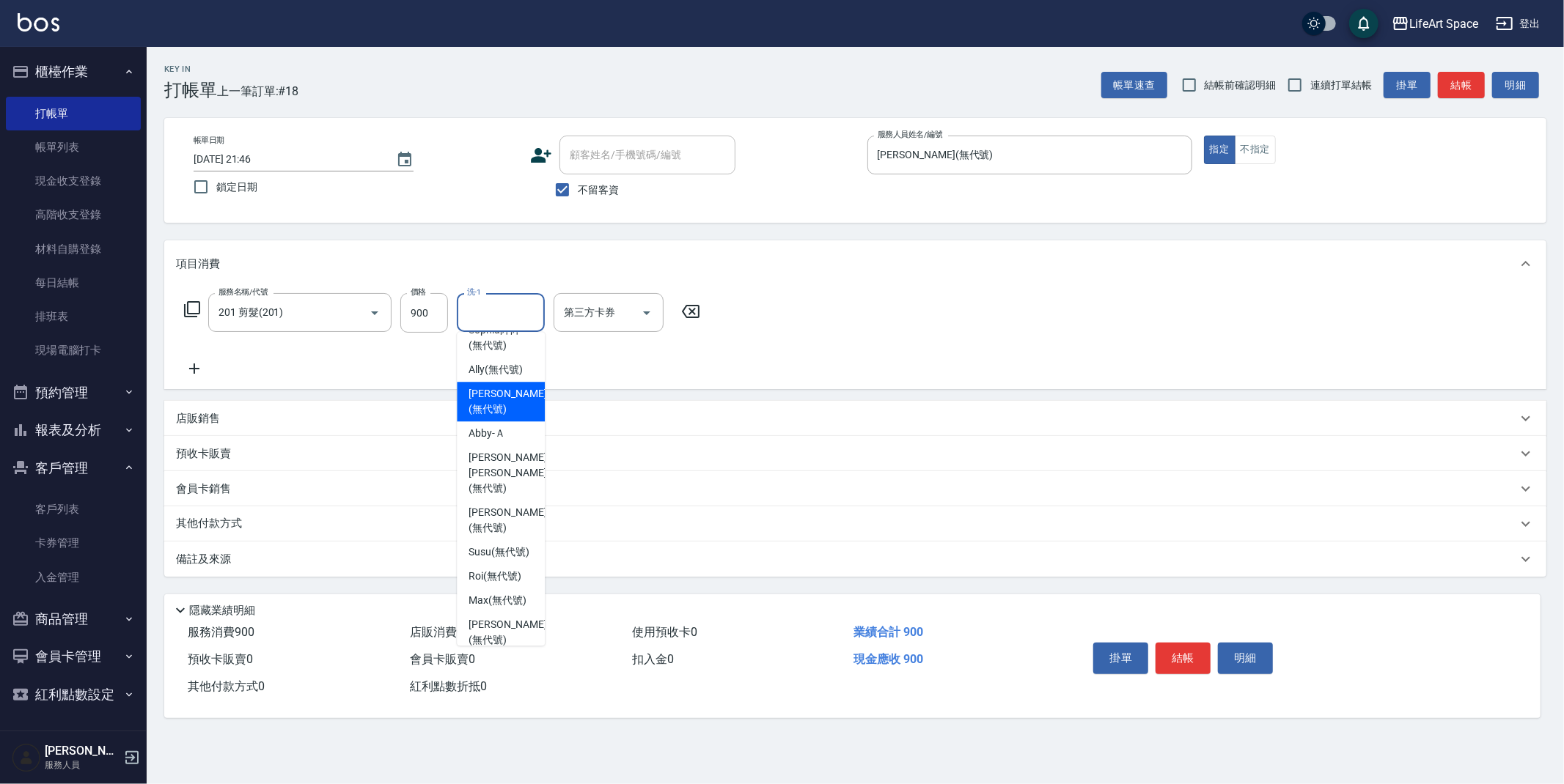
click at [485, 386] on span "[PERSON_NAME] (無代號)" at bounding box center [508, 401] width 77 height 30
type input "[PERSON_NAME](無代號)"
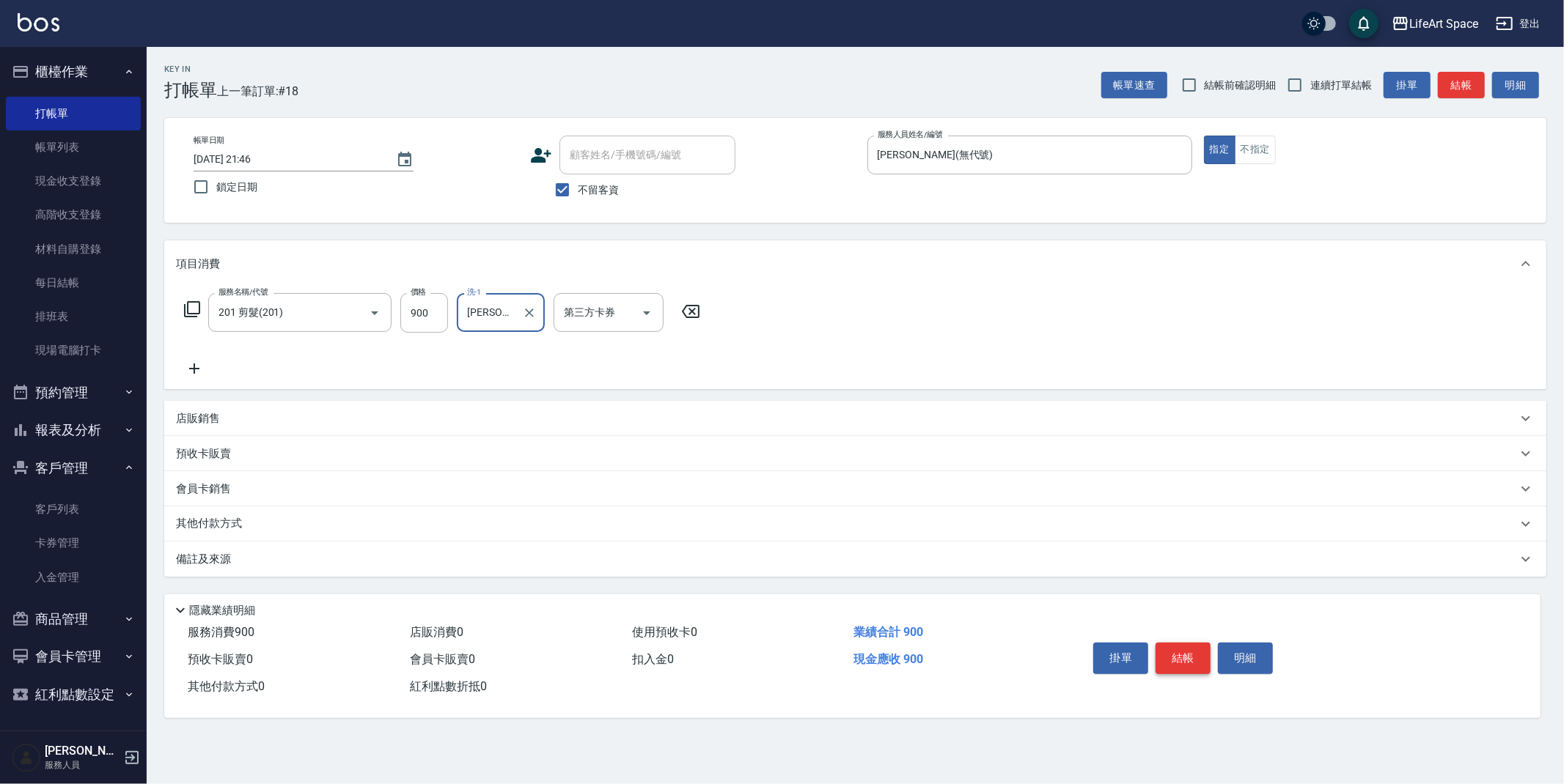
click at [1180, 656] on button "結帳" at bounding box center [1183, 658] width 55 height 30
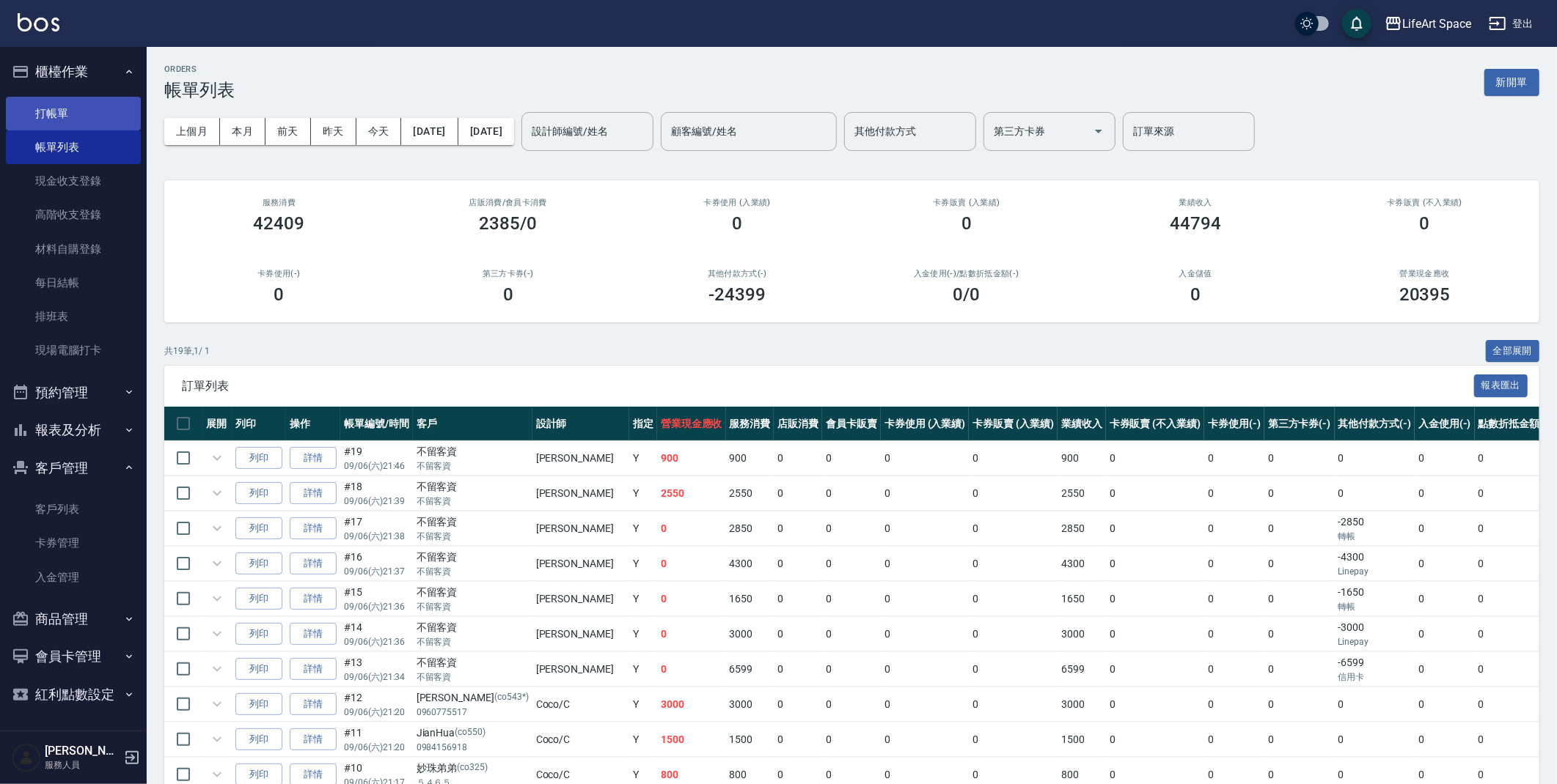
click at [53, 104] on link "打帳單" at bounding box center [73, 113] width 135 height 34
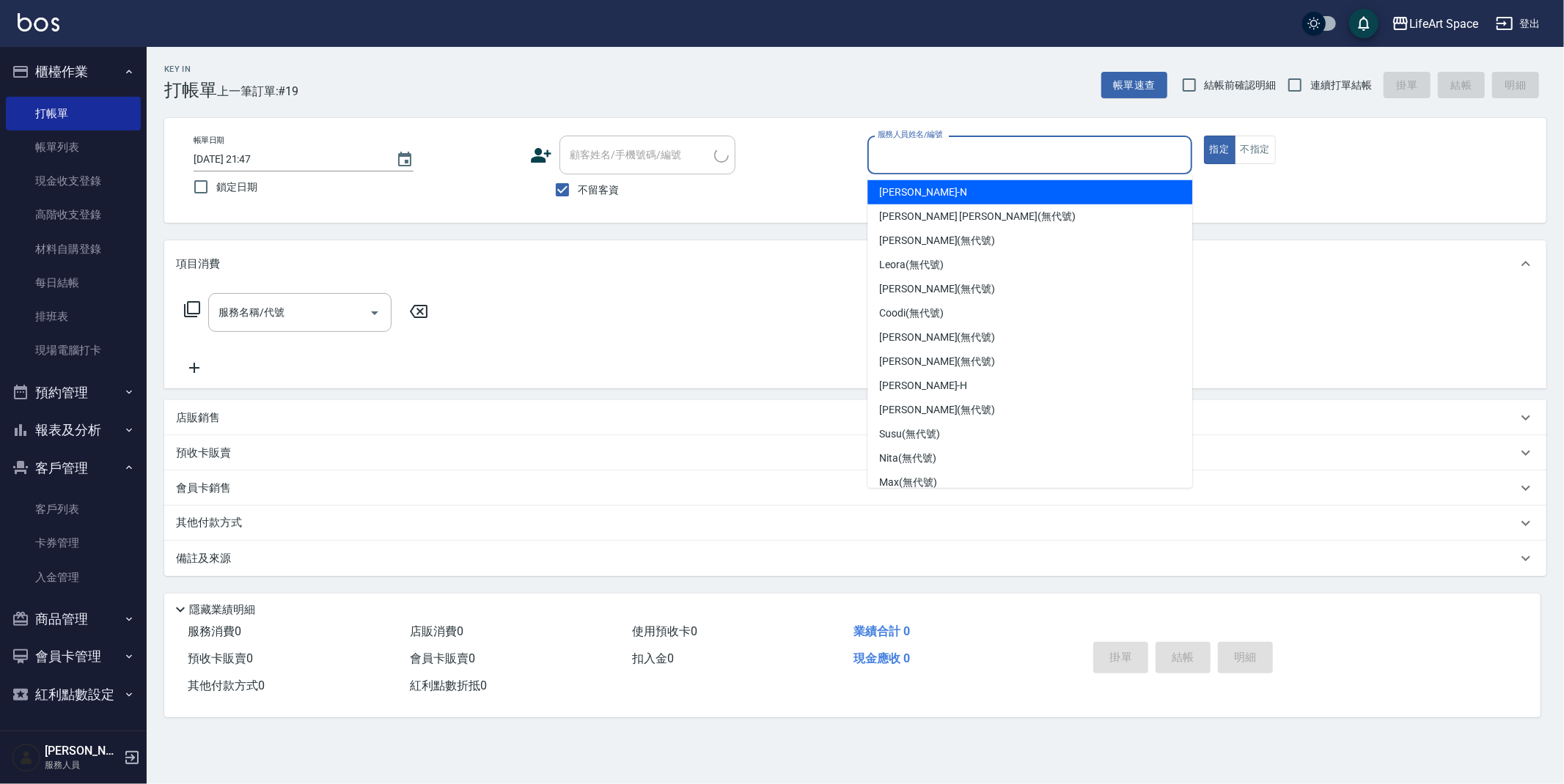
click at [925, 151] on input "服務人員姓名/編號" at bounding box center [1030, 155] width 311 height 26
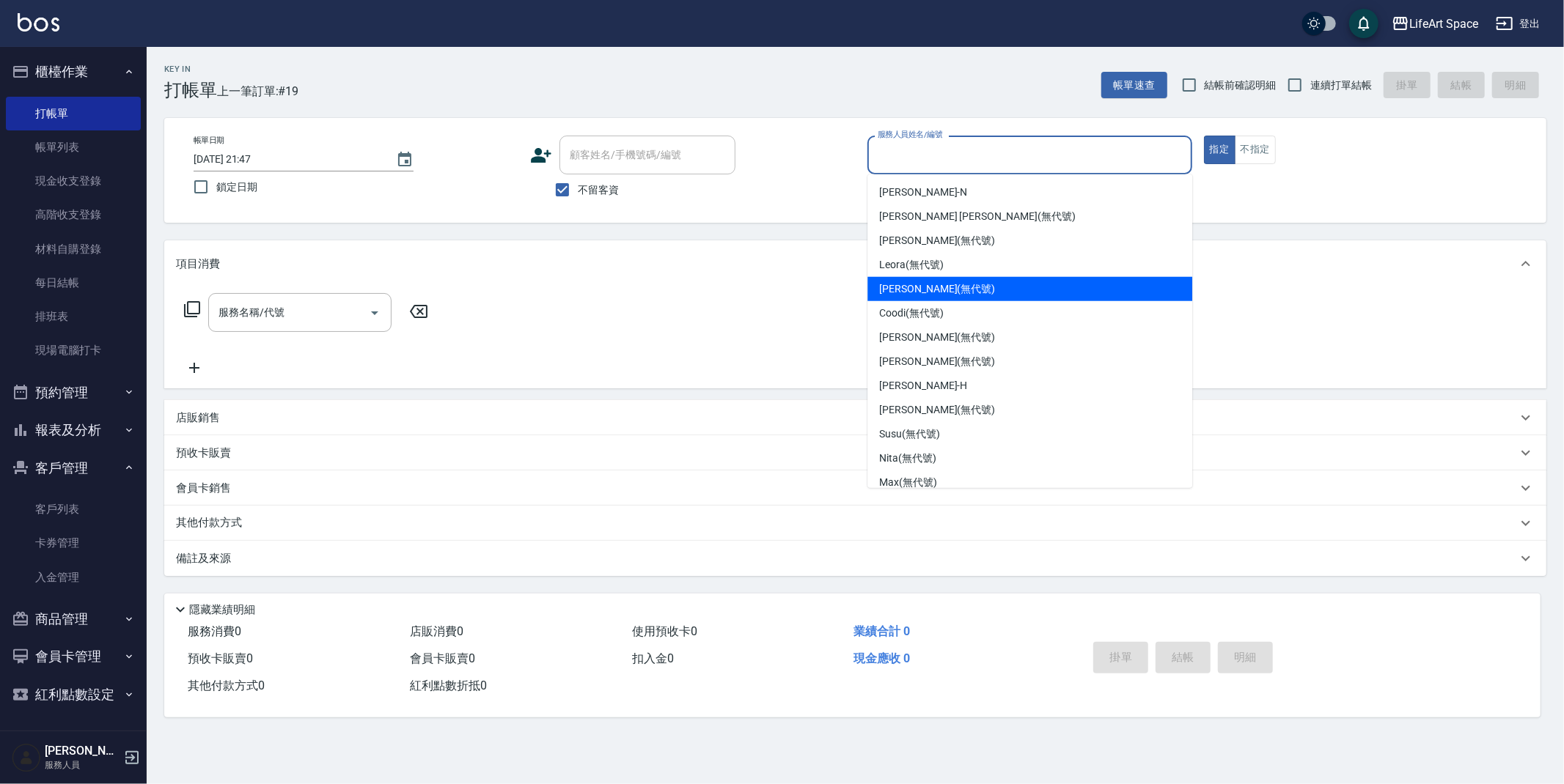
click at [928, 292] on span "[PERSON_NAME] (無代號)" at bounding box center [937, 289] width 116 height 16
type input "[PERSON_NAME](無代號)"
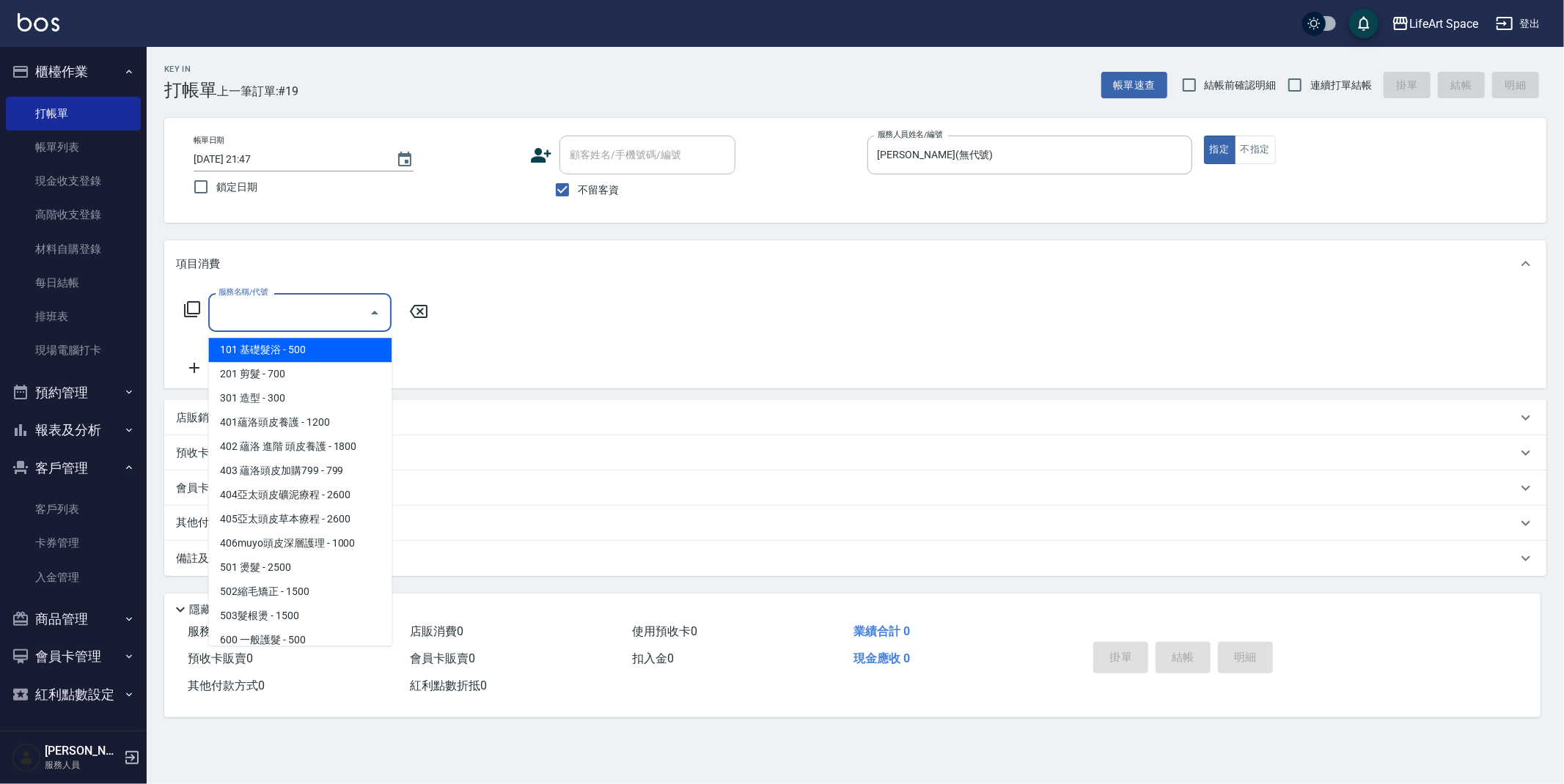
click at [265, 314] on div "服務名稱/代號 服務名稱/代號" at bounding box center [300, 312] width 184 height 39
click at [276, 373] on span "201 剪髮 - 700" at bounding box center [300, 374] width 184 height 24
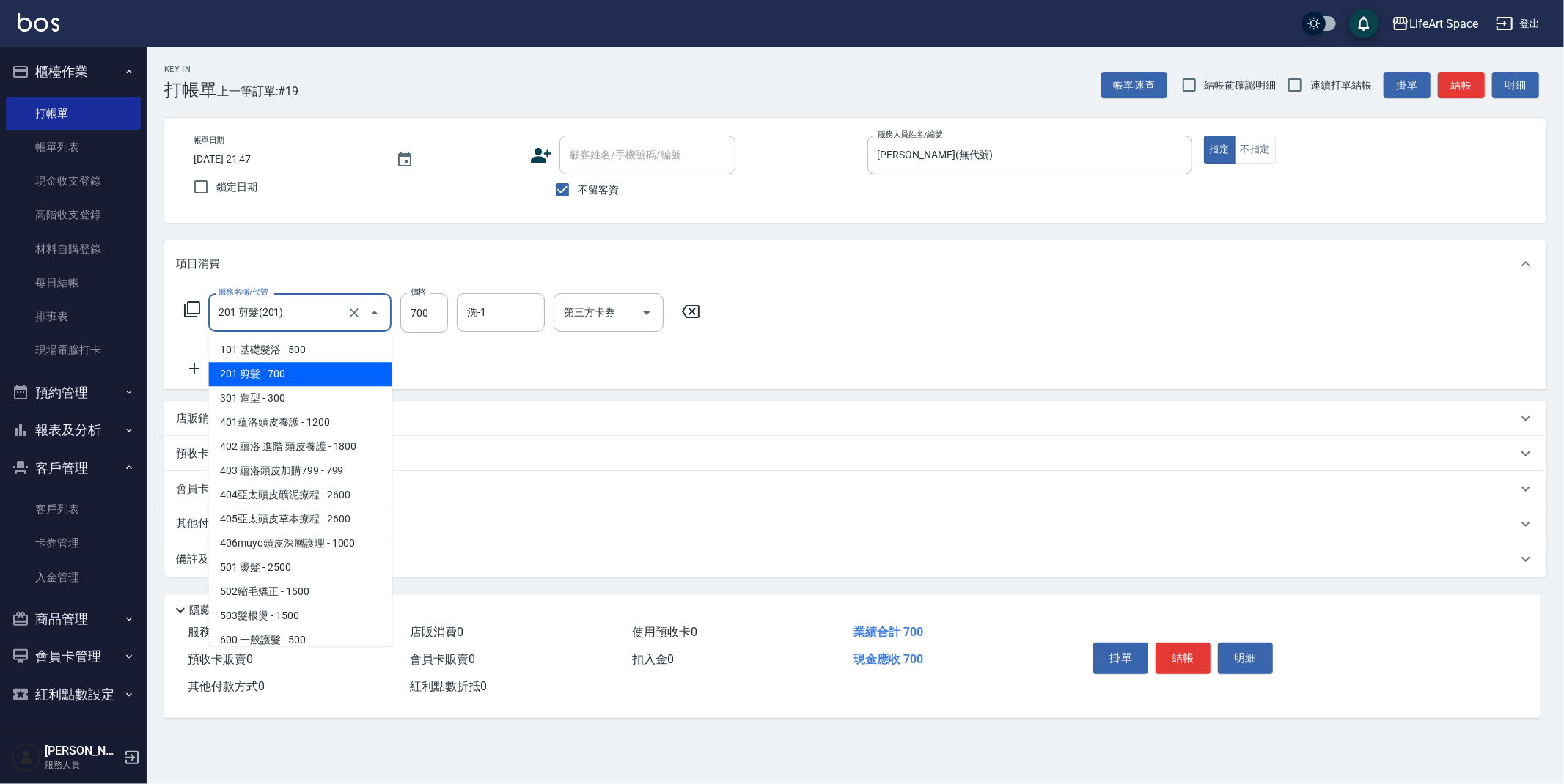
click at [297, 315] on input "201 剪髮(201)" at bounding box center [279, 312] width 129 height 26
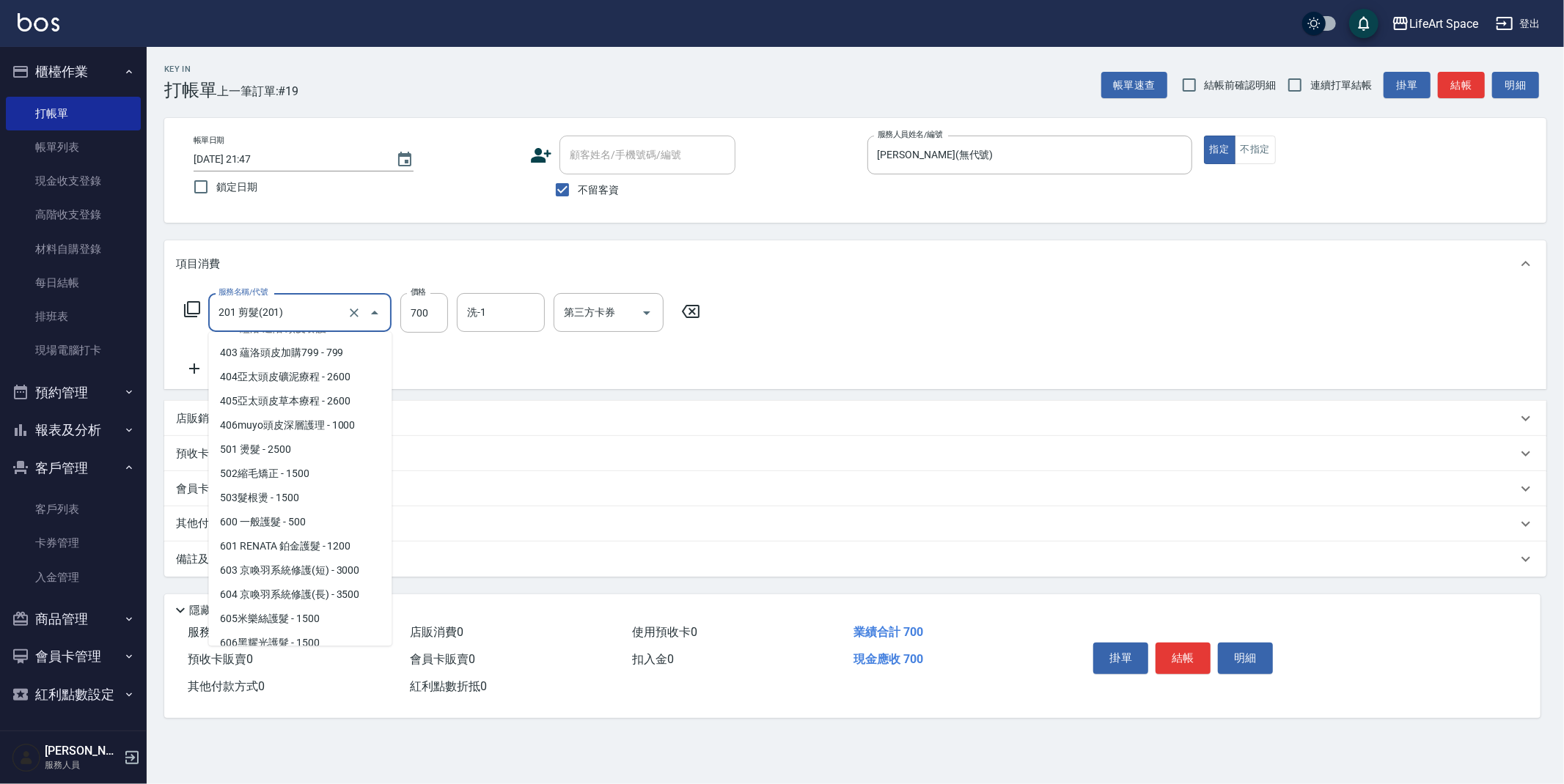
scroll to position [230, 0]
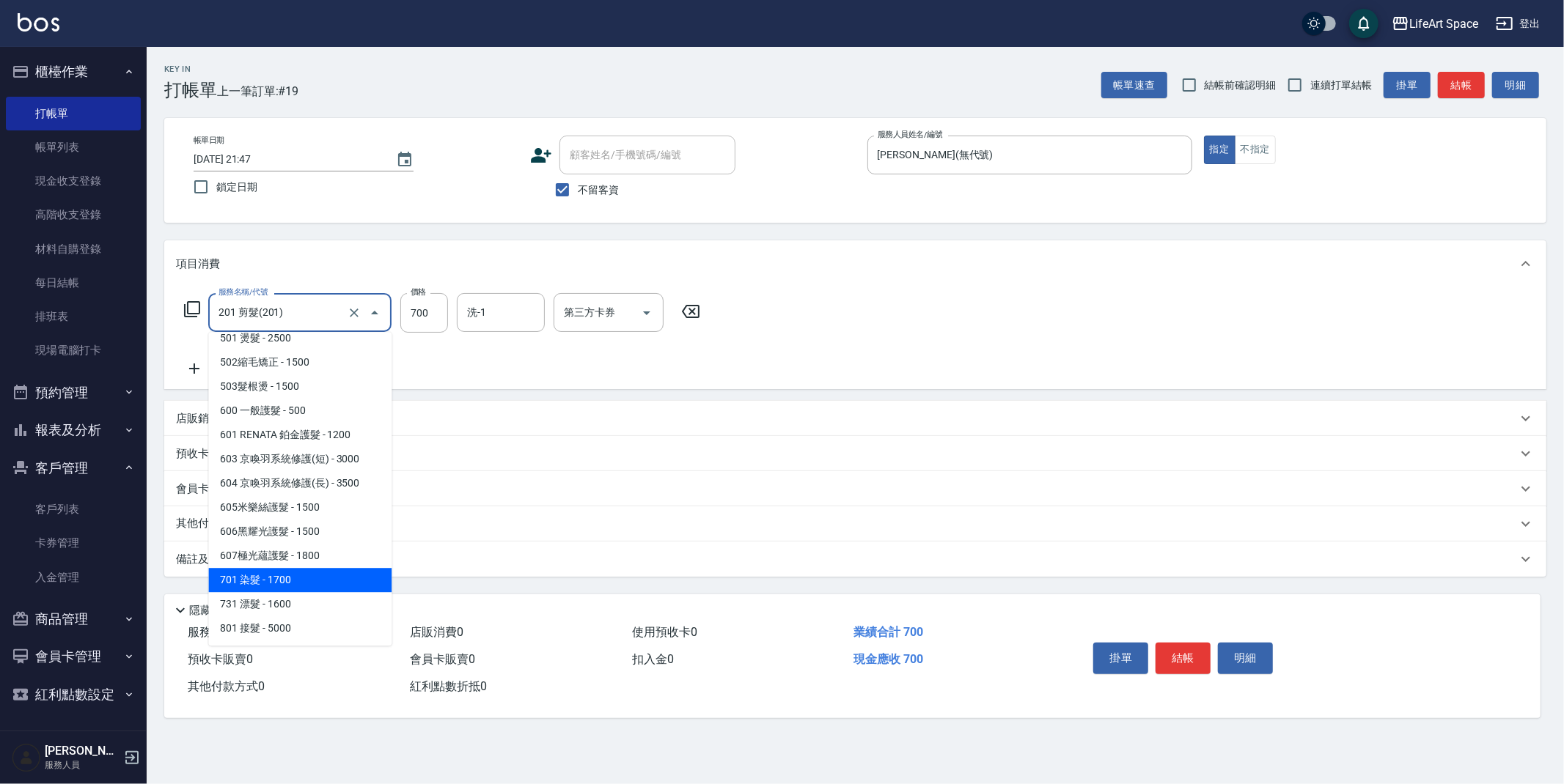
drag, startPoint x: 290, startPoint y: 583, endPoint x: 330, endPoint y: 404, distance: 183.4
click at [290, 583] on span "701 染髮 - 1700" at bounding box center [300, 580] width 184 height 24
type input "701 染髮(701)"
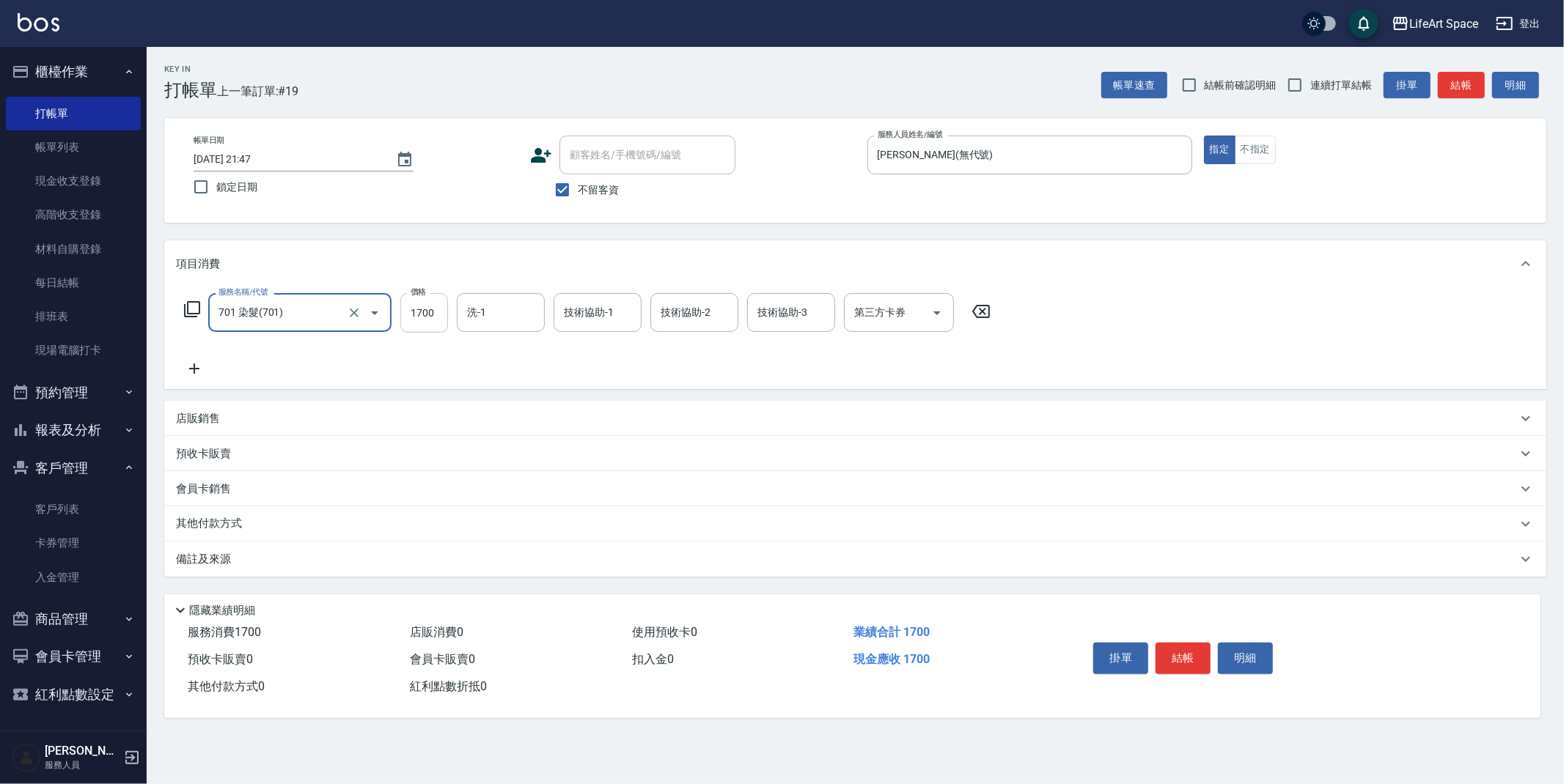
click at [439, 317] on input "1700" at bounding box center [424, 313] width 48 height 40
type input "2400"
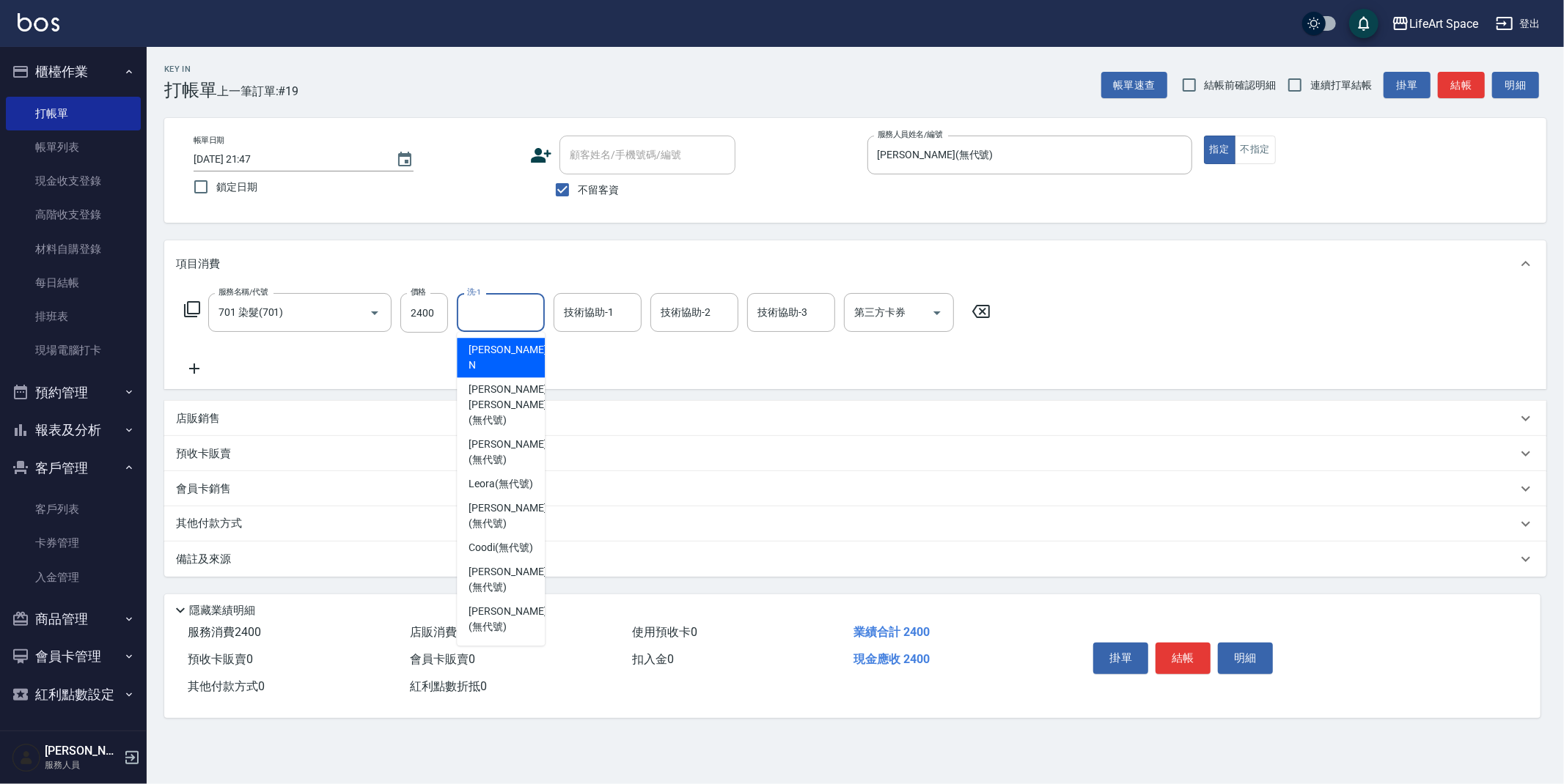
click at [498, 315] on input "洗-1" at bounding box center [501, 312] width 75 height 26
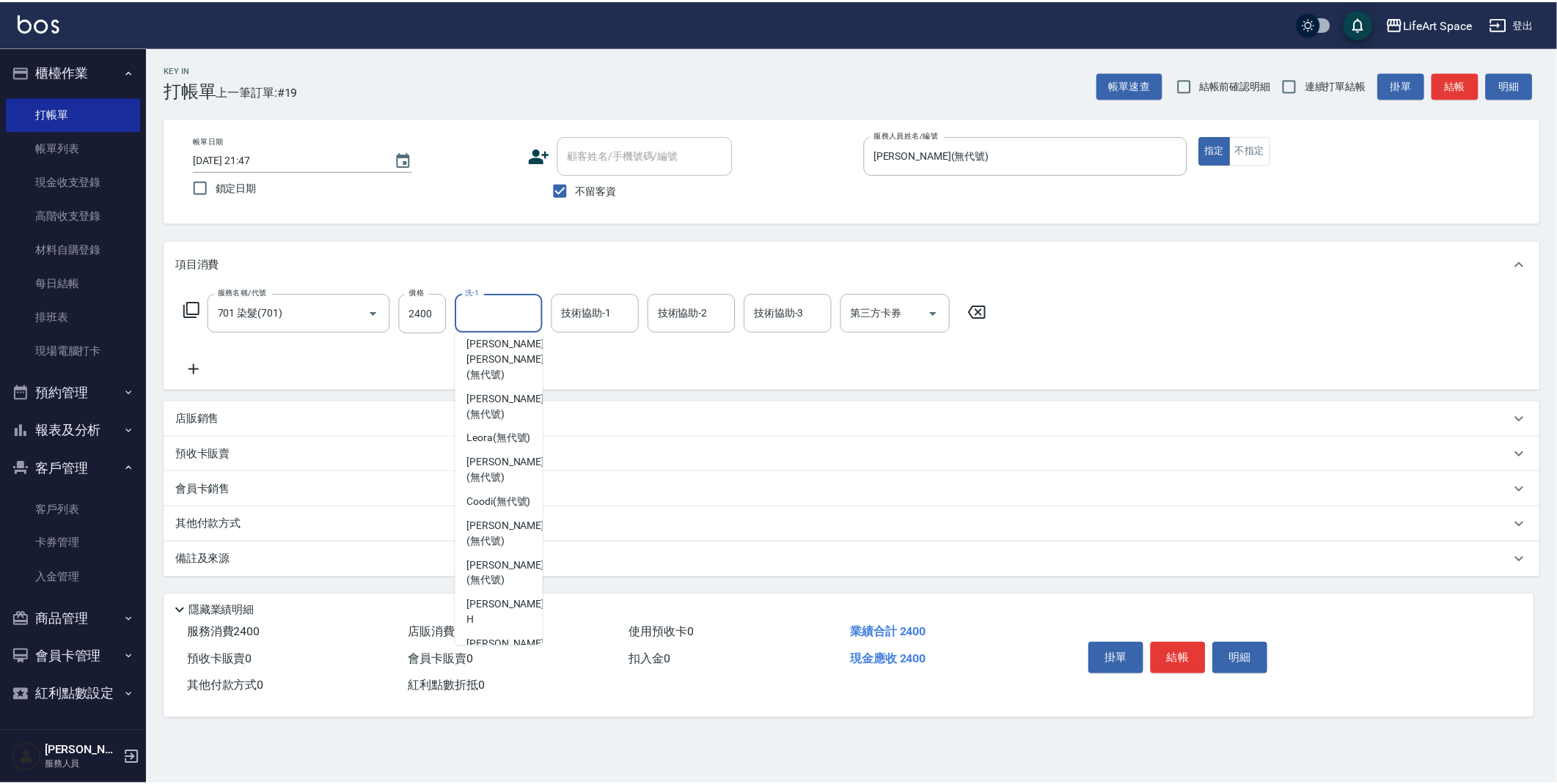
scroll to position [0, 0]
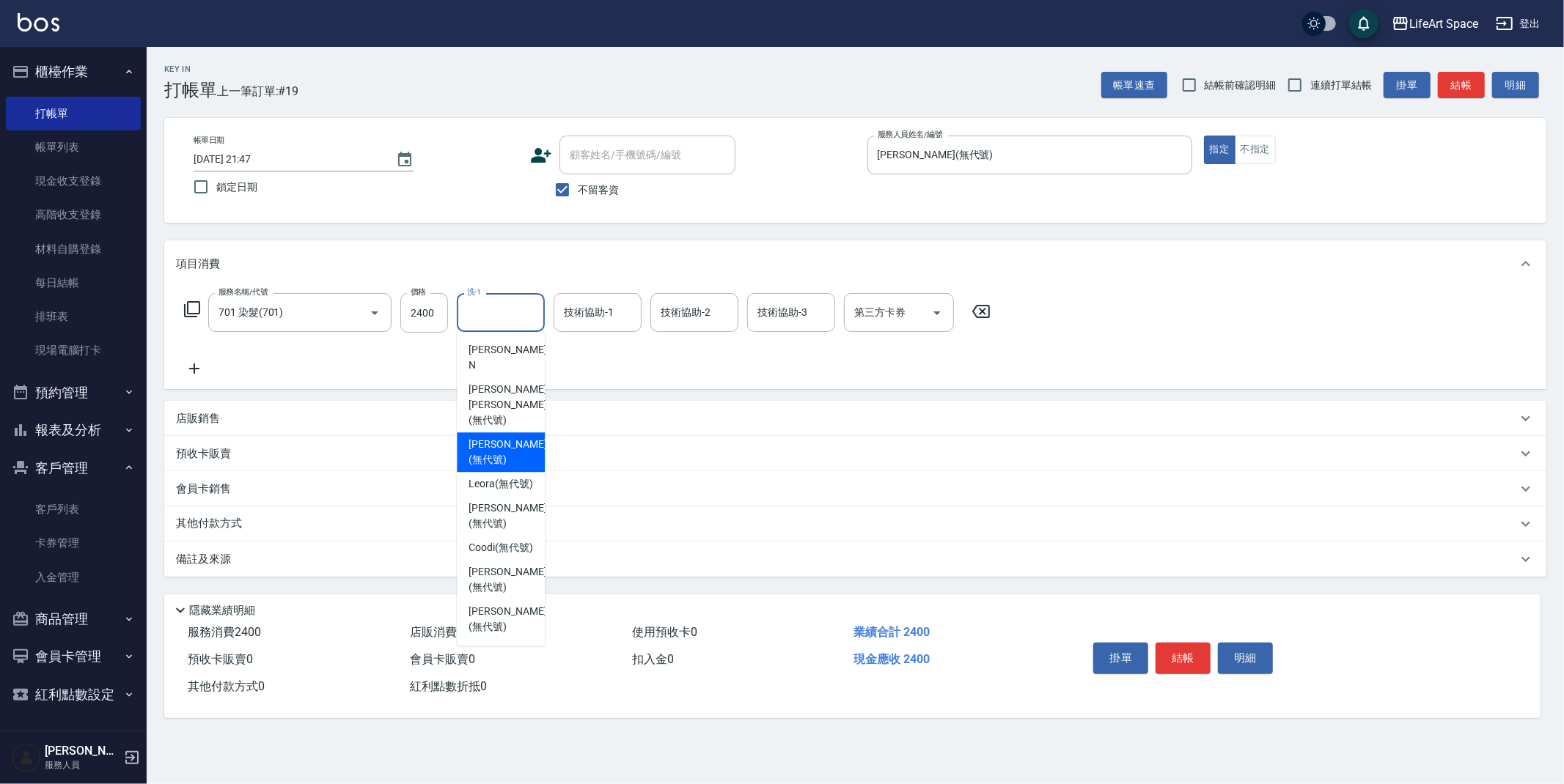
click at [497, 432] on div "[PERSON_NAME] (無代號)" at bounding box center [500, 452] width 88 height 40
type input "[PERSON_NAME](無代號)"
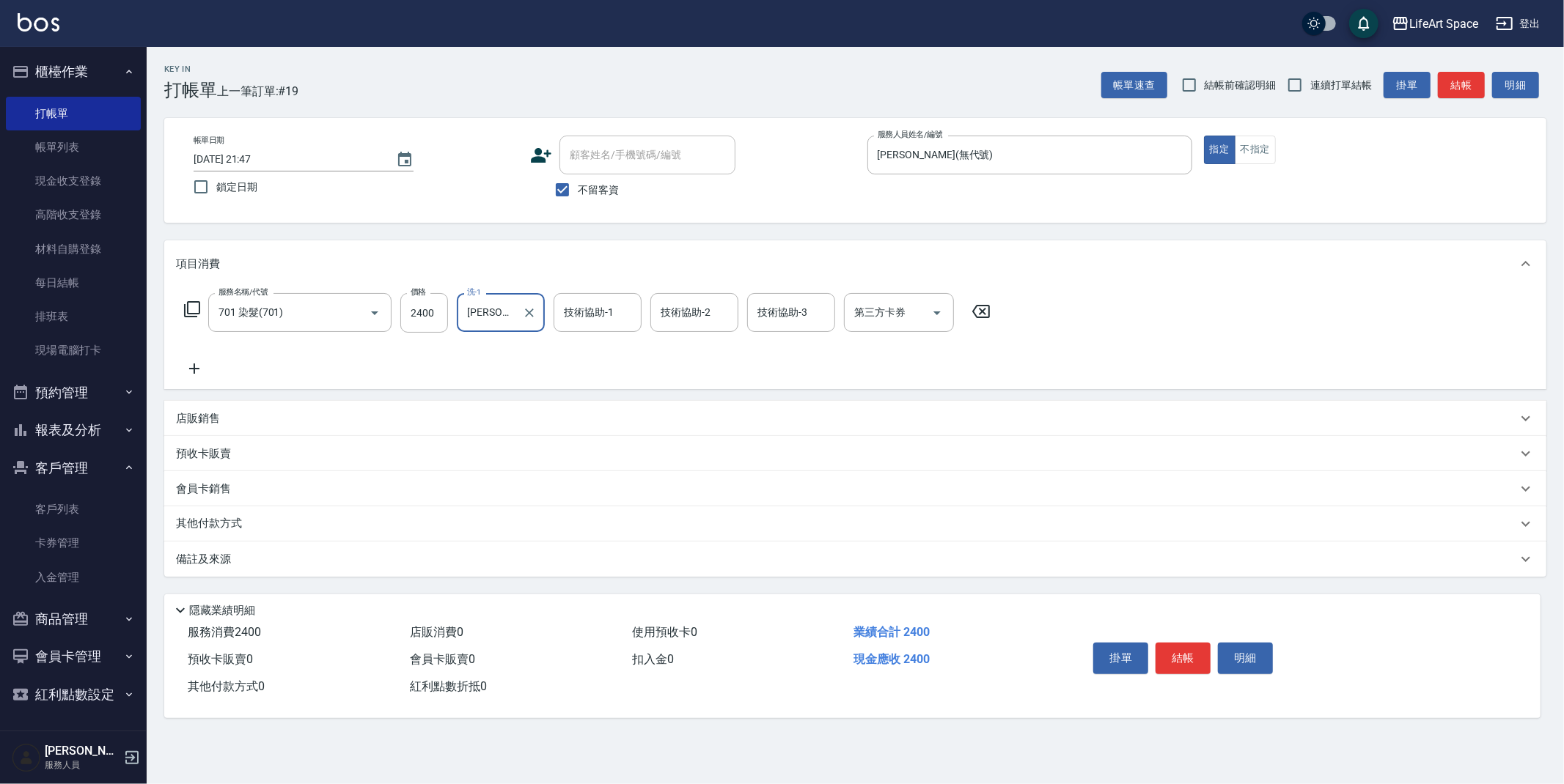
click at [589, 315] on div "技術協助-1 技術協助-1" at bounding box center [597, 312] width 88 height 39
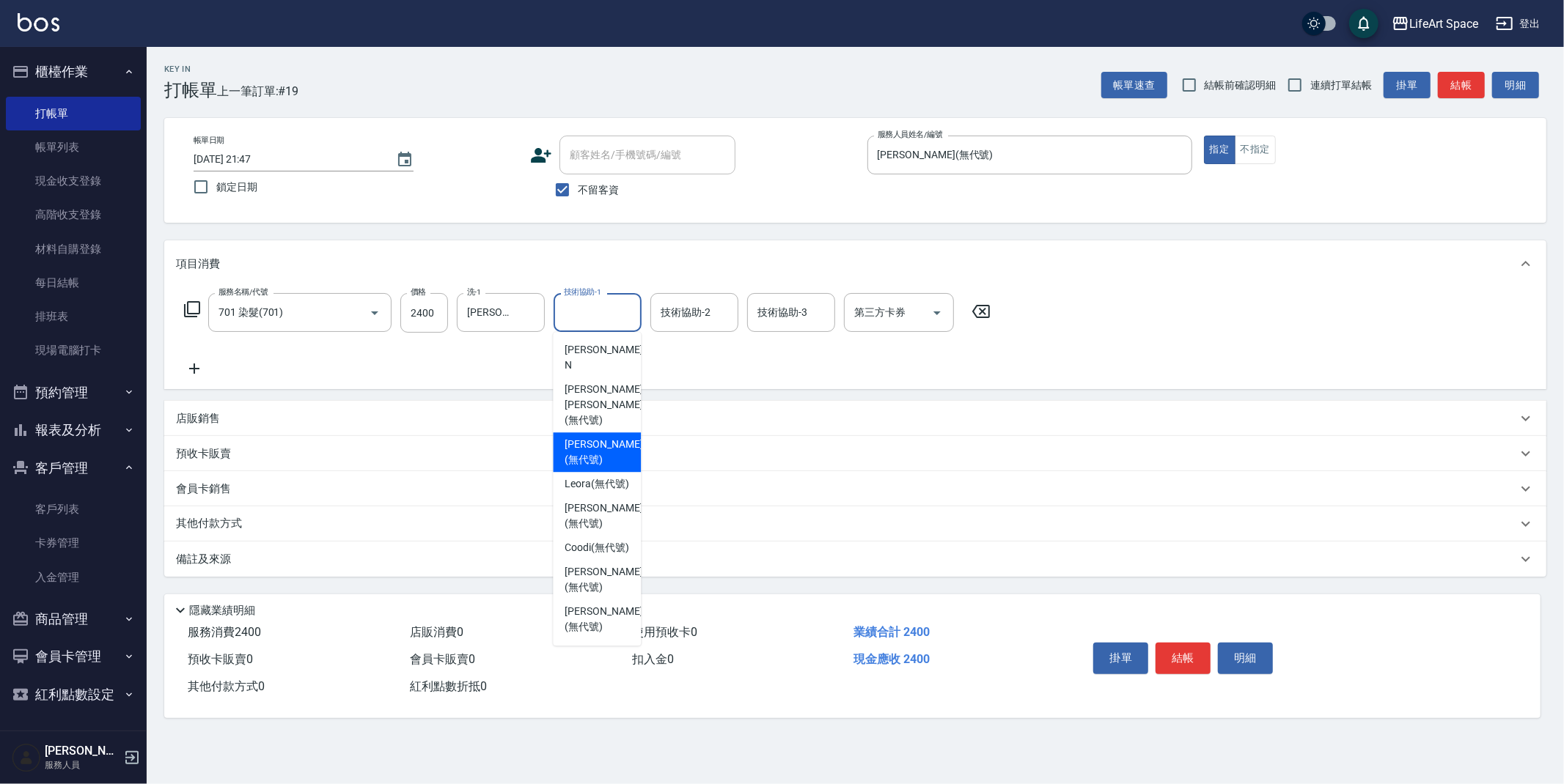
click at [596, 432] on div "[PERSON_NAME] (無代號)" at bounding box center [597, 452] width 88 height 40
type input "[PERSON_NAME](無代號)"
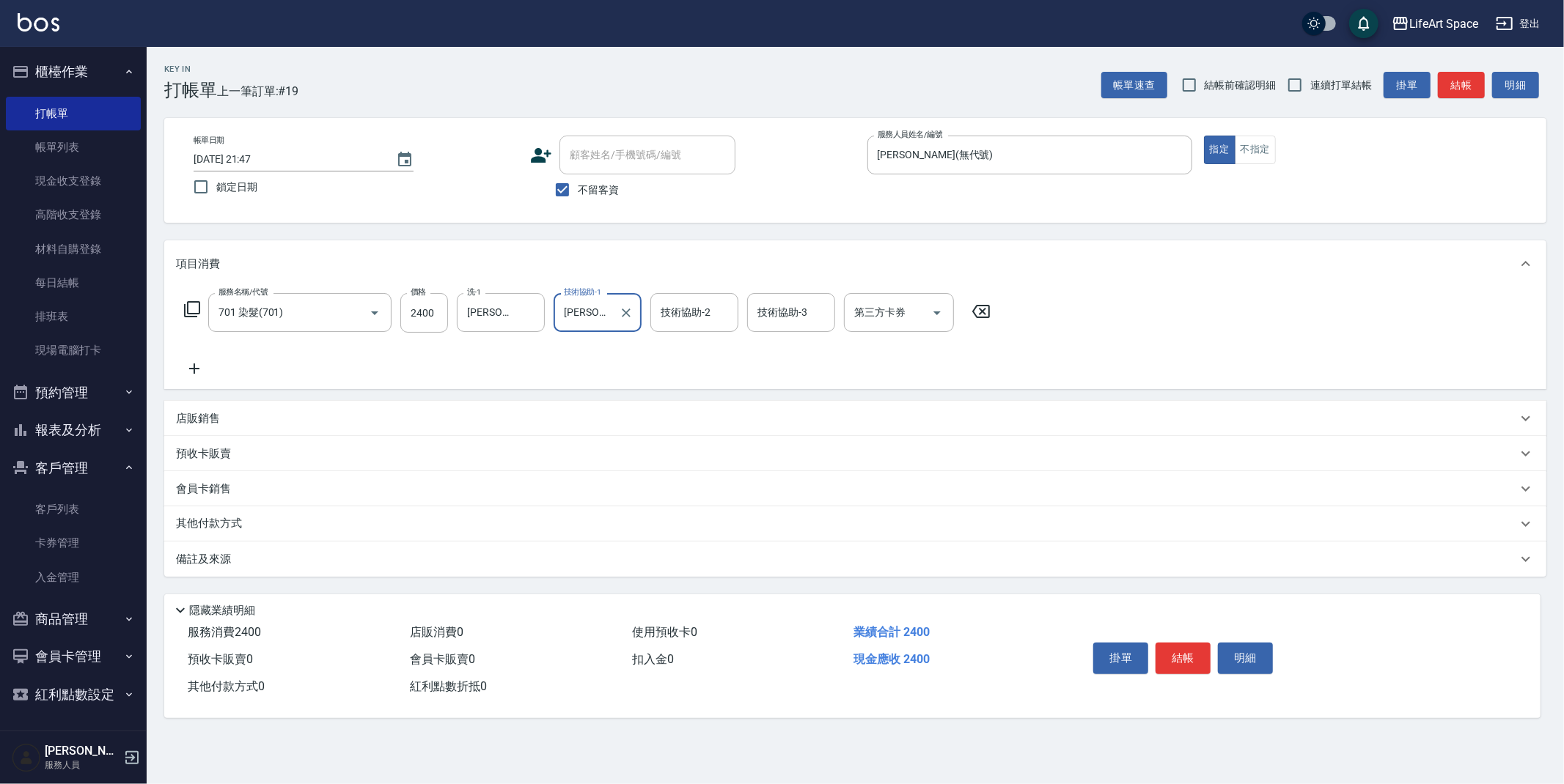
click at [192, 363] on icon at bounding box center [194, 368] width 37 height 17
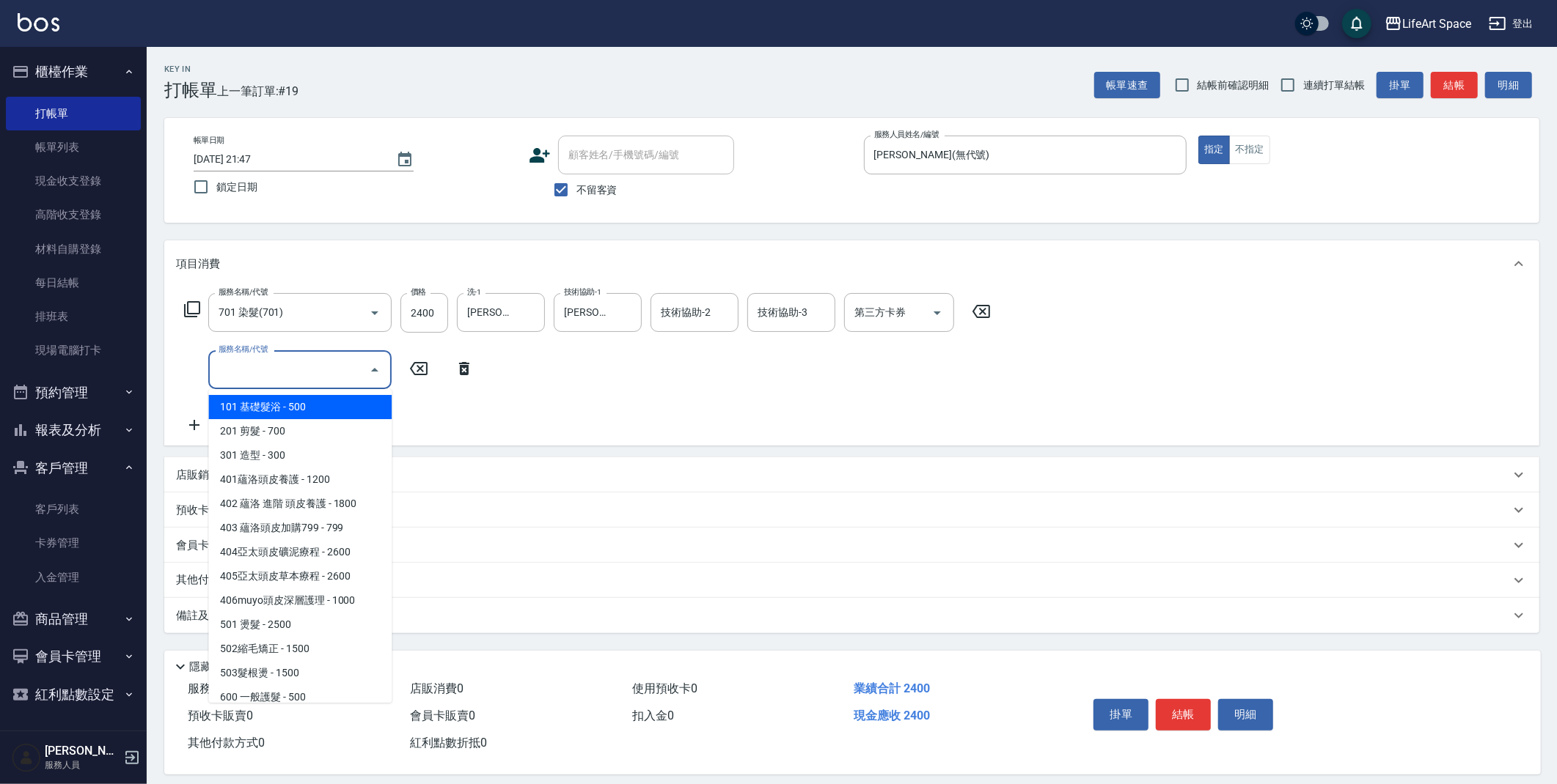
click at [251, 366] on input "服務名稱/代號" at bounding box center [289, 369] width 148 height 26
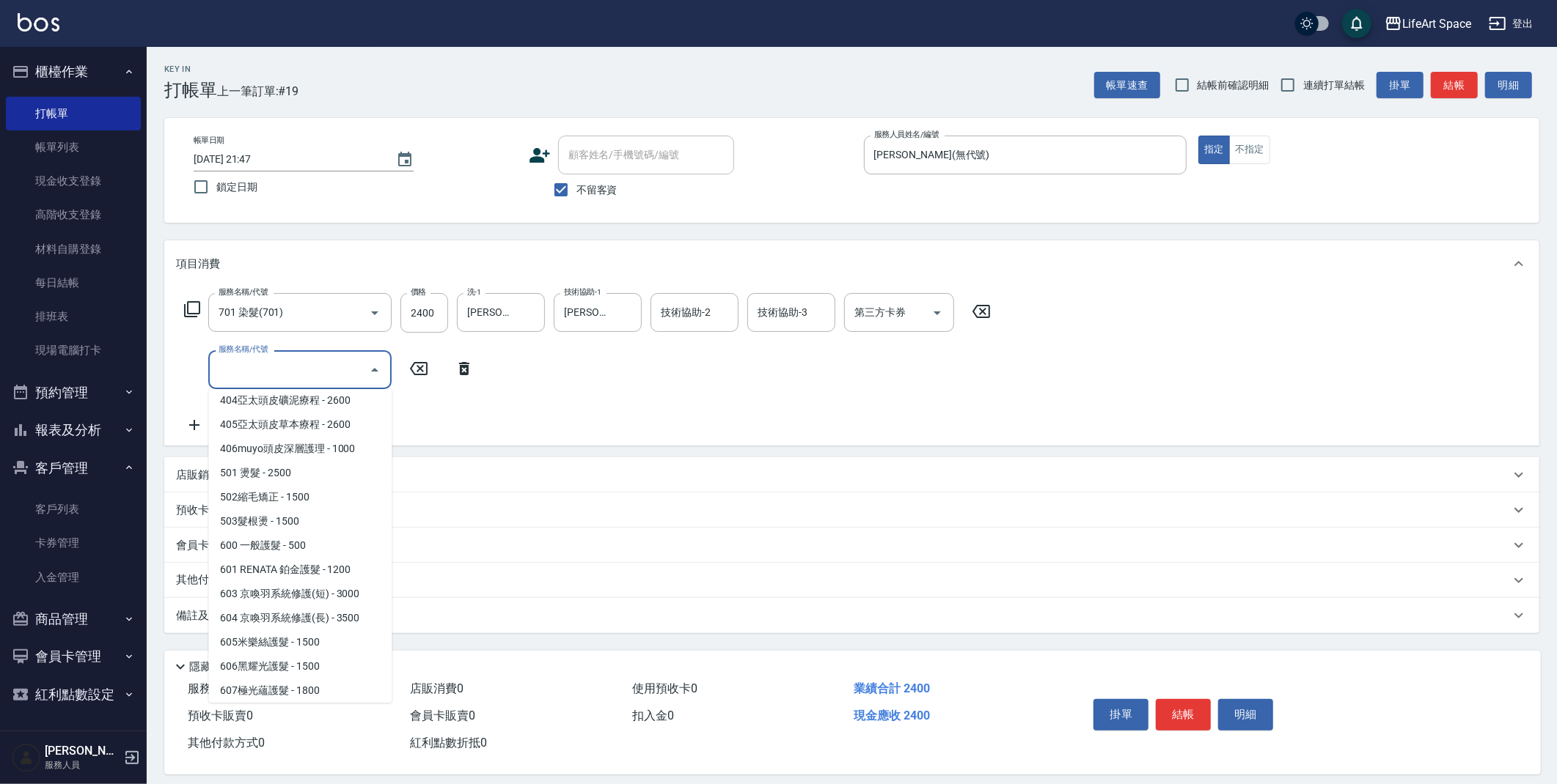
scroll to position [230, 0]
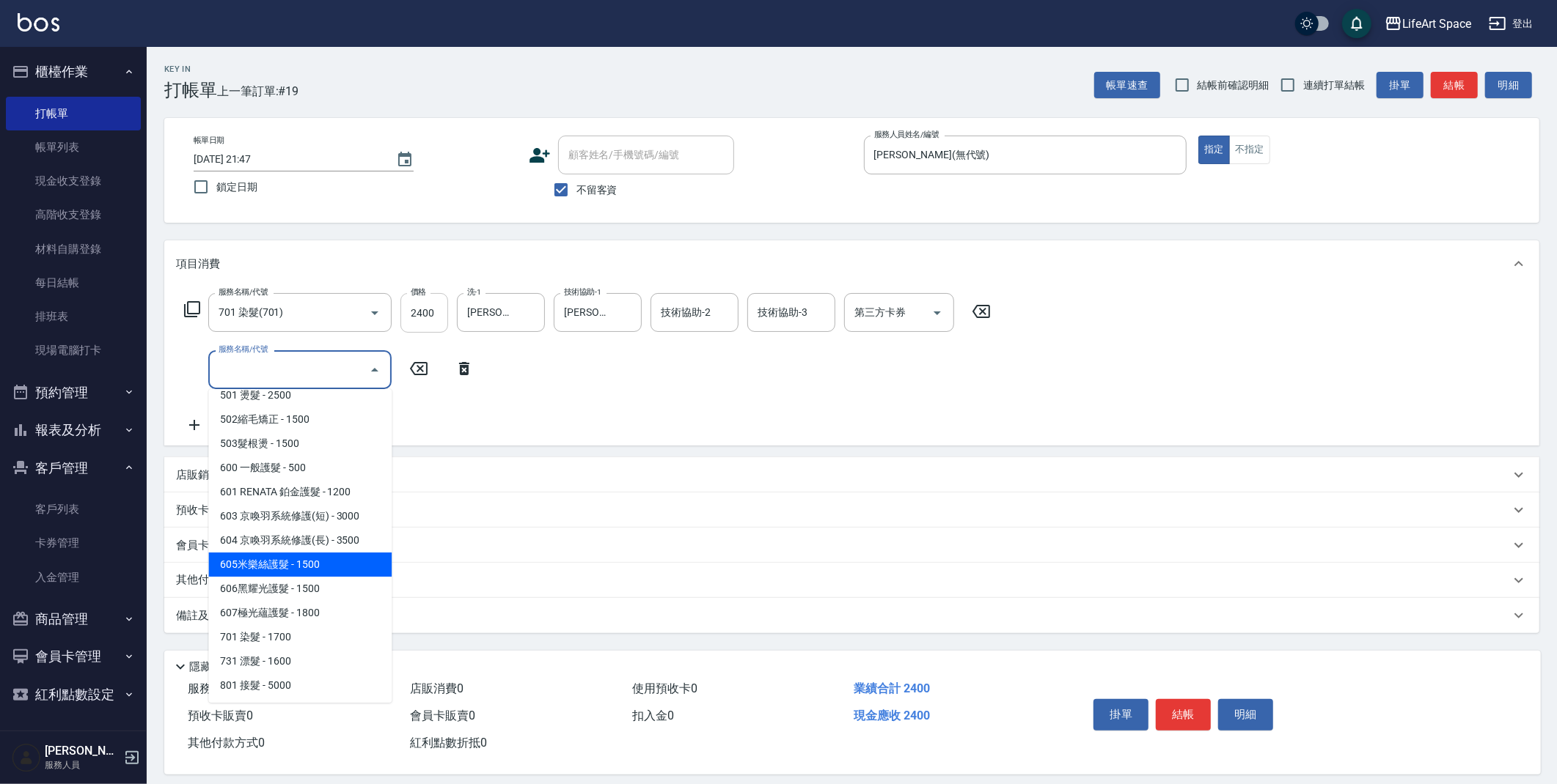
drag, startPoint x: 301, startPoint y: 563, endPoint x: 404, endPoint y: 304, distance: 278.7
click at [302, 558] on span "605米樂絲護髮 - 1500" at bounding box center [300, 564] width 184 height 24
type input "605米樂絲護髮(605)"
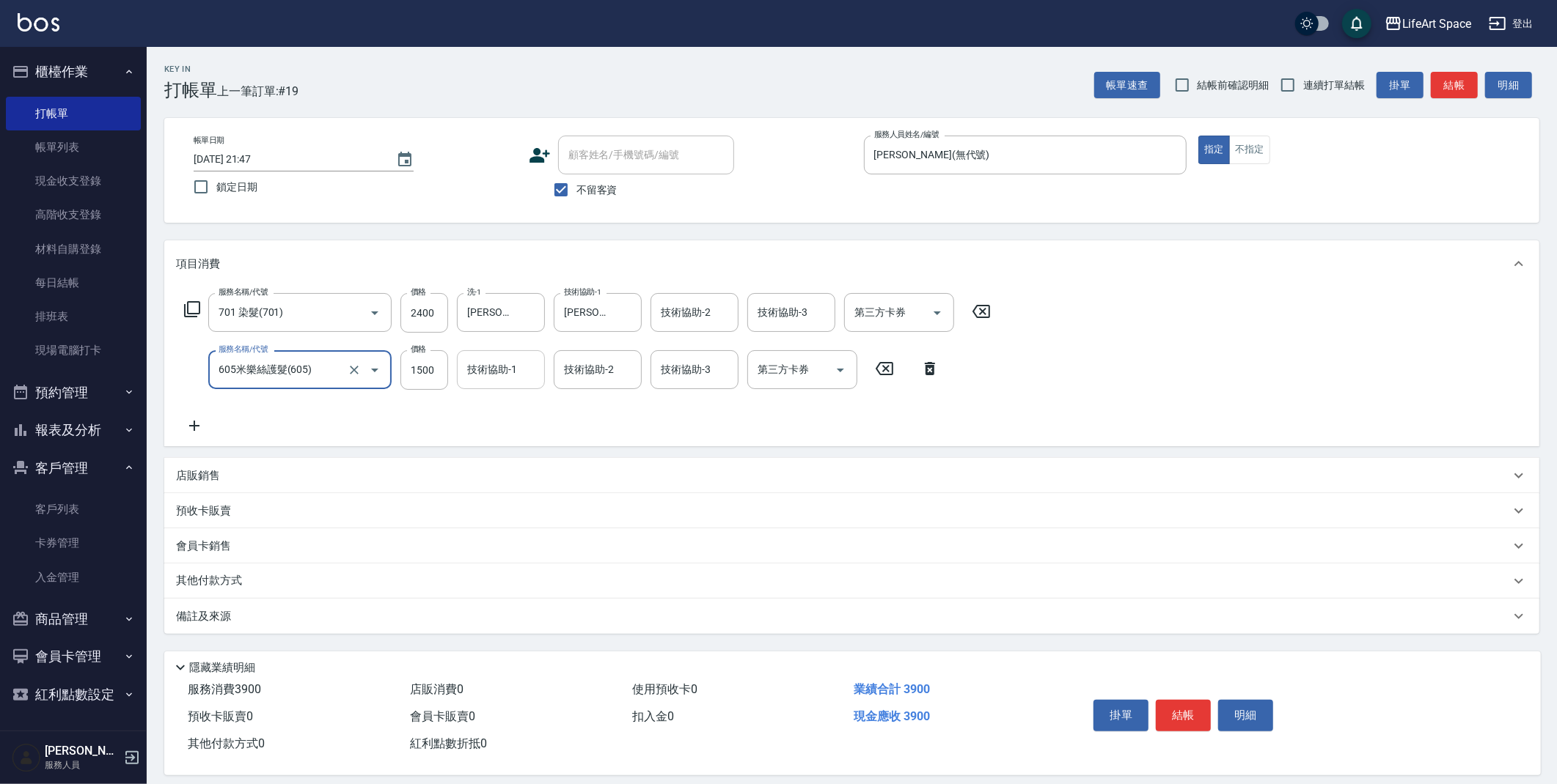
click at [530, 366] on input "技術協助-1" at bounding box center [501, 369] width 75 height 26
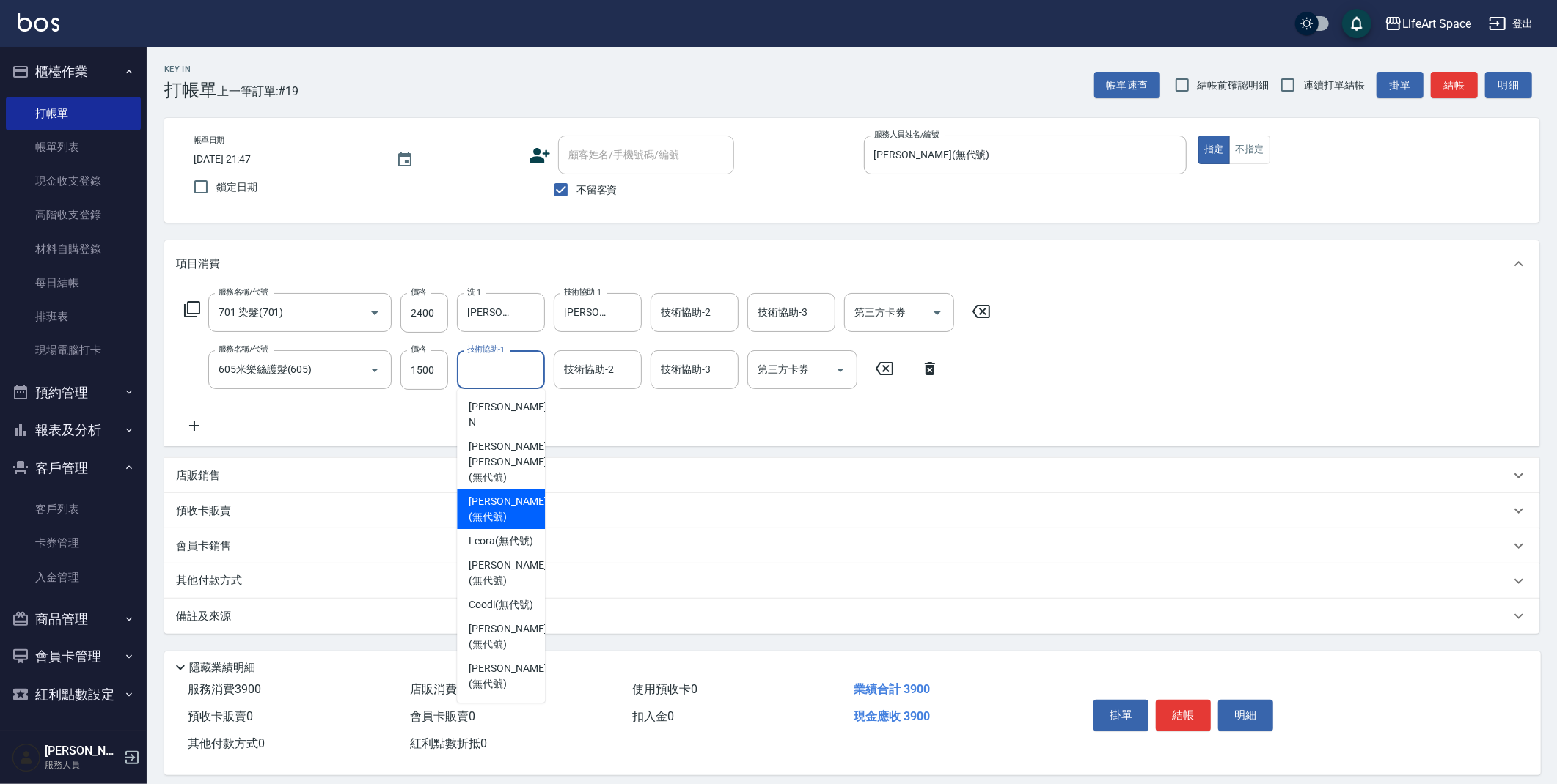
click at [508, 494] on span "[PERSON_NAME] (無代號)" at bounding box center [507, 509] width 77 height 30
type input "[PERSON_NAME](無代號)"
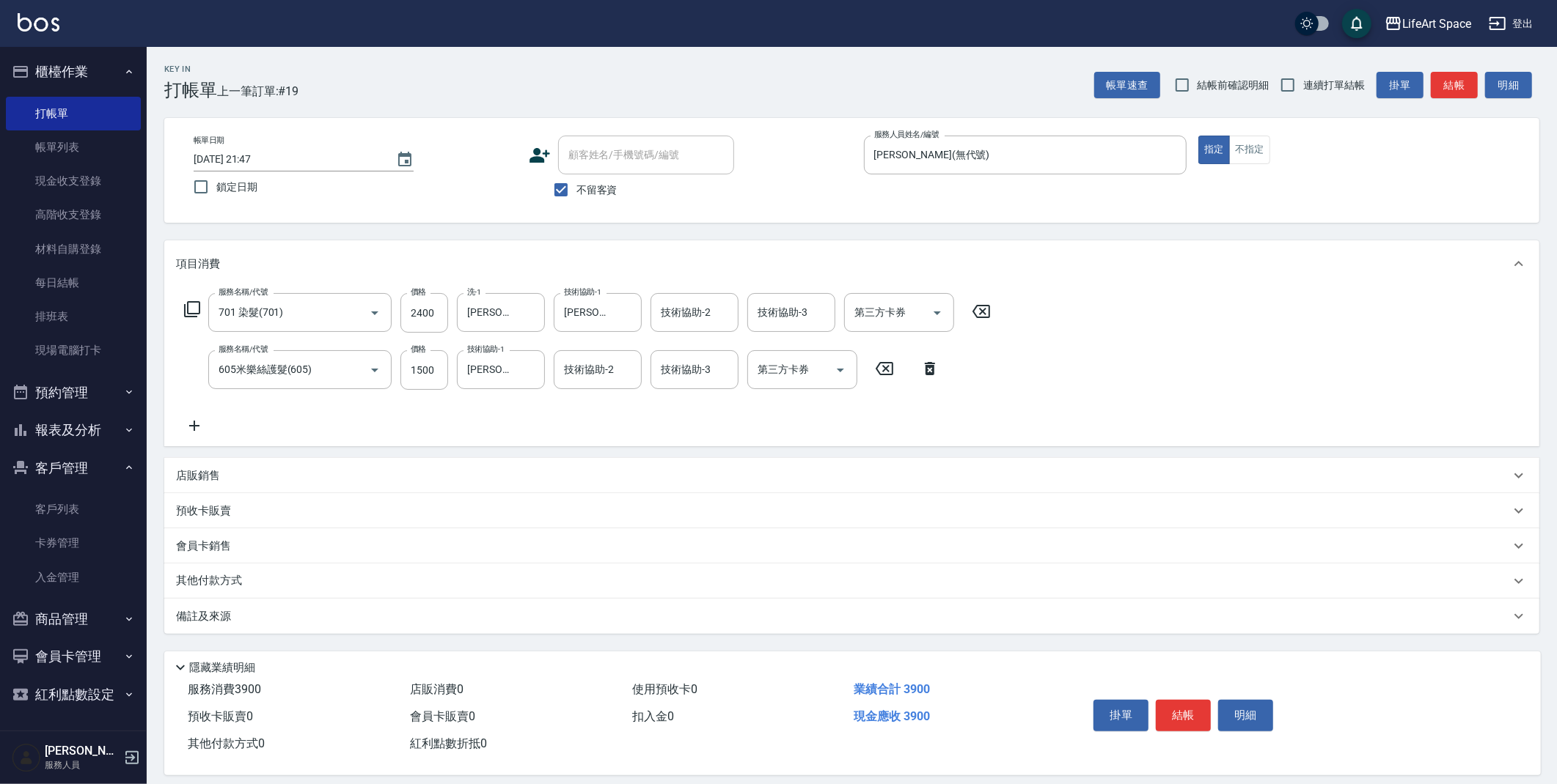
click at [217, 573] on p "其他付款方式" at bounding box center [213, 581] width 73 height 16
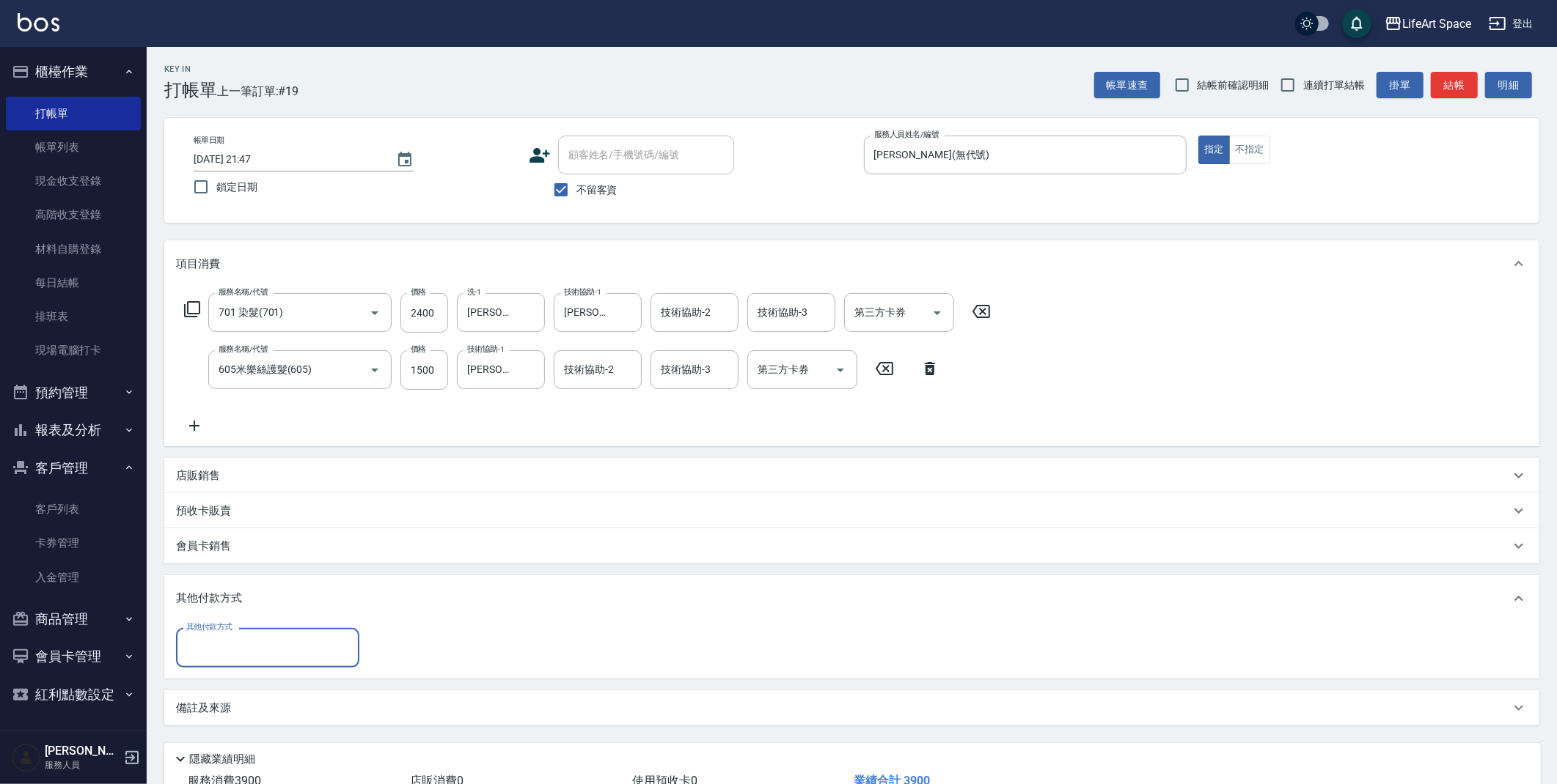
scroll to position [0, 0]
click at [261, 637] on input "其他付款方式" at bounding box center [268, 647] width 170 height 26
click at [261, 697] on span "Linepay" at bounding box center [268, 708] width 184 height 24
type input "Linepay"
type input "3900"
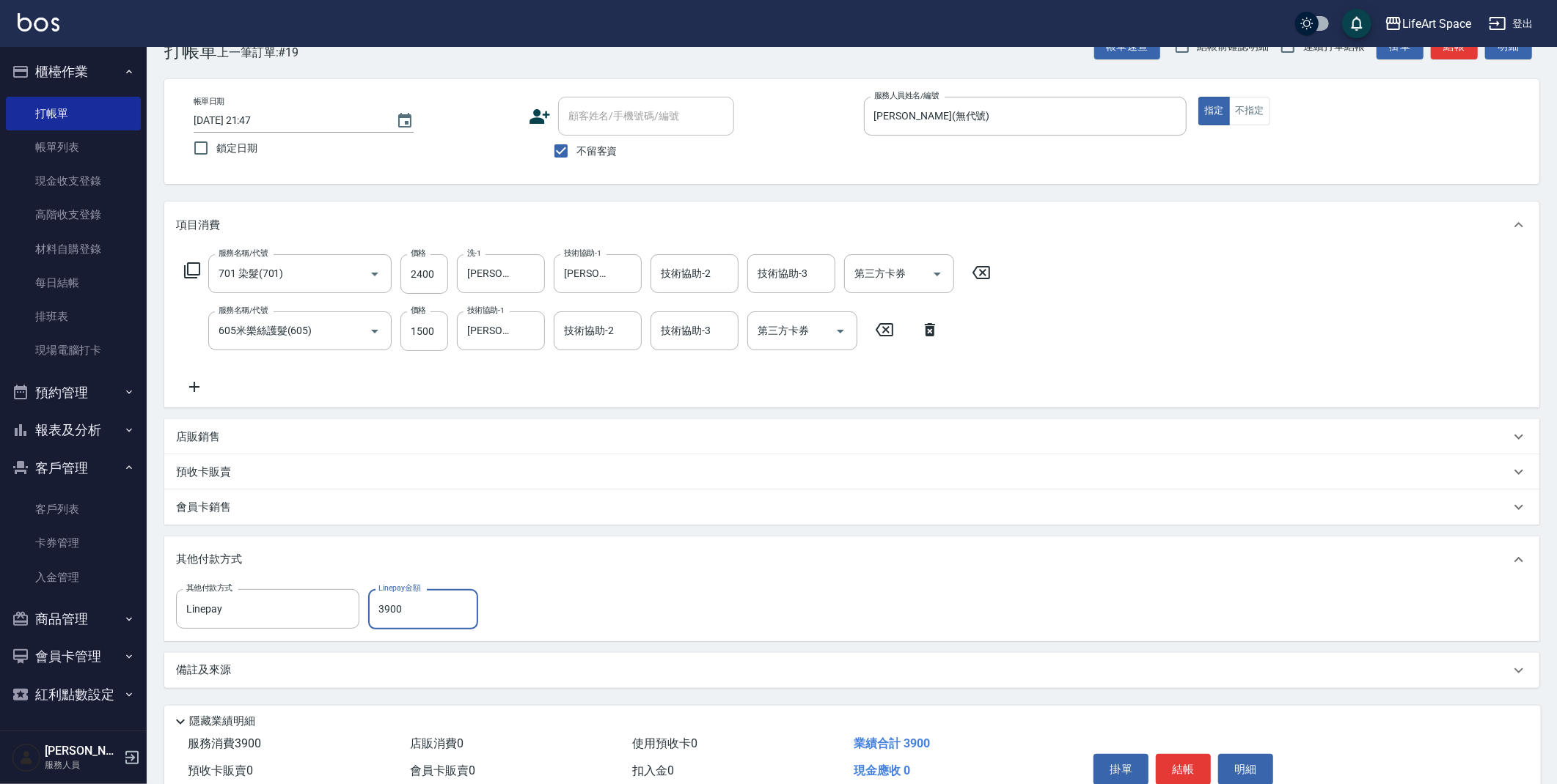
scroll to position [106, 0]
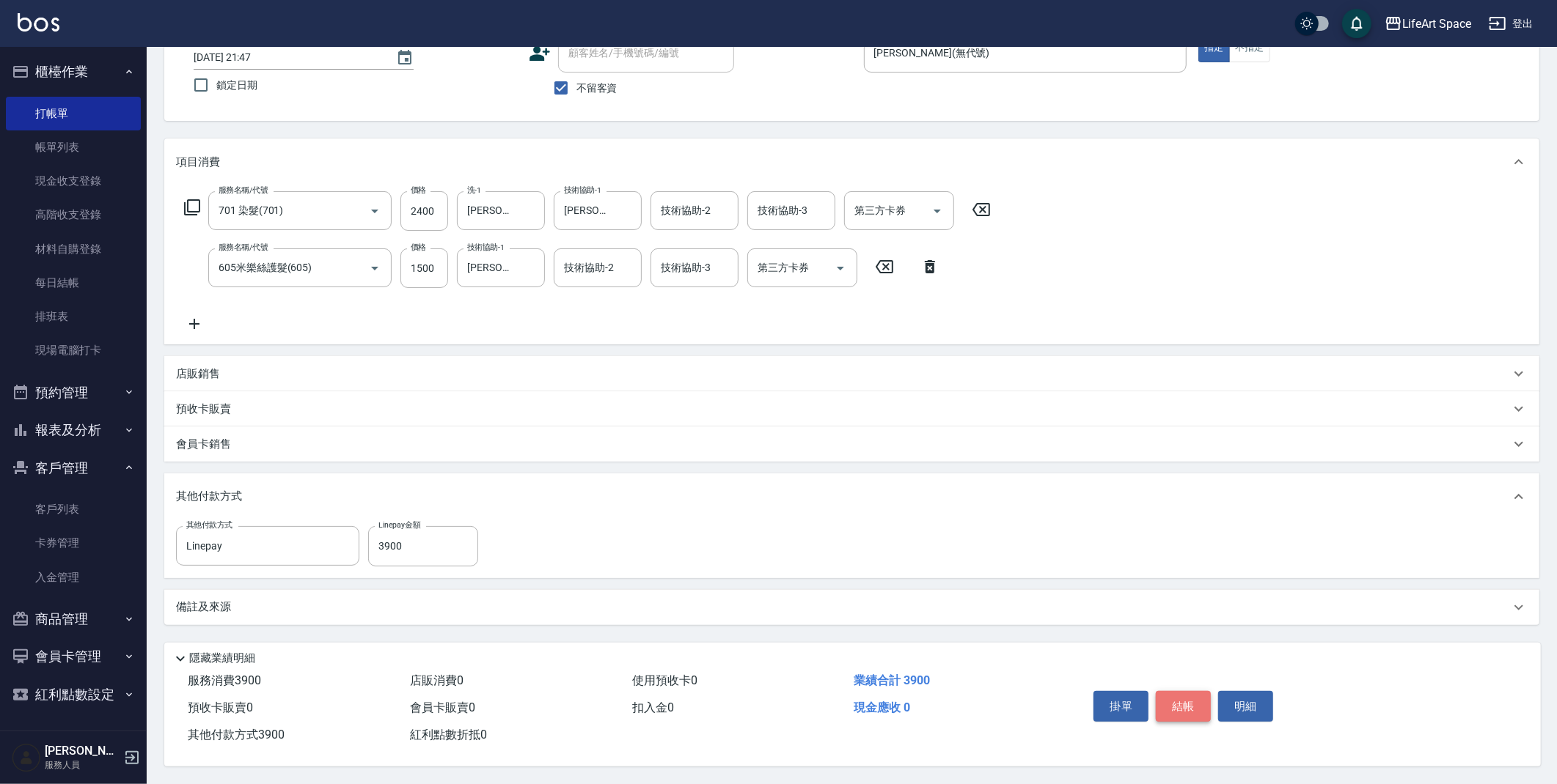
click at [1183, 701] on button "結帳" at bounding box center [1183, 706] width 55 height 30
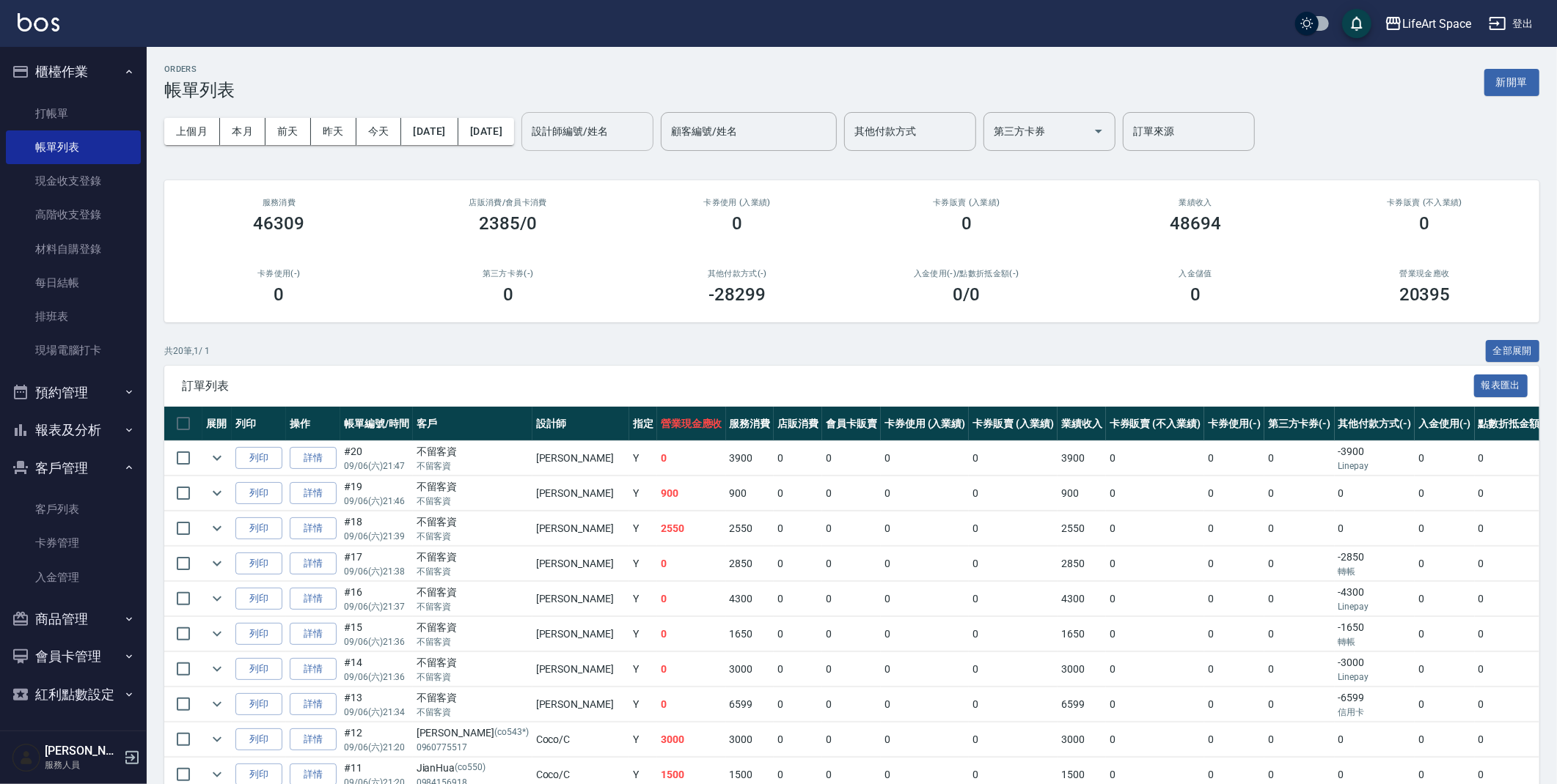
click at [636, 130] on input "設計師編號/姓名" at bounding box center [587, 131] width 119 height 26
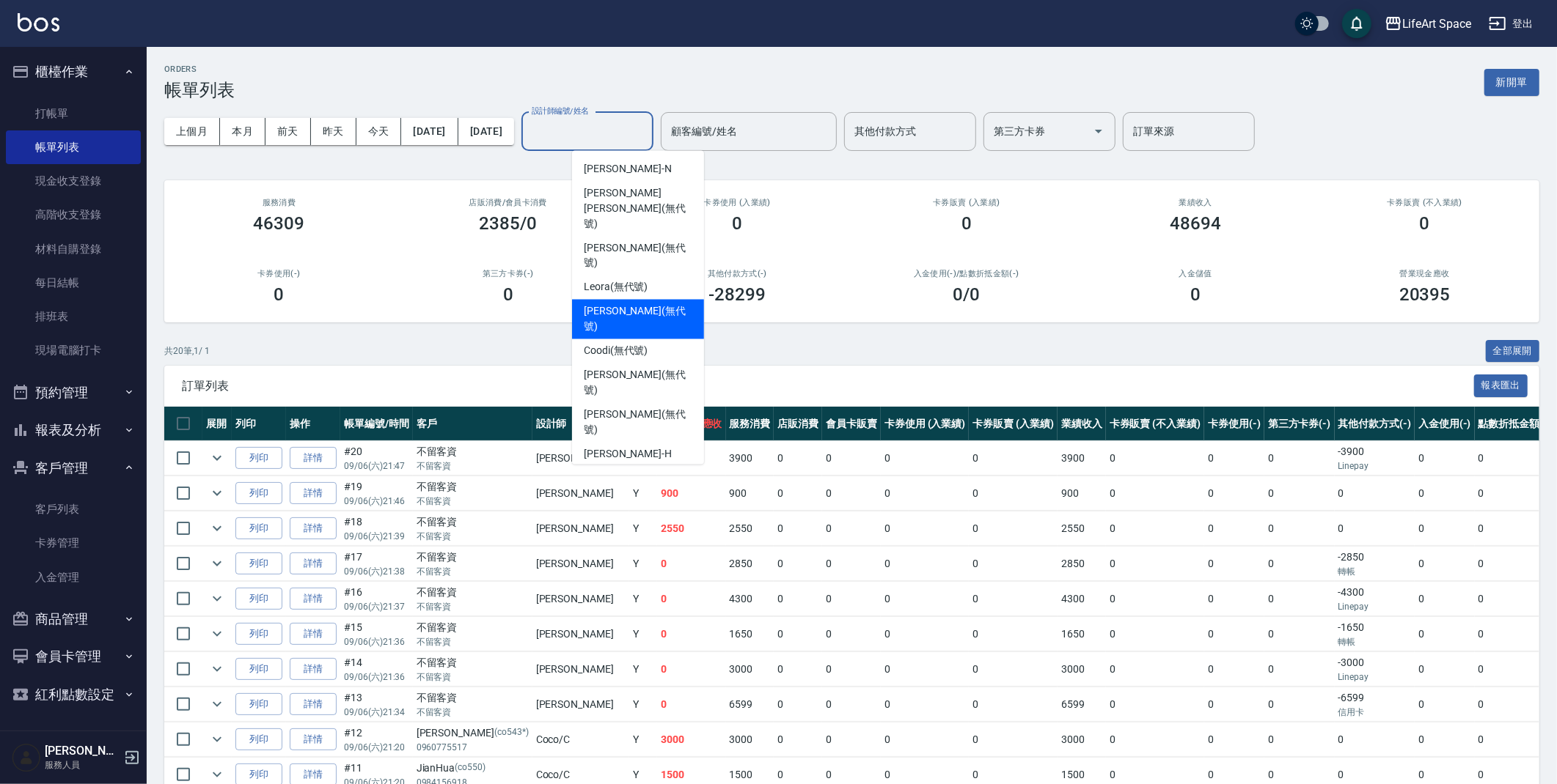
click at [638, 304] on span "[PERSON_NAME] (無代號)" at bounding box center [638, 319] width 109 height 30
type input "[PERSON_NAME](無代號)"
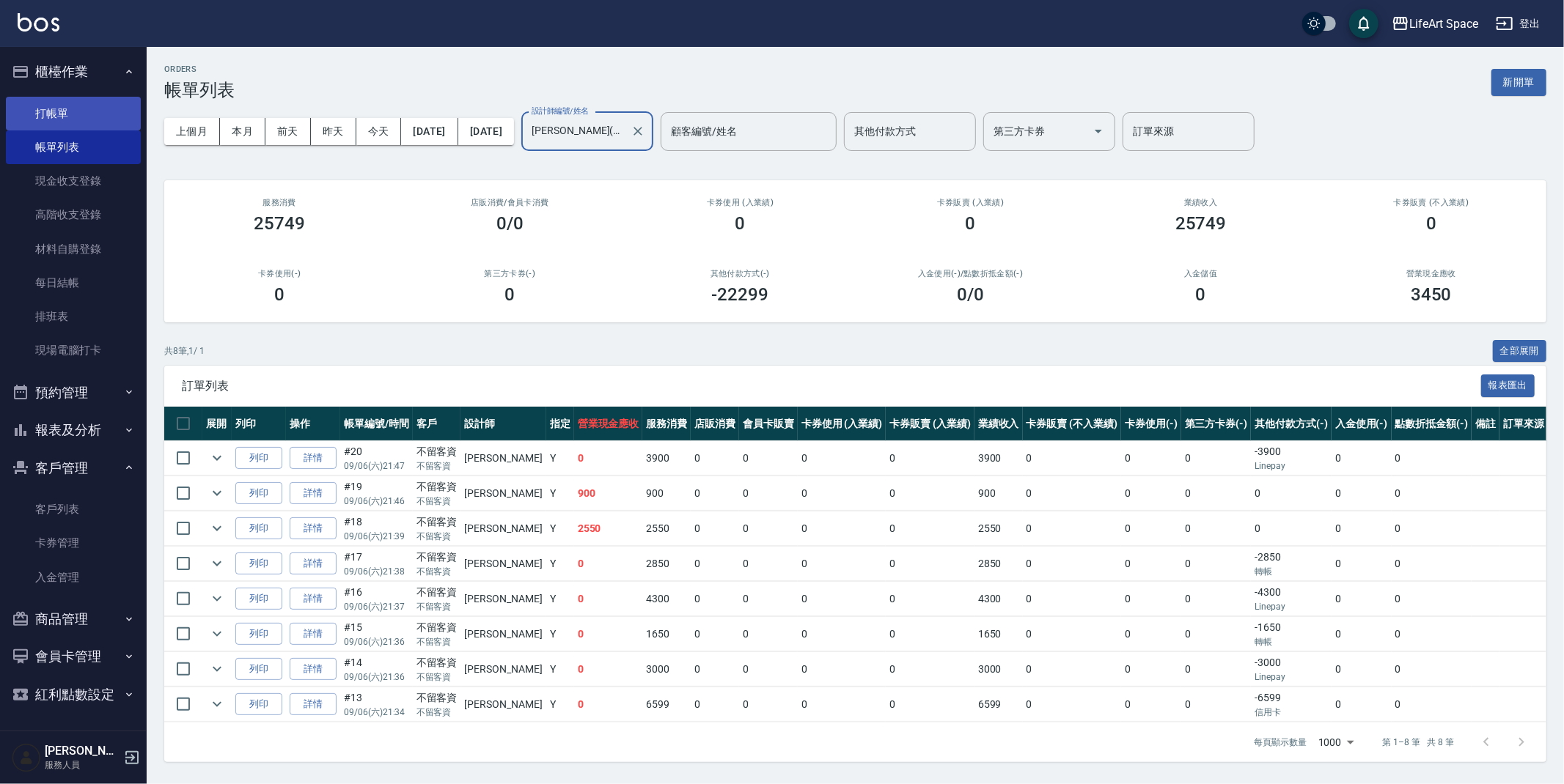
click at [57, 114] on link "打帳單" at bounding box center [73, 113] width 135 height 34
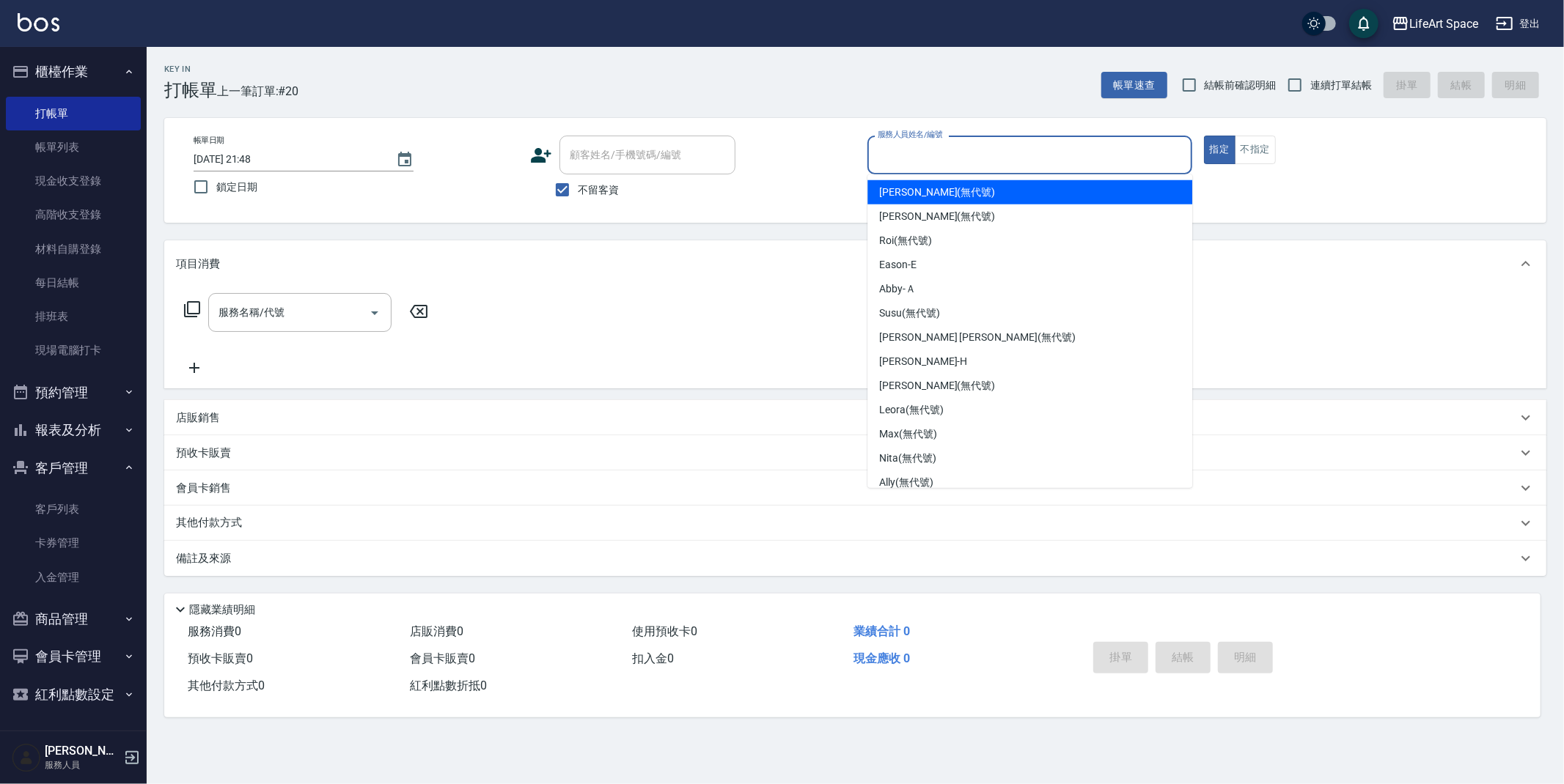
click at [944, 155] on input "服務人員姓名/編號" at bounding box center [1030, 155] width 311 height 26
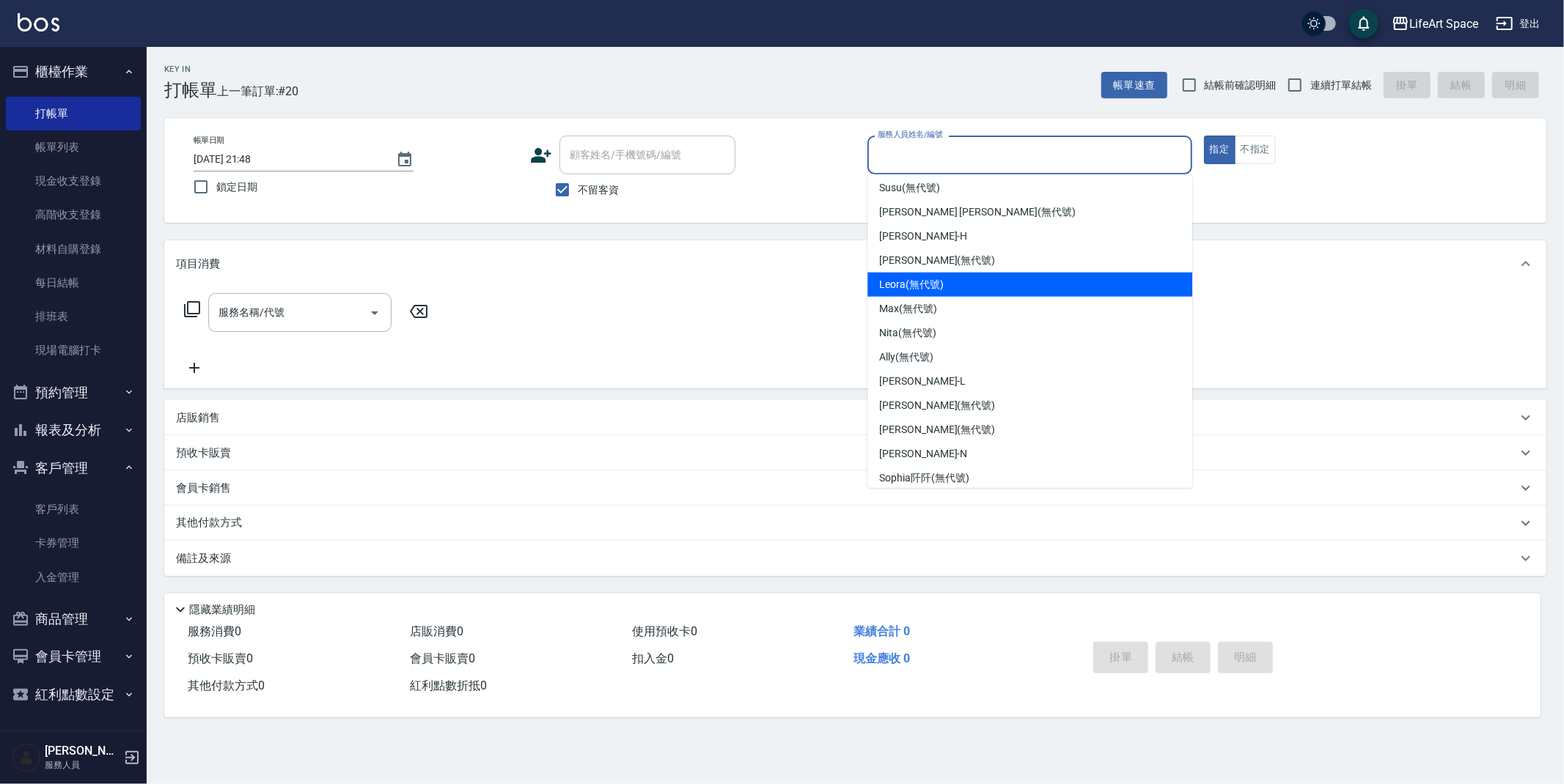
scroll to position [254, 0]
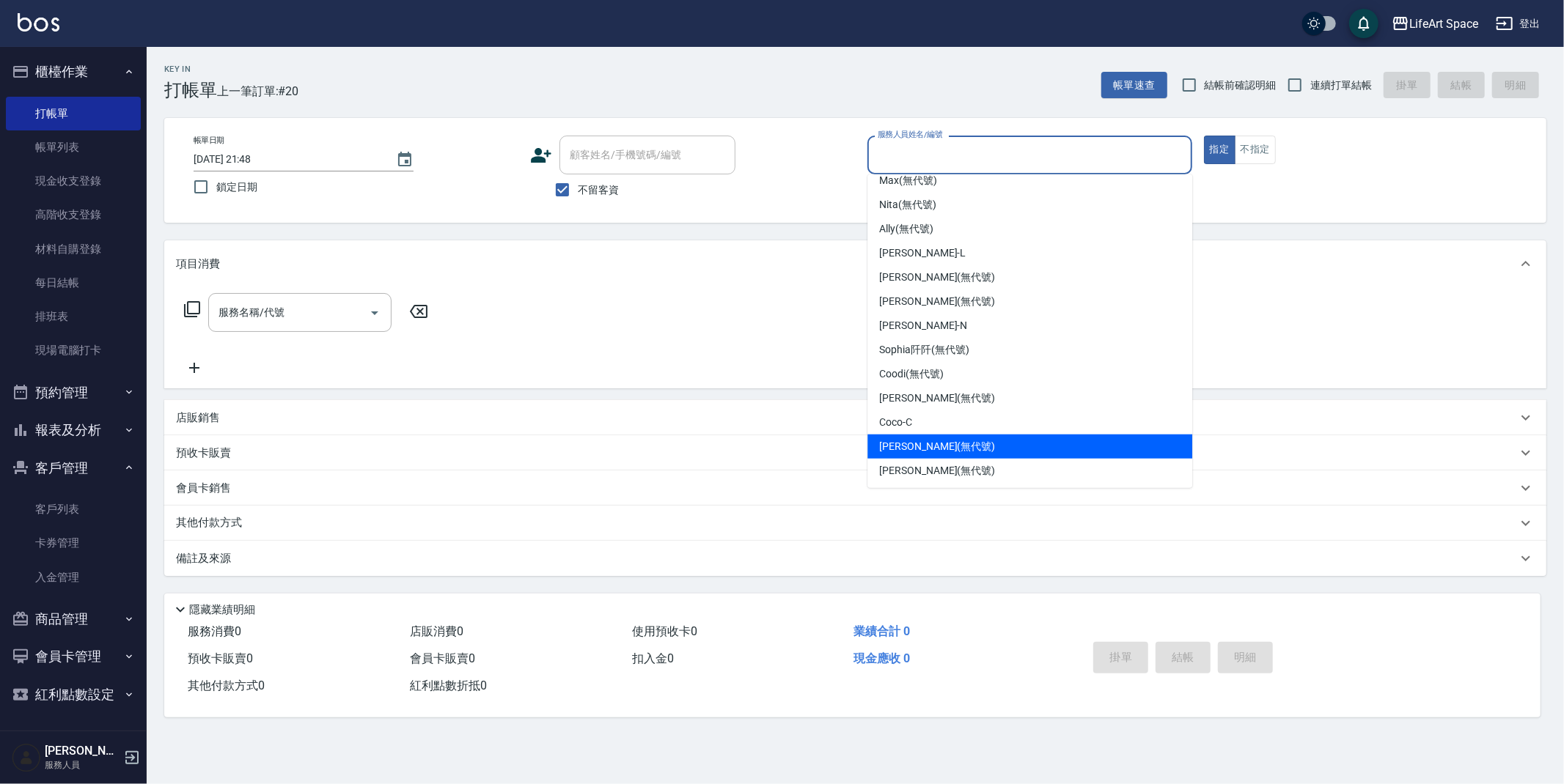
click at [912, 440] on span "[PERSON_NAME] (無代號)" at bounding box center [937, 446] width 116 height 16
type input "[PERSON_NAME](無代號)"
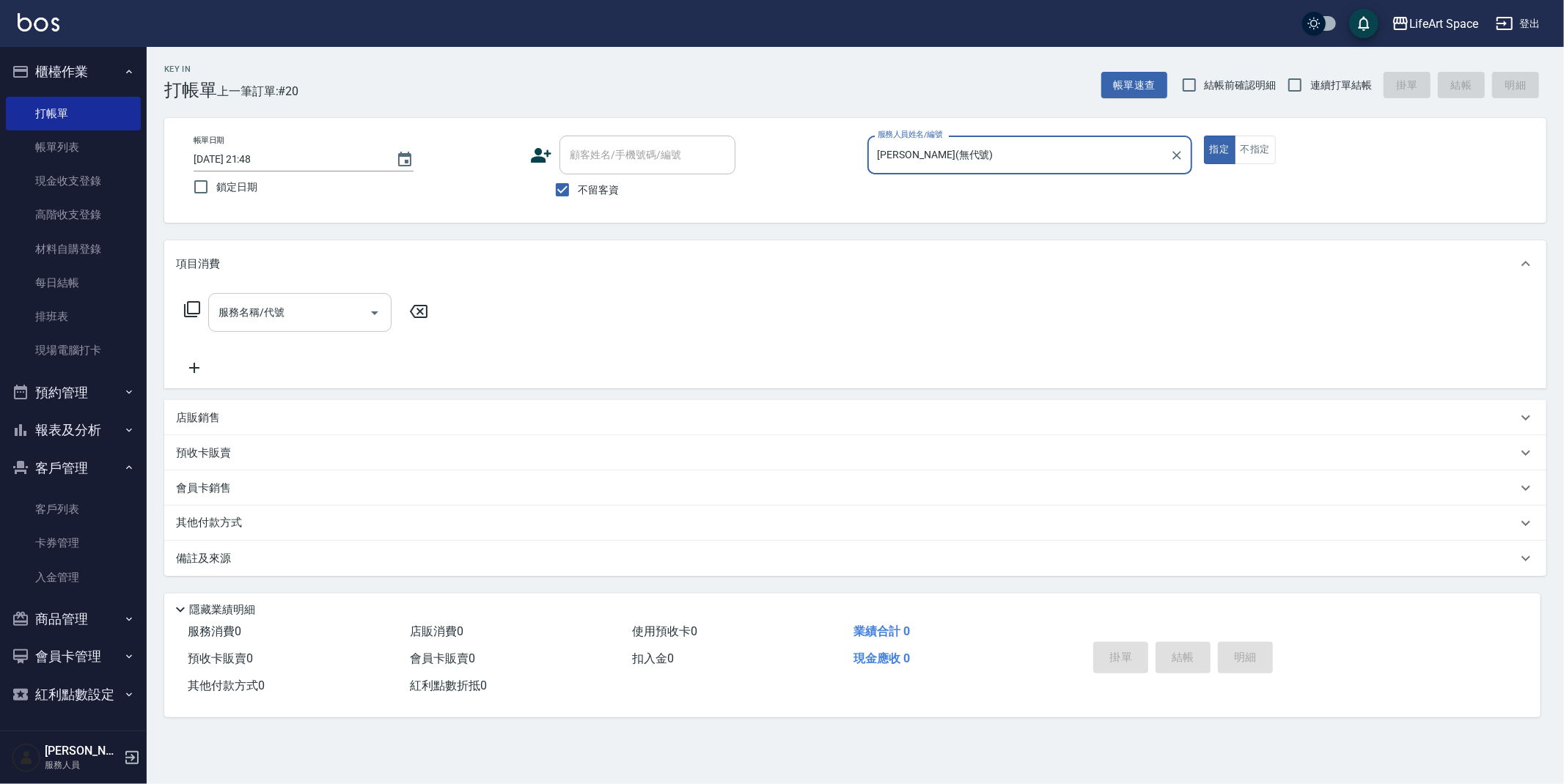
click at [289, 310] on input "服務名稱/代號" at bounding box center [289, 312] width 148 height 26
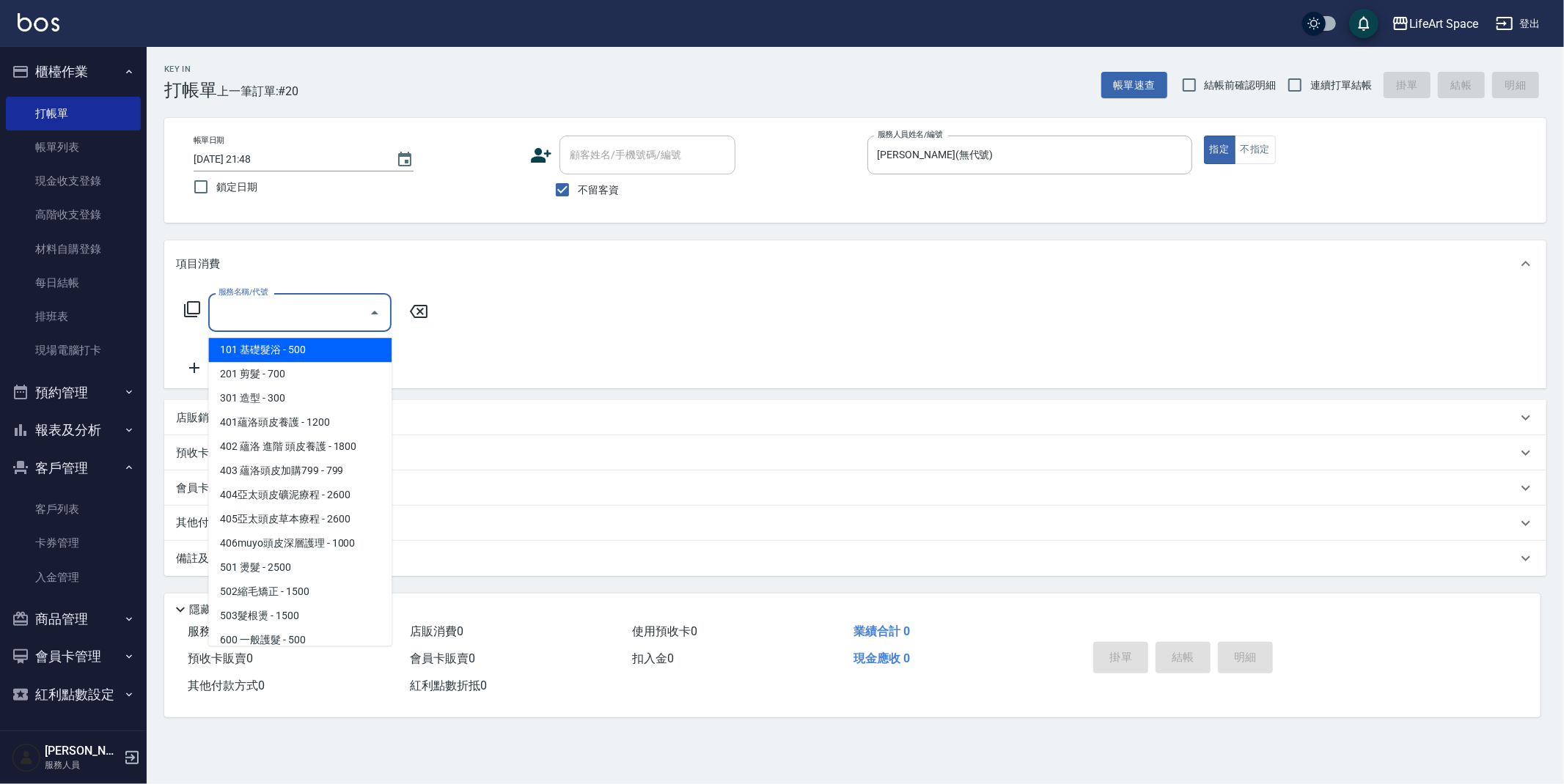
click at [293, 348] on span "101 基礎髮浴 - 500" at bounding box center [300, 349] width 184 height 24
type input "101 基礎髮浴 (101)"
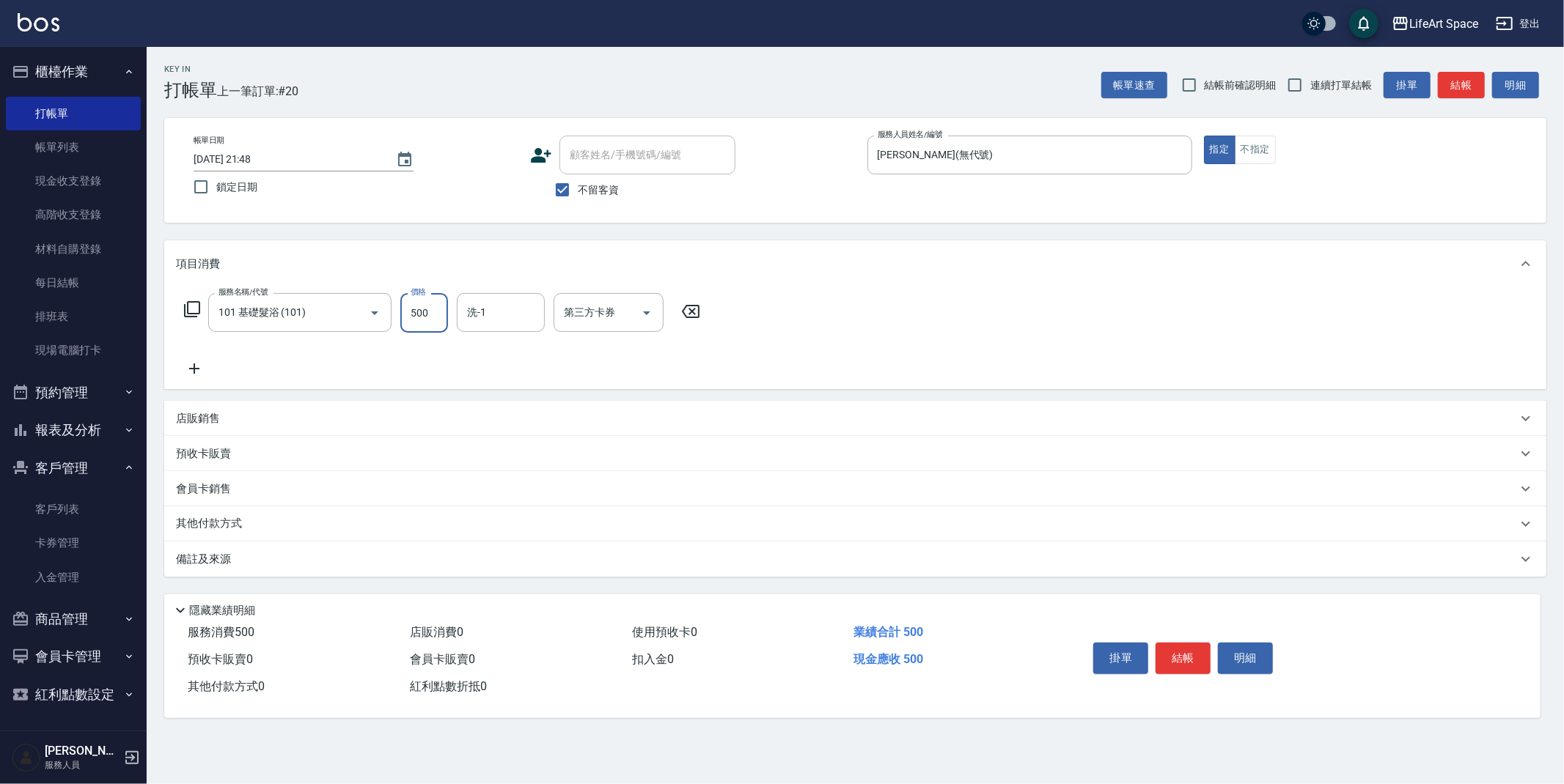
click at [433, 312] on input "500" at bounding box center [424, 313] width 48 height 40
type input "350"
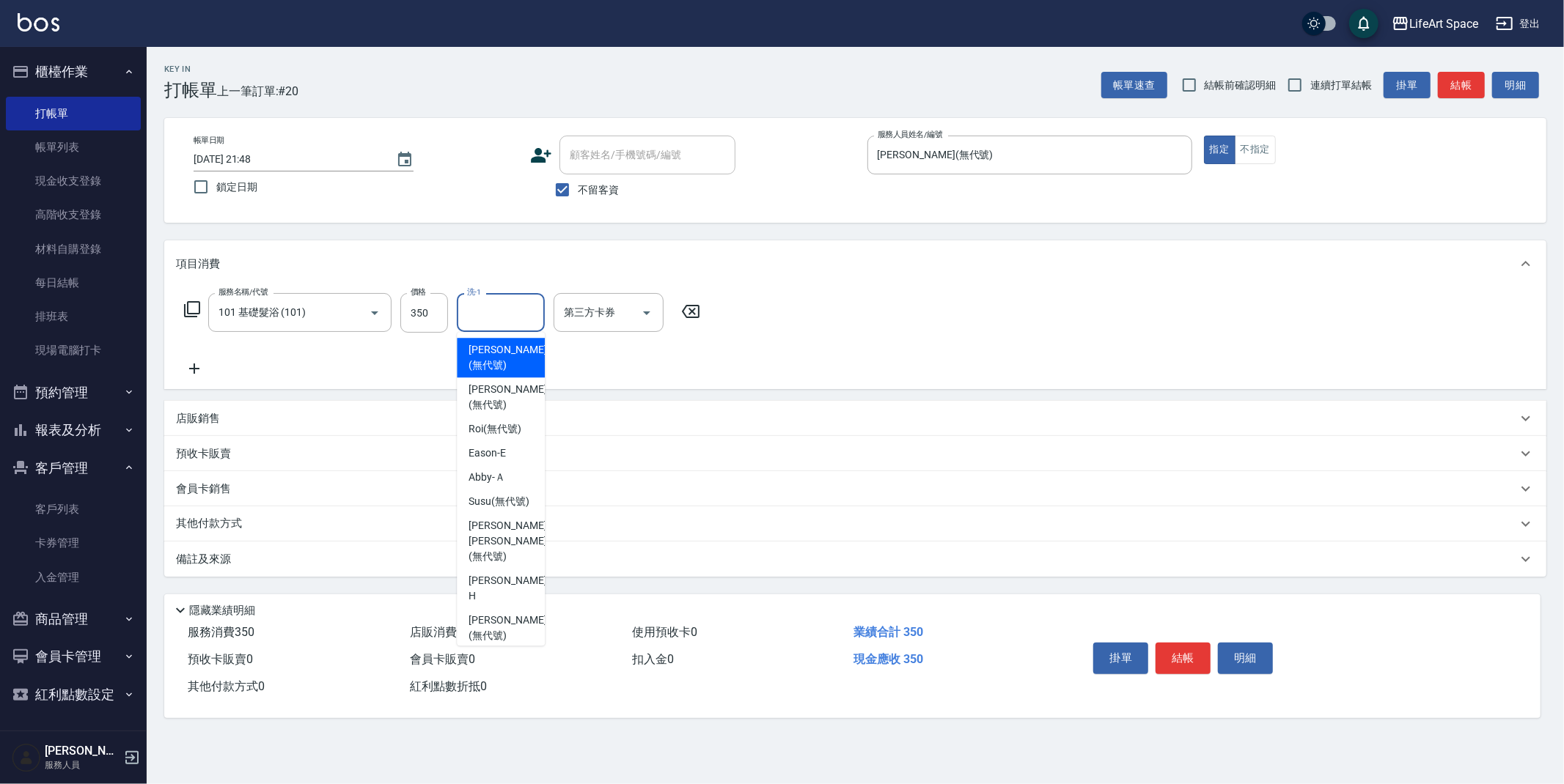
click at [493, 304] on input "洗-1" at bounding box center [501, 312] width 75 height 26
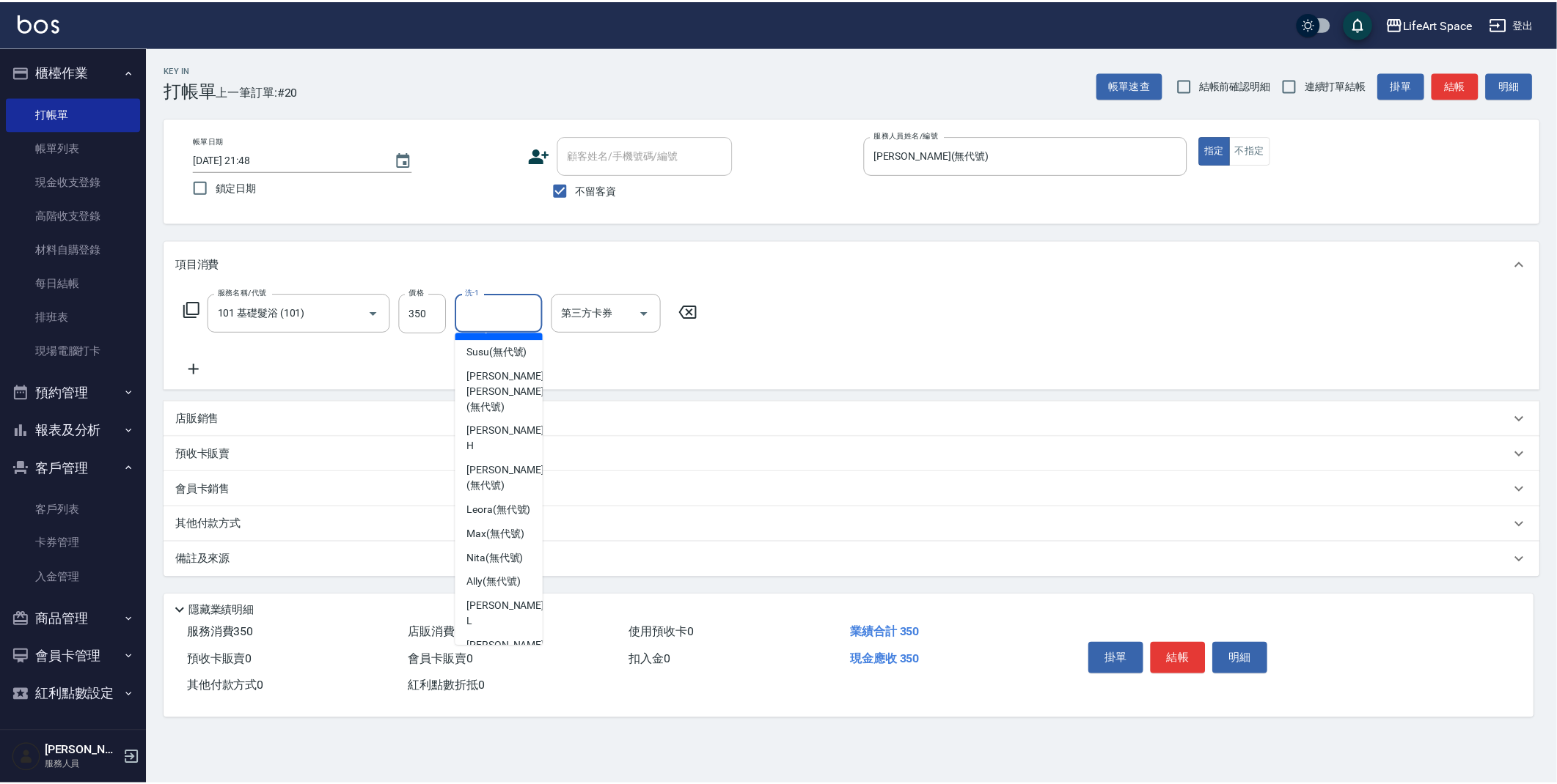
scroll to position [0, 0]
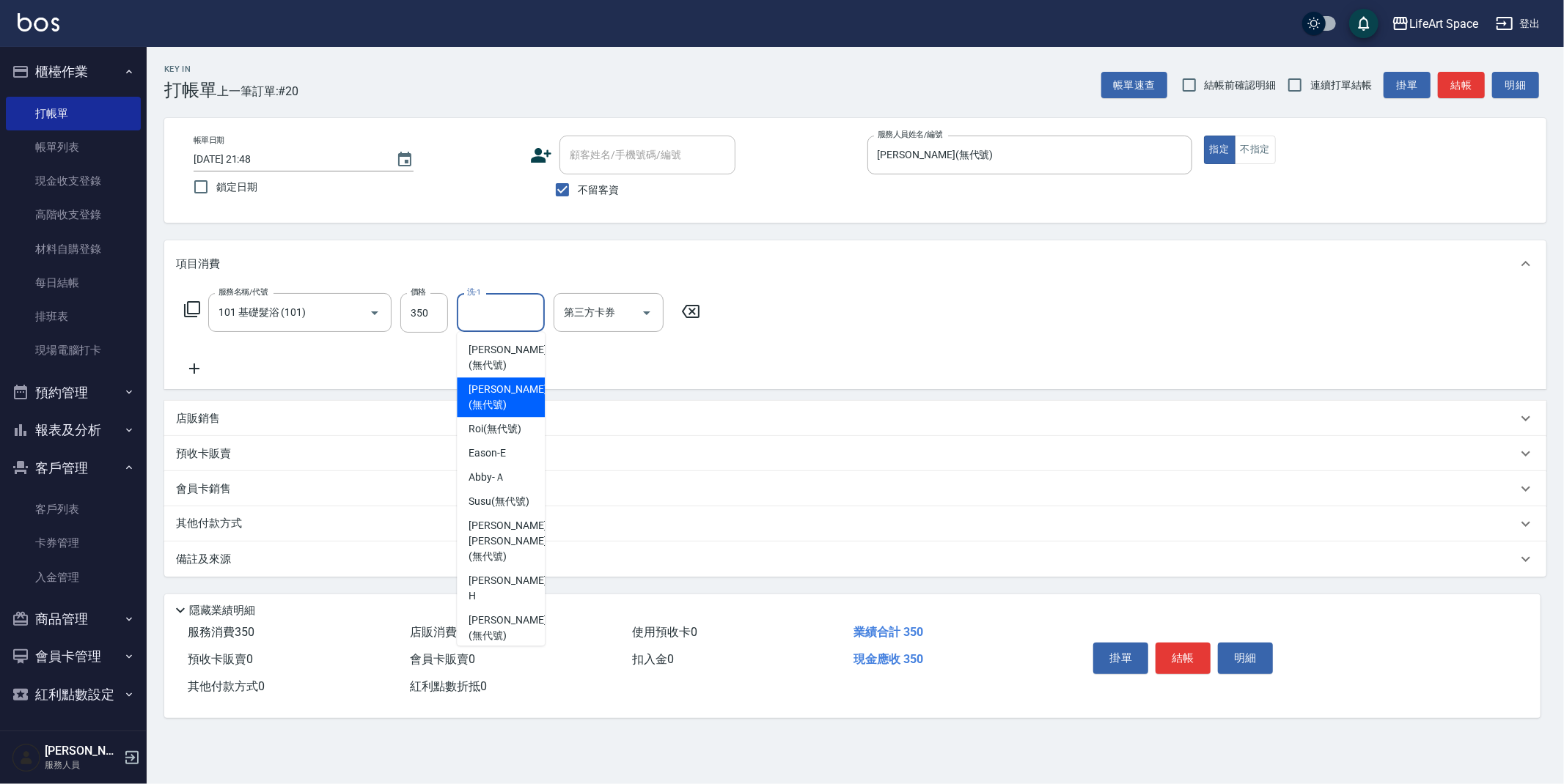
click at [503, 385] on span "[PERSON_NAME] (無代號)" at bounding box center [508, 397] width 77 height 30
type input "[PERSON_NAME](無代號)"
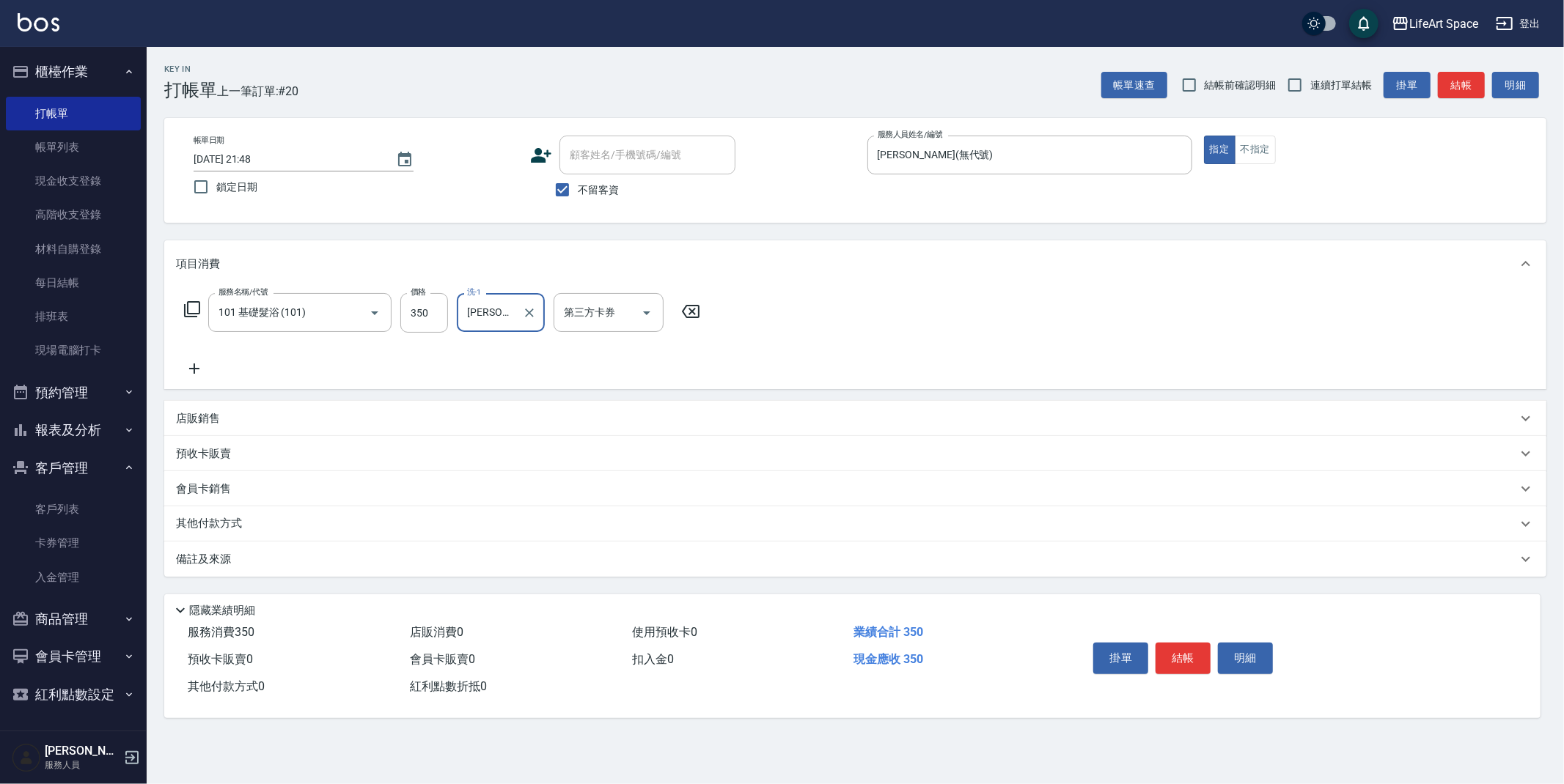
click at [197, 363] on icon at bounding box center [194, 368] width 37 height 17
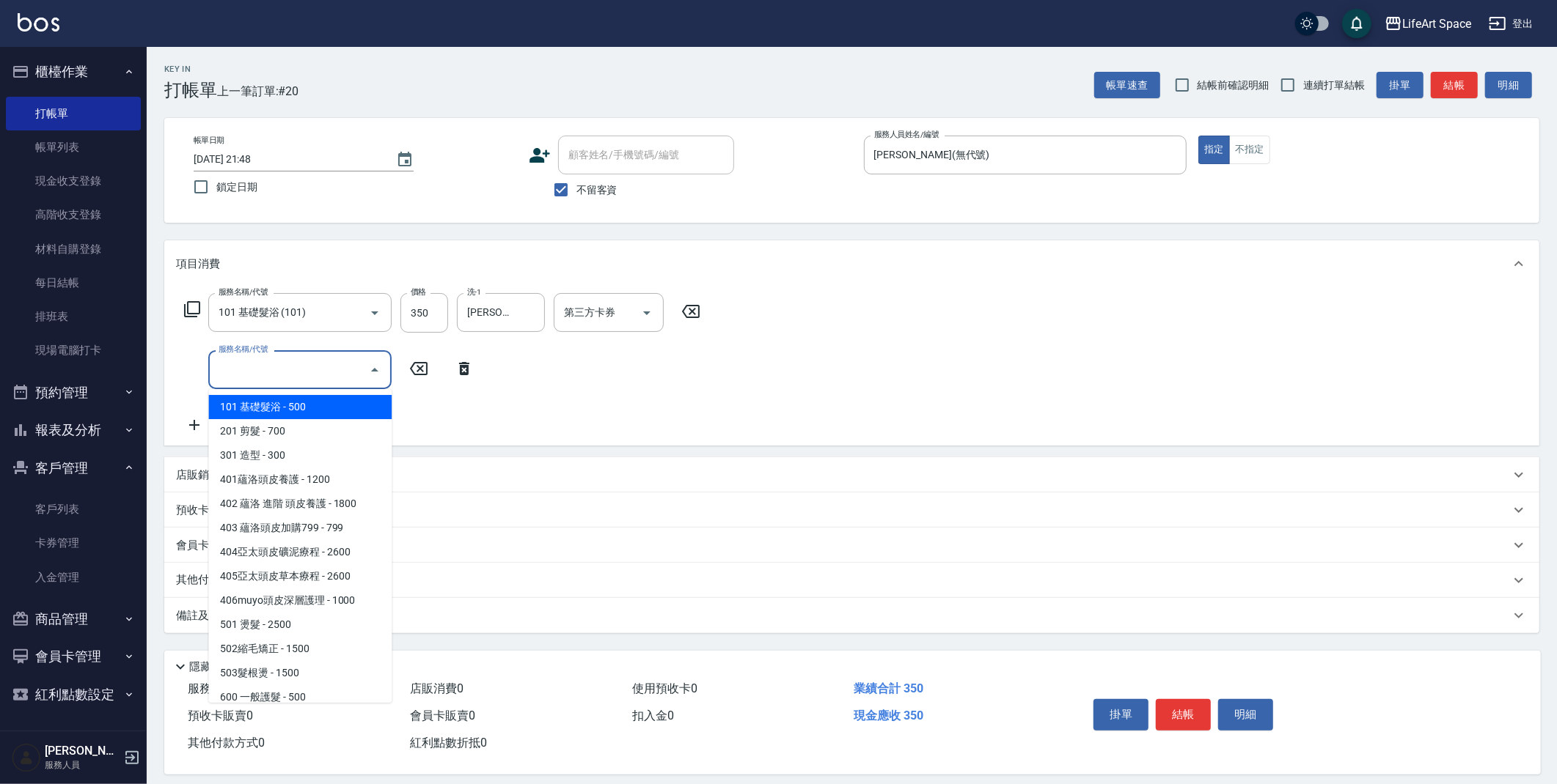
click at [274, 363] on input "服務名稱/代號" at bounding box center [289, 369] width 148 height 26
click at [291, 410] on span "101 基礎髮浴 - 500" at bounding box center [300, 407] width 184 height 24
type input "101 基礎髮浴 (101)"
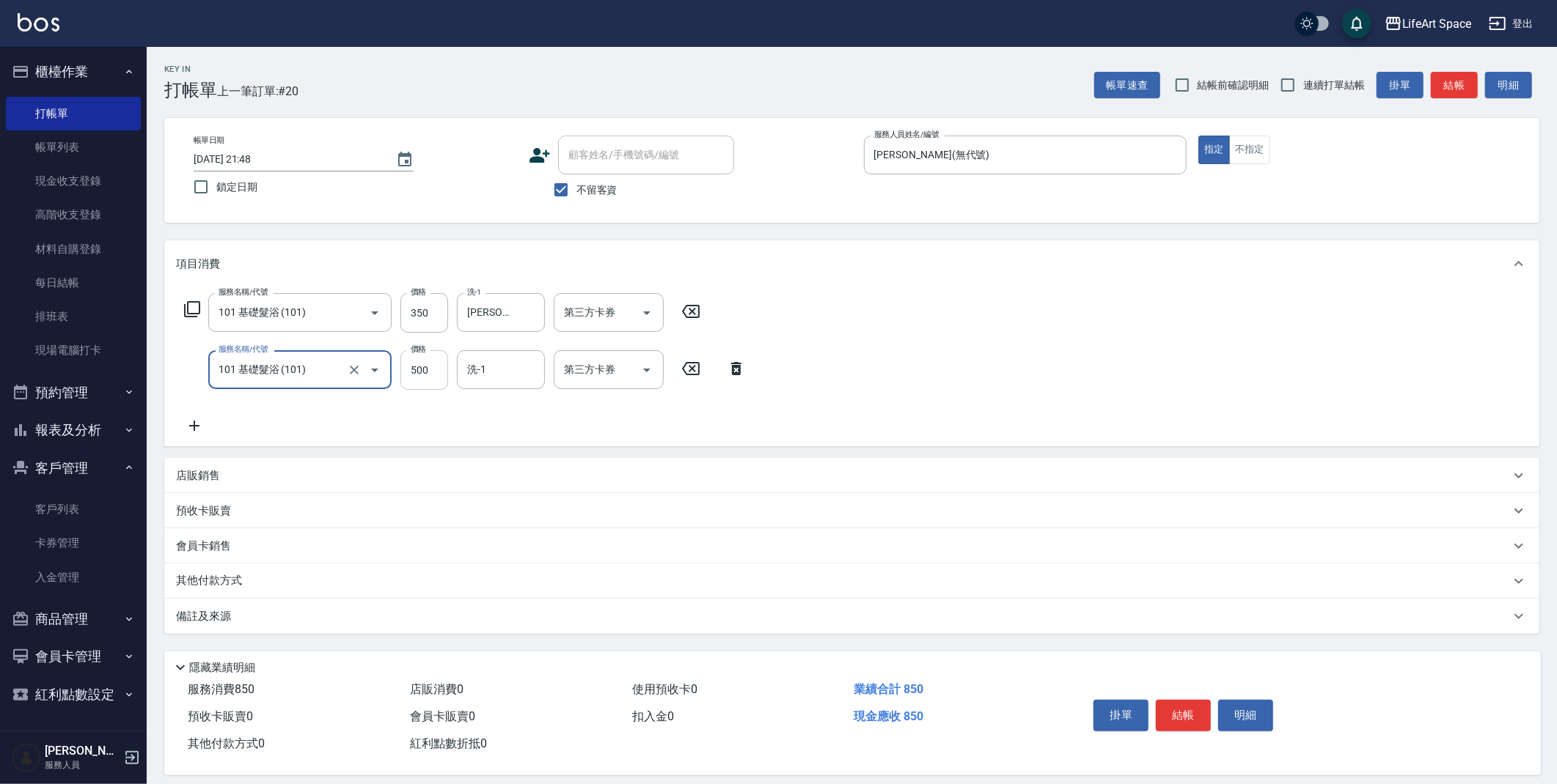
click at [430, 371] on input "500" at bounding box center [424, 370] width 48 height 40
type input "350"
click at [418, 159] on button "Choose date, selected date is 2025-09-06" at bounding box center [404, 160] width 35 height 35
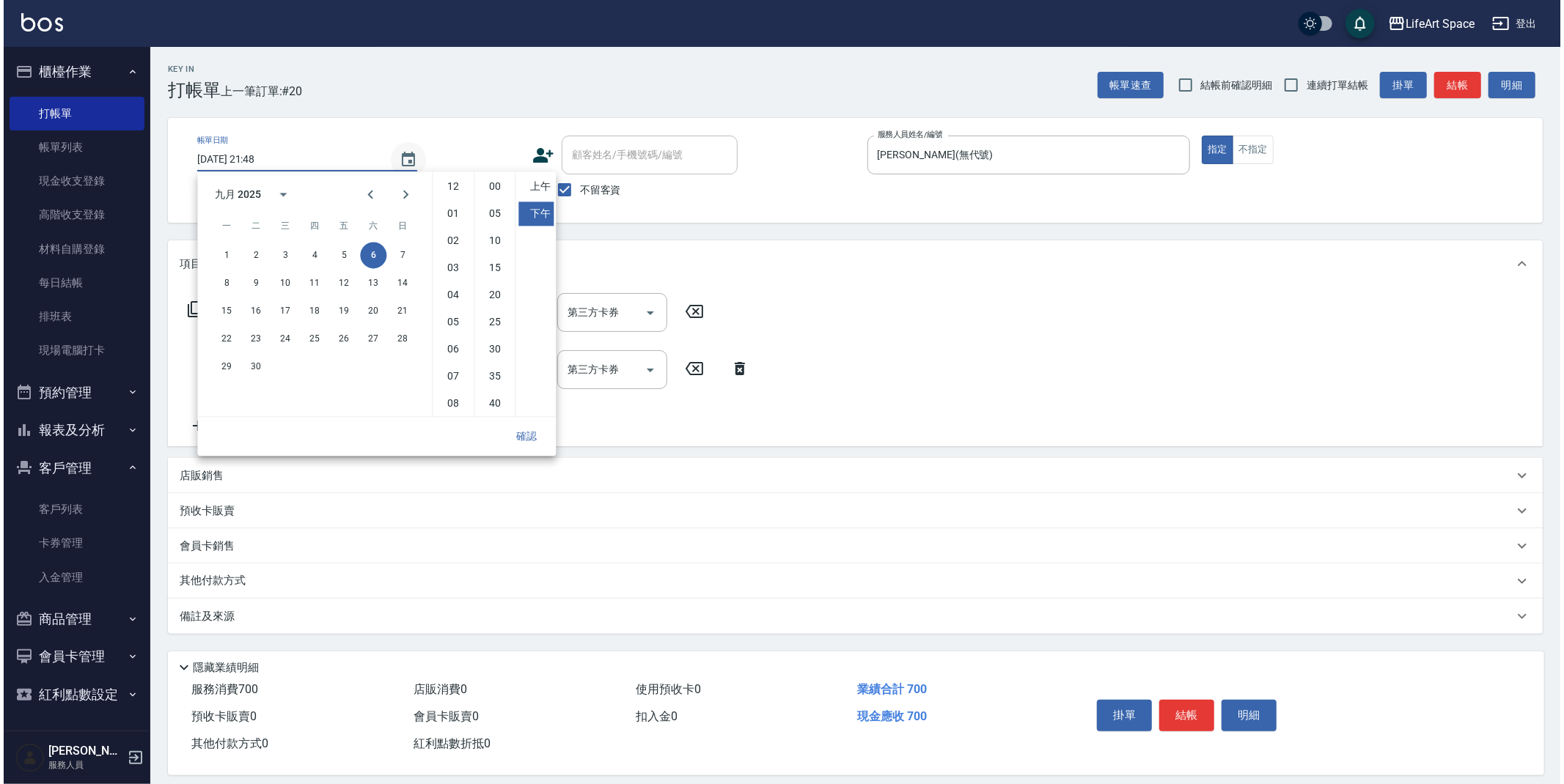
scroll to position [82, 0]
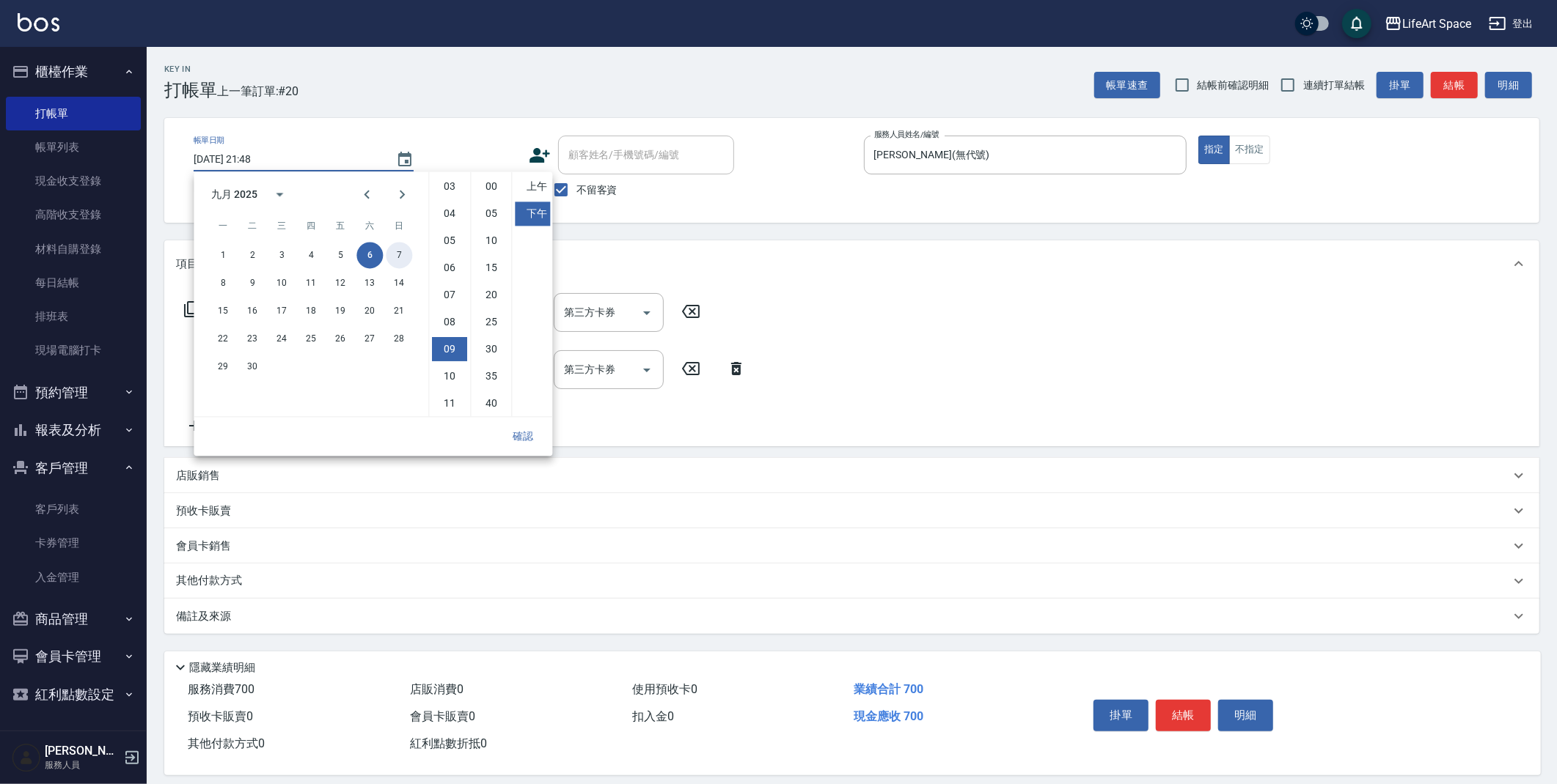
drag, startPoint x: 401, startPoint y: 251, endPoint x: 467, endPoint y: 358, distance: 125.7
click at [401, 251] on button "7" at bounding box center [399, 255] width 26 height 26
type input "[DATE] 21:48"
click at [522, 441] on button "確認" at bounding box center [522, 436] width 47 height 27
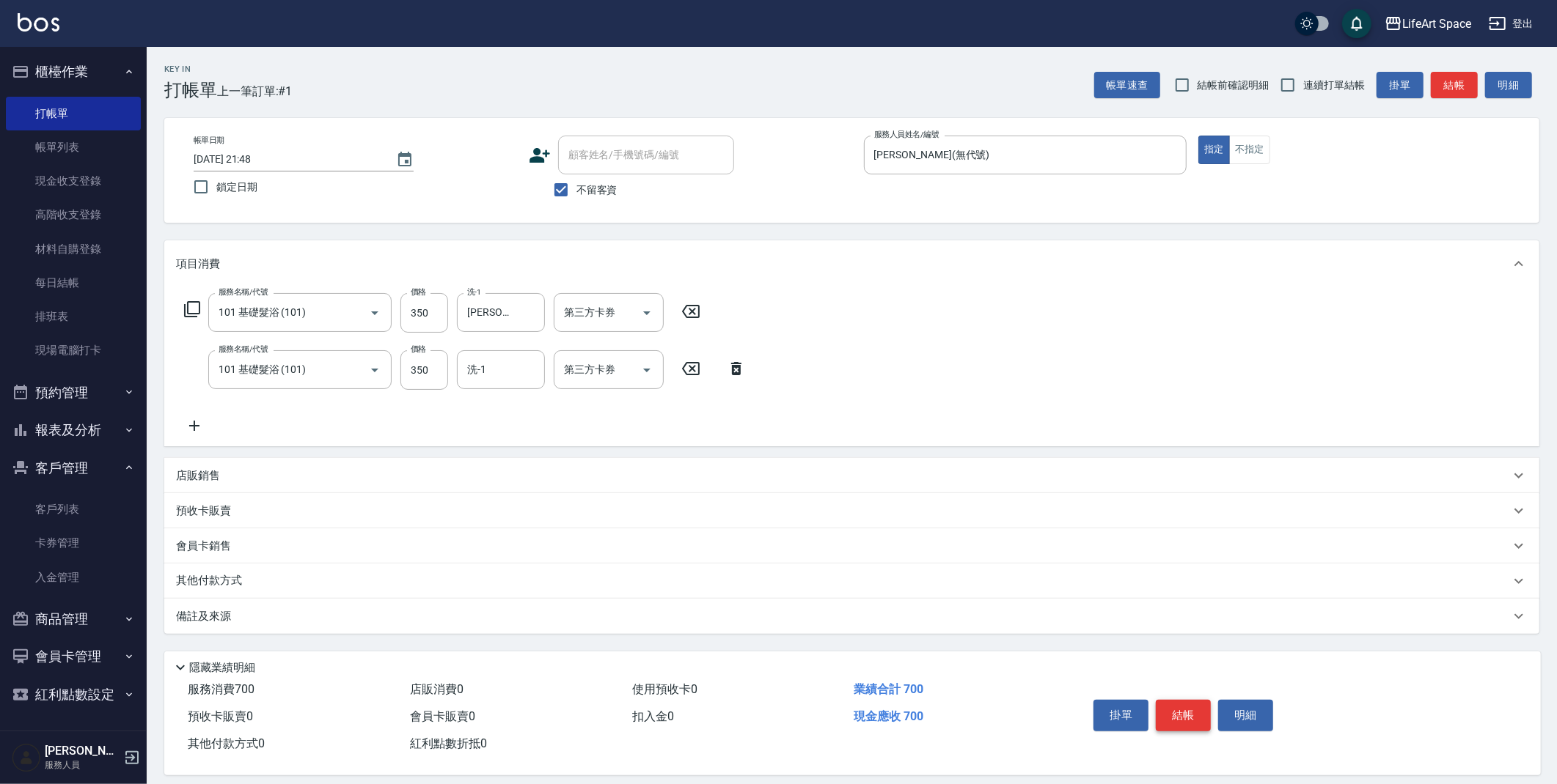
click at [1186, 712] on button "結帳" at bounding box center [1183, 715] width 55 height 30
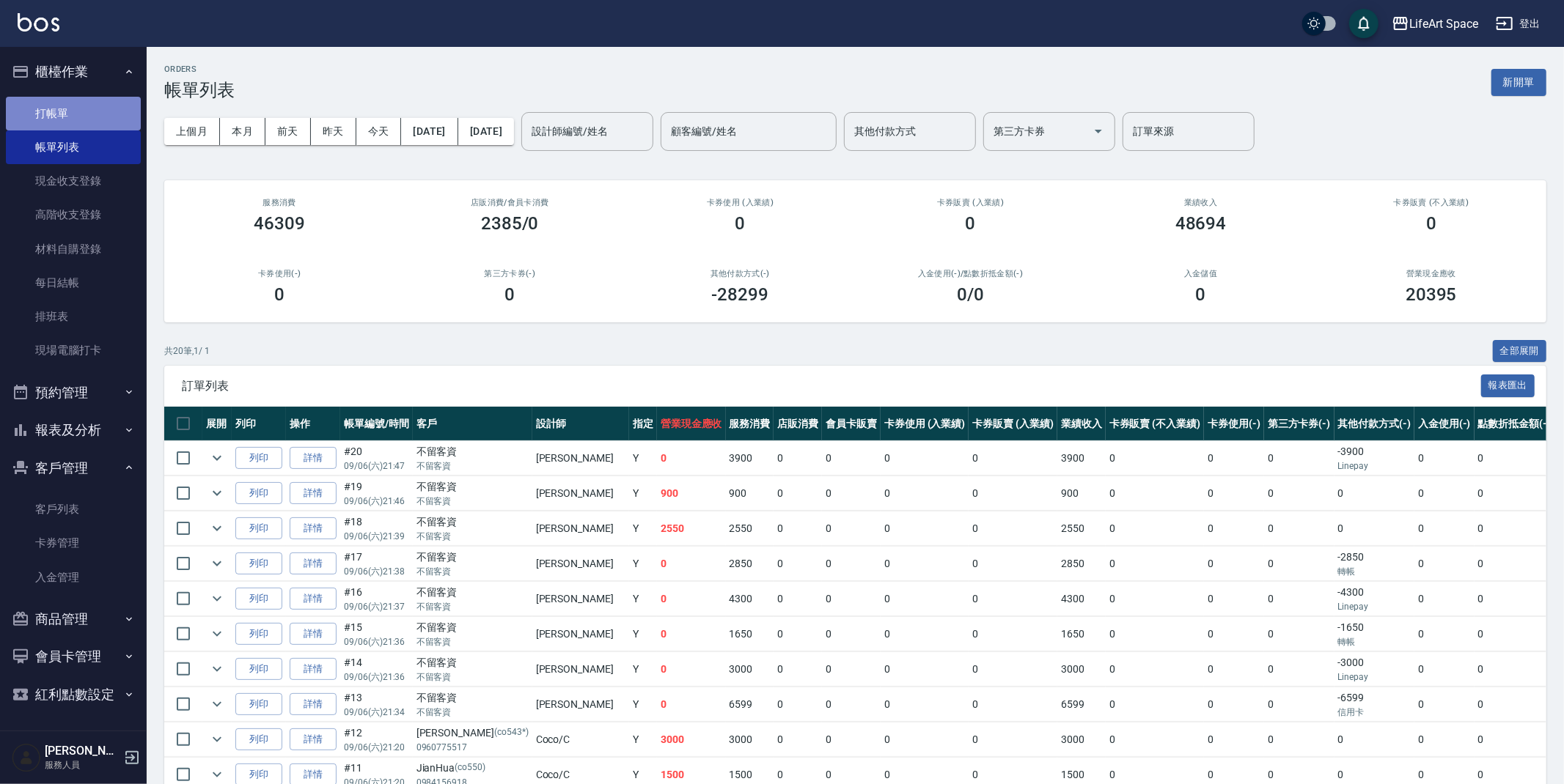
click at [82, 110] on link "打帳單" at bounding box center [73, 113] width 135 height 34
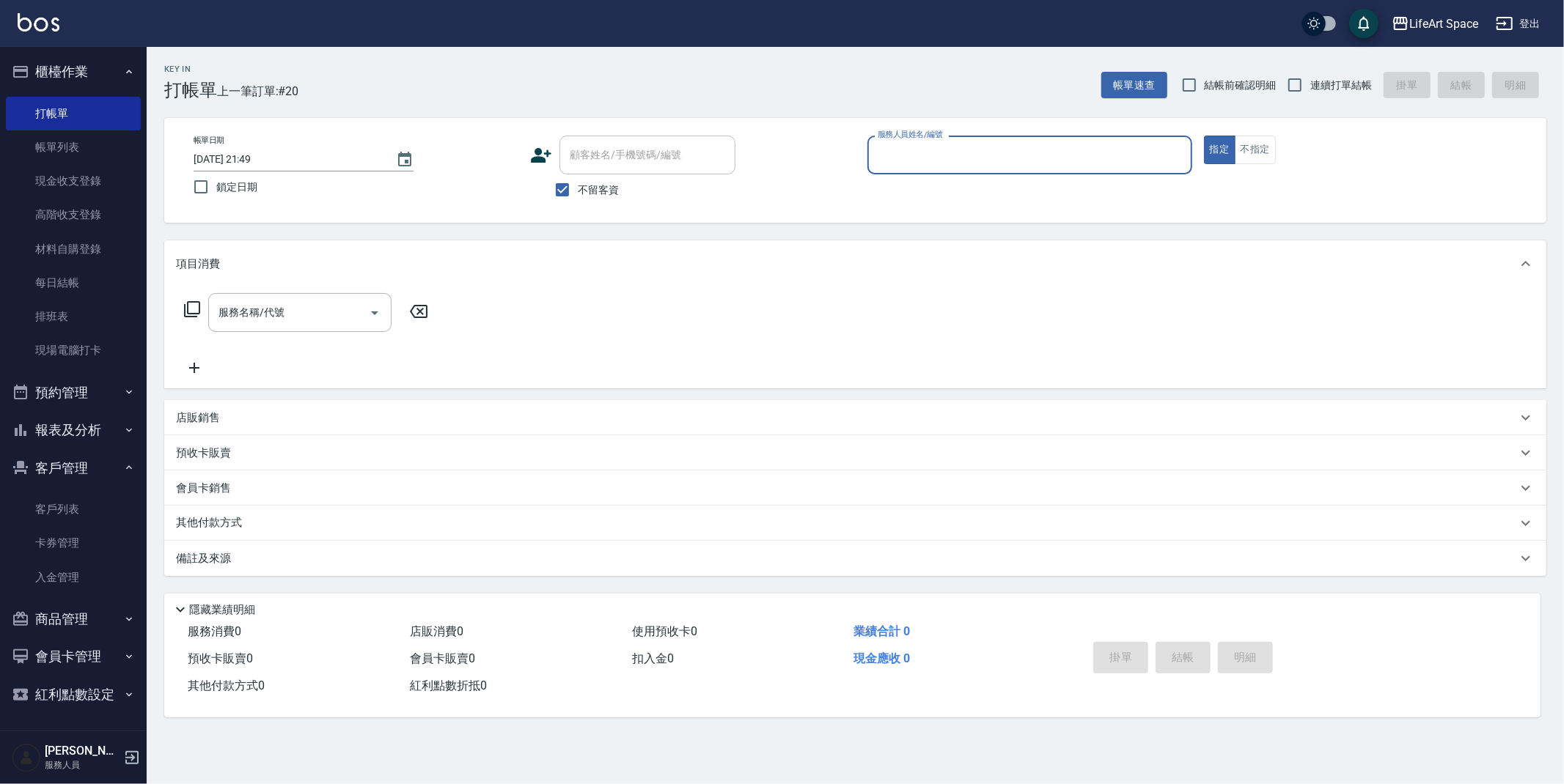
click at [964, 152] on input "服務人員姓名/編號" at bounding box center [1030, 155] width 311 height 26
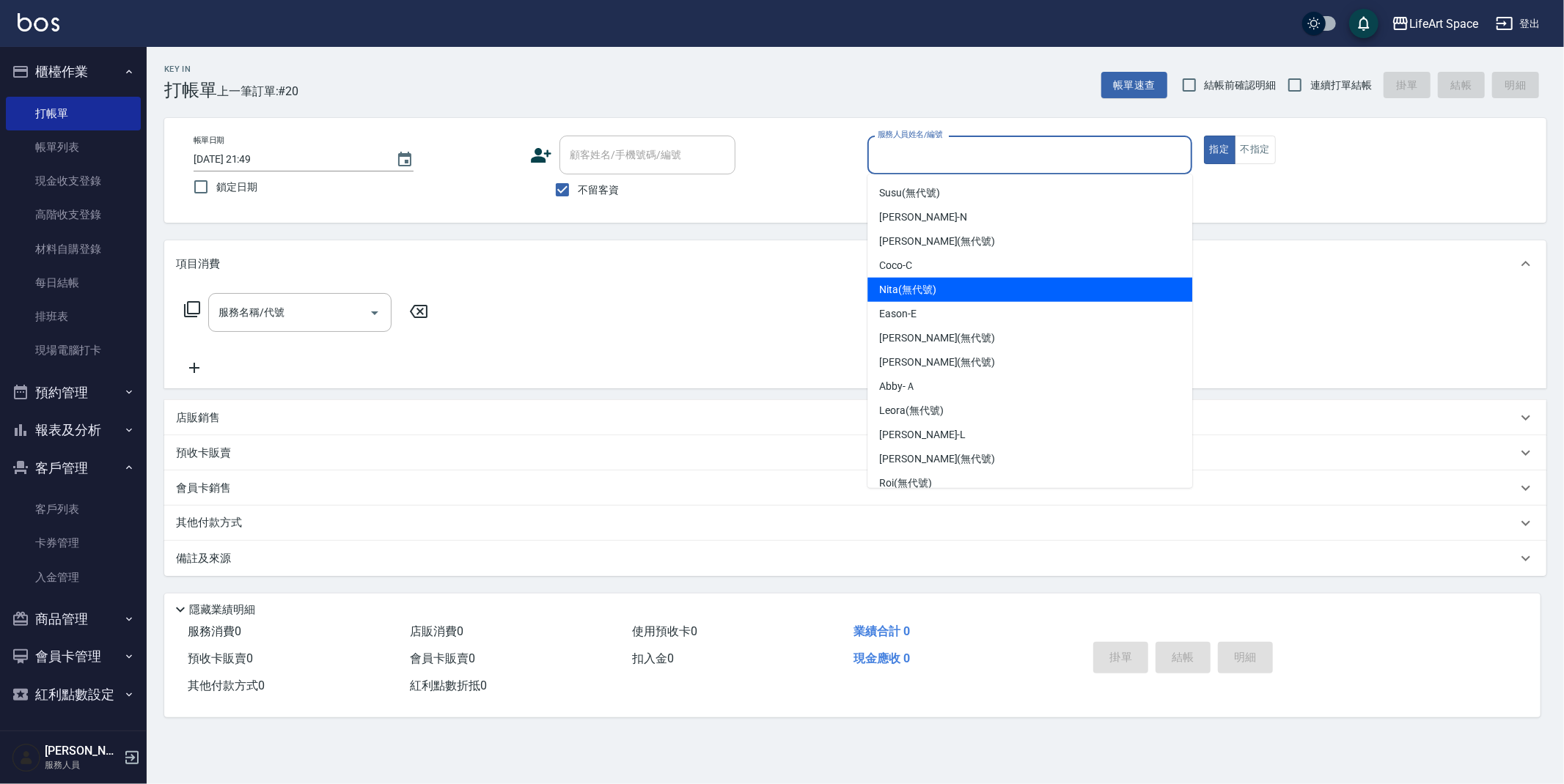
scroll to position [254, 0]
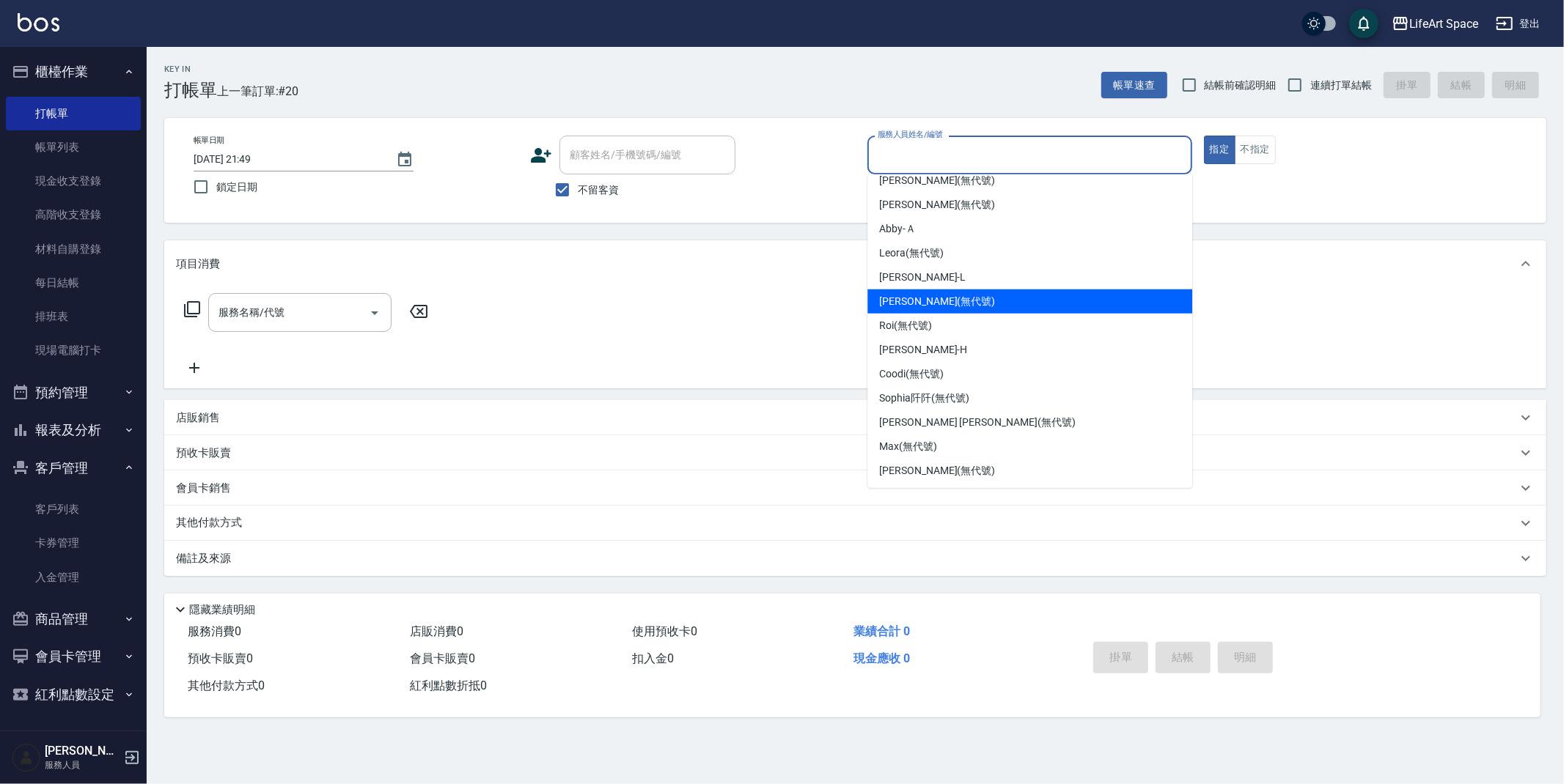
click at [939, 303] on span "[PERSON_NAME] (無代號)" at bounding box center [937, 301] width 116 height 16
type input "[PERSON_NAME](無代號)"
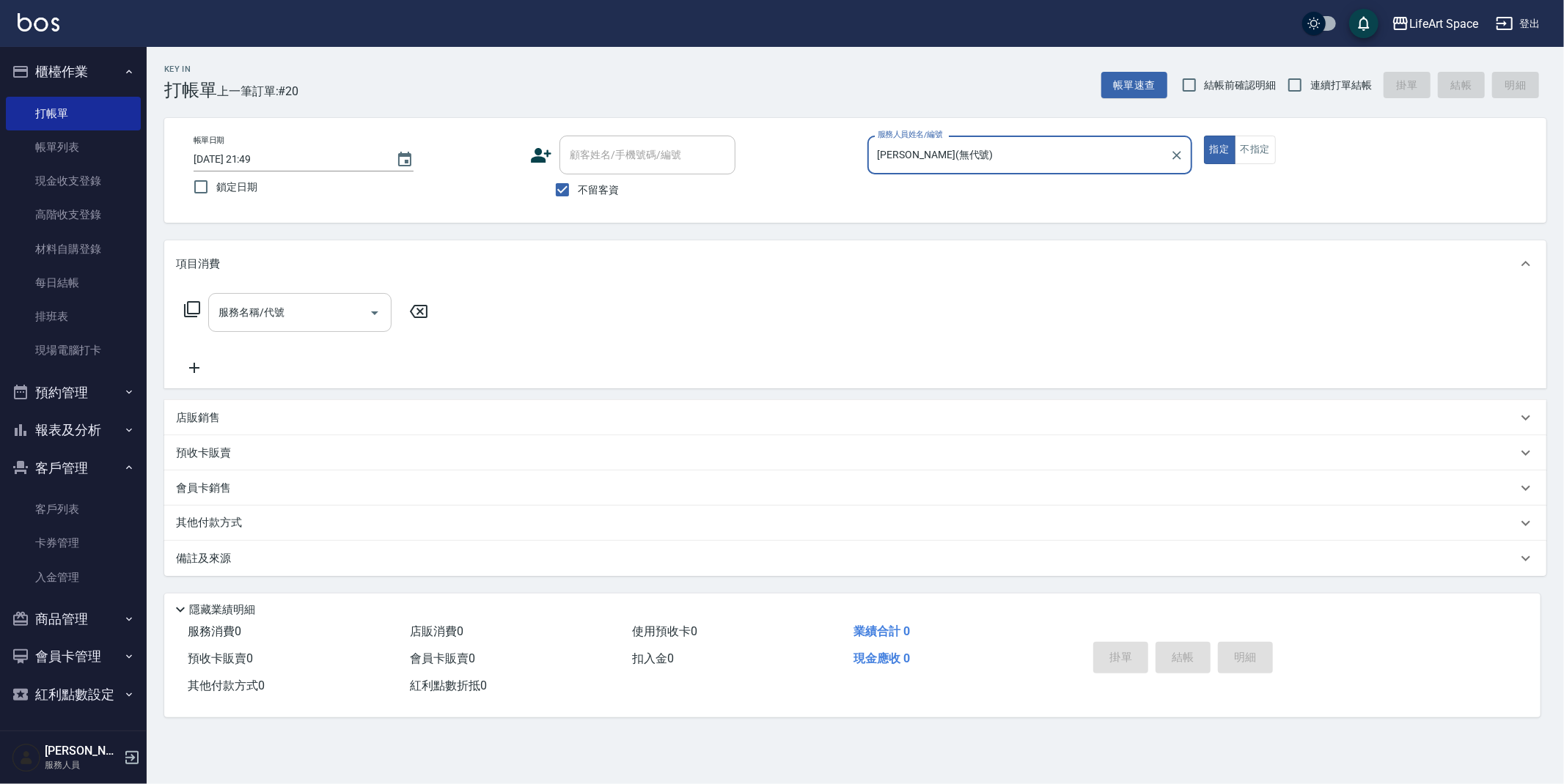
click at [260, 309] on div "服務名稱/代號 服務名稱/代號" at bounding box center [300, 312] width 184 height 39
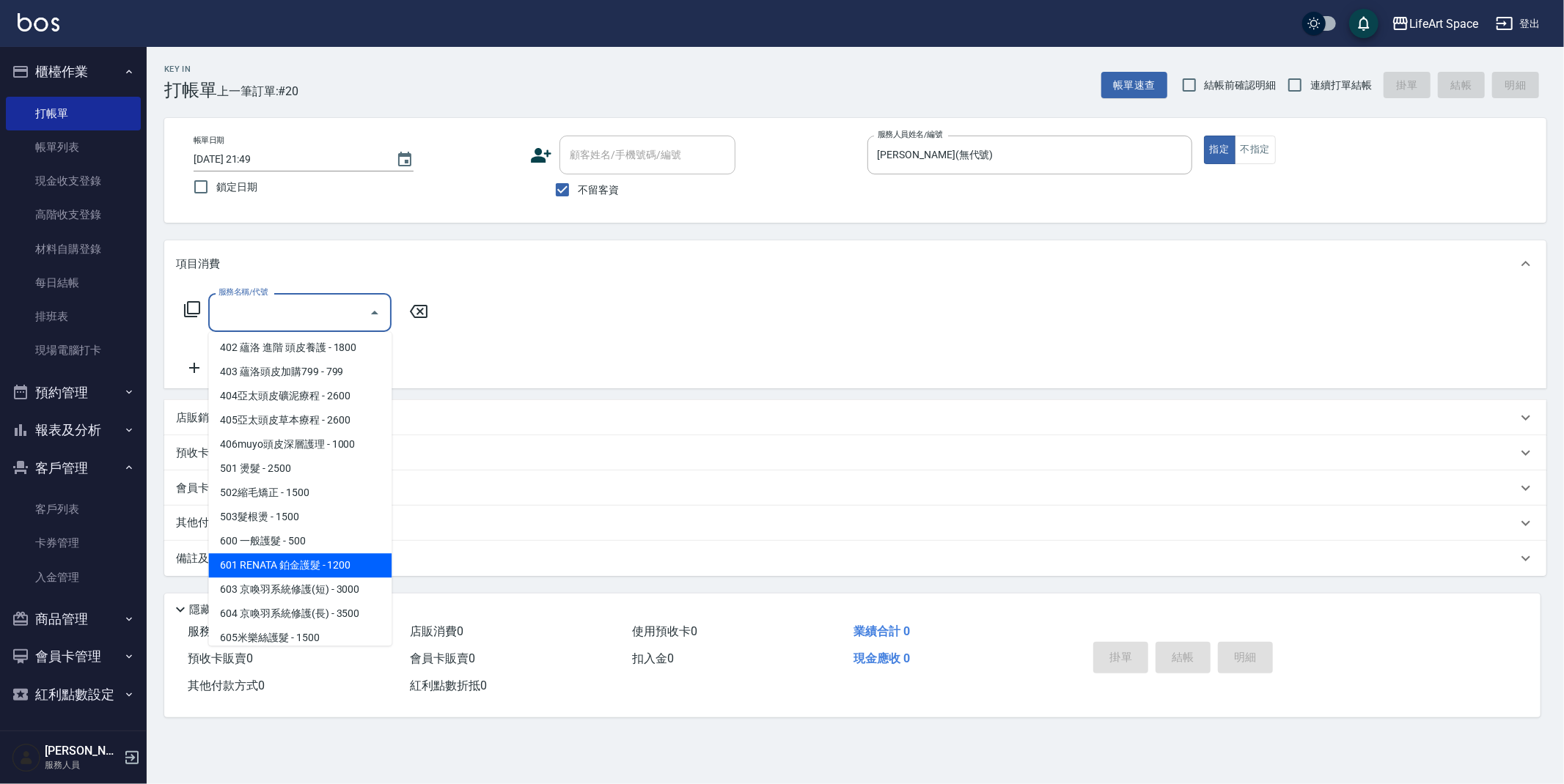
scroll to position [230, 0]
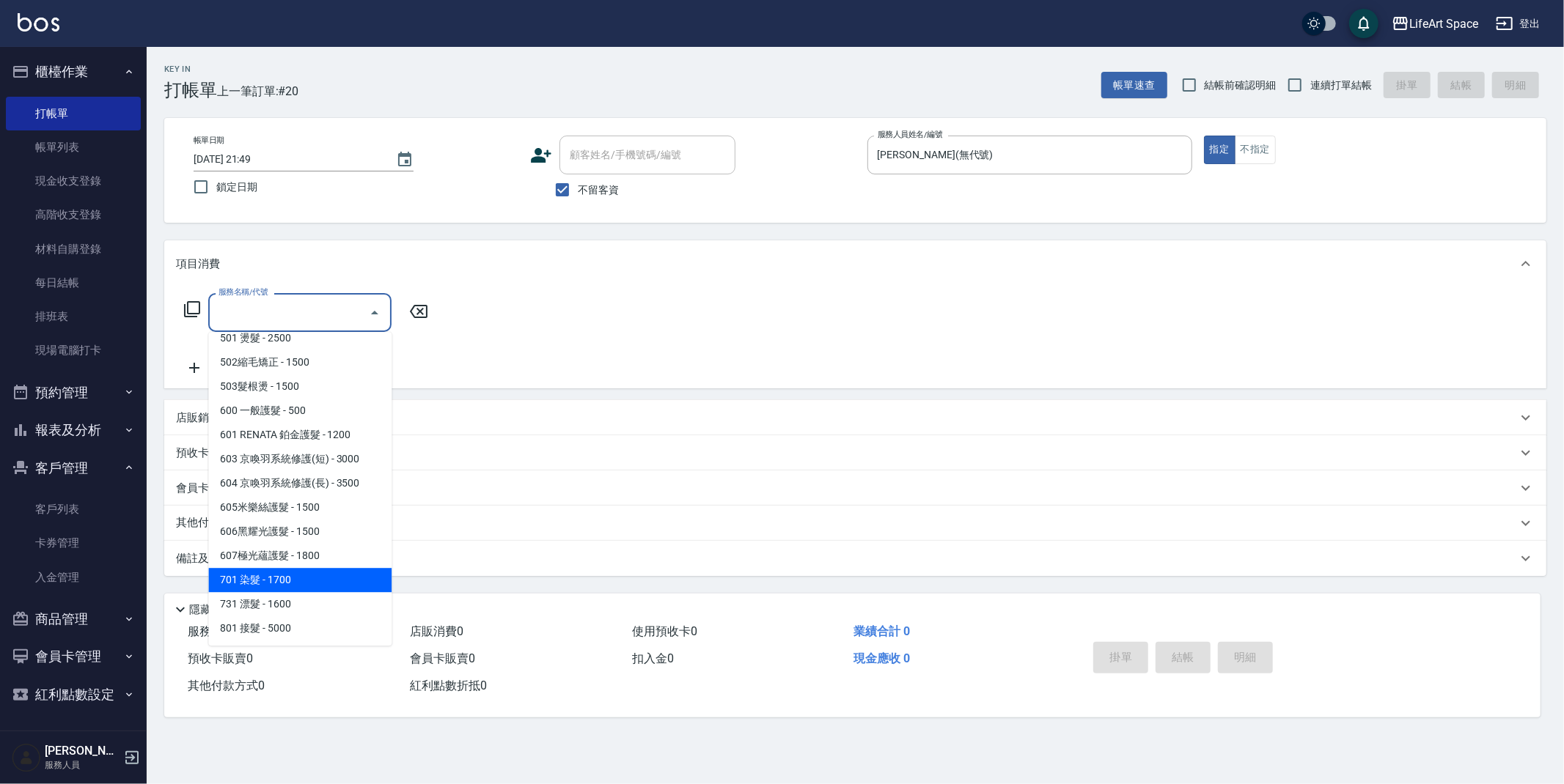
drag, startPoint x: 298, startPoint y: 581, endPoint x: 450, endPoint y: 383, distance: 249.6
click at [298, 580] on span "701 染髮 - 1700" at bounding box center [300, 580] width 184 height 24
type input "701 染髮(701)"
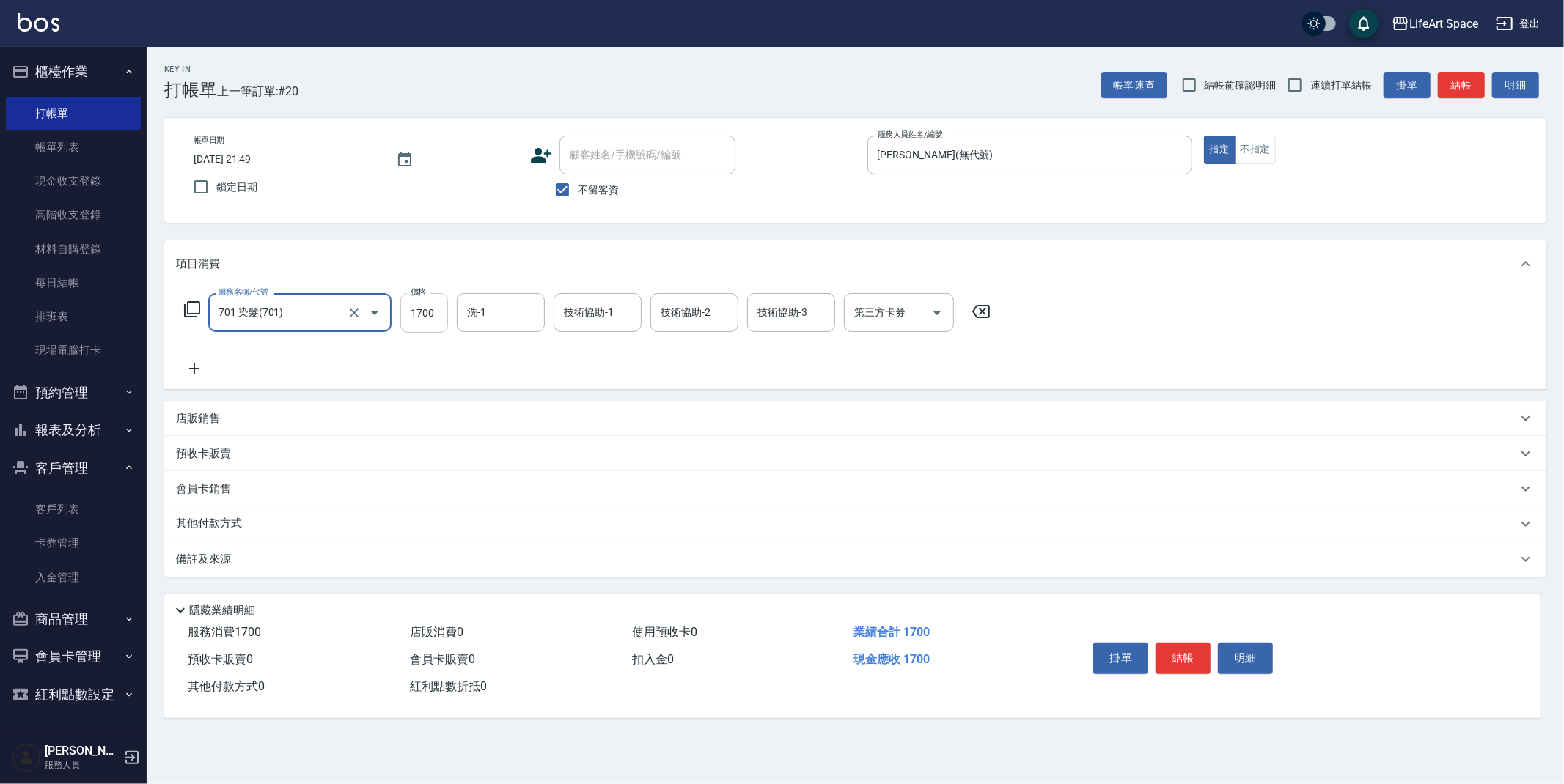
click at [438, 310] on input "1700" at bounding box center [424, 313] width 48 height 40
type input "3599"
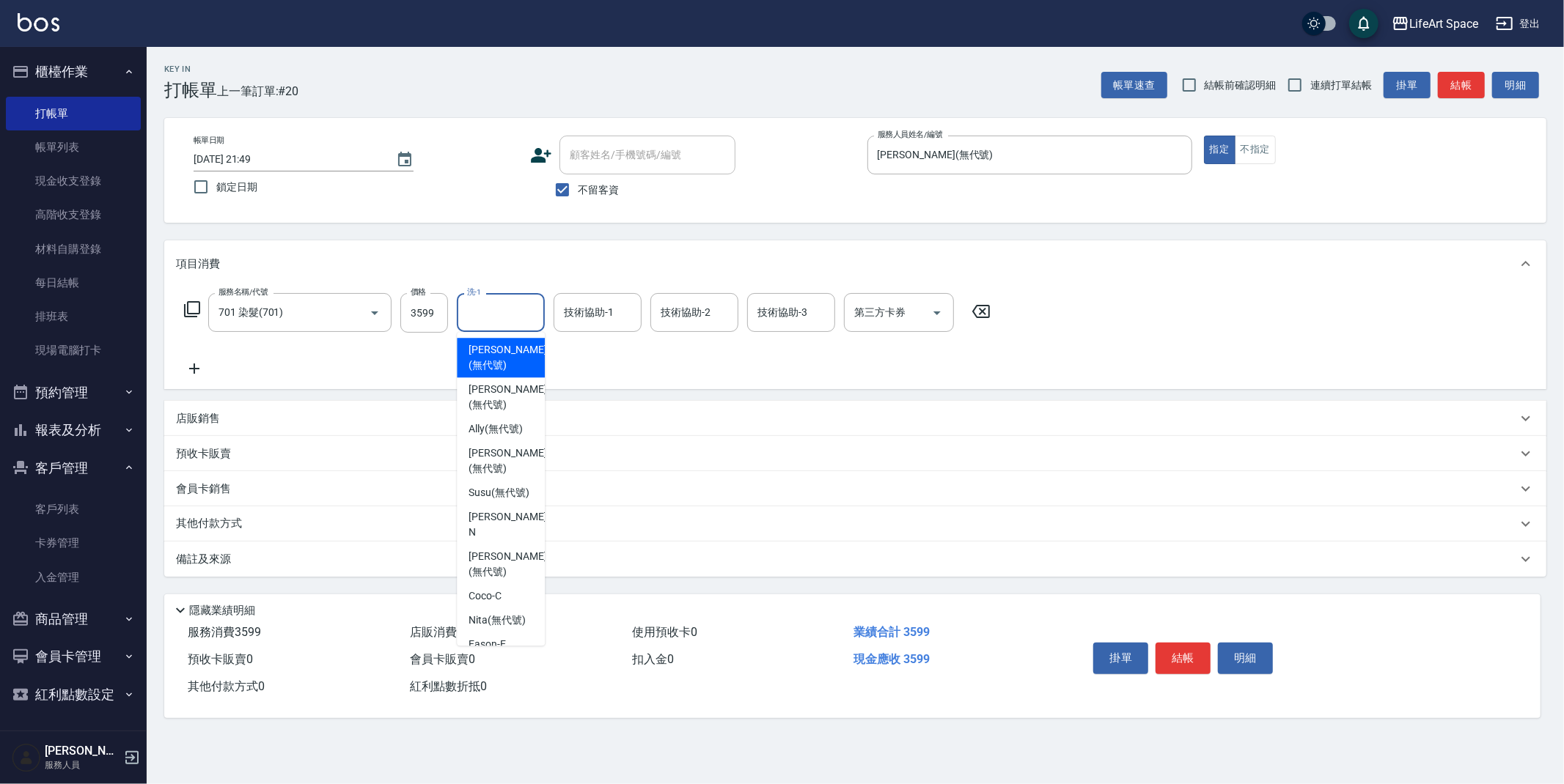
click at [530, 311] on input "洗-1" at bounding box center [501, 312] width 75 height 26
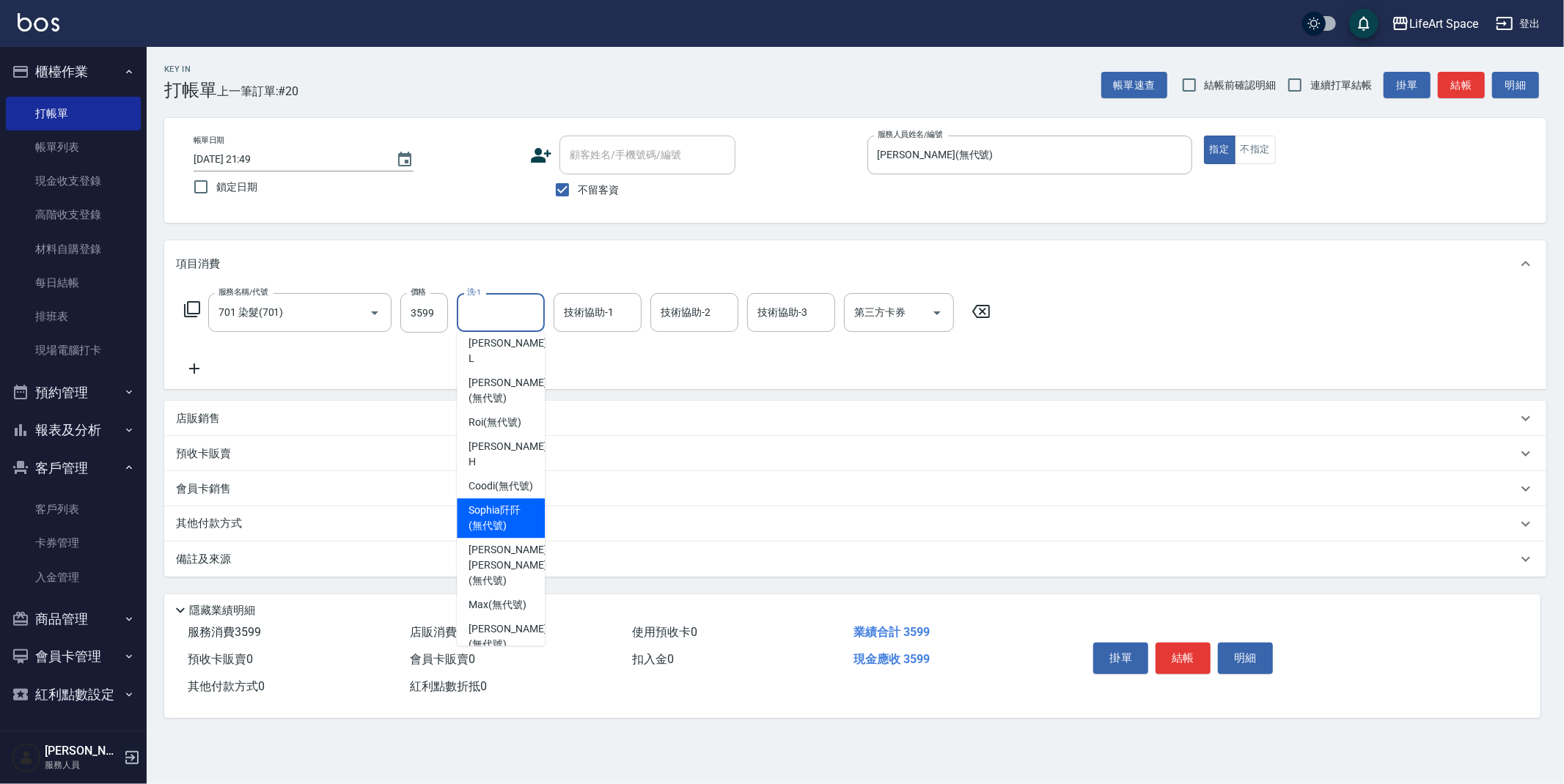
click at [503, 515] on div "[PERSON_NAME]阡 (無代號)" at bounding box center [500, 518] width 88 height 40
type input "[PERSON_NAME]阡(無代號)"
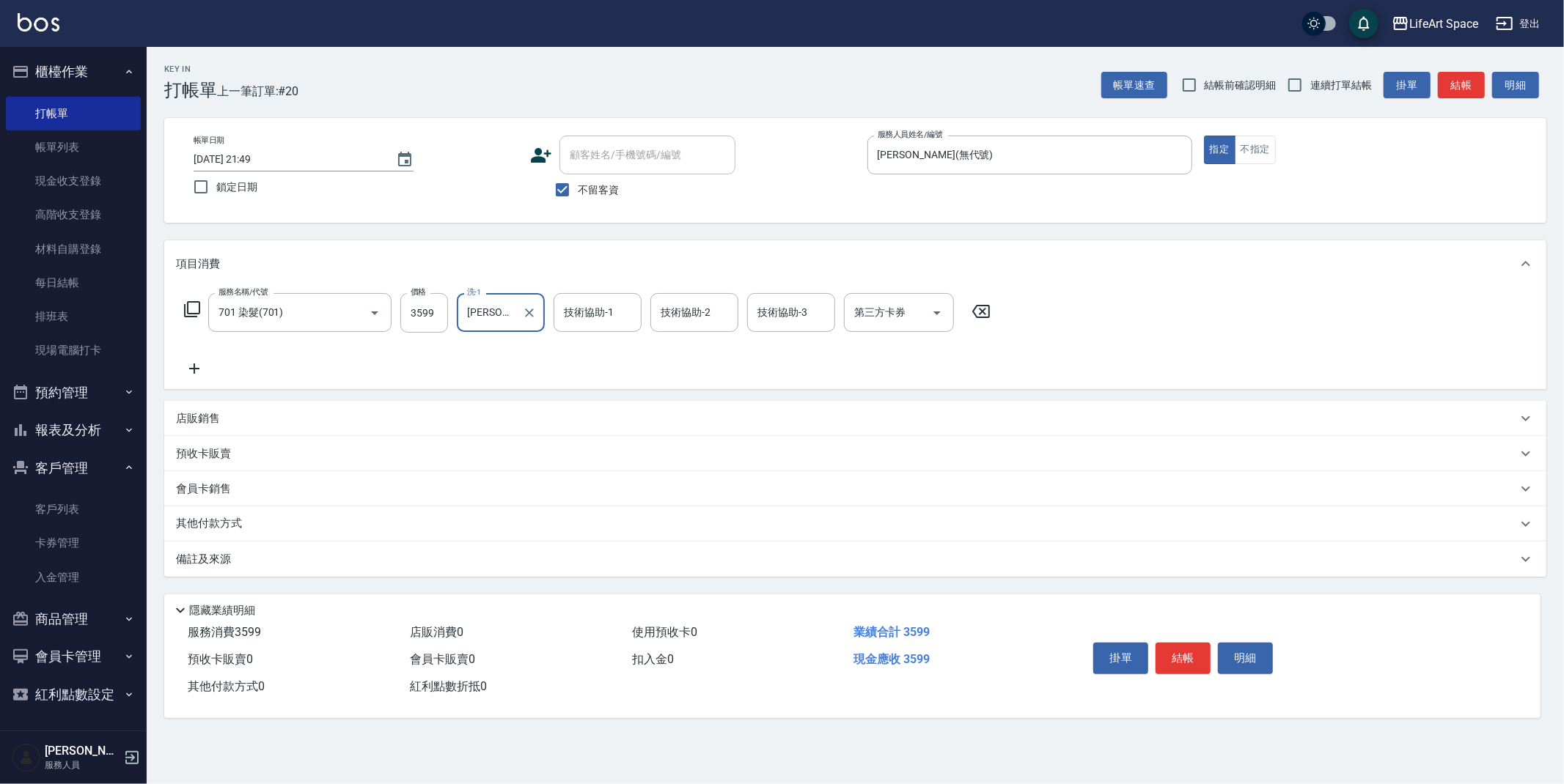
click at [584, 310] on div "技術協助-1 技術協助-1" at bounding box center [597, 312] width 88 height 39
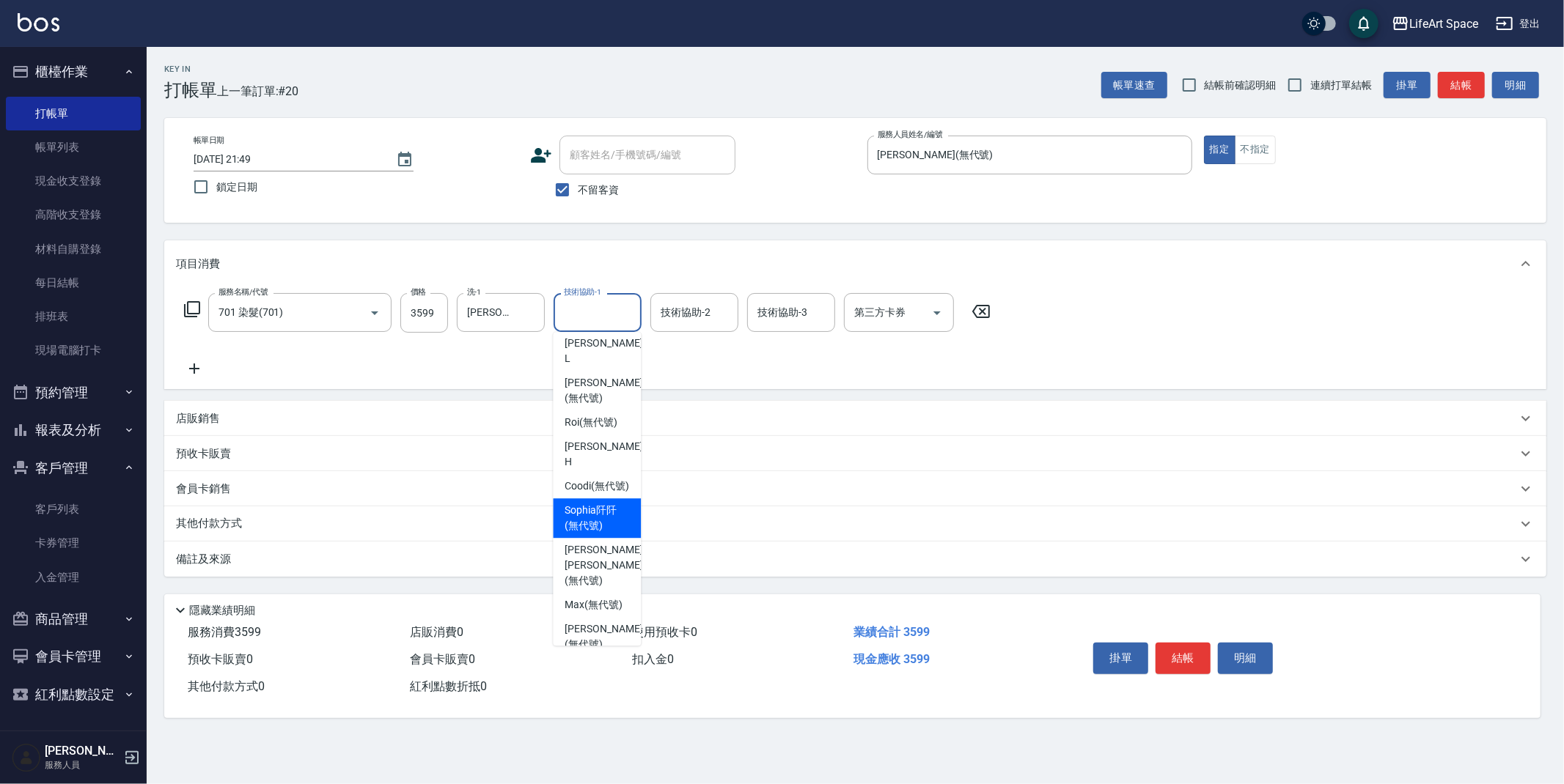
click at [599, 523] on span "[PERSON_NAME]阡 (無代號)" at bounding box center [597, 518] width 64 height 30
type input "[PERSON_NAME]阡(無代號)"
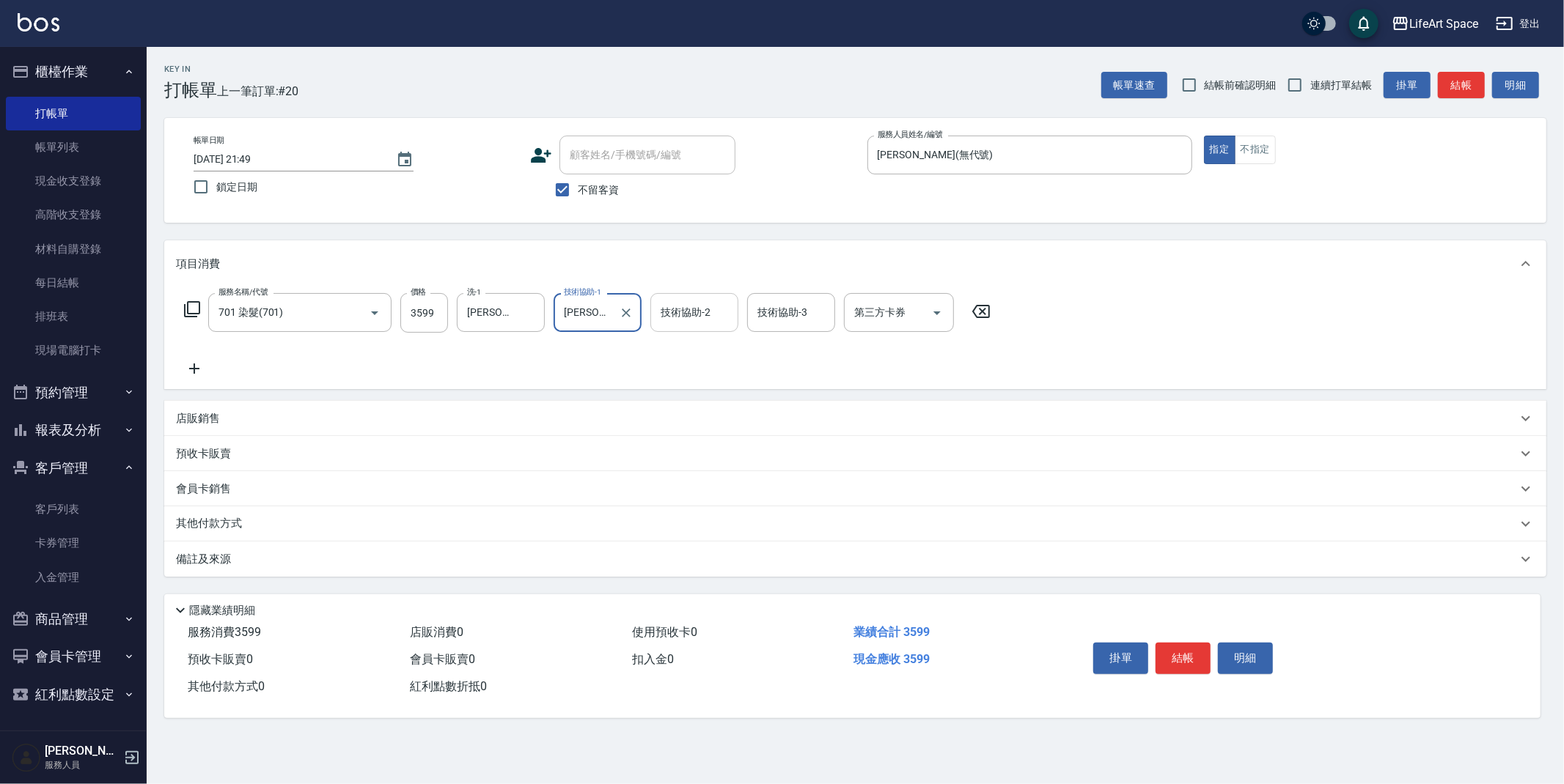
click at [691, 318] on div "技術協助-2 技術協助-2" at bounding box center [694, 312] width 88 height 39
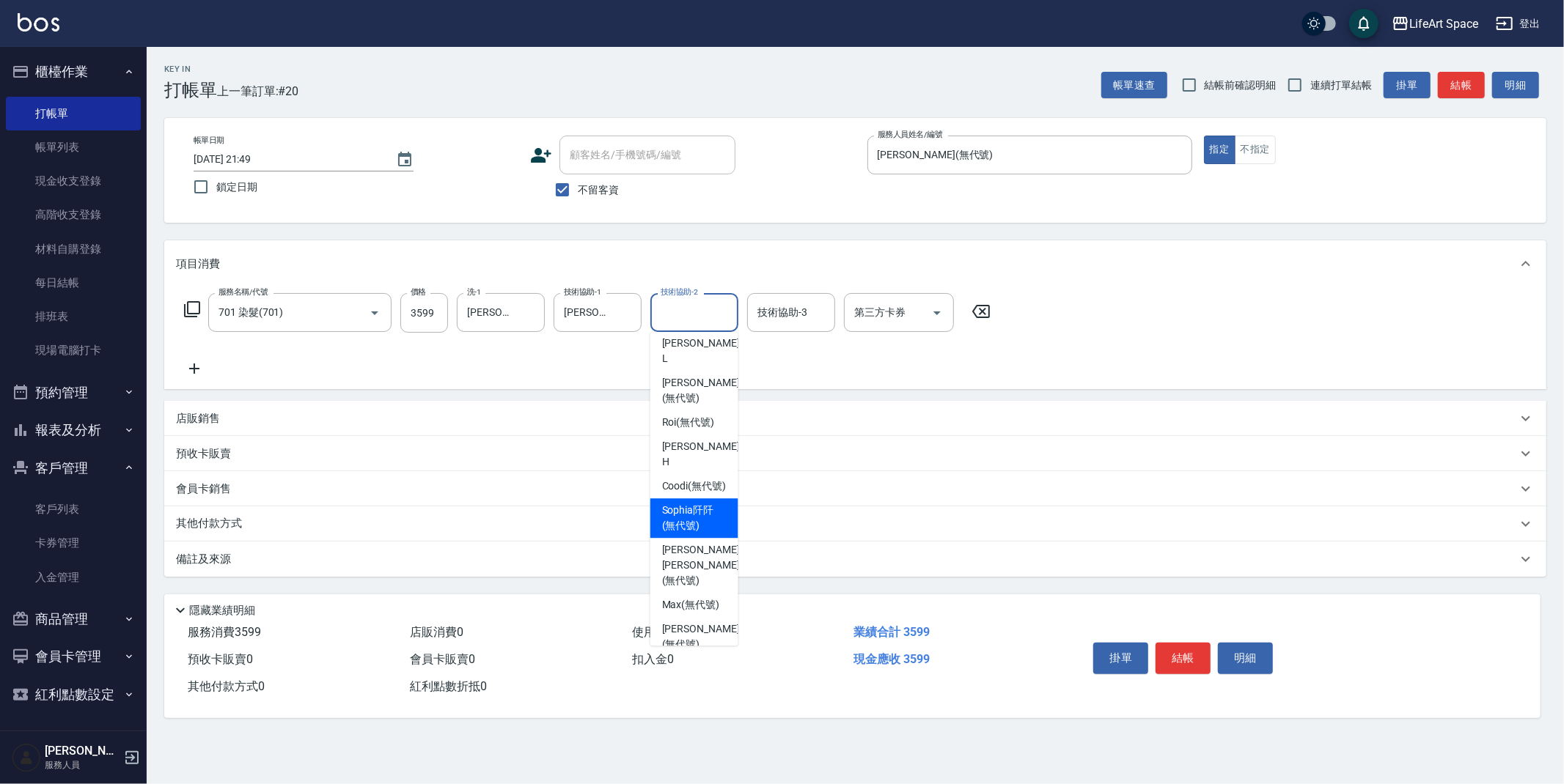
click at [686, 527] on span "[PERSON_NAME]阡 (無代號)" at bounding box center [695, 518] width 64 height 30
type input "[PERSON_NAME]阡(無代號)"
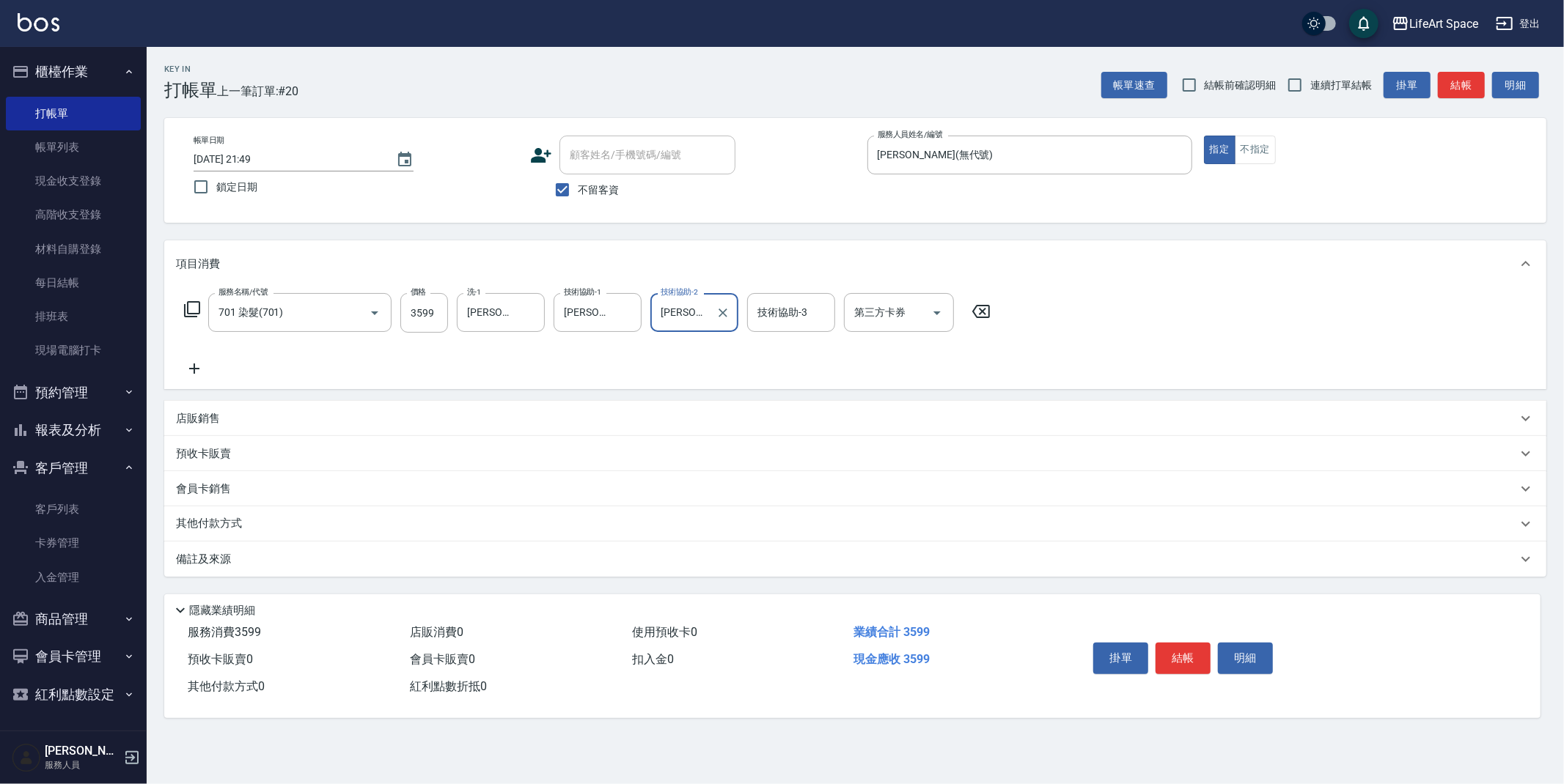
click at [787, 315] on input "技術協助-3" at bounding box center [791, 312] width 75 height 26
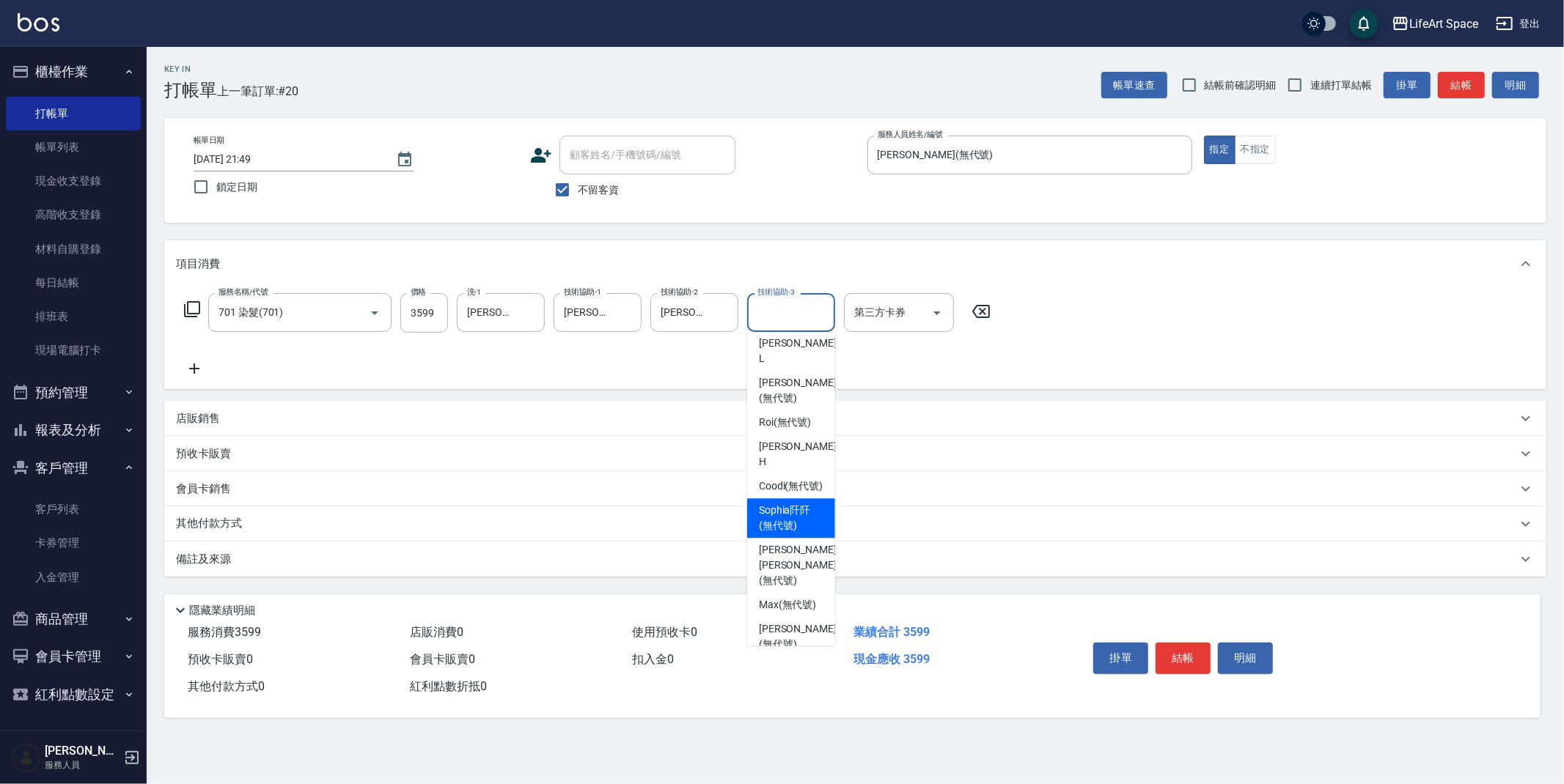
drag, startPoint x: 796, startPoint y: 543, endPoint x: 0, endPoint y: 162, distance: 882.5
click at [796, 534] on span "[PERSON_NAME]阡 (無代號)" at bounding box center [791, 518] width 64 height 30
type input "[PERSON_NAME]阡(無代號)"
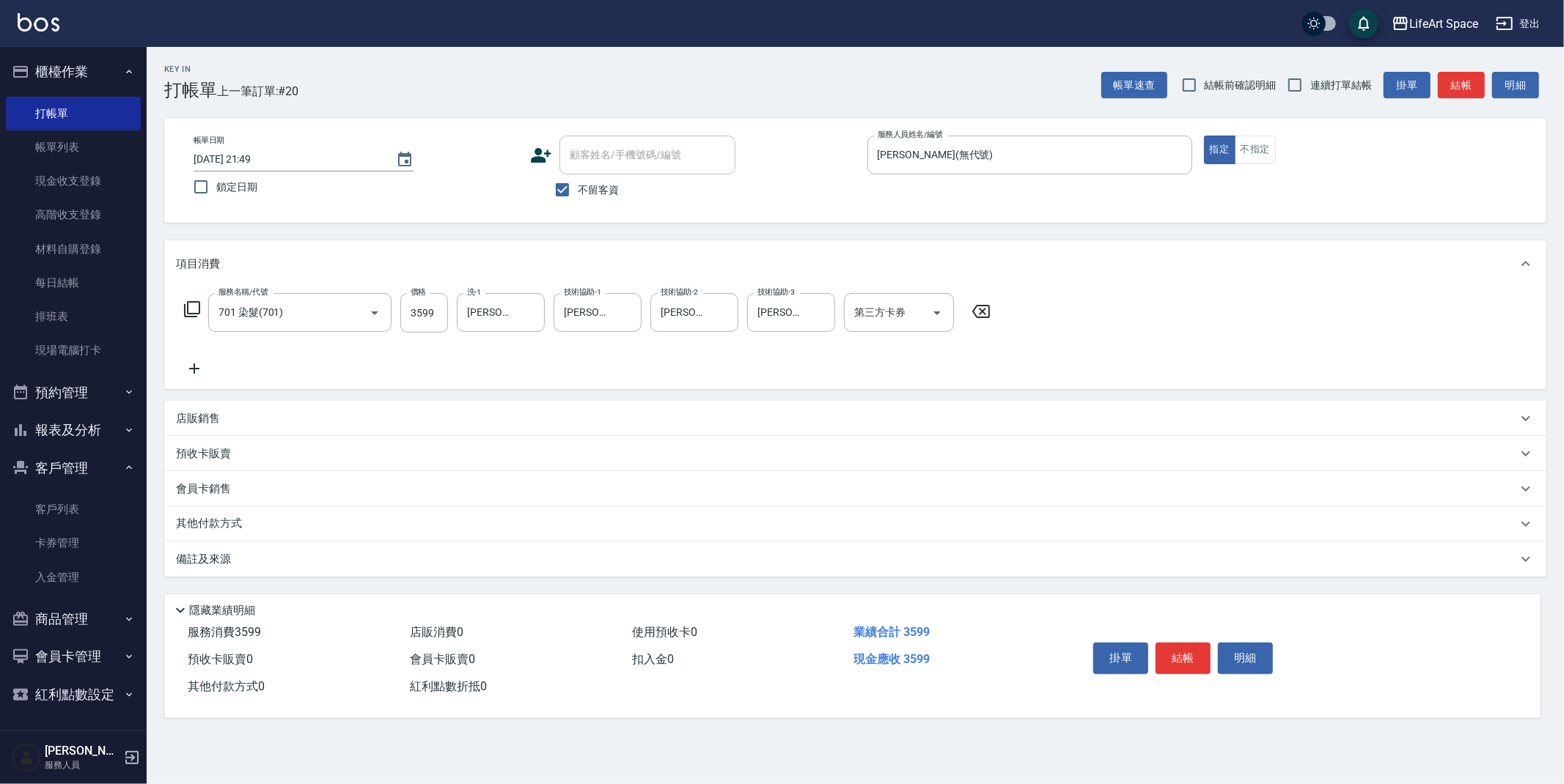
click at [195, 567] on div "備註及來源" at bounding box center [855, 559] width 1383 height 35
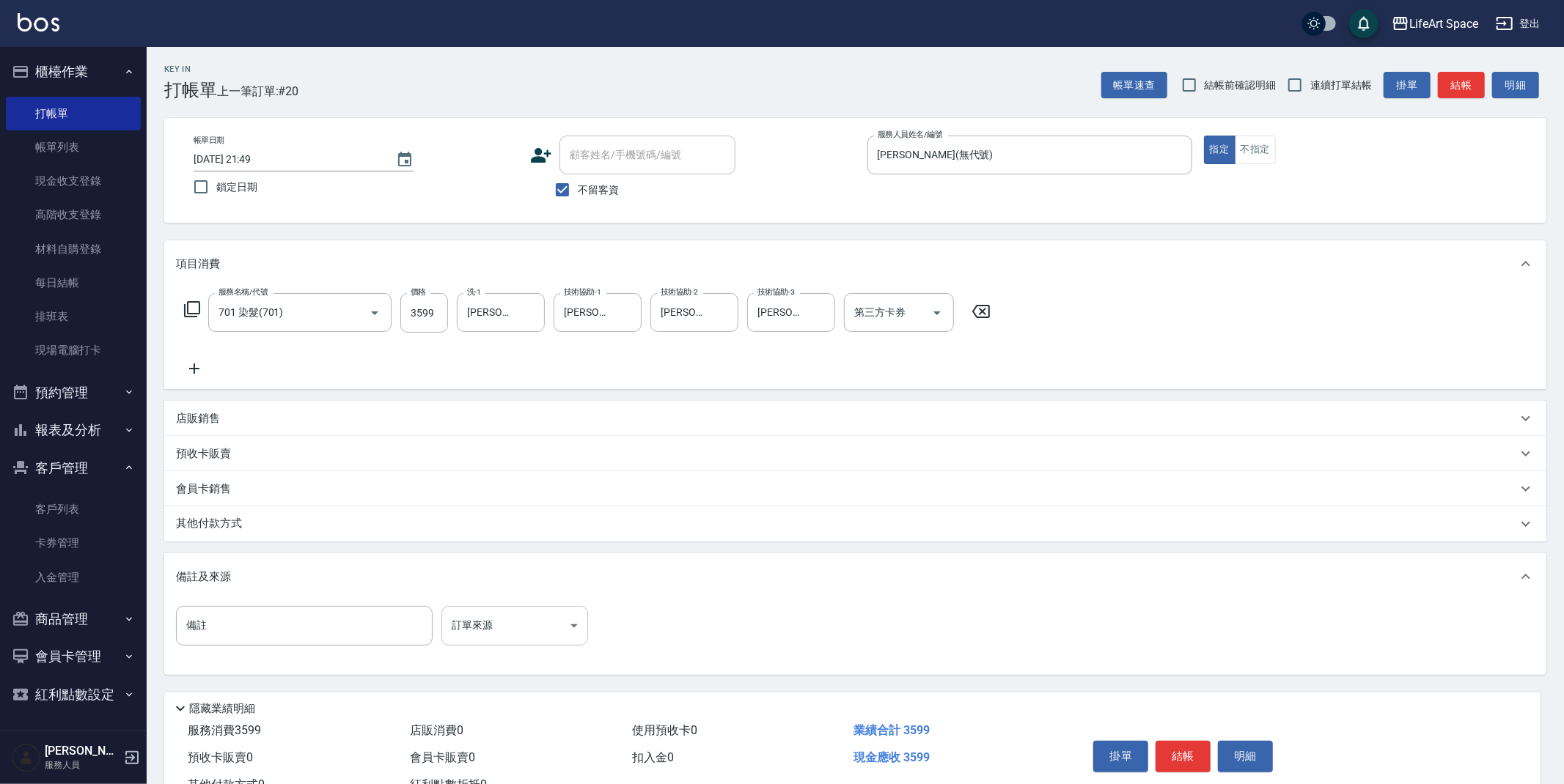
click at [527, 631] on body "LifeArt Space 登出 櫃檯作業 打帳單 帳單列表 現金收支登錄 高階收支登錄 材料自購登錄 每日結帳 排班表 現場電腦打卡 預約管理 預約管理 單…" at bounding box center [782, 417] width 1564 height 834
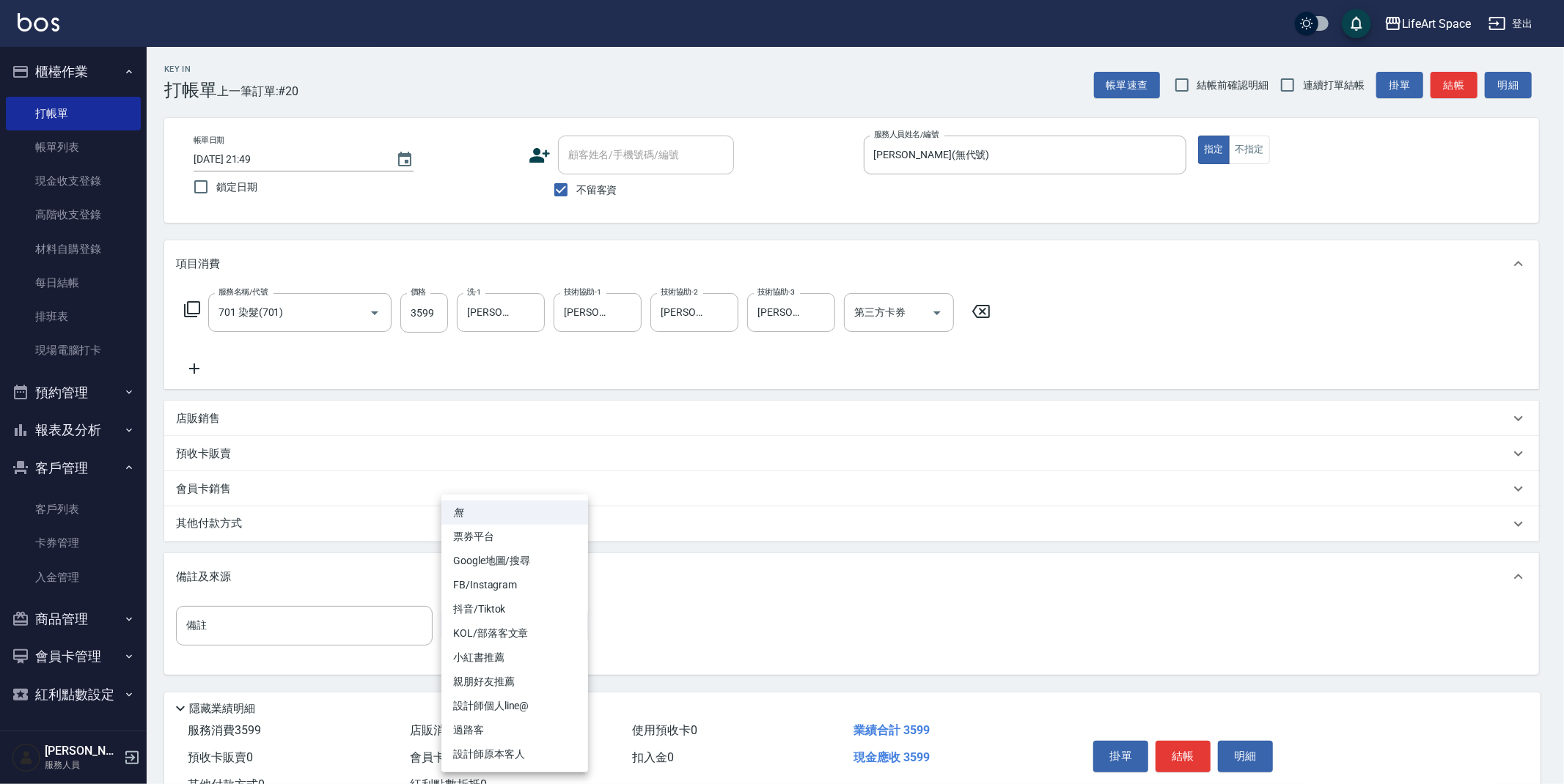
drag, startPoint x: 481, startPoint y: 582, endPoint x: 564, endPoint y: 546, distance: 90.5
click at [482, 581] on li "FB/Instagram" at bounding box center [515, 585] width 147 height 24
type input "FB/Instagram"
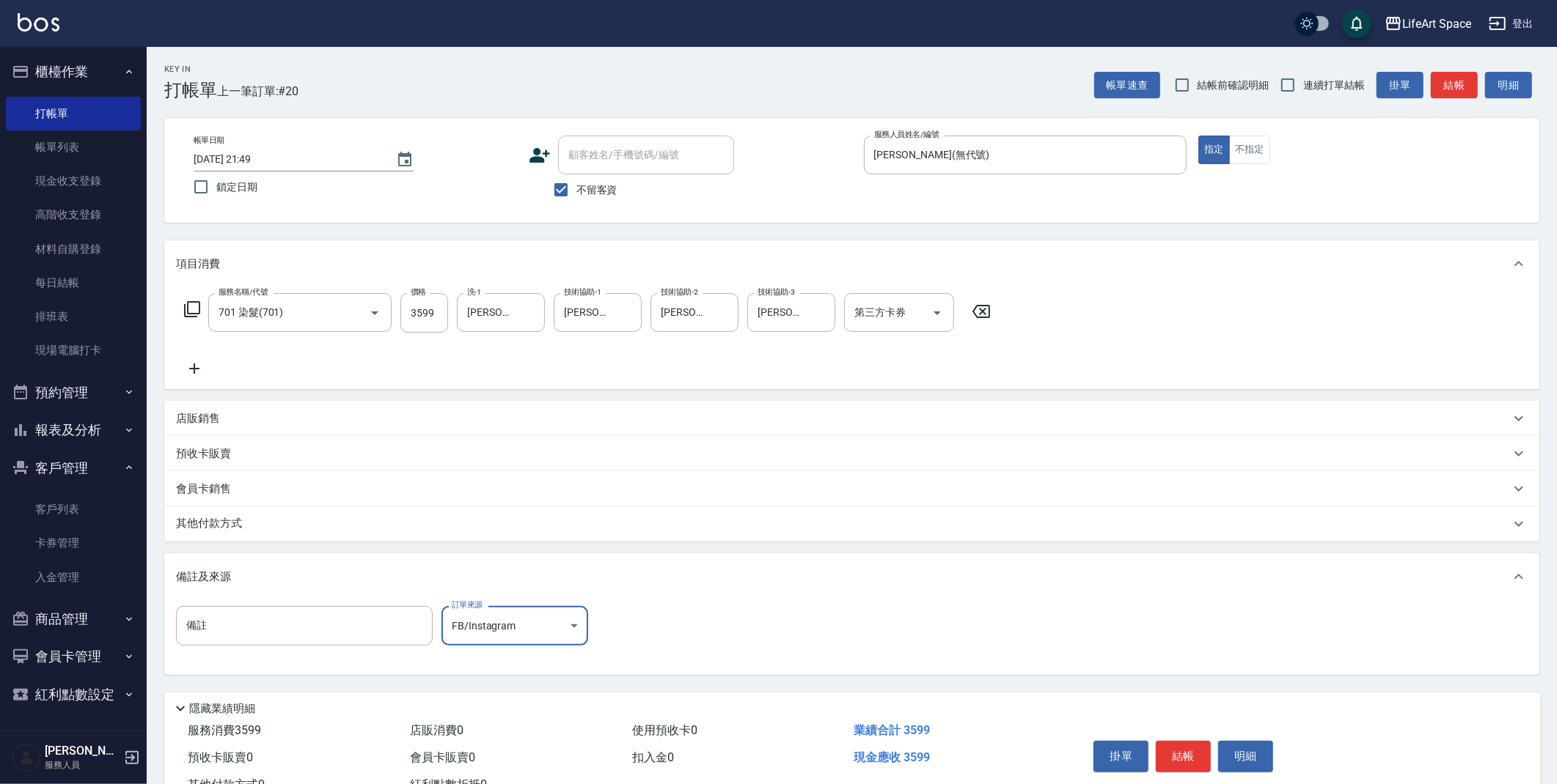
click at [241, 530] on p "其他付款方式" at bounding box center [213, 525] width 73 height 16
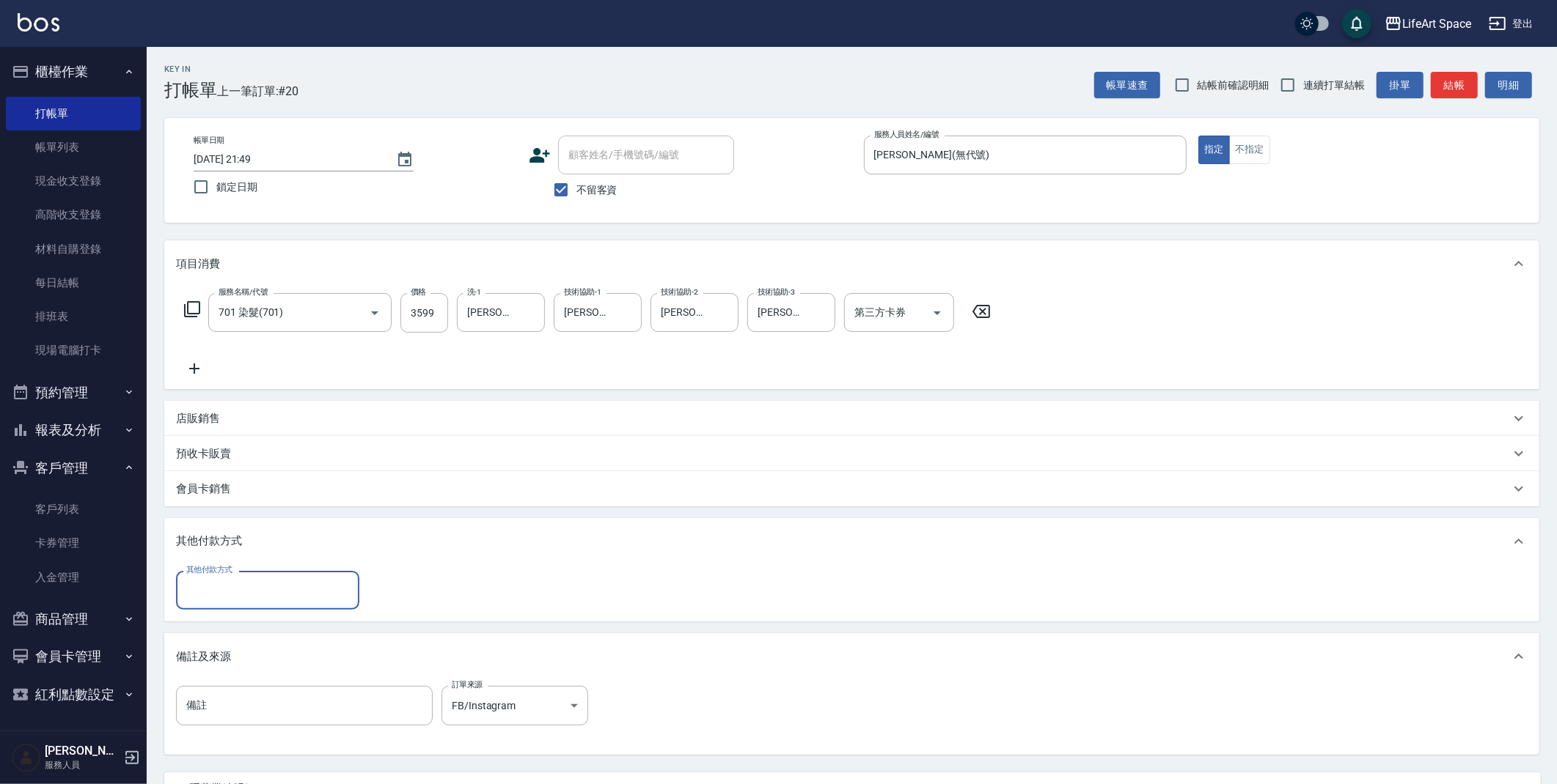
scroll to position [0, 0]
click at [283, 581] on input "其他付款方式" at bounding box center [268, 590] width 170 height 26
click at [249, 646] on span "Linepay" at bounding box center [268, 651] width 184 height 24
type input "Linepay"
type input "3599"
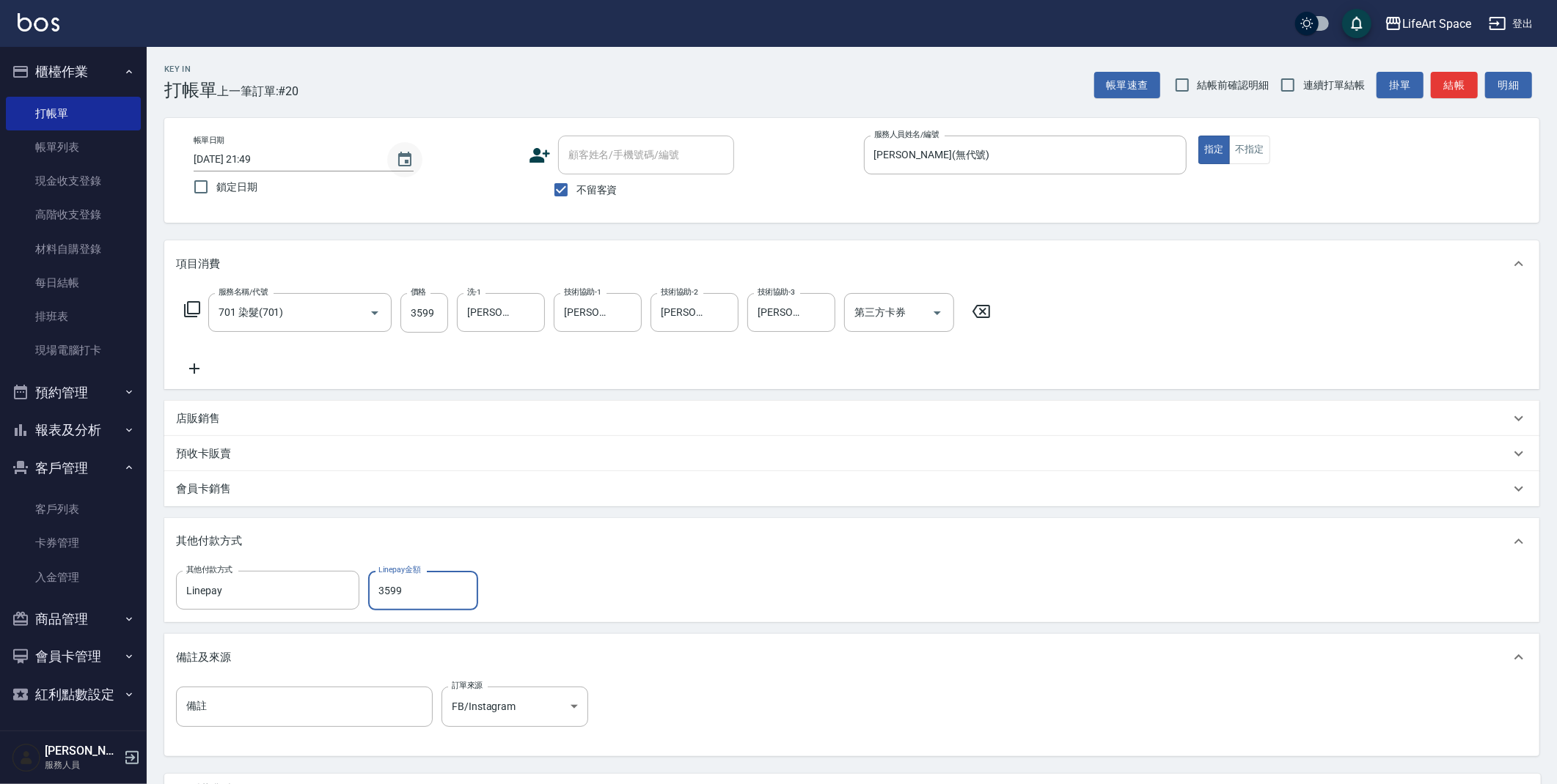
click at [403, 156] on icon "Choose date, selected date is 2025-09-06" at bounding box center [404, 159] width 13 height 15
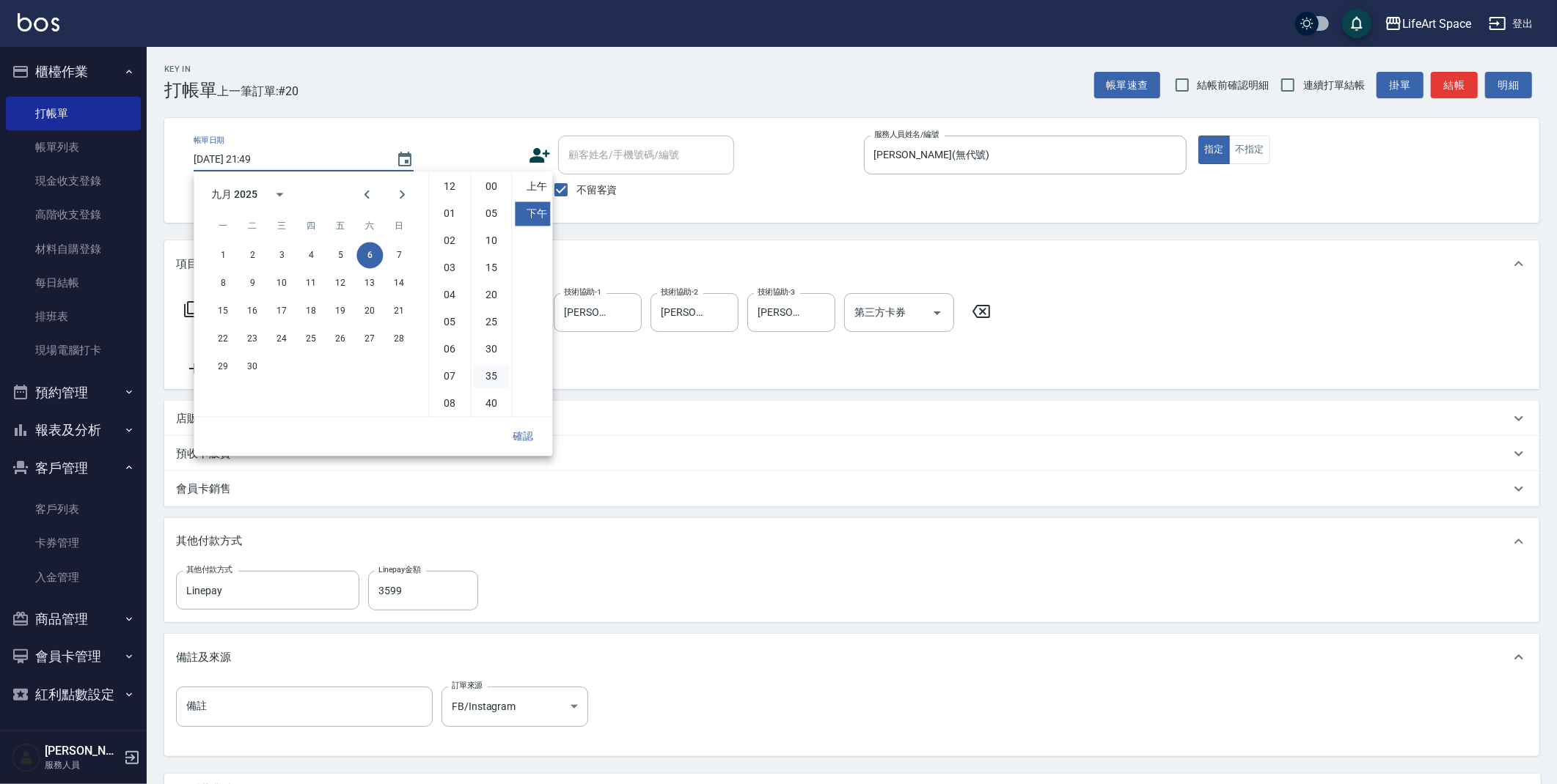
scroll to position [82, 0]
click at [398, 246] on button "7" at bounding box center [399, 255] width 26 height 26
type input "[DATE] 21:49"
click at [533, 442] on button "確認" at bounding box center [522, 436] width 47 height 27
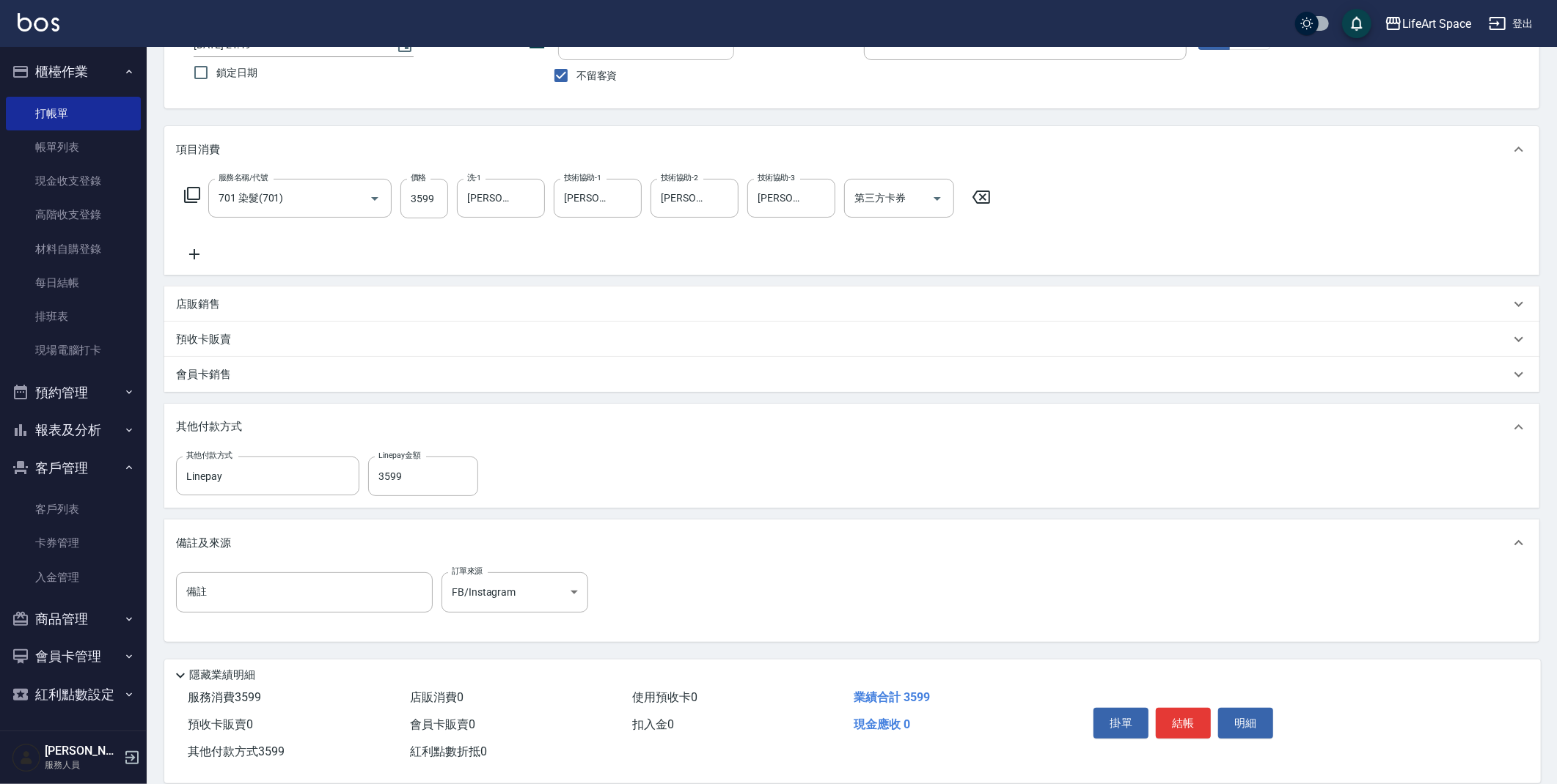
scroll to position [136, 0]
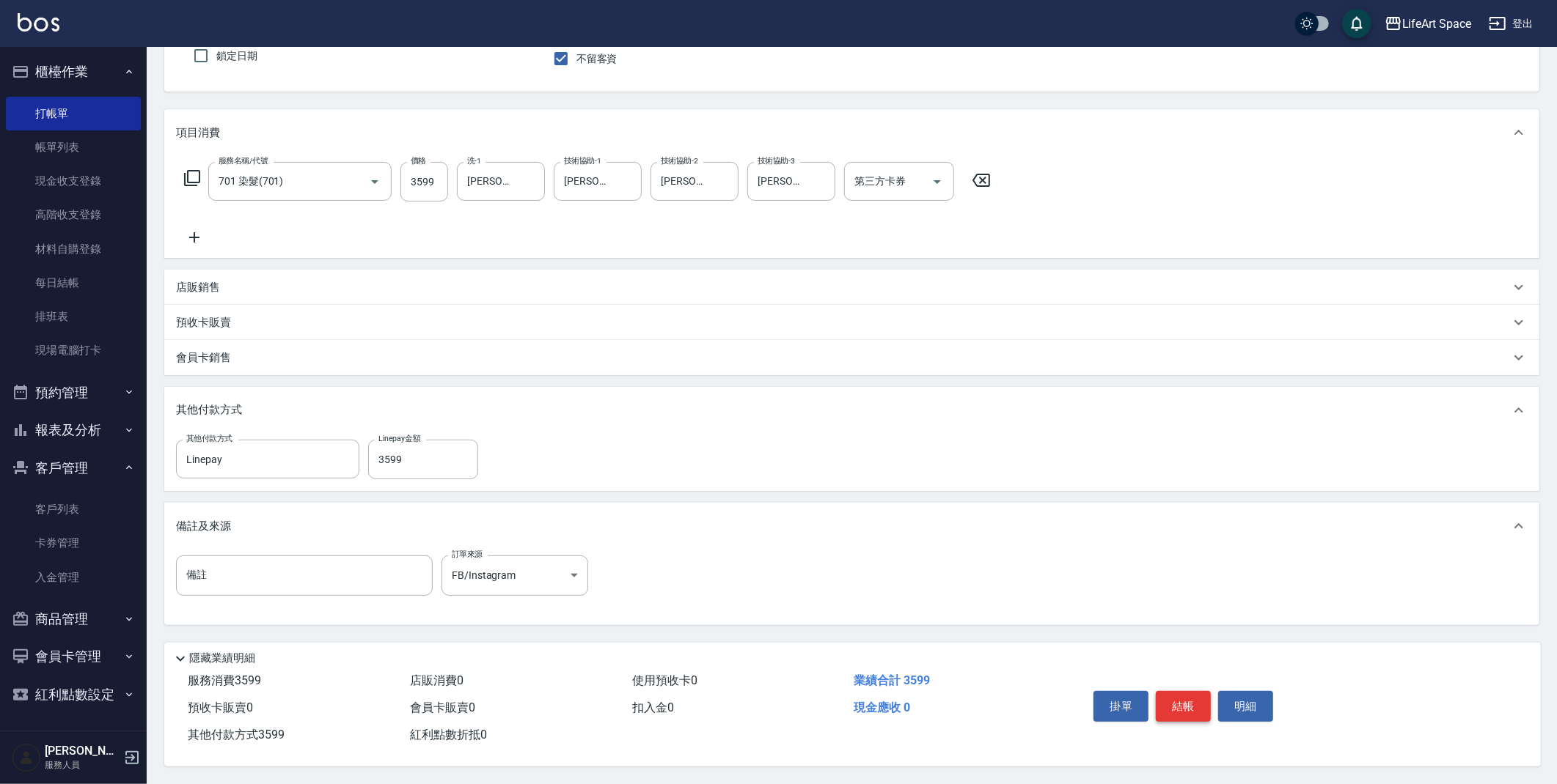
click at [1195, 702] on button "結帳" at bounding box center [1183, 706] width 55 height 30
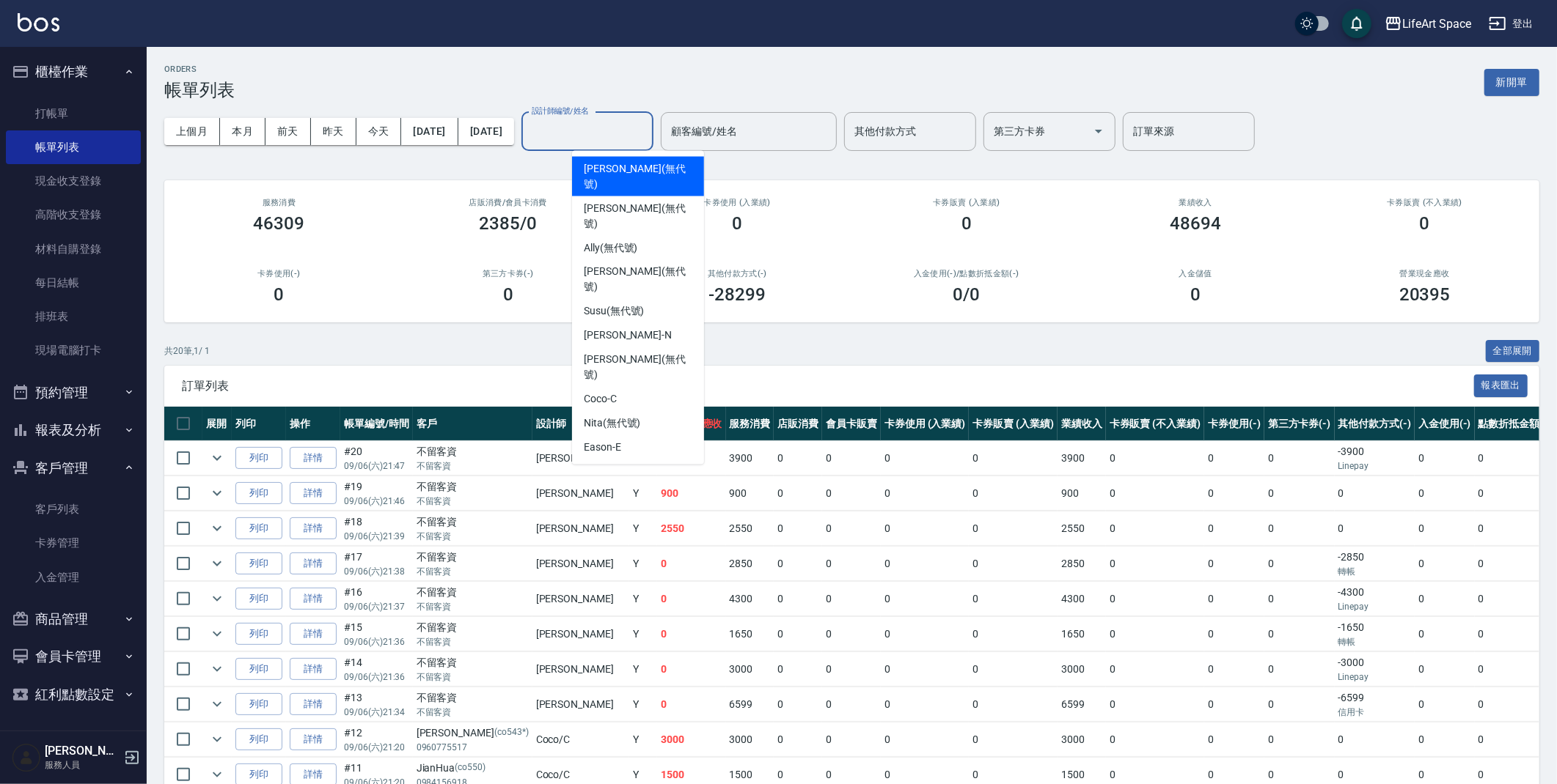
click at [605, 127] on input "設計師編號/姓名" at bounding box center [587, 131] width 119 height 26
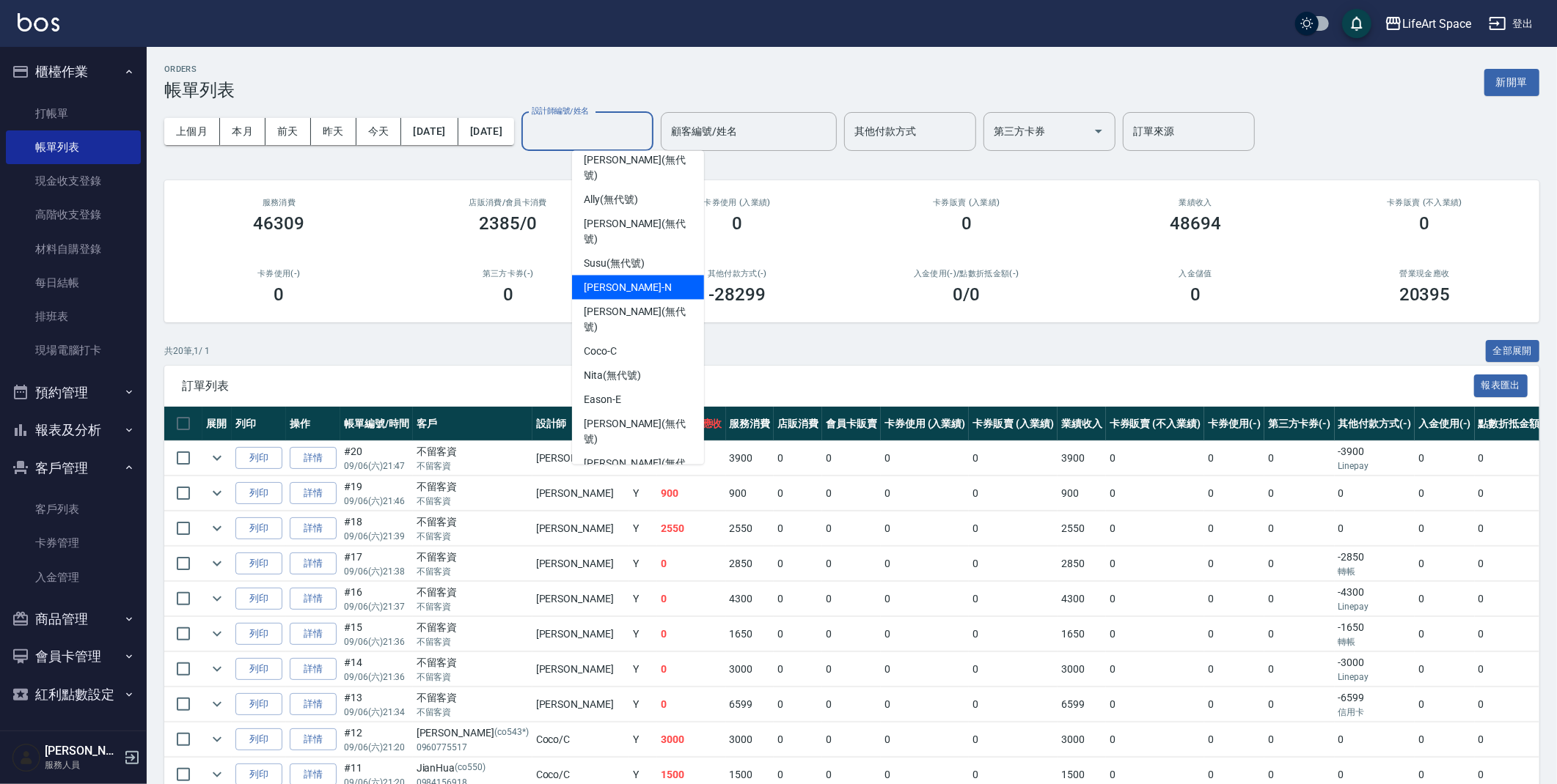
scroll to position [49, 0]
click at [624, 338] on div "Coco -C" at bounding box center [638, 350] width 132 height 24
type input "Coco-C"
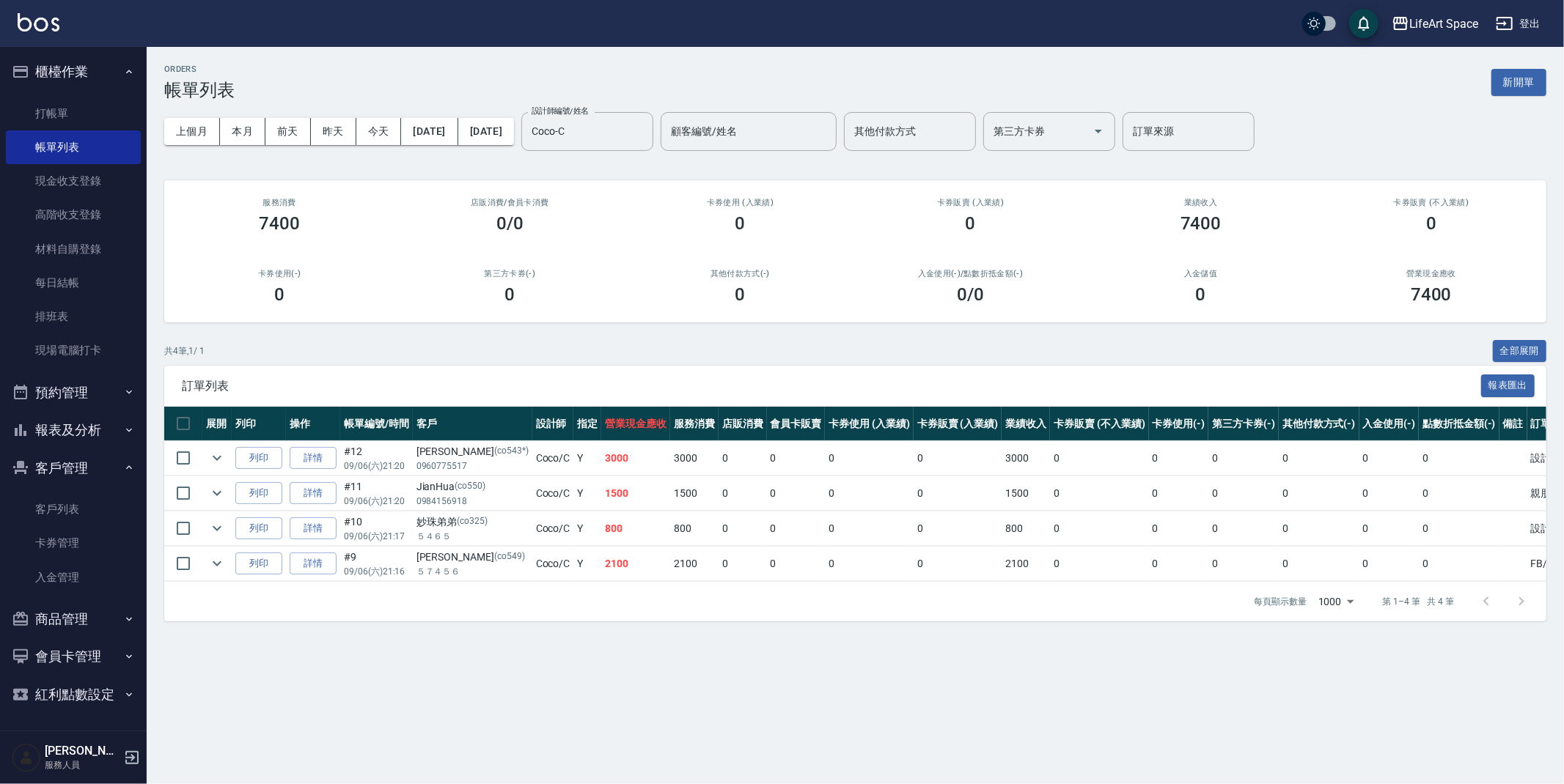
click at [566, 349] on div "共 4 筆, 1 / 1 全部展開" at bounding box center [855, 352] width 1383 height 23
click at [85, 124] on link "打帳單" at bounding box center [73, 113] width 135 height 34
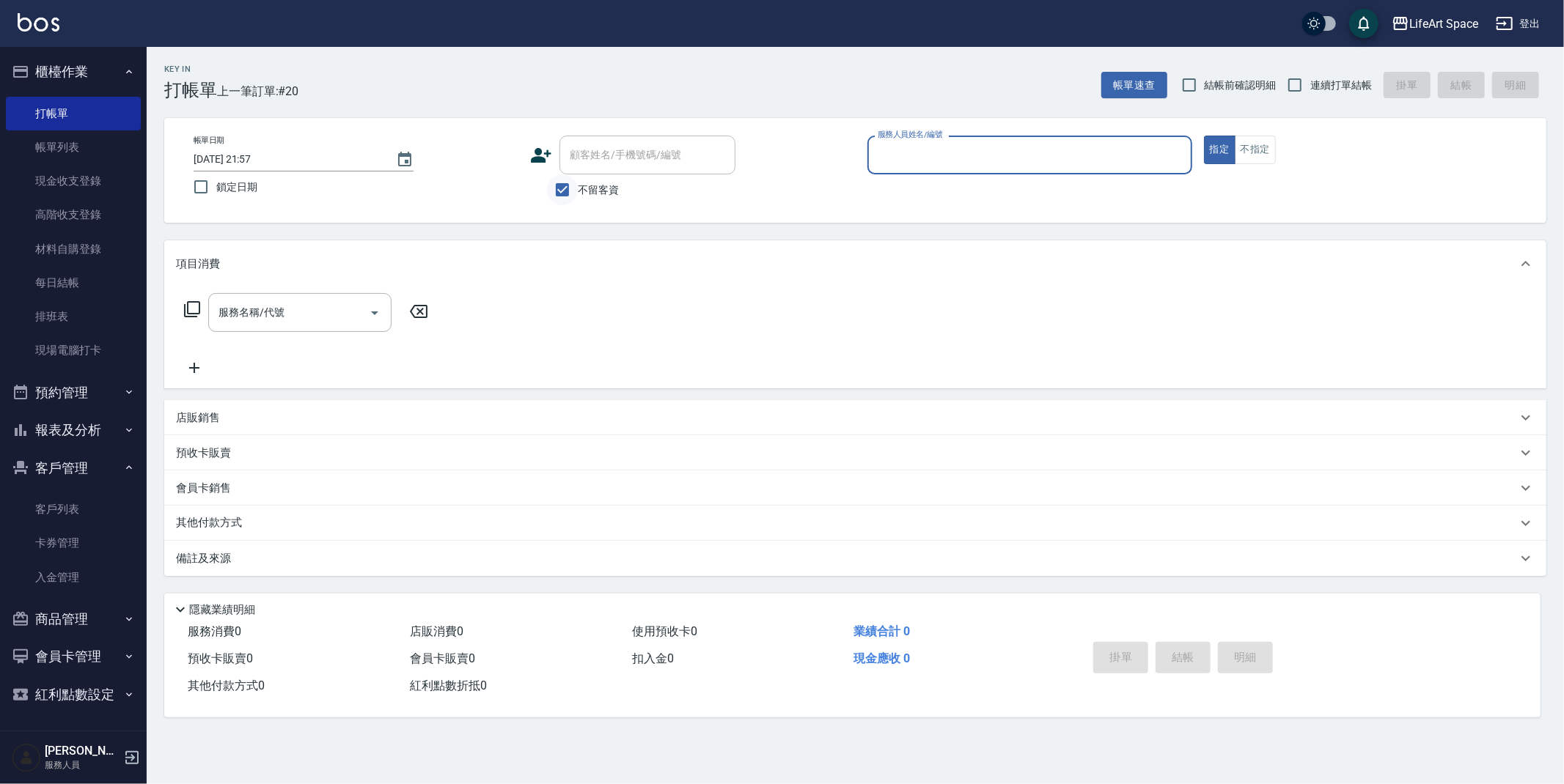
click at [564, 177] on input "不留客資" at bounding box center [562, 189] width 30 height 30
checkbox input "false"
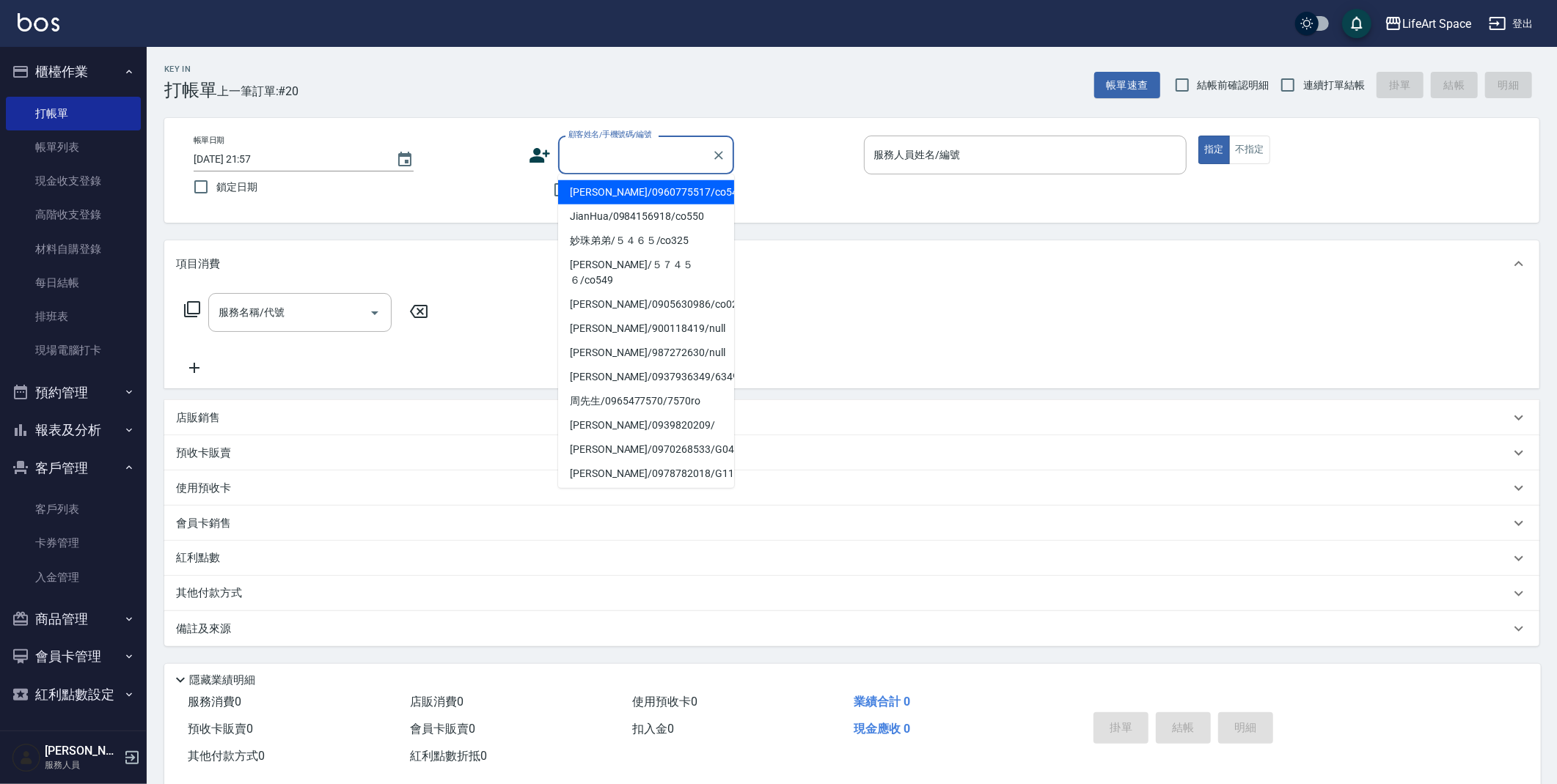
click at [601, 148] on div "顧客姓名/手機號碼/編號 顧客姓名/手機號碼/編號" at bounding box center [646, 155] width 176 height 39
type input "5"
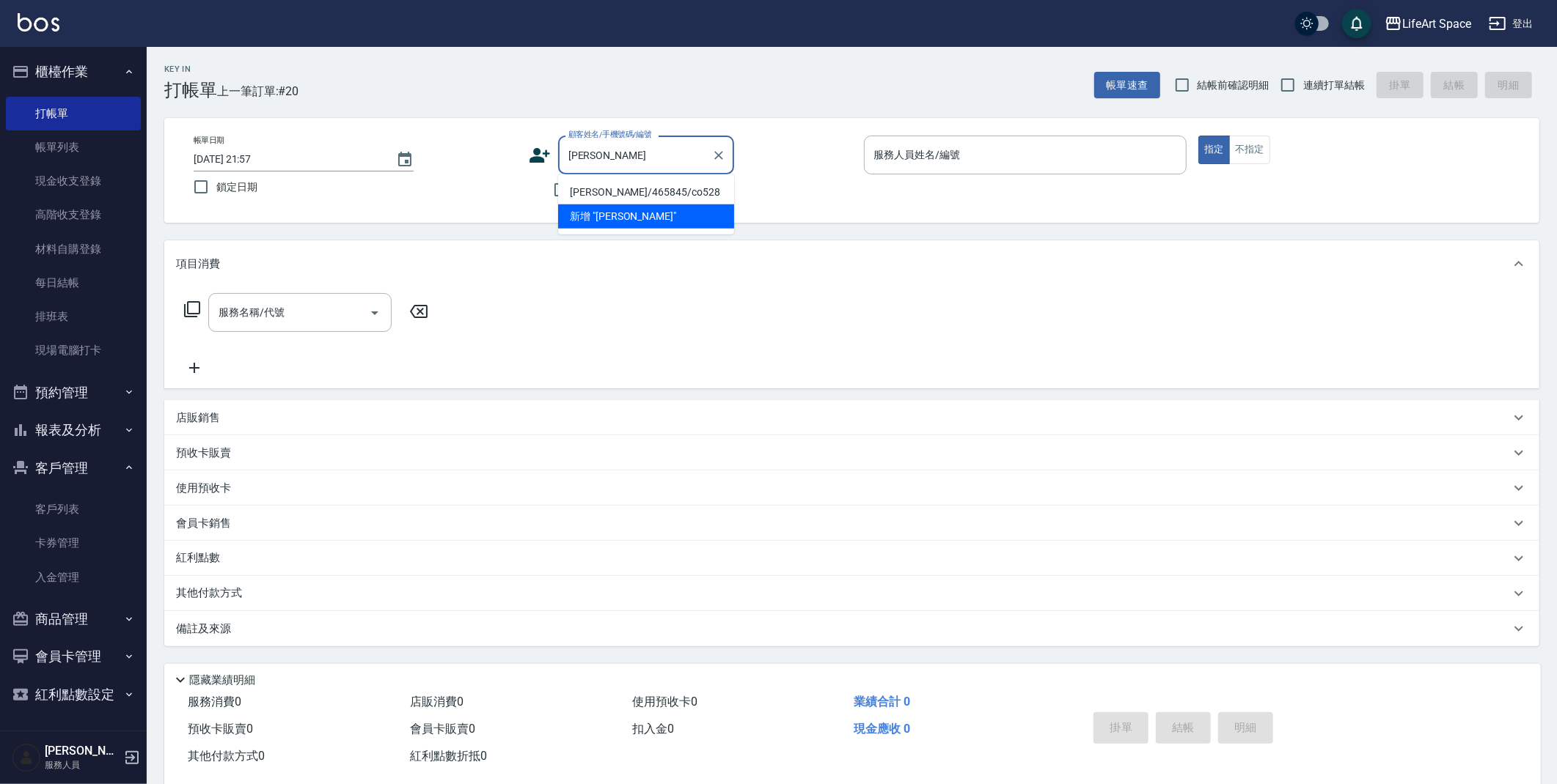
click at [605, 189] on li "[PERSON_NAME]/465845/co528" at bounding box center [646, 192] width 176 height 24
type input "[PERSON_NAME]/465845/co528"
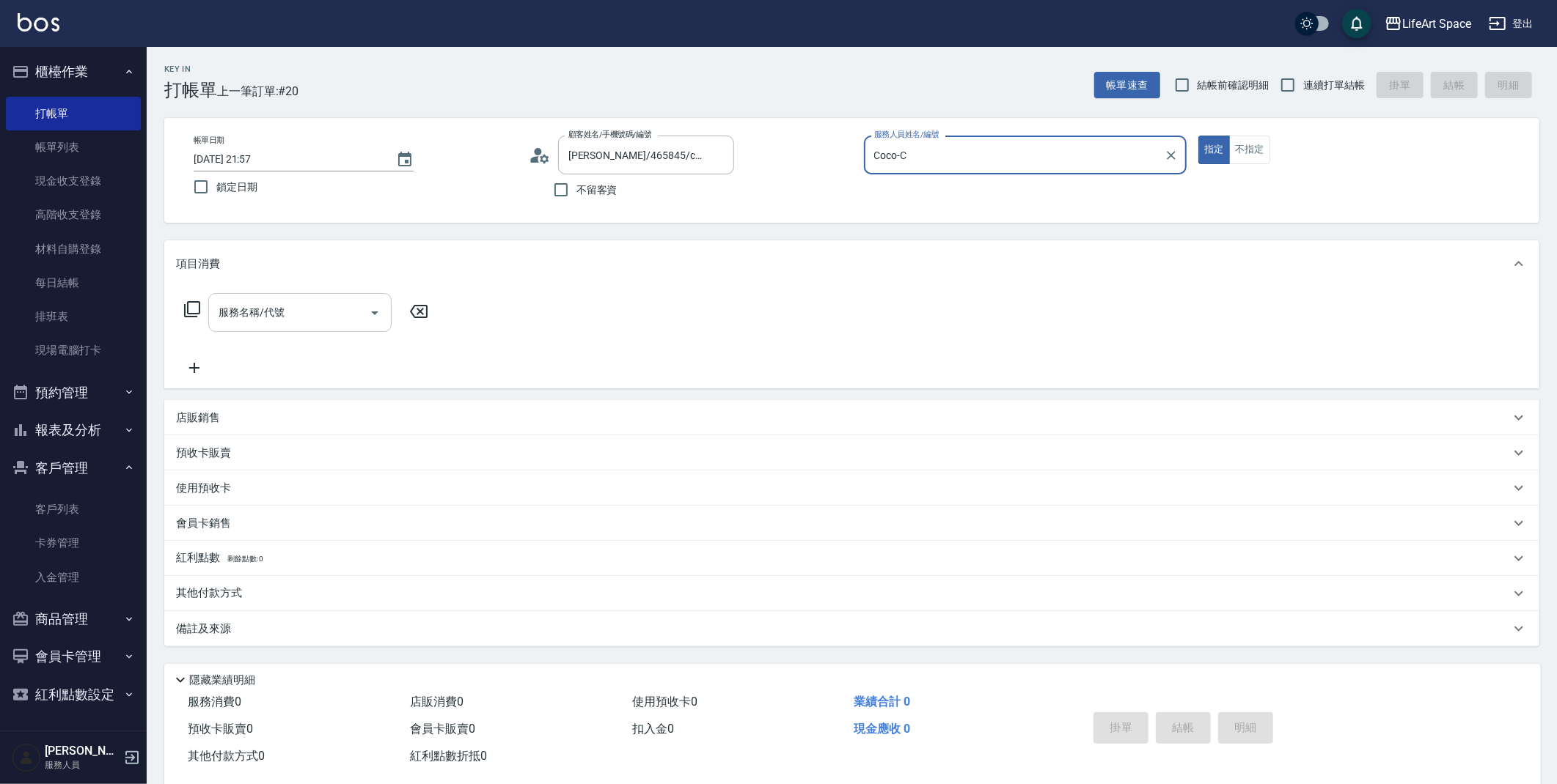
type input "Coco-C"
click at [314, 304] on input "服務名稱/代號" at bounding box center [289, 312] width 148 height 26
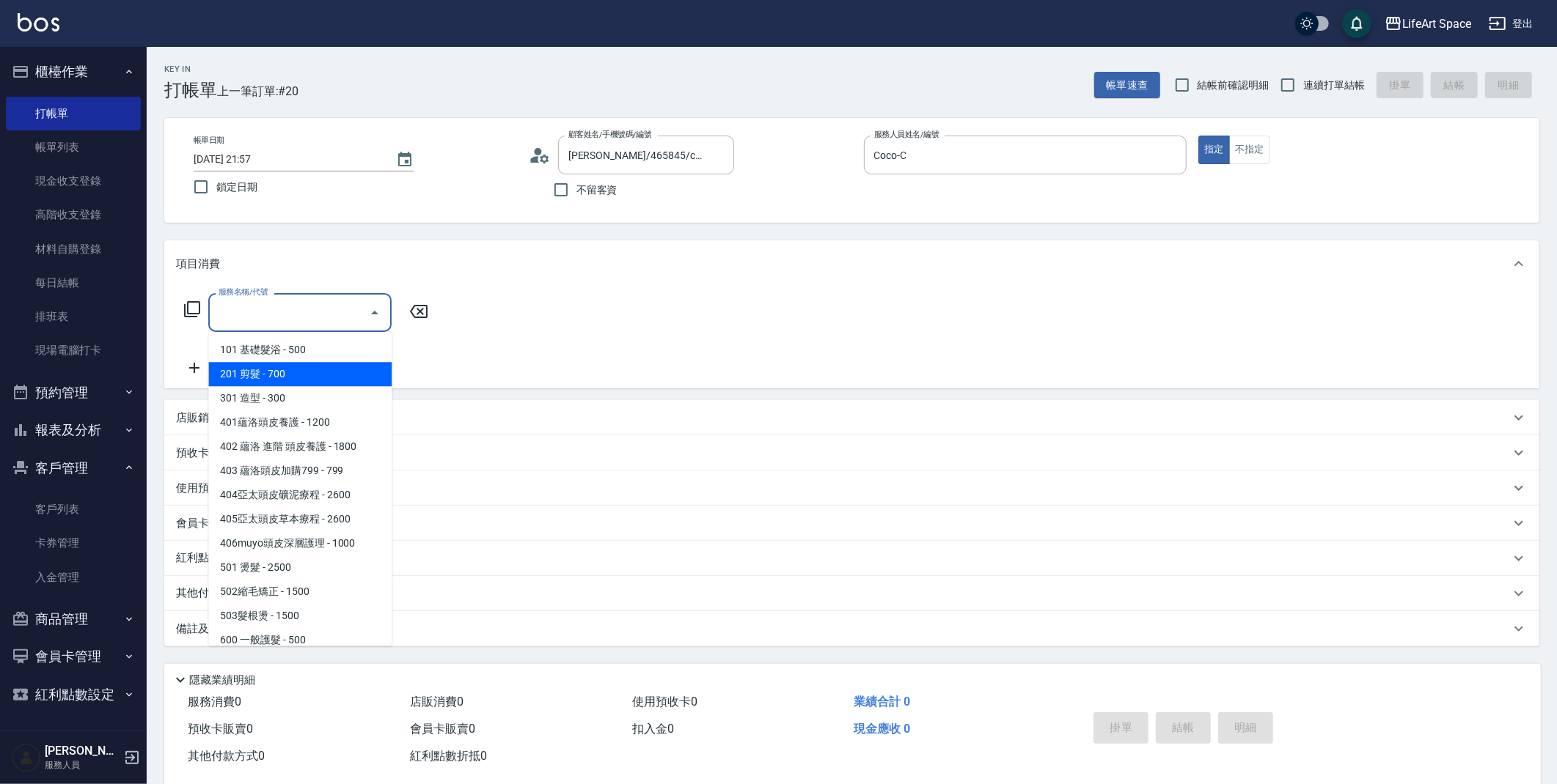
click at [303, 370] on span "201 剪髮 - 700" at bounding box center [300, 374] width 184 height 24
type input "201 剪髮(201)"
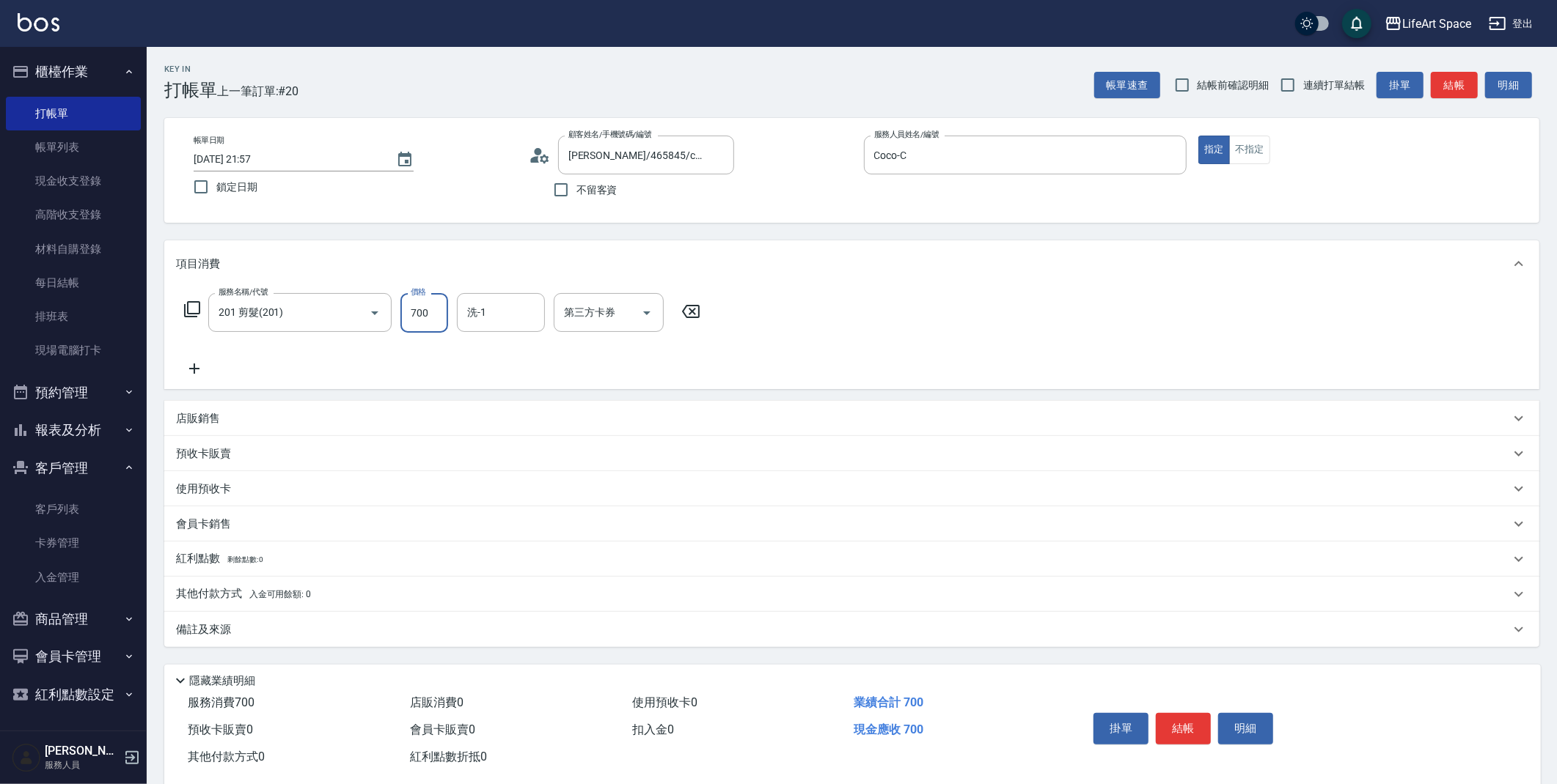
click at [417, 315] on input "700" at bounding box center [424, 313] width 48 height 40
type input "800"
click at [395, 639] on div "備註及來源" at bounding box center [851, 629] width 1375 height 35
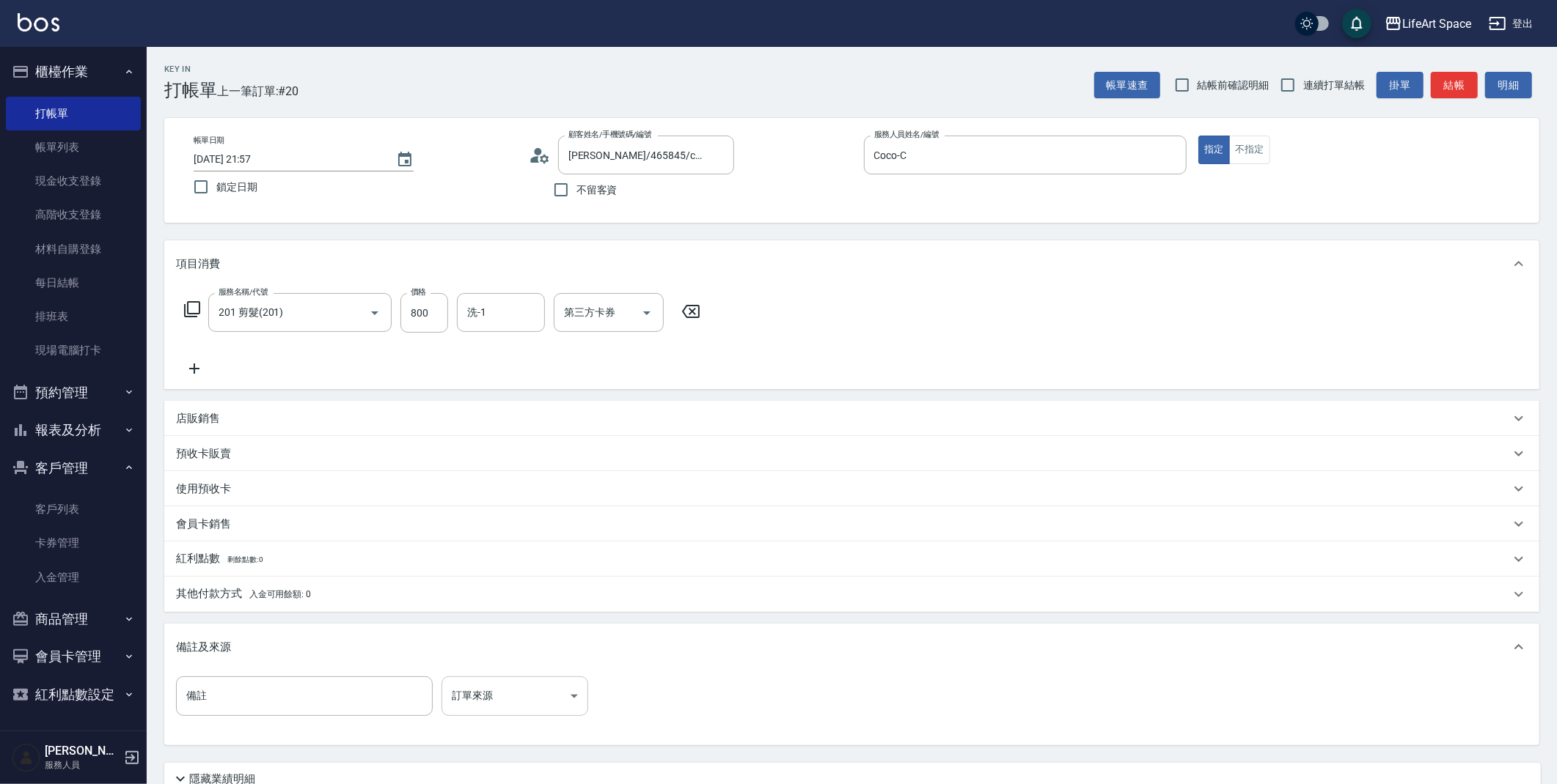
click at [552, 687] on body "LifeArt Space 登出 櫃檯作業 打帳單 帳單列表 現金收支登錄 高階收支登錄 材料自購登錄 每日結帳 排班表 現場電腦打卡 預約管理 預約管理 單…" at bounding box center [778, 452] width 1557 height 904
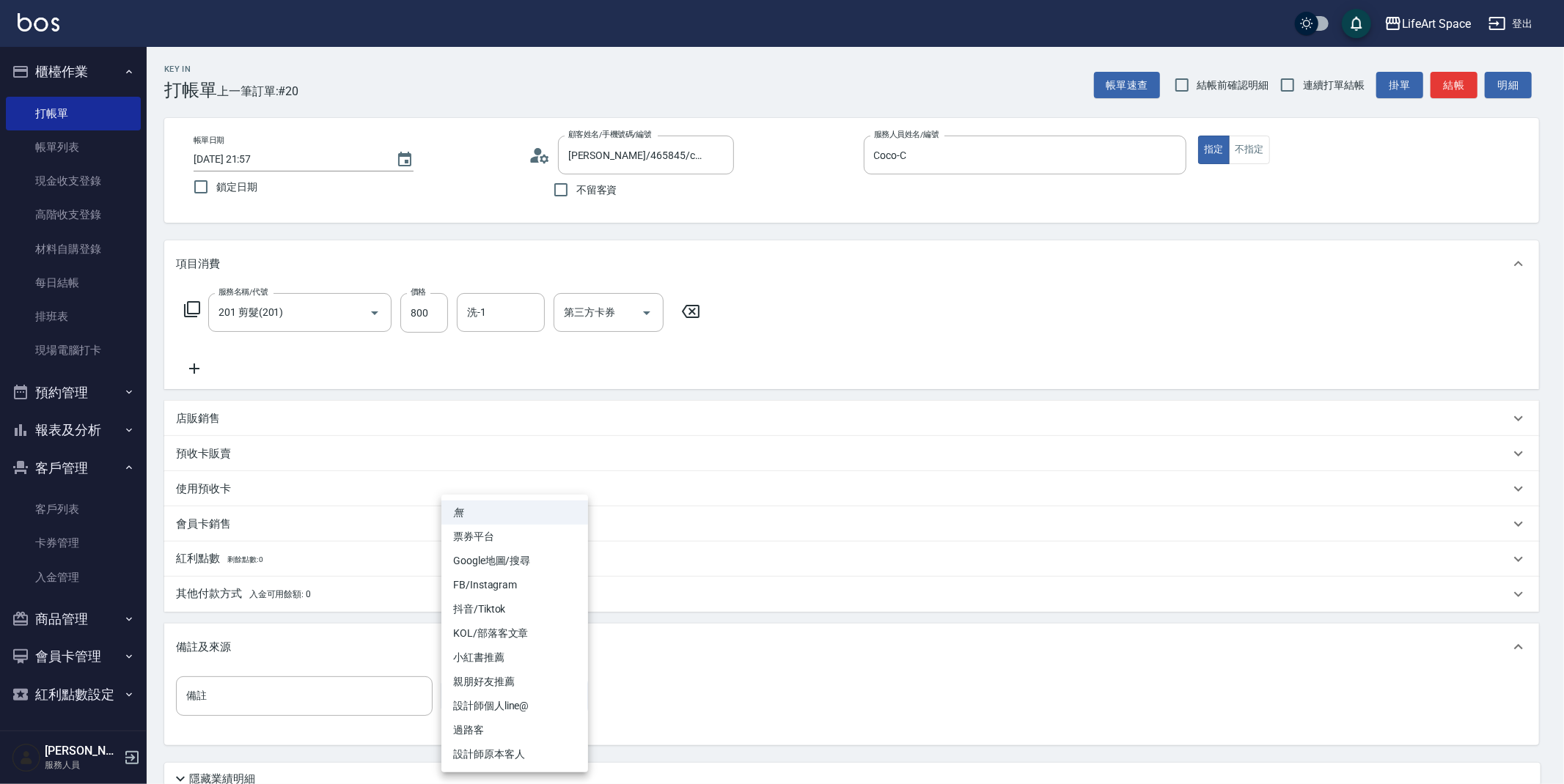
drag, startPoint x: 536, startPoint y: 758, endPoint x: 551, endPoint y: 741, distance: 22.7
click at [536, 758] on li "設計師原本客人" at bounding box center [515, 754] width 147 height 24
type input "設計師原本客人"
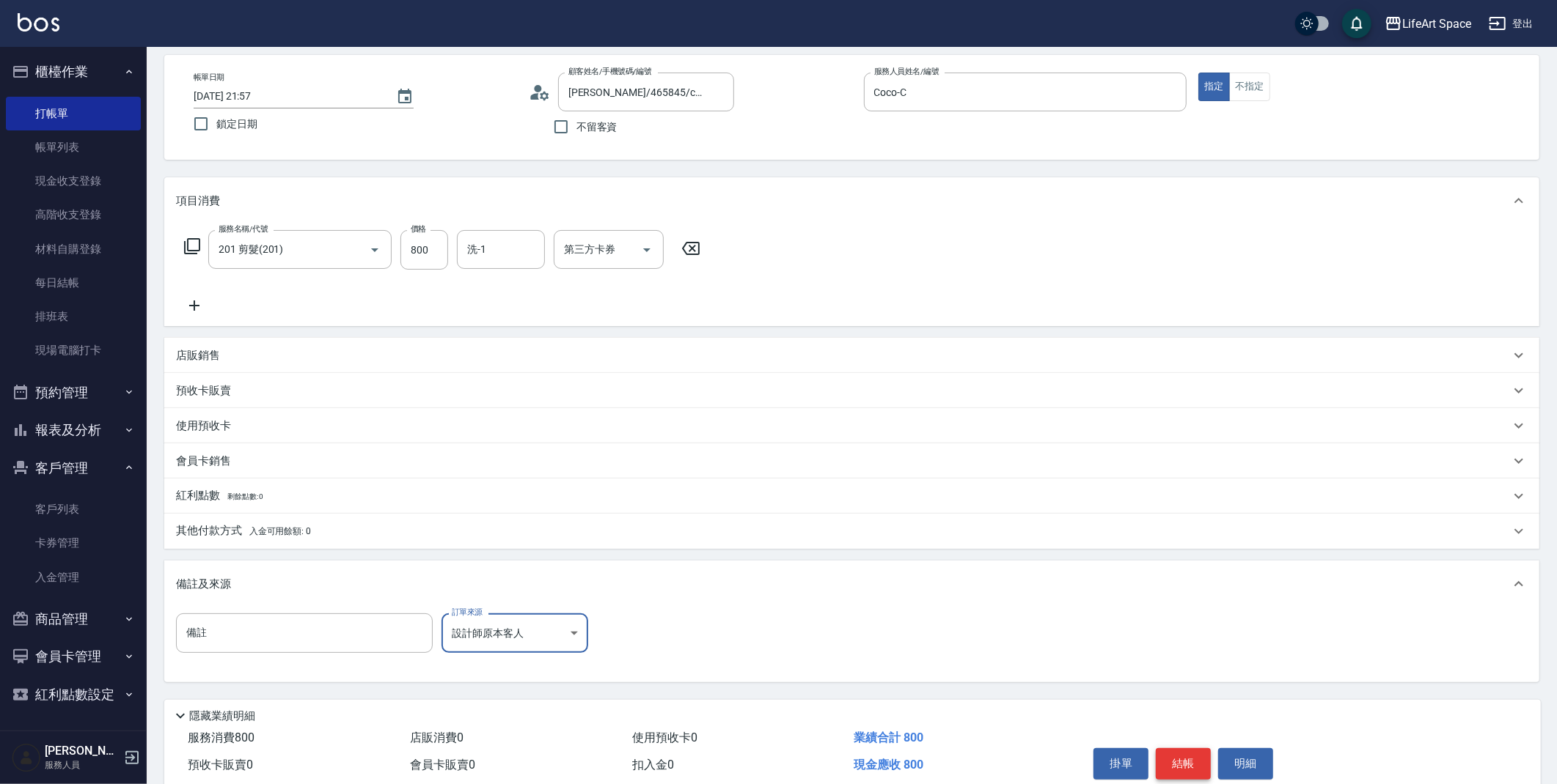
scroll to position [84, 0]
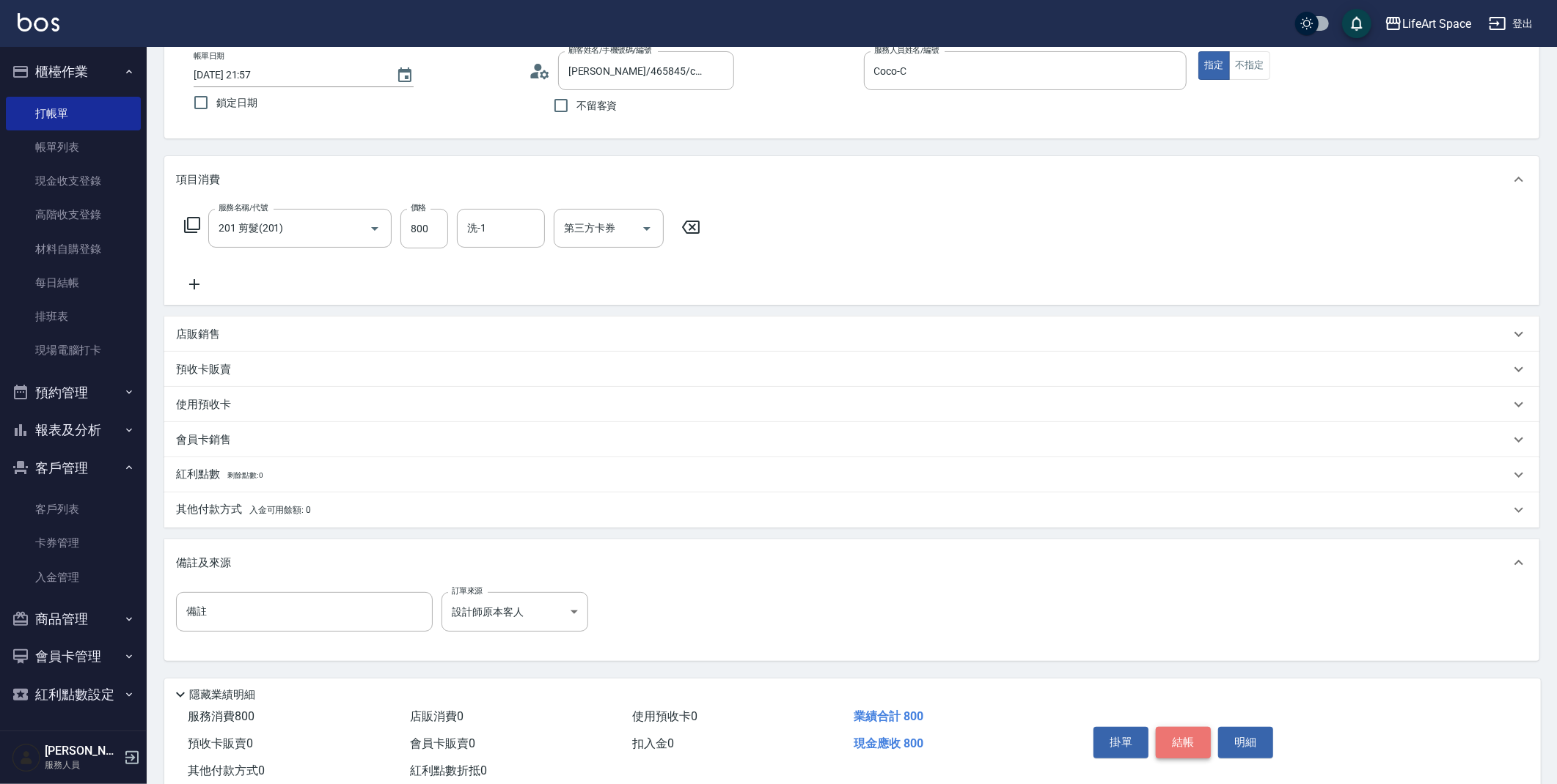
click at [1179, 742] on button "結帳" at bounding box center [1183, 742] width 55 height 30
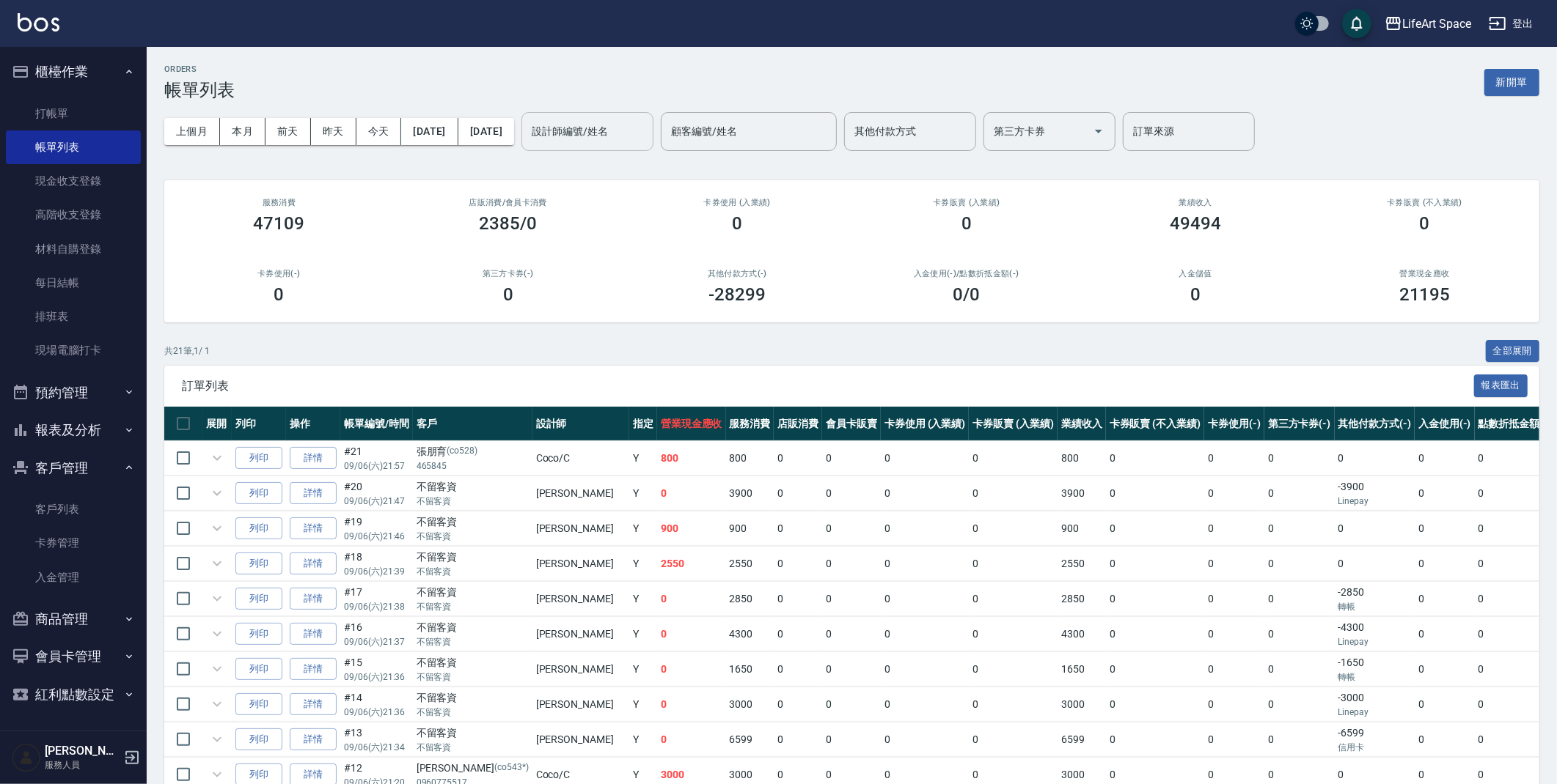
click at [629, 142] on input "設計師編號/姓名" at bounding box center [587, 131] width 119 height 26
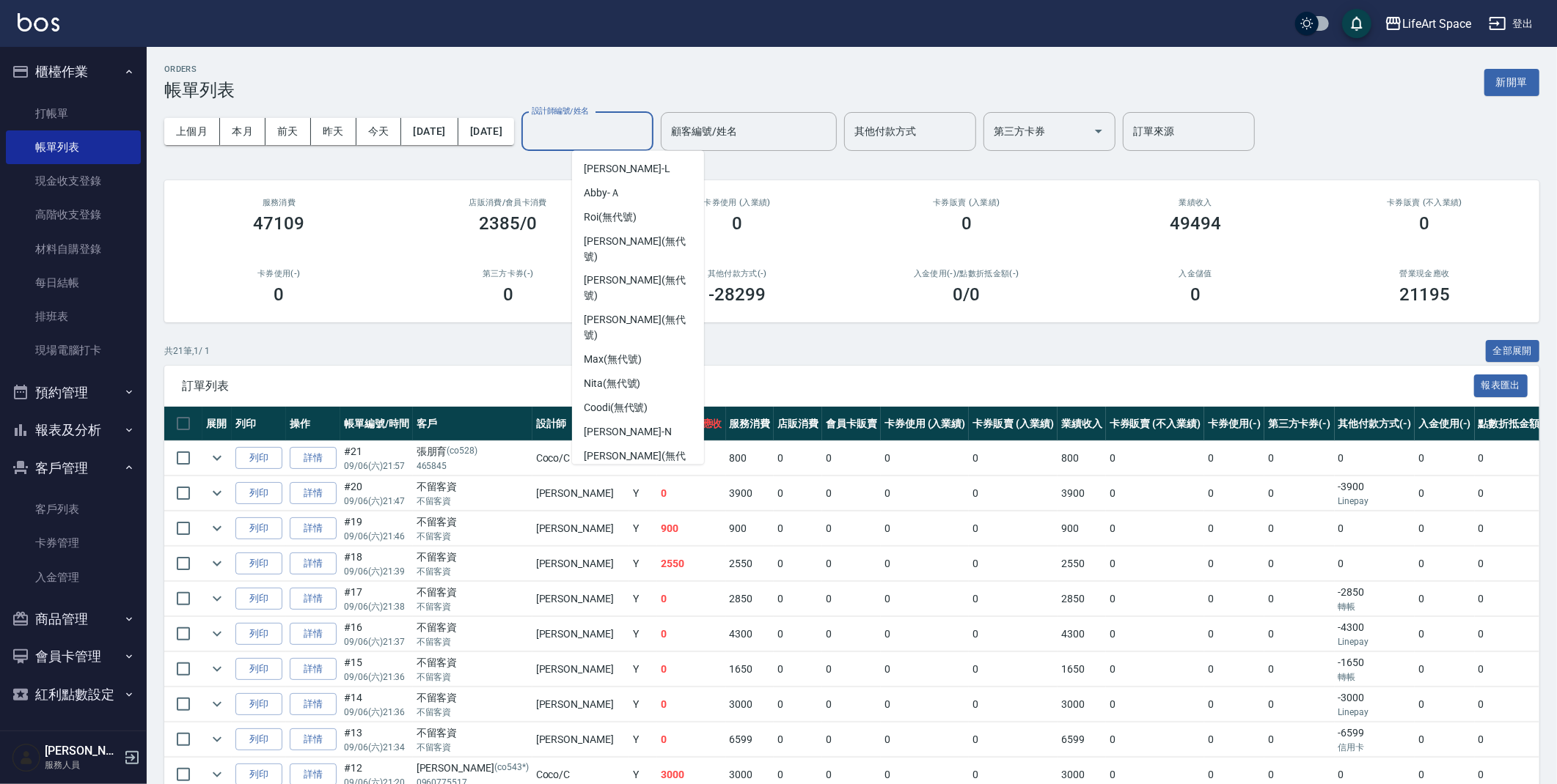
click at [644, 524] on div "Coco -C" at bounding box center [638, 535] width 132 height 24
type input "Coco-C"
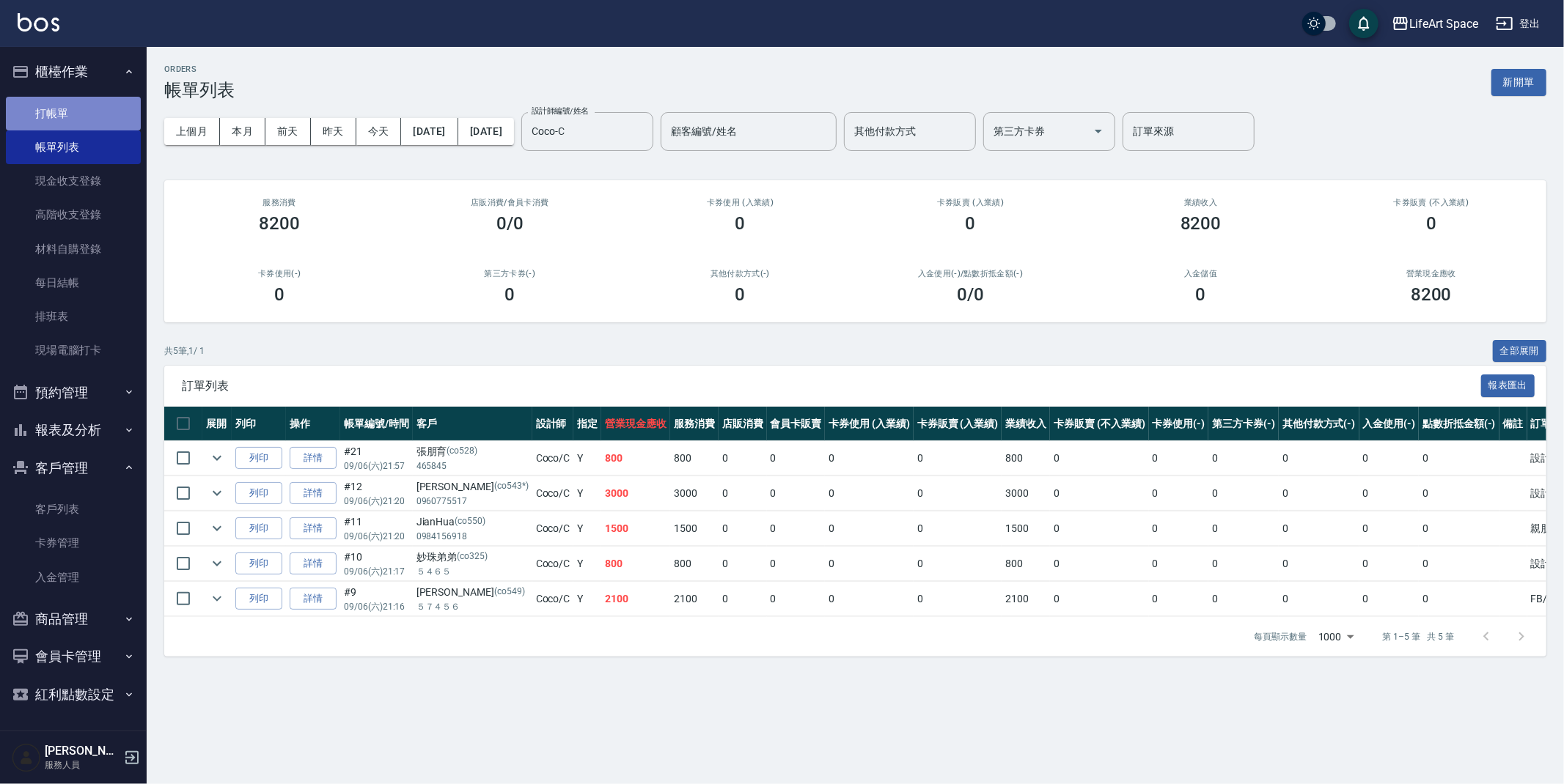
click at [77, 118] on link "打帳單" at bounding box center [73, 113] width 135 height 34
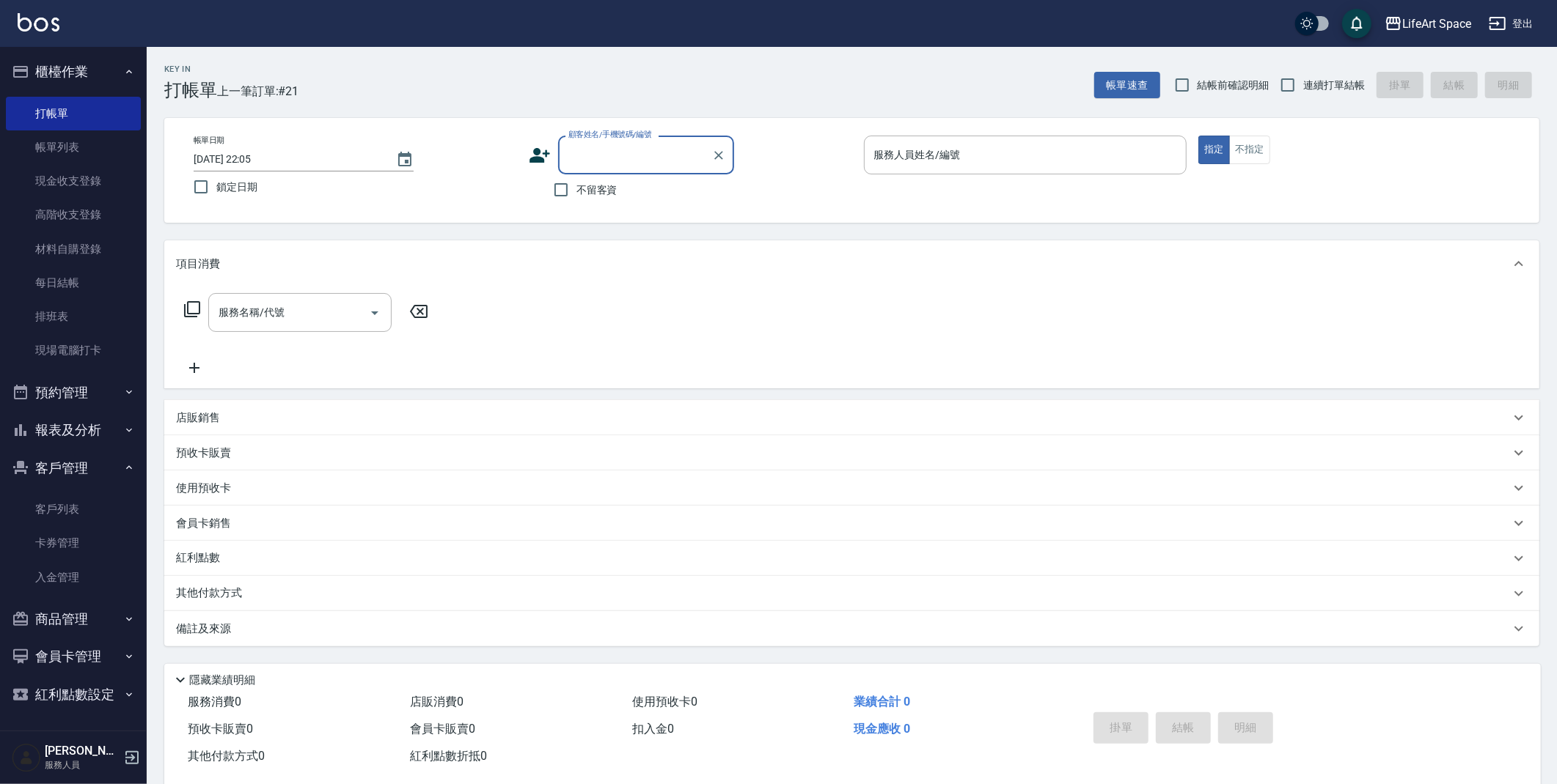
click at [538, 155] on icon at bounding box center [540, 155] width 22 height 22
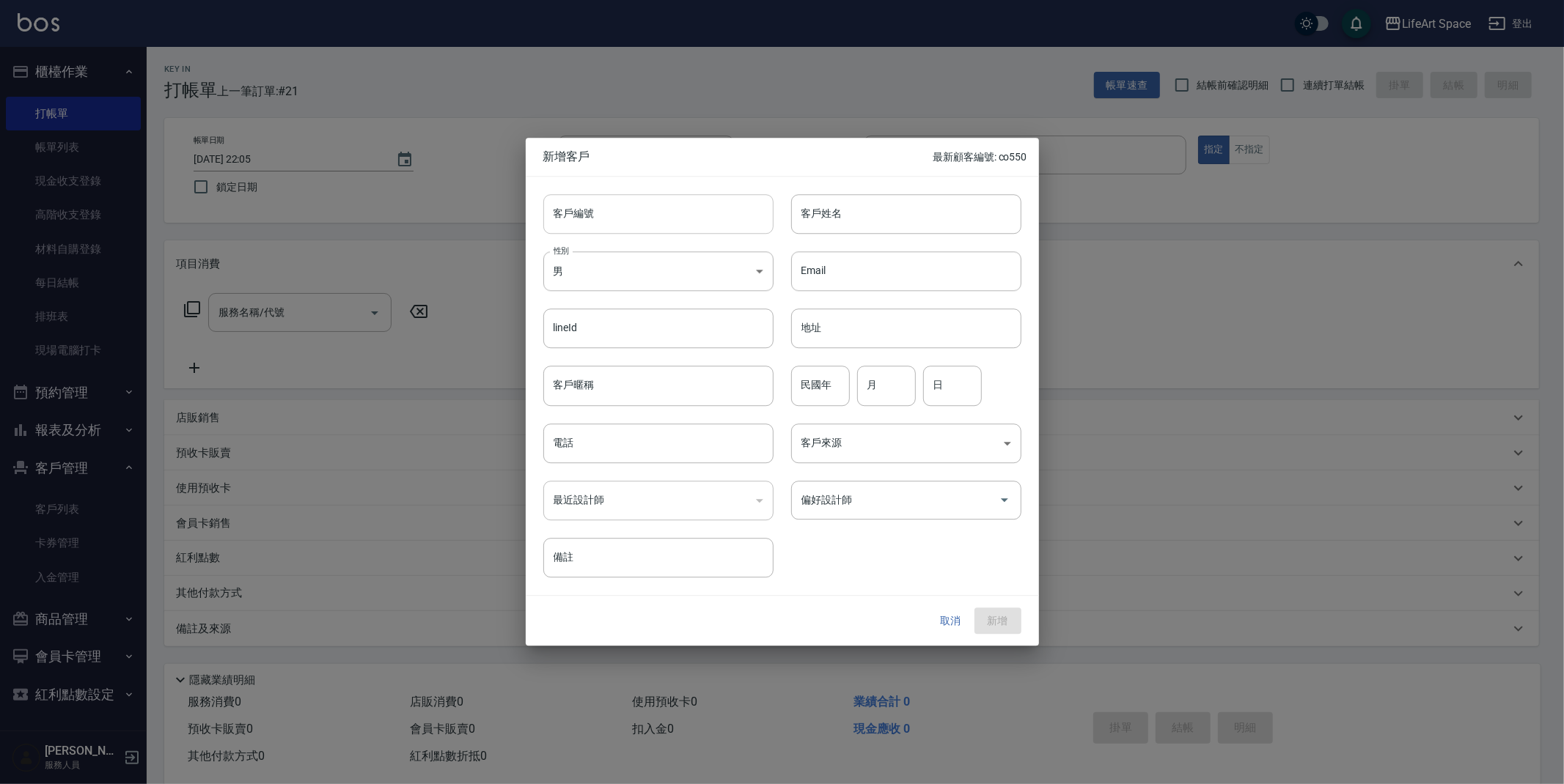
click at [588, 226] on input "客戶編號" at bounding box center [658, 214] width 230 height 40
type input "5116ro"
click at [924, 204] on input "客戶姓名" at bounding box center [906, 214] width 230 height 40
type input "[PERSON_NAME]"
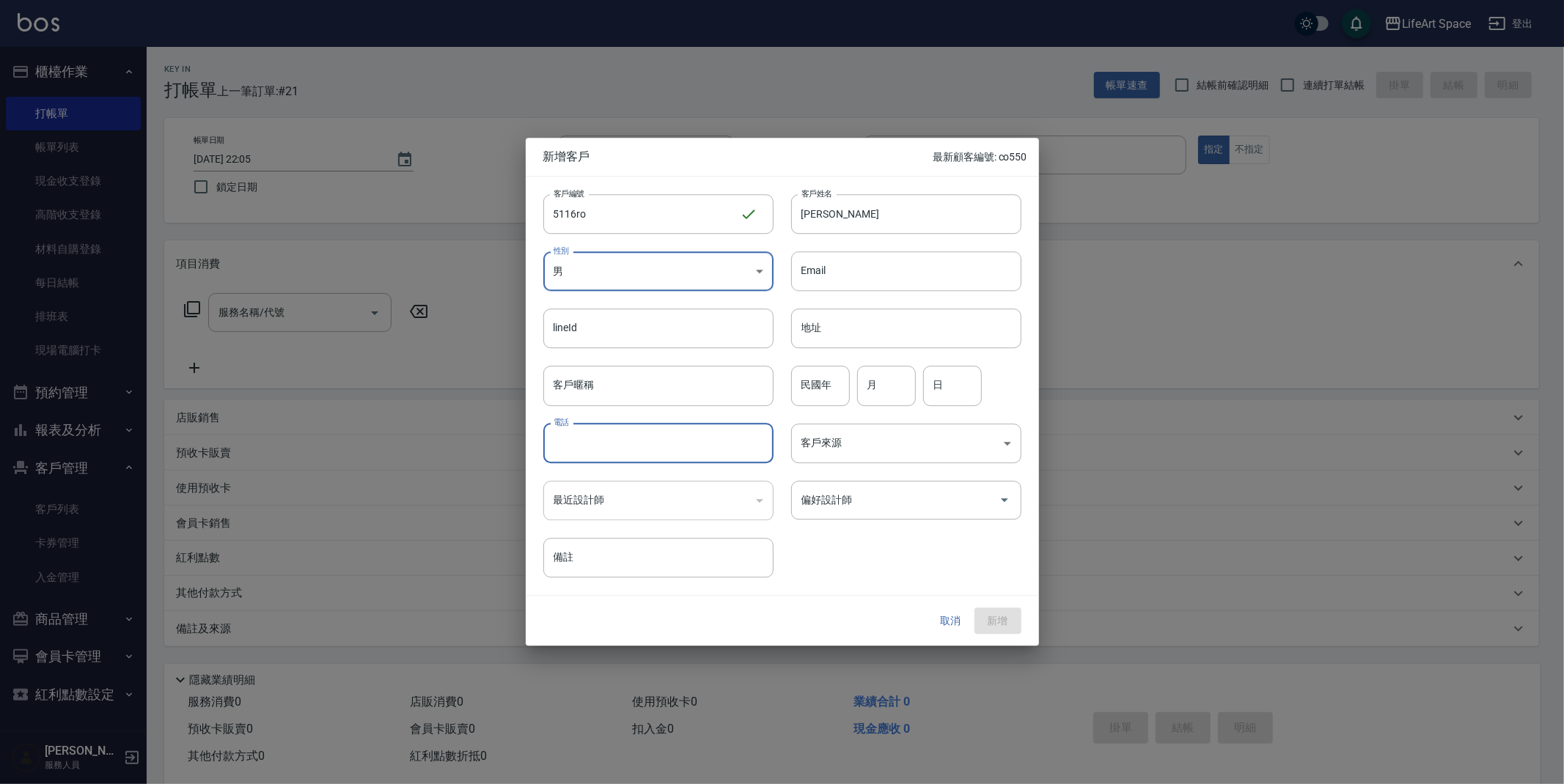
click at [698, 452] on input "電話" at bounding box center [658, 443] width 230 height 40
type input "0910215116"
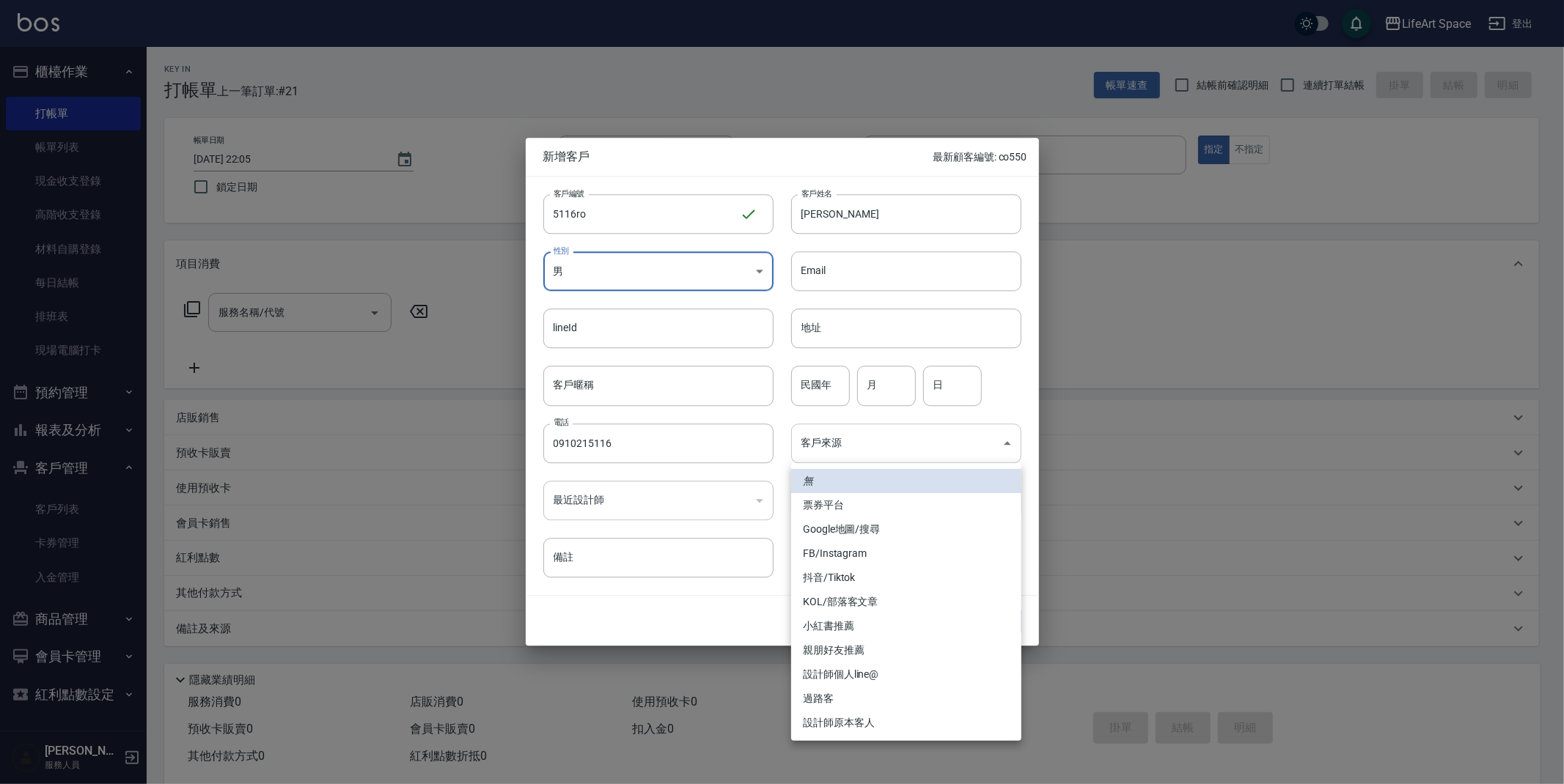
click at [848, 455] on body "LifeArt Space 登出 櫃檯作業 打帳單 帳單列表 現金收支登錄 高階收支登錄 材料自購登錄 每日結帳 排班表 現場電腦打卡 預約管理 預約管理 單…" at bounding box center [782, 403] width 1564 height 805
click at [856, 558] on li "FB/Instagram" at bounding box center [906, 553] width 230 height 24
type input "FB/Instagram"
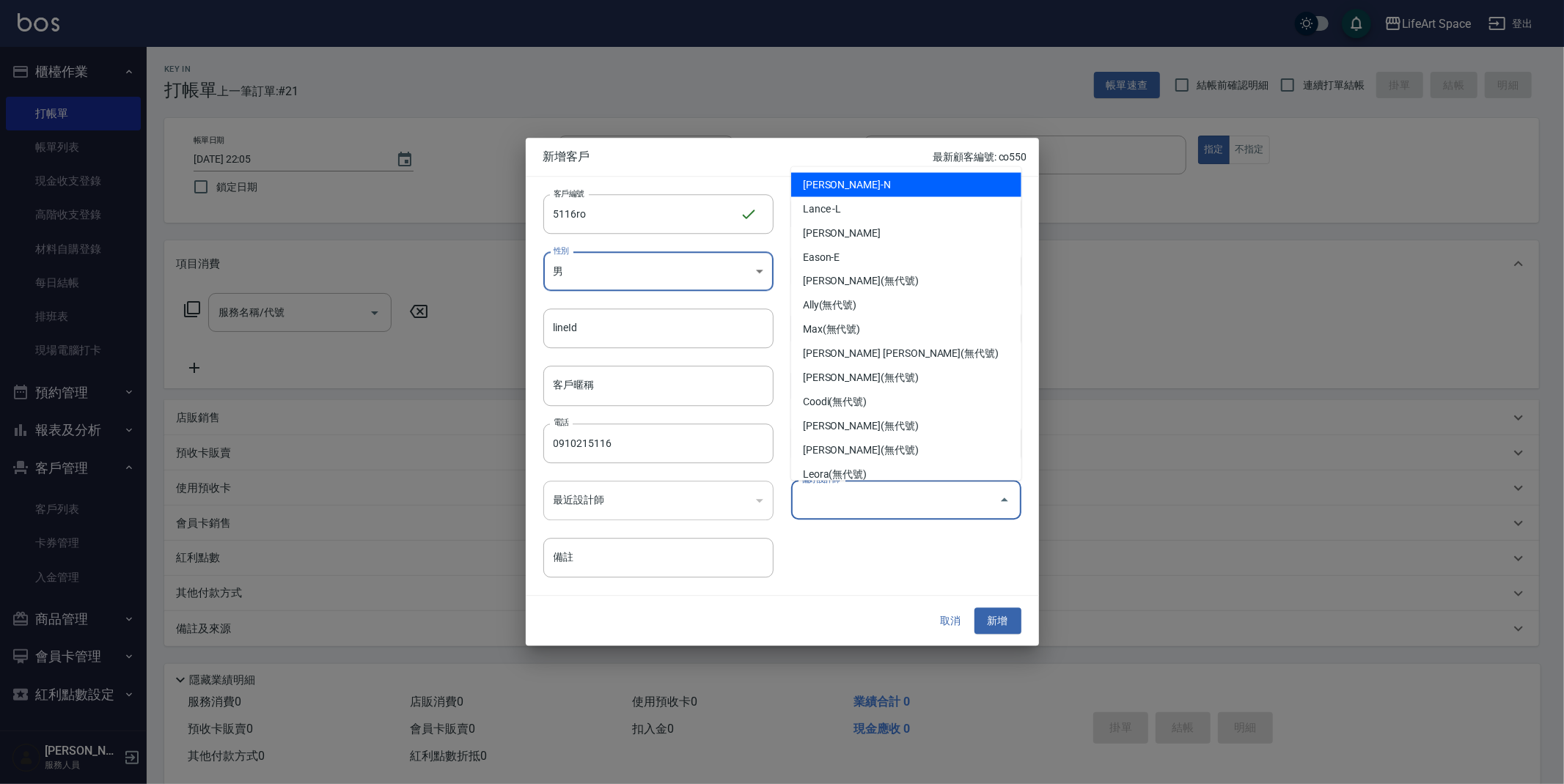
click at [873, 497] on input "偏好設計師" at bounding box center [895, 500] width 195 height 26
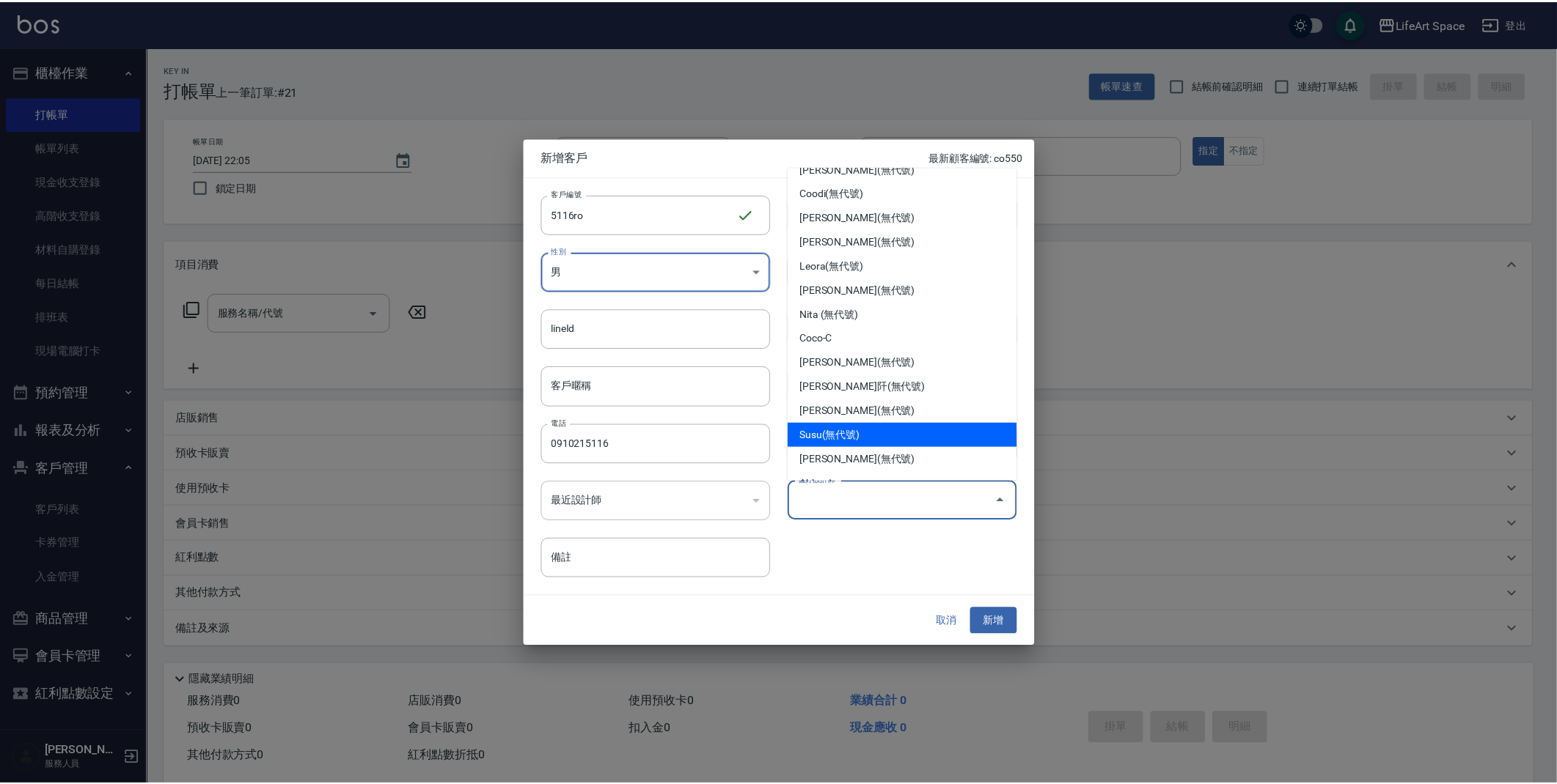
scroll to position [254, 0]
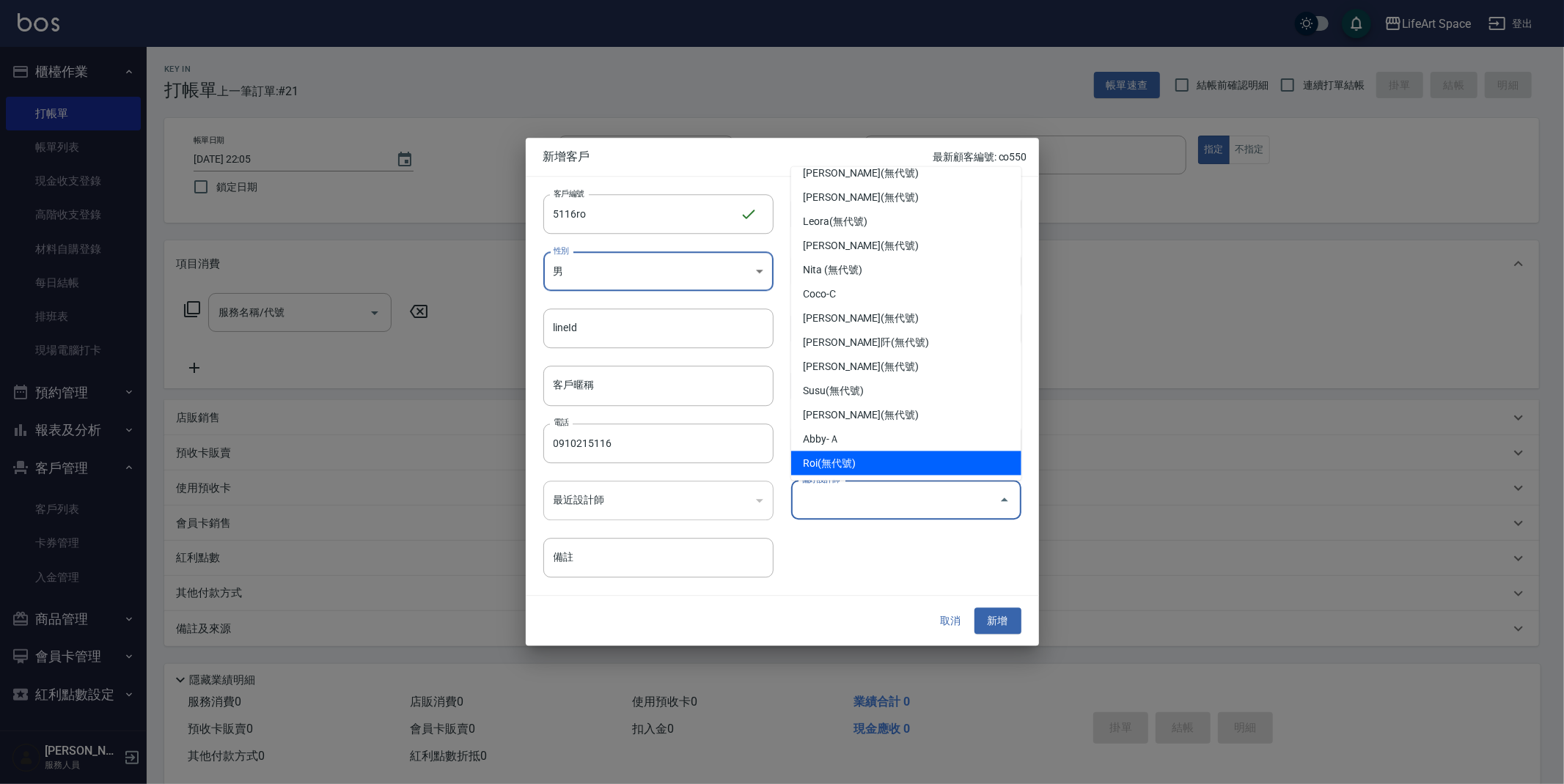
click at [871, 466] on li "Roi(無代號)" at bounding box center [906, 463] width 230 height 24
type input "Roi"
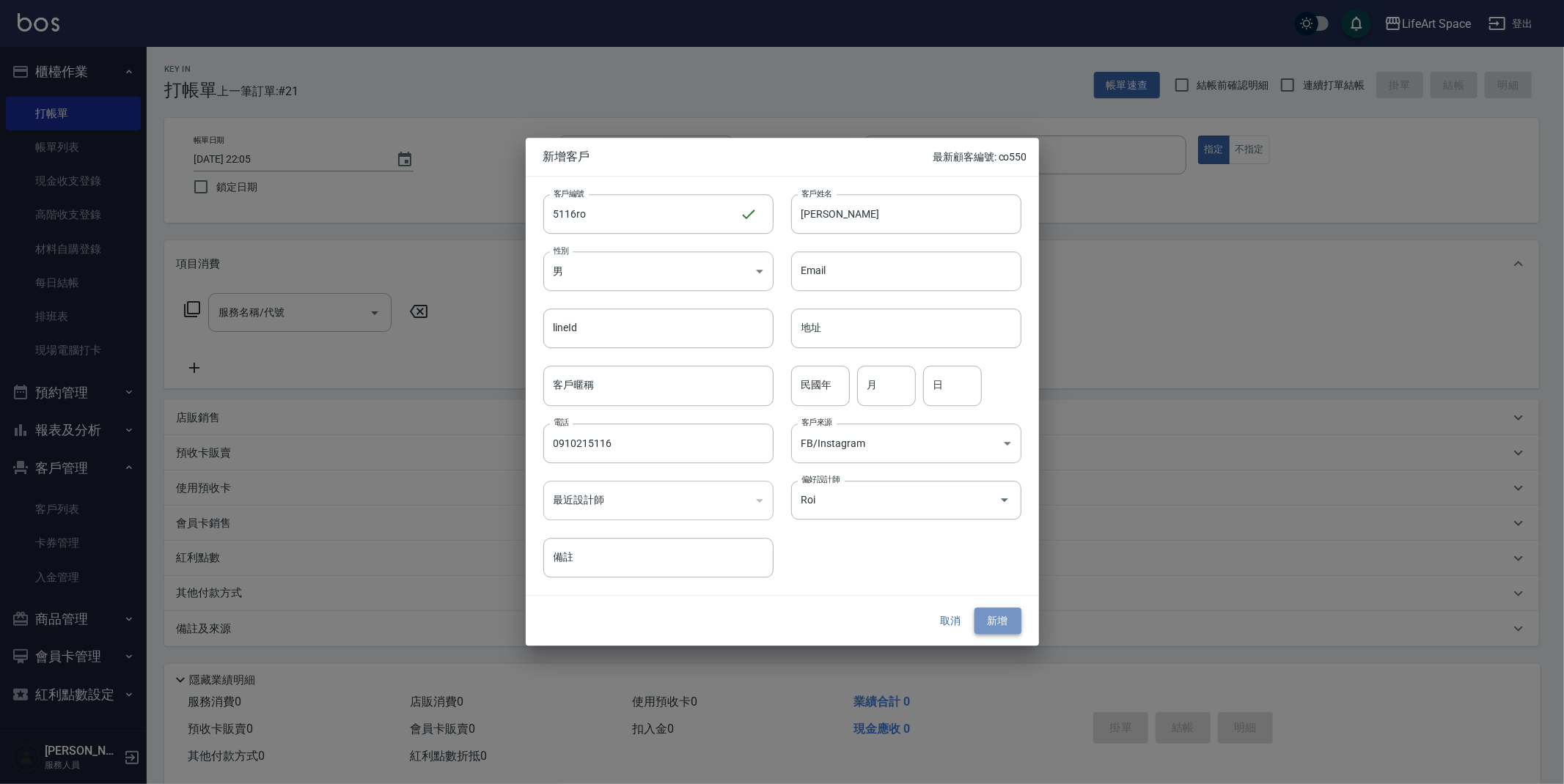
click at [1009, 624] on button "新增" at bounding box center [998, 621] width 47 height 27
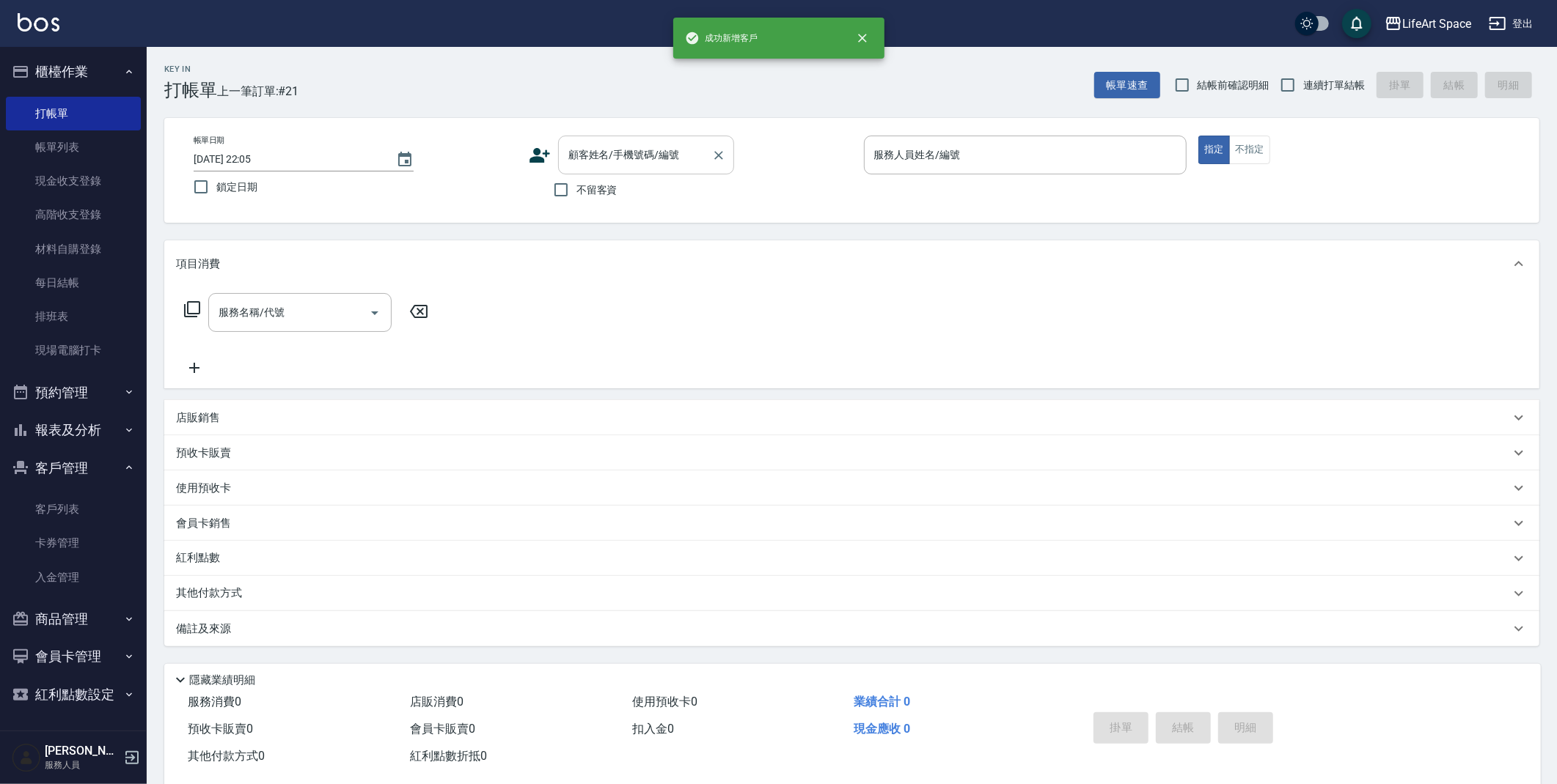
click at [636, 160] on input "顧客姓名/手機號碼/編號" at bounding box center [634, 155] width 141 height 26
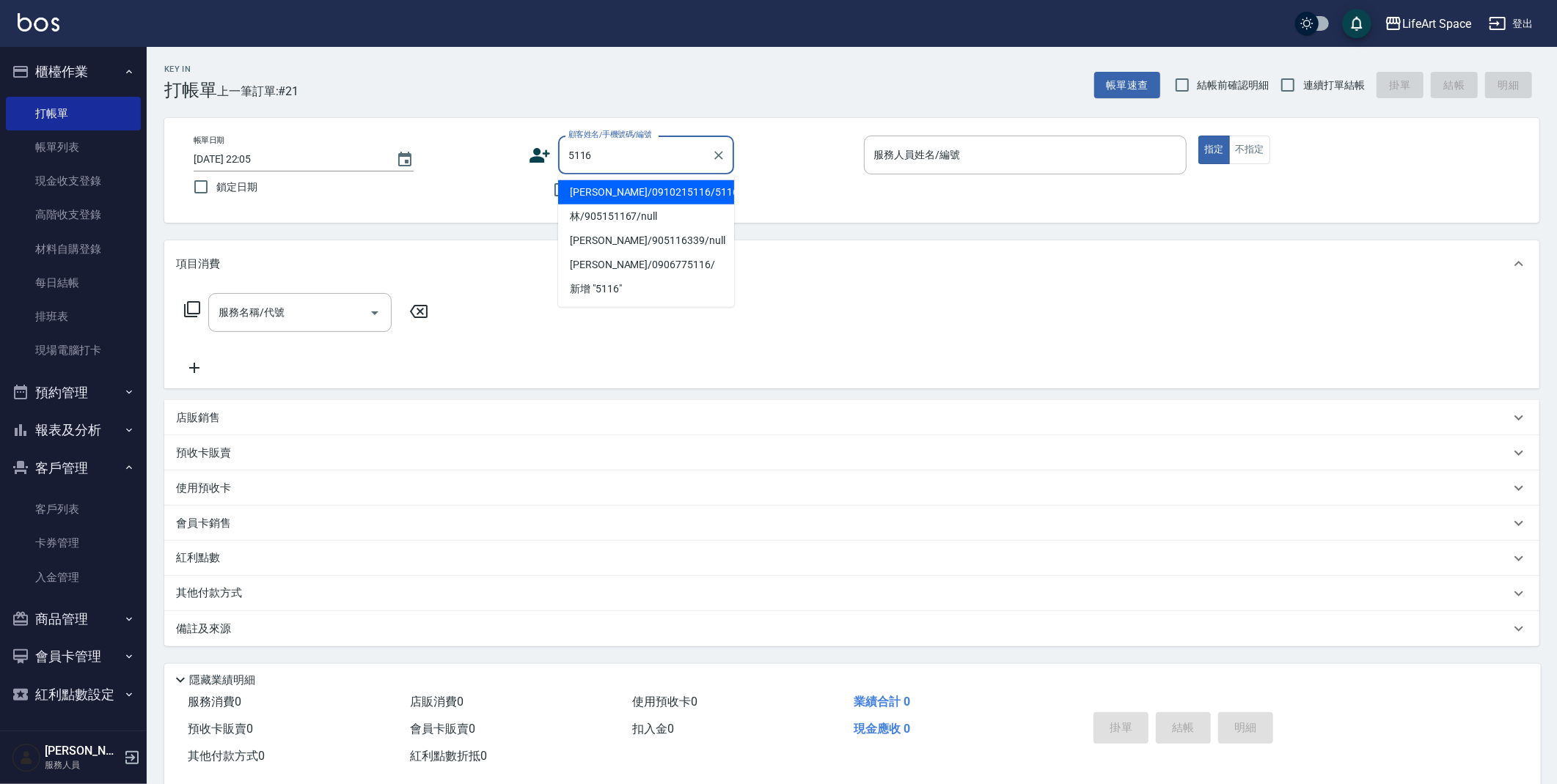
click at [603, 197] on li "[PERSON_NAME]/0910215116/5116ro" at bounding box center [646, 192] width 176 height 24
type input "[PERSON_NAME]/0910215116/5116ro"
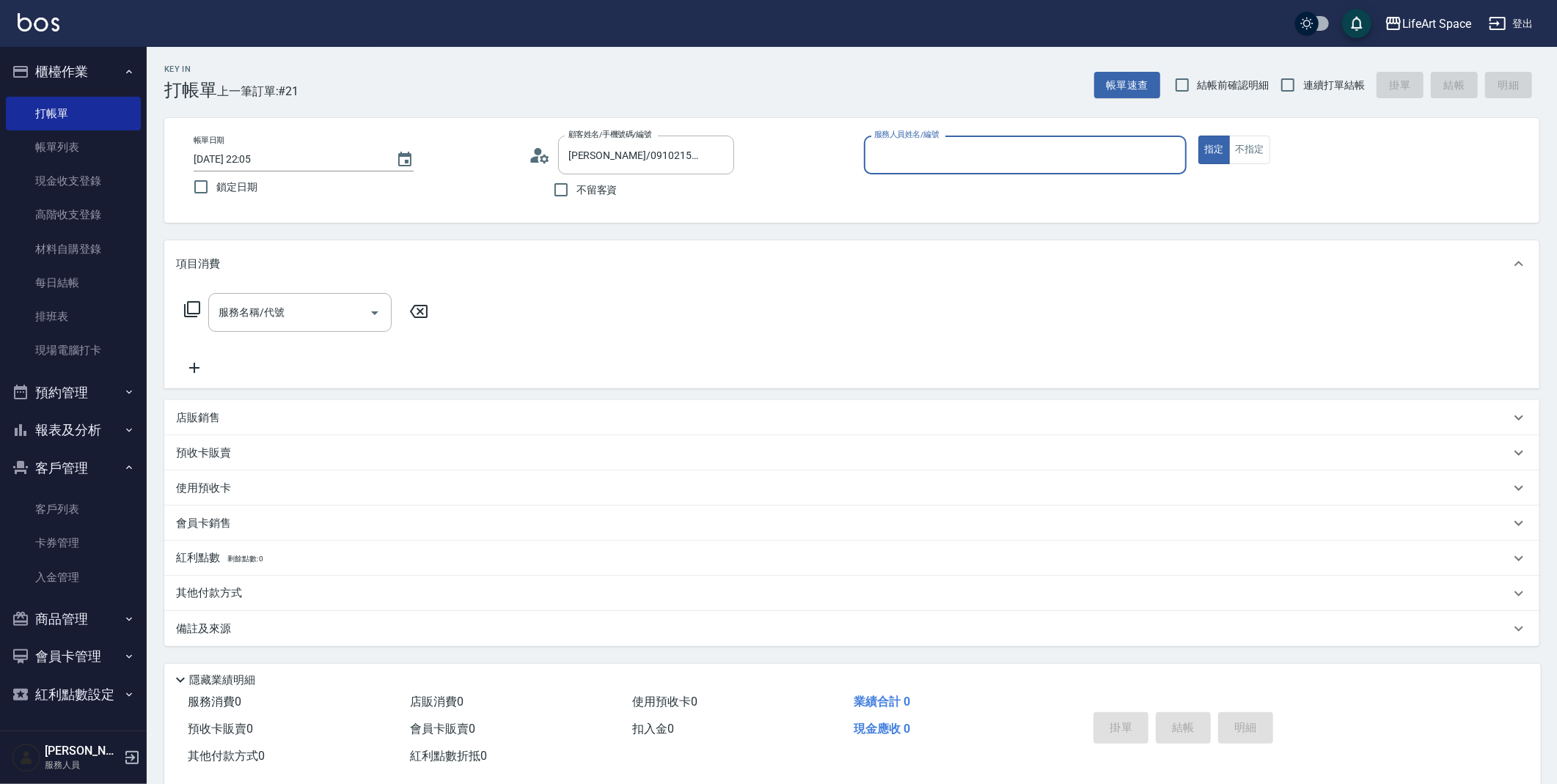
type input "Roi(無代號)"
click at [304, 308] on input "服務名稱/代號" at bounding box center [289, 312] width 148 height 26
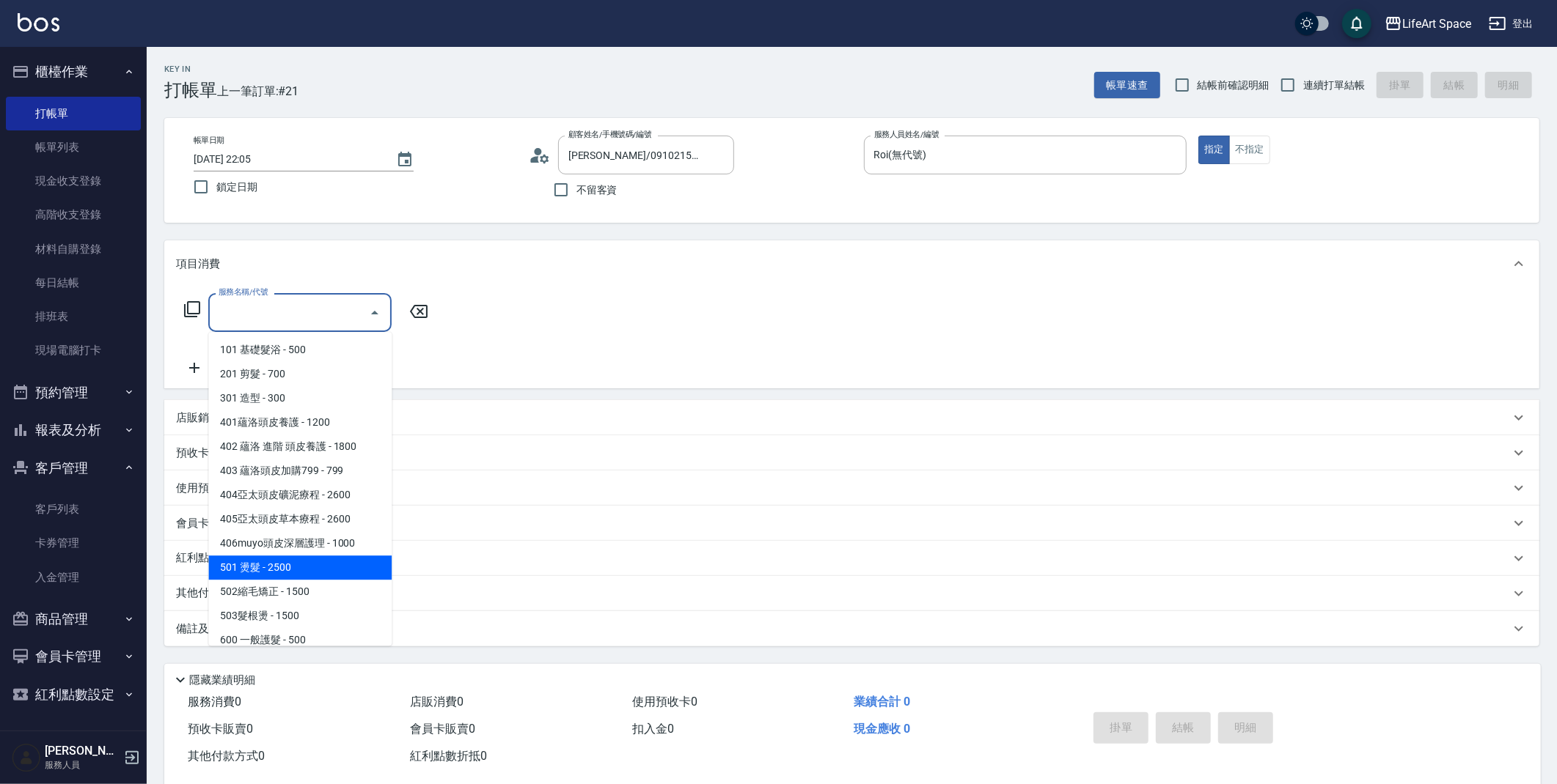
click at [288, 572] on span "501 燙髮 - 2500" at bounding box center [300, 567] width 184 height 24
type input "501 燙髮(501)"
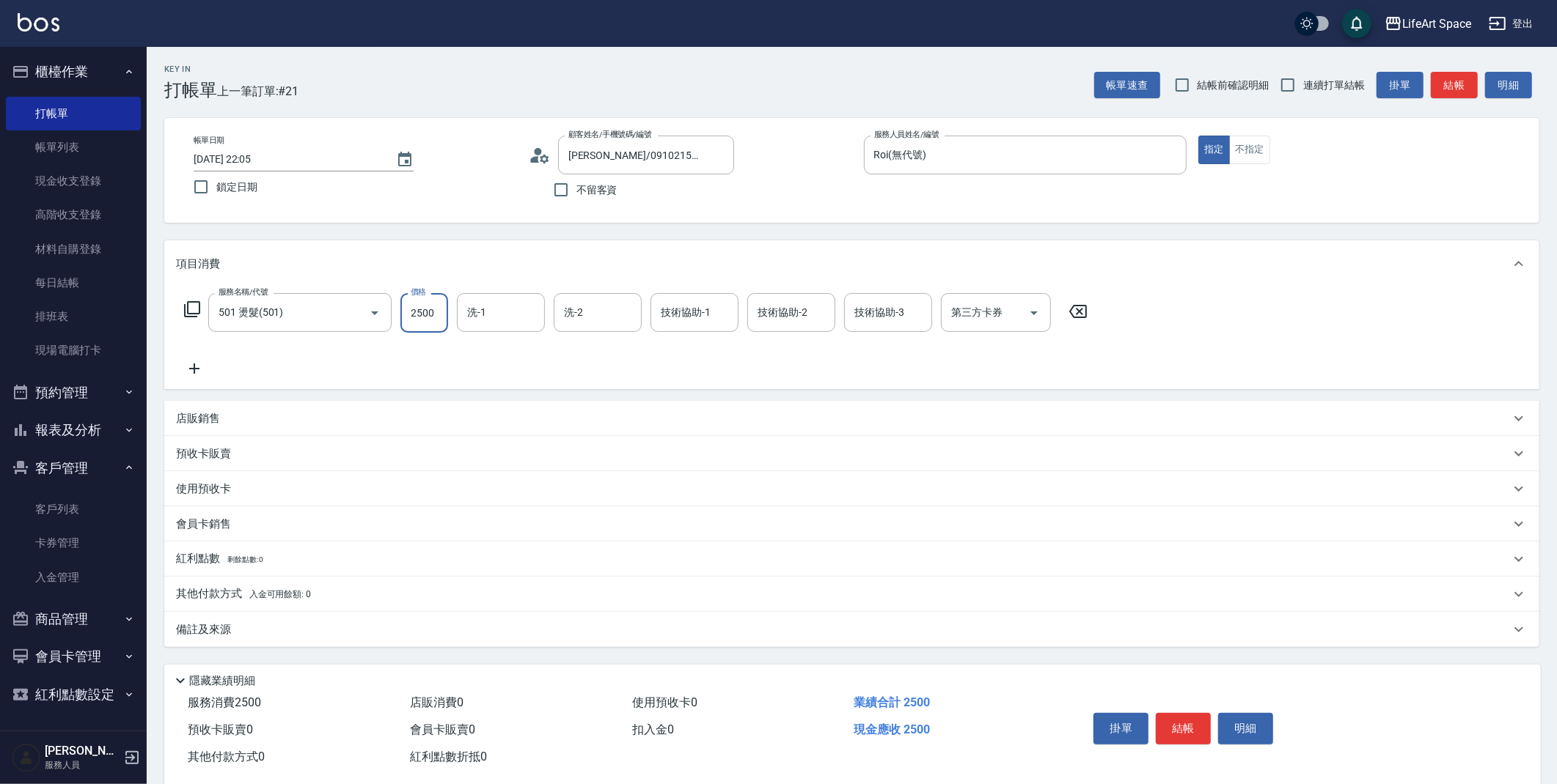
click at [437, 316] on input "2500" at bounding box center [424, 313] width 48 height 40
type input "2600"
click at [498, 317] on input "洗-1" at bounding box center [501, 312] width 75 height 26
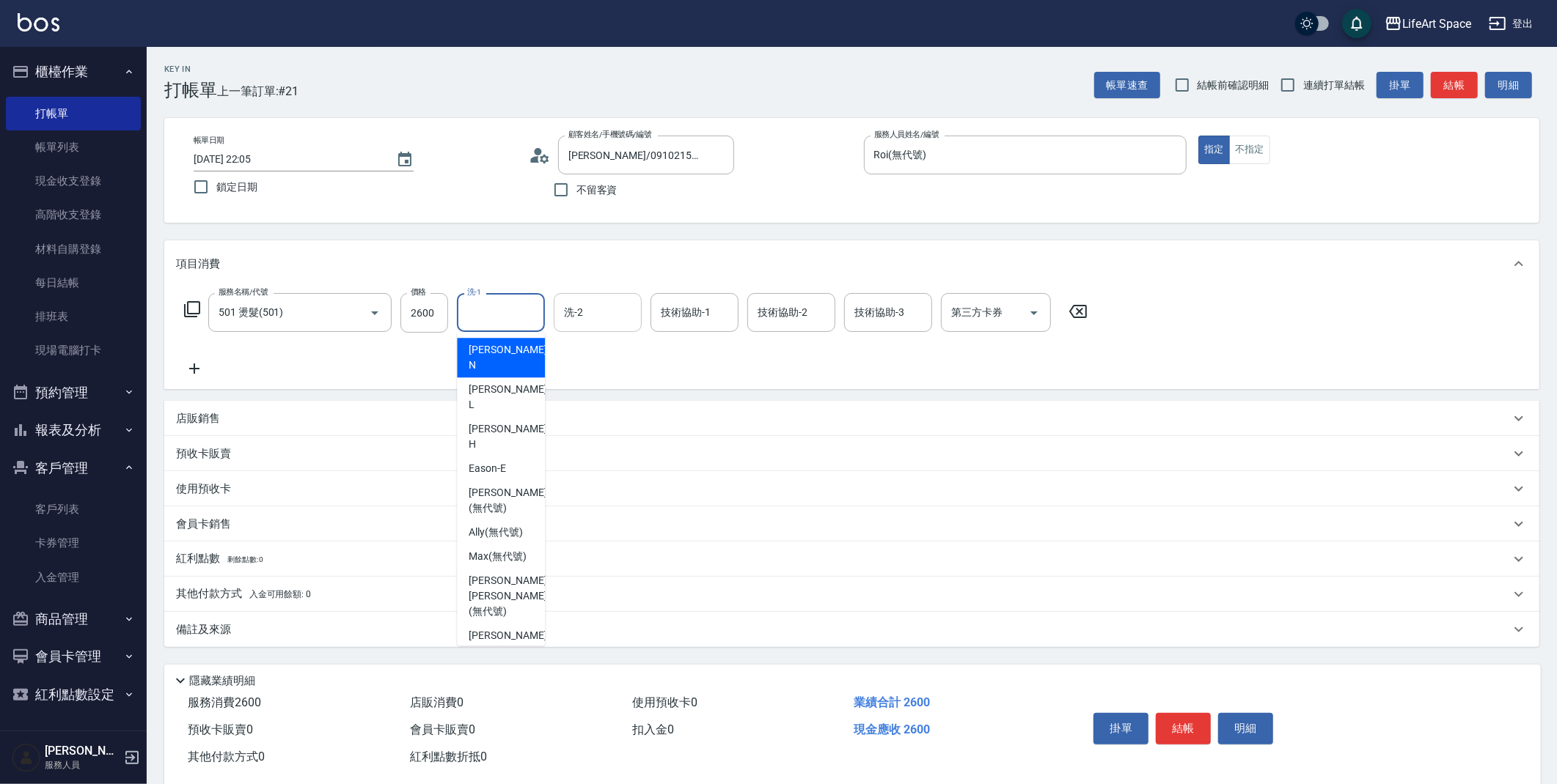
click at [624, 307] on input "洗-2" at bounding box center [597, 312] width 75 height 26
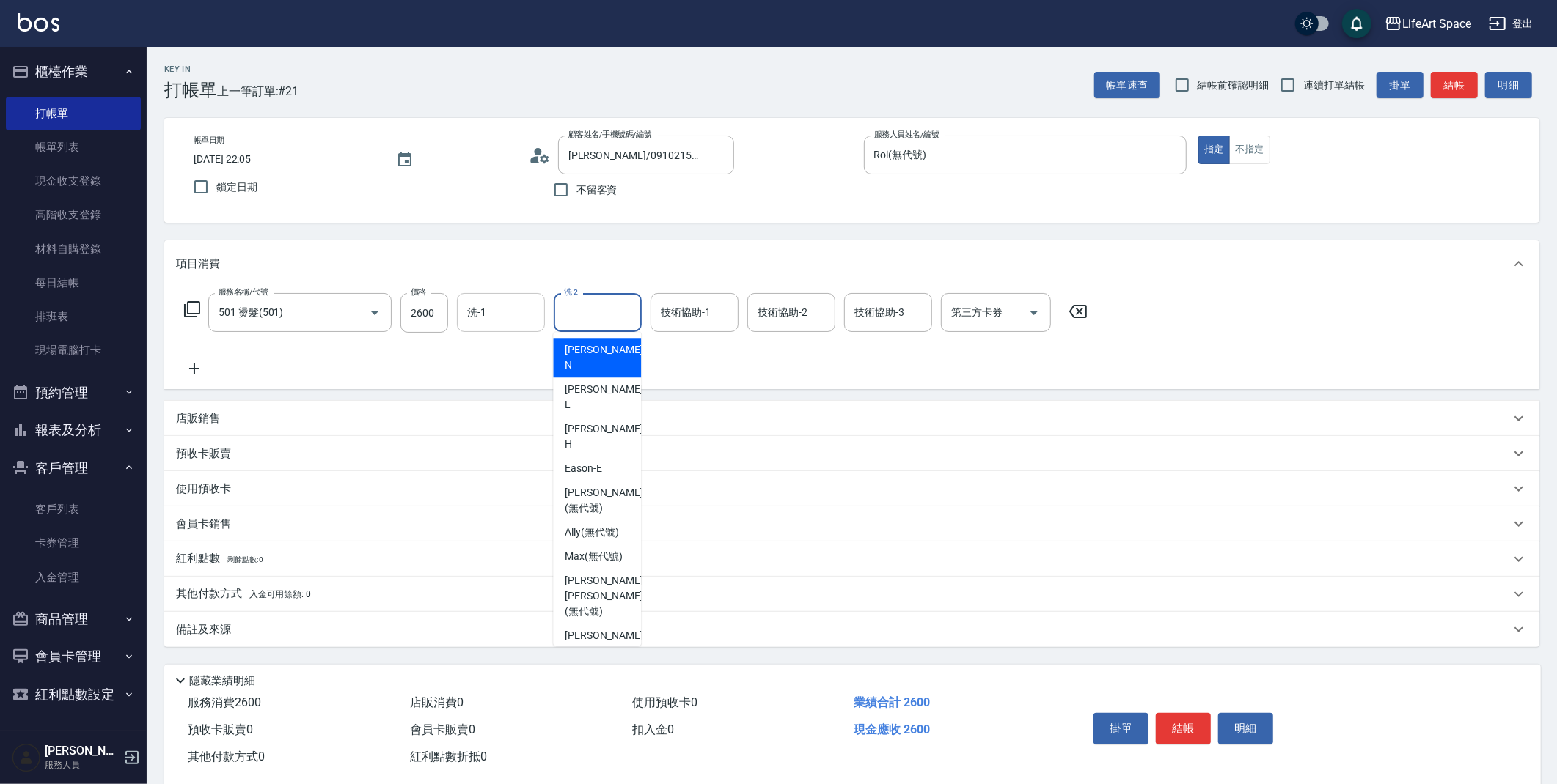
click at [499, 322] on input "洗-1" at bounding box center [501, 312] width 75 height 26
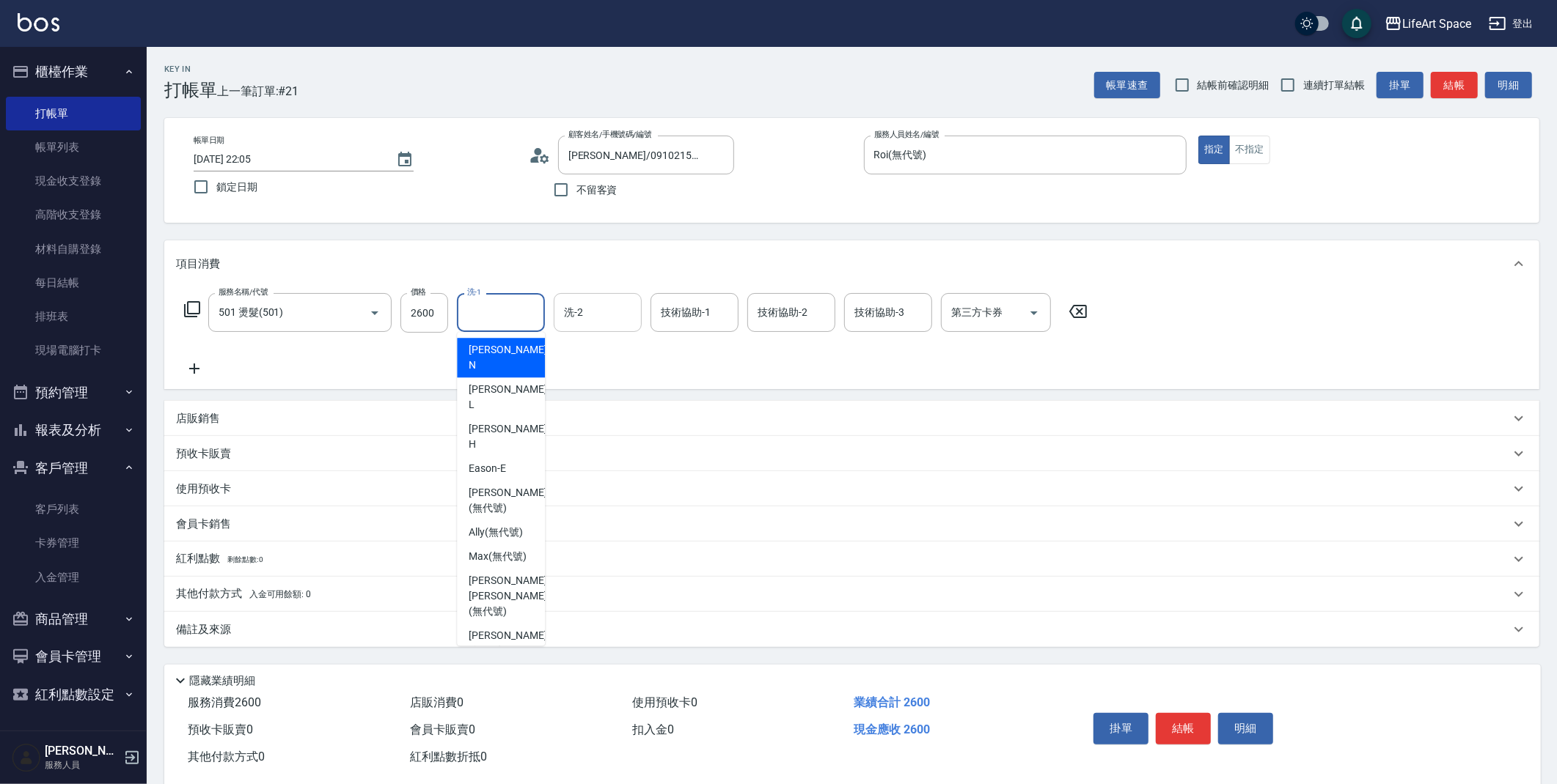
click at [615, 301] on input "洗-2" at bounding box center [597, 312] width 75 height 26
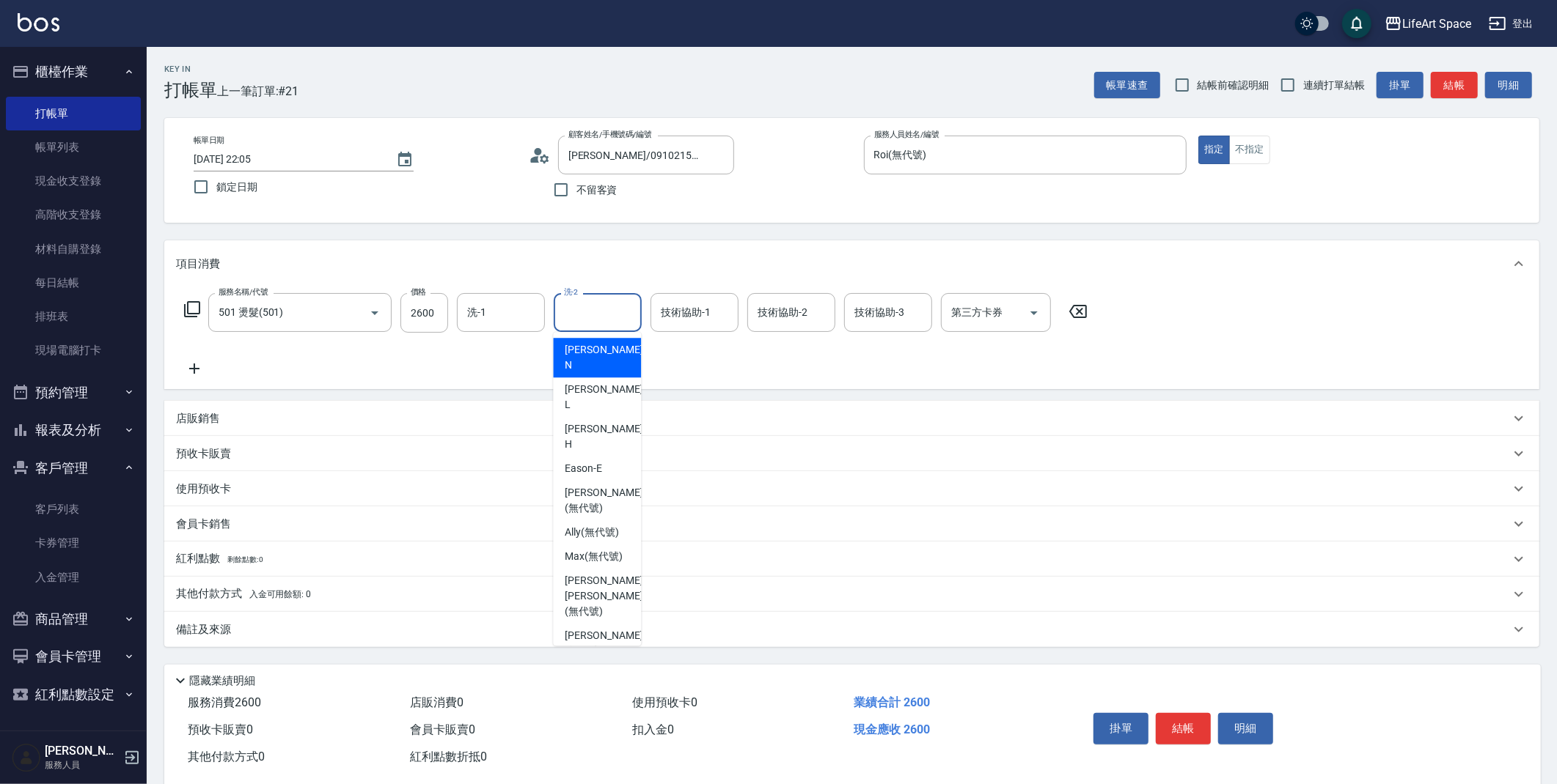
click at [733, 357] on div "服務名稱/代號 501 燙髮(501) 服務名稱/代號 價格 2600 價格 洗-1 洗-1 洗-2 洗-2 技術協助-1 技術協助-1 技術協助-2 技術協…" at bounding box center [636, 335] width 920 height 84
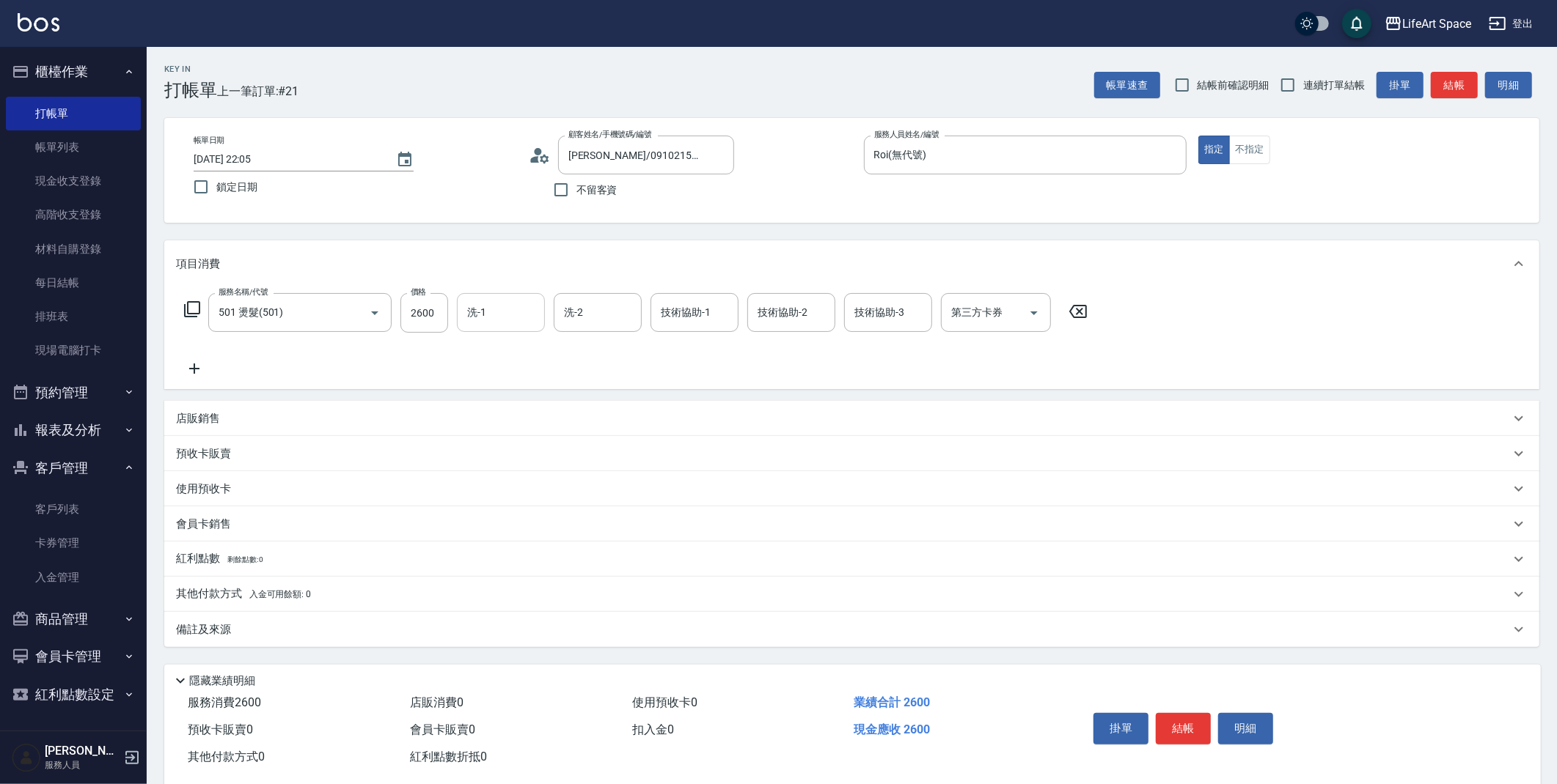
click at [488, 320] on input "洗-1" at bounding box center [501, 312] width 75 height 26
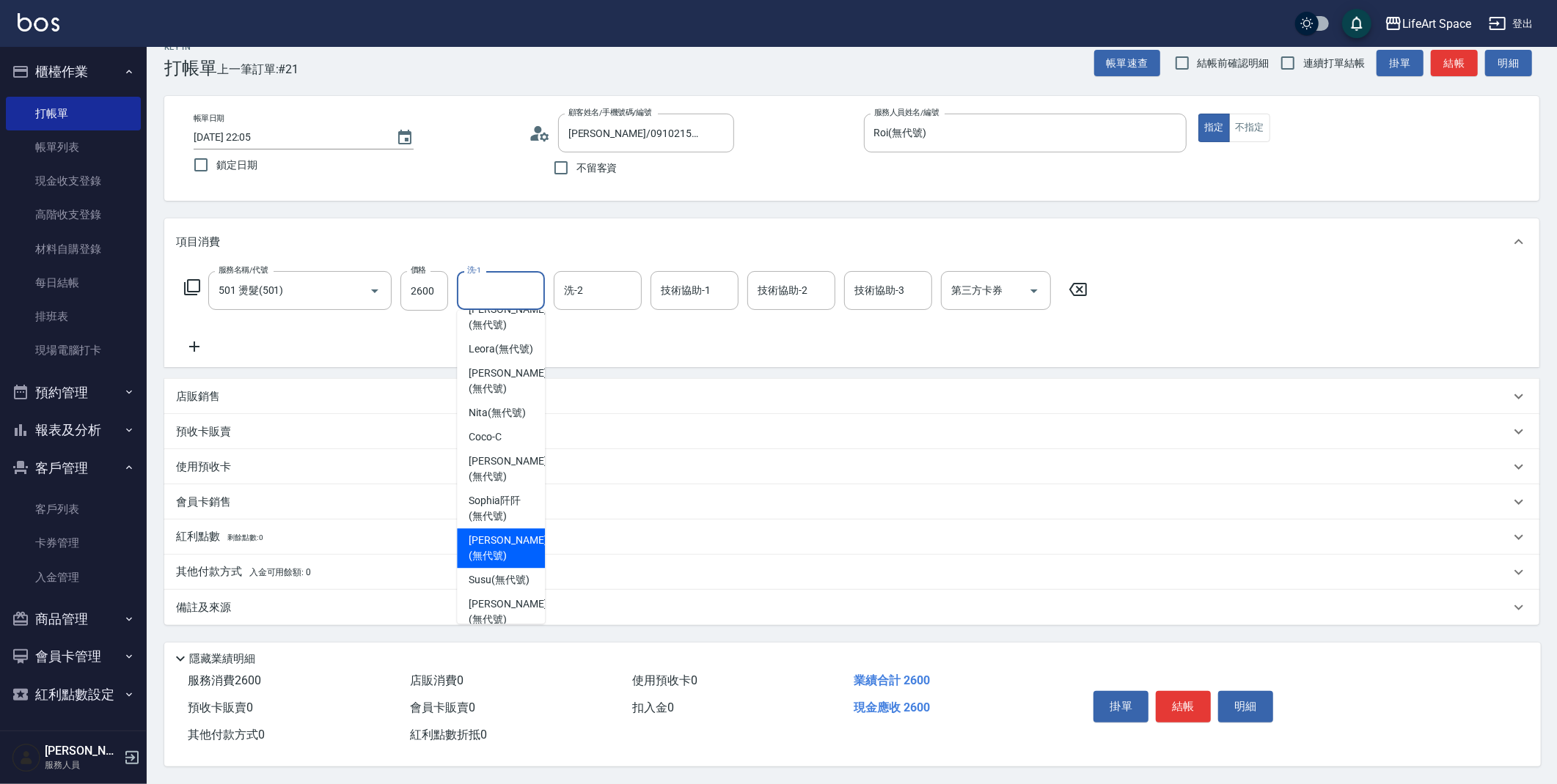
scroll to position [404, 0]
click at [497, 408] on span "Nita (無代號)" at bounding box center [497, 416] width 57 height 16
type input "Nita (無代號)"
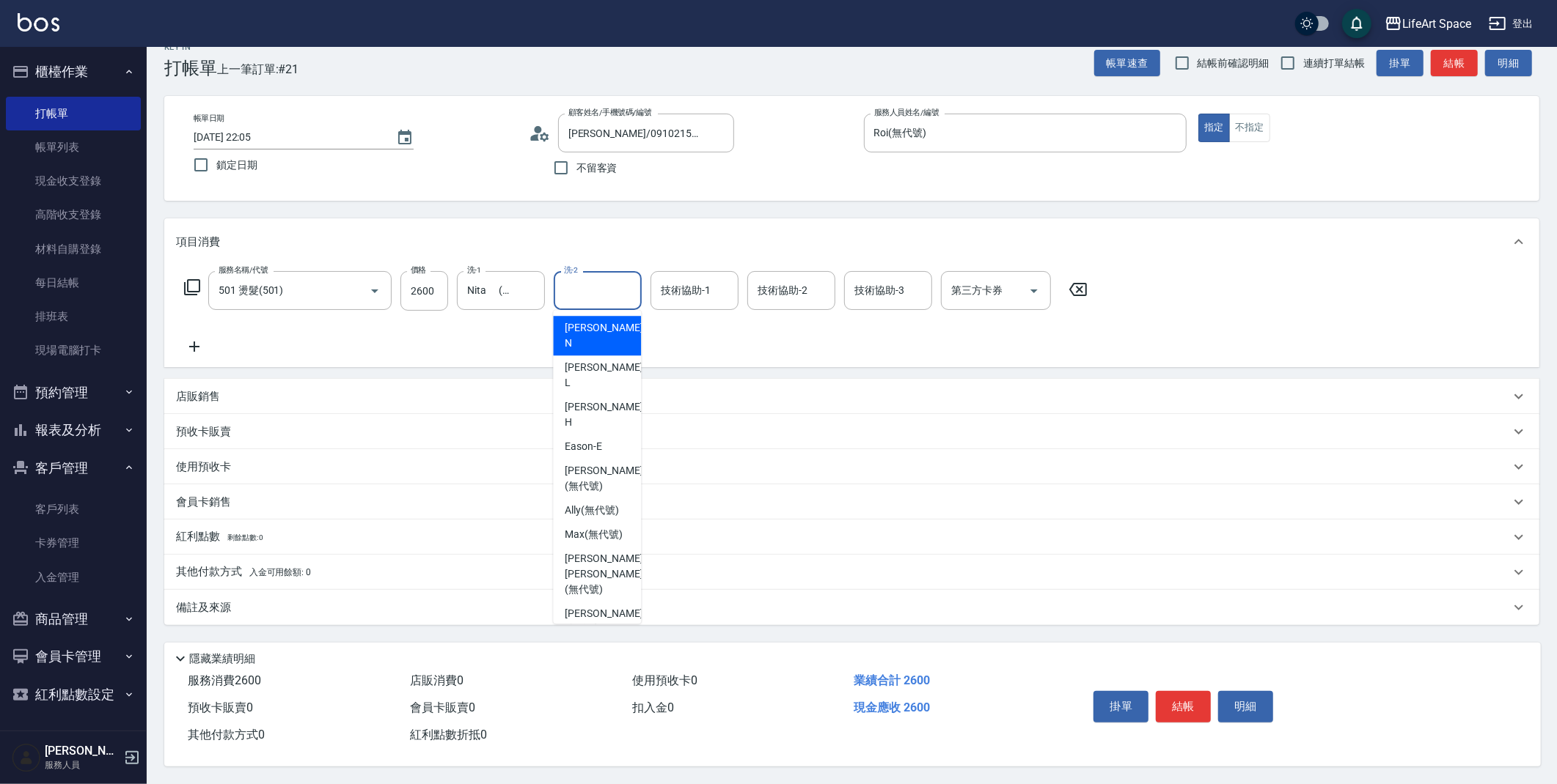
click at [580, 282] on div "洗-2 洗-2" at bounding box center [597, 290] width 88 height 39
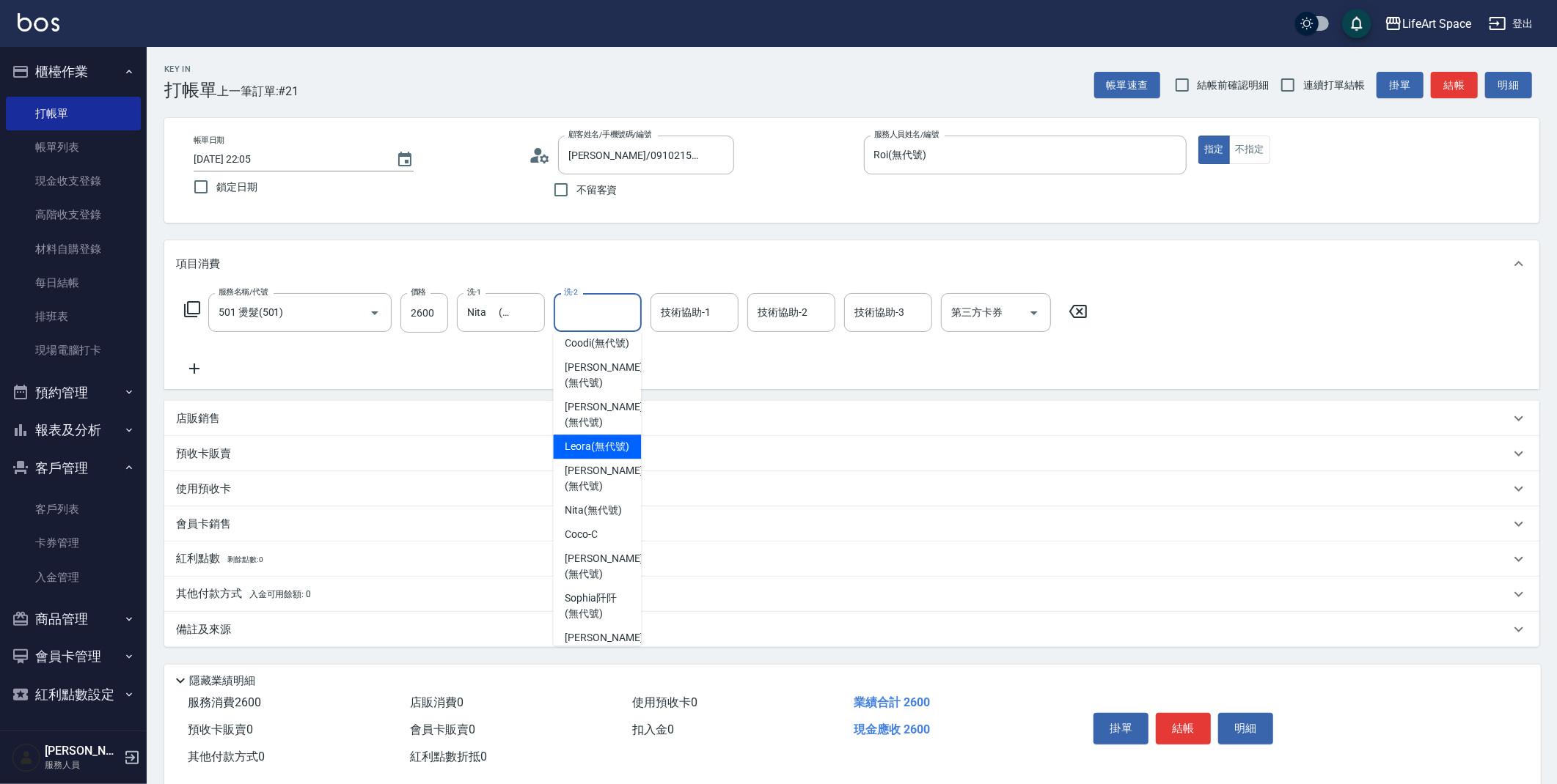
scroll to position [360, 0]
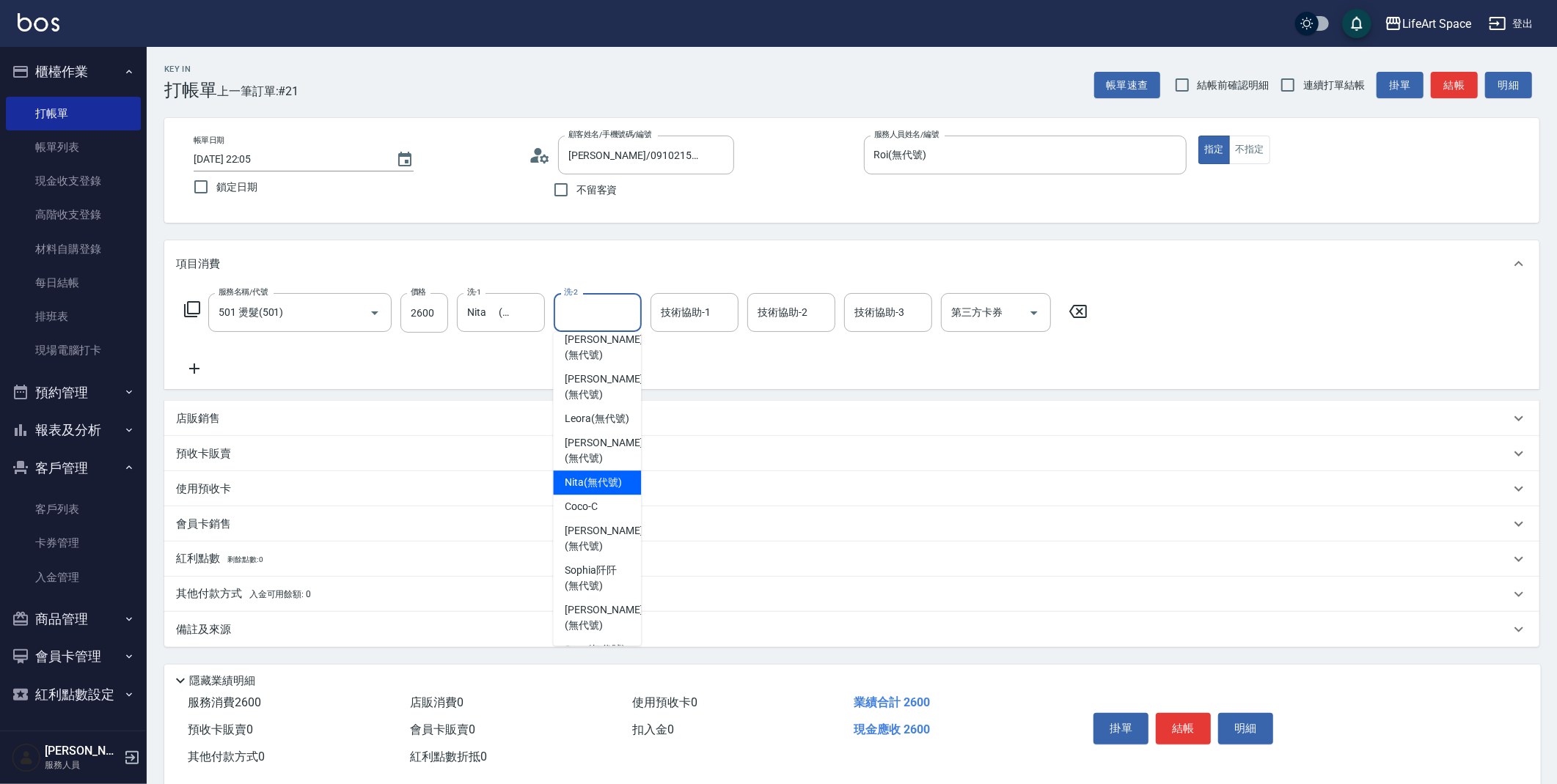
click at [590, 475] on span "Nita (無代號)" at bounding box center [592, 483] width 57 height 16
type input "Nita (無代號)"
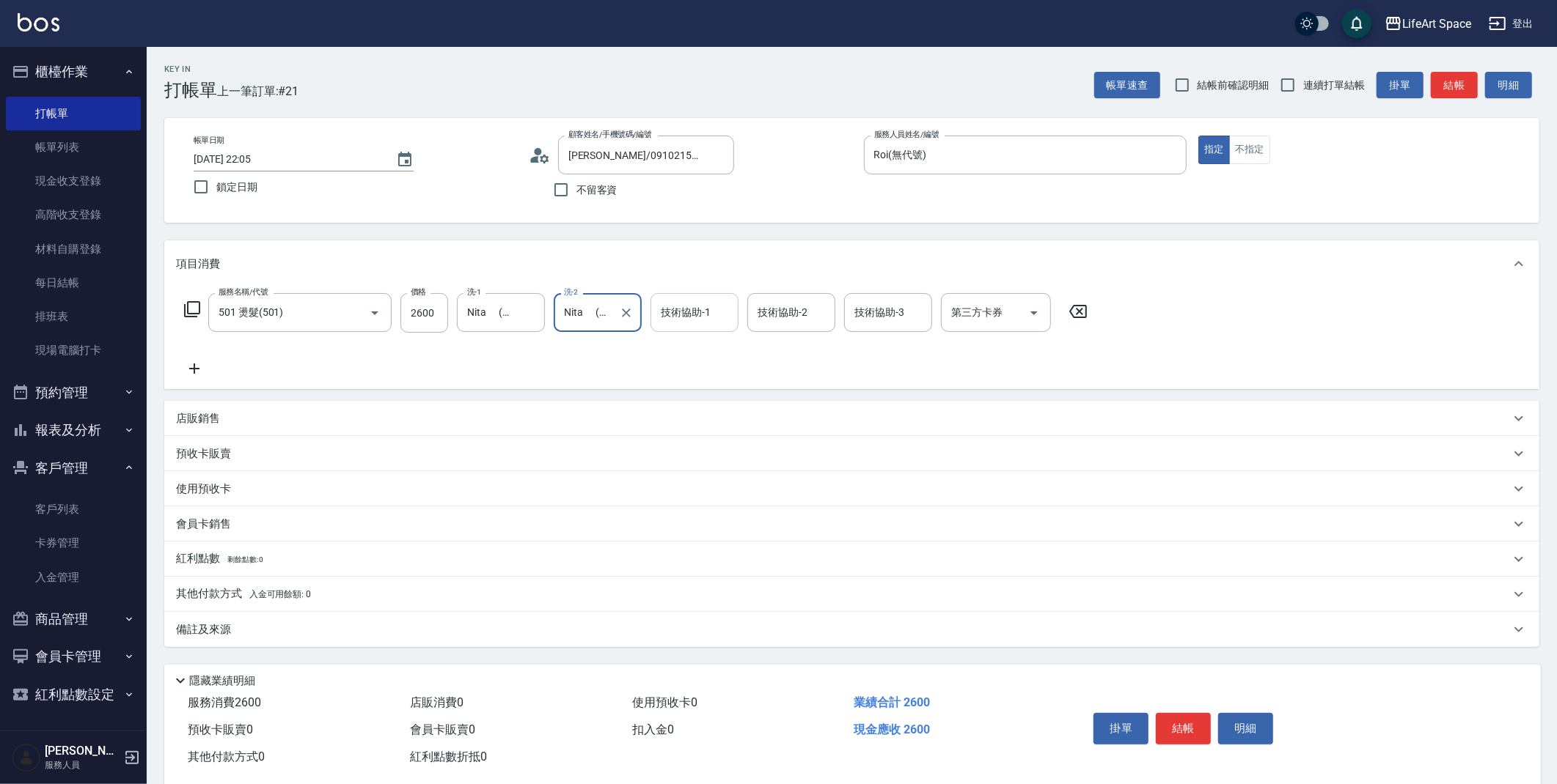
click at [688, 311] on div "技術協助-1 技術協助-1" at bounding box center [694, 312] width 88 height 39
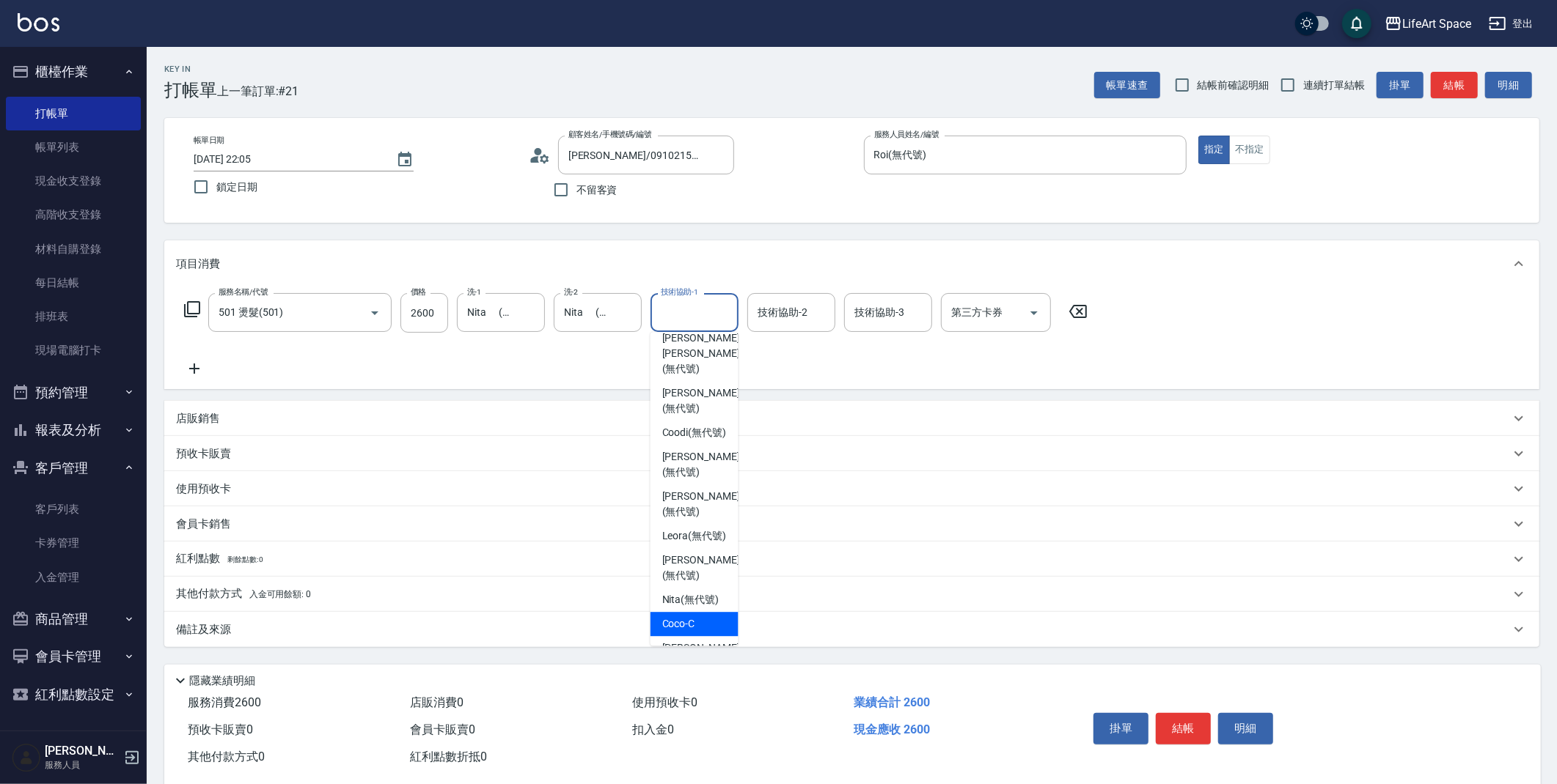
scroll to position [245, 0]
click at [694, 590] on span "Nita (無代號)" at bounding box center [690, 597] width 57 height 16
type input "Nita (無代號)"
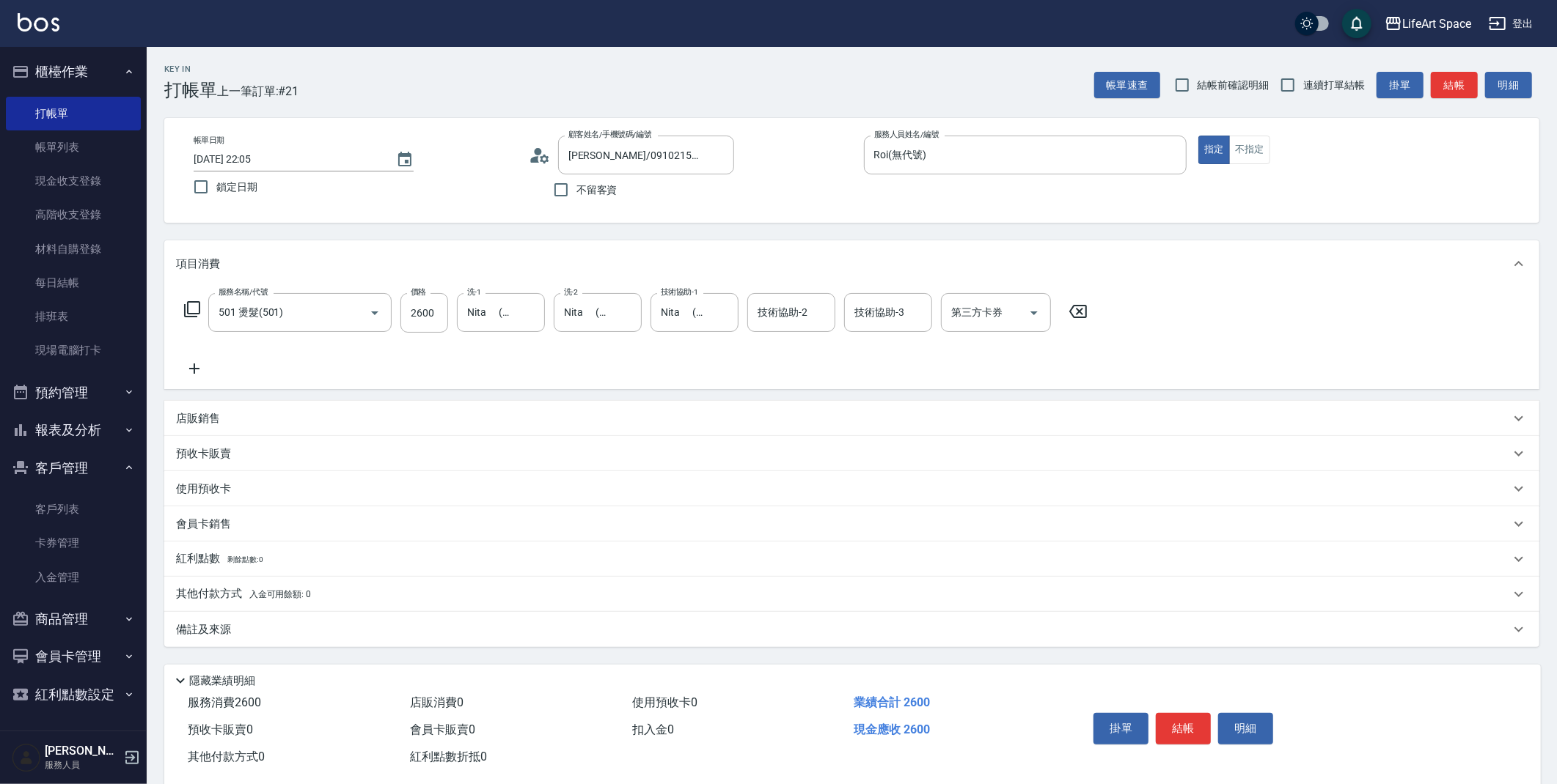
click at [772, 629] on div "備註及來源" at bounding box center [843, 630] width 1334 height 16
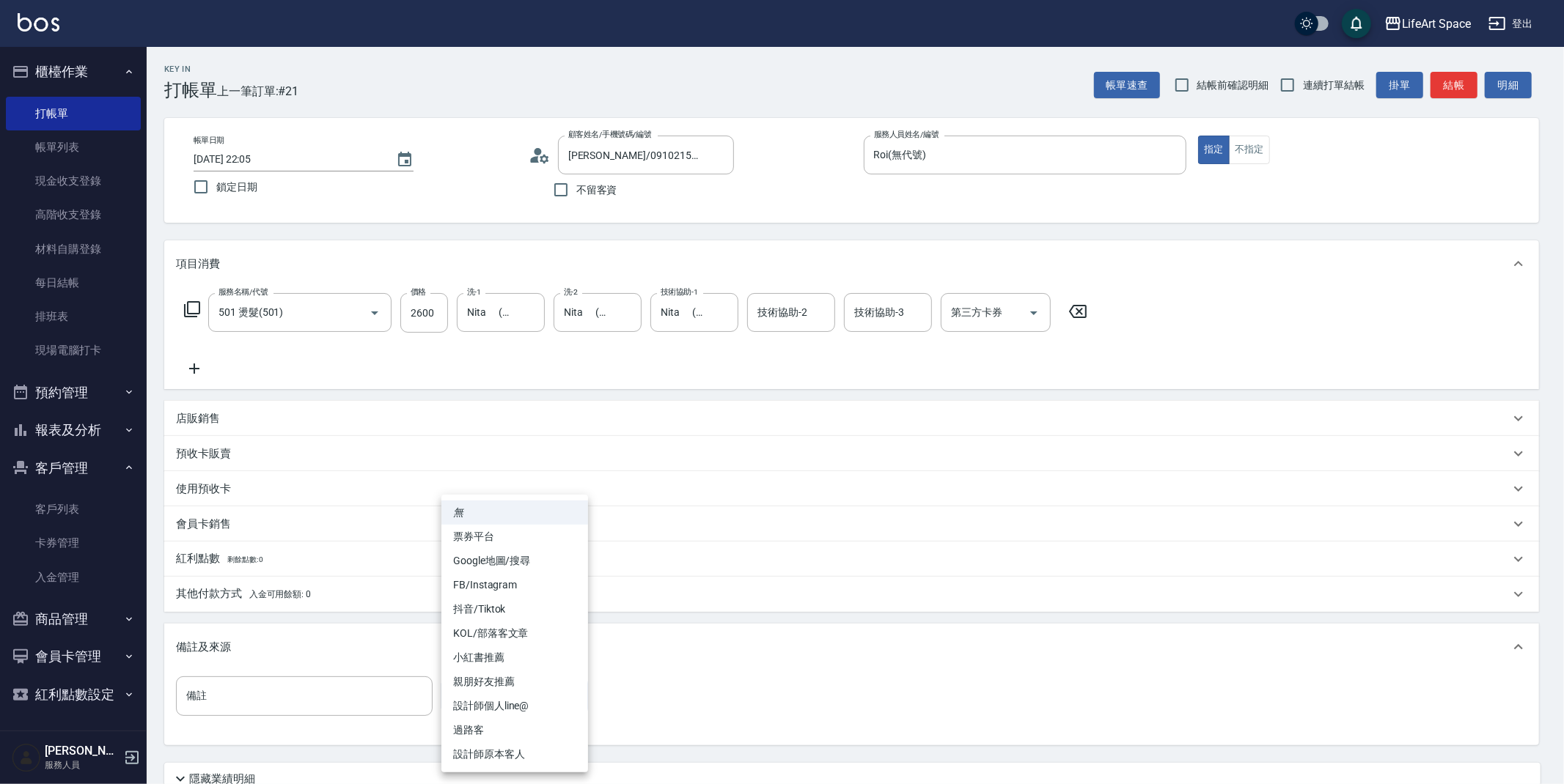
click at [542, 699] on body "LifeArt Space 登出 櫃檯作業 打帳單 帳單列表 現金收支登錄 高階收支登錄 材料自購登錄 每日結帳 排班表 現場電腦打卡 預約管理 預約管理 單…" at bounding box center [782, 452] width 1564 height 904
click at [529, 588] on li "FB/Instagram" at bounding box center [515, 585] width 147 height 24
type input "FB/Instagram"
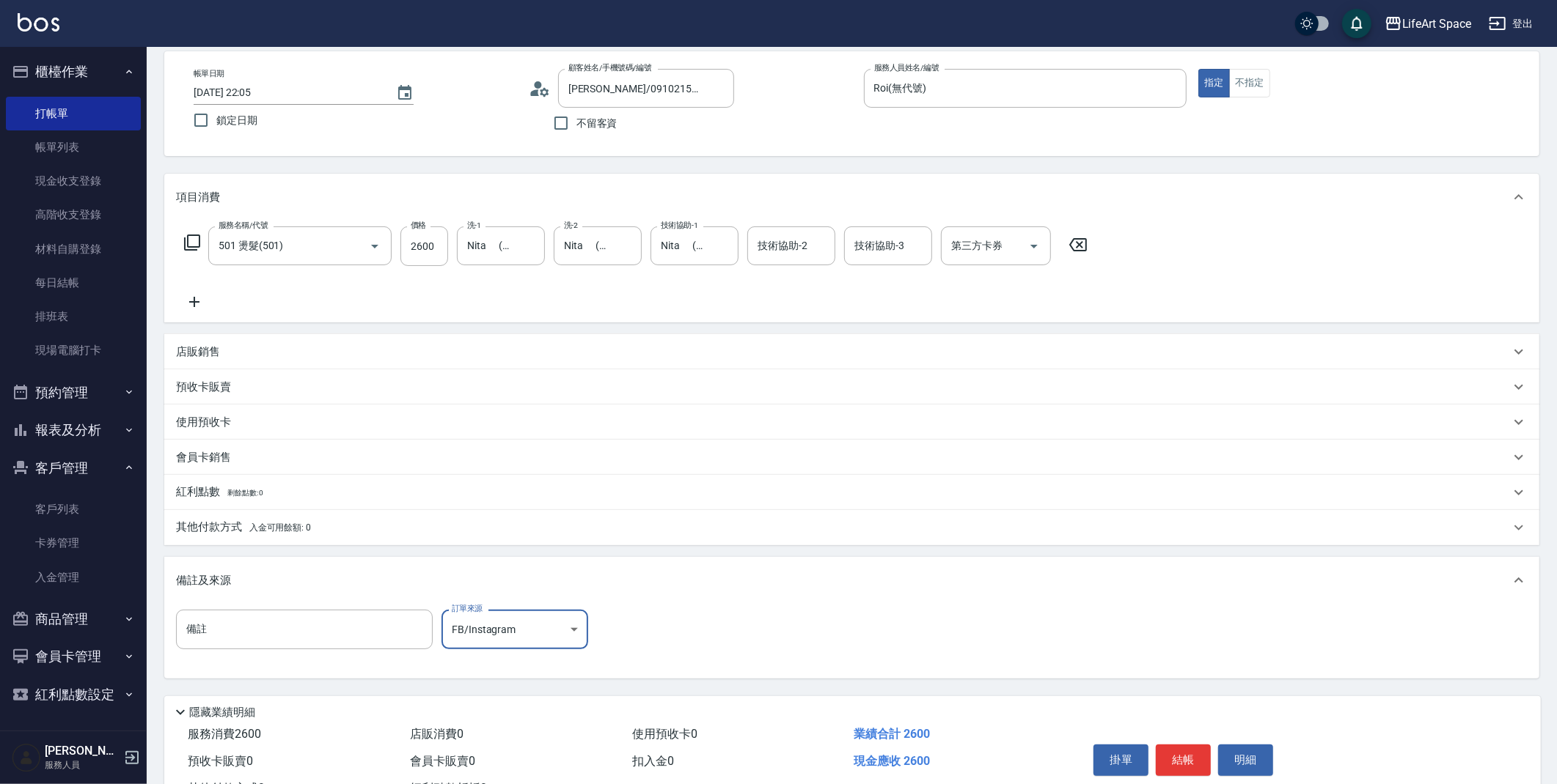
scroll to position [125, 0]
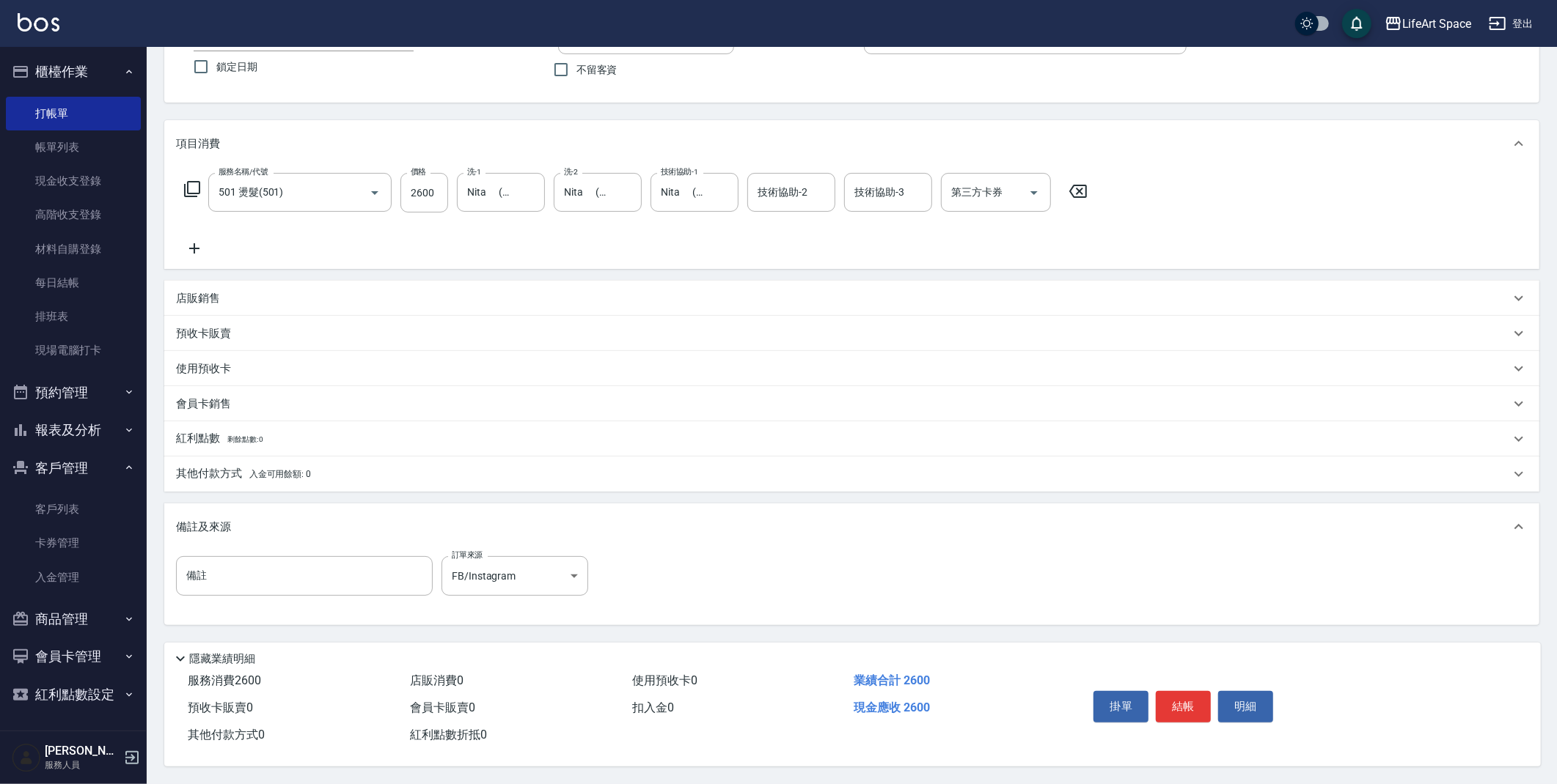
click at [247, 470] on p "其他付款方式 入金可用餘額: 0" at bounding box center [244, 474] width 135 height 16
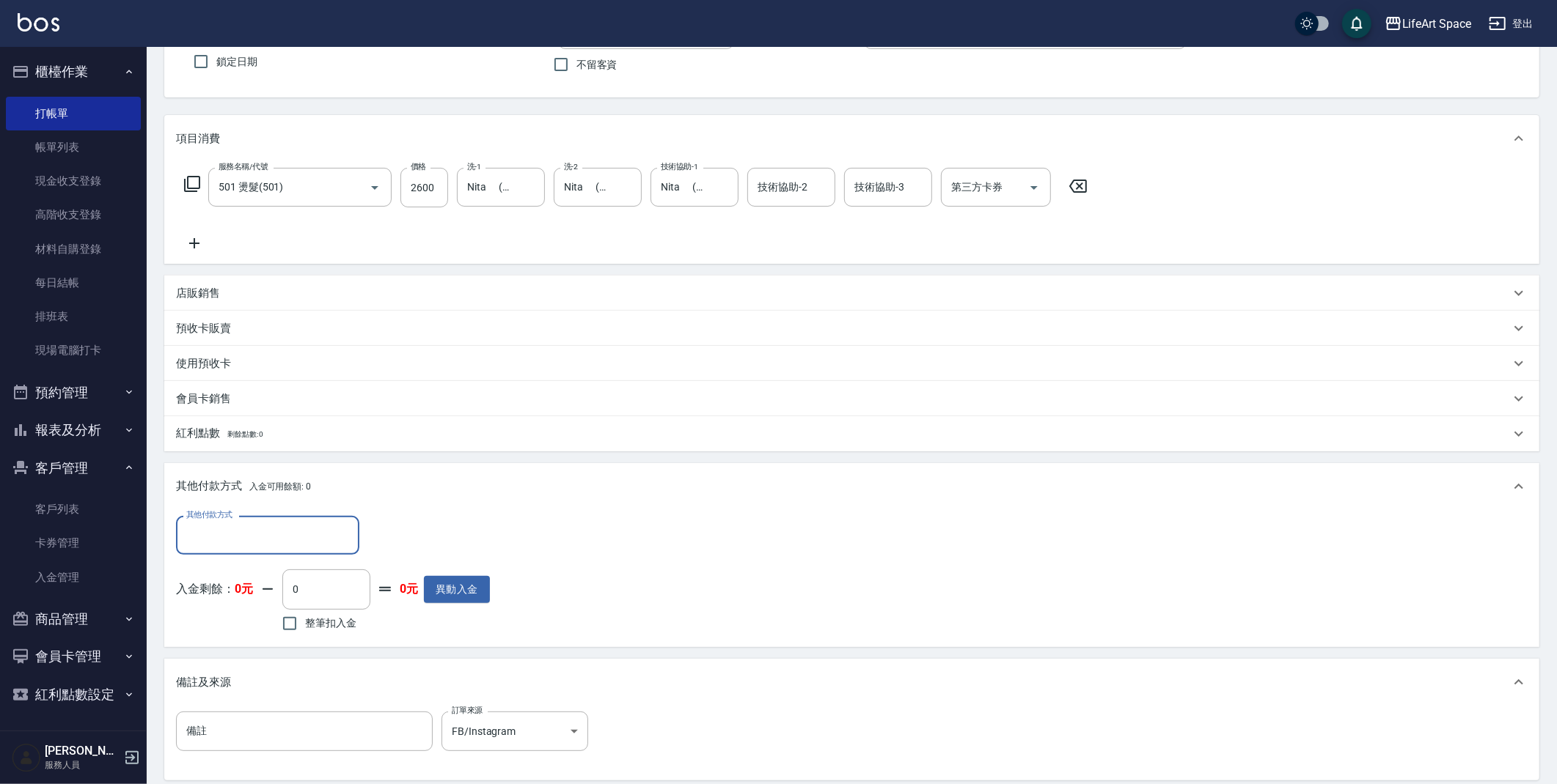
scroll to position [1, 0]
click at [245, 530] on input "其他付款方式" at bounding box center [268, 535] width 170 height 26
click at [236, 575] on span "轉帳" at bounding box center [268, 572] width 184 height 24
type input "轉帳"
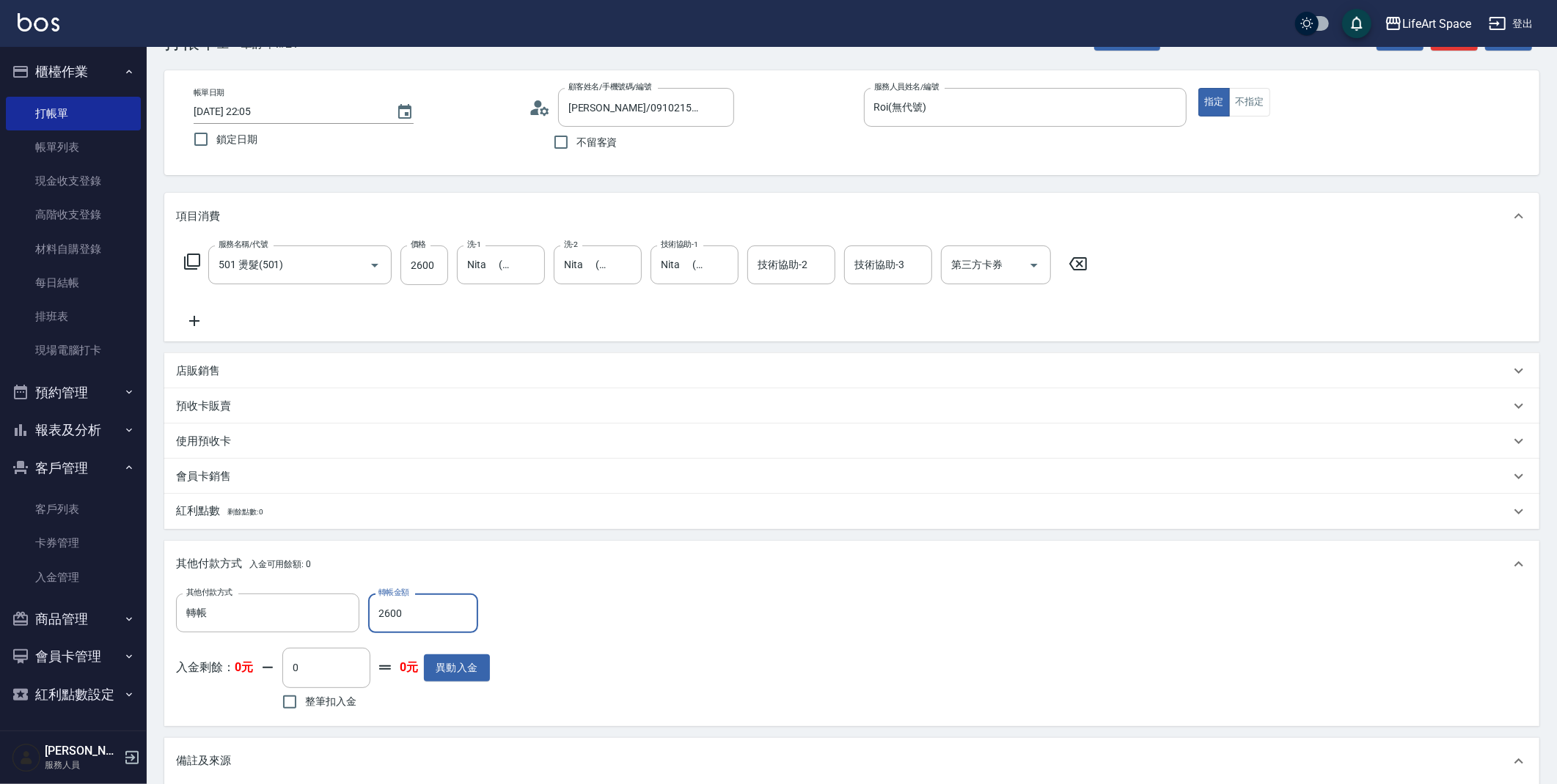
scroll to position [0, 0]
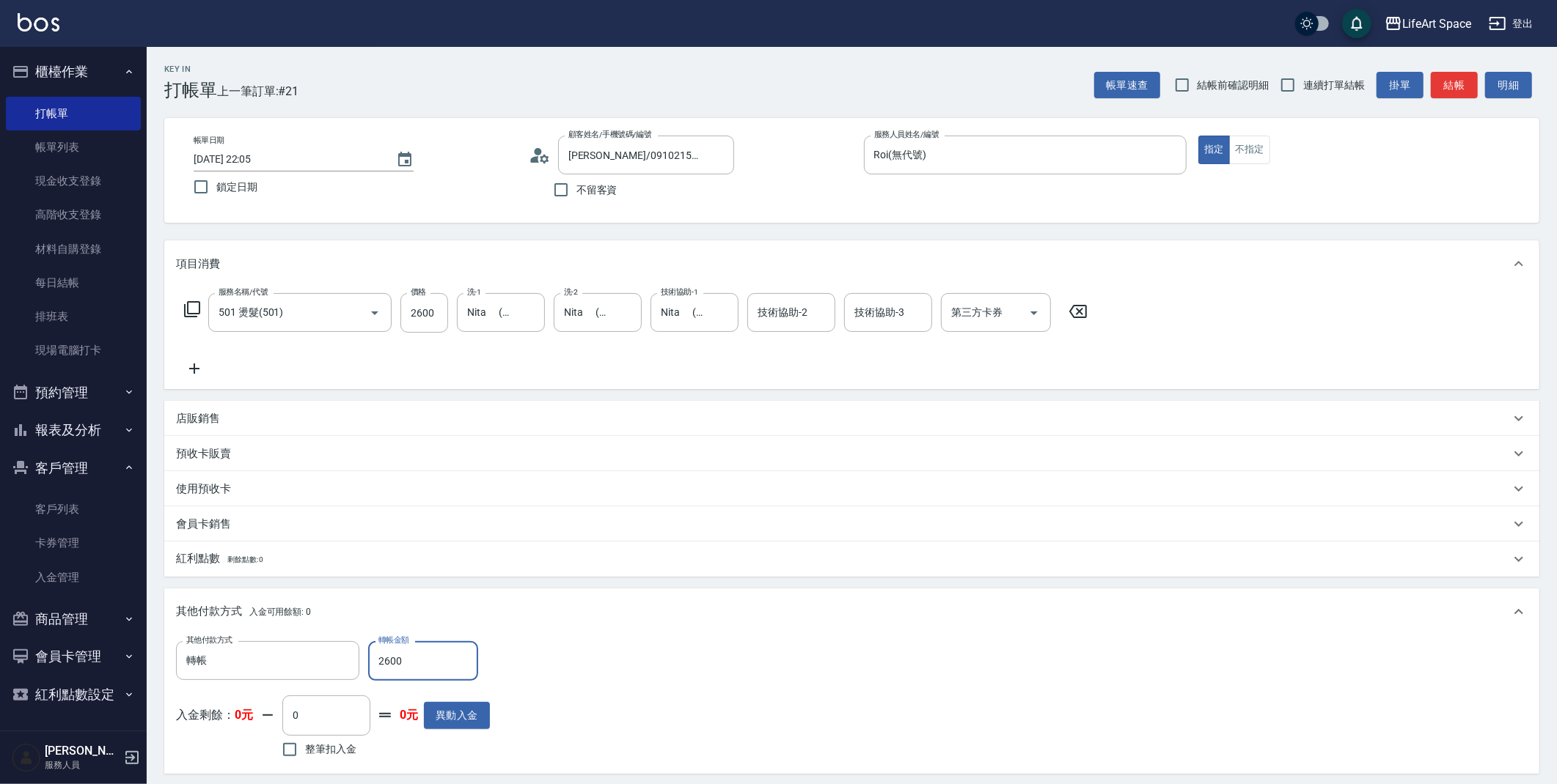
type input "2600"
click at [357, 165] on input "[DATE] 22:05" at bounding box center [288, 159] width 188 height 24
click at [400, 162] on icon "Choose date, selected date is 2025-09-06" at bounding box center [404, 159] width 17 height 17
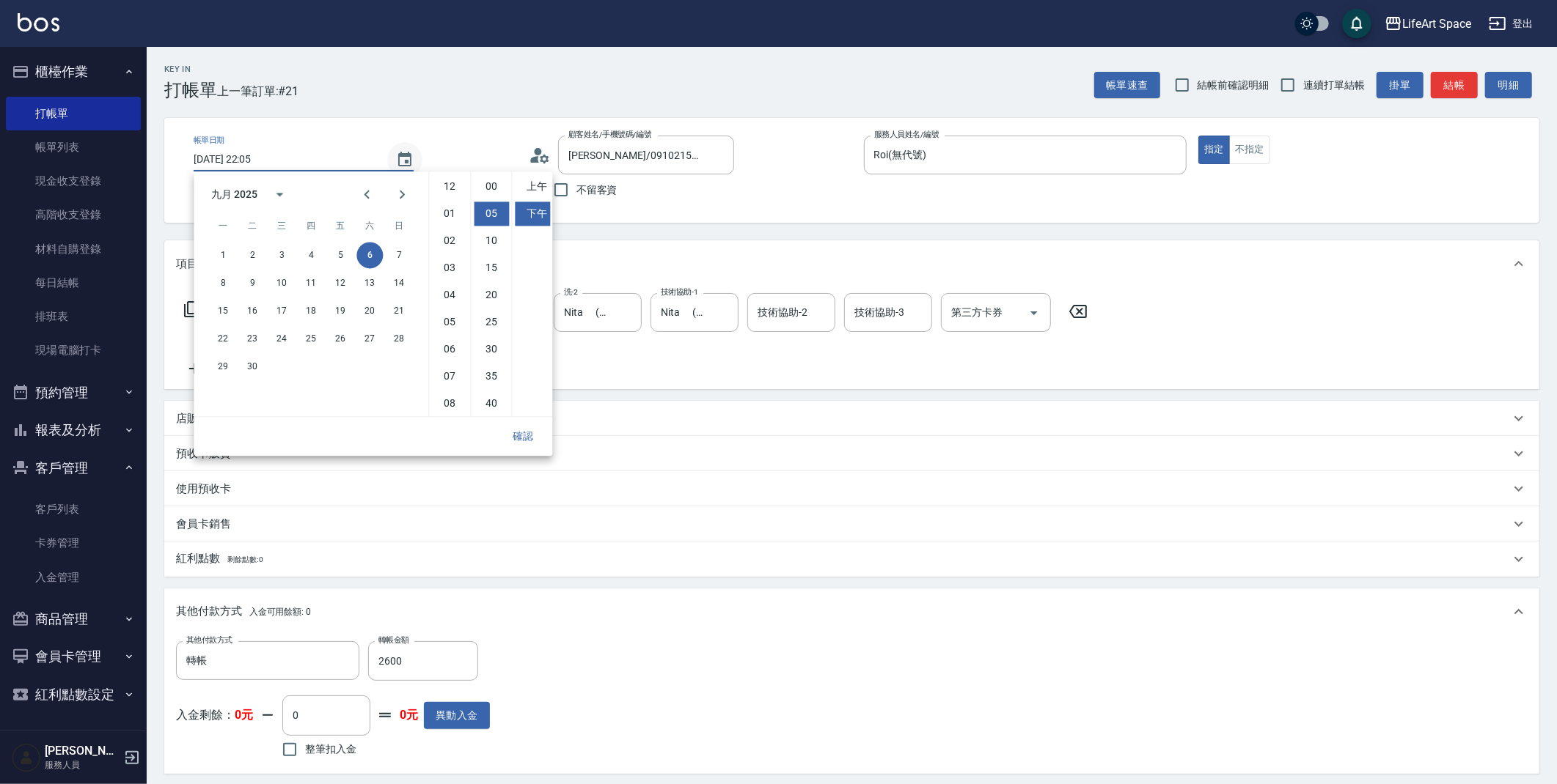
scroll to position [26, 0]
click at [398, 256] on button "7" at bounding box center [399, 255] width 26 height 26
type input "[DATE] 22:05"
click at [531, 436] on button "確認" at bounding box center [522, 436] width 47 height 27
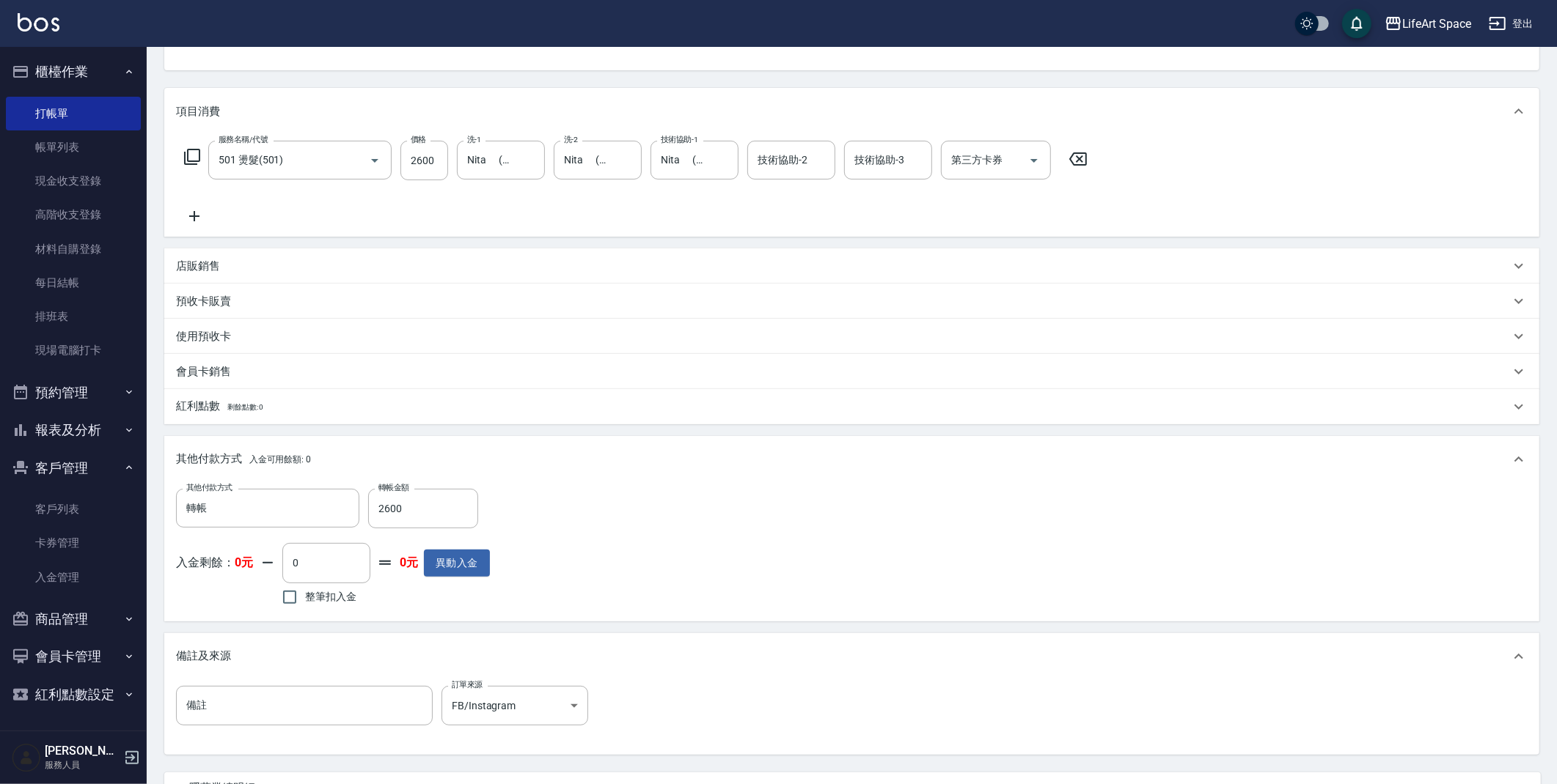
scroll to position [287, 0]
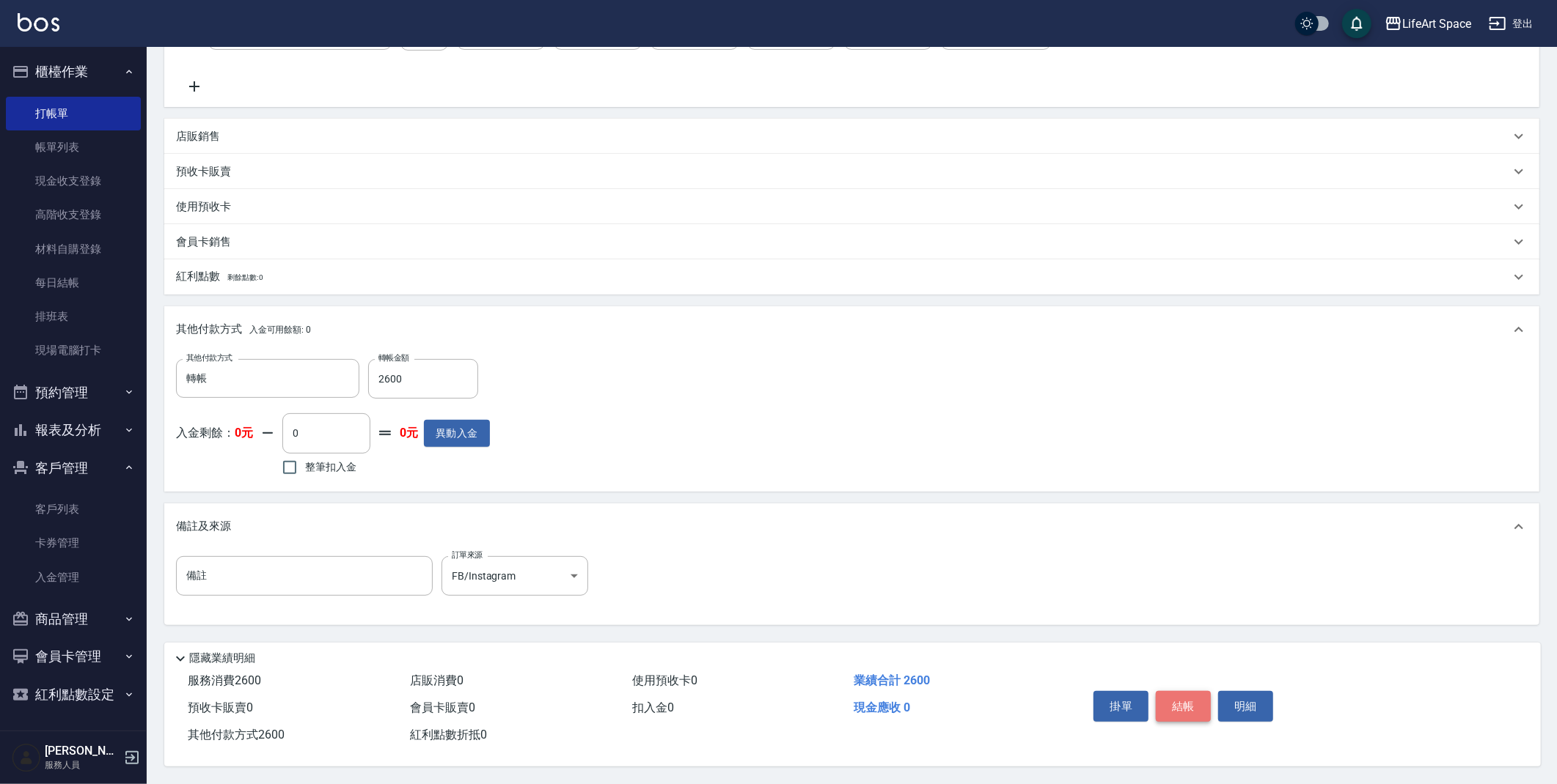
click at [1185, 700] on button "結帳" at bounding box center [1183, 706] width 55 height 30
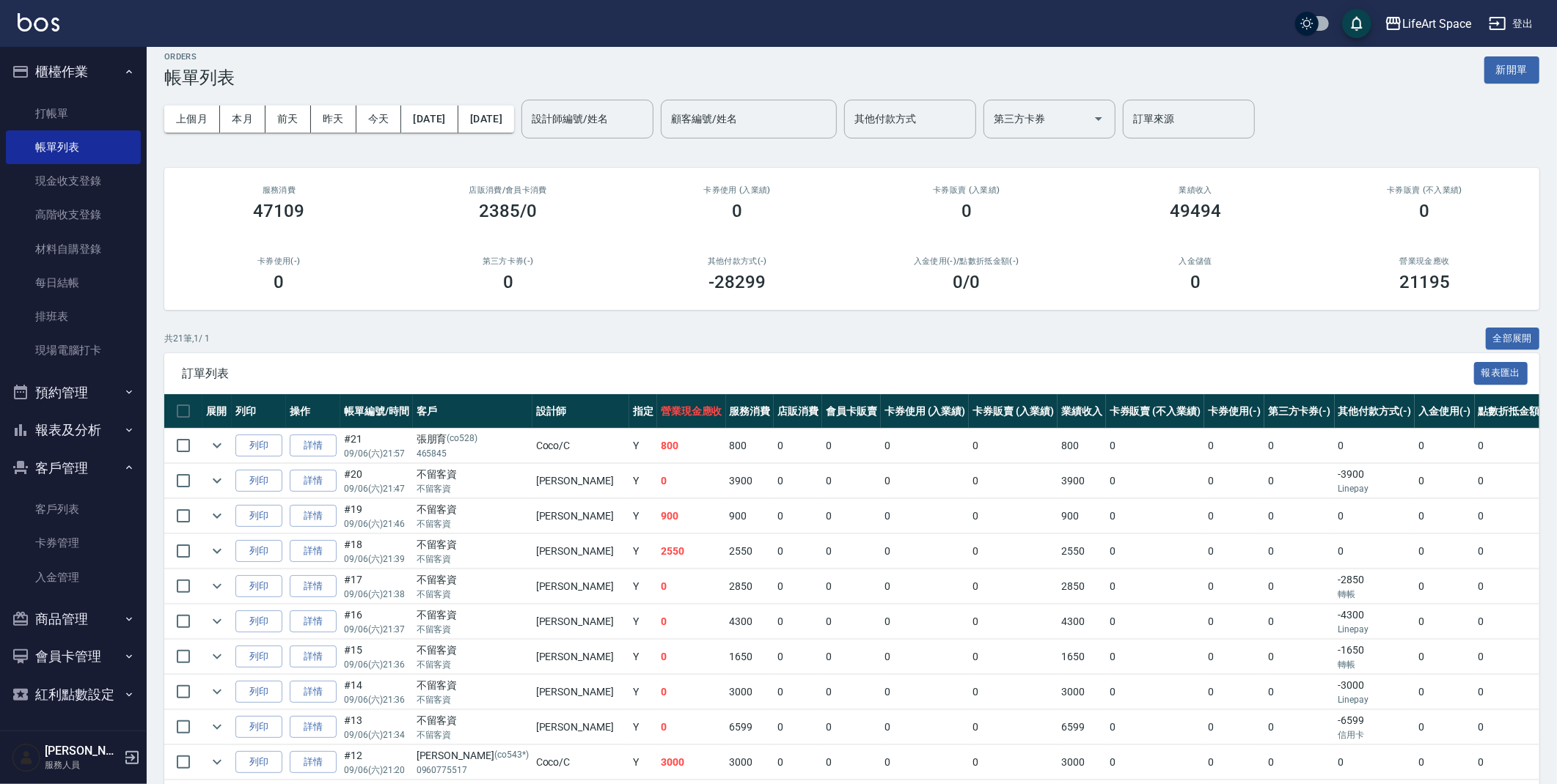
scroll to position [468, 0]
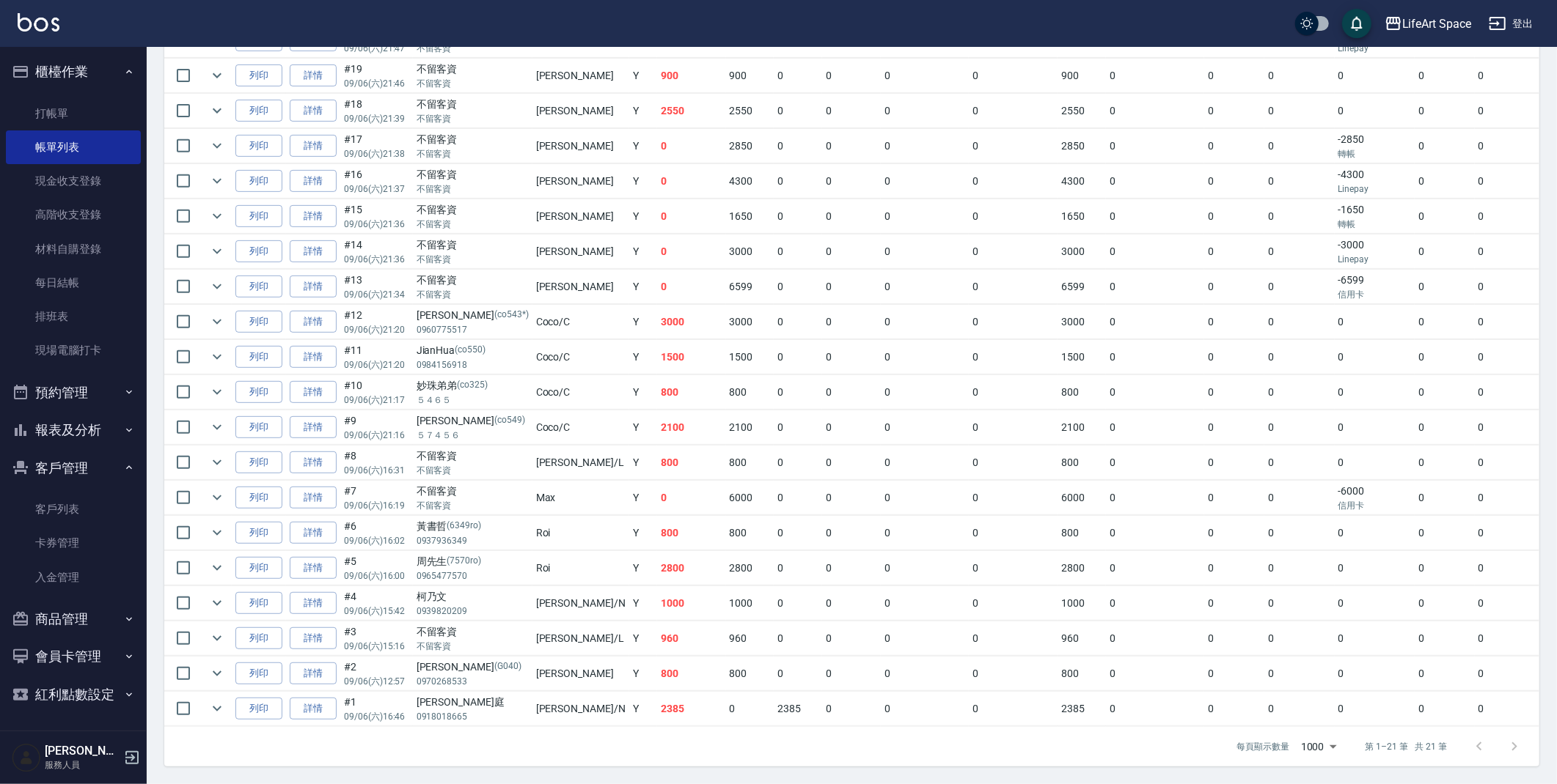
click at [657, 560] on td "2800" at bounding box center [691, 568] width 69 height 35
click at [657, 527] on td "800" at bounding box center [691, 534] width 69 height 35
click at [657, 556] on td "2800" at bounding box center [691, 568] width 69 height 35
click at [657, 522] on td "800" at bounding box center [691, 534] width 69 height 35
click at [106, 114] on link "打帳單" at bounding box center [73, 113] width 135 height 34
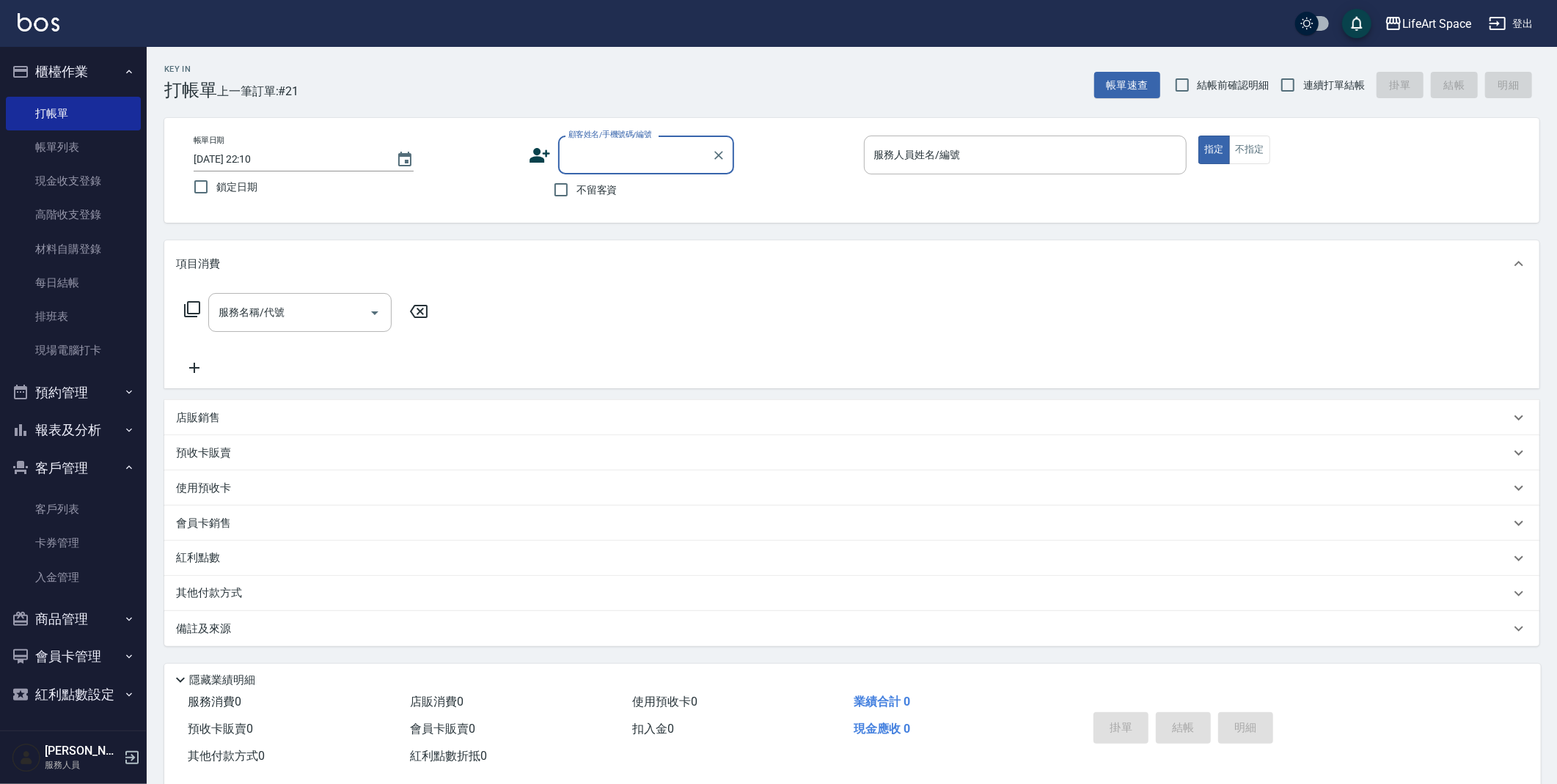
click at [608, 156] on input "顧客姓名/手機號碼/編號" at bounding box center [634, 155] width 141 height 26
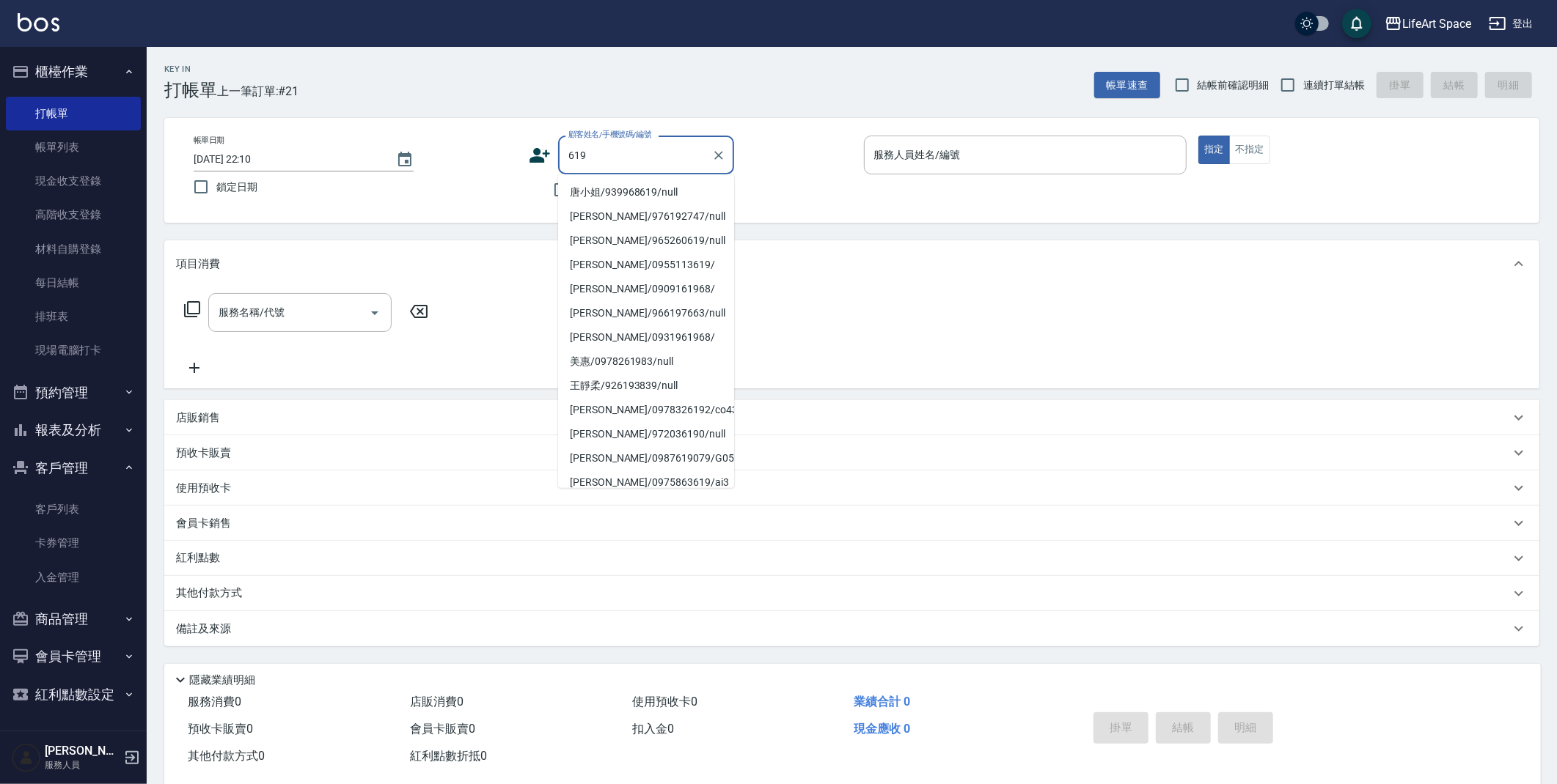
type input "6193"
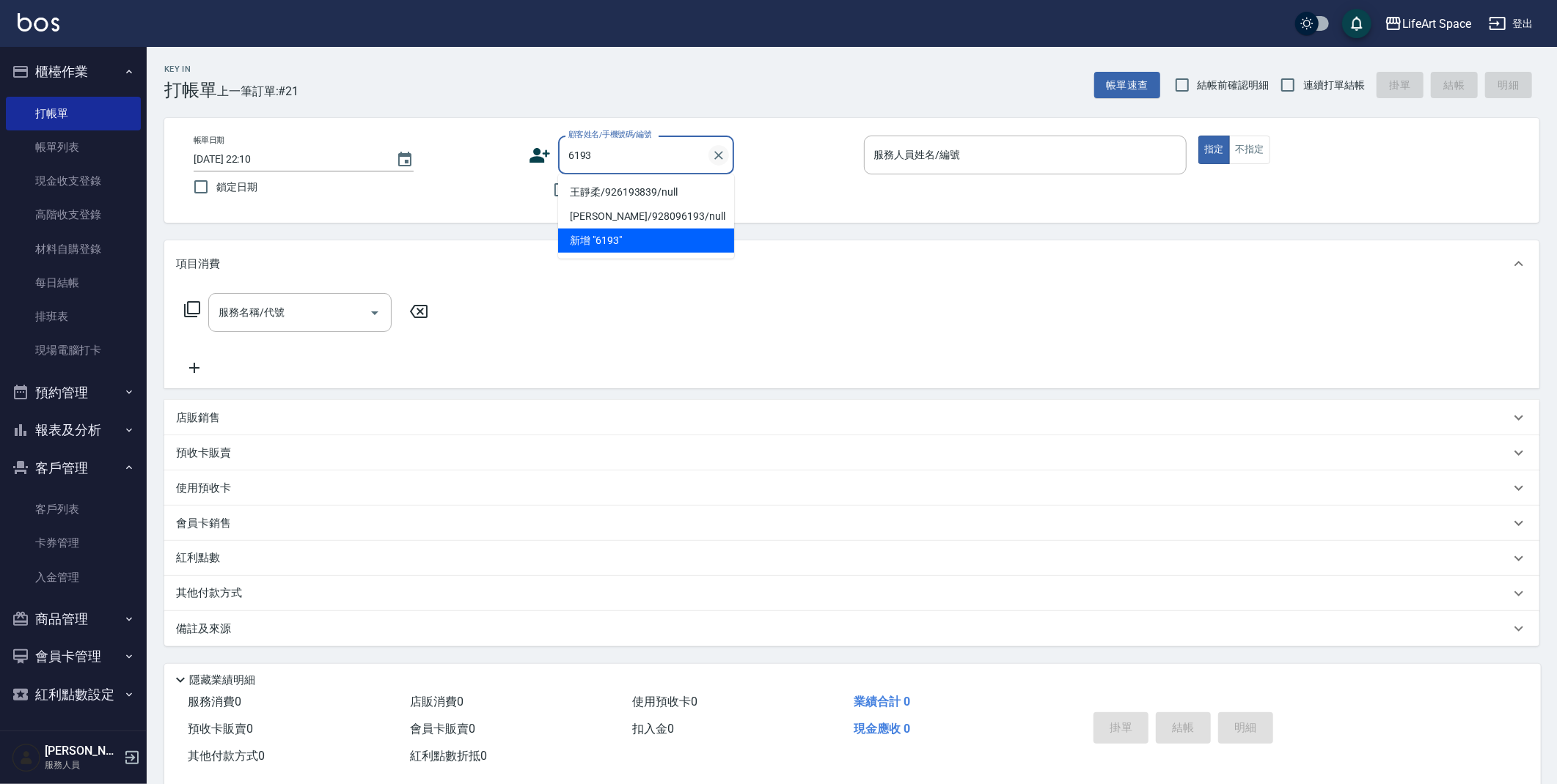
drag, startPoint x: 720, startPoint y: 156, endPoint x: 713, endPoint y: 158, distance: 7.3
click at [721, 156] on icon "Clear" at bounding box center [718, 156] width 15 height 15
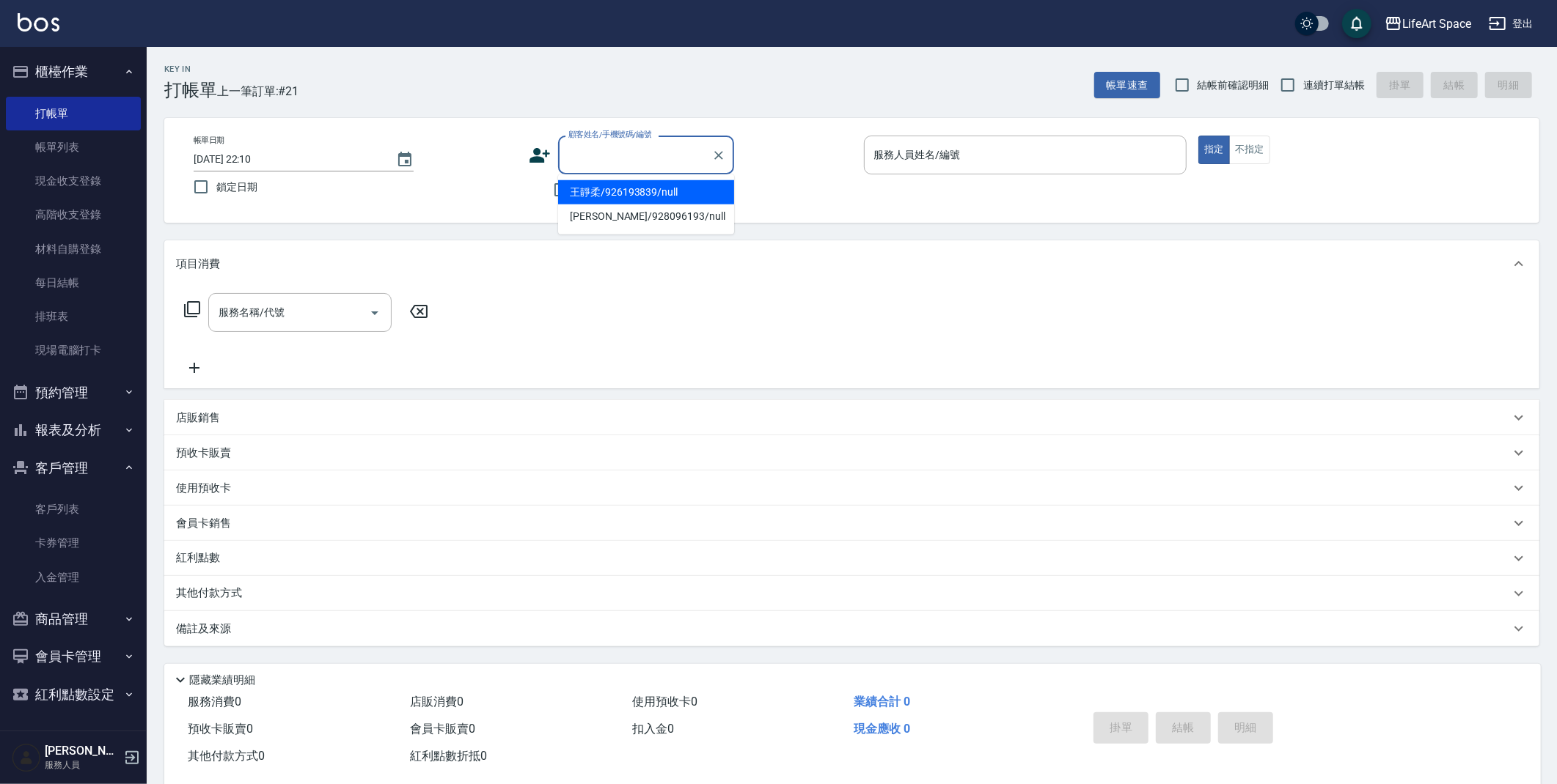
click at [538, 156] on icon at bounding box center [540, 155] width 22 height 22
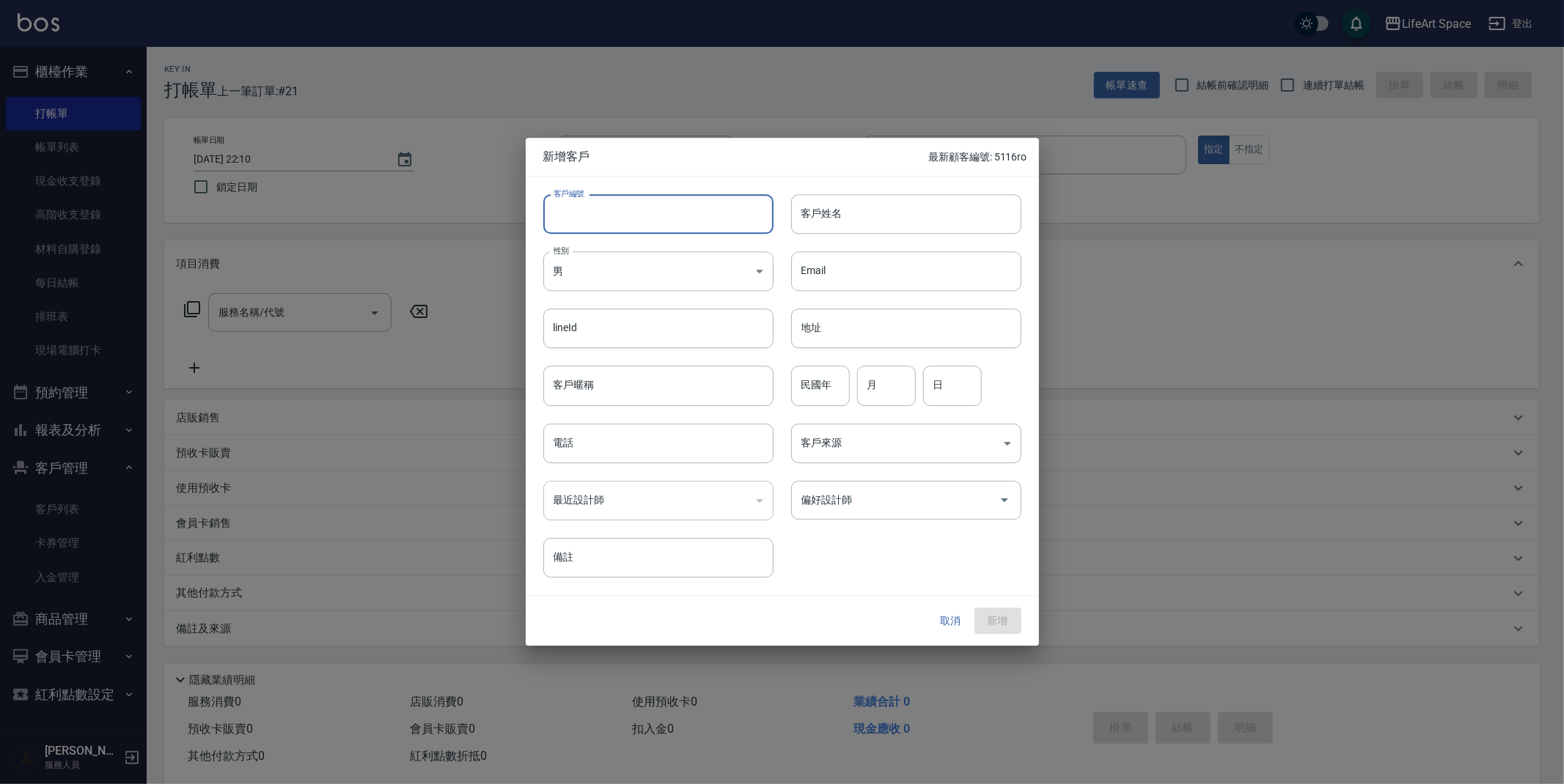
click at [595, 208] on input "客戶編號" at bounding box center [658, 214] width 230 height 40
type input "6193ro"
click at [890, 230] on input "客戶姓名" at bounding box center [906, 214] width 230 height 40
type input "2"
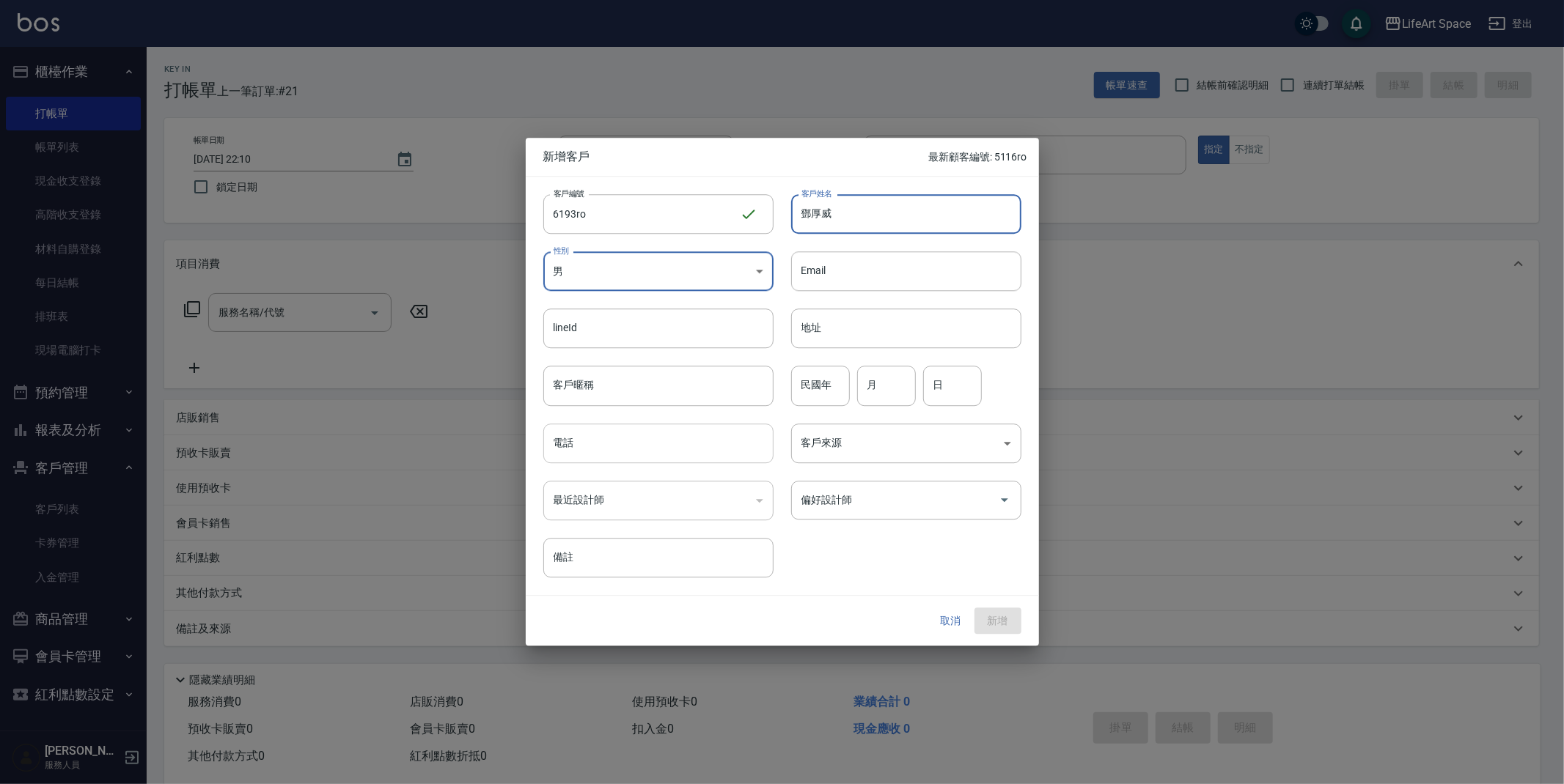
type input "鄧厚威"
click at [646, 436] on input "電話" at bounding box center [658, 443] width 230 height 40
type input "0923866193"
click at [831, 455] on body "LifeArt Space 登出 櫃檯作業 打帳單 帳單列表 現金收支登錄 高階收支登錄 材料自購登錄 每日結帳 排班表 現場電腦打卡 預約管理 預約管理 單…" at bounding box center [782, 403] width 1564 height 805
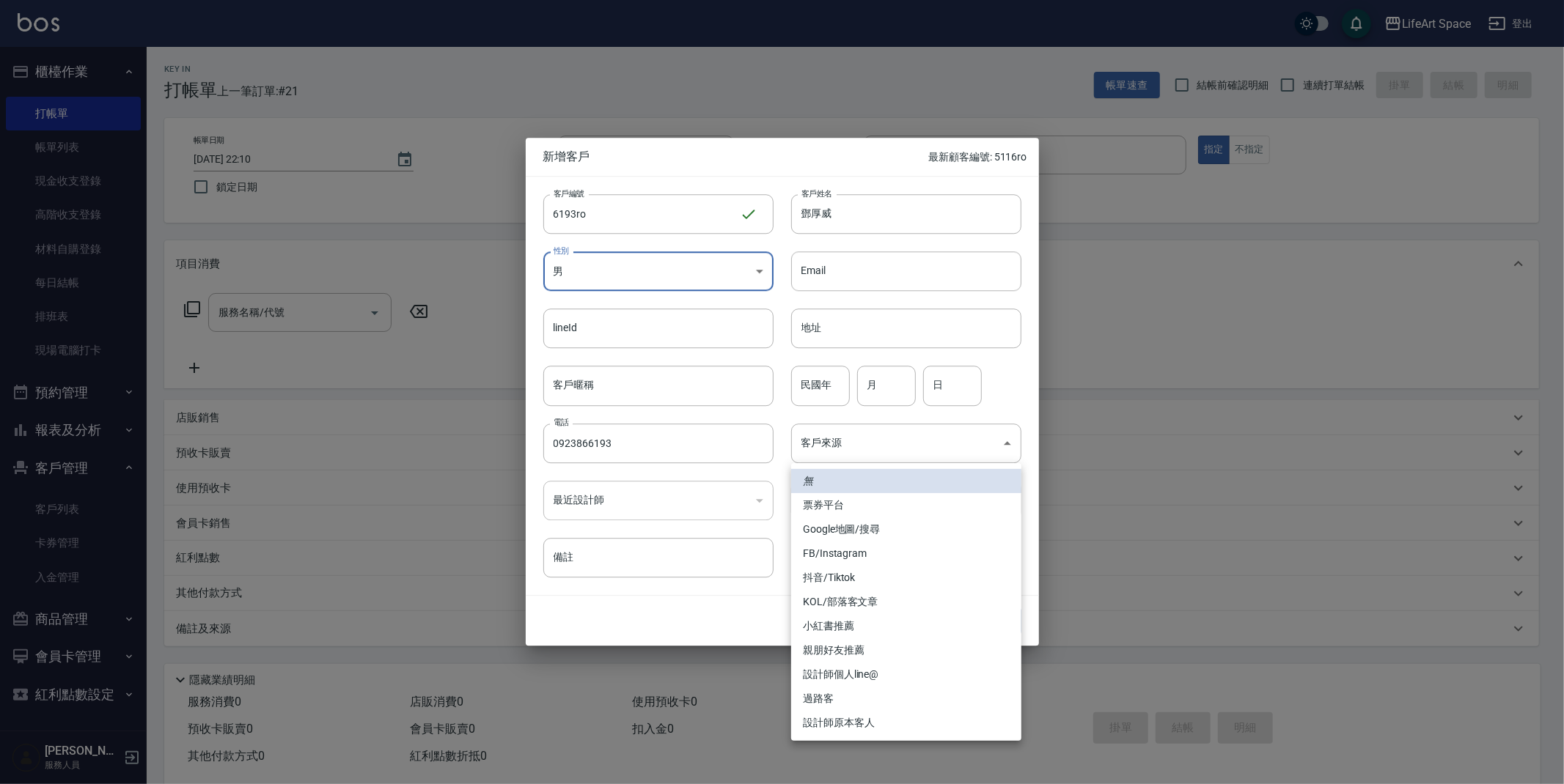
click at [848, 719] on li "設計師原本客人" at bounding box center [906, 722] width 230 height 24
type input "設計師原本客人"
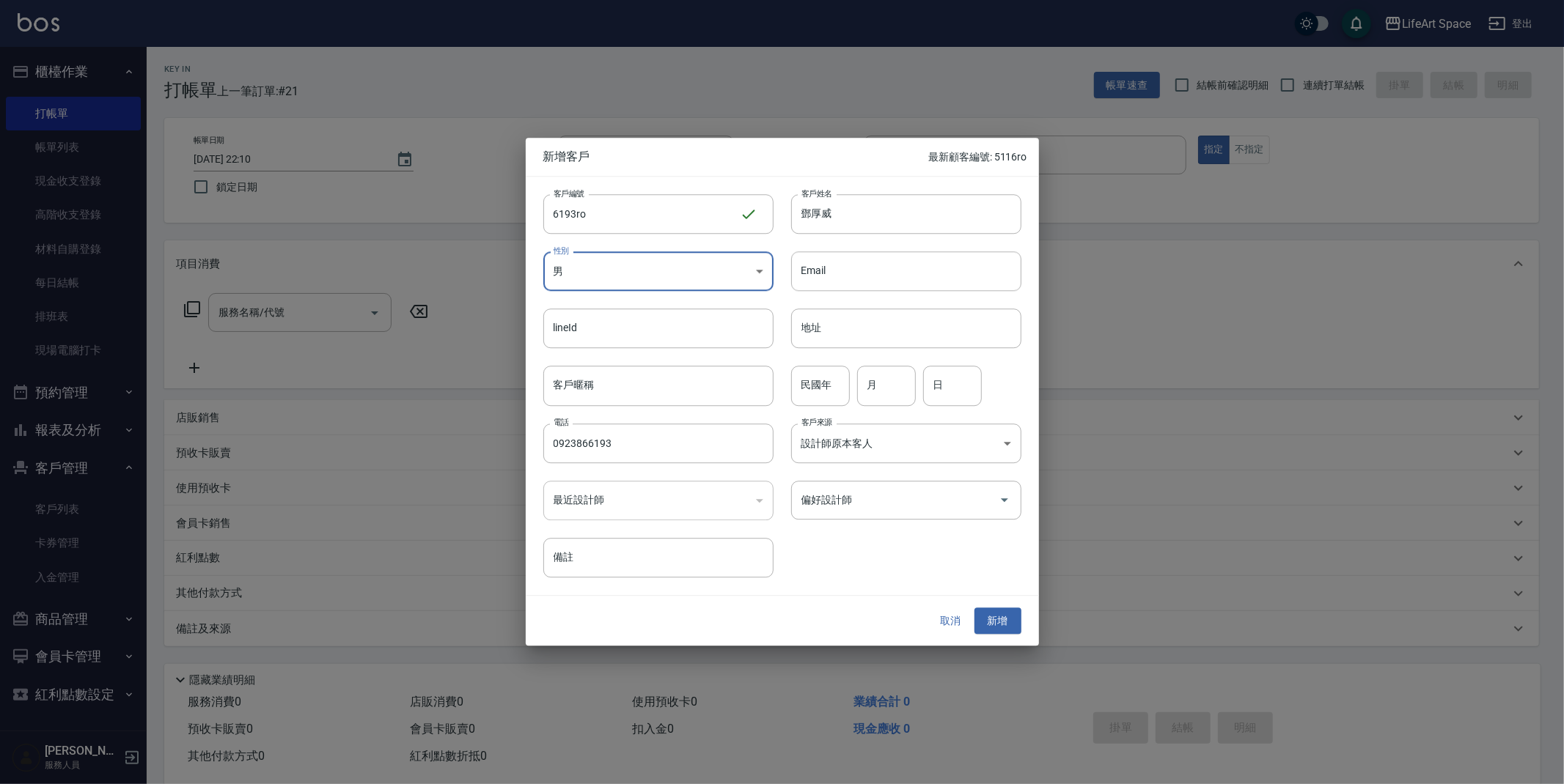
click at [850, 502] on input "偏好設計師" at bounding box center [895, 500] width 195 height 26
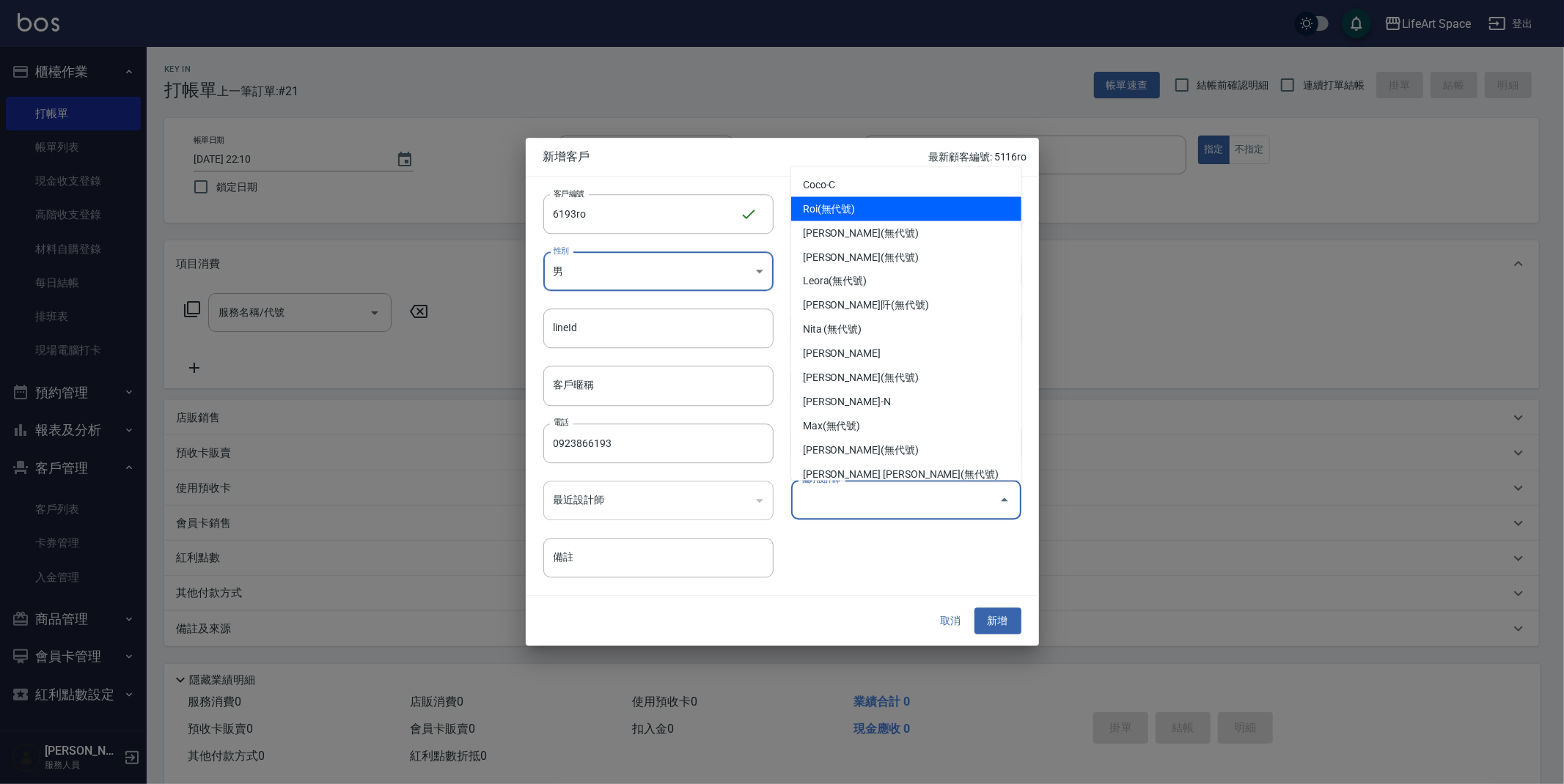
click at [814, 209] on li "Roi(無代號)" at bounding box center [906, 208] width 230 height 24
type input "Roi"
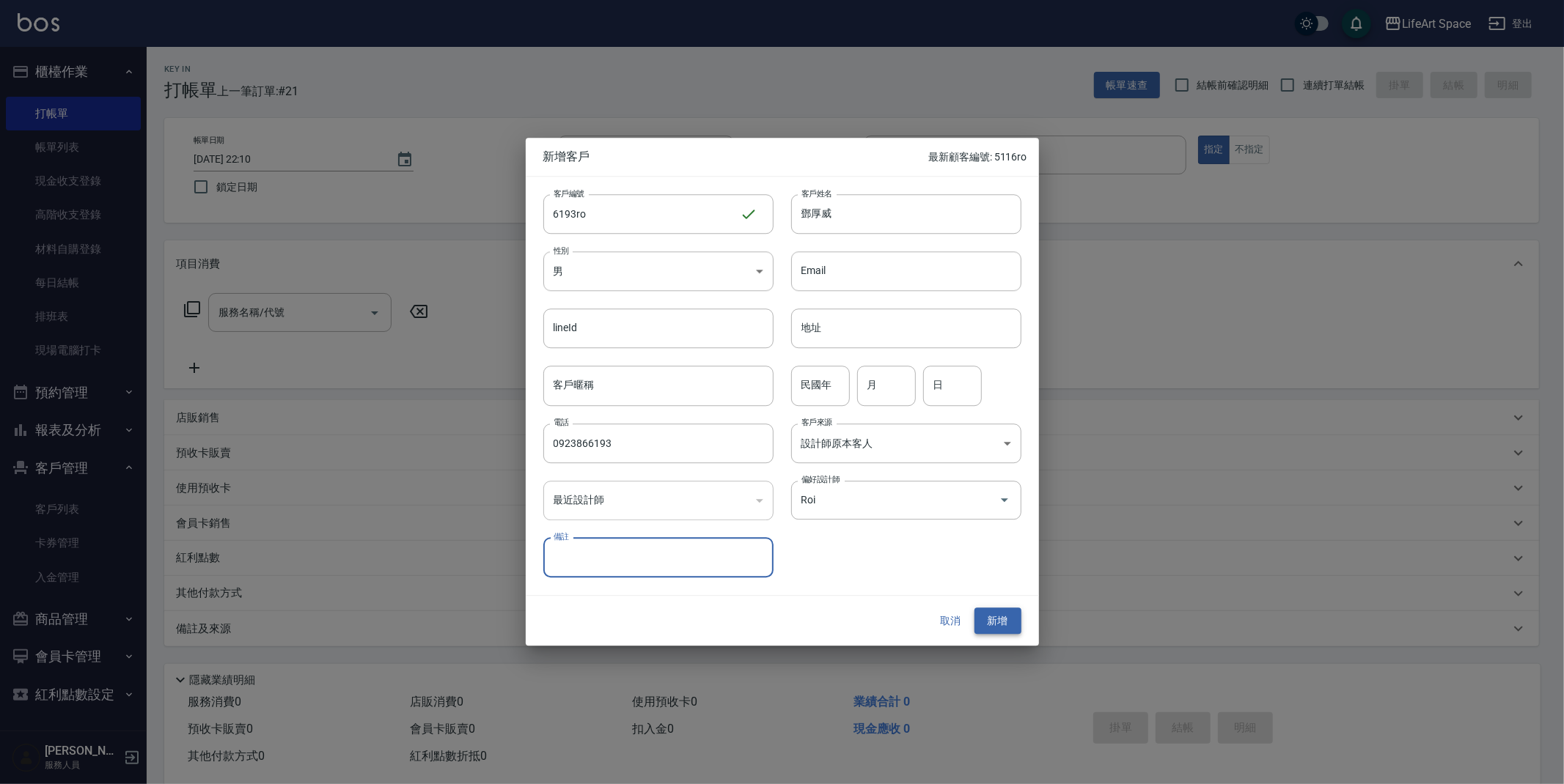
click at [1008, 623] on button "新增" at bounding box center [998, 621] width 47 height 27
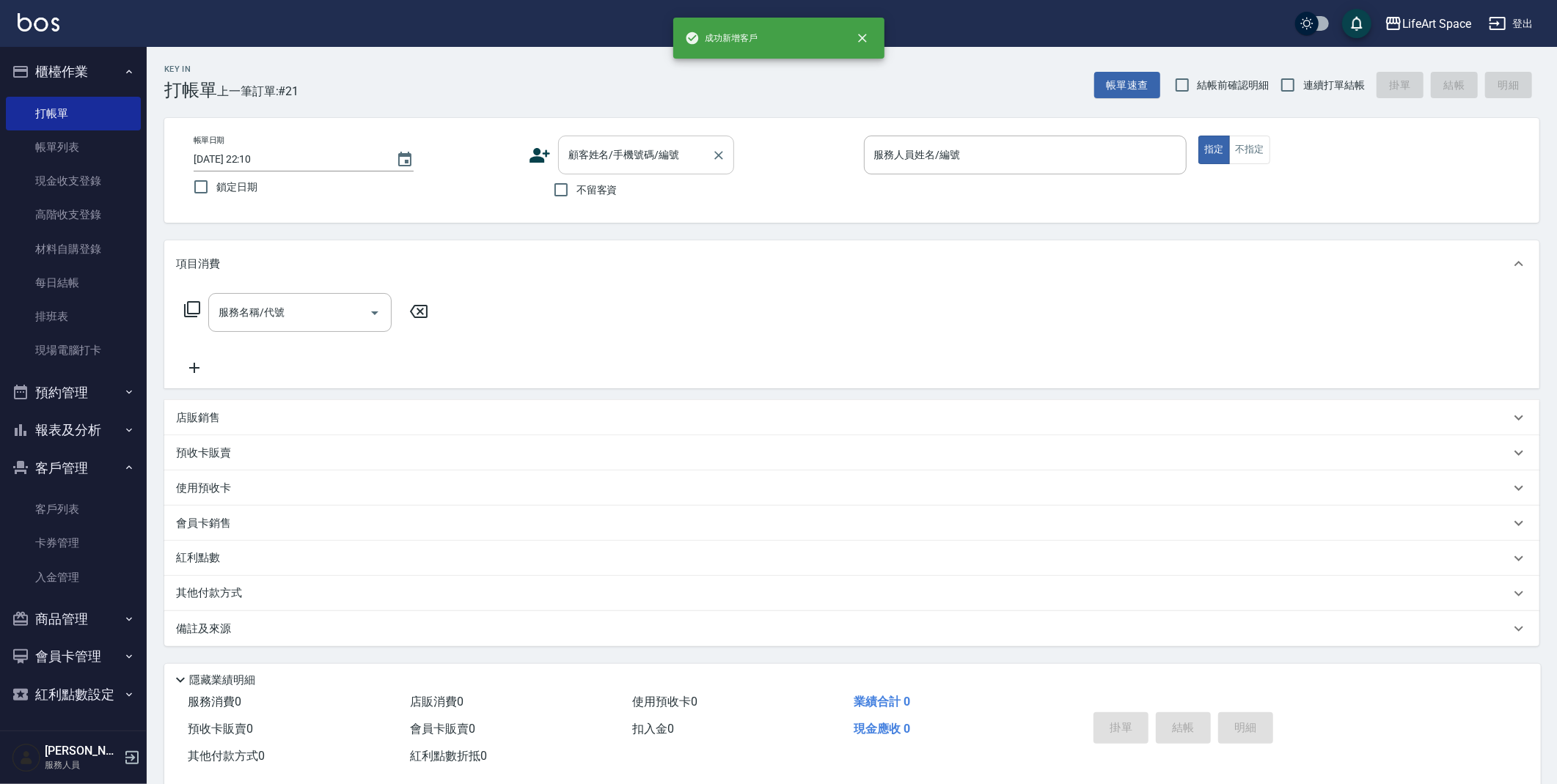
click at [617, 150] on input "顧客姓名/手機號碼/編號" at bounding box center [634, 155] width 141 height 26
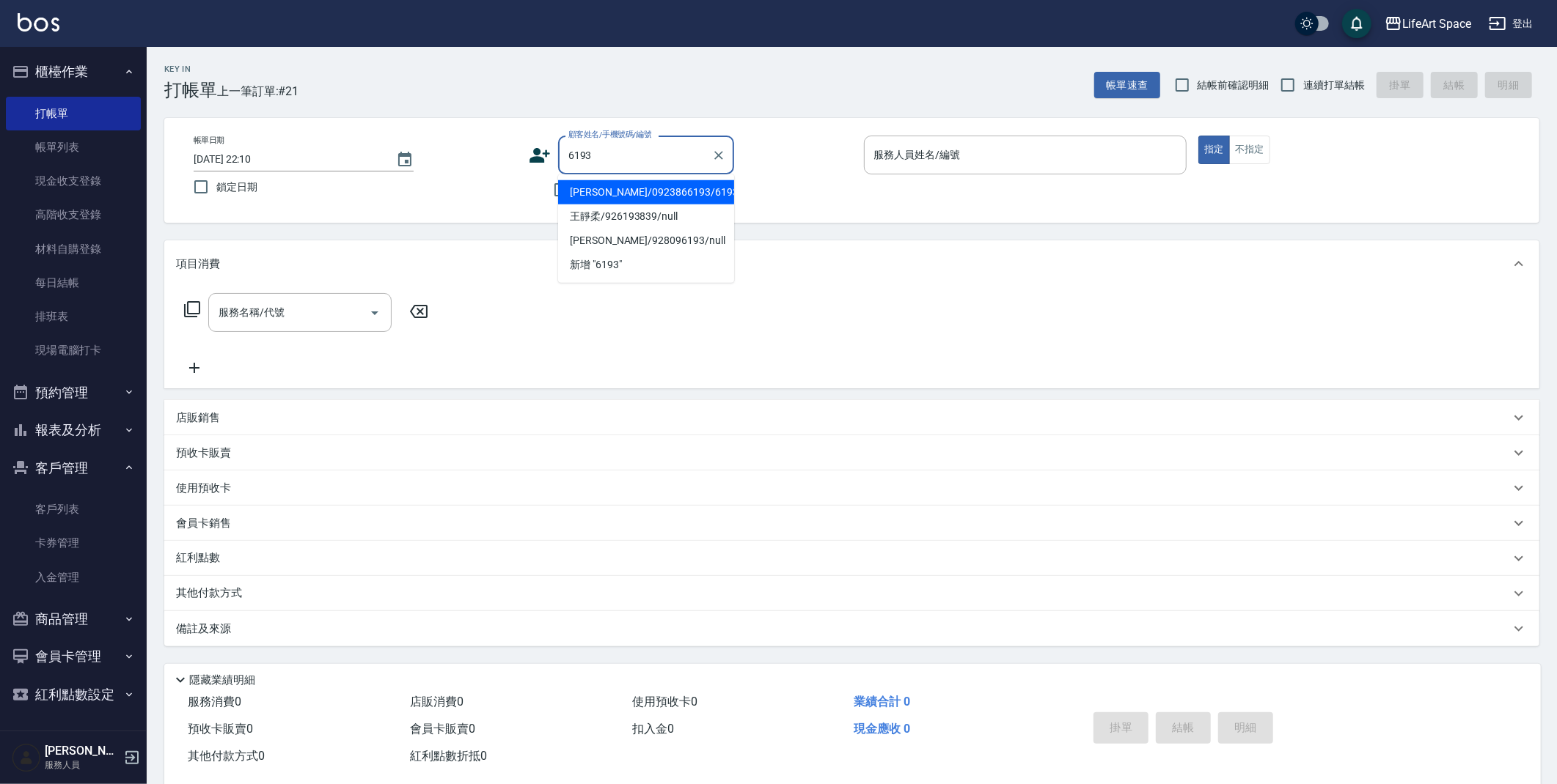
click at [627, 197] on li "[PERSON_NAME]/0923866193/6193ro" at bounding box center [646, 192] width 176 height 24
type input "[PERSON_NAME]/0923866193/6193ro"
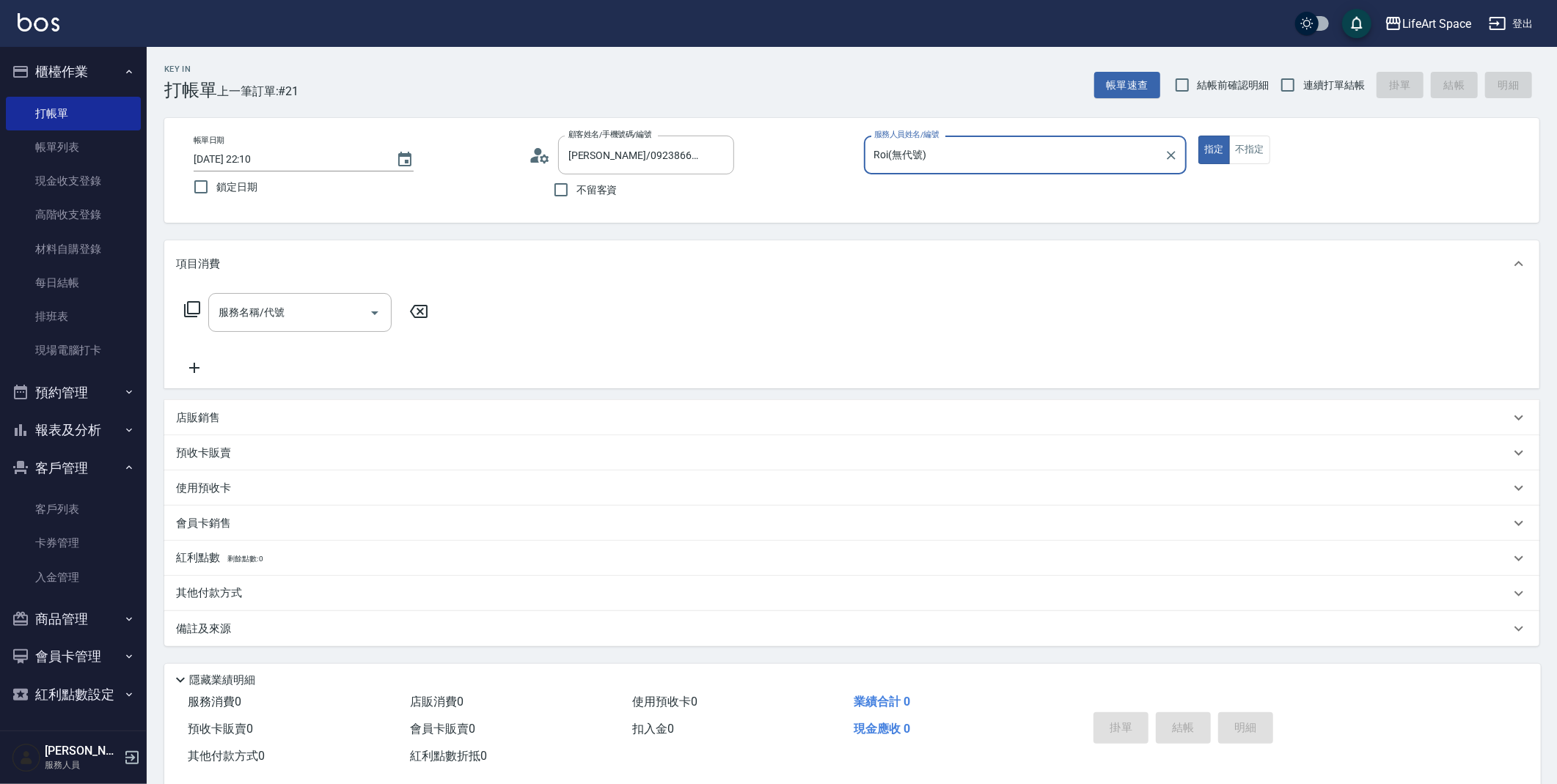
type input "Roi(無代號)"
click at [337, 316] on input "服務名稱/代號" at bounding box center [289, 312] width 148 height 26
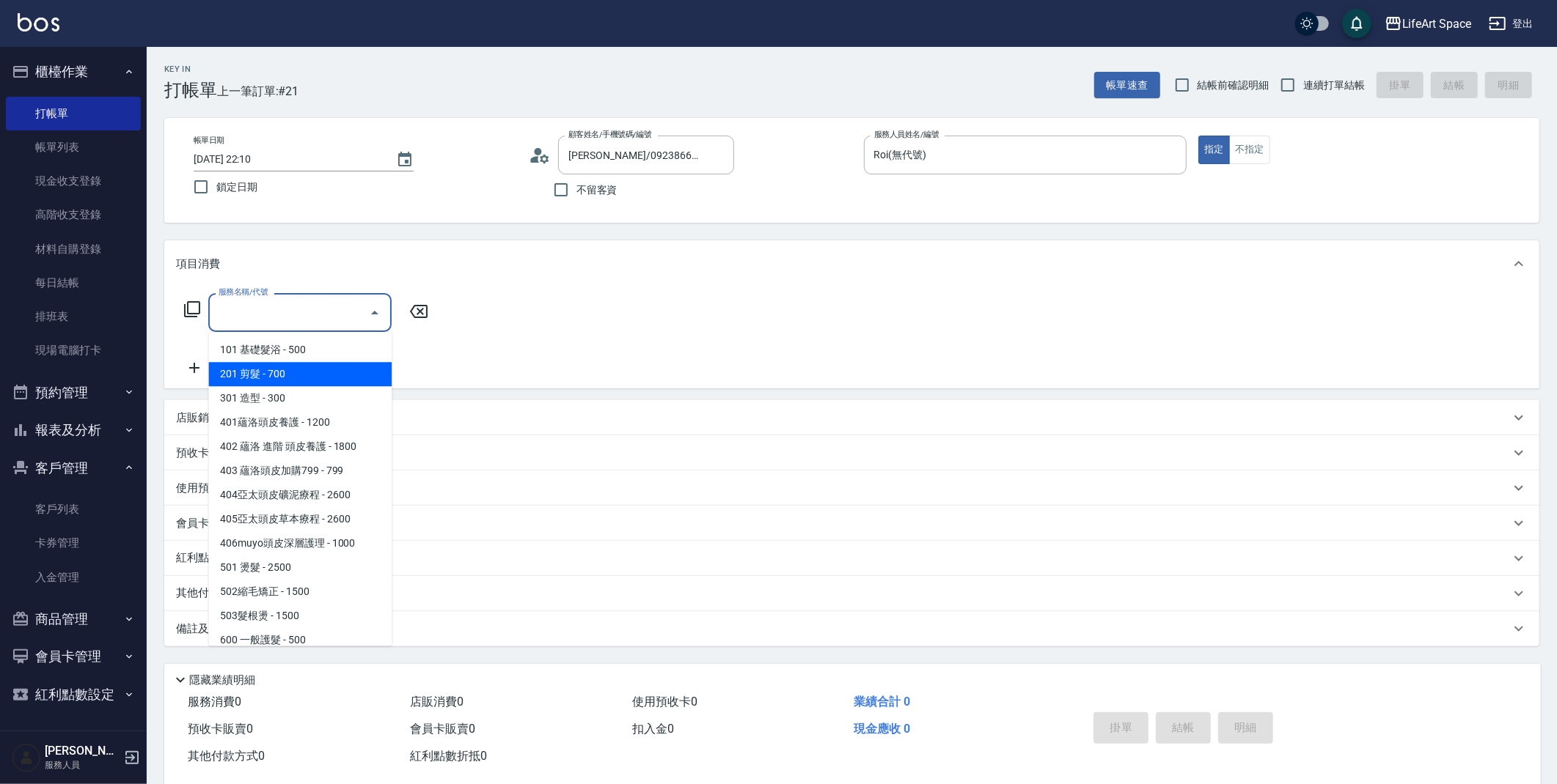
click at [317, 370] on span "201 剪髮 - 700" at bounding box center [300, 374] width 184 height 24
type input "201 剪髮(201)"
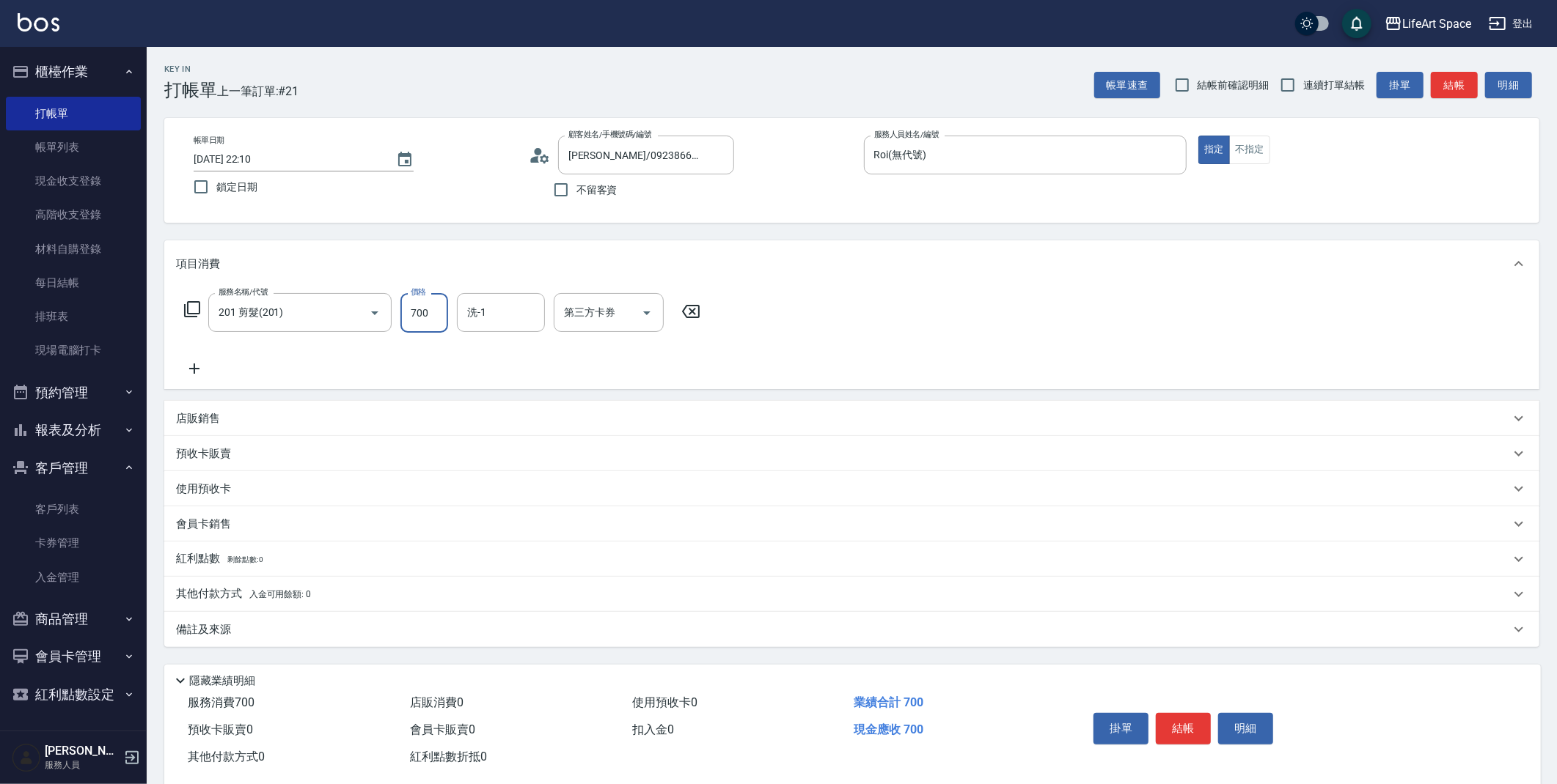
click at [431, 312] on input "700" at bounding box center [424, 313] width 48 height 40
type input "800"
click at [311, 630] on div "備註及來源" at bounding box center [843, 630] width 1334 height 16
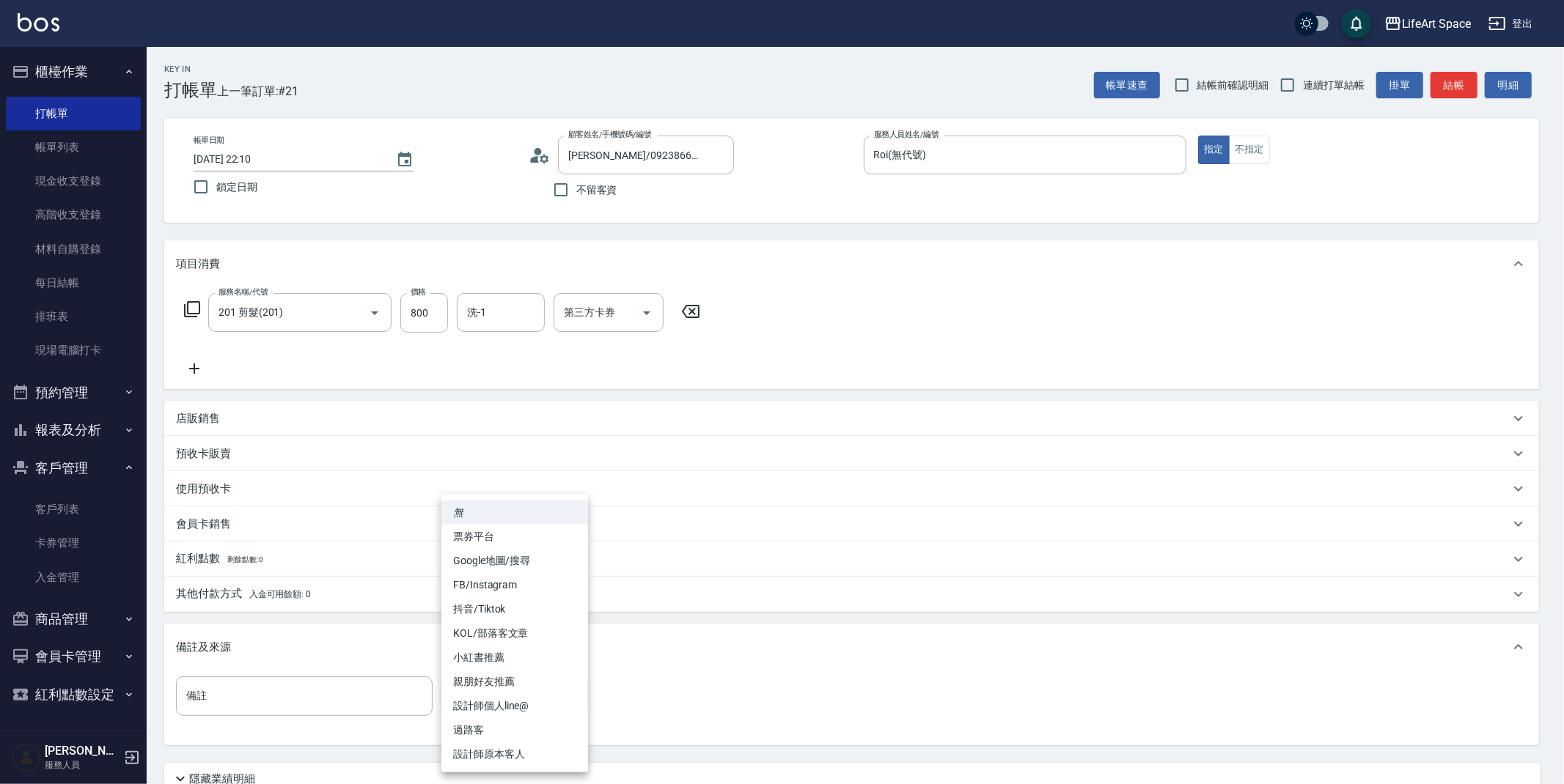
click at [490, 697] on body "LifeArt Space 登出 櫃檯作業 打帳單 帳單列表 現金收支登錄 高階收支登錄 材料自購登錄 每日結帳 排班表 現場電腦打卡 預約管理 預約管理 單…" at bounding box center [782, 452] width 1564 height 904
click at [490, 752] on li "設計師原本客人" at bounding box center [515, 754] width 147 height 24
type input "設計師原本客人"
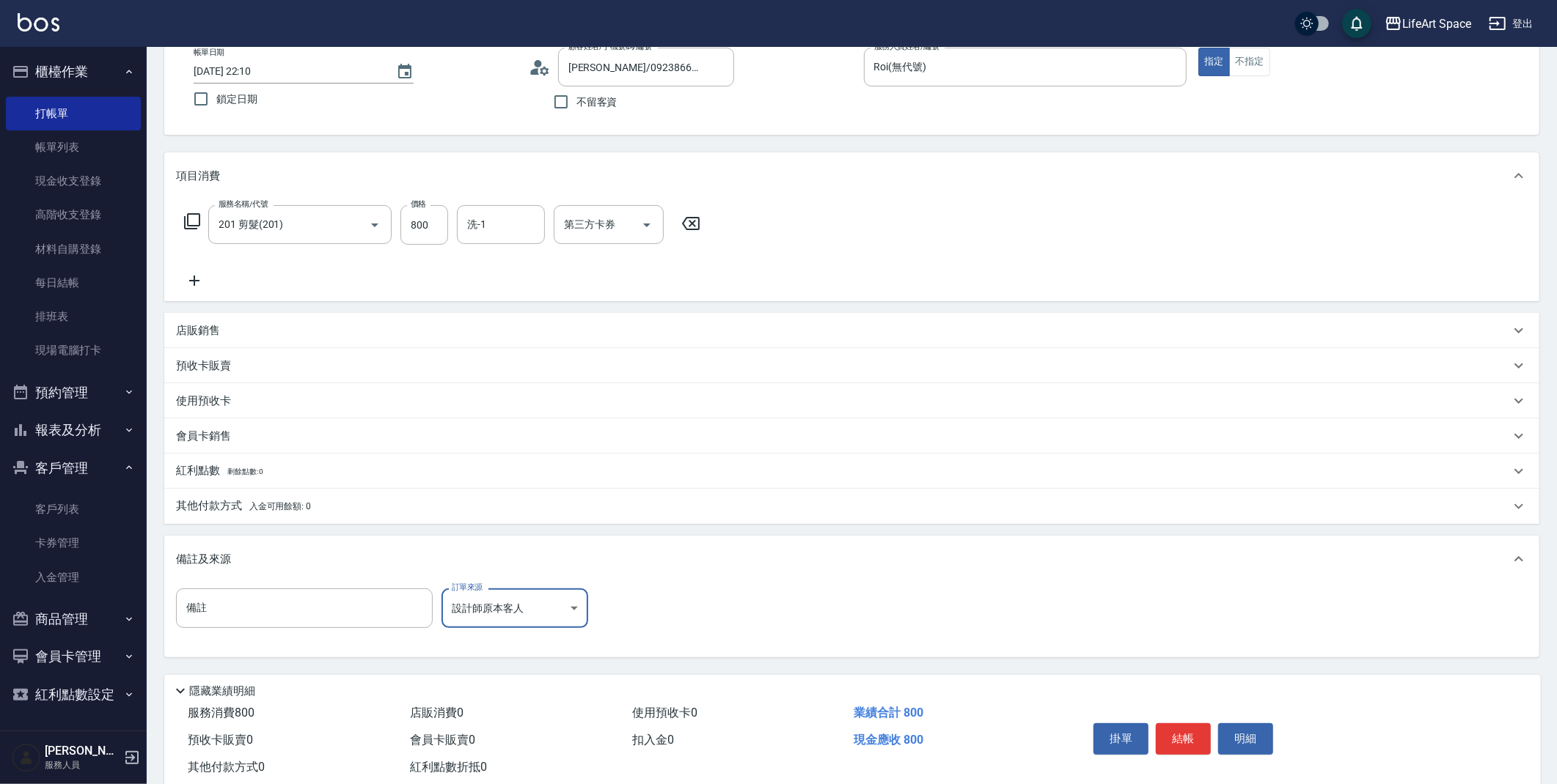
scroll to position [121, 0]
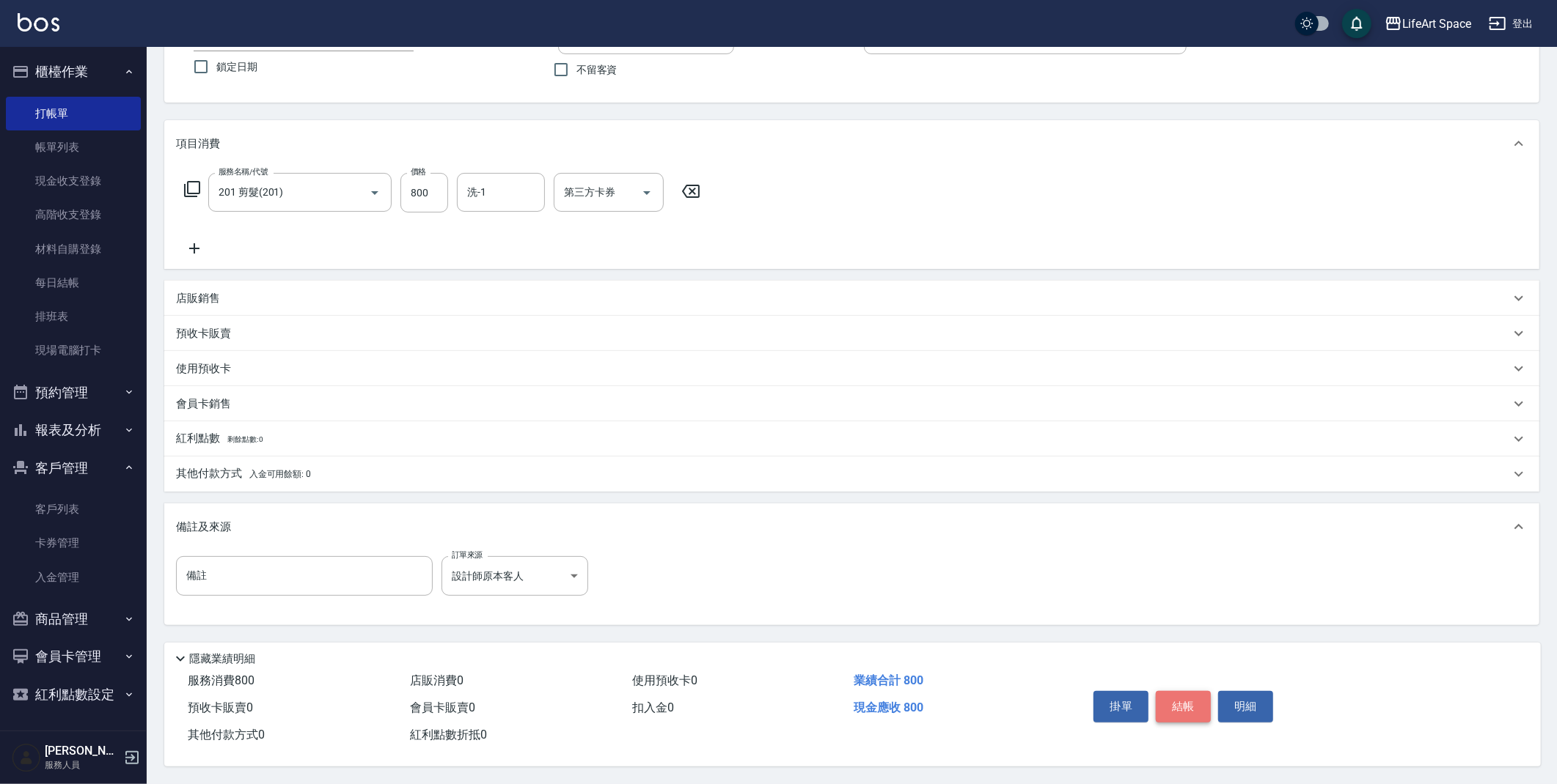
click at [1188, 707] on button "結帳" at bounding box center [1183, 706] width 55 height 30
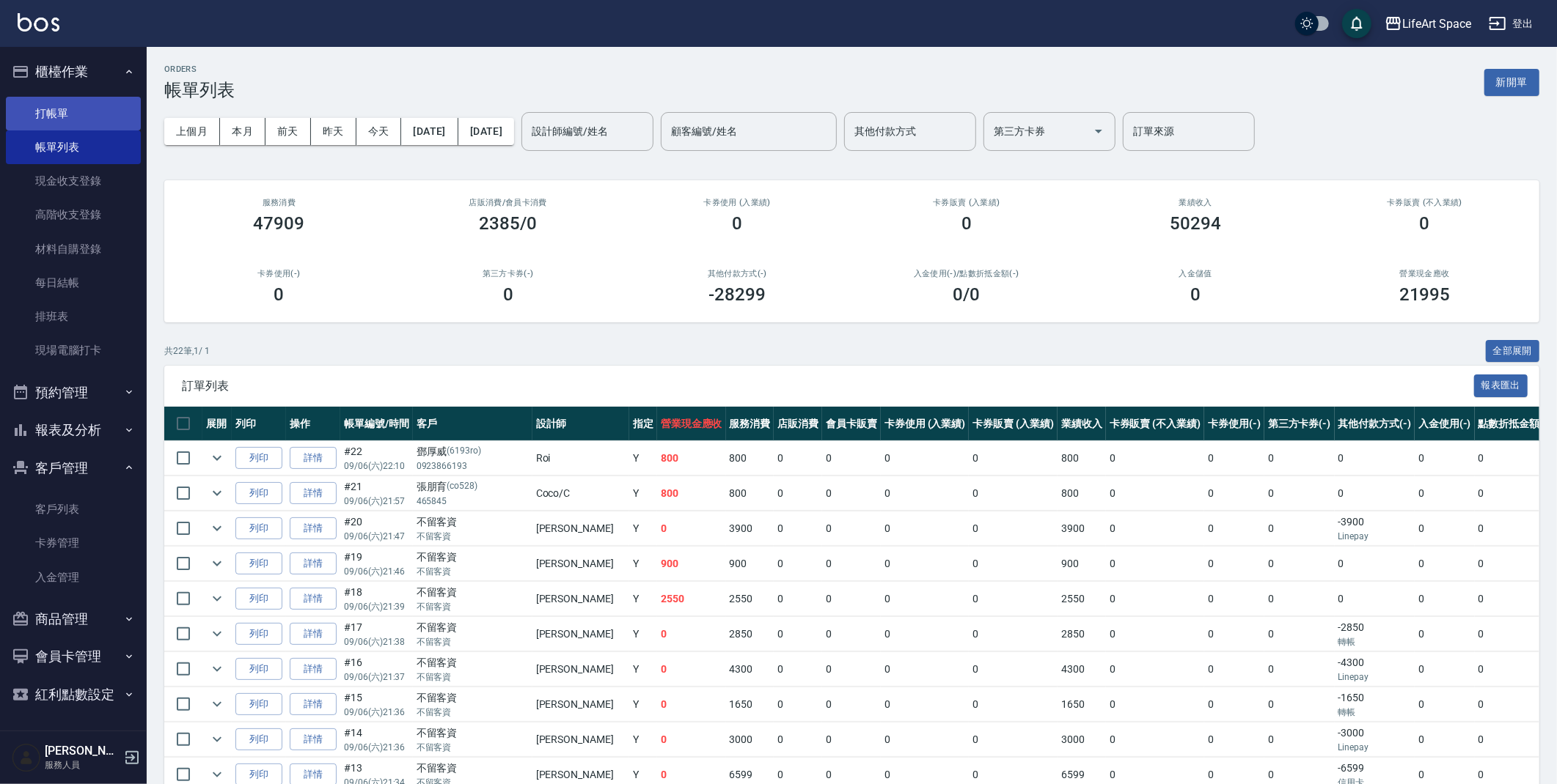
click at [101, 111] on link "打帳單" at bounding box center [73, 113] width 135 height 34
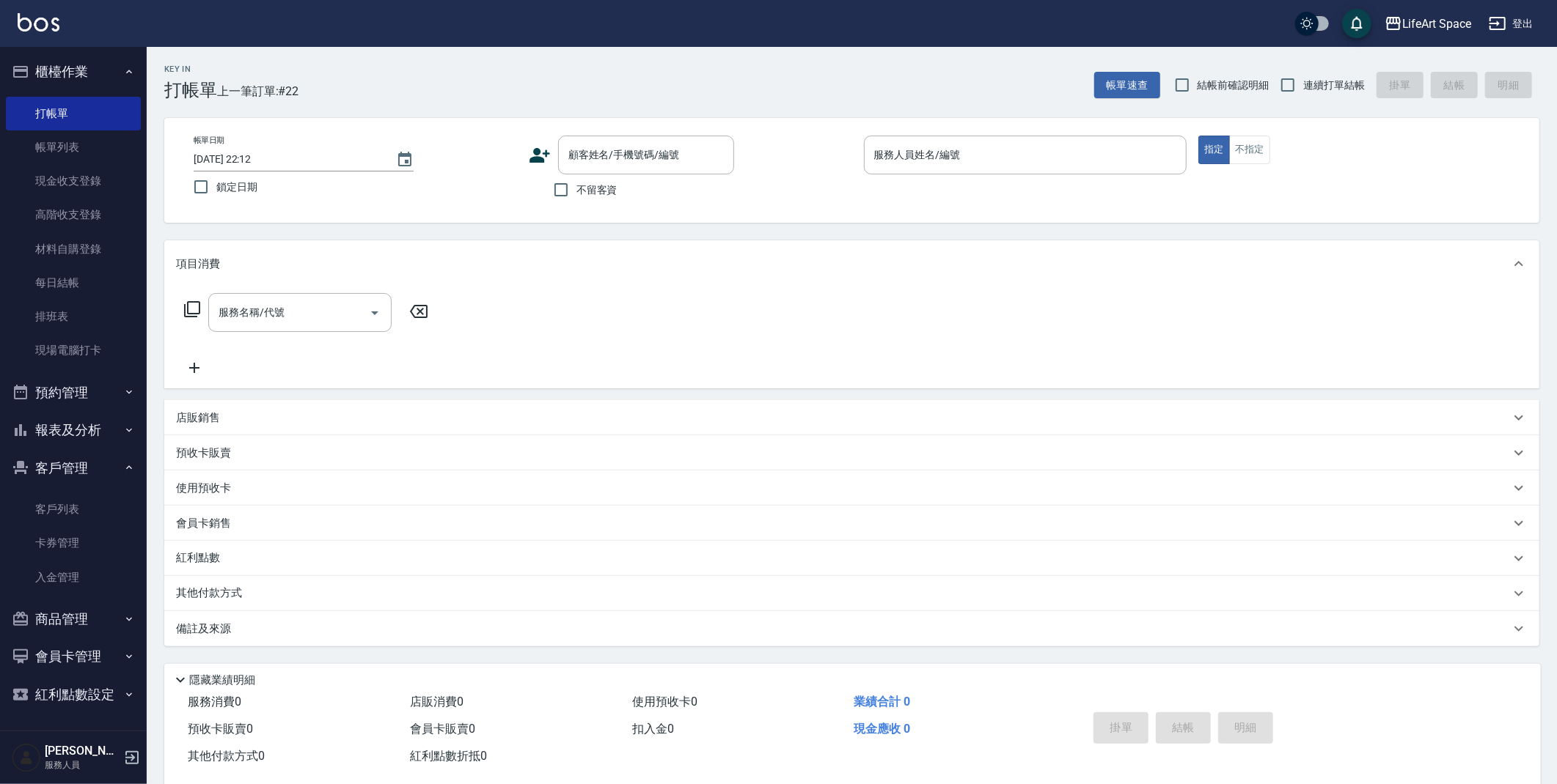
click at [537, 160] on icon at bounding box center [540, 156] width 21 height 15
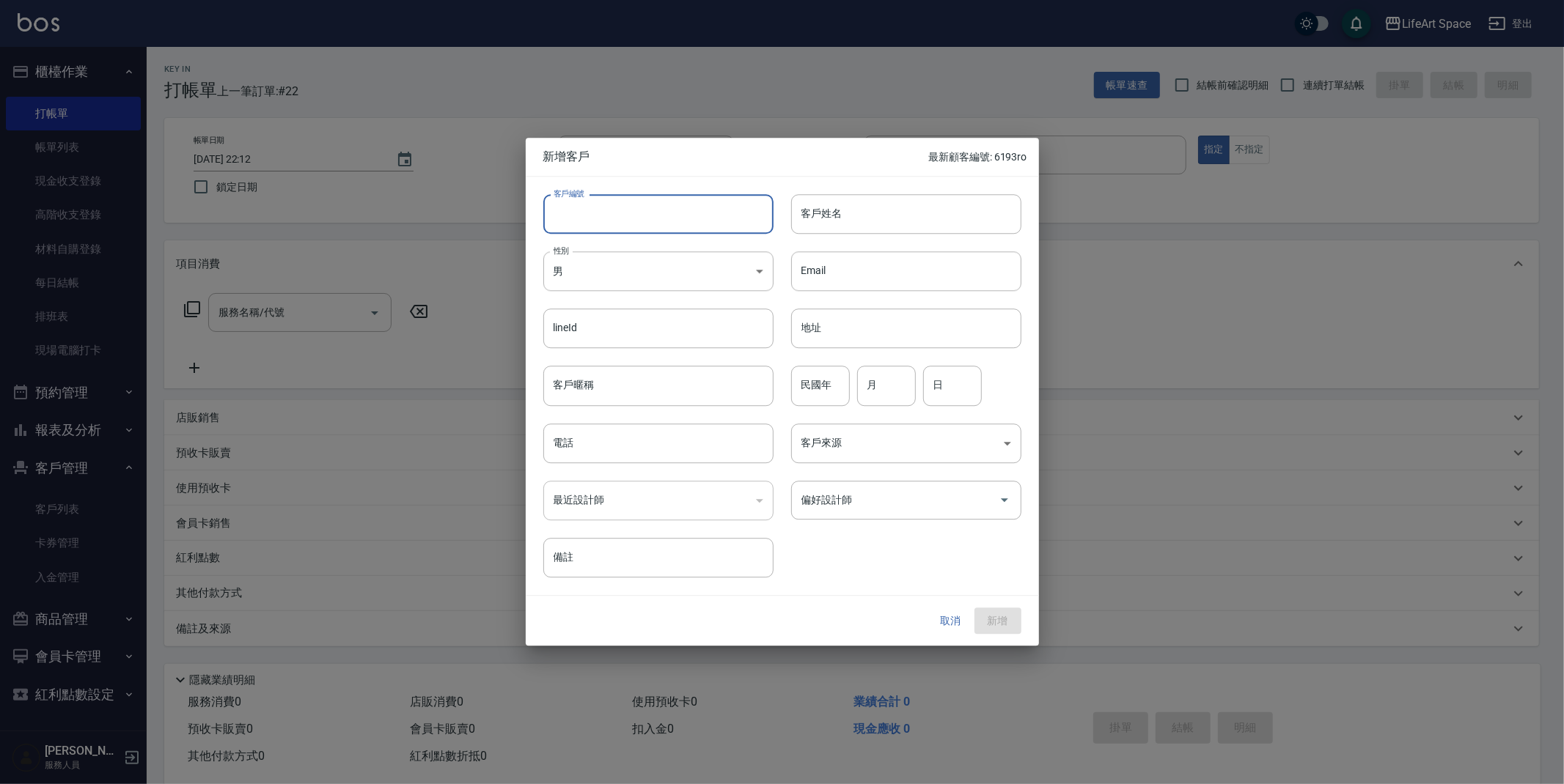
click at [620, 203] on input "客戶編號" at bounding box center [658, 214] width 230 height 40
type input "6233ro"
click at [898, 230] on input "客戶姓名" at bounding box center [906, 214] width 230 height 40
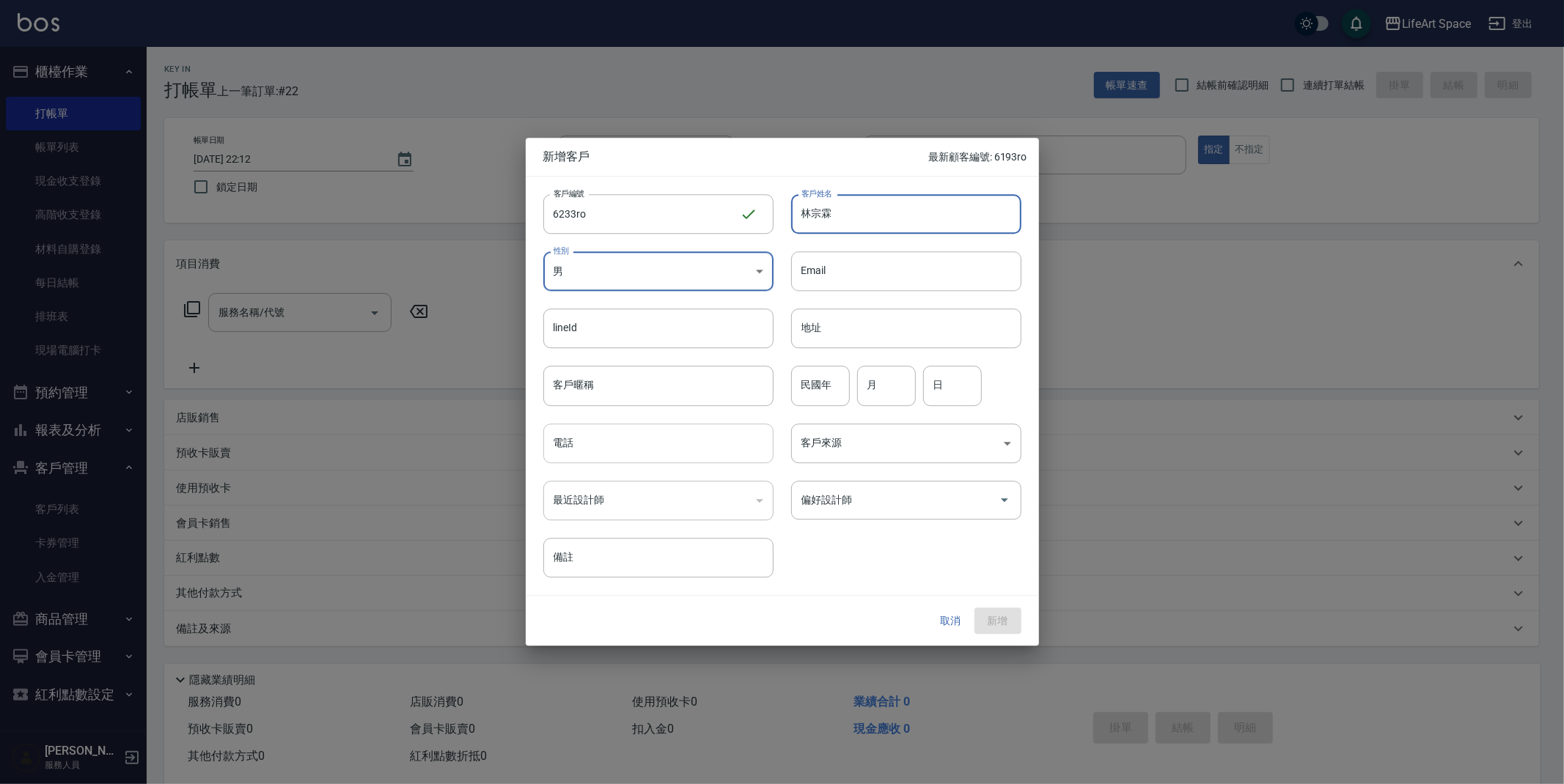
type input "林宗霖"
click at [663, 436] on input "電話" at bounding box center [658, 443] width 230 height 40
type input "0916706233"
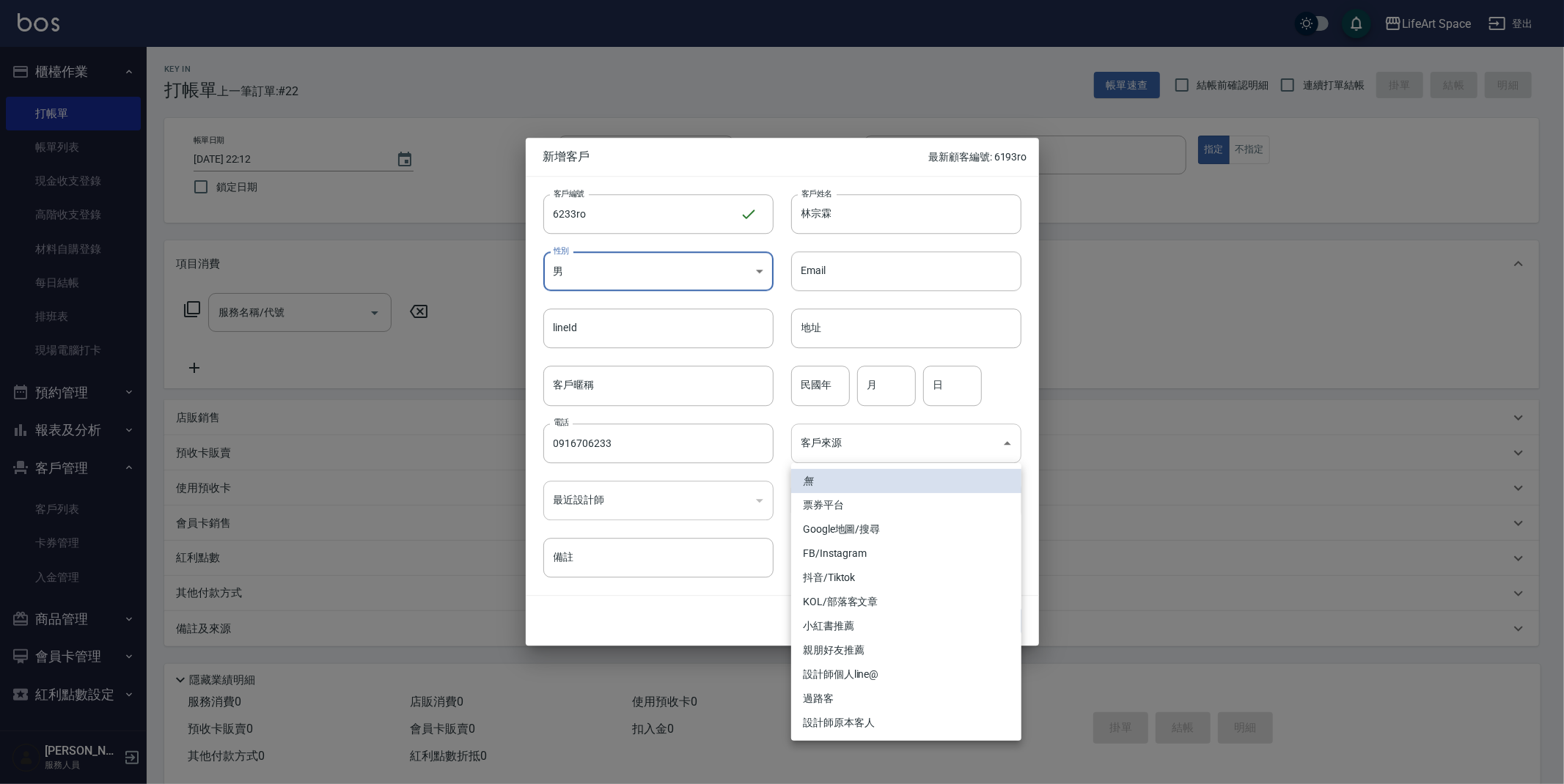
click at [902, 452] on body "LifeArt Space 登出 櫃檯作業 打帳單 帳單列表 現金收支登錄 高階收支登錄 材料自購登錄 每日結帳 排班表 現場電腦打卡 預約管理 預約管理 單…" at bounding box center [782, 403] width 1564 height 805
click at [858, 732] on li "設計師原本客人" at bounding box center [906, 722] width 230 height 24
type input "設計師原本客人"
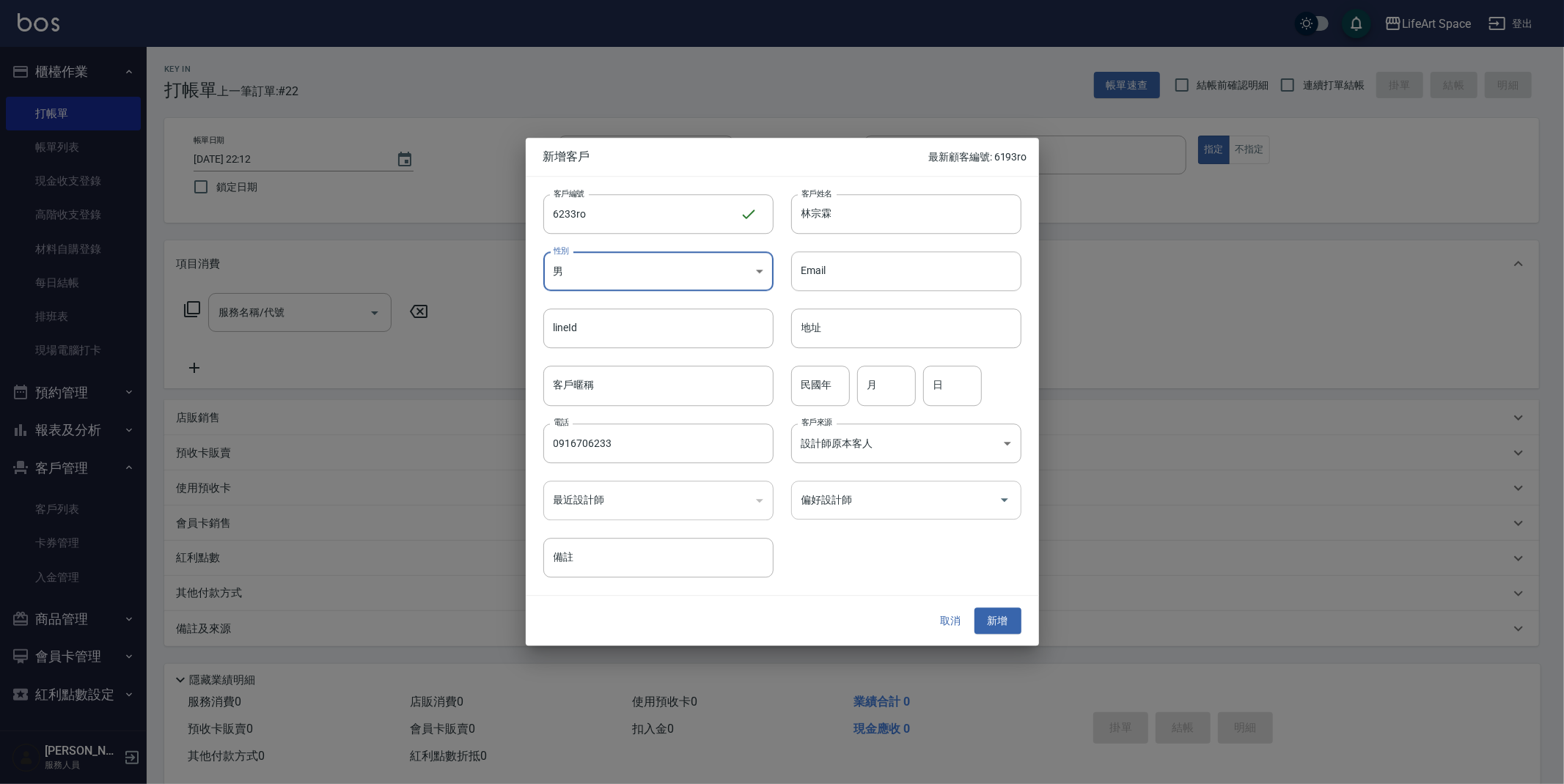
click at [845, 506] on input "偏好設計師" at bounding box center [895, 500] width 195 height 26
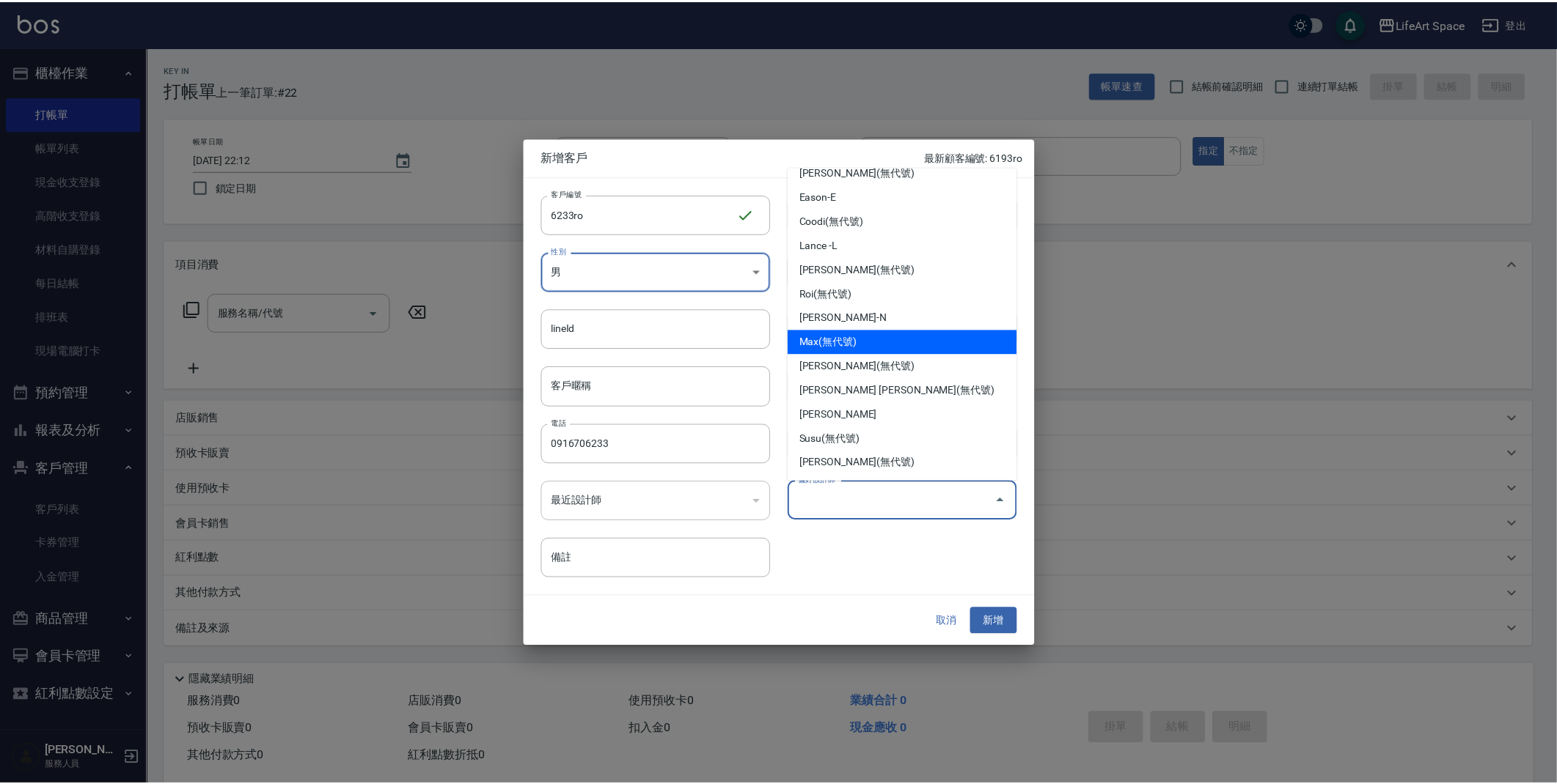
scroll to position [16, 0]
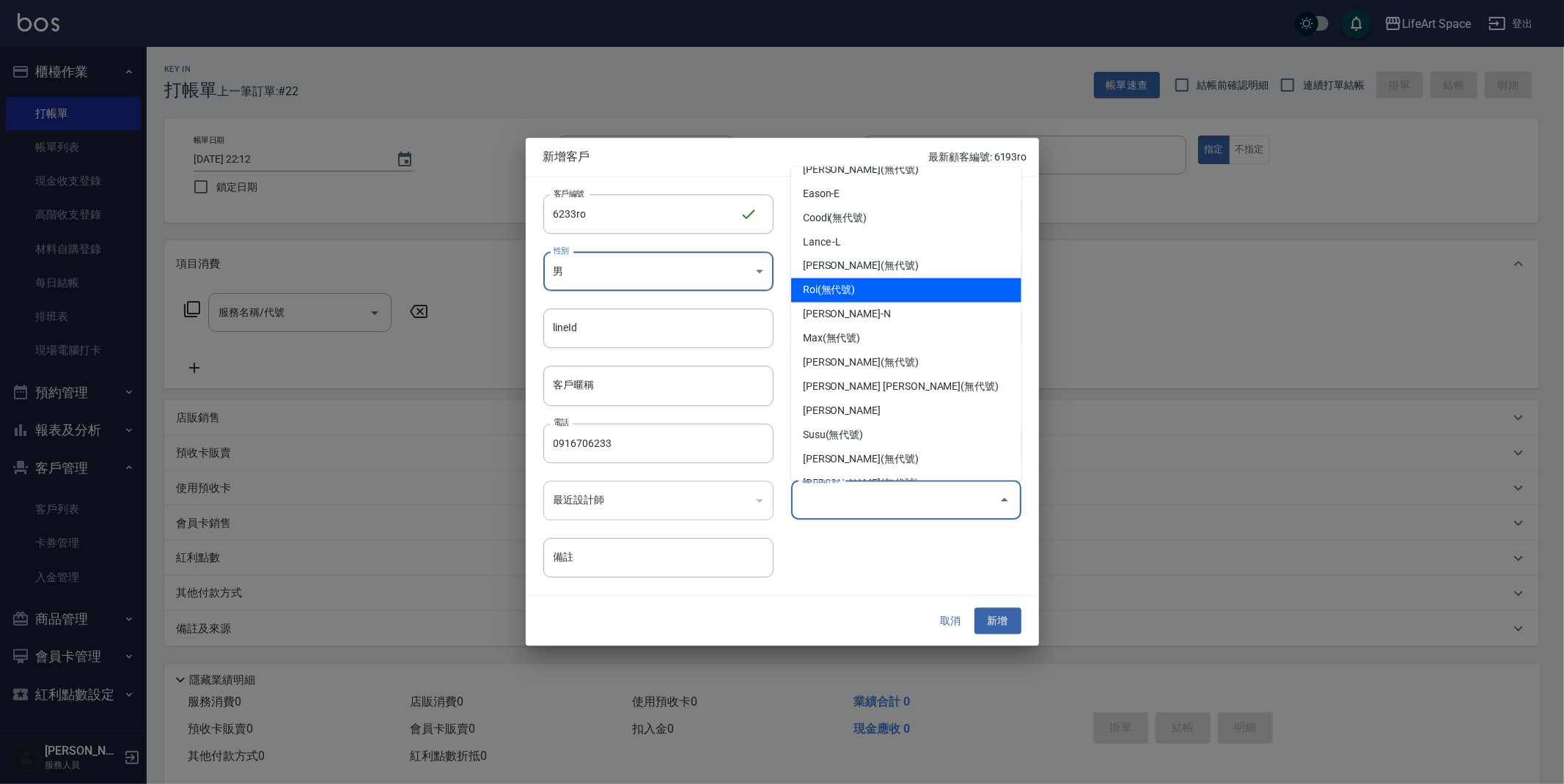
click at [850, 290] on li "Roi(無代號)" at bounding box center [906, 290] width 230 height 24
type input "Roi"
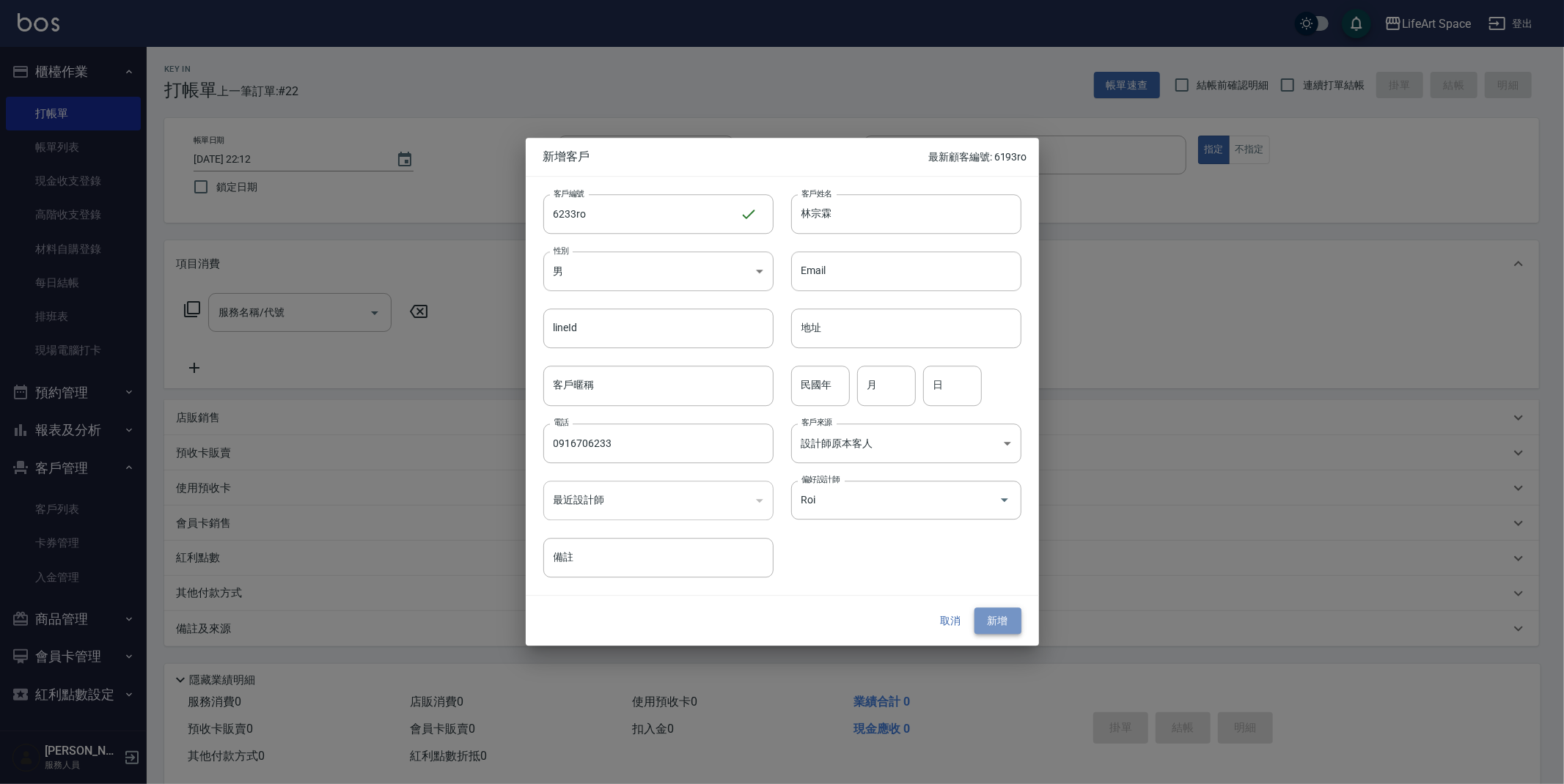
click at [1000, 624] on button "新增" at bounding box center [998, 621] width 47 height 27
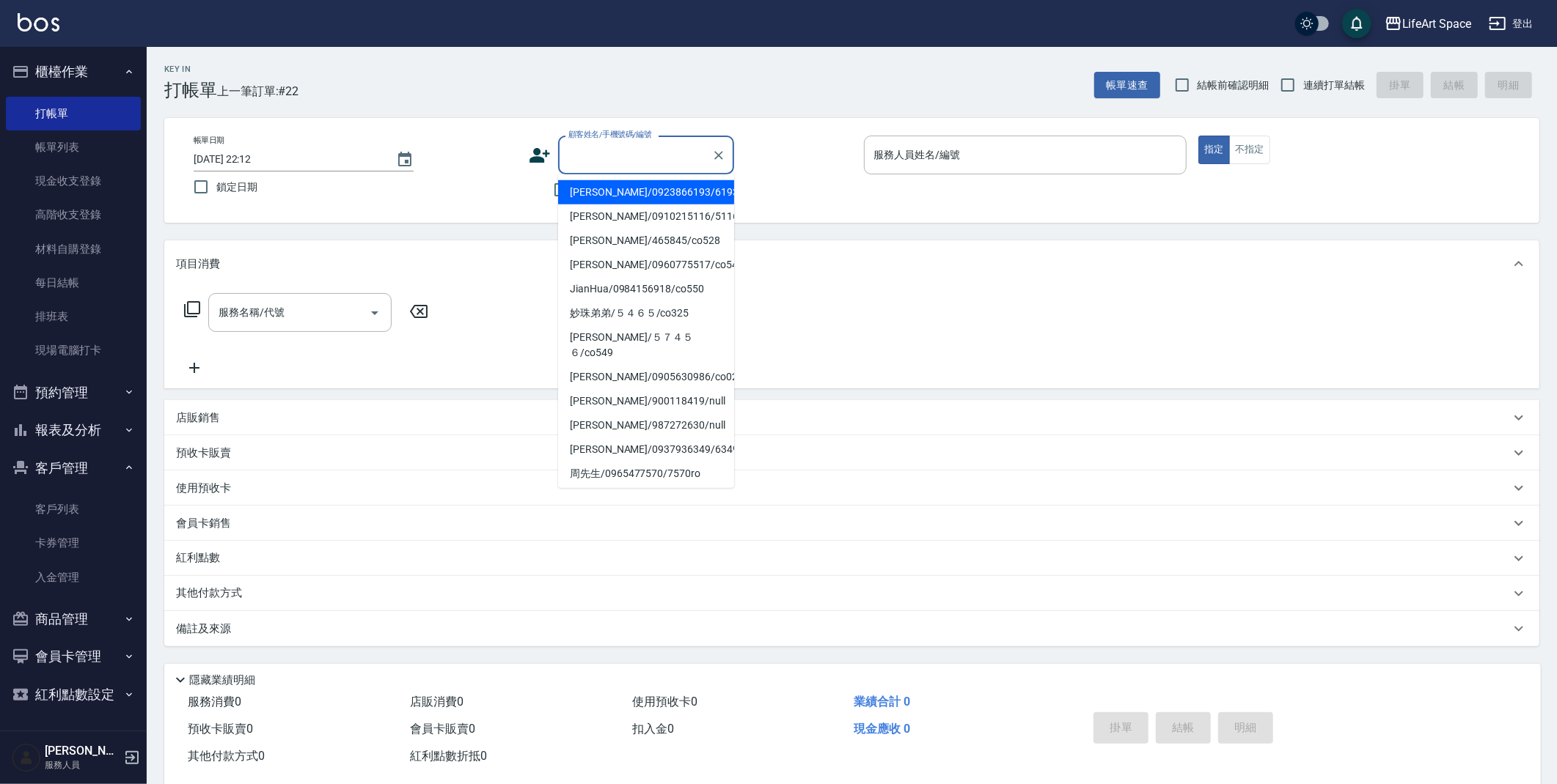
click at [593, 159] on input "顧客姓名/手機號碼/編號" at bounding box center [634, 155] width 141 height 26
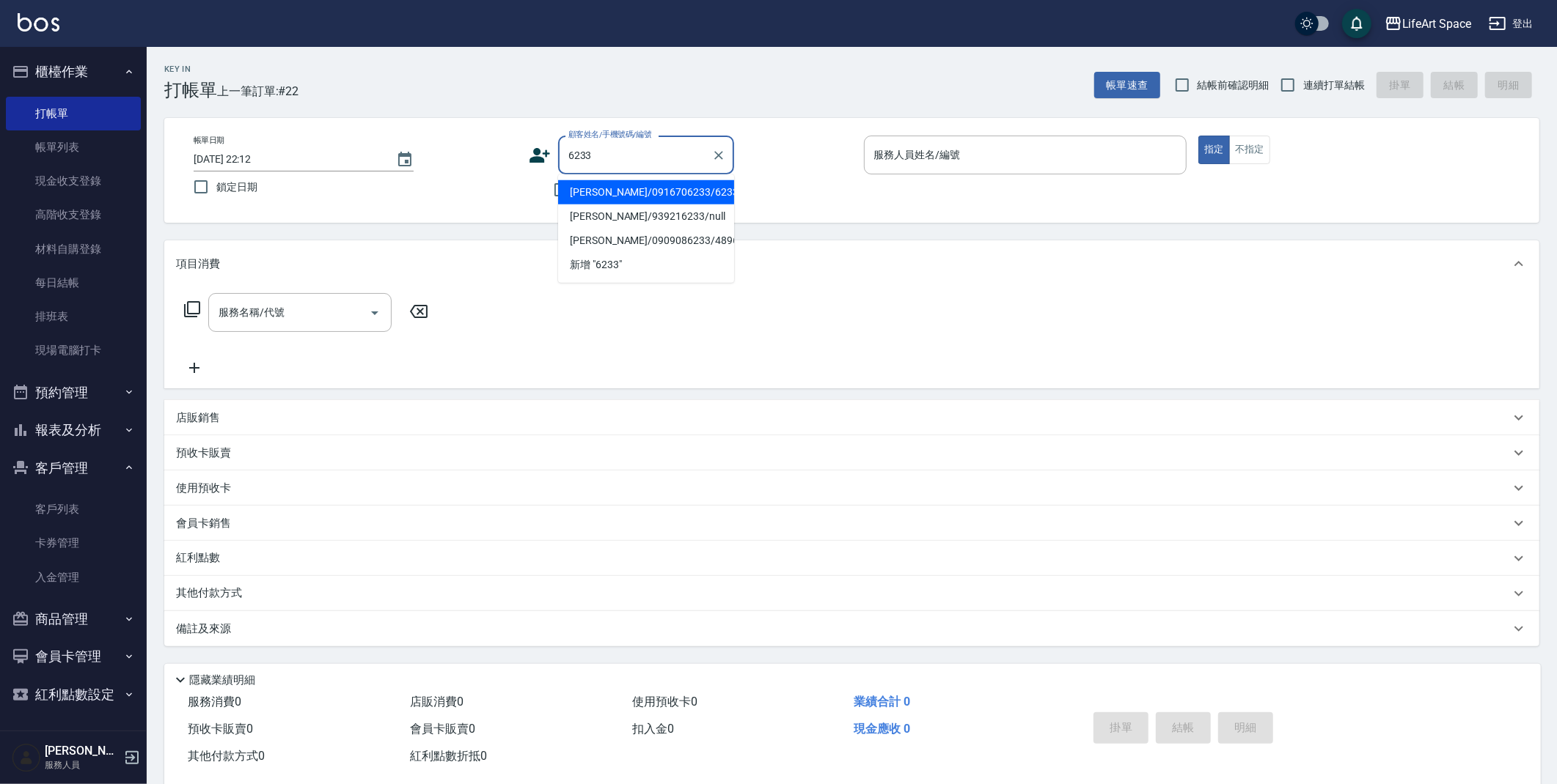
click at [688, 191] on li "[PERSON_NAME]/0916706233/6233ro" at bounding box center [646, 192] width 176 height 24
type input "[PERSON_NAME]/0916706233/6233ro"
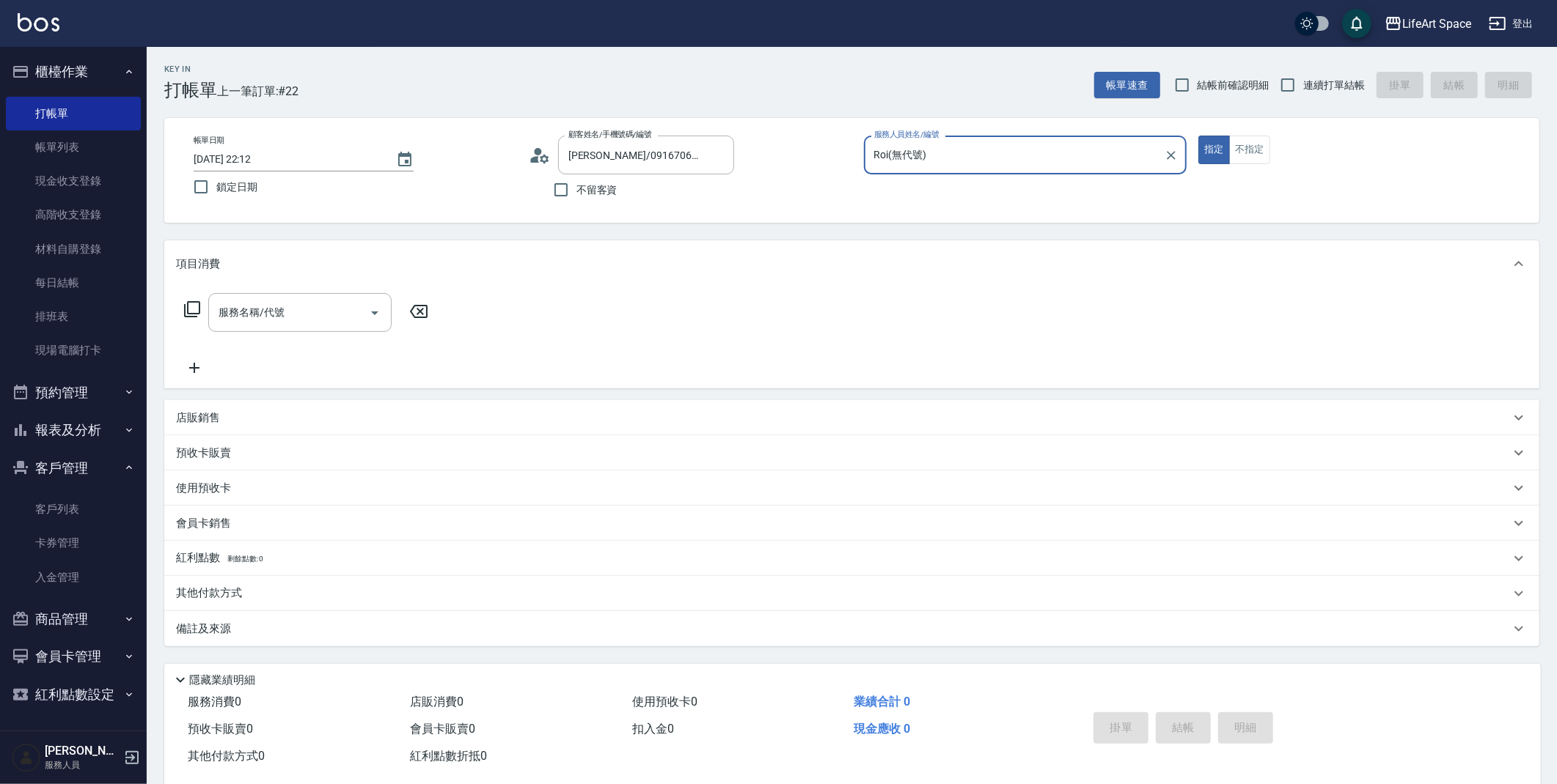
type input "Roi(無代號)"
click at [280, 304] on input "服務名稱/代號" at bounding box center [289, 312] width 148 height 26
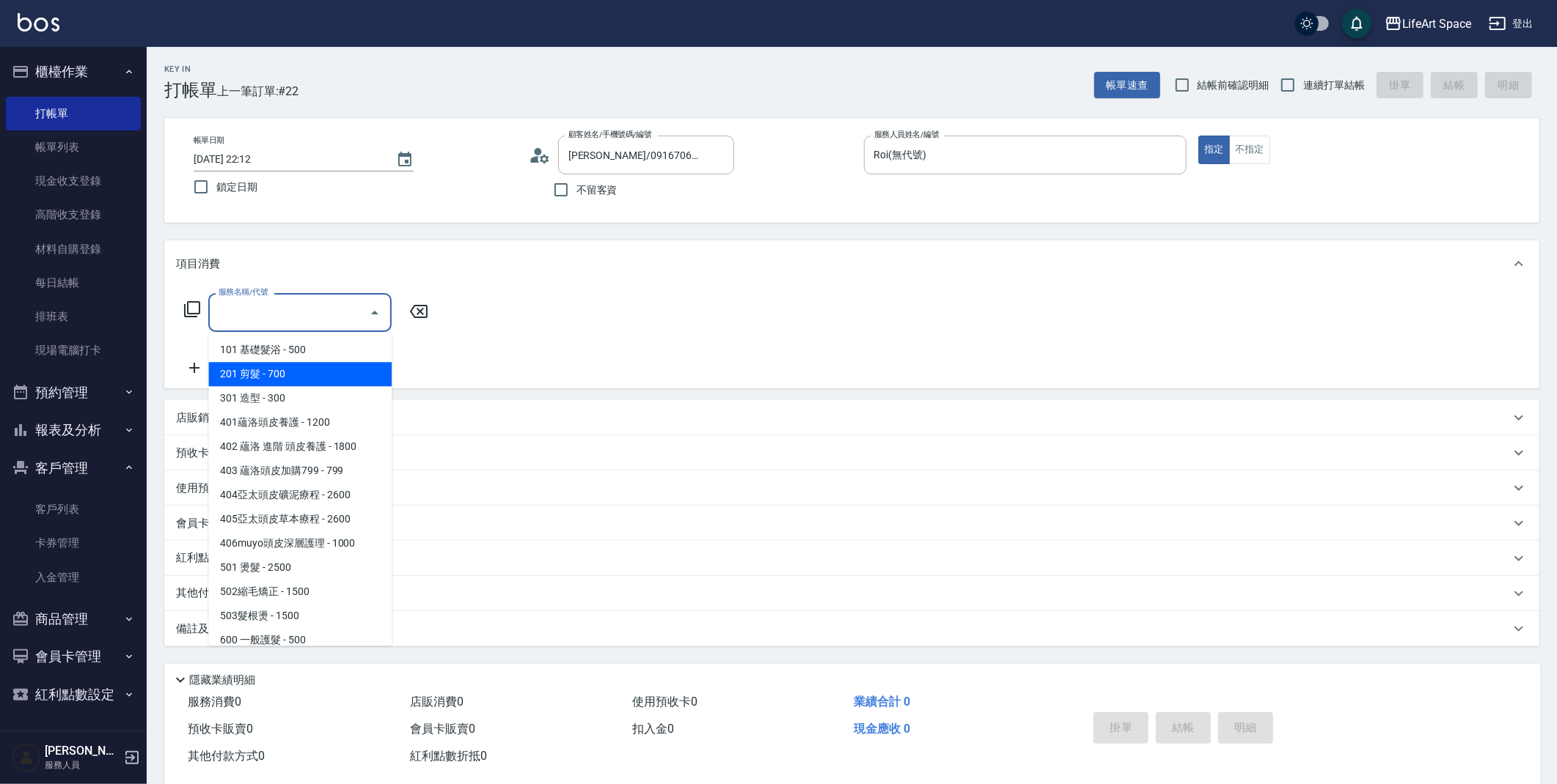
click at [288, 376] on span "201 剪髮 - 700" at bounding box center [300, 374] width 184 height 24
type input "201 剪髮(201)"
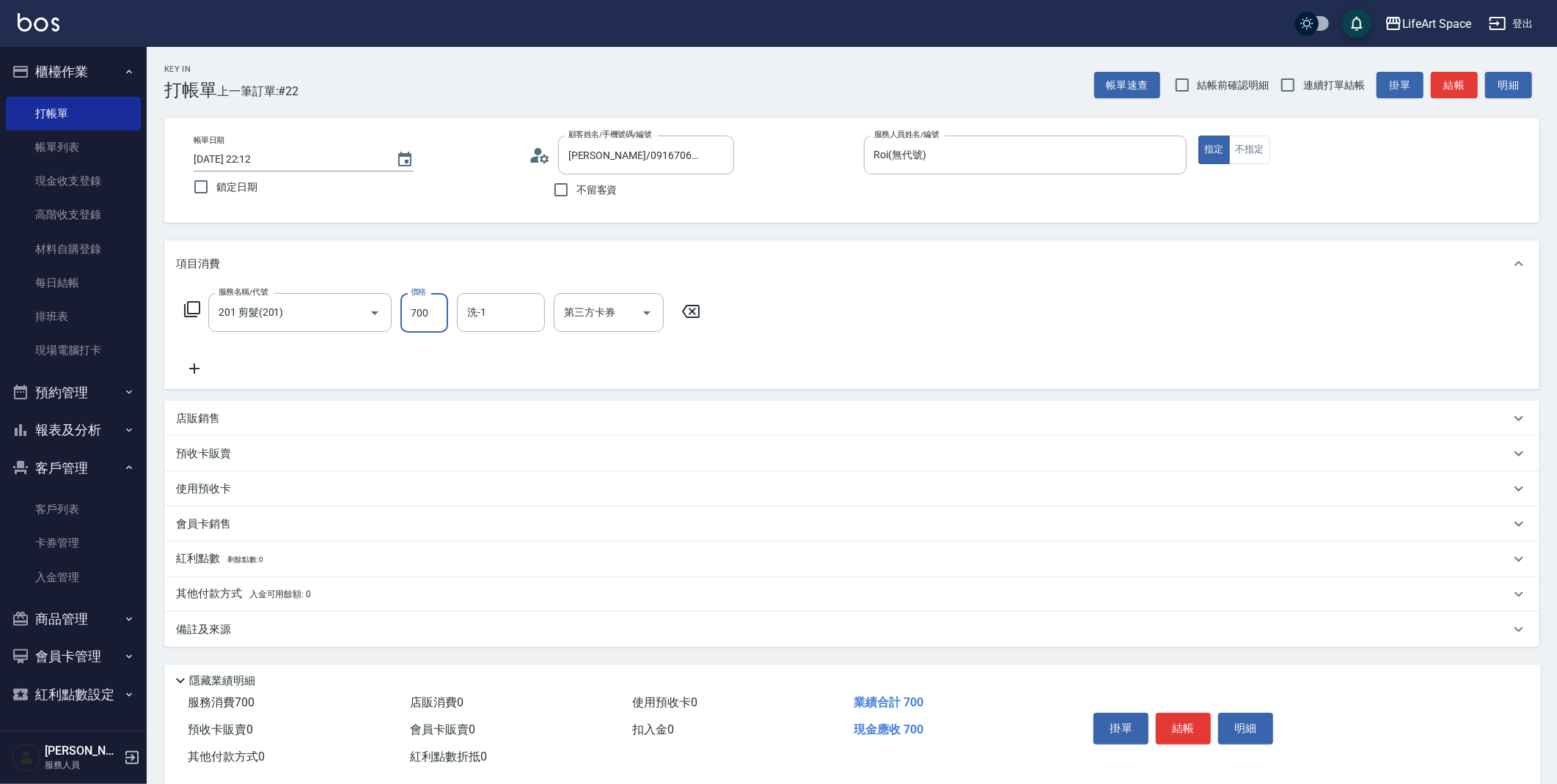
click at [431, 319] on input "700" at bounding box center [424, 313] width 48 height 40
type input "800"
click at [501, 314] on input "洗-1" at bounding box center [501, 312] width 75 height 26
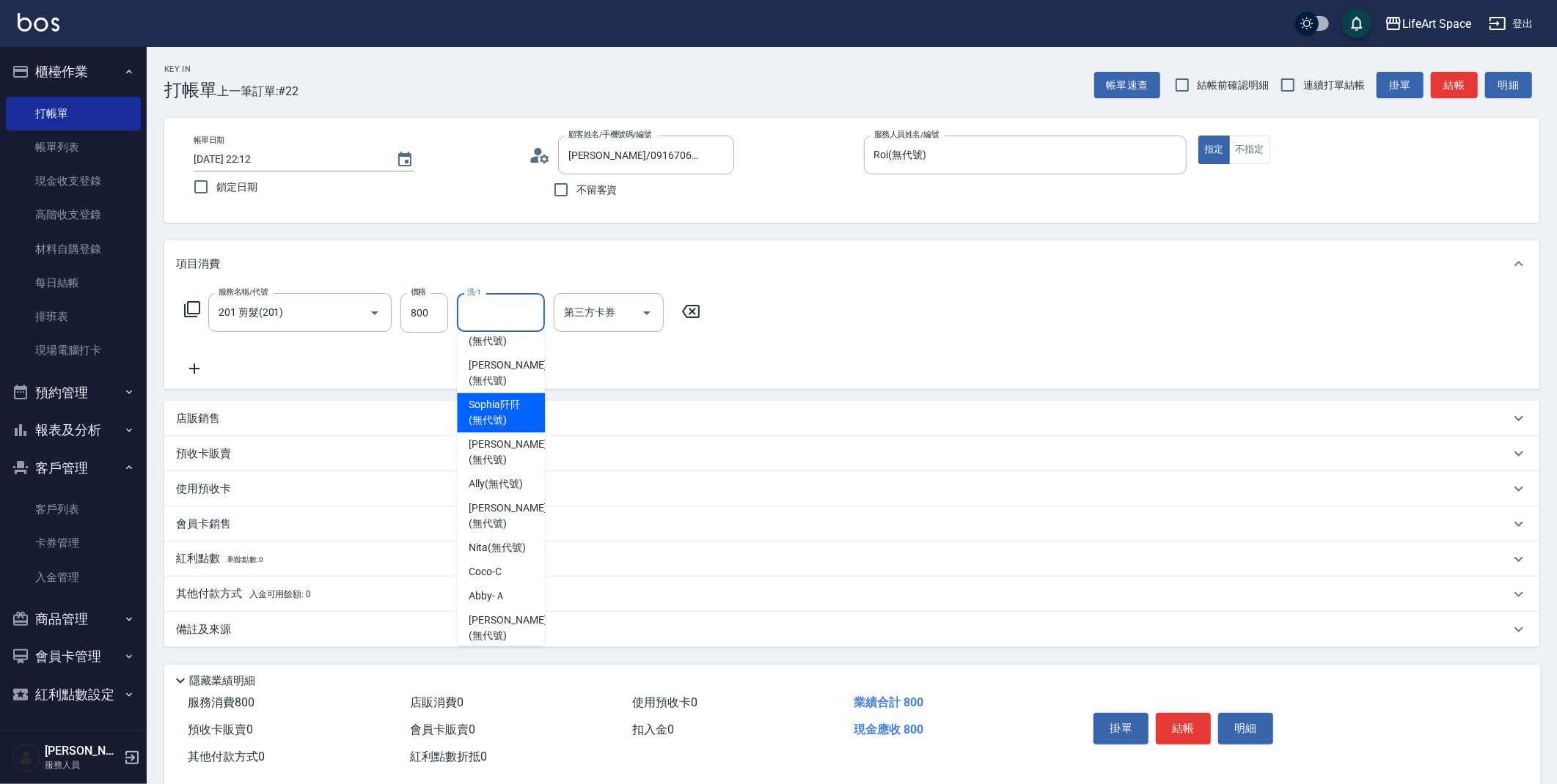
scroll to position [453, 0]
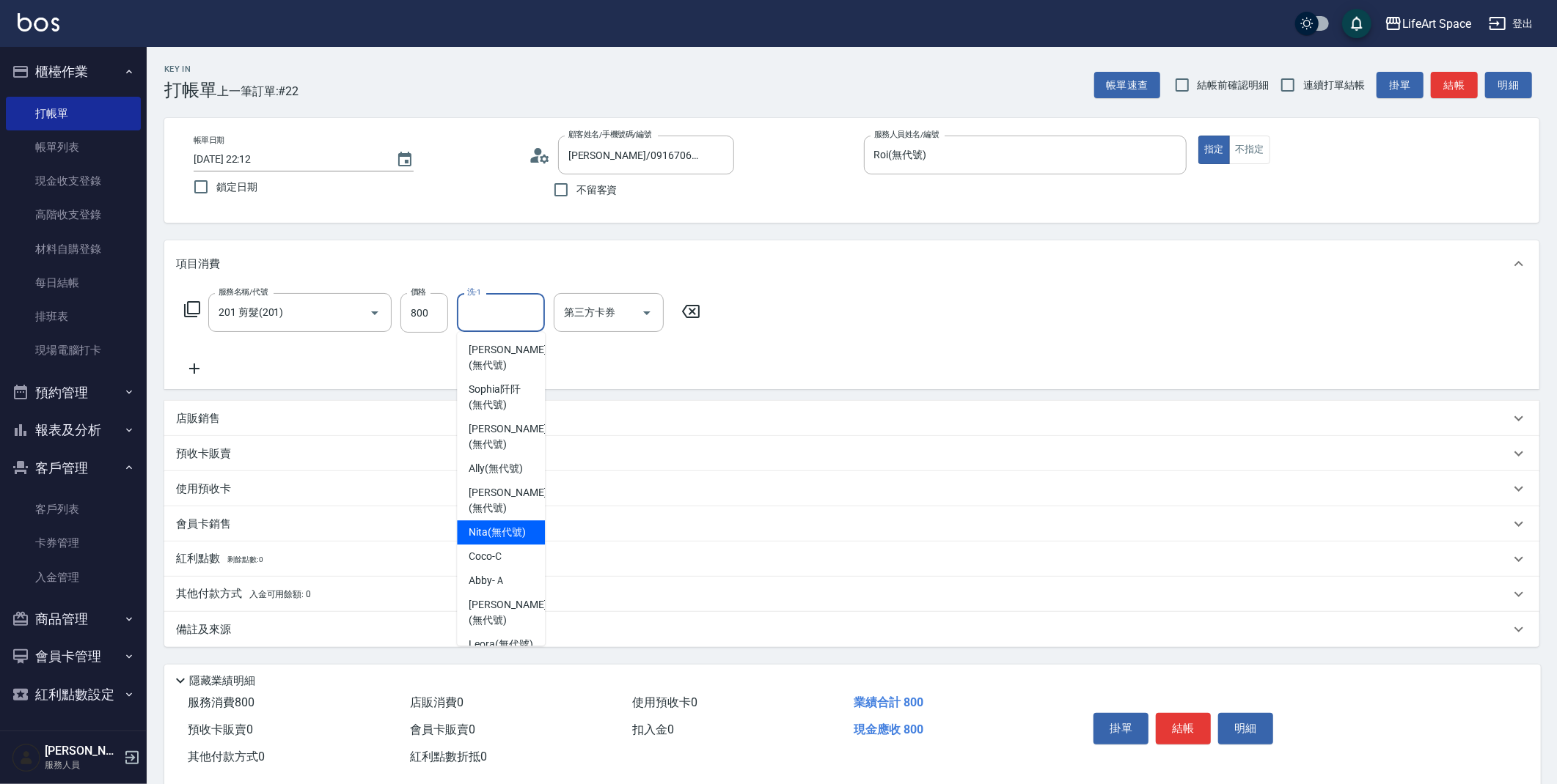
click at [503, 525] on span "Nita (無代號)" at bounding box center [497, 532] width 57 height 16
type input "Nita (無代號)"
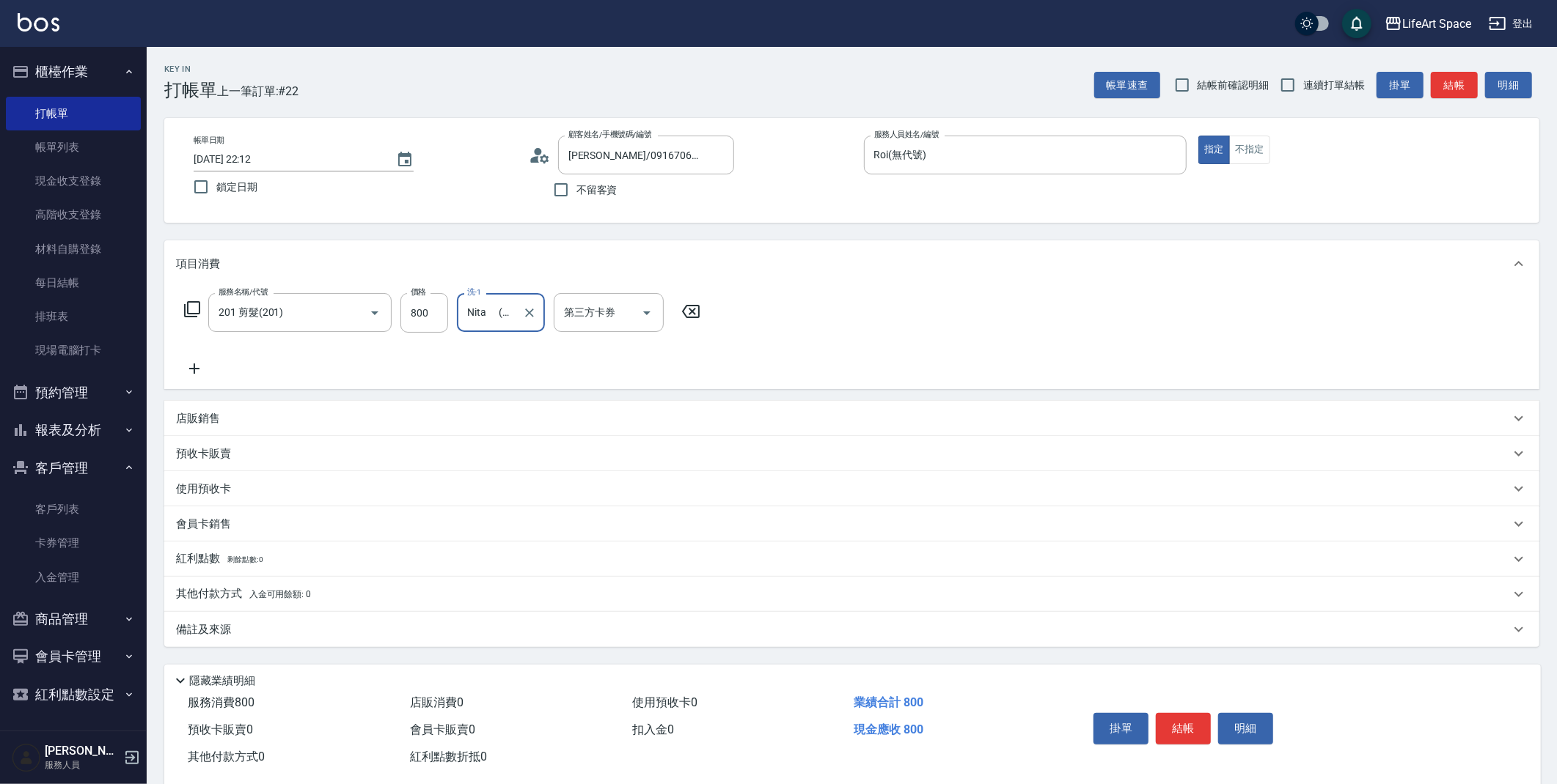
click at [230, 633] on p "備註及來源" at bounding box center [203, 630] width 55 height 16
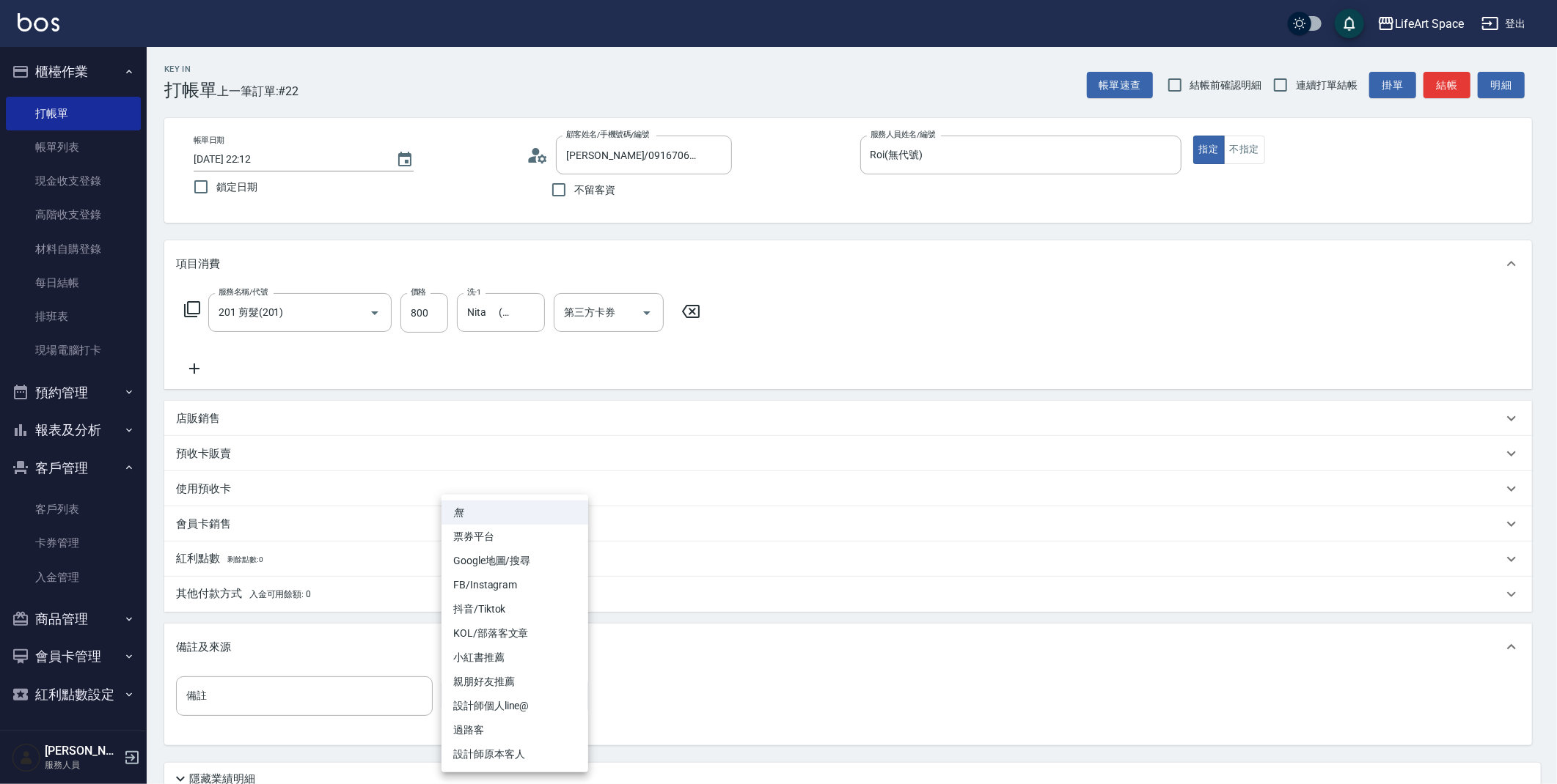
click at [503, 710] on body "LifeArt Space 登出 櫃檯作業 打帳單 帳單列表 現金收支登錄 高階收支登錄 材料自購登錄 每日結帳 排班表 現場電腦打卡 預約管理 預約管理 單…" at bounding box center [778, 452] width 1557 height 904
click at [524, 751] on li "設計師原本客人" at bounding box center [515, 754] width 147 height 24
type input "設計師原本客人"
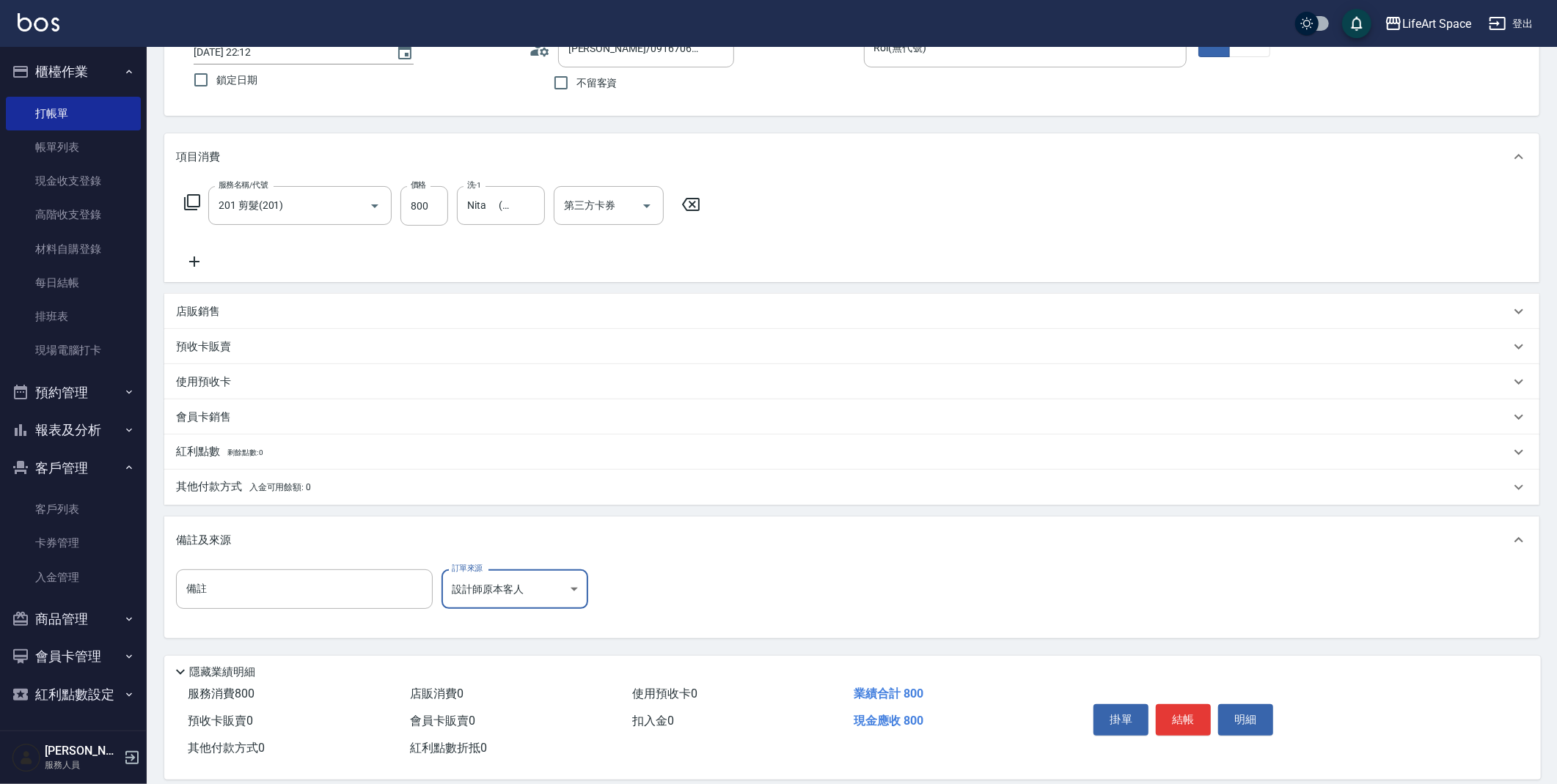
scroll to position [115, 0]
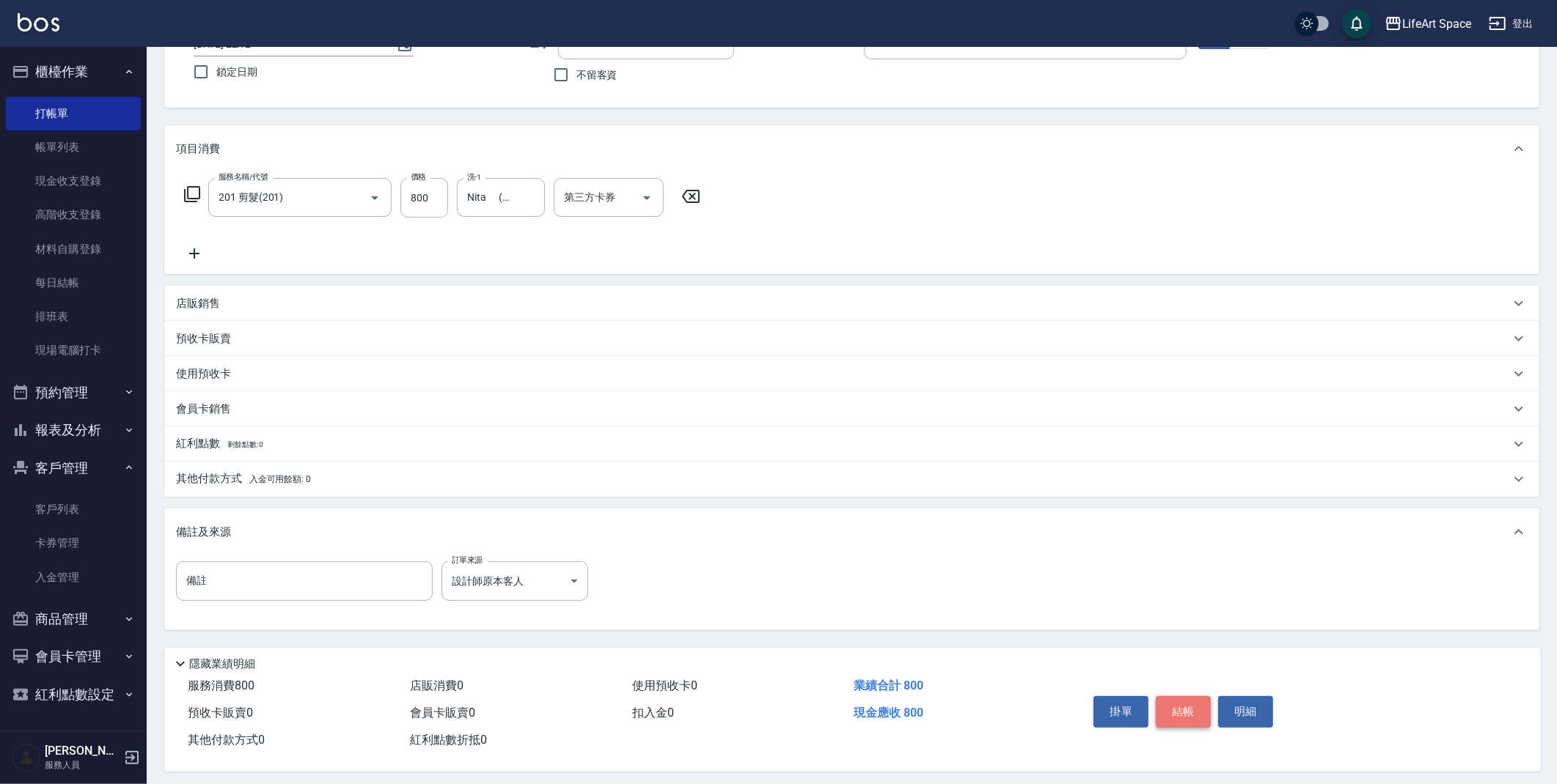
click at [1184, 711] on button "結帳" at bounding box center [1183, 712] width 55 height 30
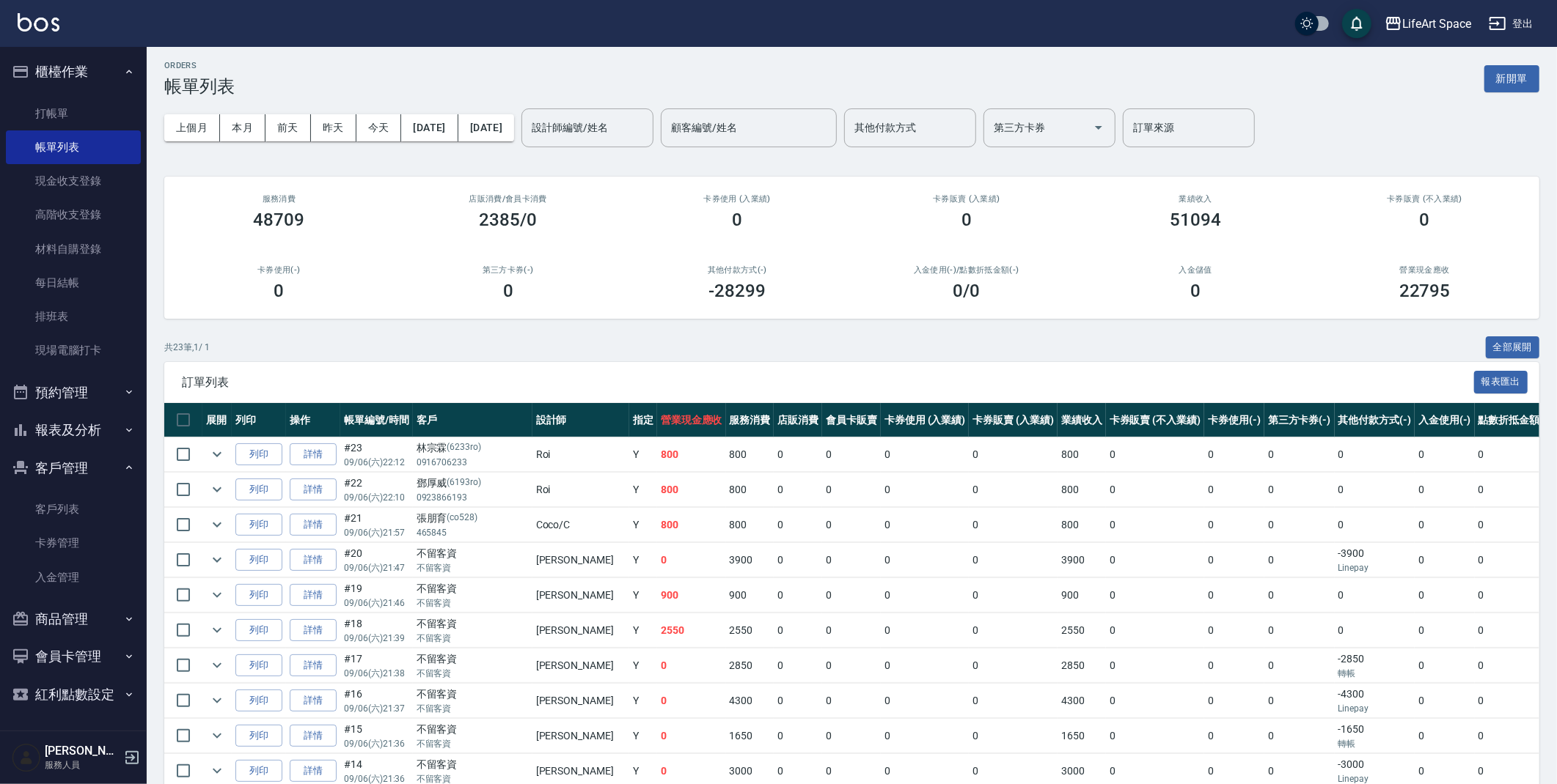
scroll to position [539, 0]
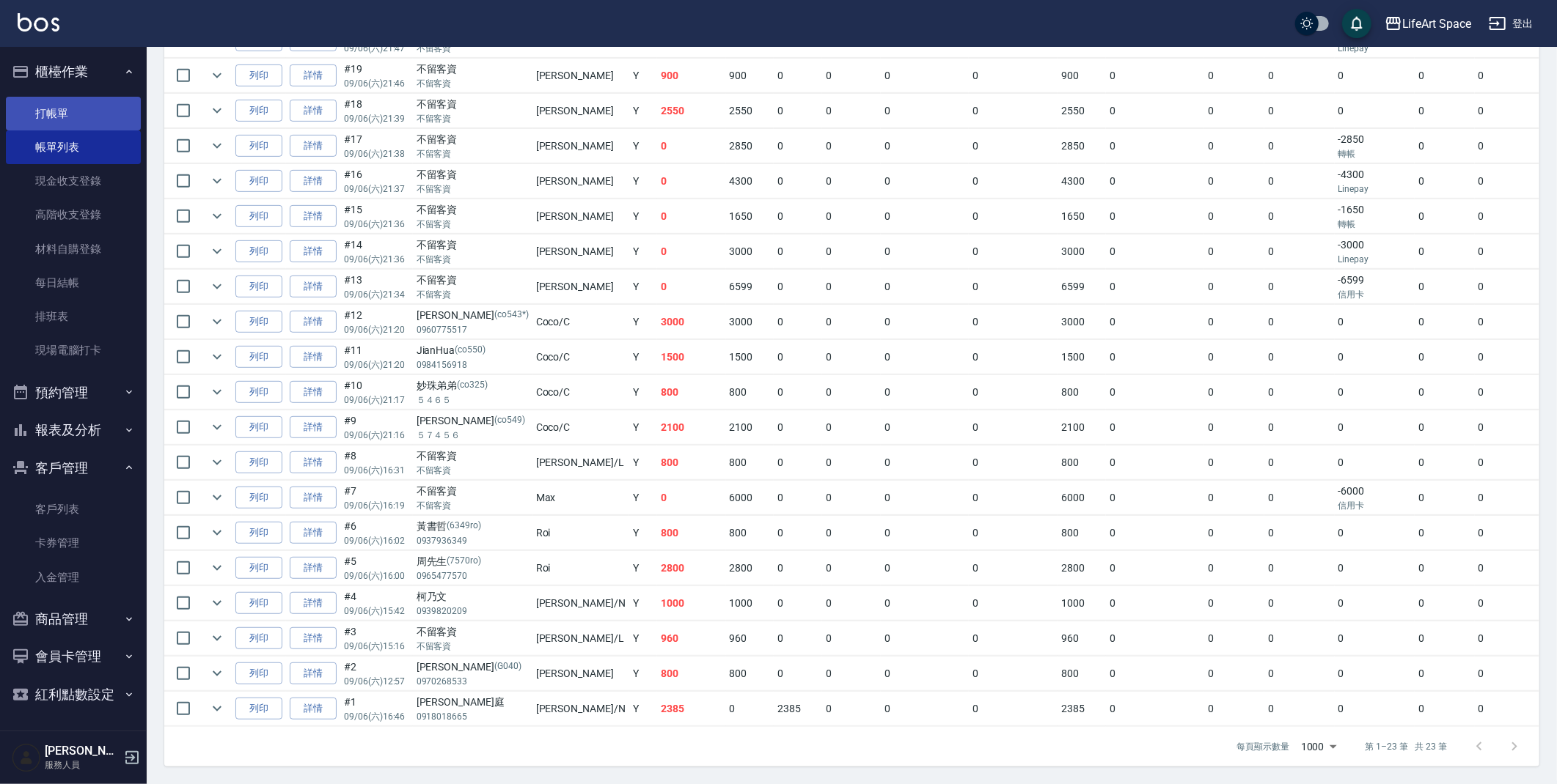
click at [64, 117] on link "打帳單" at bounding box center [73, 113] width 135 height 34
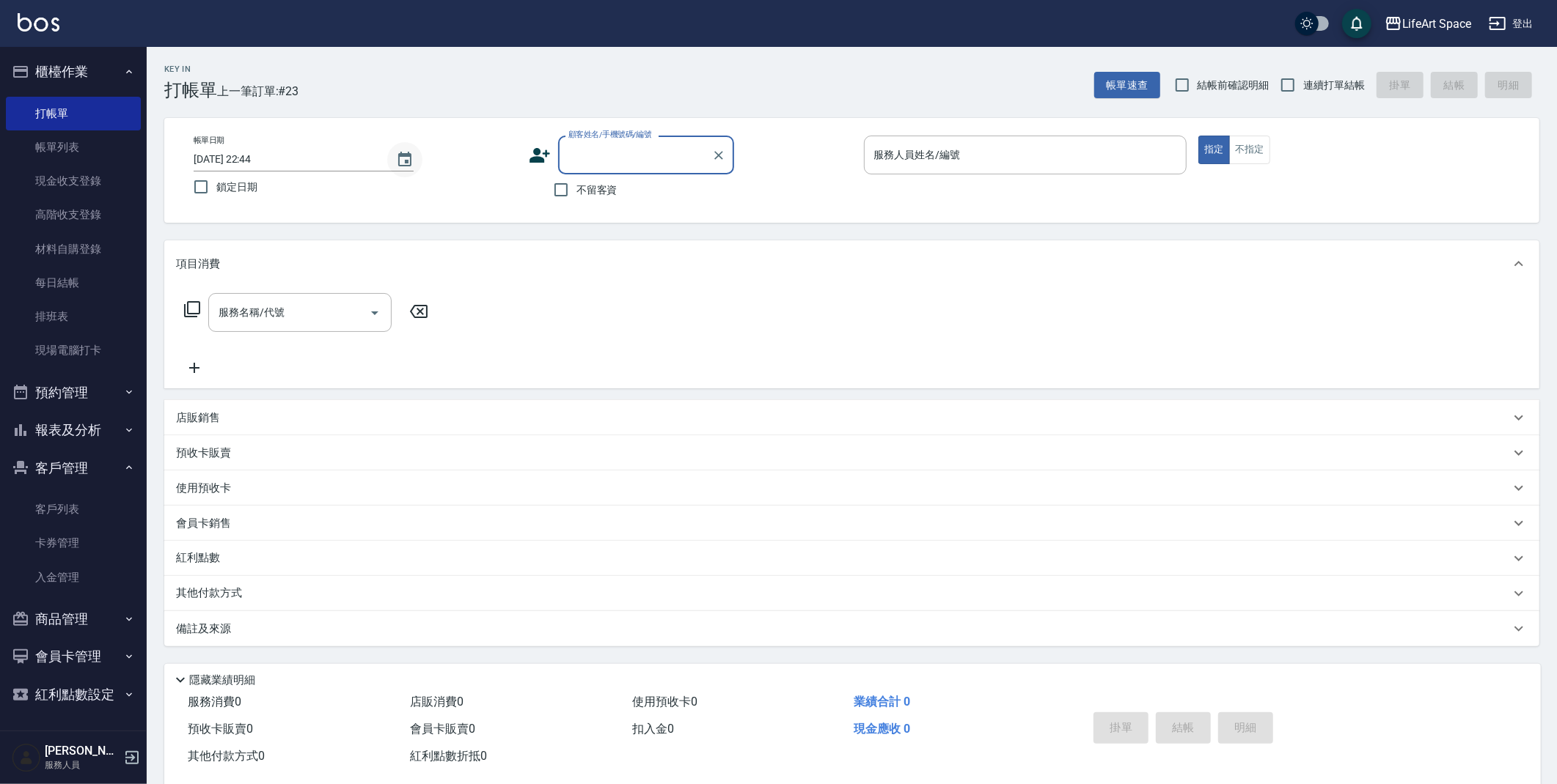
click at [410, 162] on icon "Choose date, selected date is 2025-09-06" at bounding box center [404, 159] width 13 height 15
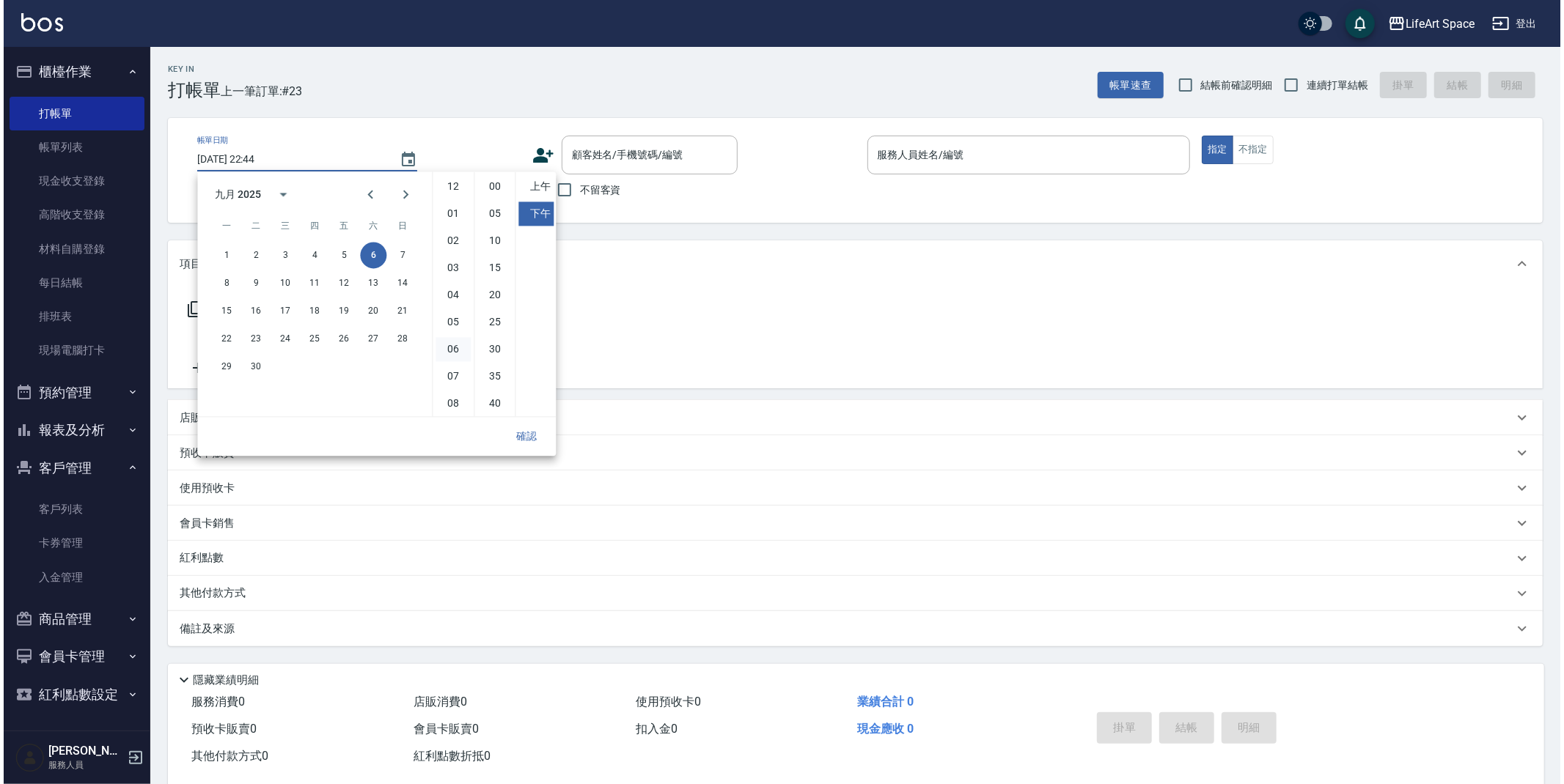
scroll to position [82, 0]
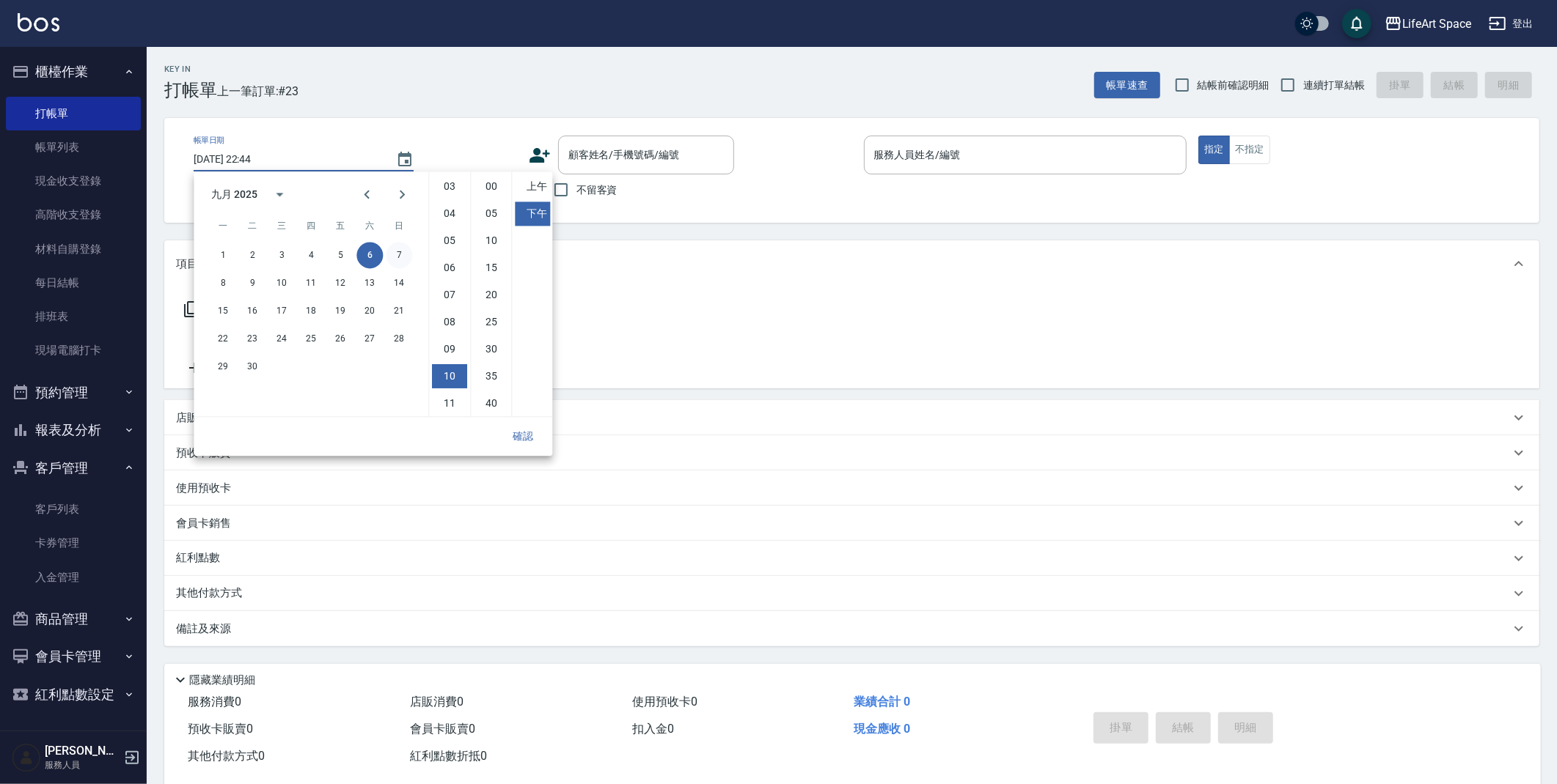
click at [396, 254] on button "7" at bounding box center [399, 255] width 26 height 26
click at [443, 400] on li "11" at bounding box center [449, 403] width 35 height 24
click at [544, 176] on li "上午" at bounding box center [532, 186] width 35 height 24
type input "[DATE] 11:44"
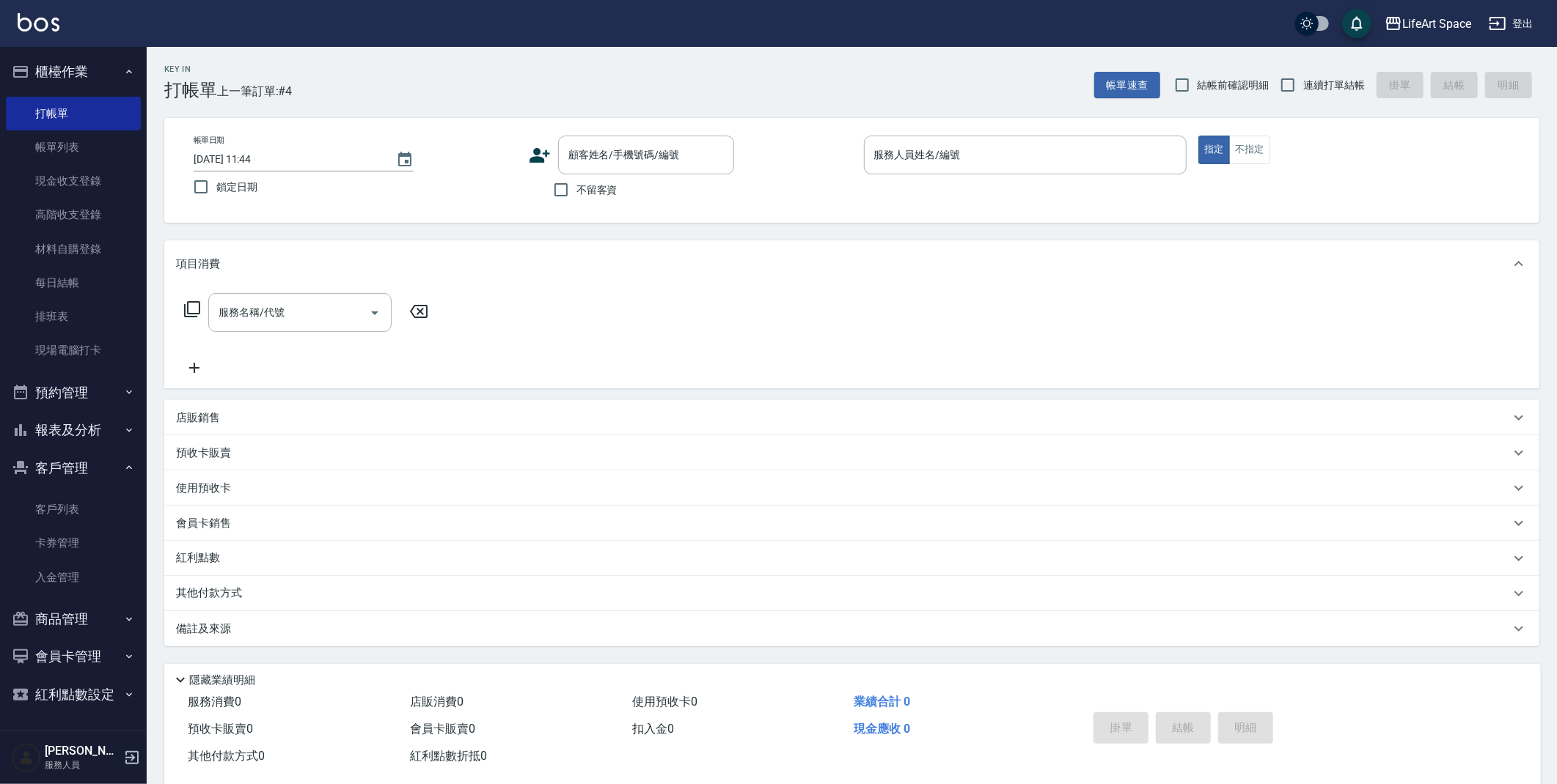
click at [585, 194] on span "不留客資" at bounding box center [597, 190] width 41 height 16
click at [577, 194] on input "不留客資" at bounding box center [560, 189] width 30 height 30
checkbox input "true"
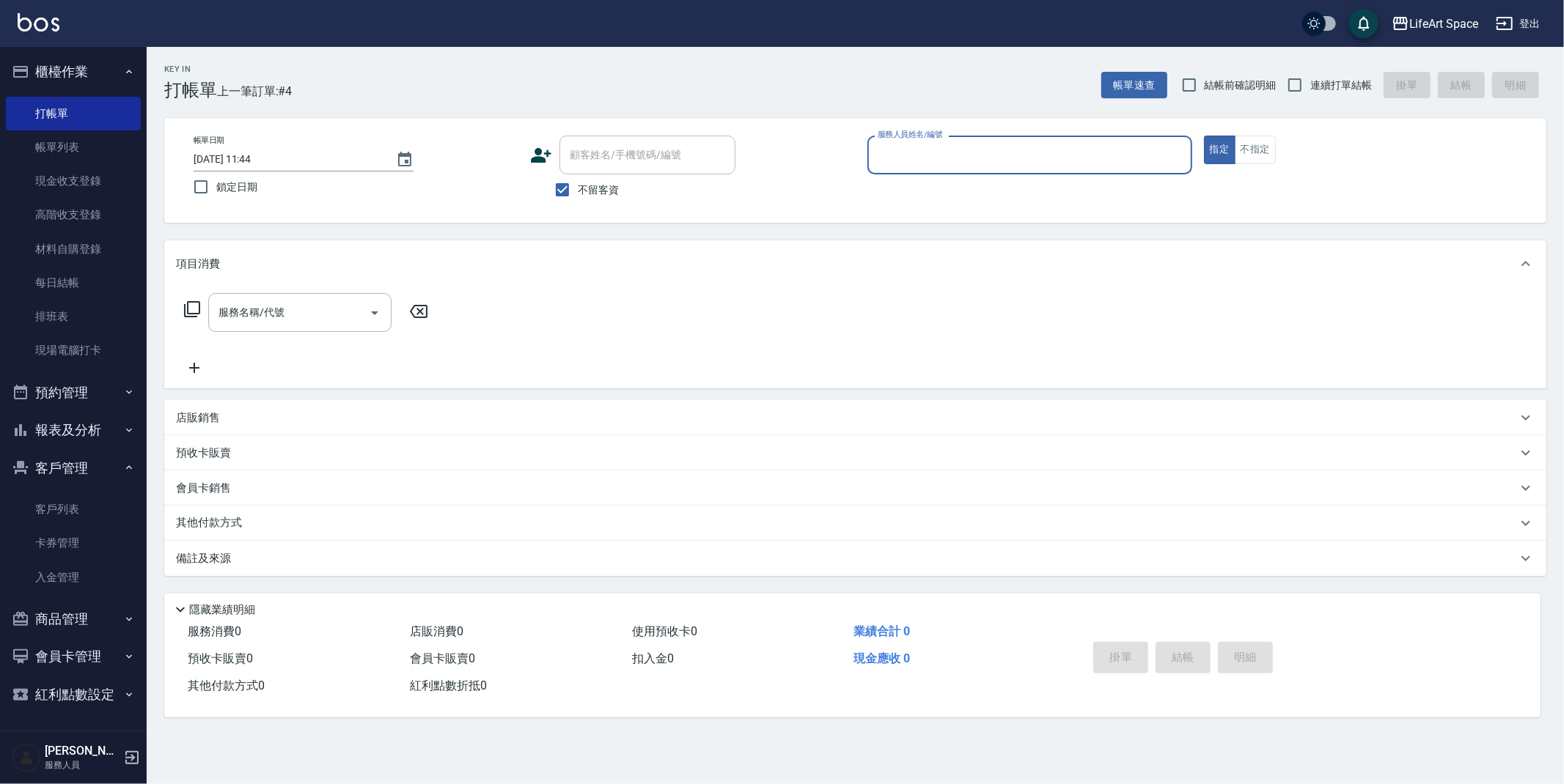
click at [1005, 180] on p at bounding box center [1030, 182] width 325 height 16
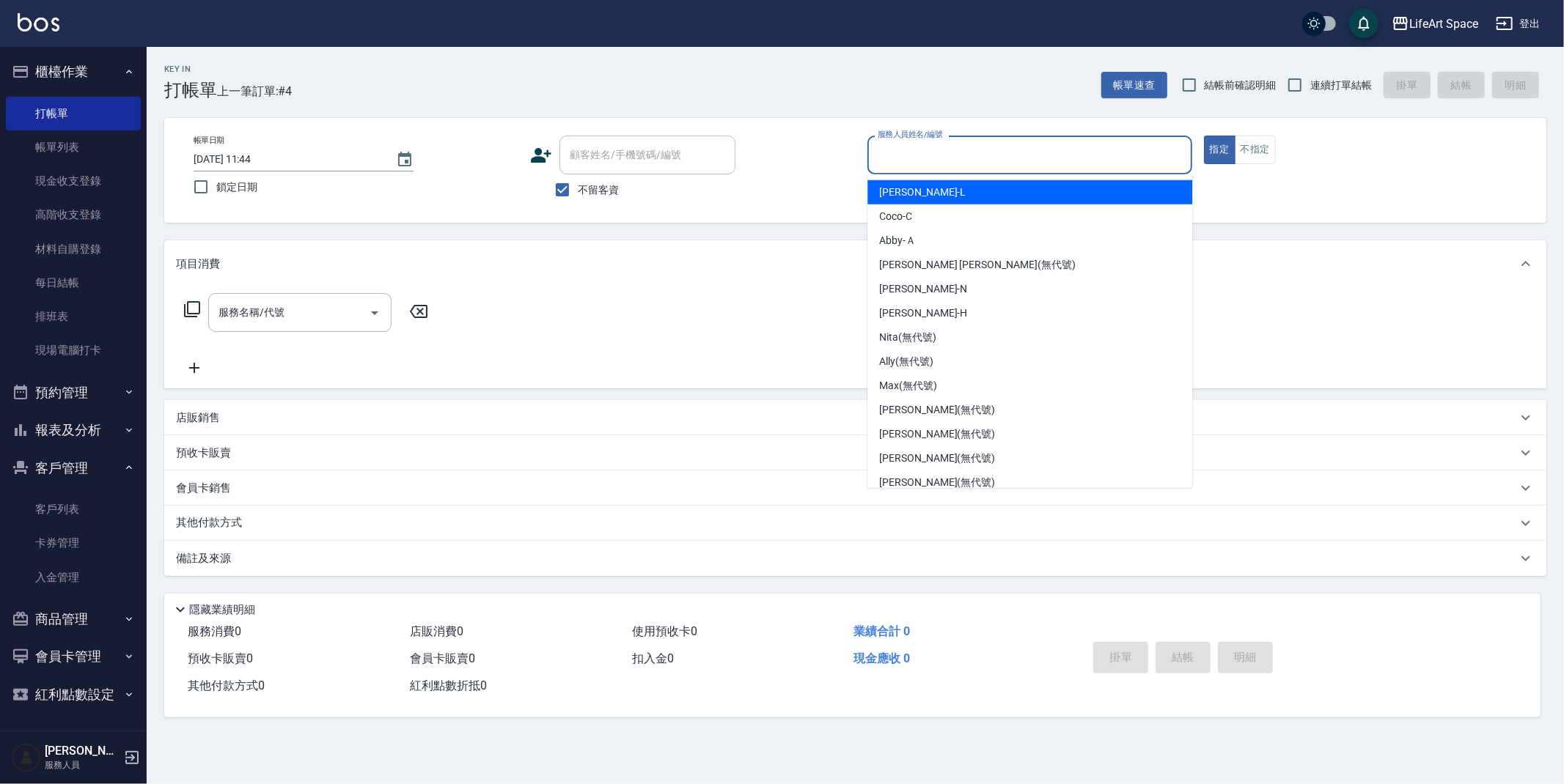
click at [997, 153] on input "服務人員姓名/編號" at bounding box center [1030, 155] width 311 height 26
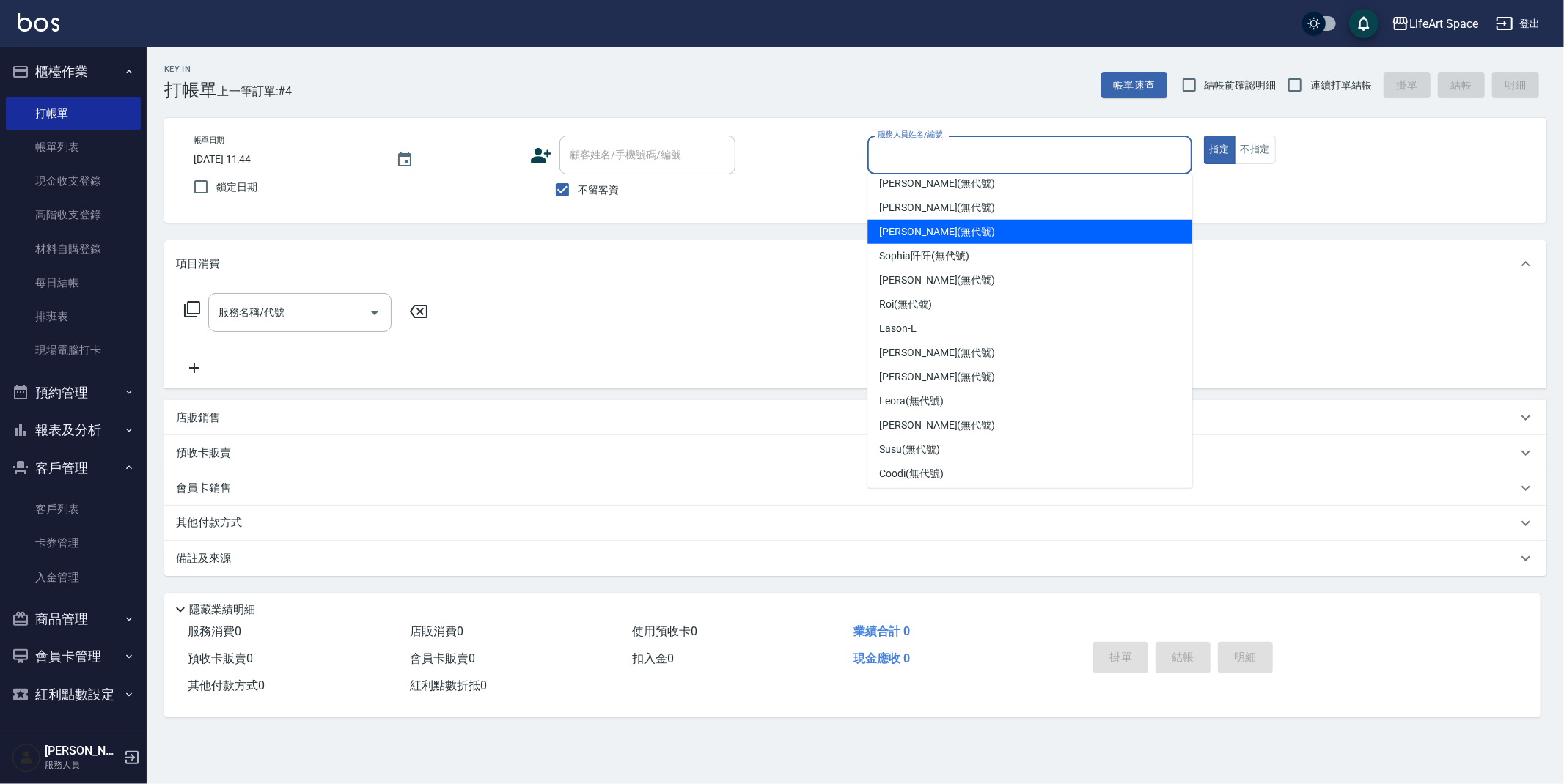
scroll to position [254, 0]
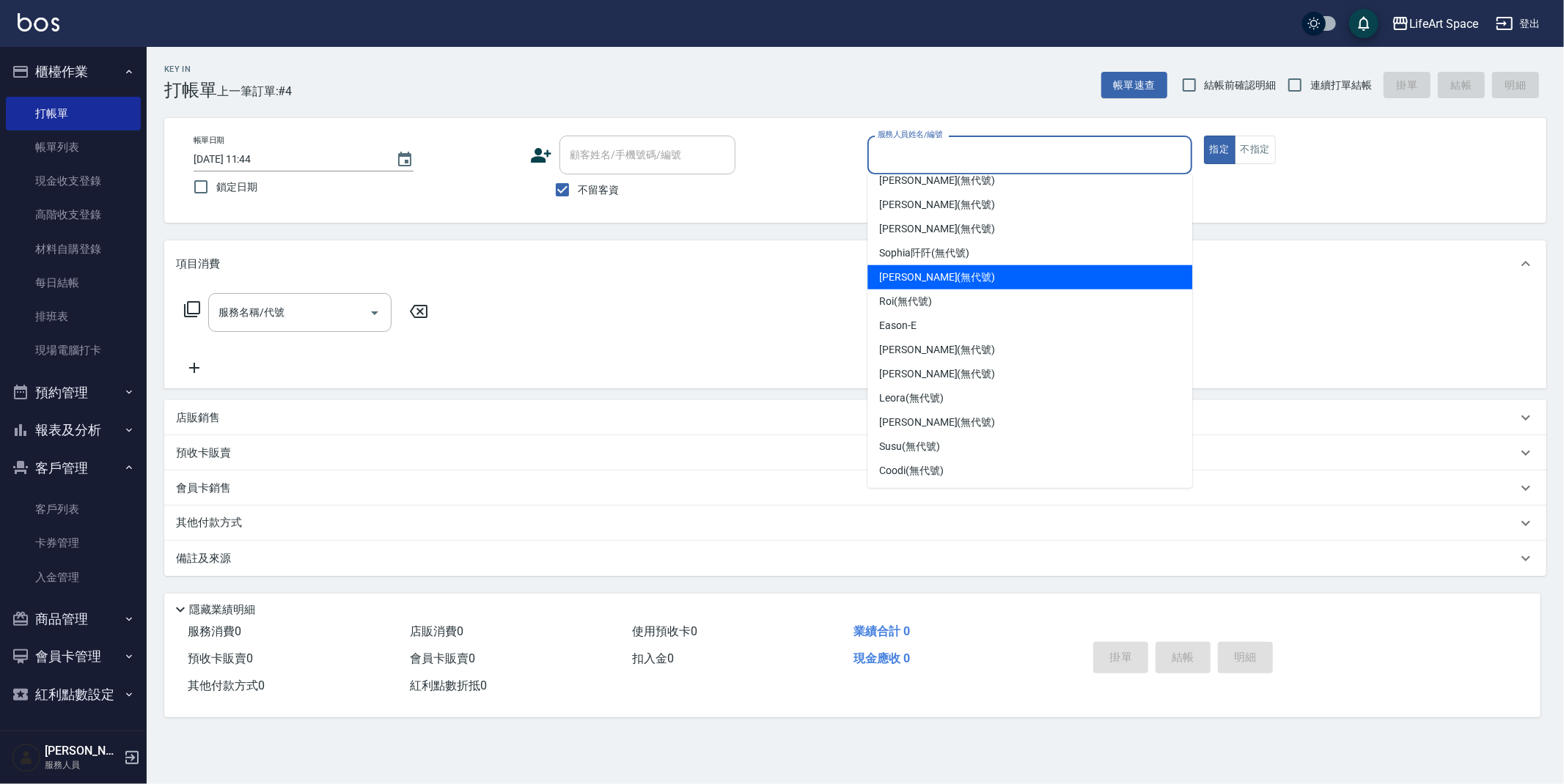
click at [919, 273] on span "[PERSON_NAME] (無代號)" at bounding box center [937, 278] width 116 height 16
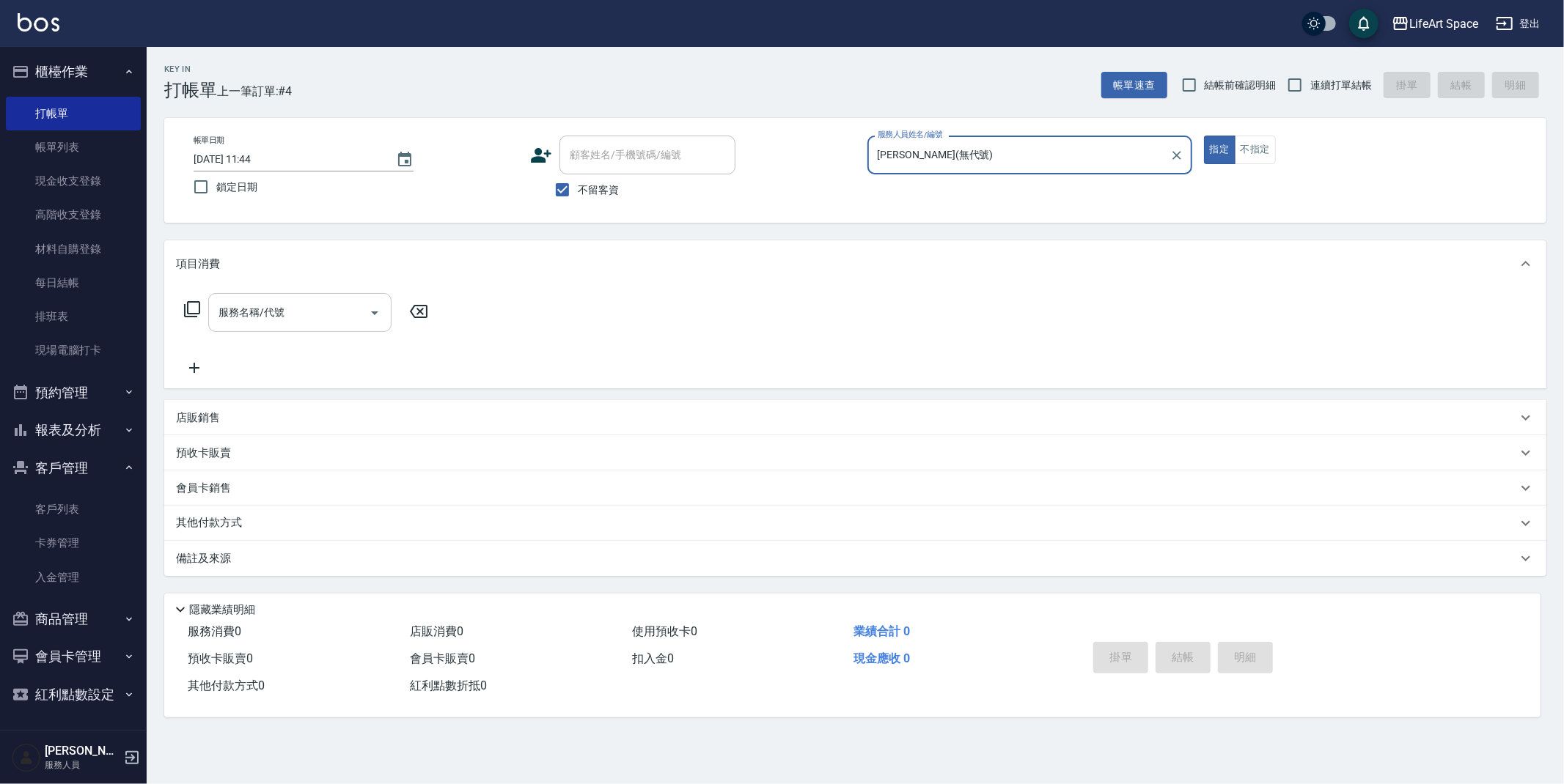
click at [303, 306] on input "服務名稱/代號" at bounding box center [289, 312] width 148 height 26
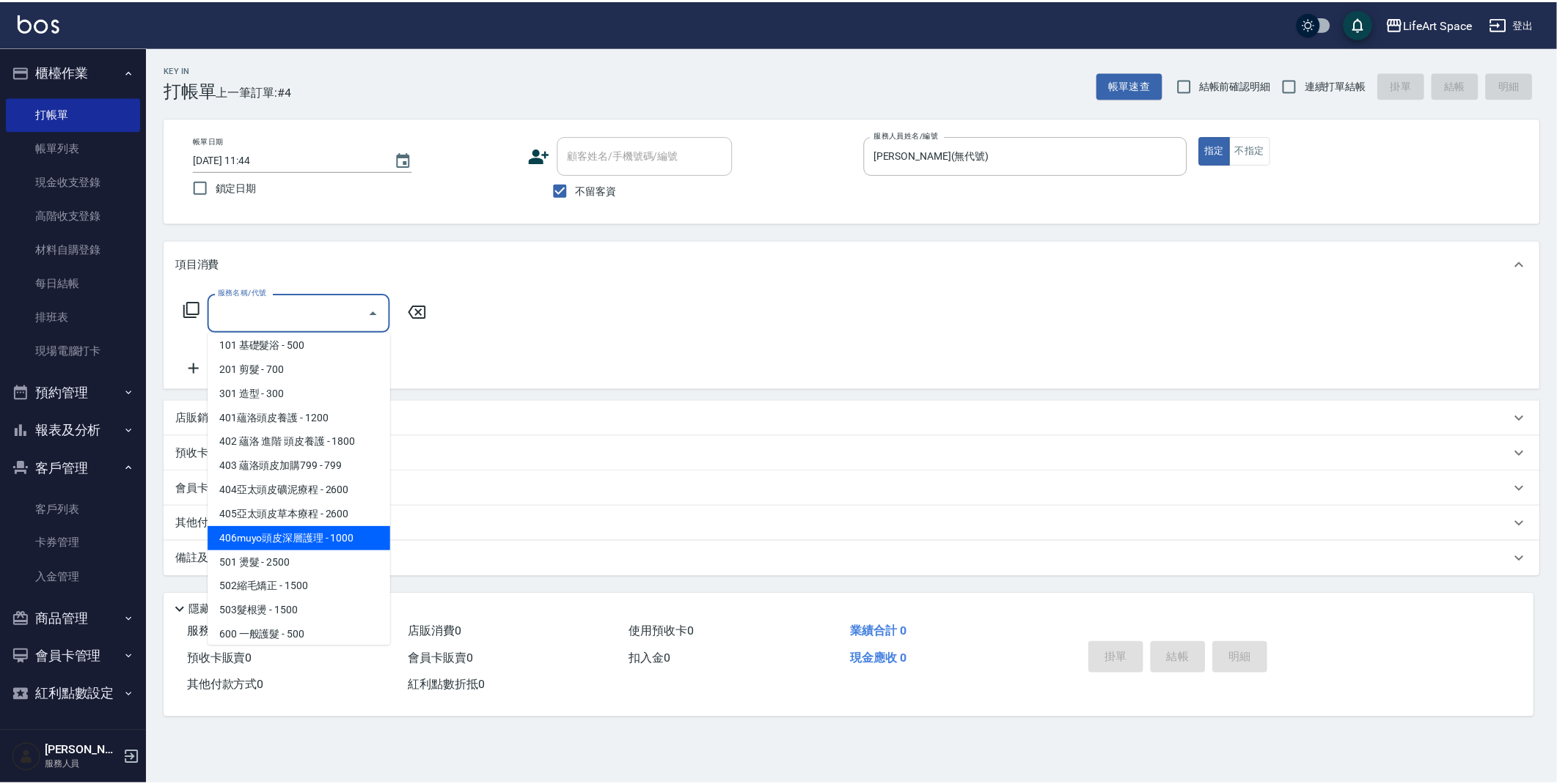
scroll to position [6, 0]
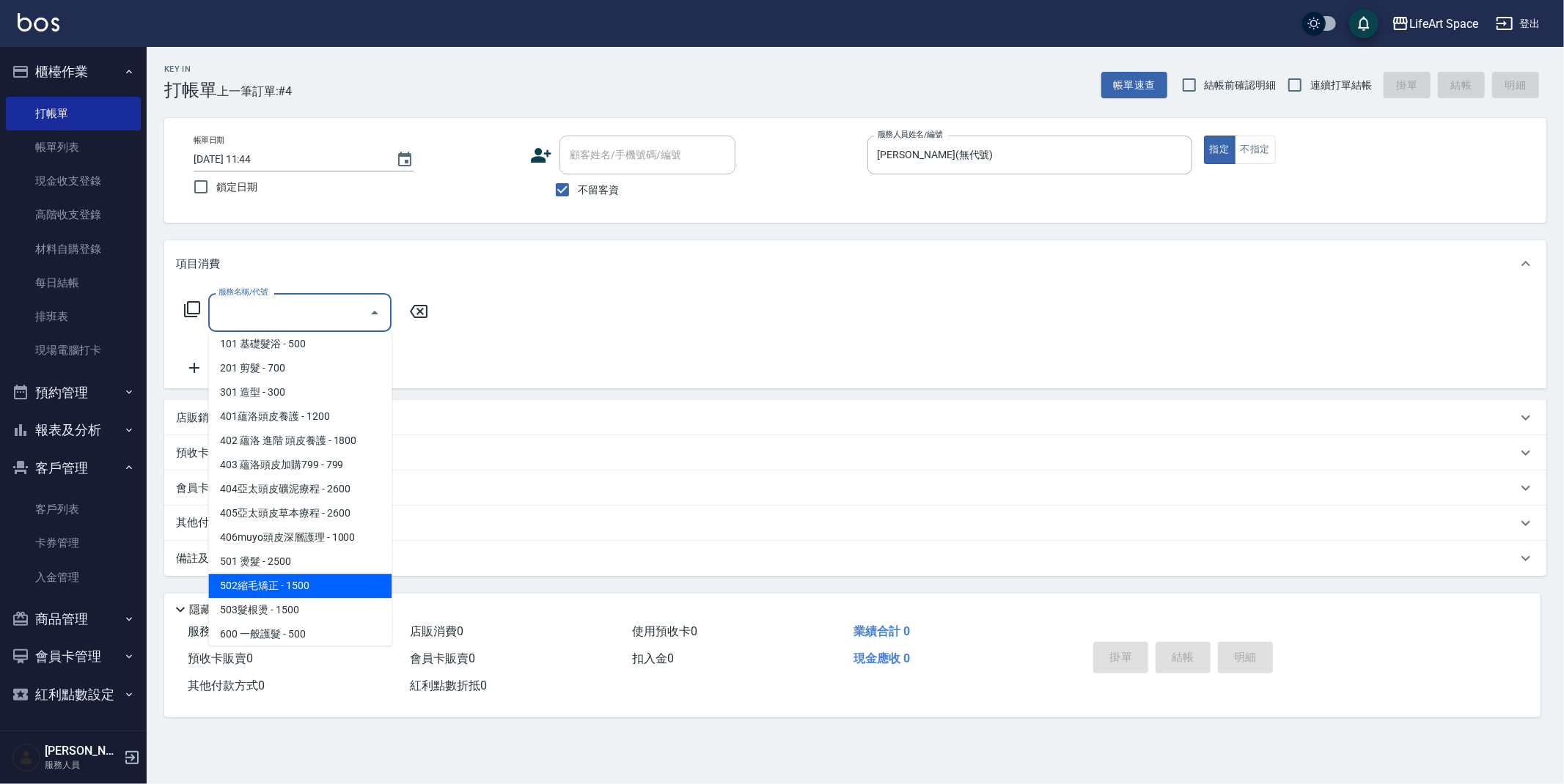
drag, startPoint x: 327, startPoint y: 586, endPoint x: 351, endPoint y: 530, distance: 60.9
click at [327, 586] on span "502縮毛矯正 - 1500" at bounding box center [300, 586] width 184 height 24
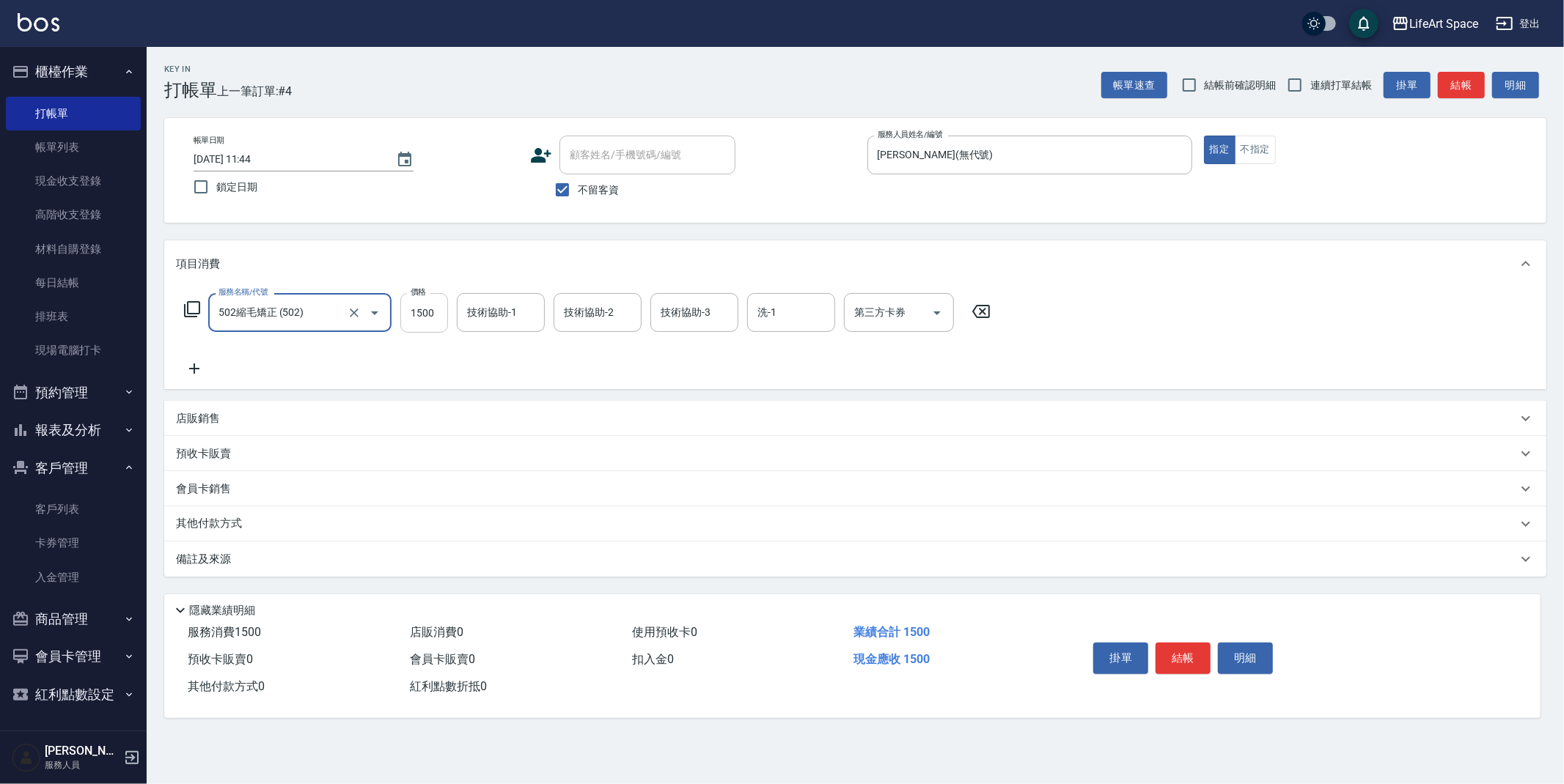
click at [433, 308] on input "1500" at bounding box center [424, 313] width 48 height 40
click at [236, 517] on p "其他付款方式" at bounding box center [213, 525] width 73 height 16
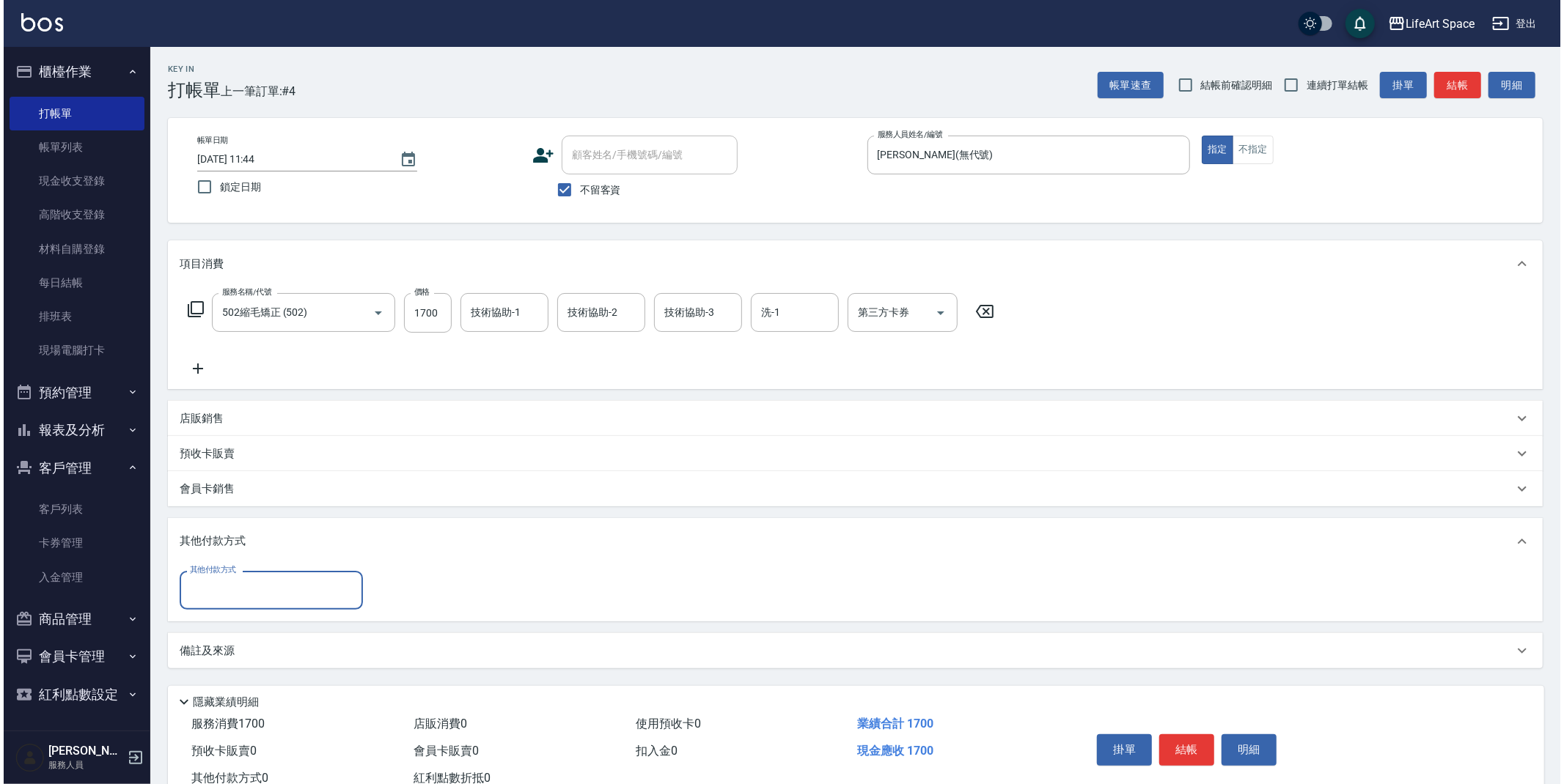
scroll to position [0, 0]
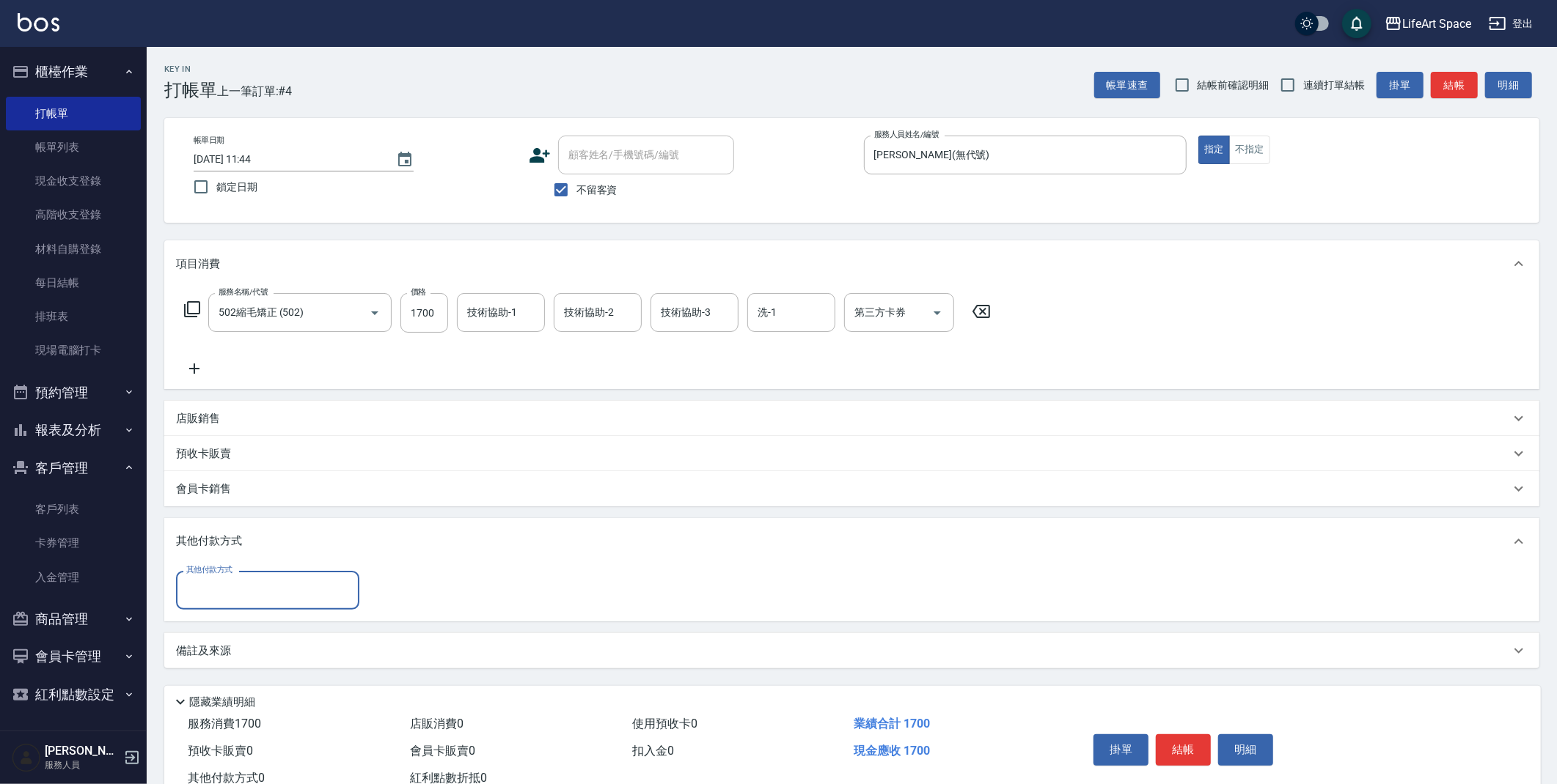
click at [277, 576] on div "其他付款方式" at bounding box center [268, 590] width 184 height 39
click at [269, 651] on span "Linepay" at bounding box center [268, 651] width 184 height 24
click at [328, 600] on input "Linepay" at bounding box center [257, 590] width 148 height 26
click at [292, 625] on span "轉帳" at bounding box center [268, 628] width 184 height 24
click at [1195, 757] on button "結帳" at bounding box center [1183, 750] width 55 height 30
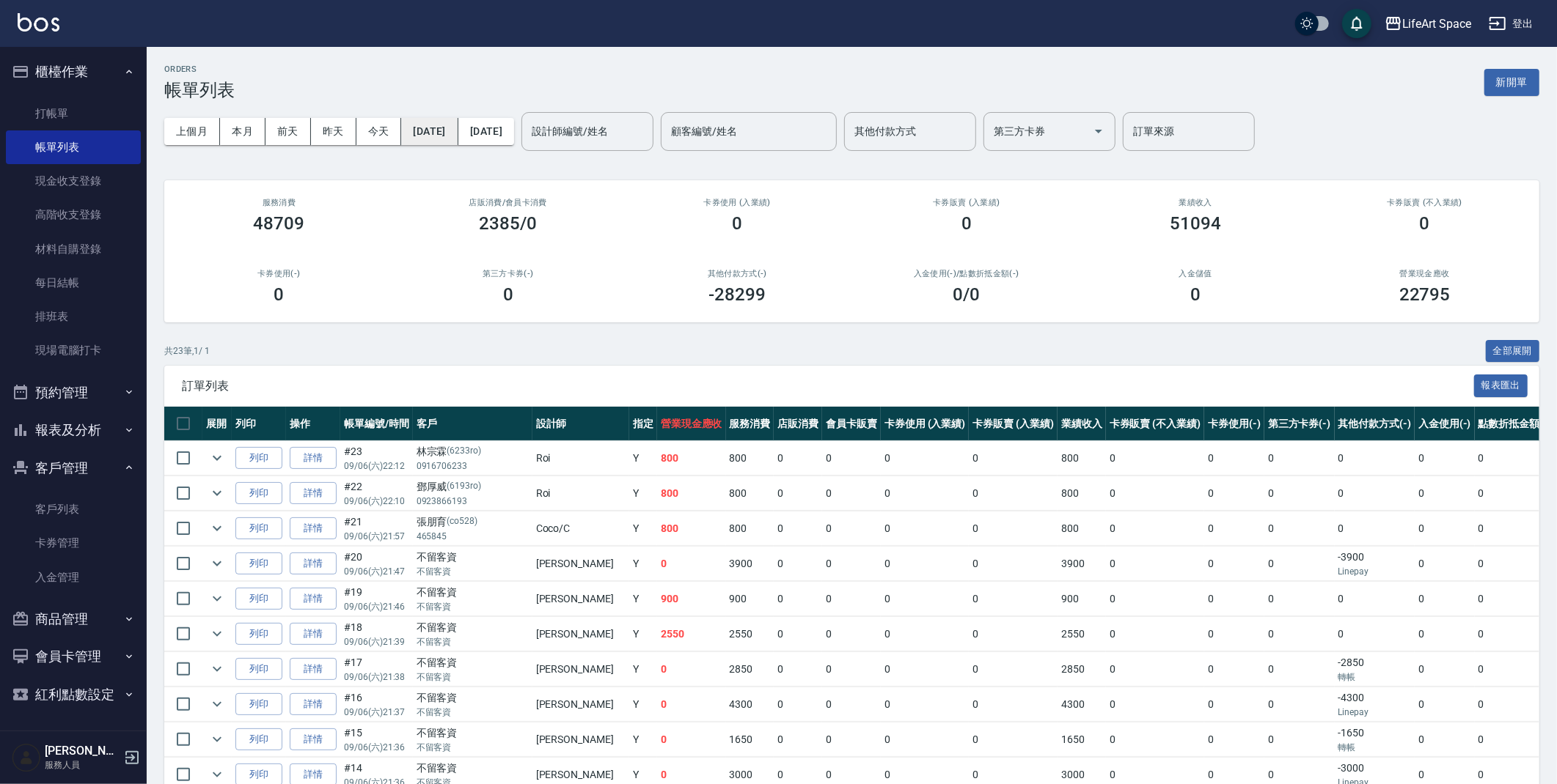
click at [449, 124] on button "[DATE]" at bounding box center [429, 131] width 57 height 27
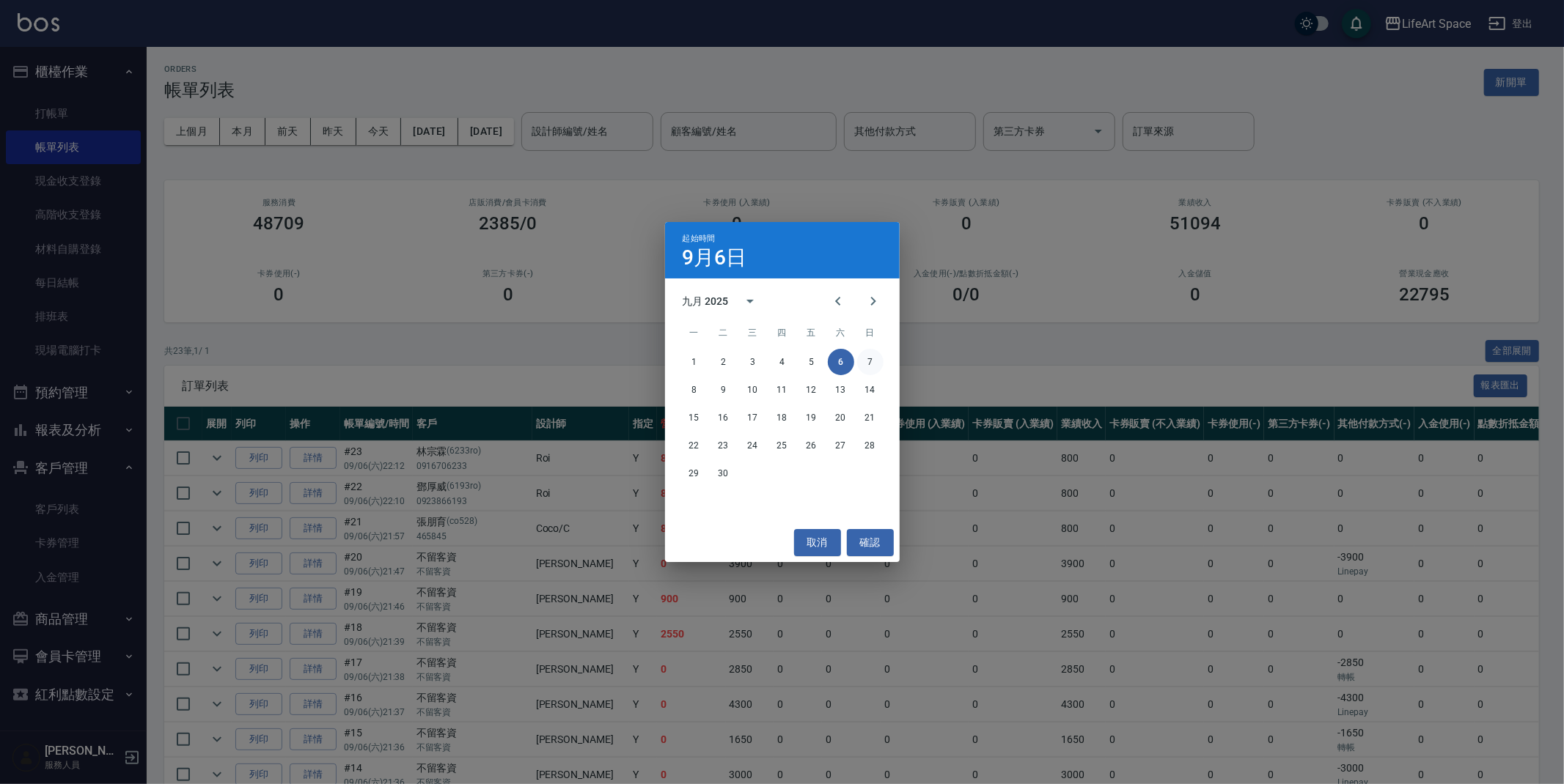
click at [871, 371] on button "7" at bounding box center [870, 362] width 26 height 26
